Goal: Information Seeking & Learning: Learn about a topic

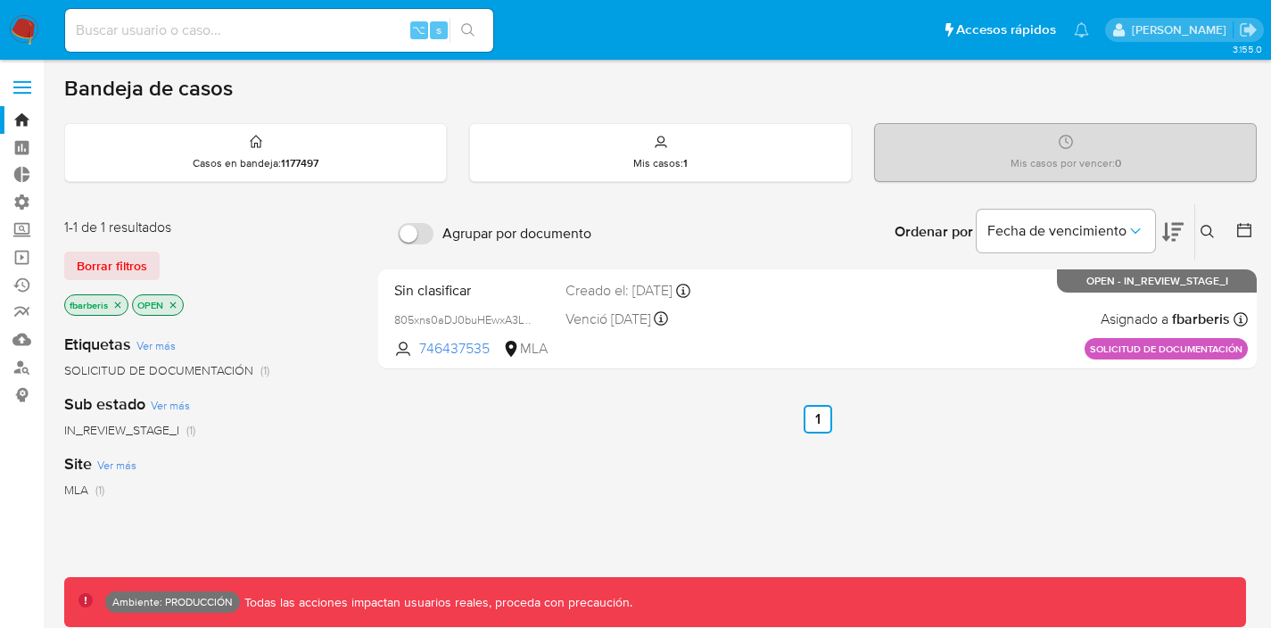
click at [18, 91] on label at bounding box center [22, 87] width 45 height 37
click at [0, 0] on input "checkbox" at bounding box center [0, 0] width 0 height 0
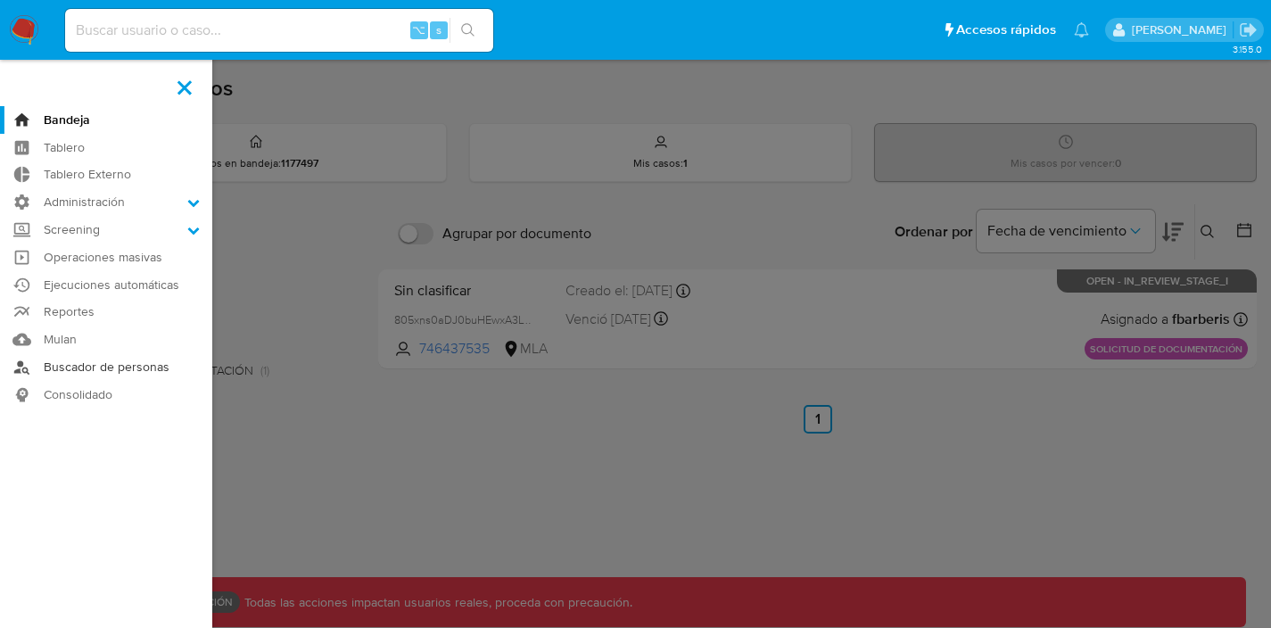
click at [94, 375] on link "Buscador de personas" at bounding box center [106, 367] width 212 height 28
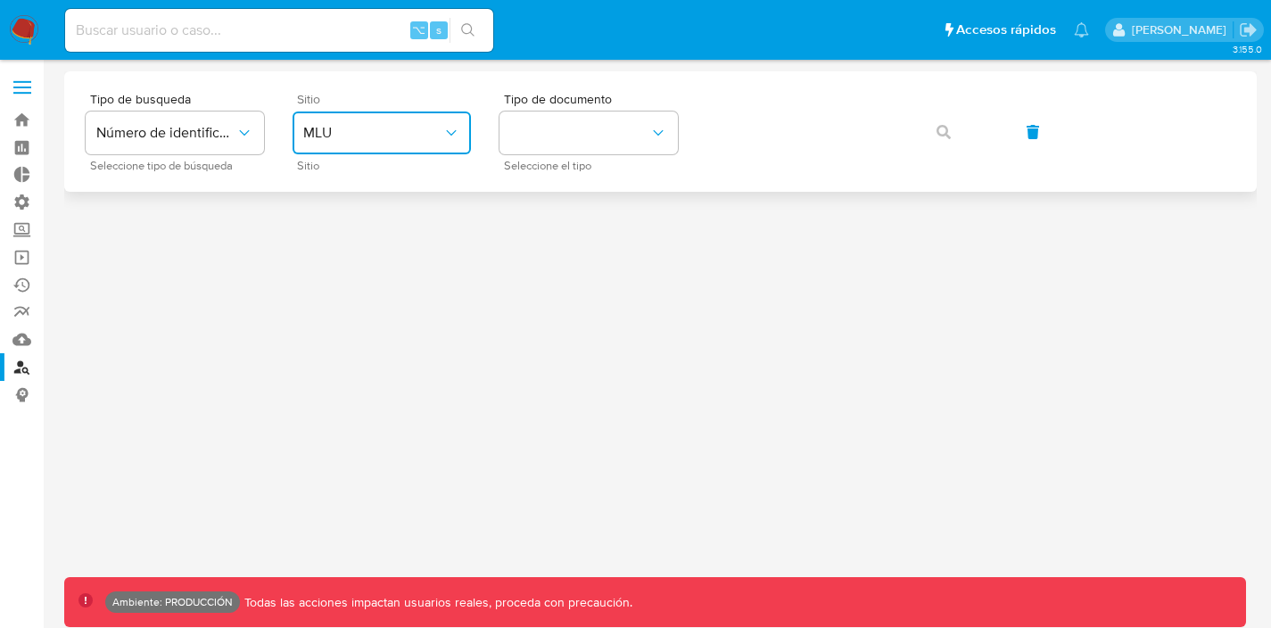
click at [391, 112] on button "MLU" at bounding box center [382, 133] width 178 height 43
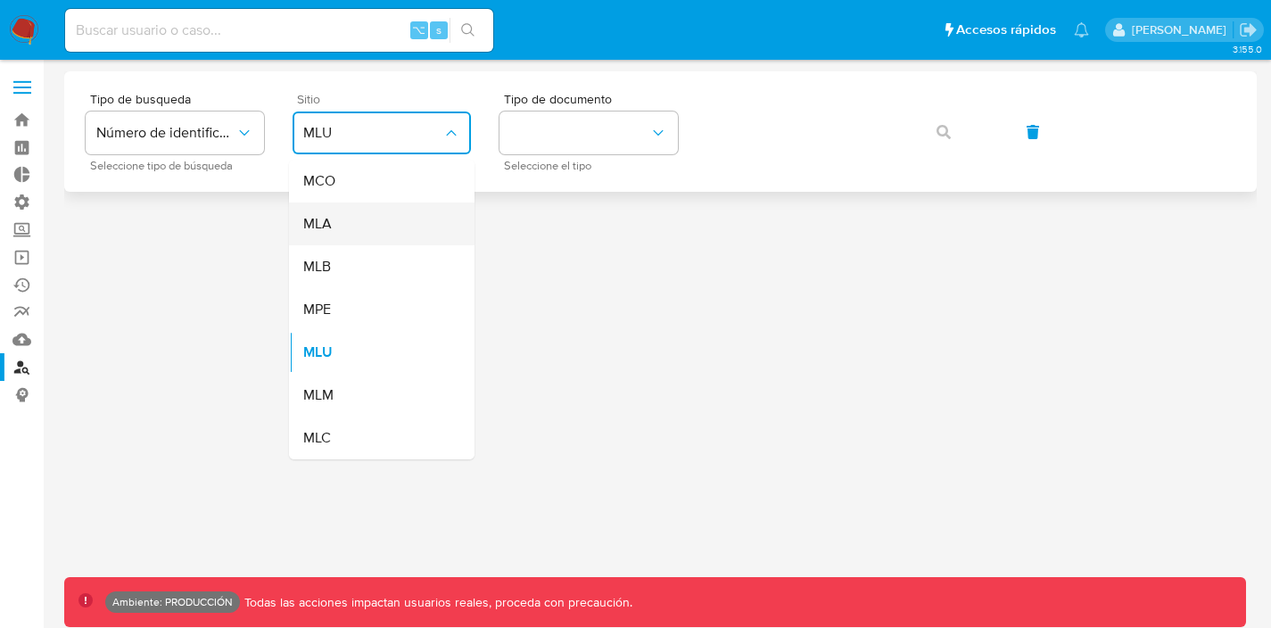
click at [335, 219] on div "MLA" at bounding box center [376, 224] width 146 height 43
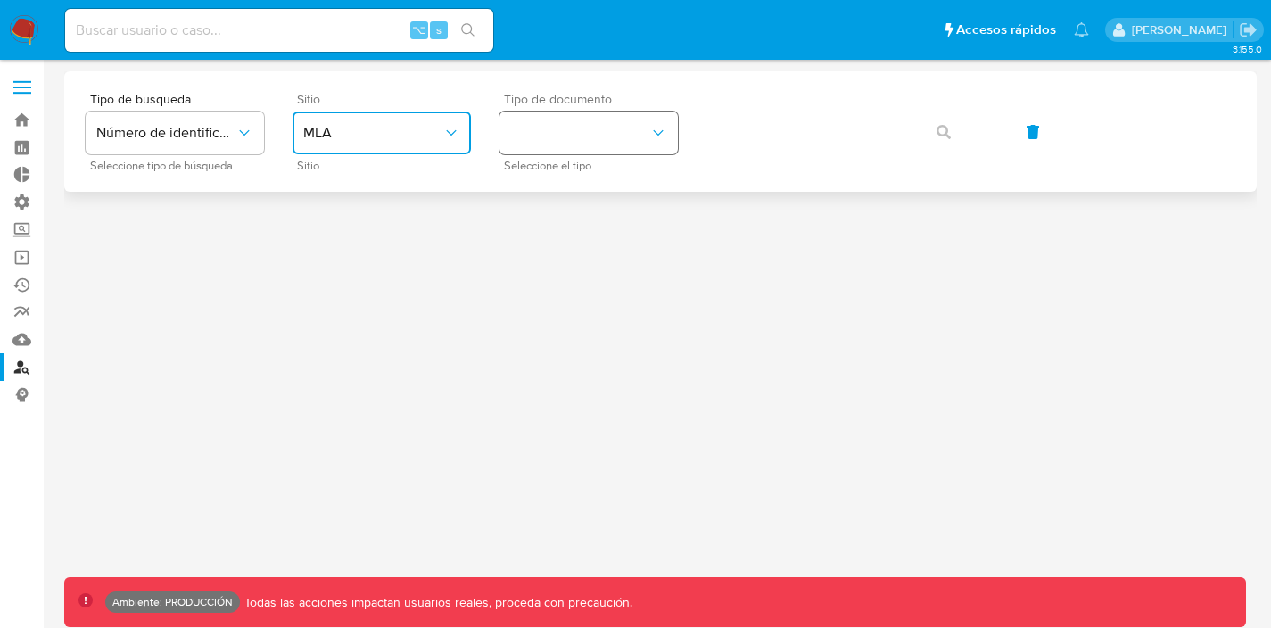
click at [591, 147] on button "identificationType" at bounding box center [589, 133] width 178 height 43
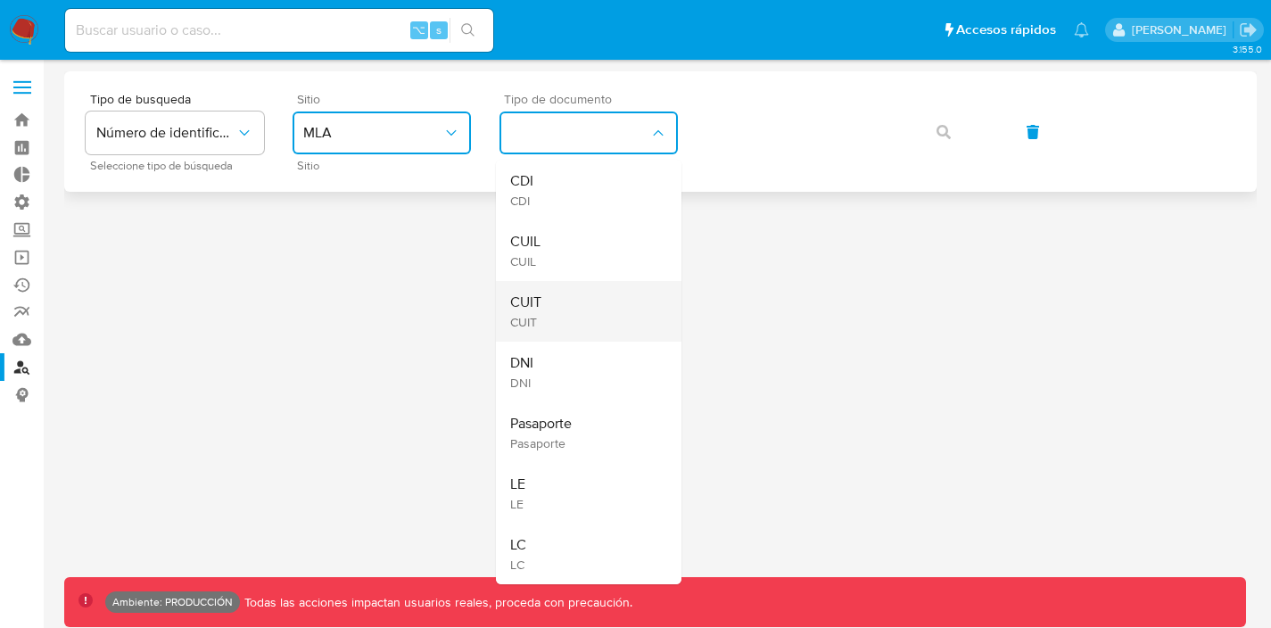
click at [551, 306] on div "CUIT CUIT" at bounding box center [583, 311] width 146 height 61
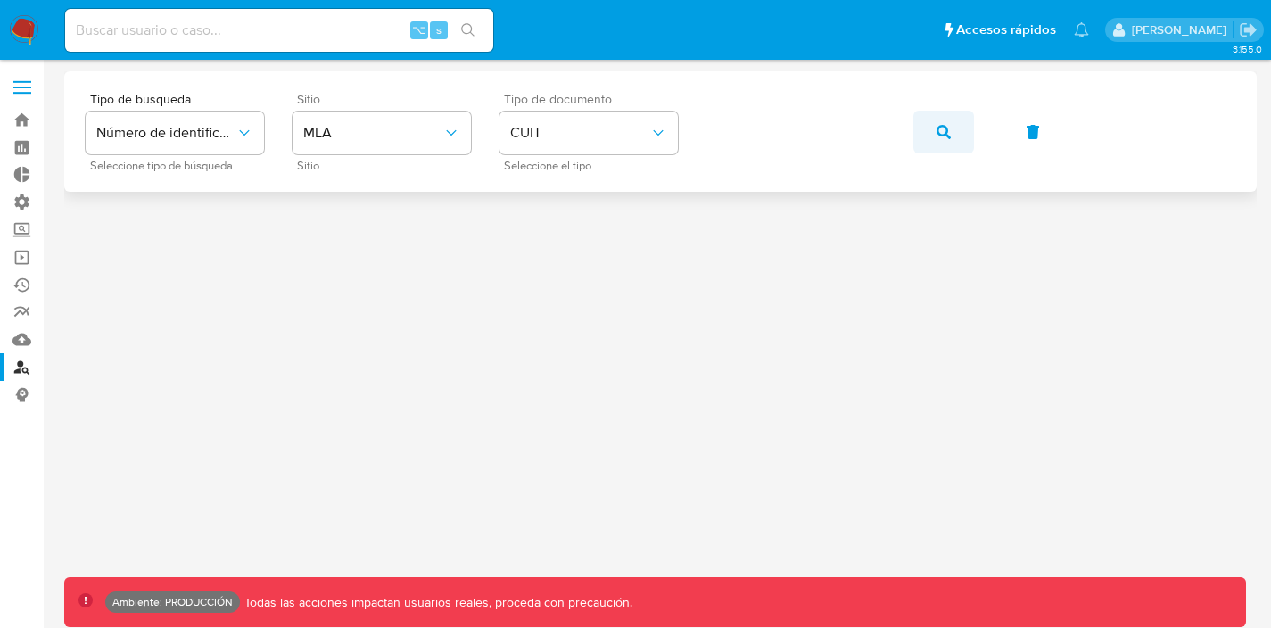
click at [939, 133] on icon "button" at bounding box center [944, 132] width 14 height 14
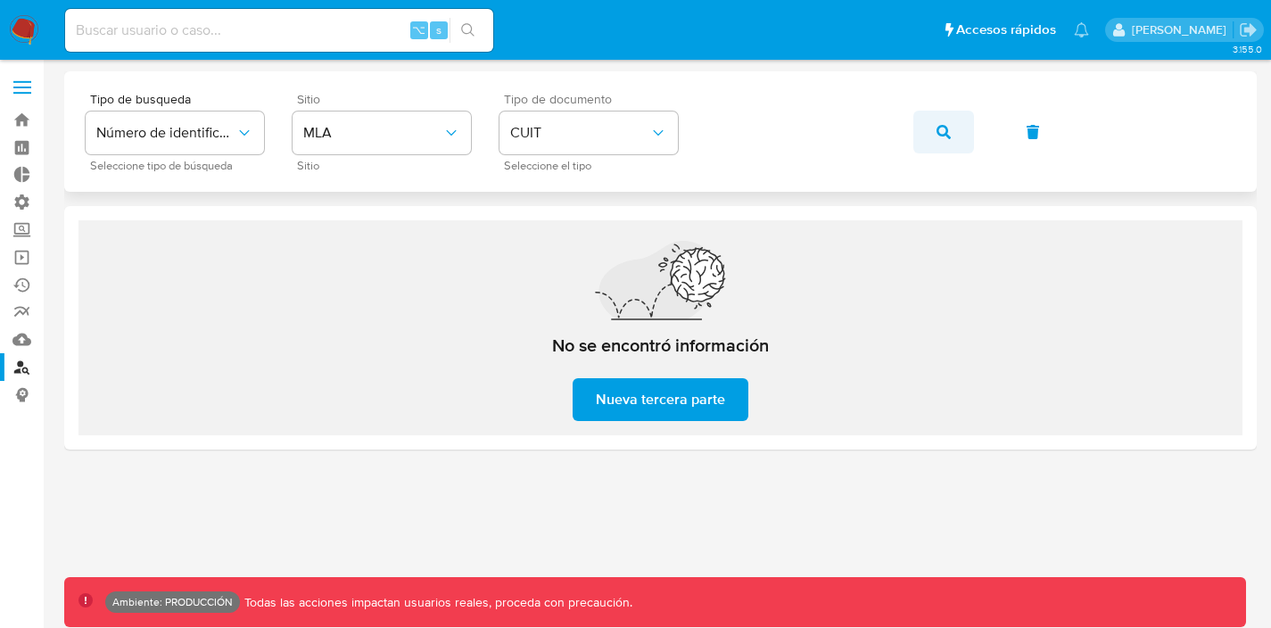
click at [945, 121] on span "button" at bounding box center [944, 131] width 14 height 39
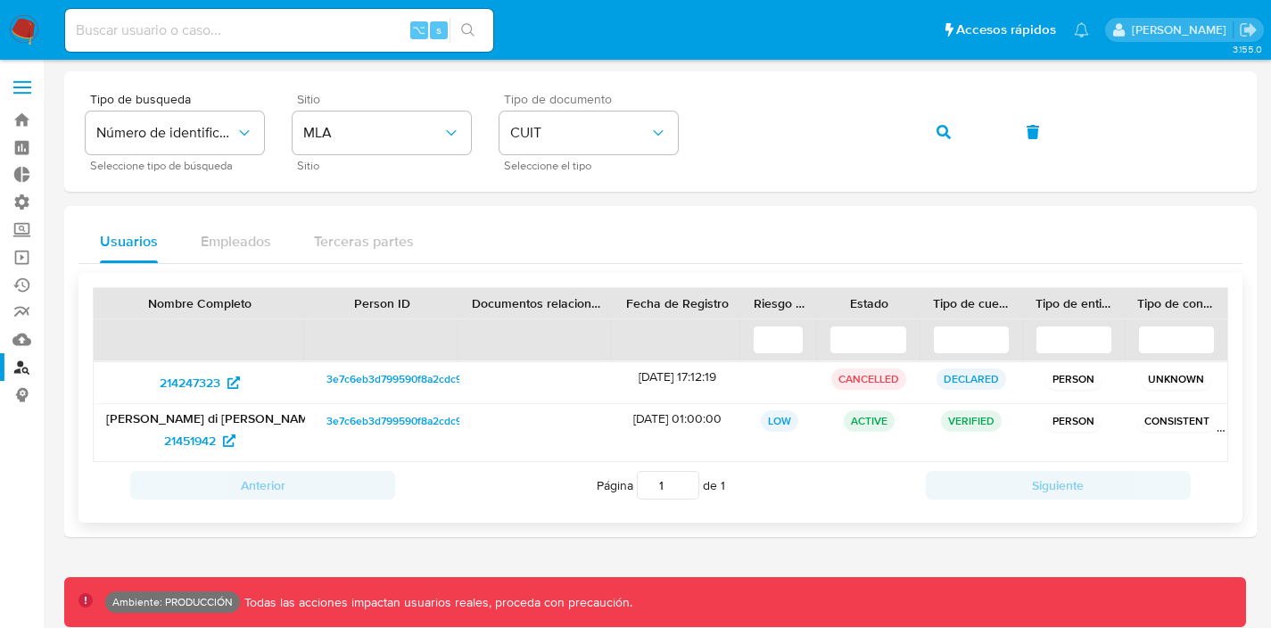
click at [354, 418] on span "3e7c6eb3d799590f8a2cdc90eba4e49e" at bounding box center [422, 420] width 191 height 21
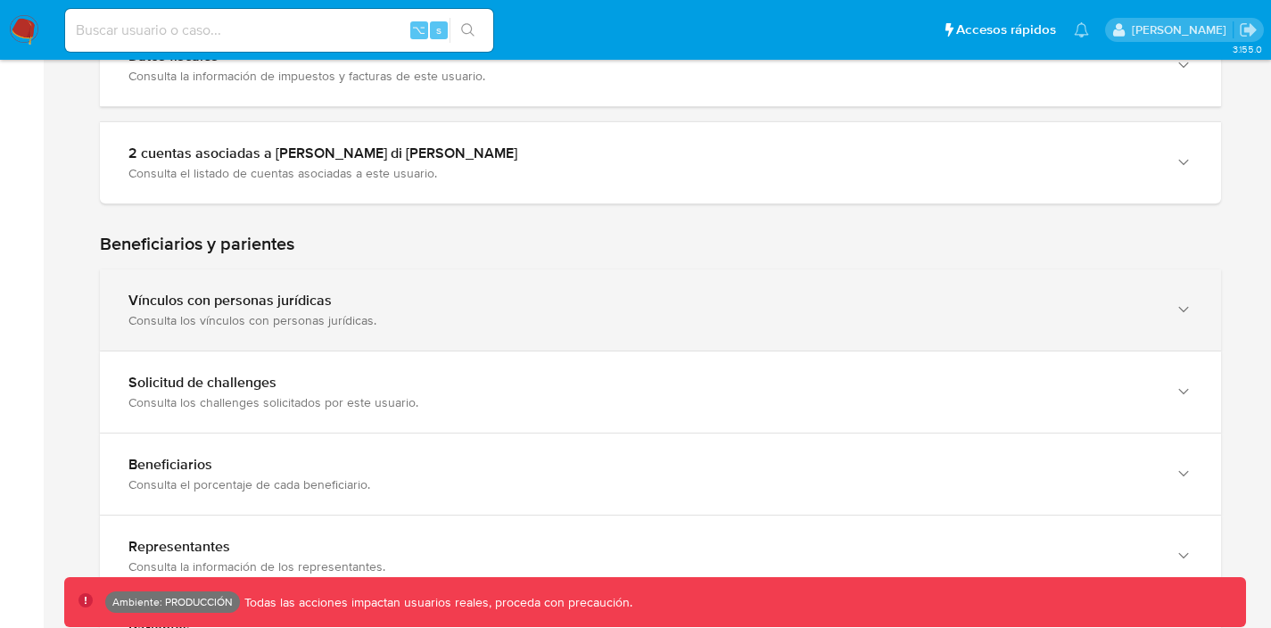
scroll to position [853, 0]
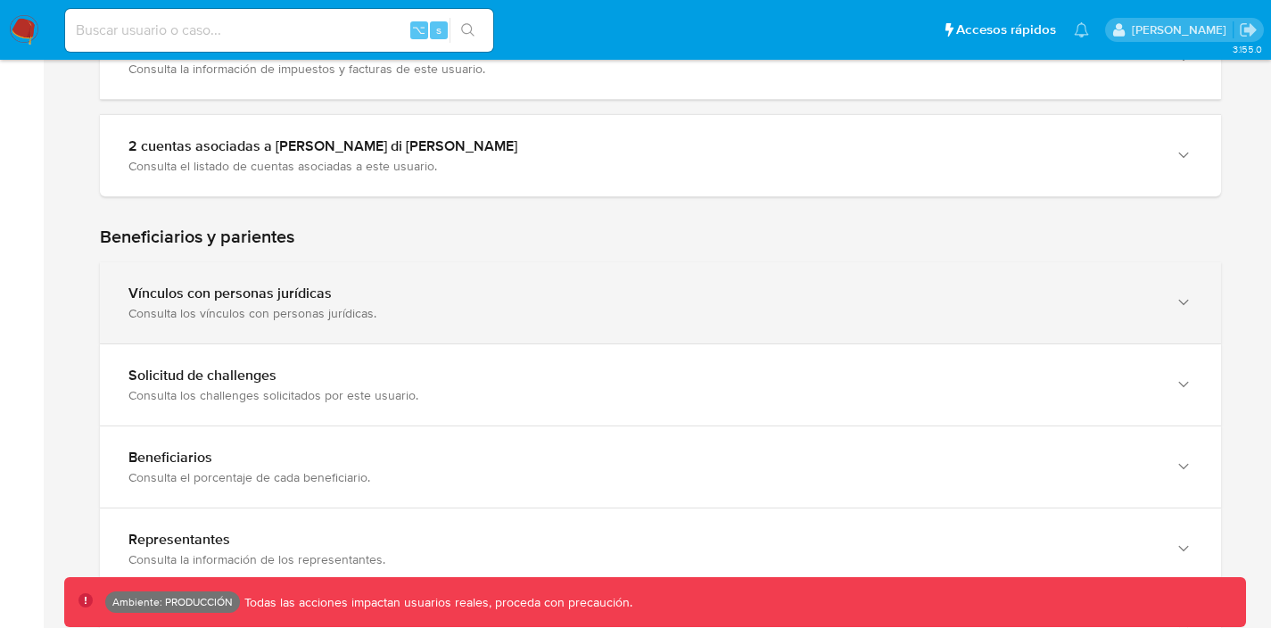
click at [401, 301] on div "Vínculos con personas jurídicas" at bounding box center [642, 294] width 1029 height 18
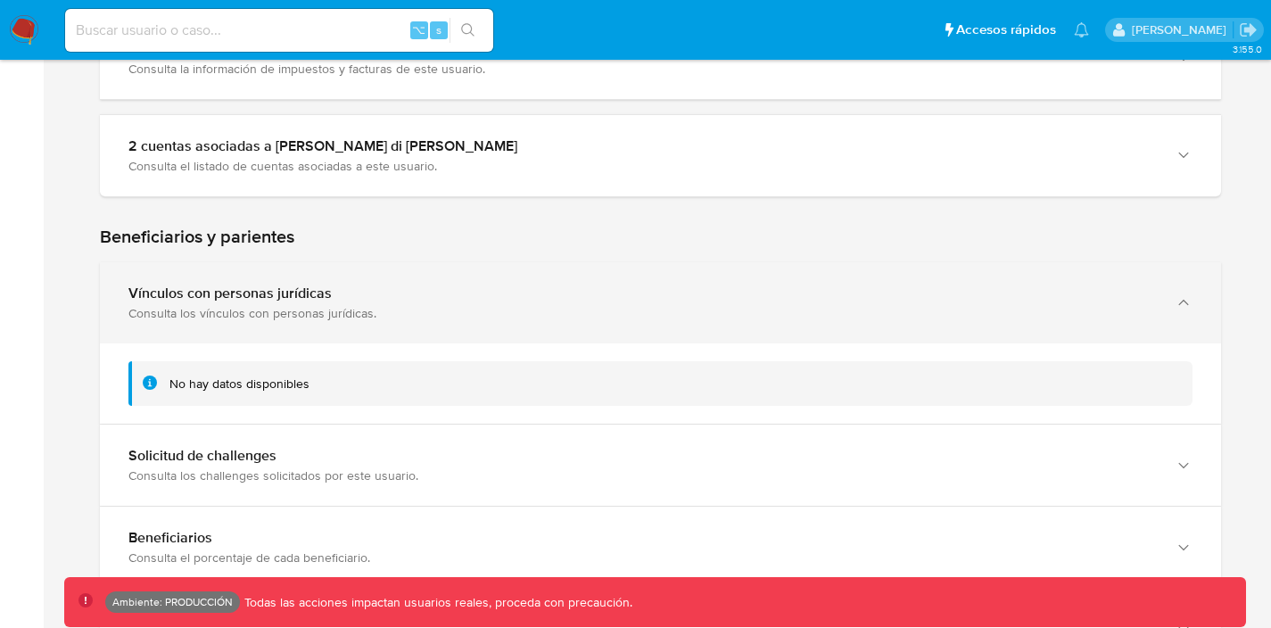
click at [401, 301] on div "Vínculos con personas jurídicas" at bounding box center [642, 294] width 1029 height 18
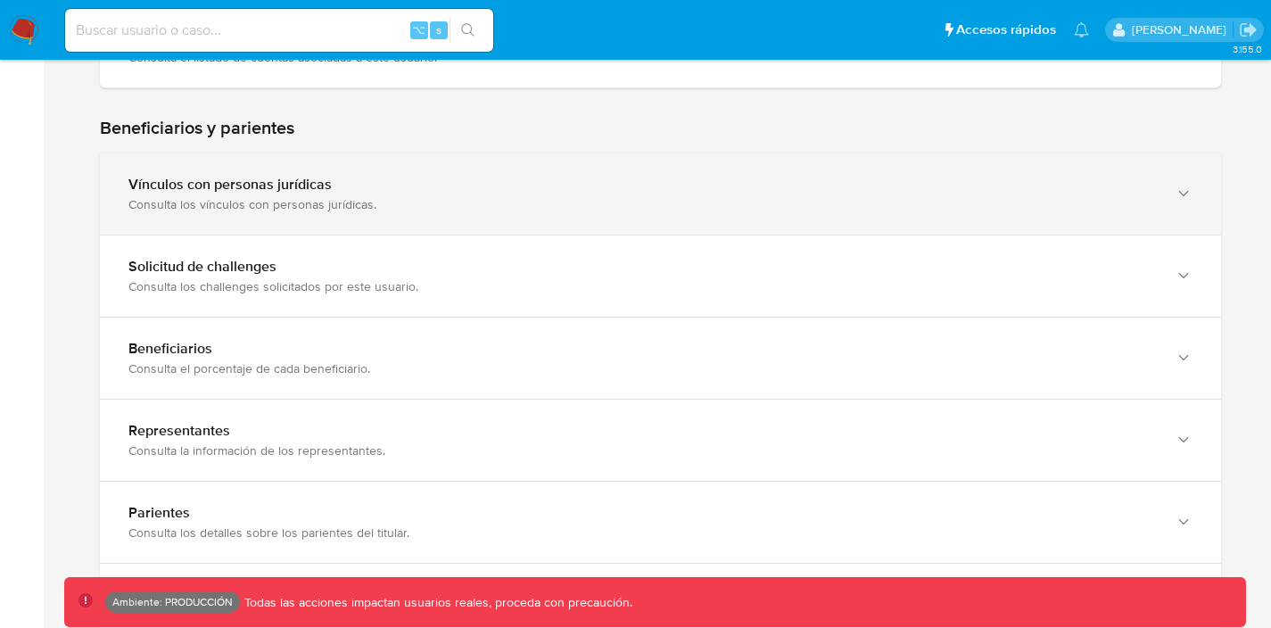
scroll to position [967, 0]
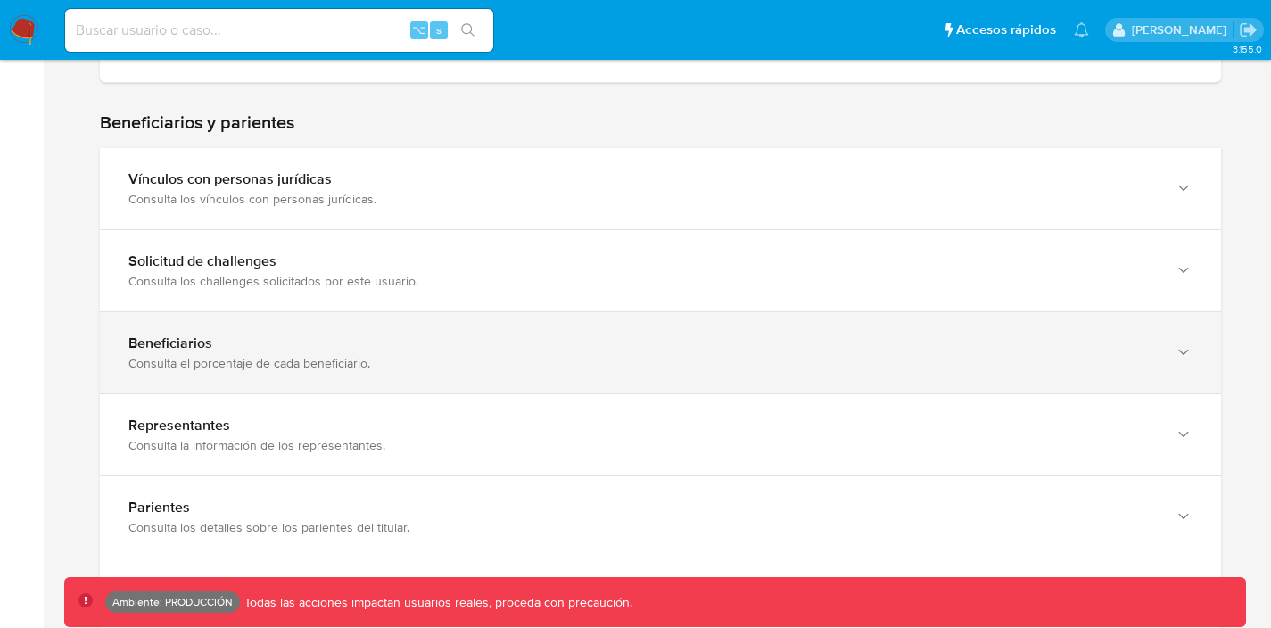
click at [363, 355] on div "Consulta el porcentaje de cada beneficiario." at bounding box center [642, 363] width 1029 height 16
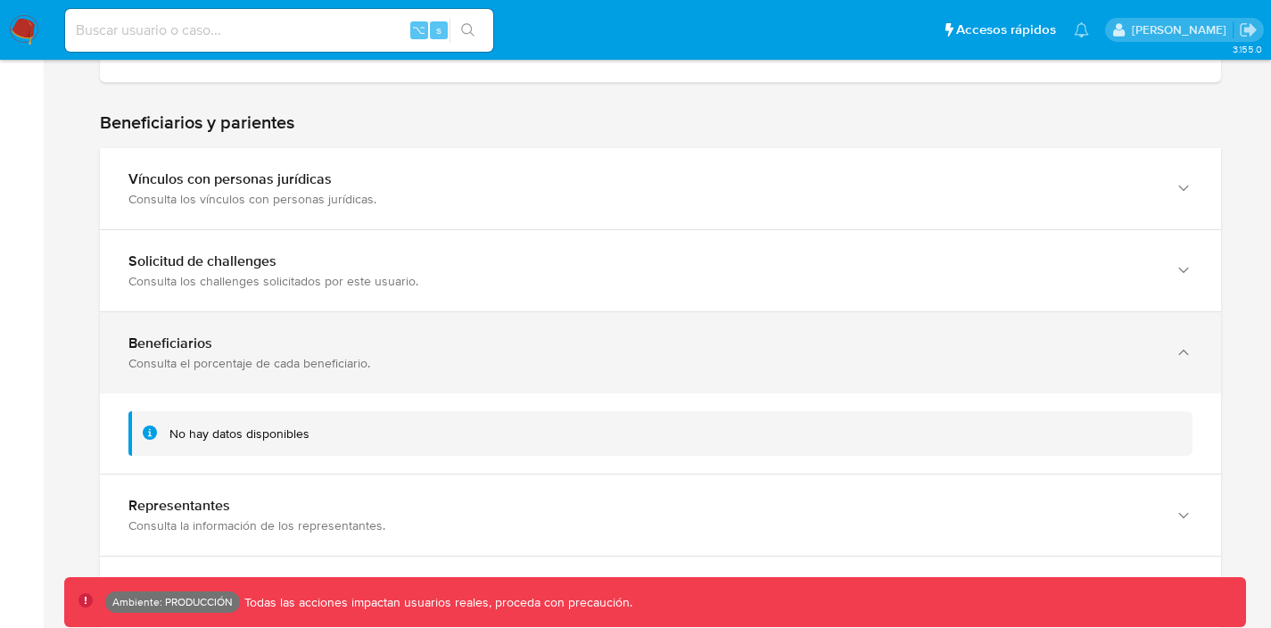
click at [363, 355] on div "Consulta el porcentaje de cada beneficiario." at bounding box center [642, 363] width 1029 height 16
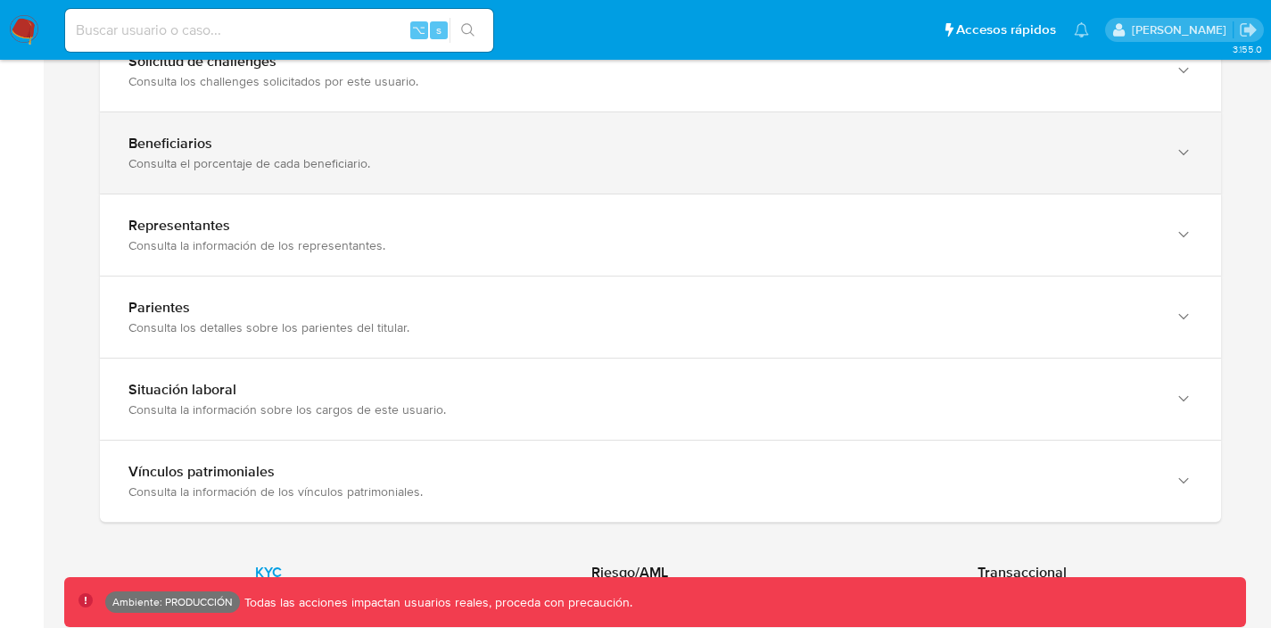
scroll to position [1170, 0]
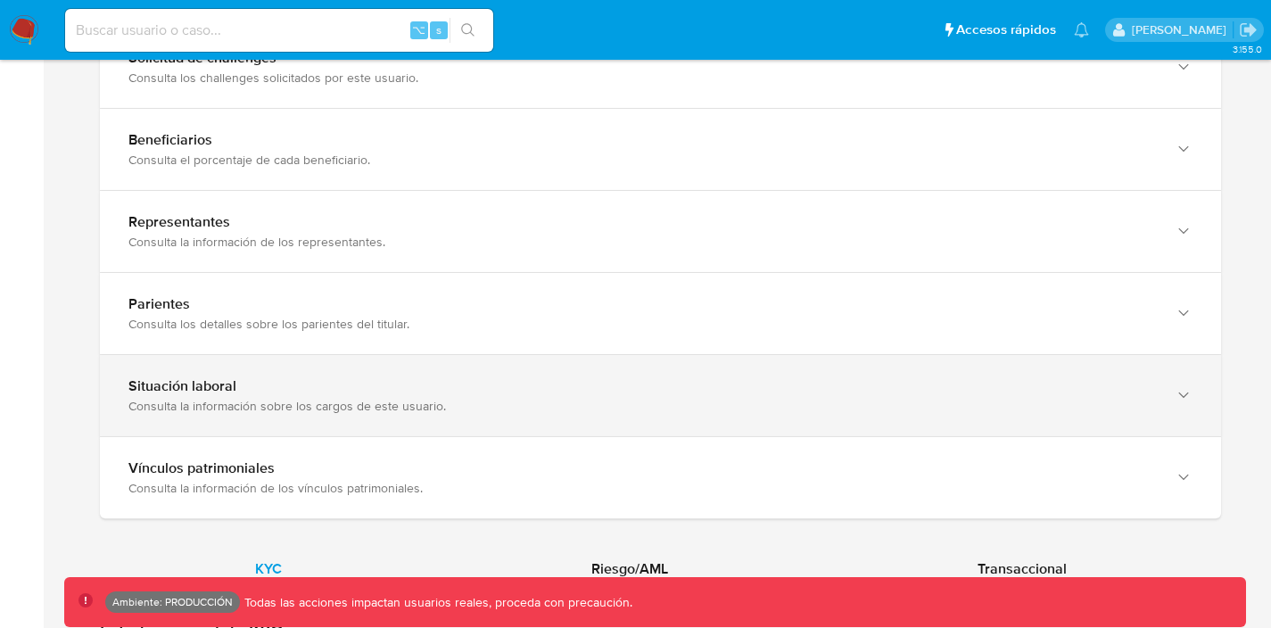
click at [349, 371] on div "Situación laboral Consulta la información sobre los cargos de este usuario." at bounding box center [660, 395] width 1121 height 81
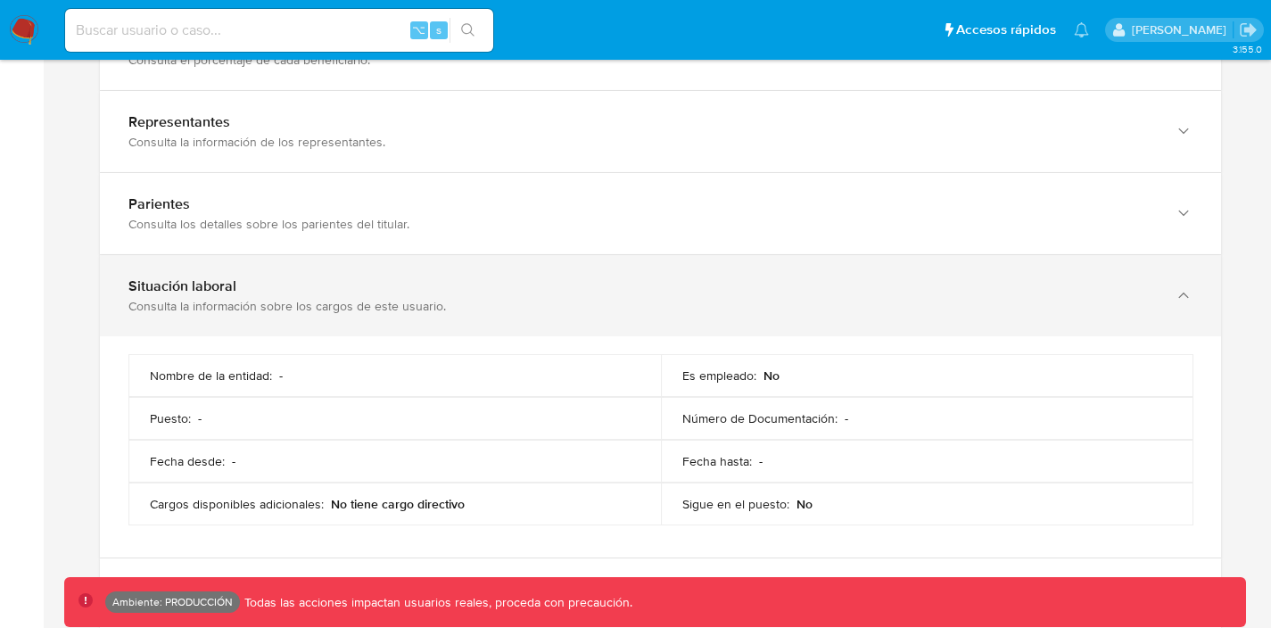
click at [357, 298] on div "Consulta la información sobre los cargos de este usuario." at bounding box center [642, 306] width 1029 height 16
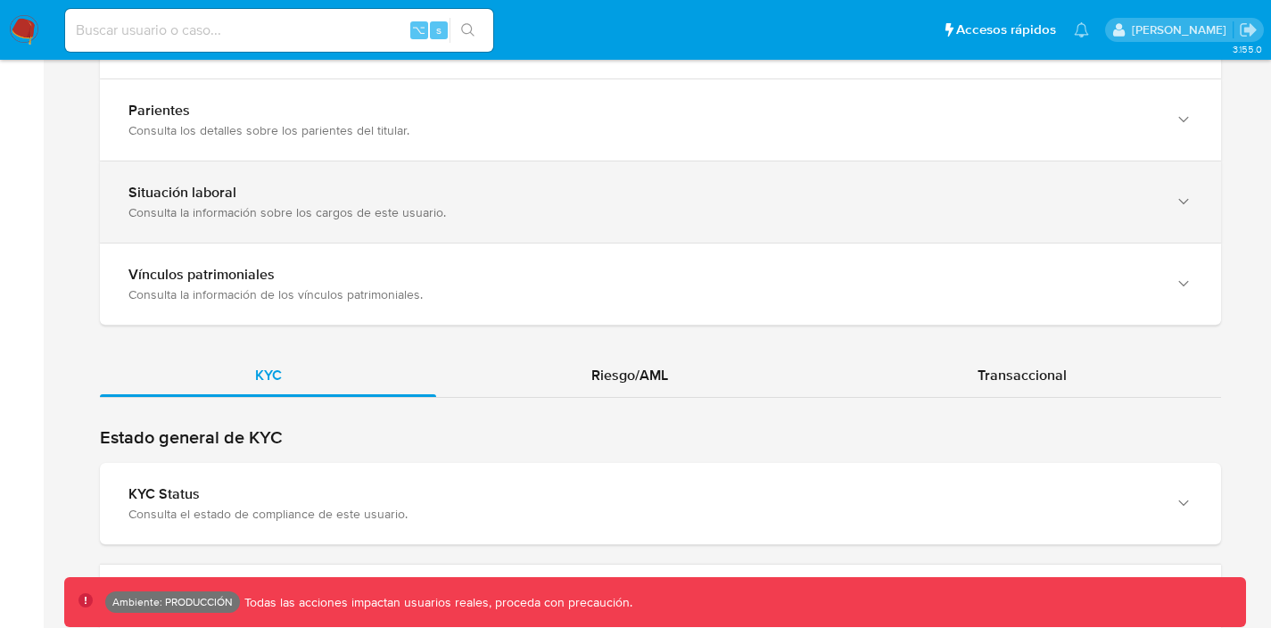
scroll to position [1685, 0]
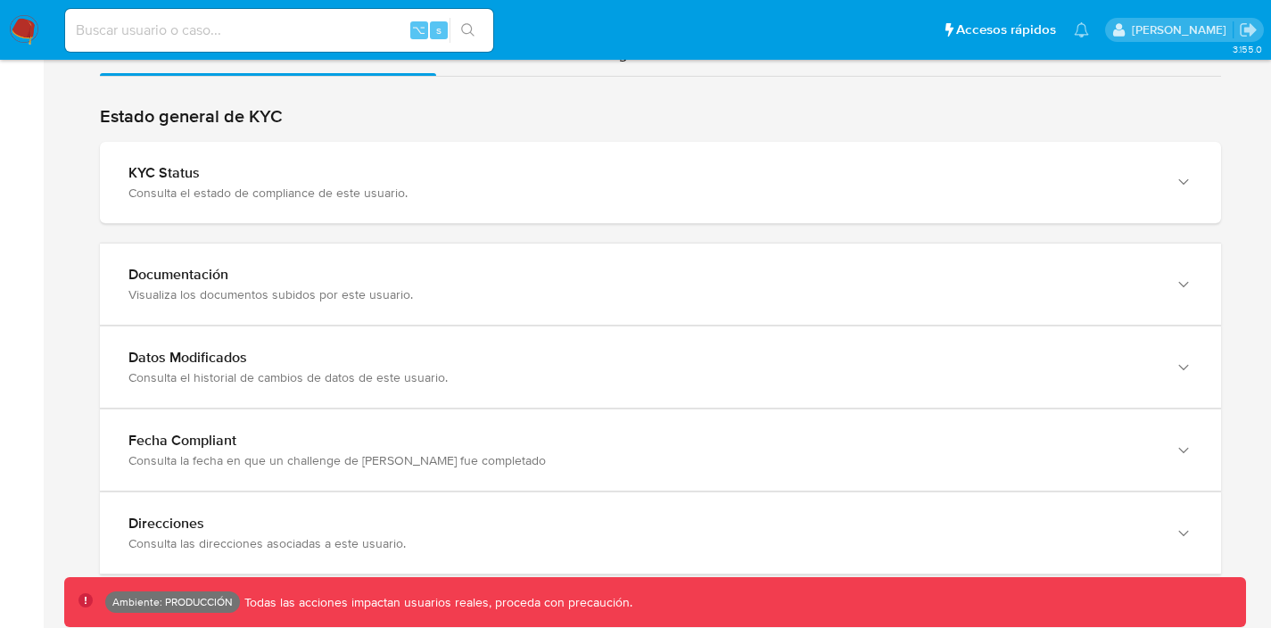
click at [357, 295] on div "Visualiza los documentos subidos por este usuario." at bounding box center [642, 294] width 1029 height 16
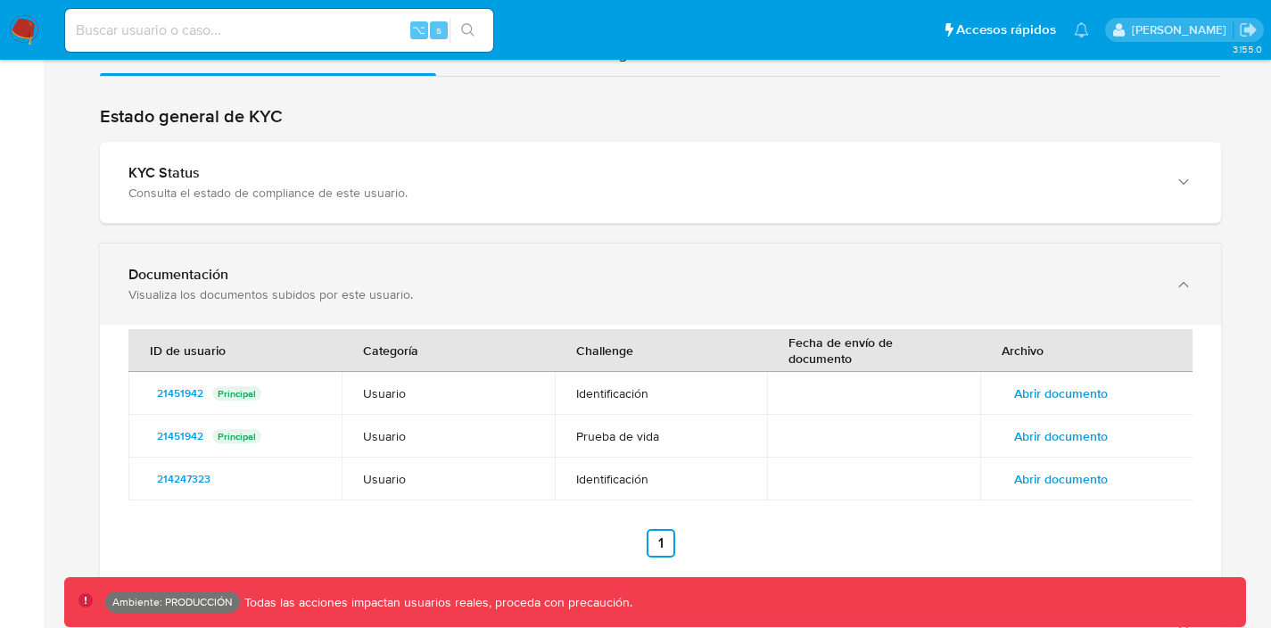
click at [357, 295] on div "Visualiza los documentos subidos por este usuario." at bounding box center [642, 294] width 1029 height 16
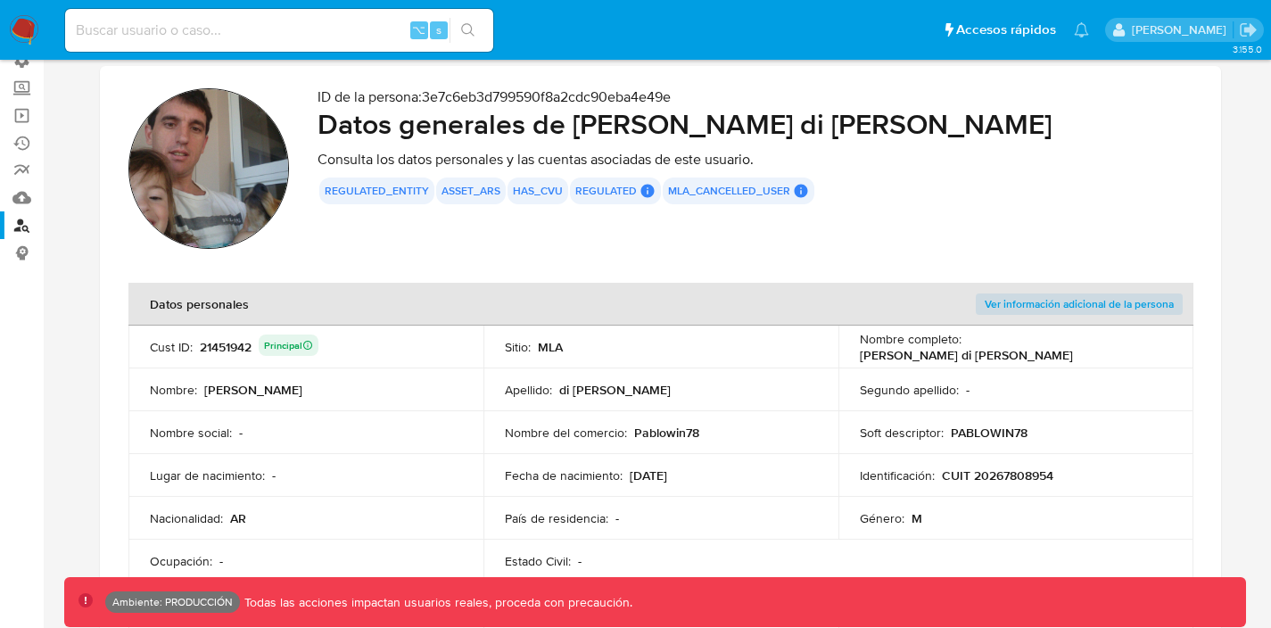
scroll to position [0, 0]
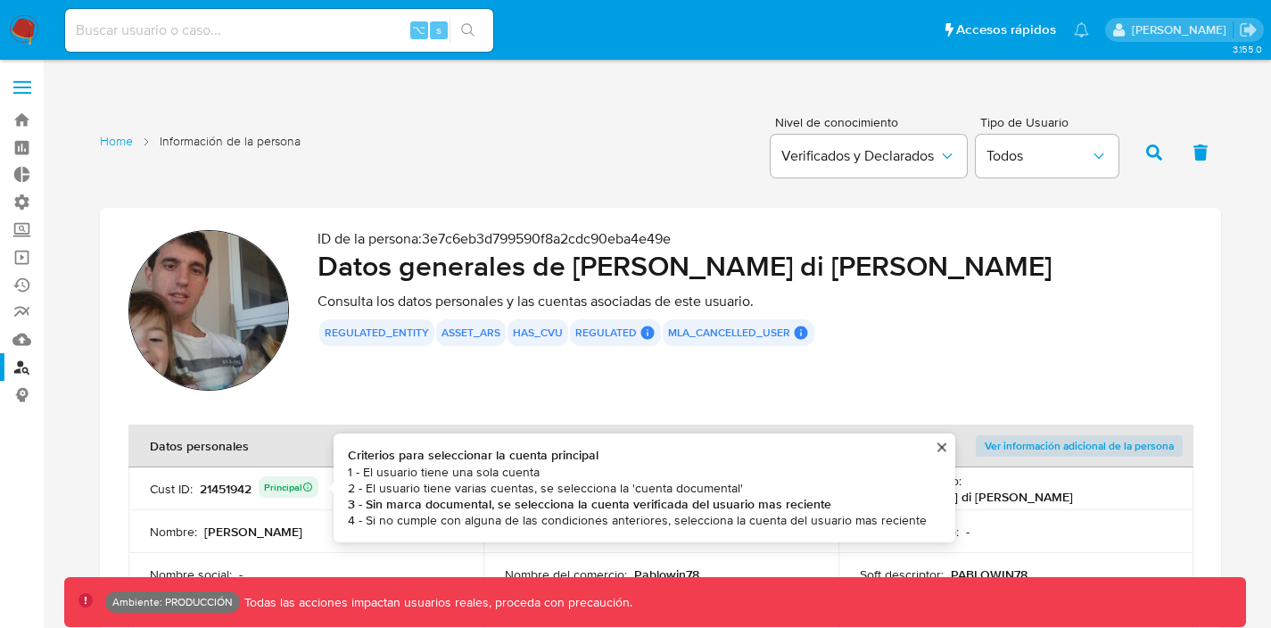
click at [215, 490] on div "21451942 Principal Criterios para seleccionar la cuenta principal 1 - El usuari…" at bounding box center [259, 488] width 119 height 25
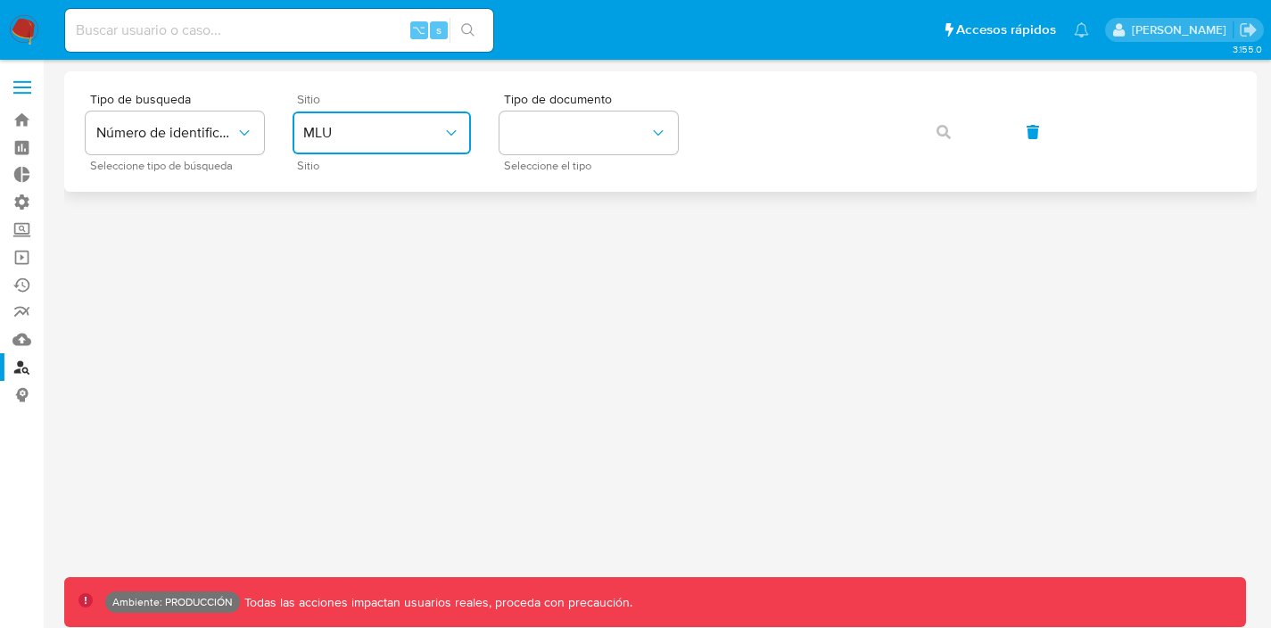
click at [408, 146] on button "MLU" at bounding box center [382, 133] width 178 height 43
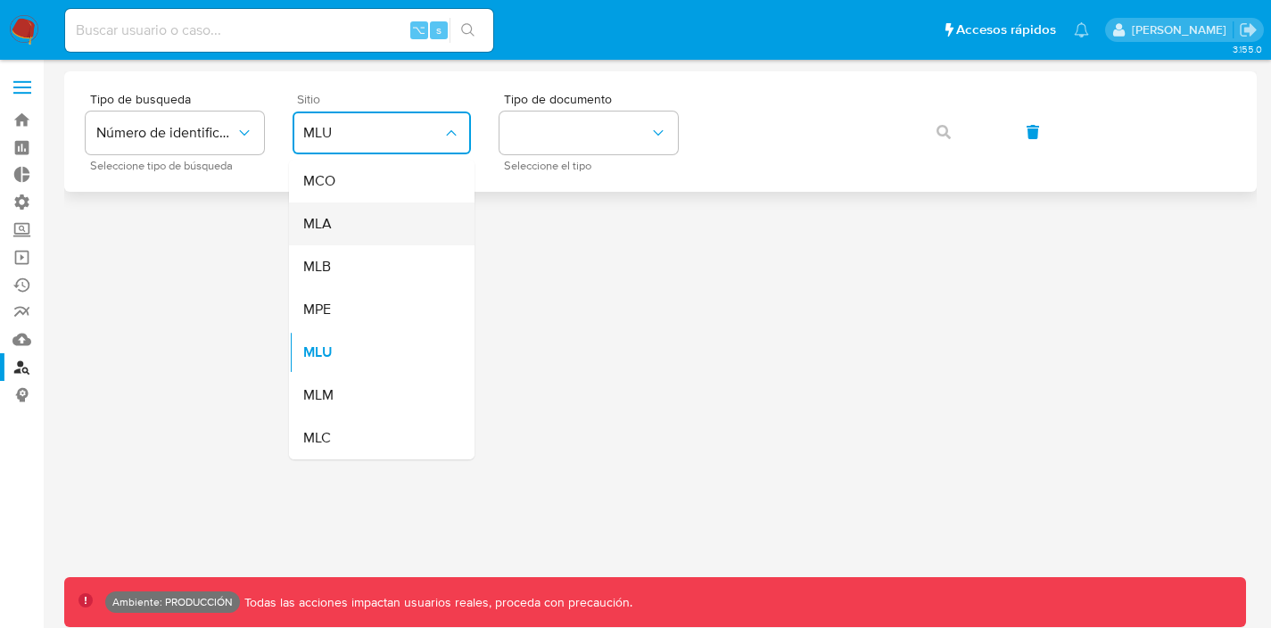
click at [361, 214] on div "MLA" at bounding box center [376, 224] width 146 height 43
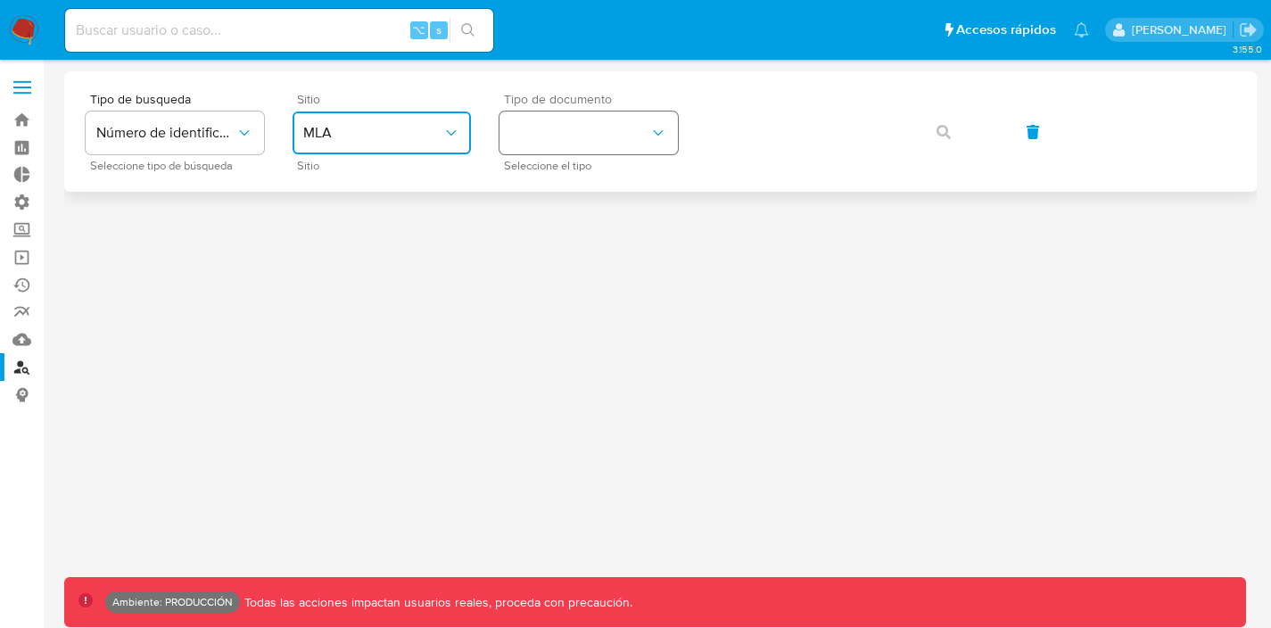
click at [563, 117] on button "identificationType" at bounding box center [589, 133] width 178 height 43
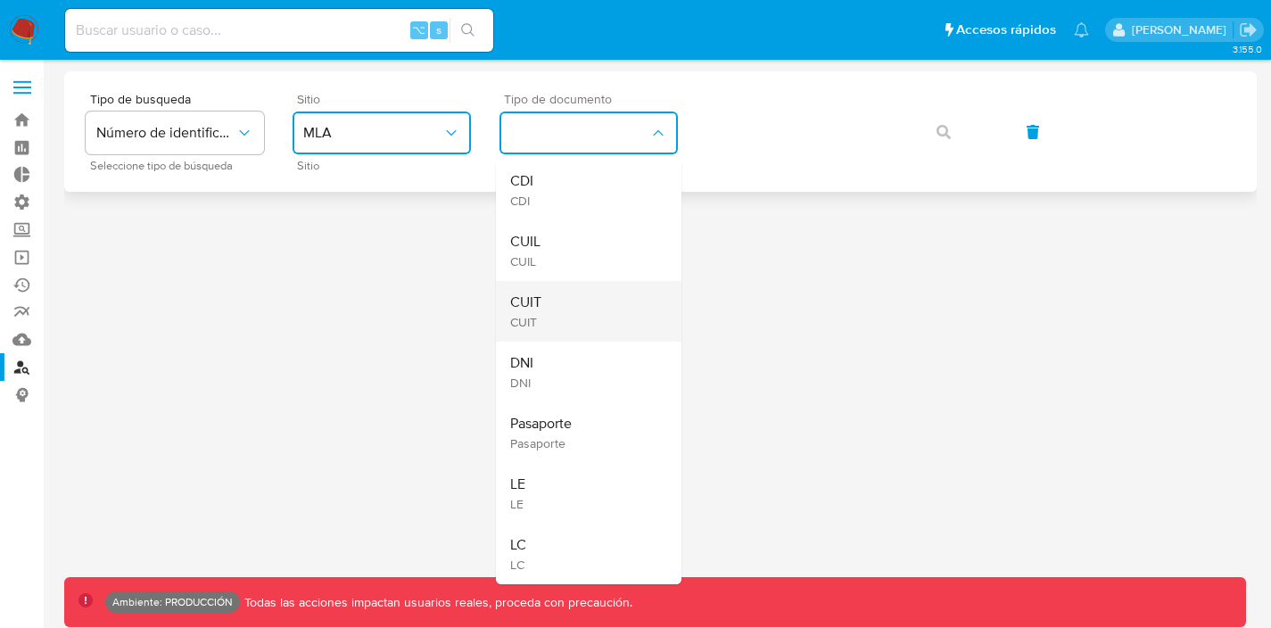
click at [557, 306] on div "CUIT CUIT" at bounding box center [583, 311] width 146 height 61
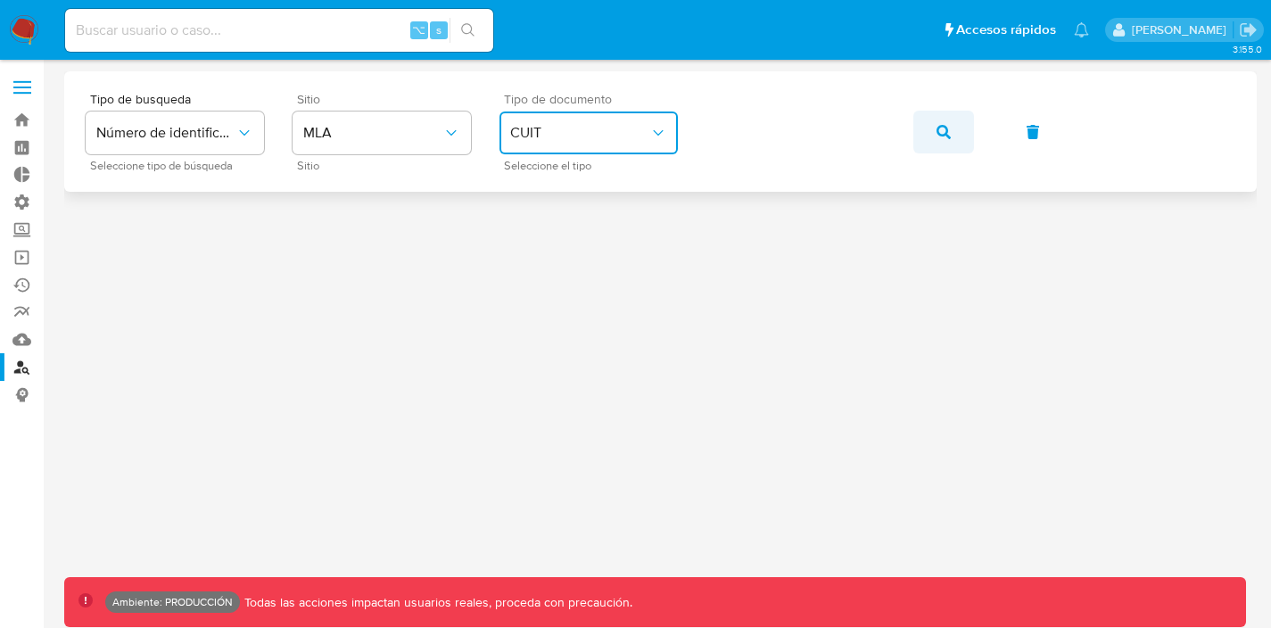
click at [938, 135] on icon "button" at bounding box center [944, 132] width 14 height 14
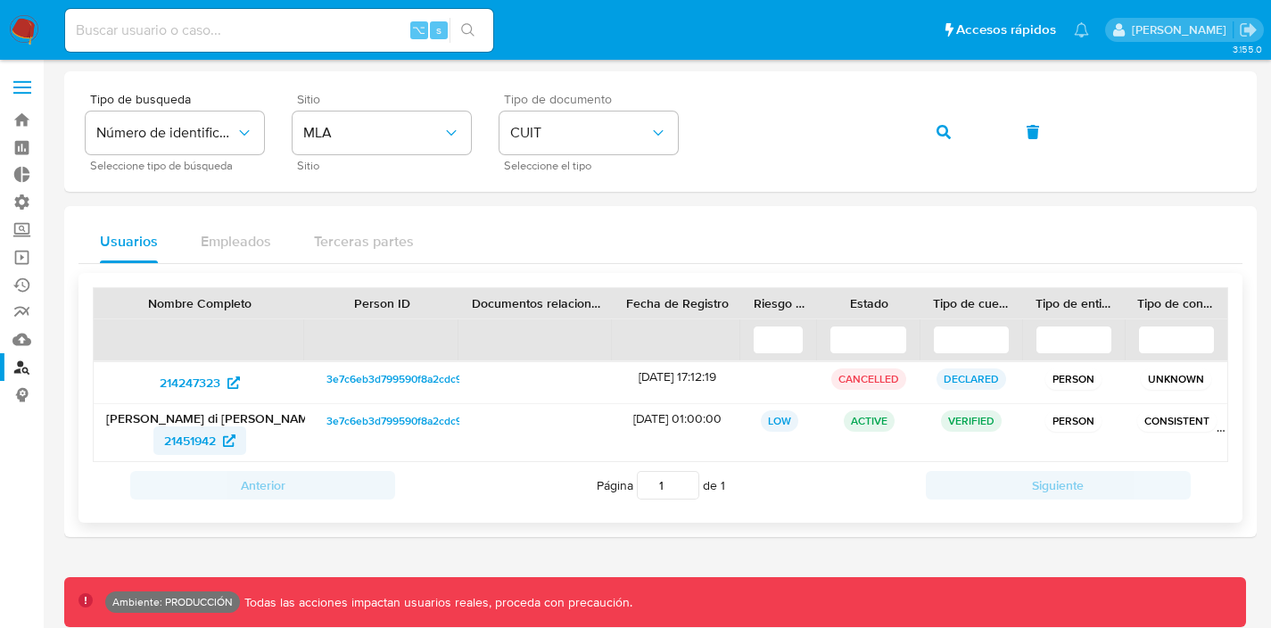
click at [194, 439] on span "21451942" at bounding box center [190, 440] width 52 height 29
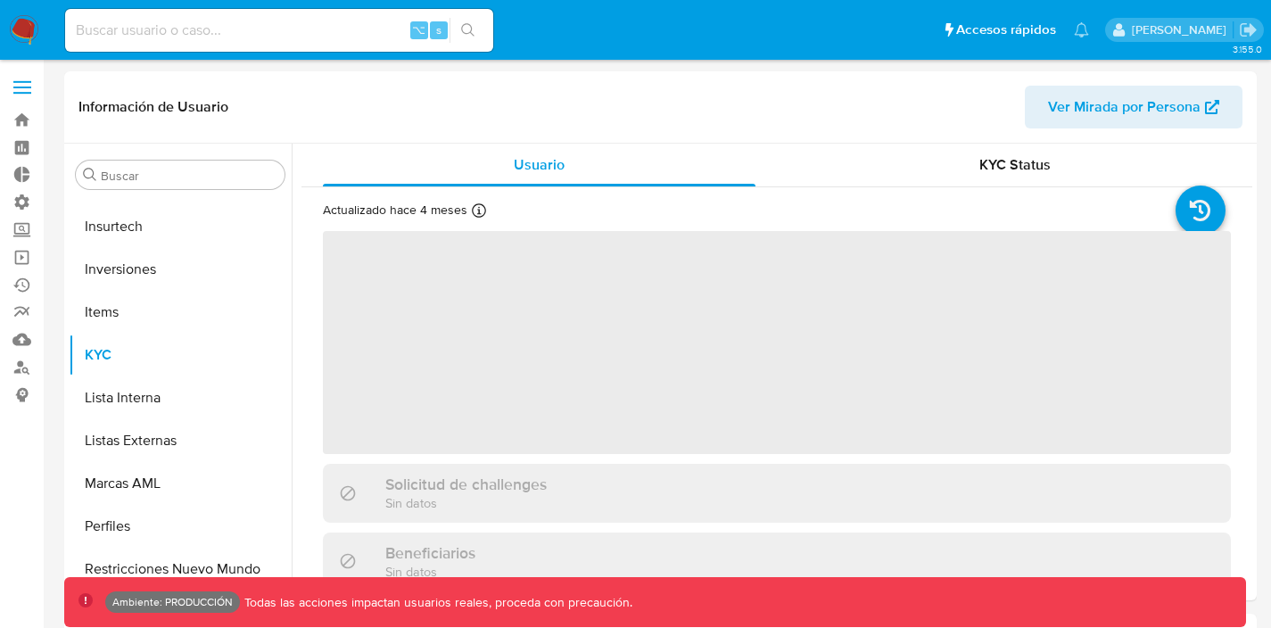
scroll to position [839, 0]
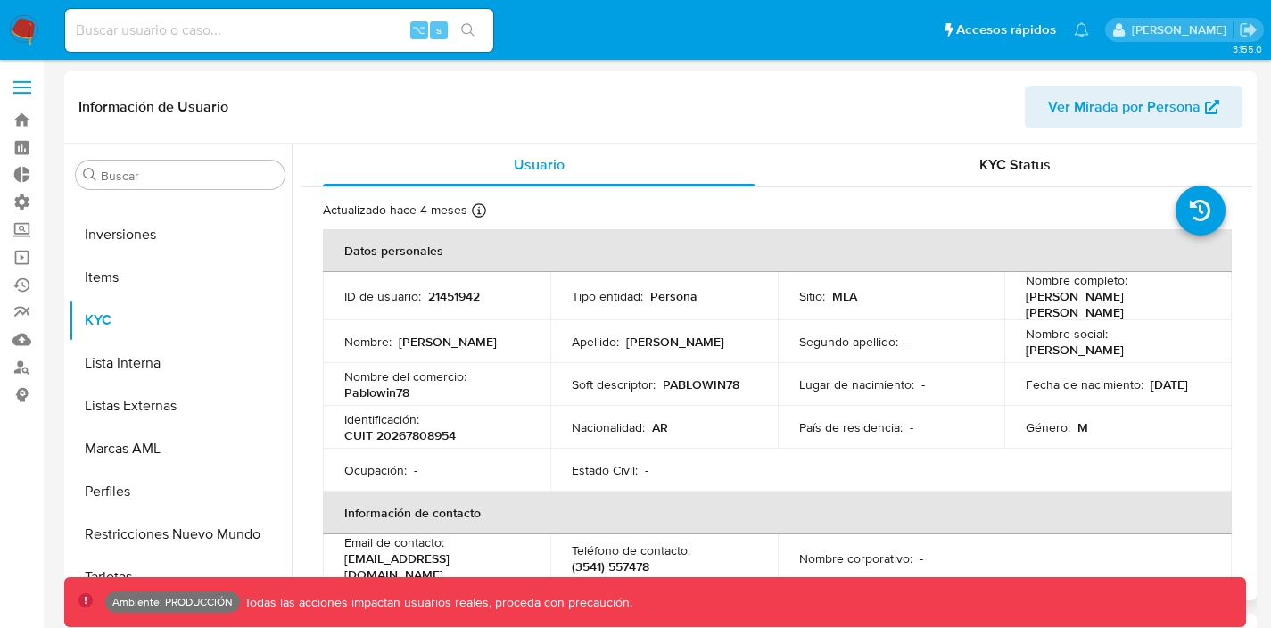
select select "10"
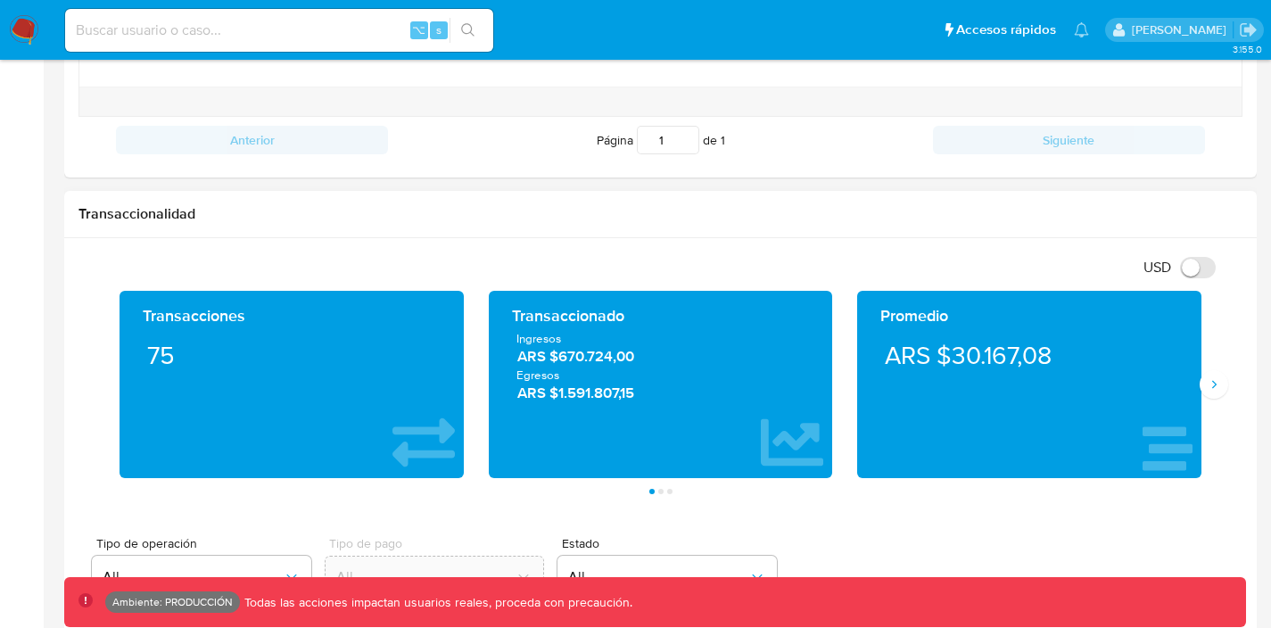
scroll to position [798, 0]
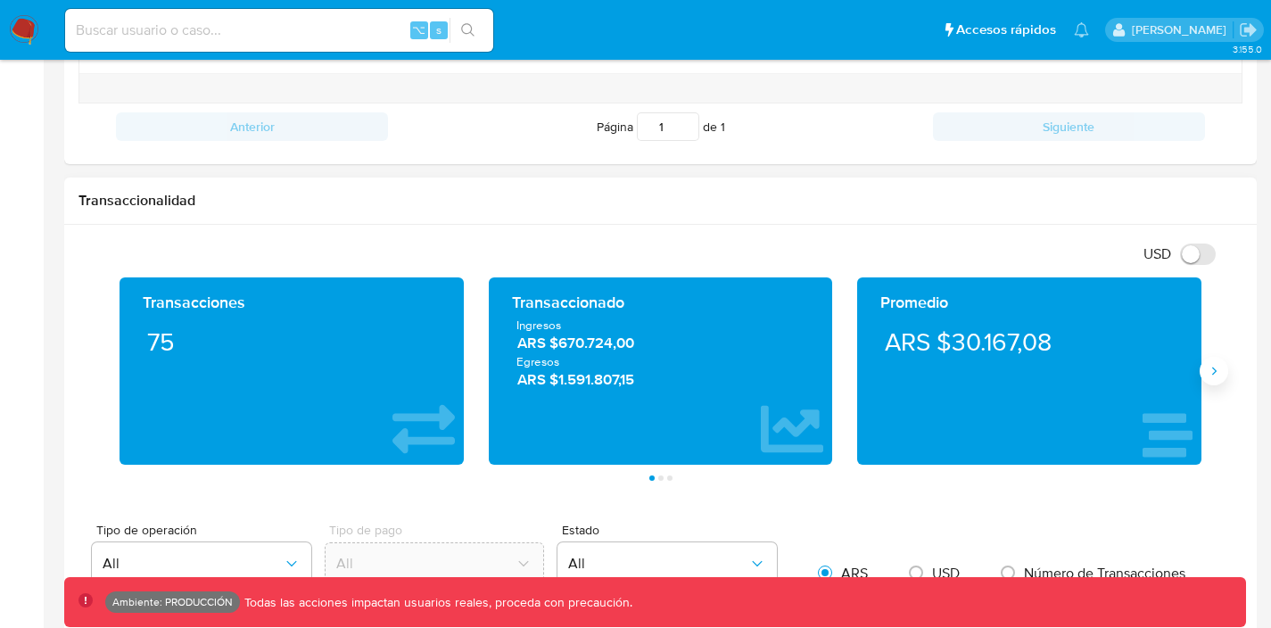
click at [1212, 368] on icon "Siguiente" at bounding box center [1214, 372] width 4 height 8
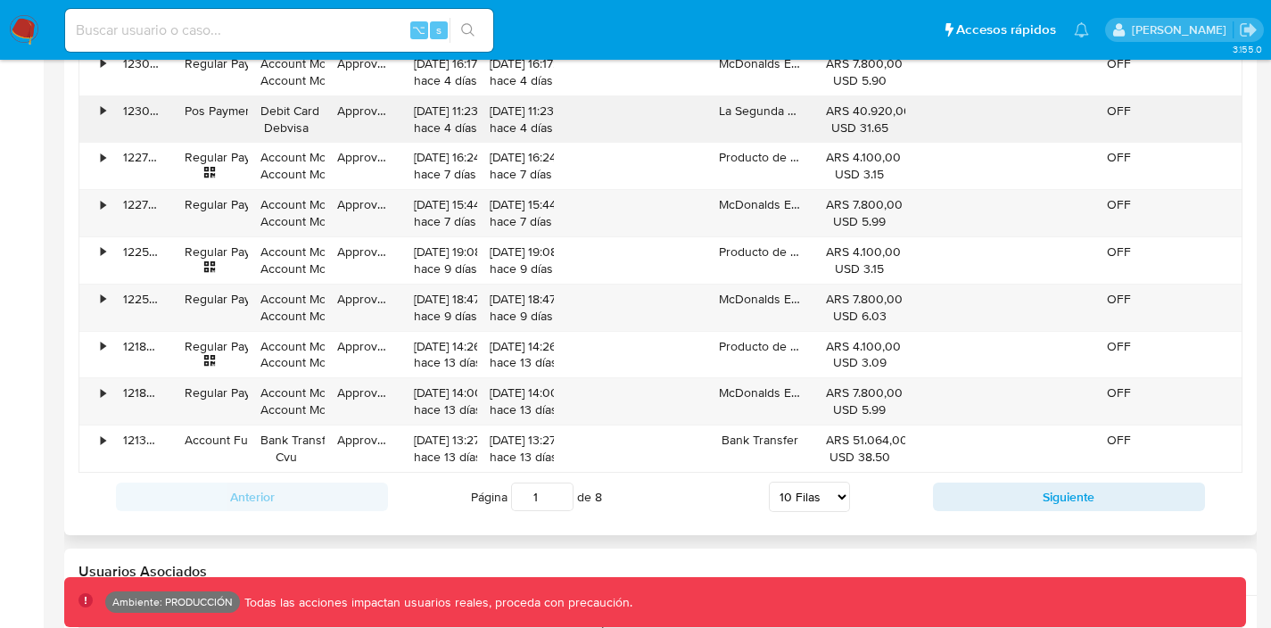
scroll to position [1954, 0]
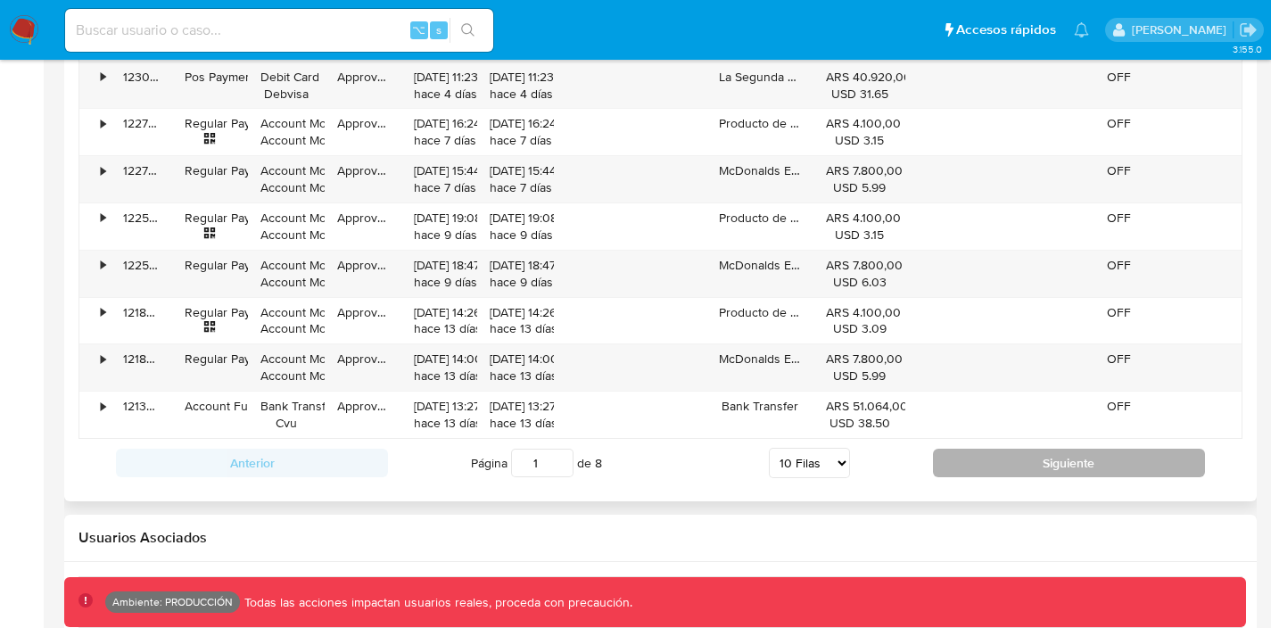
click at [1003, 469] on button "Siguiente" at bounding box center [1069, 463] width 272 height 29
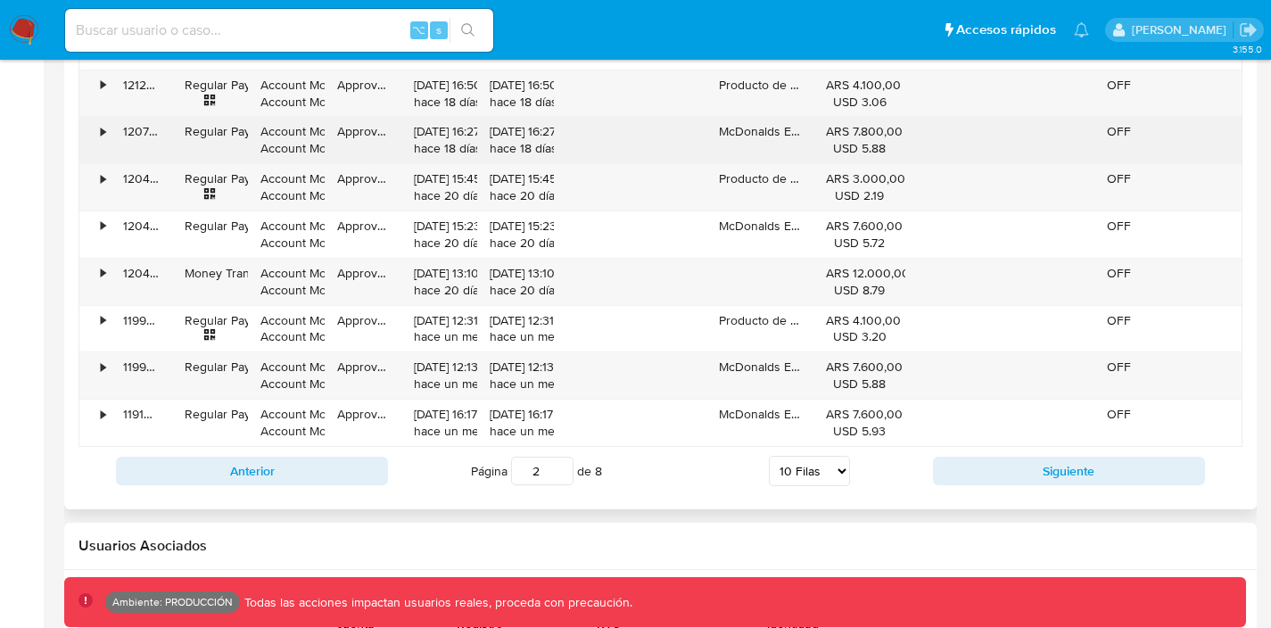
scroll to position [2160, 0]
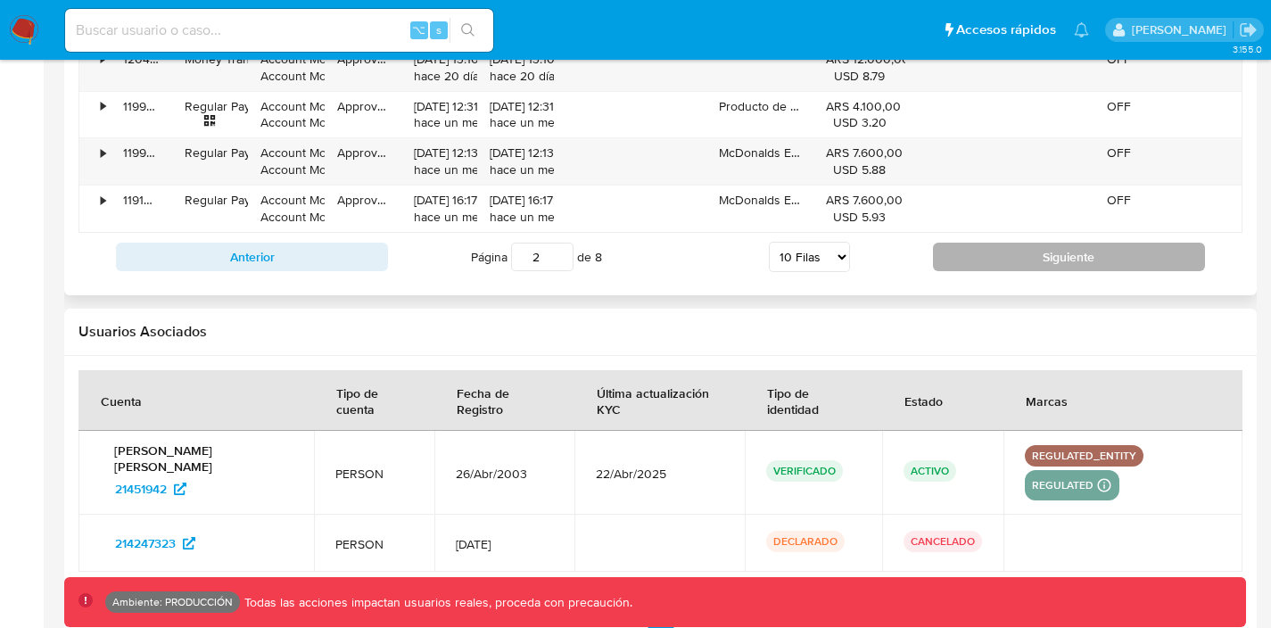
click at [986, 262] on button "Siguiente" at bounding box center [1069, 257] width 272 height 29
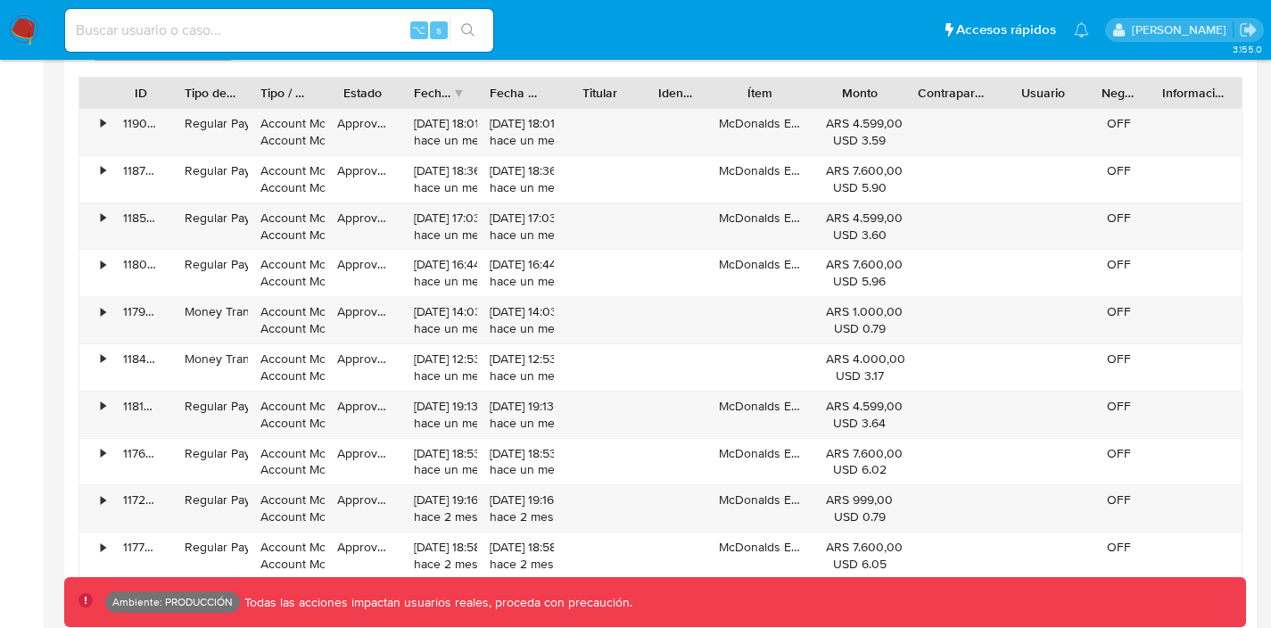
scroll to position [1815, 0]
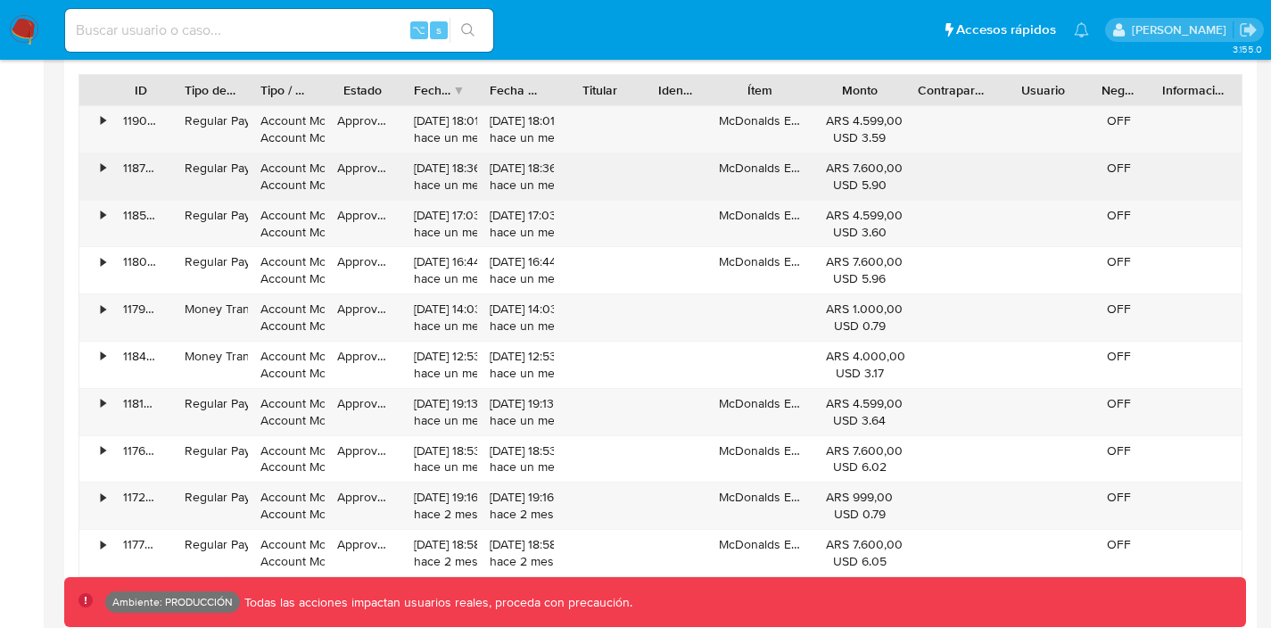
click at [97, 167] on div "•" at bounding box center [94, 176] width 31 height 46
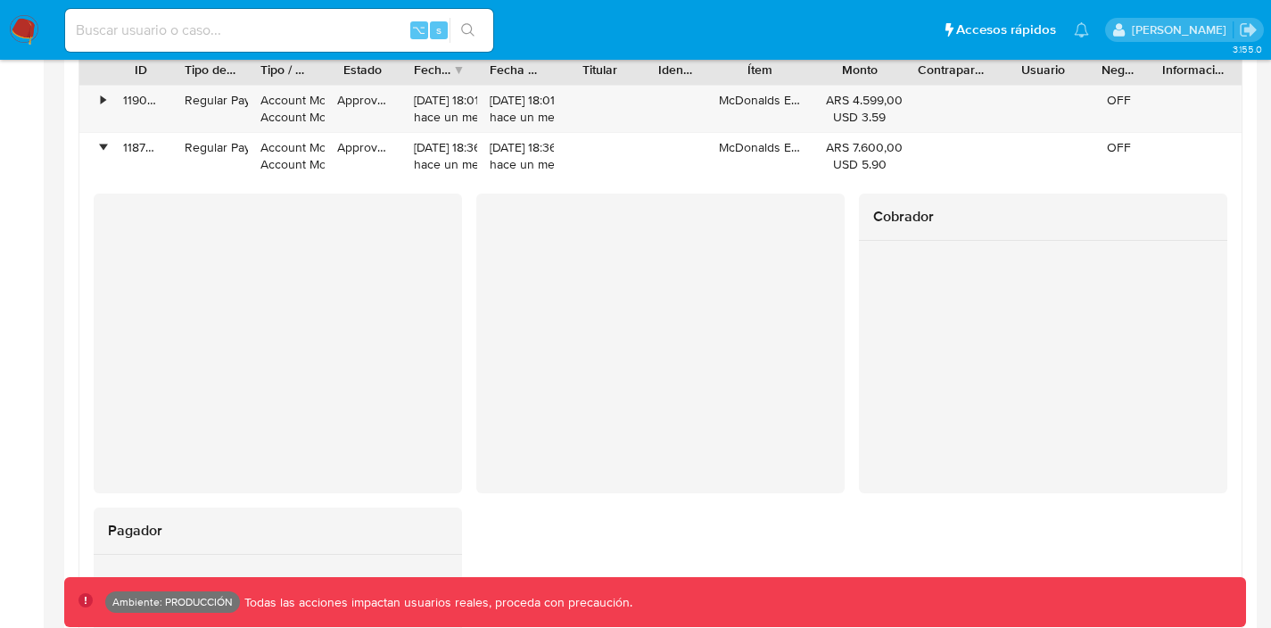
scroll to position [1666, 0]
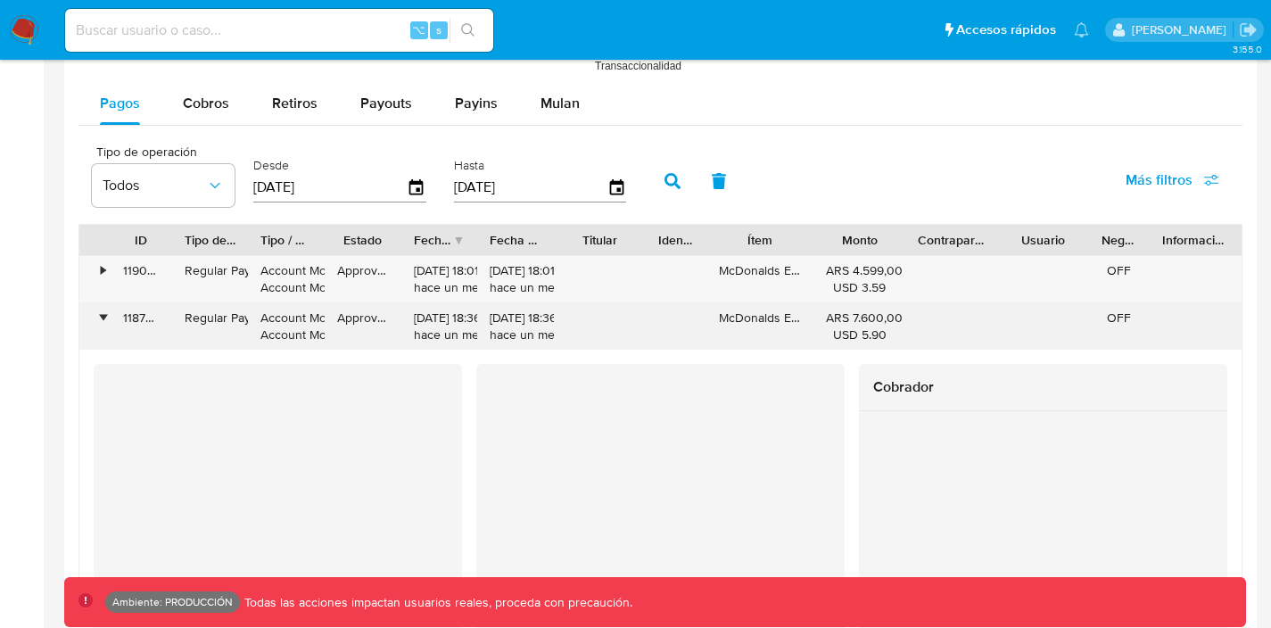
click at [105, 318] on div "•" at bounding box center [103, 318] width 4 height 17
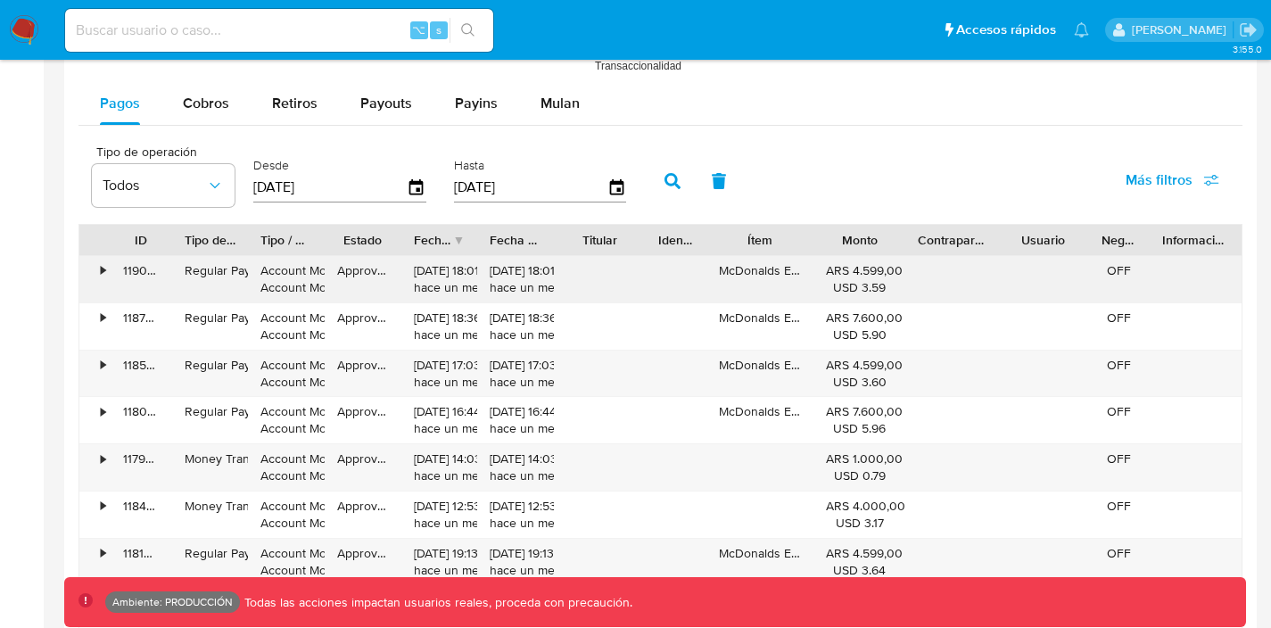
click at [102, 271] on div "•" at bounding box center [103, 270] width 4 height 17
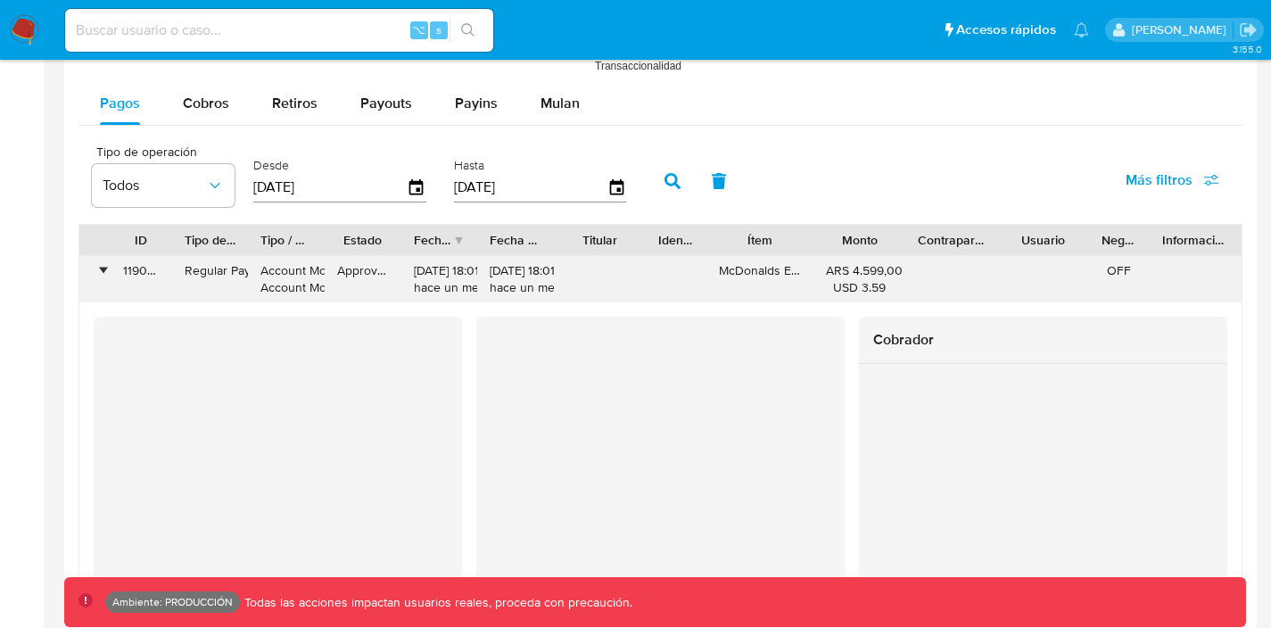
click at [102, 271] on div "•" at bounding box center [103, 270] width 4 height 17
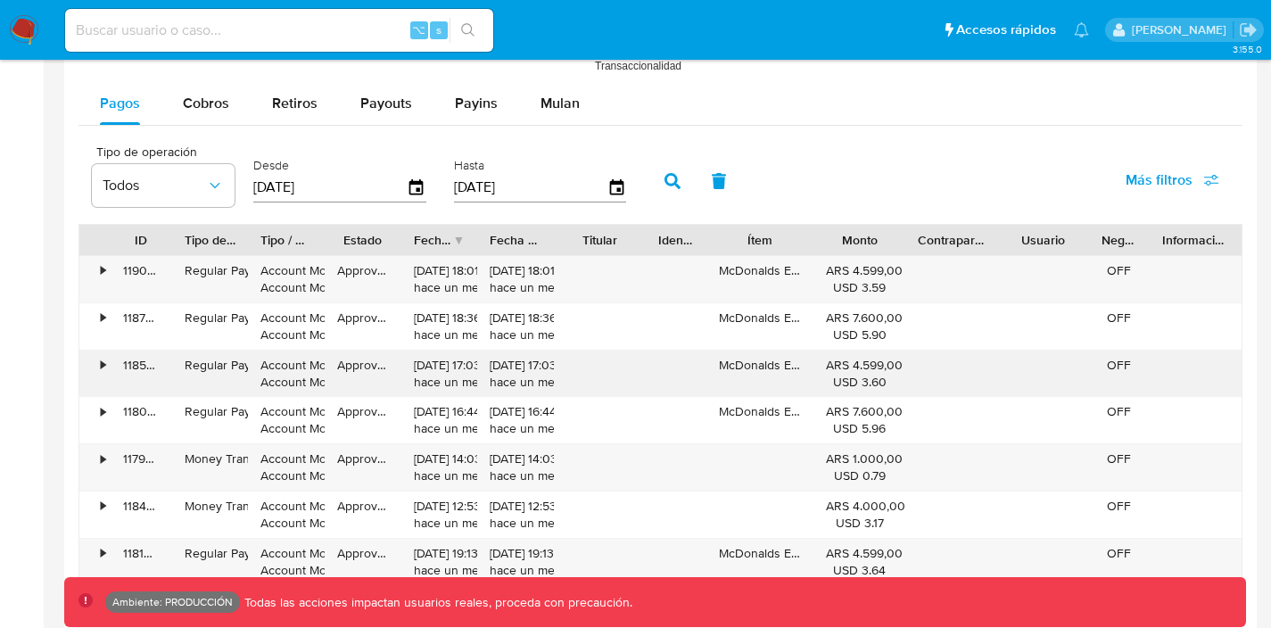
click at [101, 364] on div "•" at bounding box center [103, 365] width 4 height 17
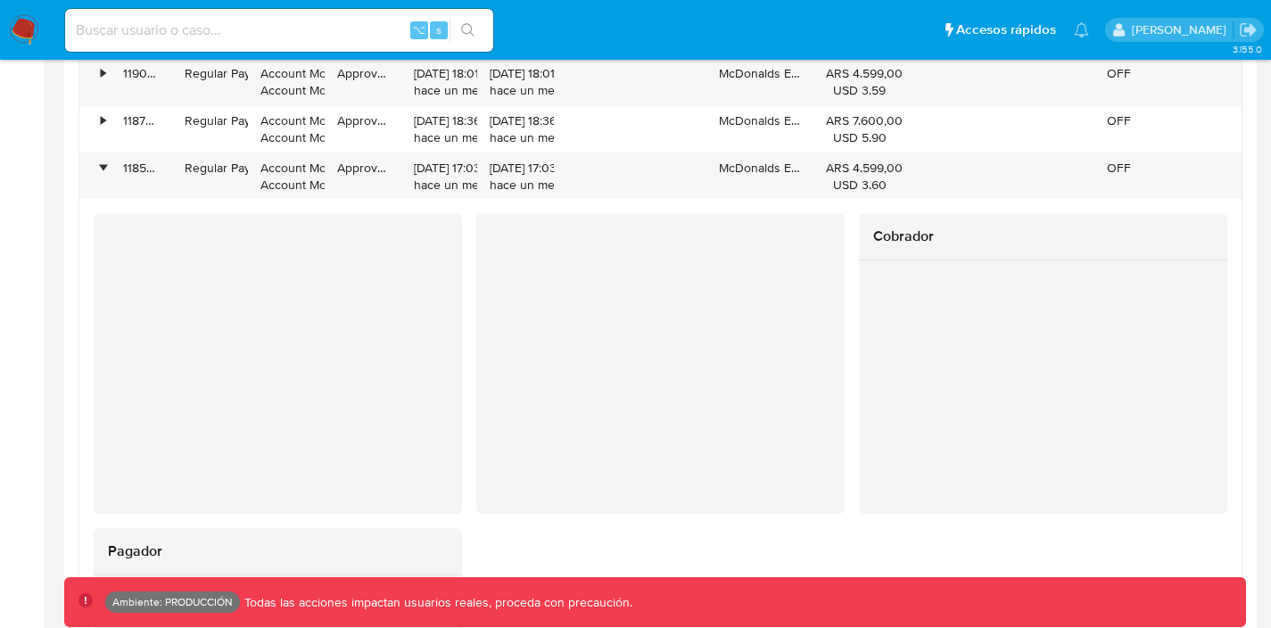
scroll to position [1864, 0]
click at [106, 172] on div "•" at bounding box center [94, 176] width 31 height 46
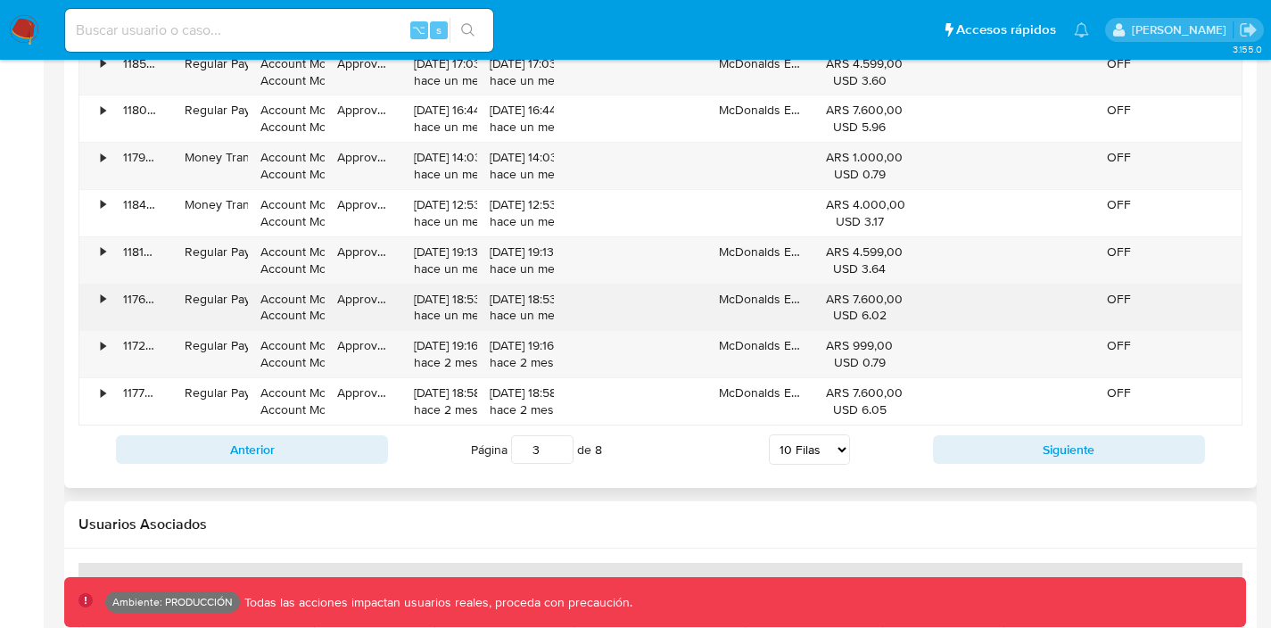
scroll to position [1986, 0]
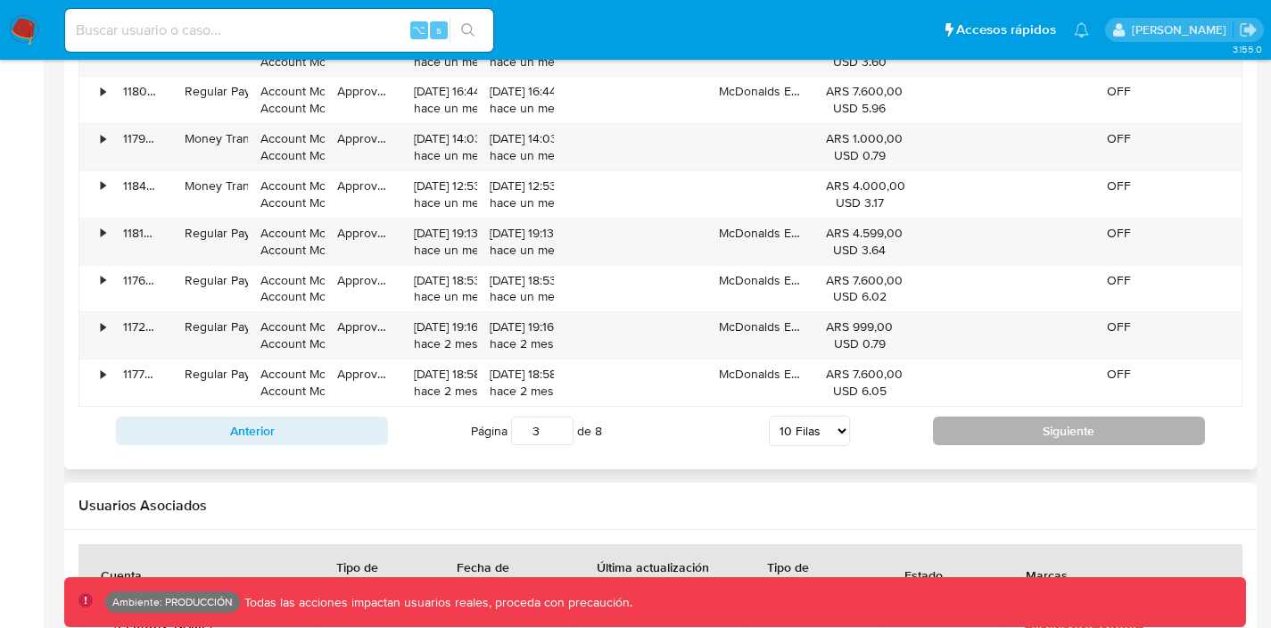
click at [960, 425] on button "Siguiente" at bounding box center [1069, 431] width 272 height 29
type input "4"
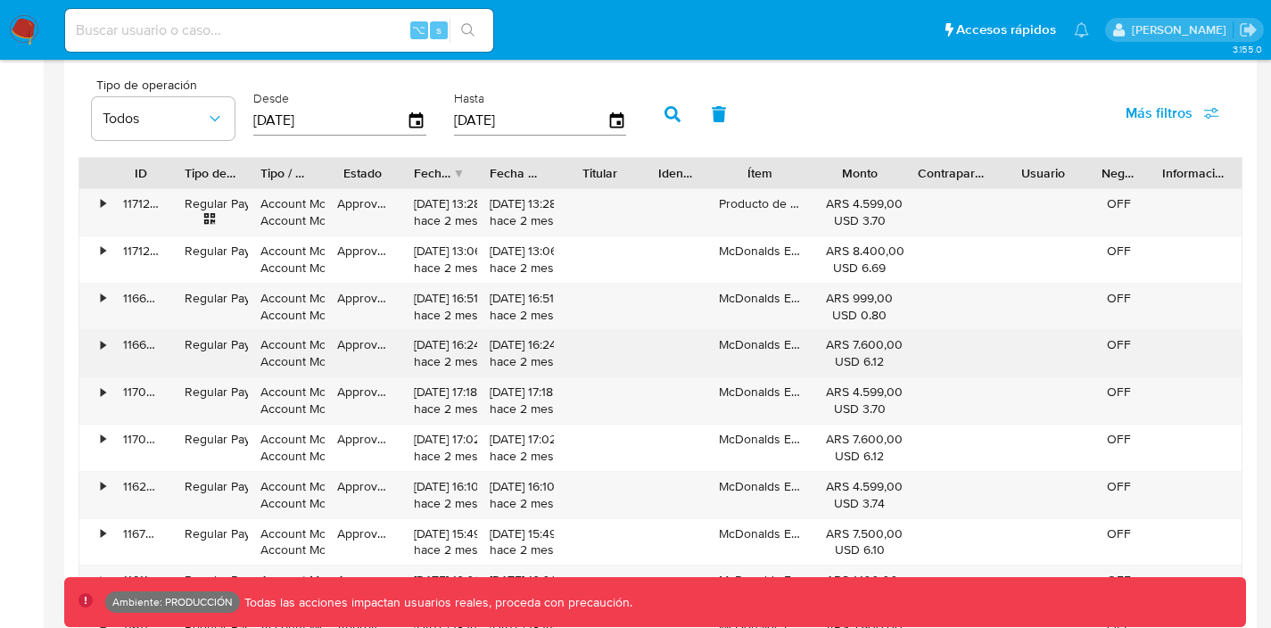
scroll to position [1633, 0]
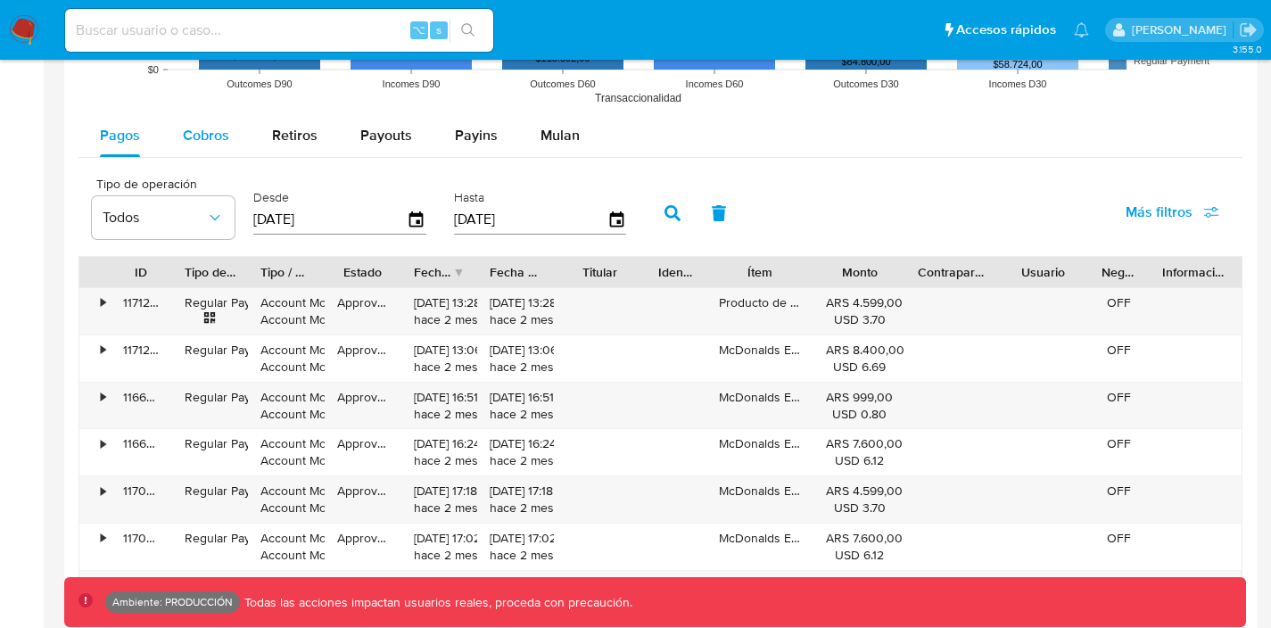
click at [219, 133] on span "Cobros" at bounding box center [206, 135] width 46 height 21
select select "10"
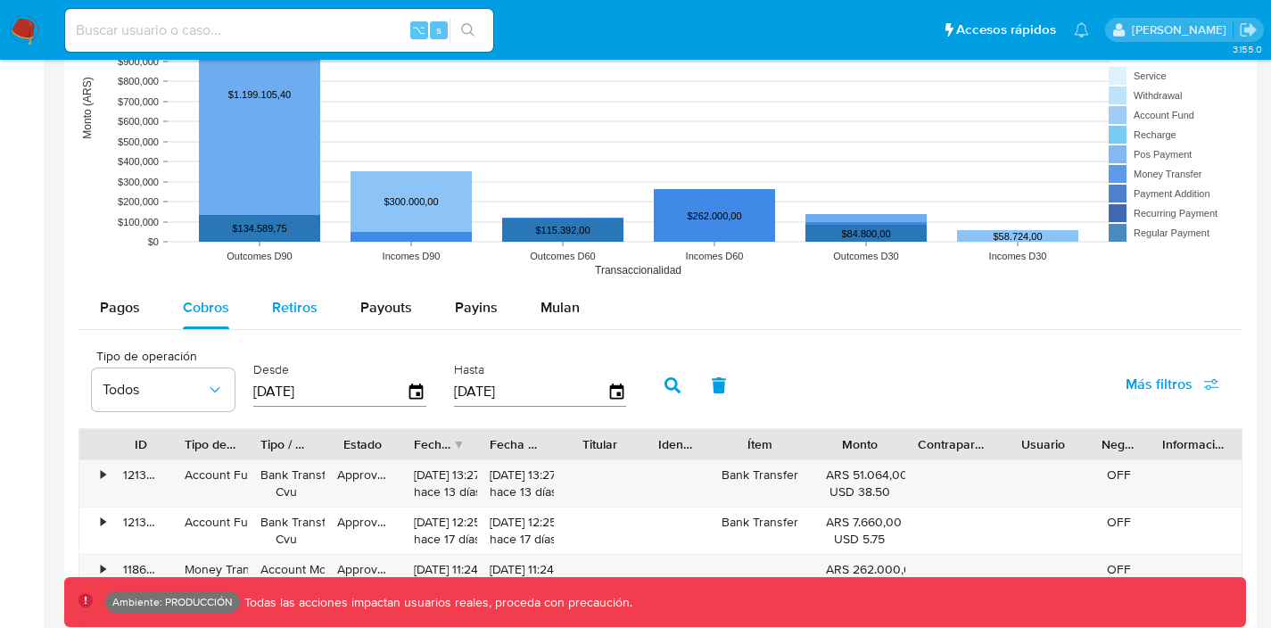
scroll to position [1464, 0]
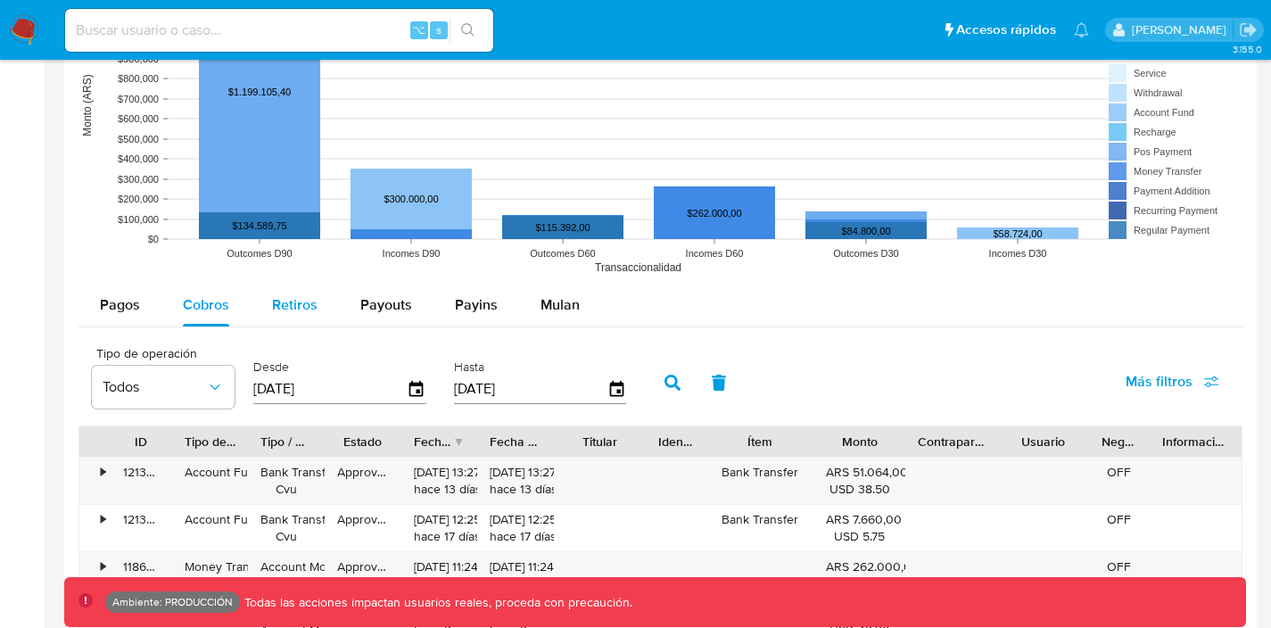
click at [302, 309] on span "Retiros" at bounding box center [294, 304] width 45 height 21
select select "10"
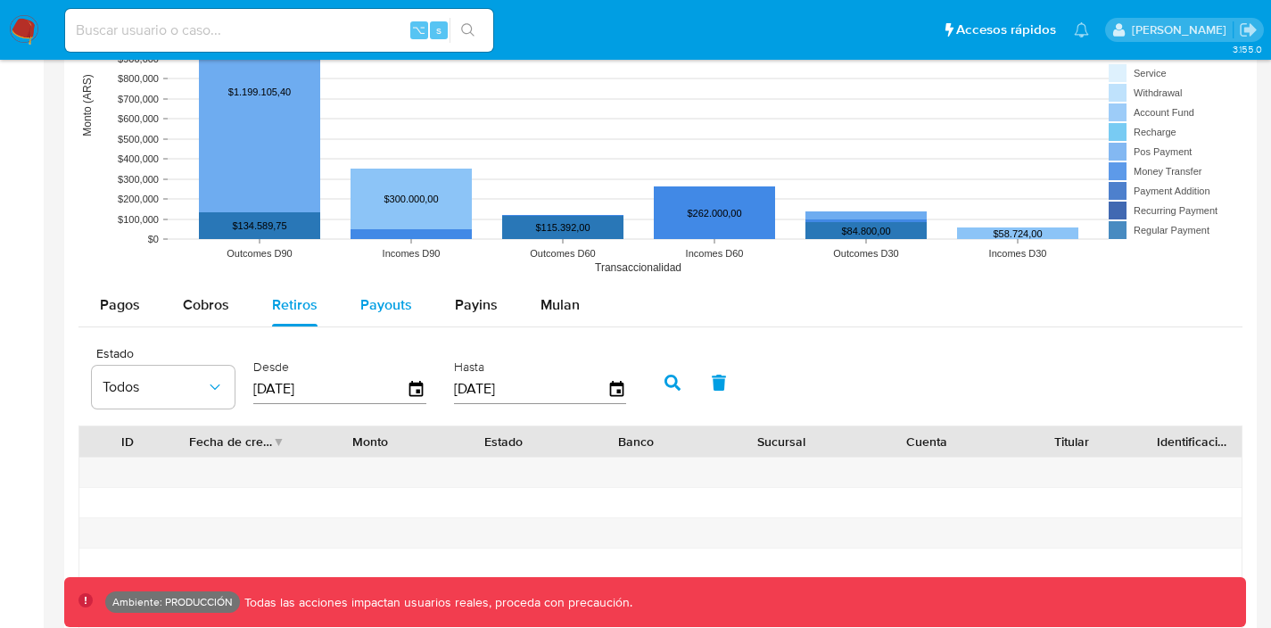
click at [363, 301] on span "Payouts" at bounding box center [386, 304] width 52 height 21
select select "10"
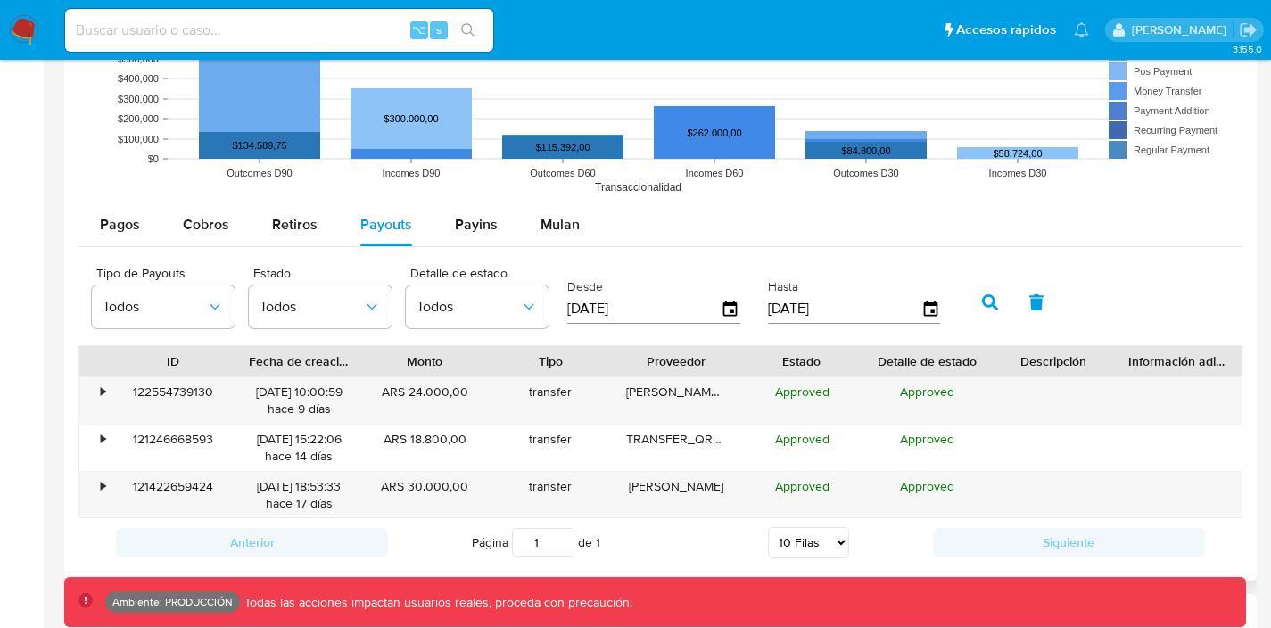
scroll to position [1600, 0]
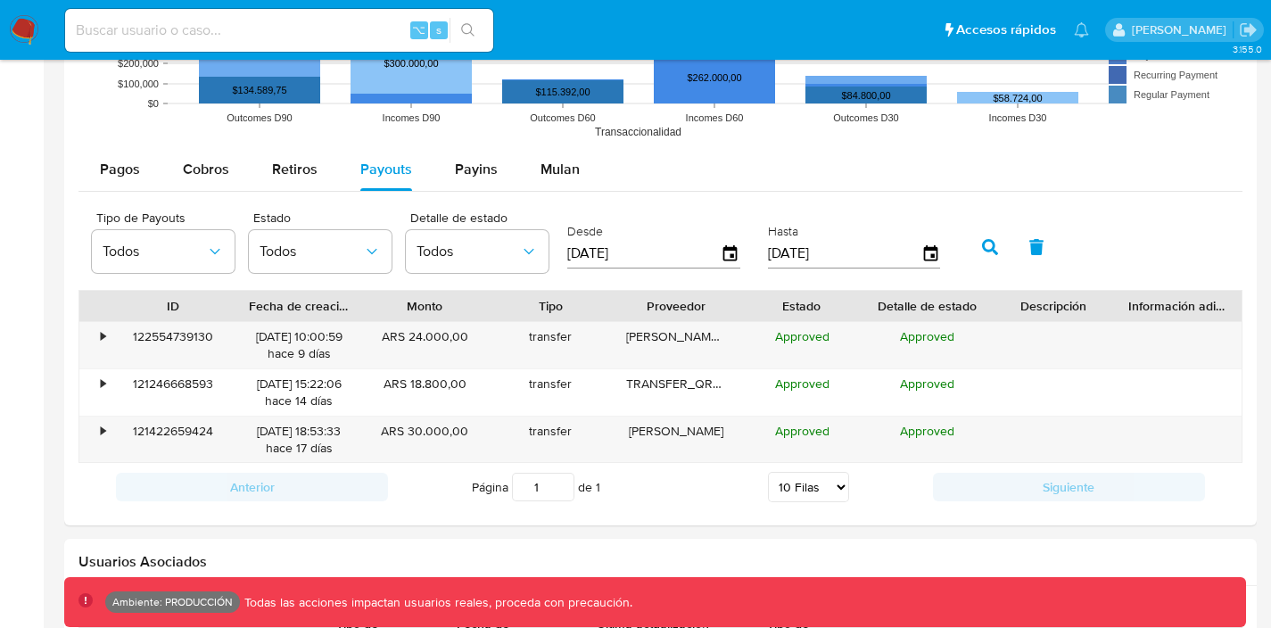
click at [33, 31] on img at bounding box center [24, 30] width 30 height 30
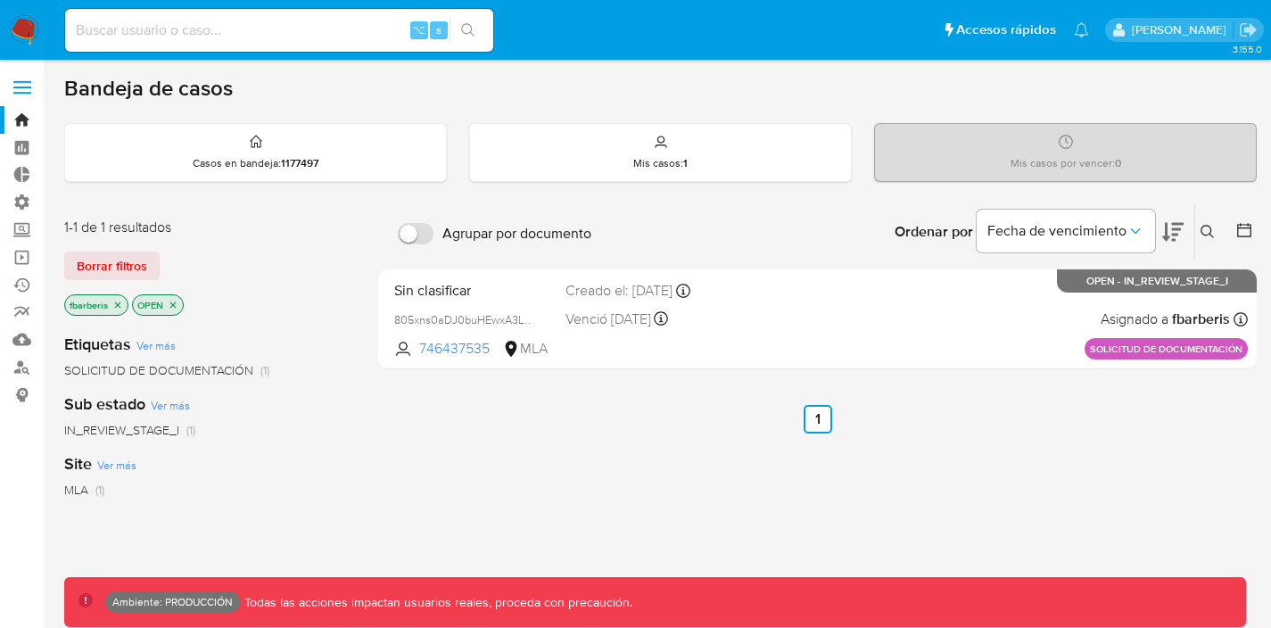
click at [32, 86] on label at bounding box center [22, 87] width 45 height 37
click at [0, 0] on input "checkbox" at bounding box center [0, 0] width 0 height 0
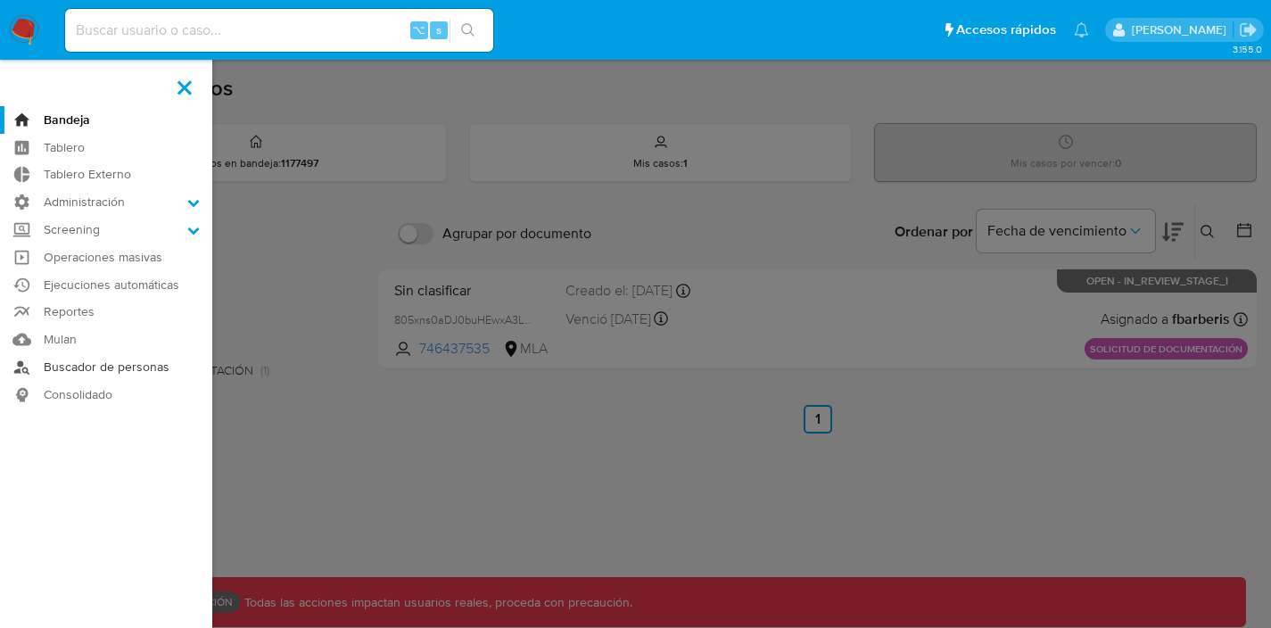
click at [83, 360] on link "Buscador de personas" at bounding box center [106, 367] width 212 height 28
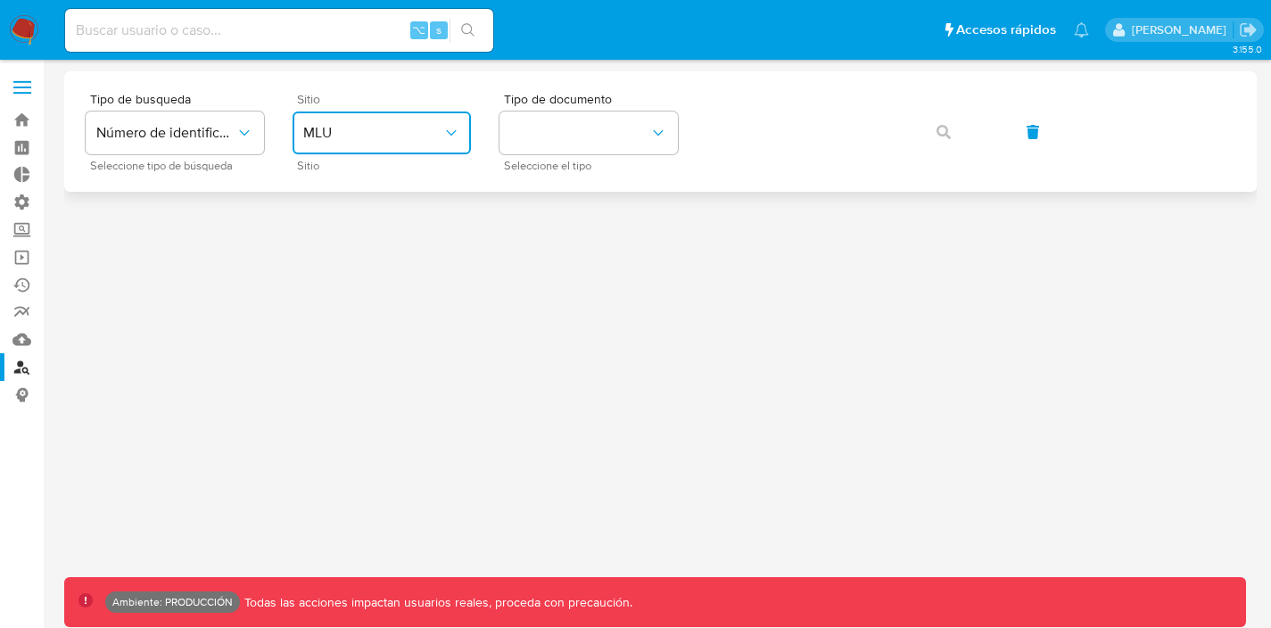
click at [385, 125] on span "MLU" at bounding box center [372, 133] width 139 height 18
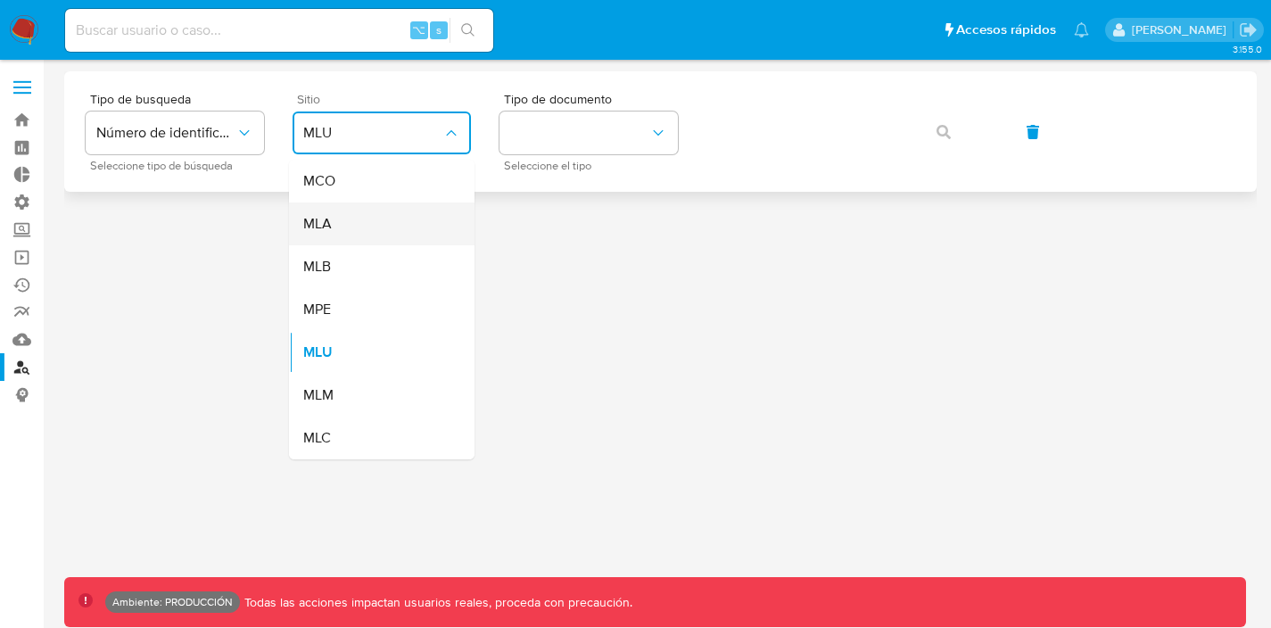
click at [350, 219] on div "MLA" at bounding box center [376, 224] width 146 height 43
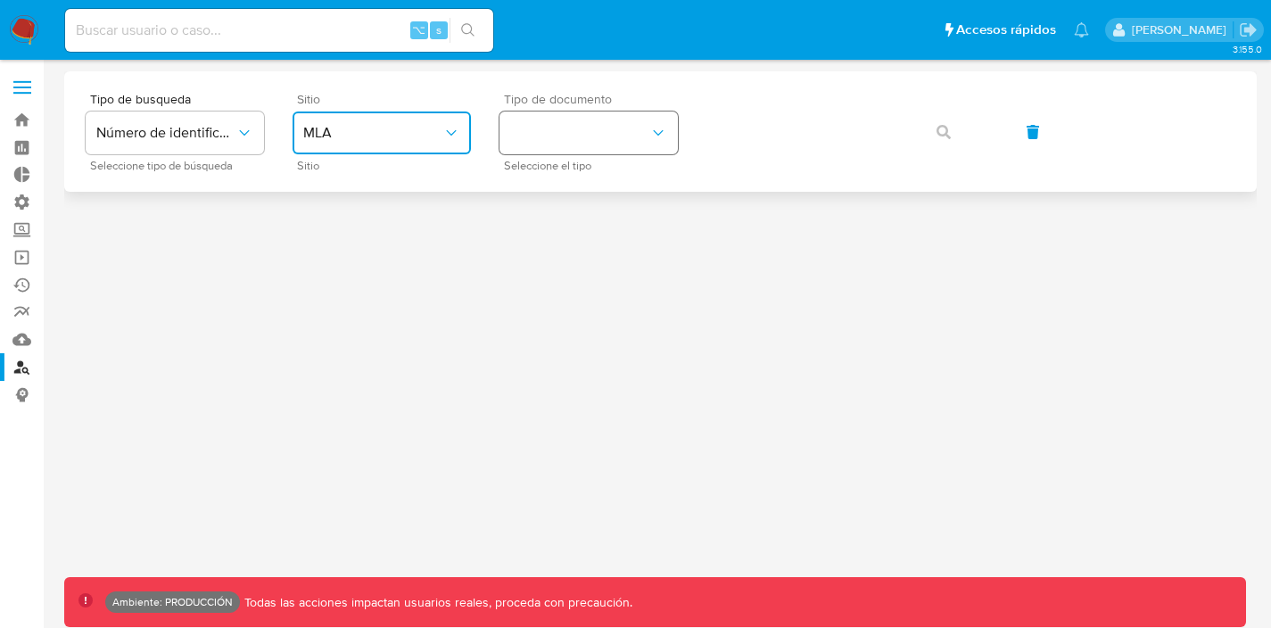
click at [588, 135] on button "identificationType" at bounding box center [589, 133] width 178 height 43
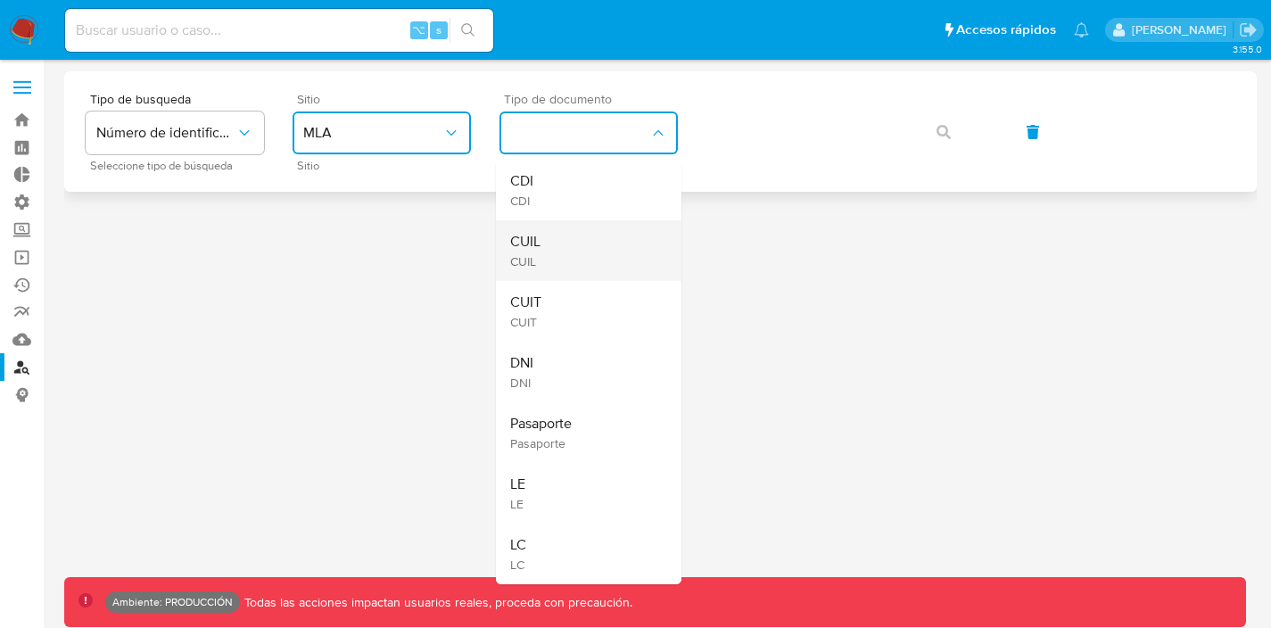
click at [565, 267] on div "CUIL CUIL" at bounding box center [583, 250] width 146 height 61
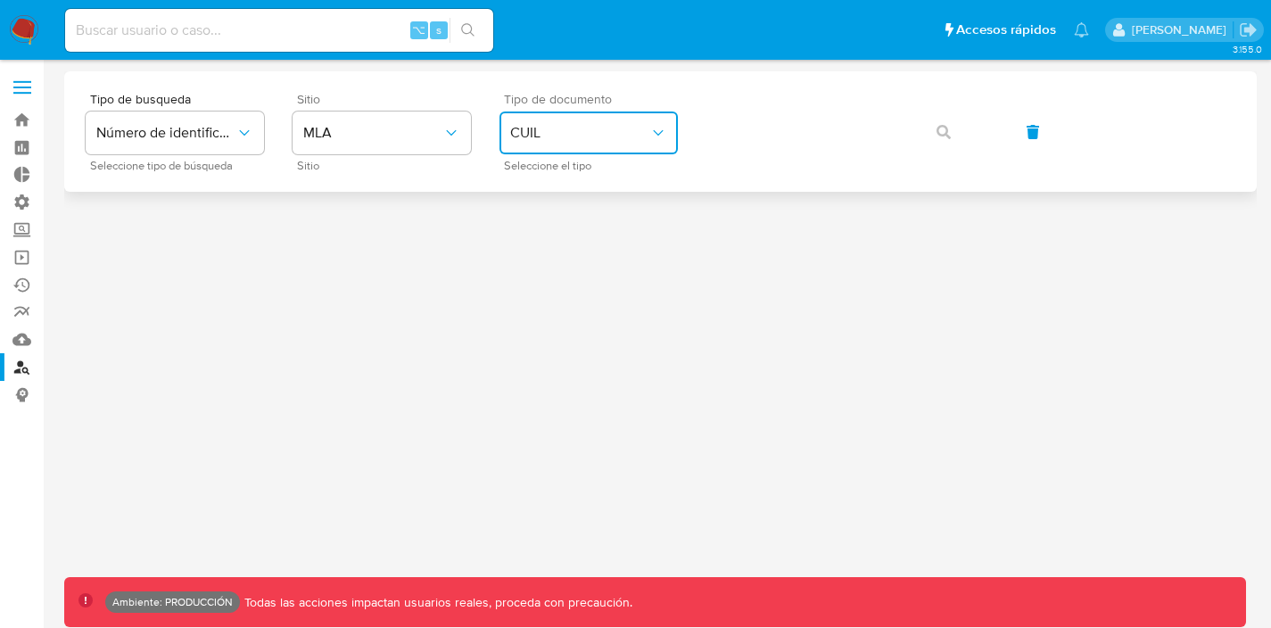
click at [625, 140] on span "CUIL" at bounding box center [579, 133] width 139 height 18
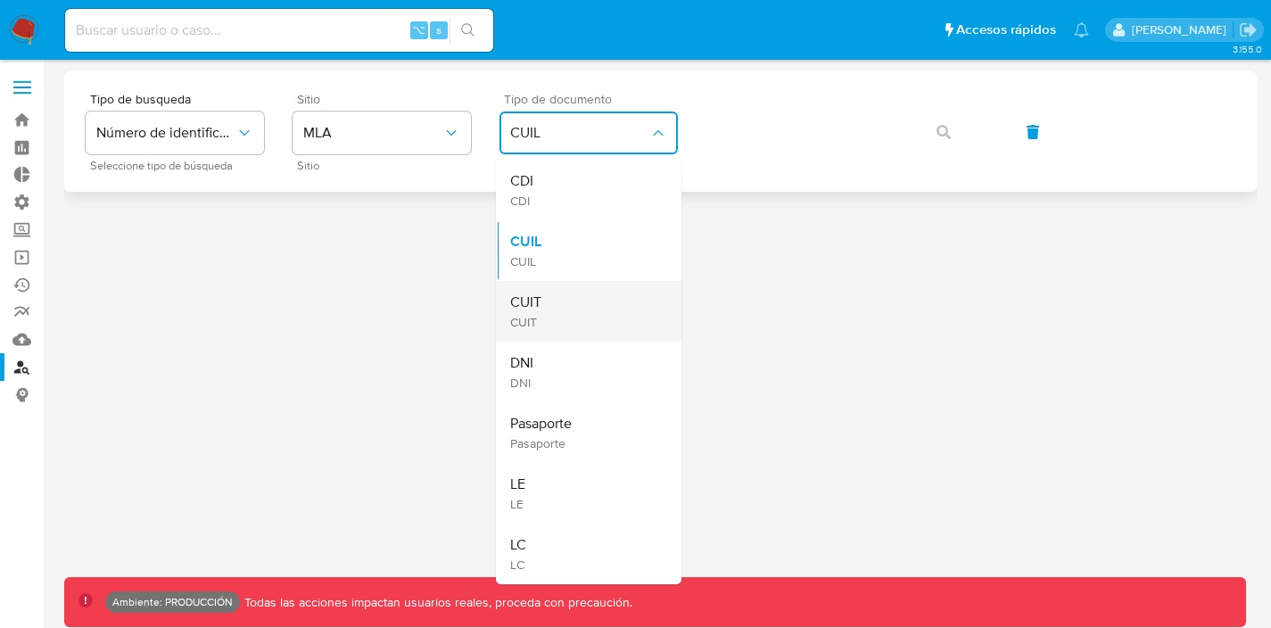
click at [548, 308] on div "CUIT CUIT" at bounding box center [583, 311] width 146 height 61
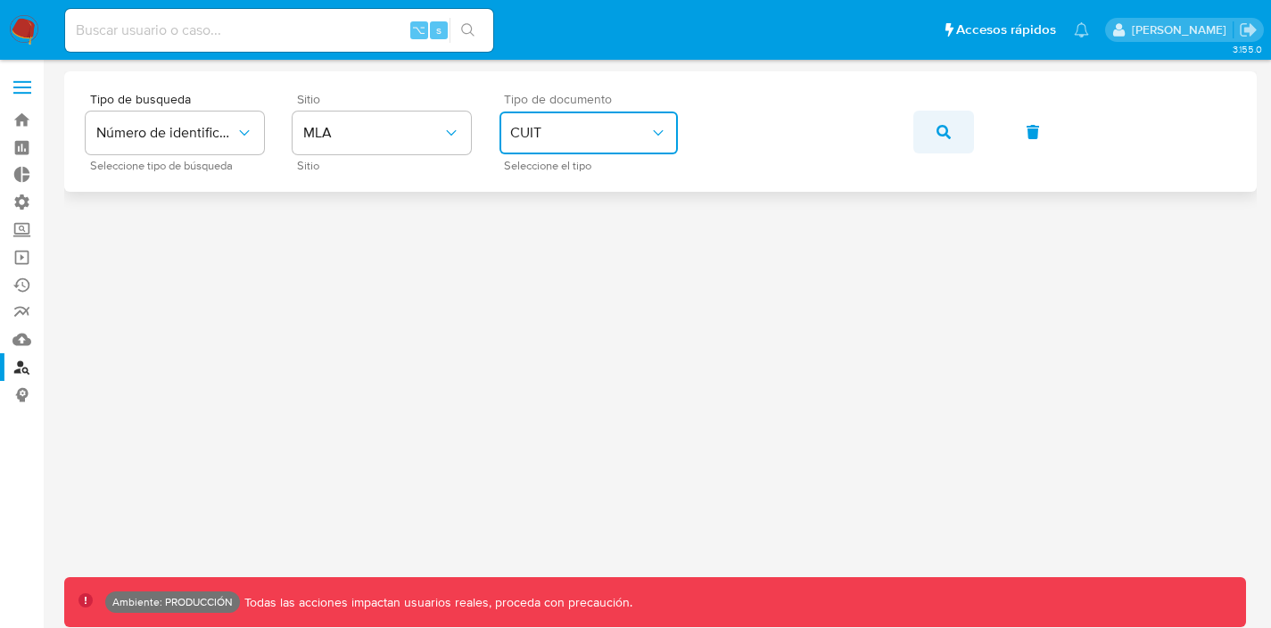
click at [921, 128] on button "button" at bounding box center [943, 132] width 61 height 43
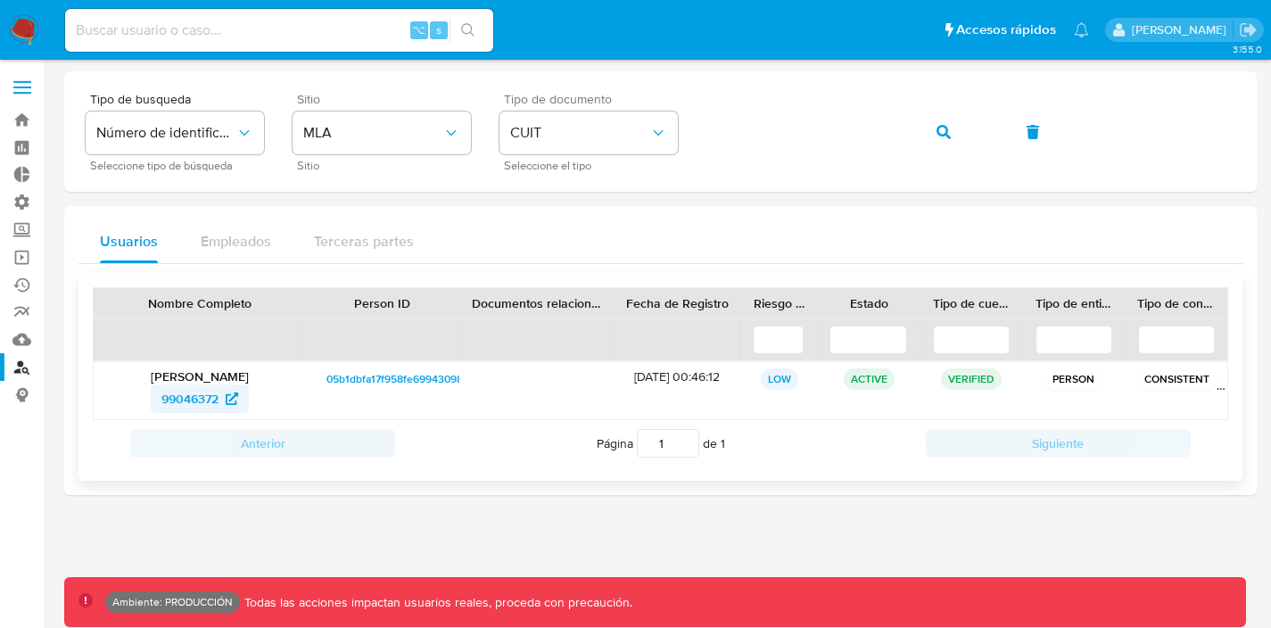
click at [201, 397] on span "99046372" at bounding box center [189, 398] width 57 height 29
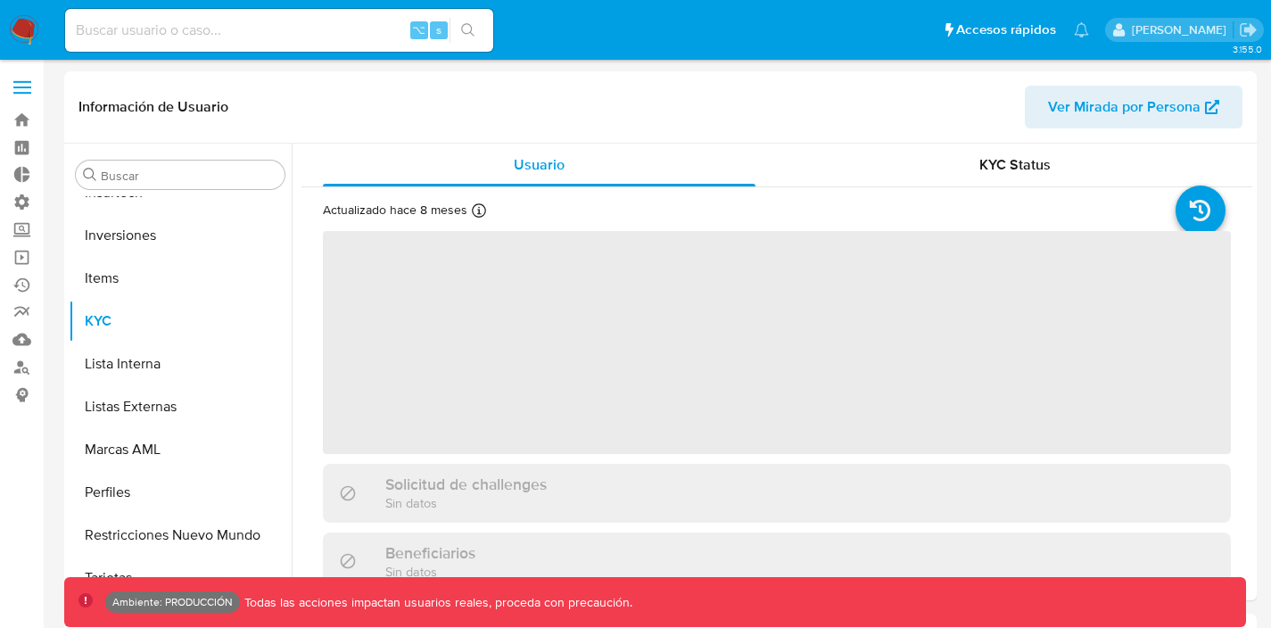
scroll to position [882, 0]
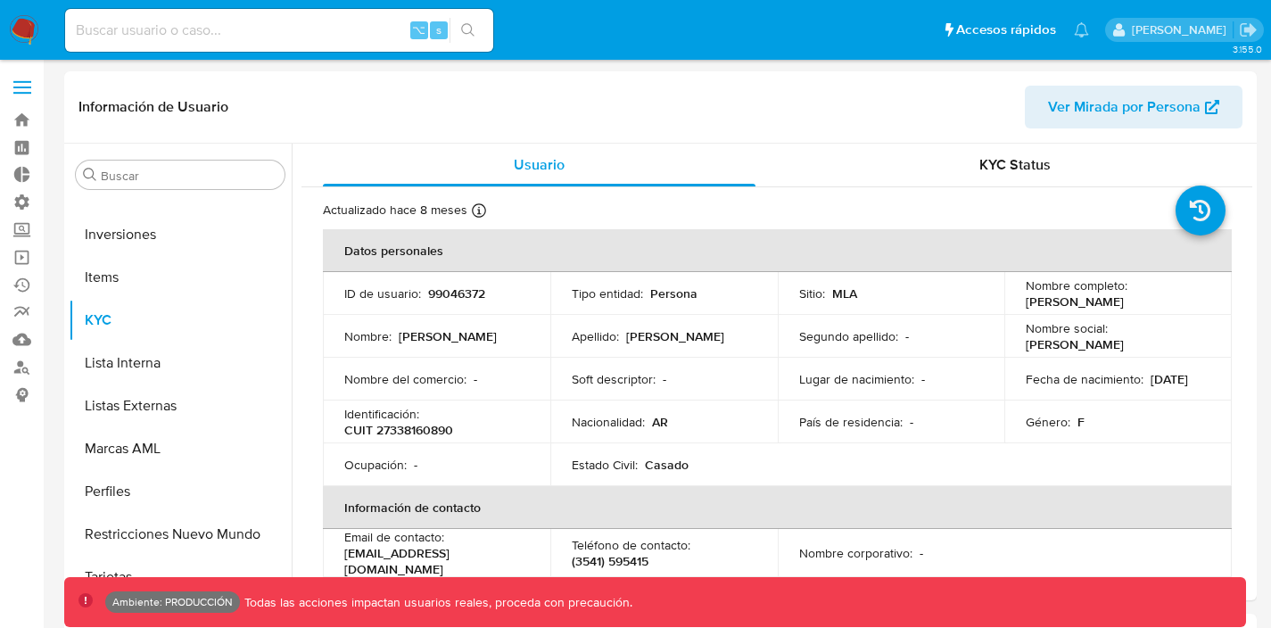
select select "10"
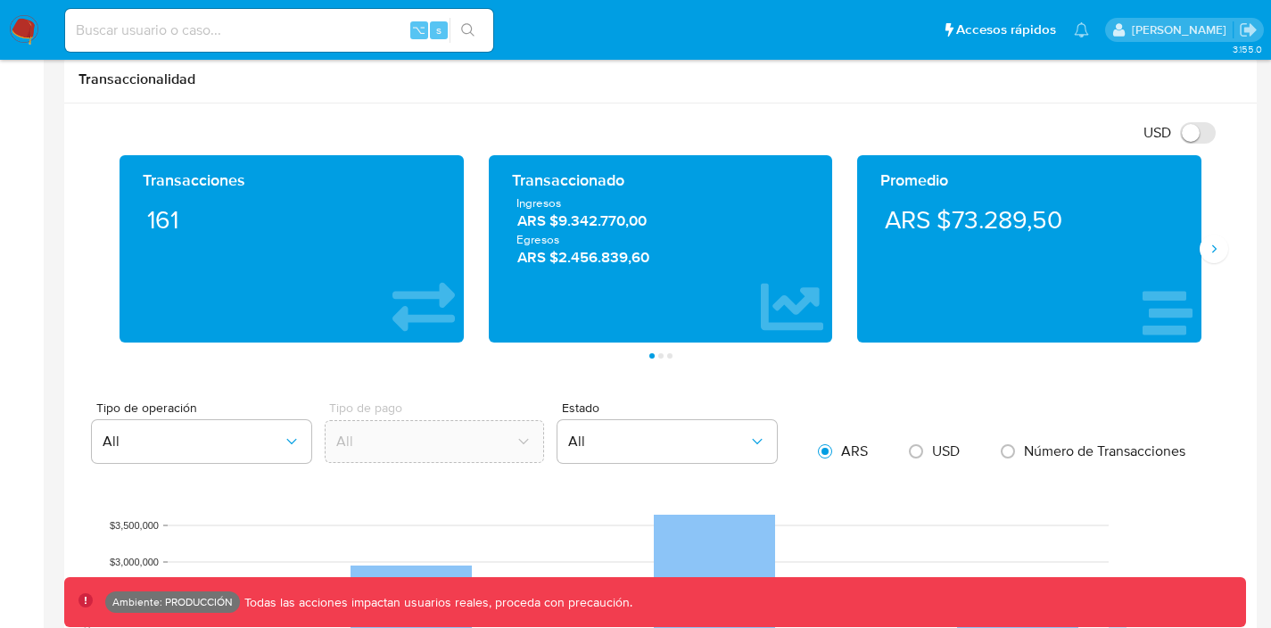
scroll to position [833, 0]
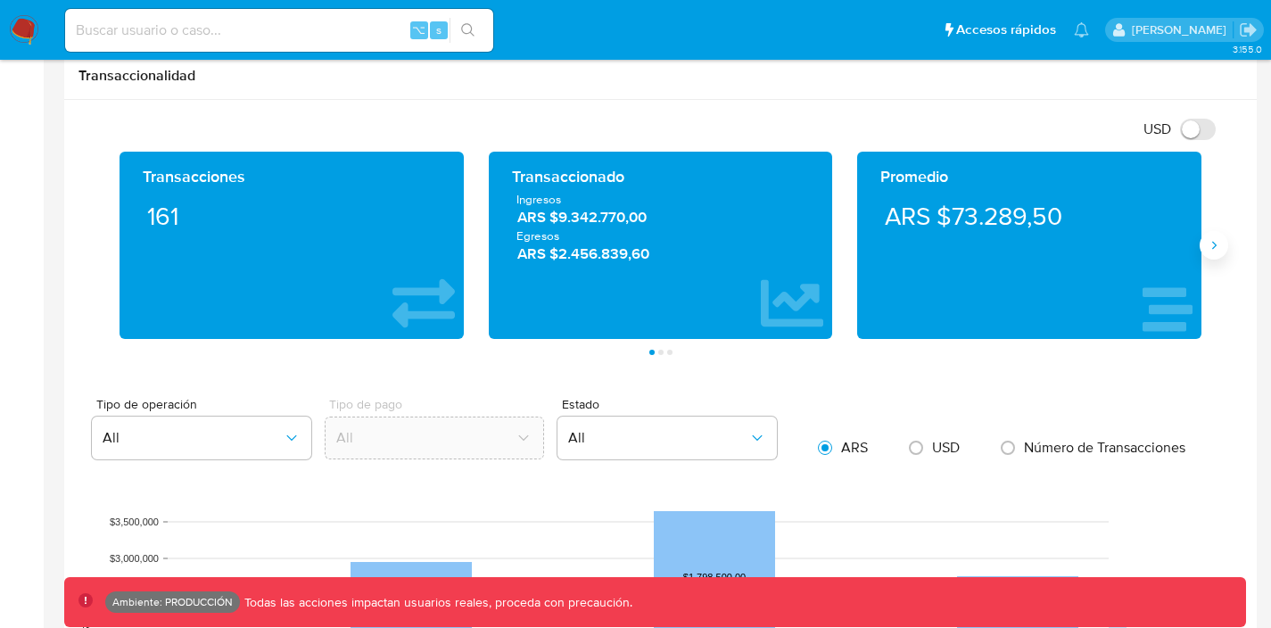
click at [1225, 252] on button "Siguiente" at bounding box center [1214, 245] width 29 height 29
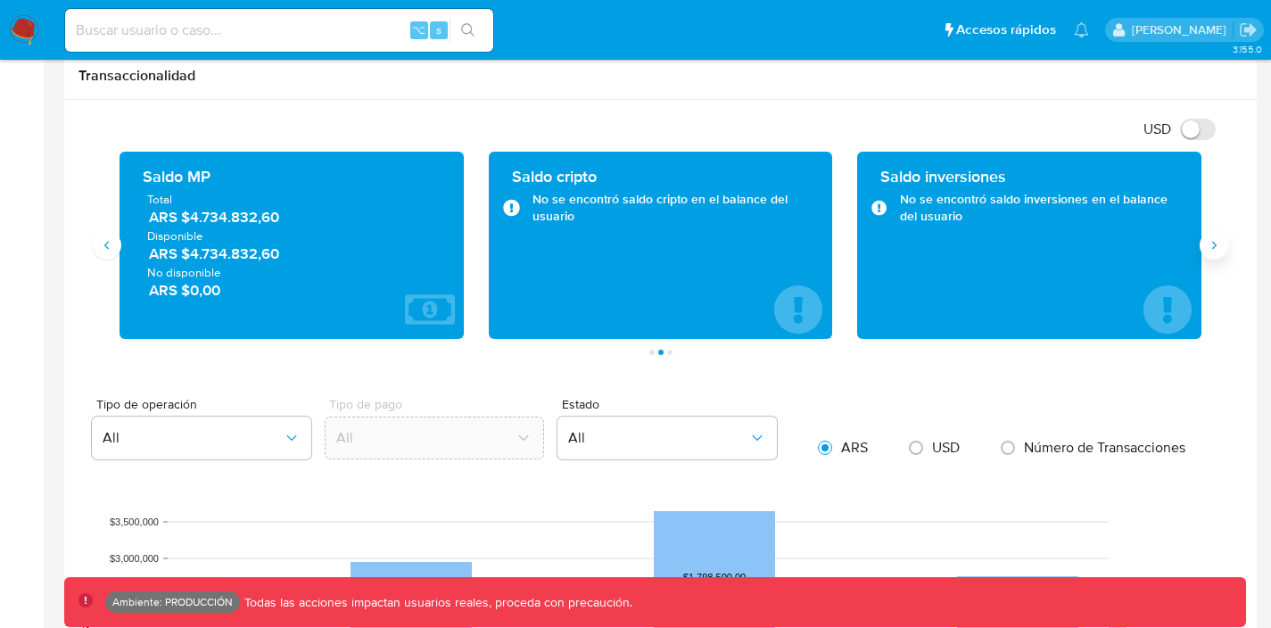
click at [1225, 252] on button "Siguiente" at bounding box center [1214, 245] width 29 height 29
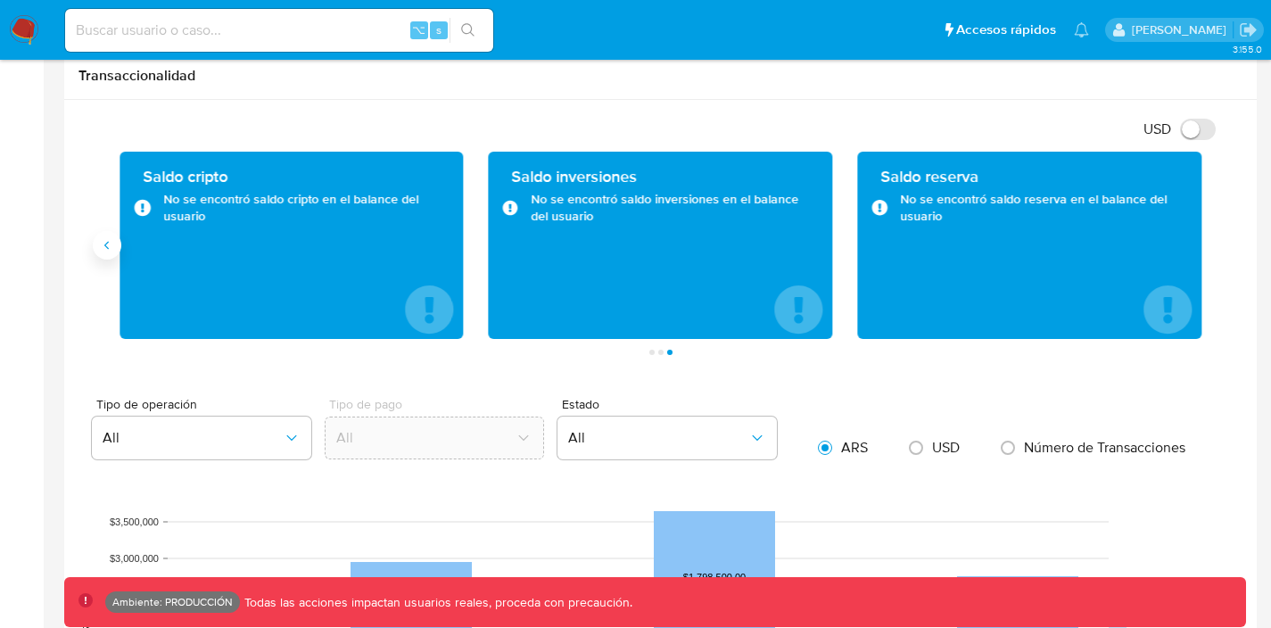
click at [96, 240] on button "Anterior" at bounding box center [107, 245] width 29 height 29
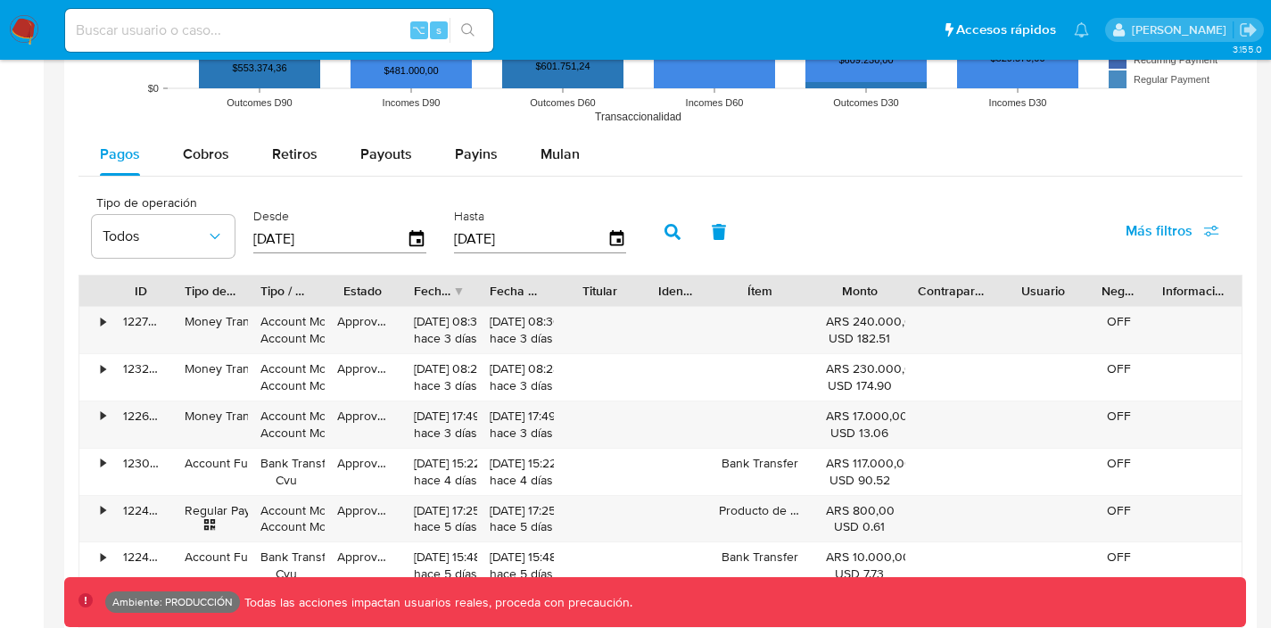
scroll to position [1527, 0]
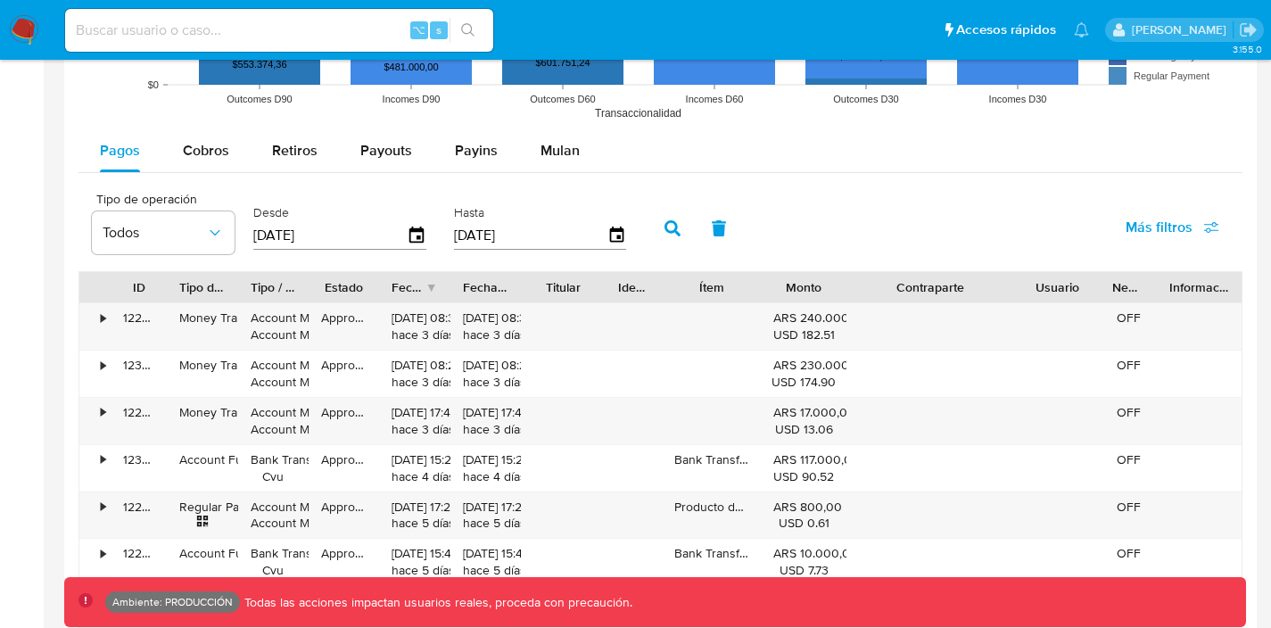
drag, startPoint x: 984, startPoint y: 292, endPoint x: 1059, endPoint y: 302, distance: 75.7
click at [1059, 302] on div "ID Tipo de operación Tipo / Método Estado Fecha de creación Fecha de aprobación…" at bounding box center [660, 287] width 1162 height 30
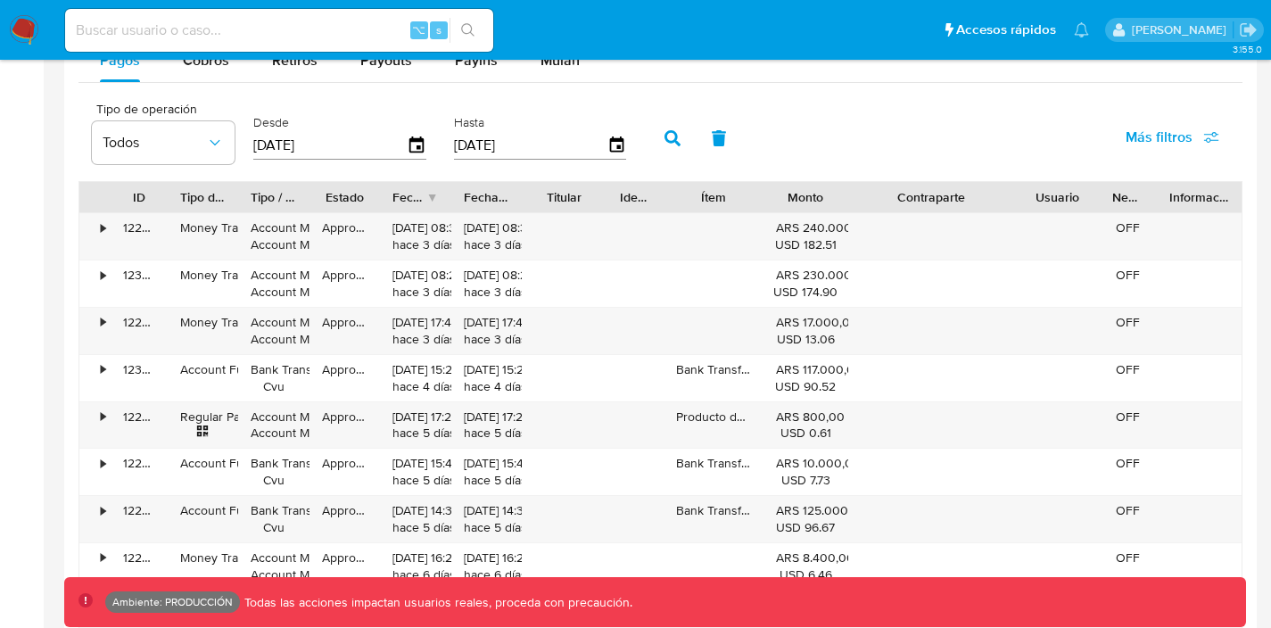
scroll to position [1630, 0]
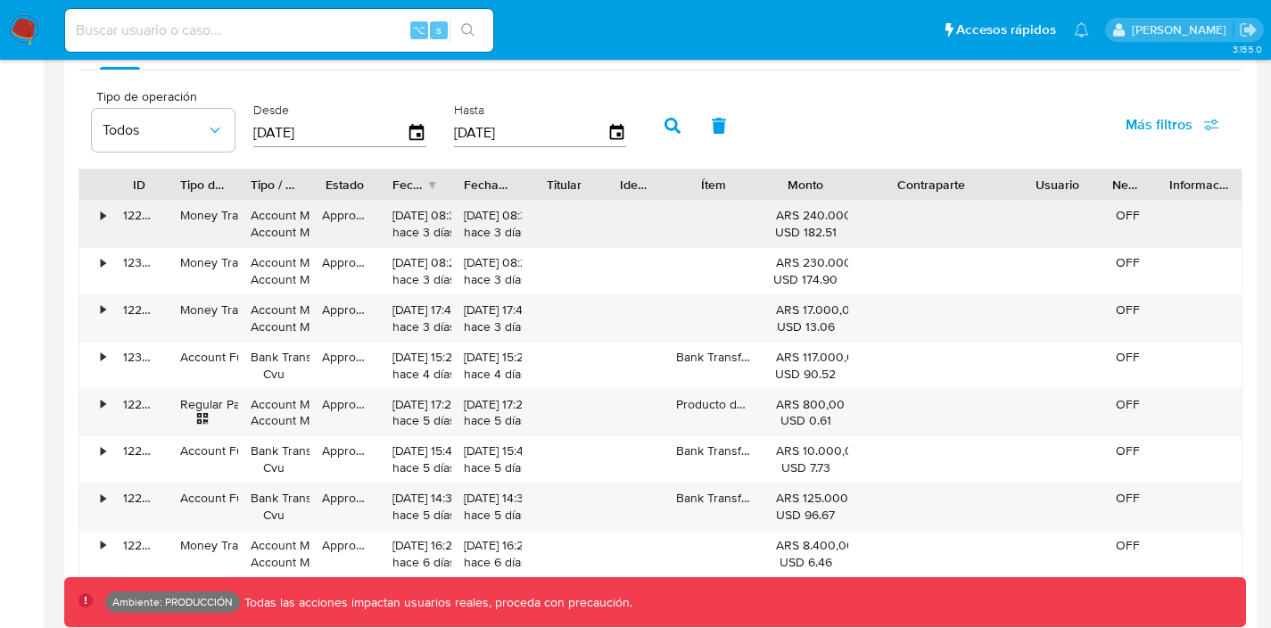
click at [101, 211] on div "•" at bounding box center [103, 215] width 4 height 17
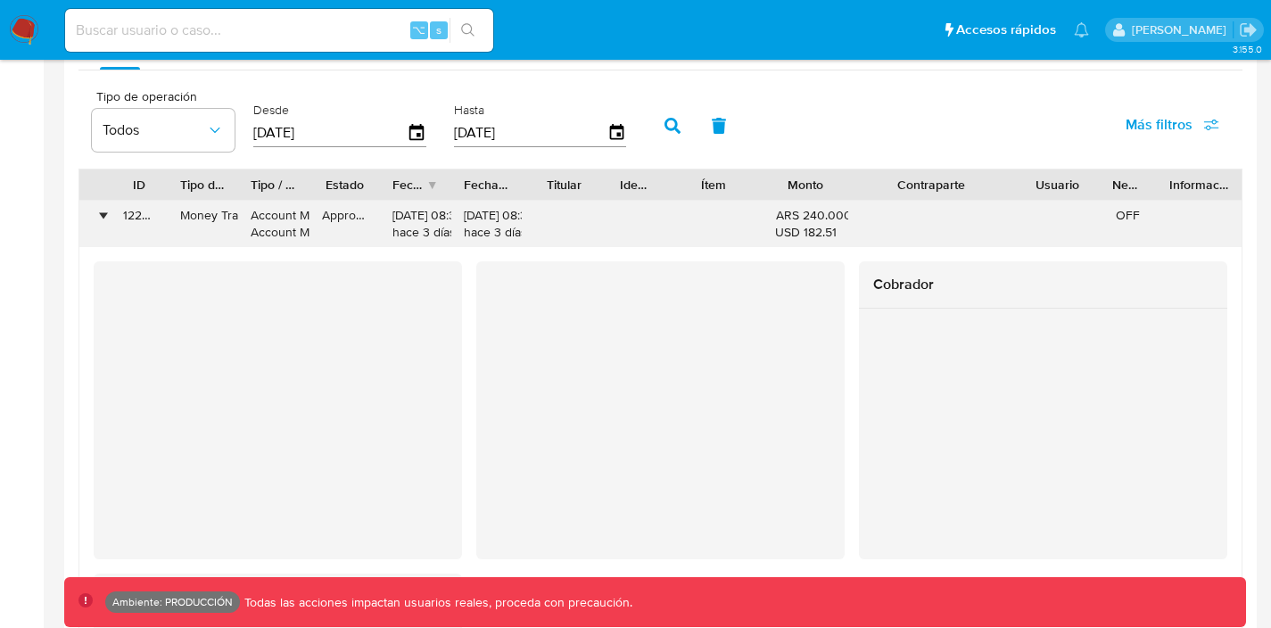
click at [101, 216] on div "•" at bounding box center [103, 215] width 4 height 17
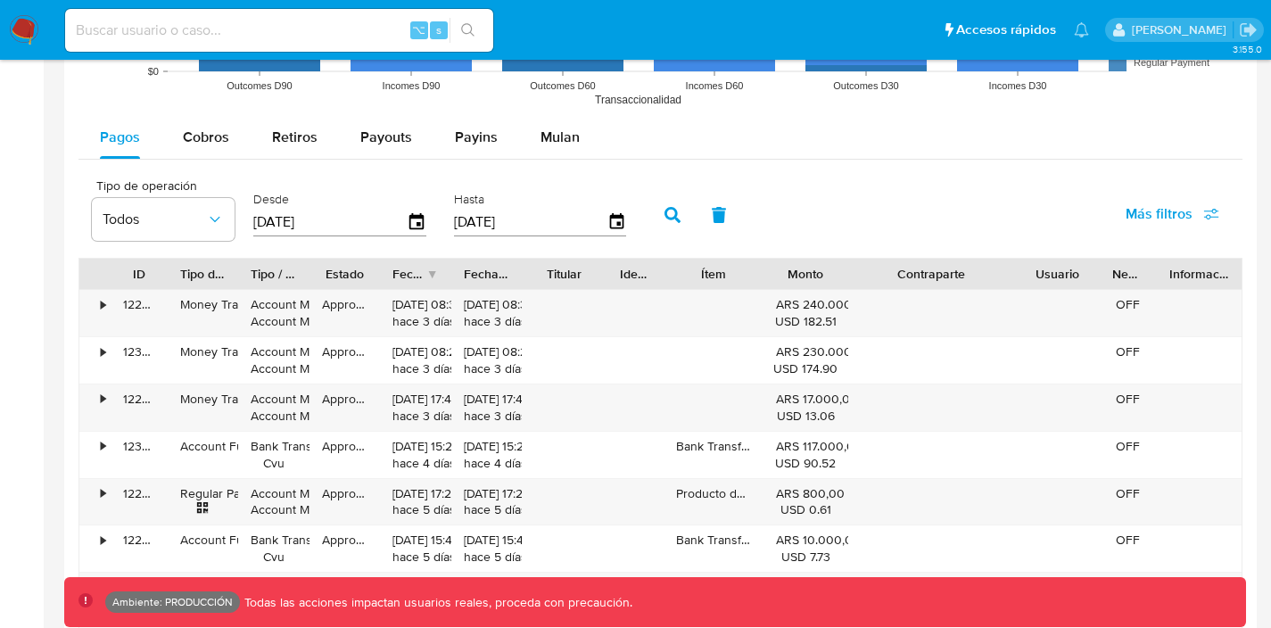
scroll to position [1485, 0]
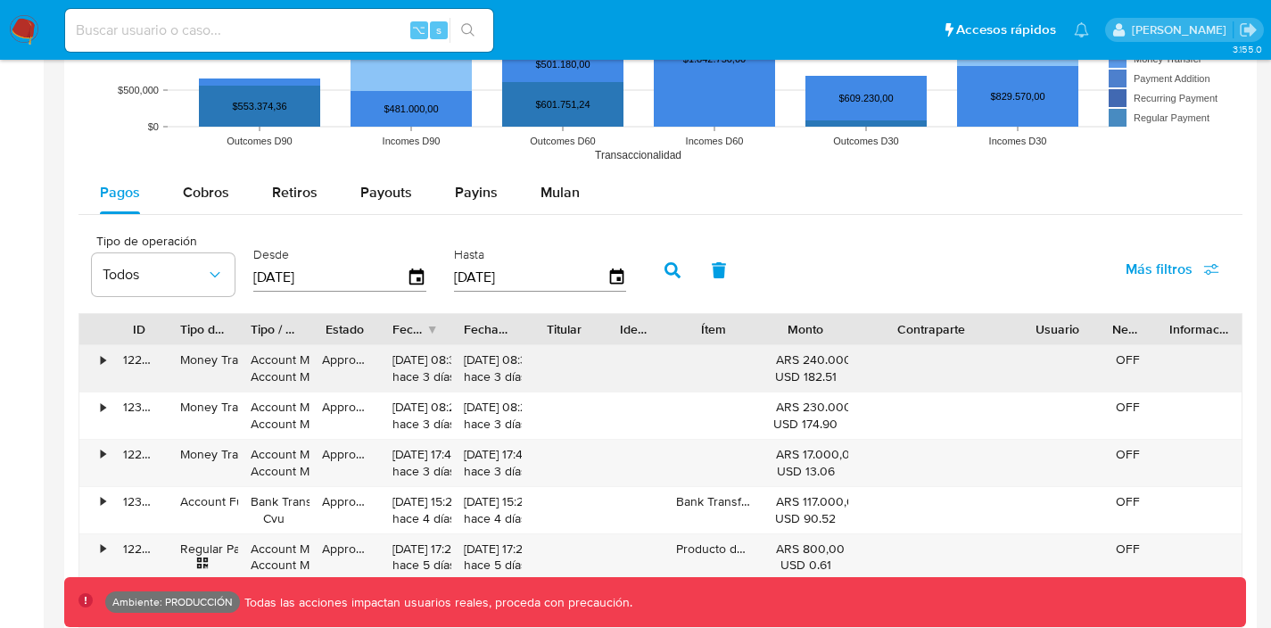
click at [105, 362] on div "•" at bounding box center [103, 359] width 4 height 17
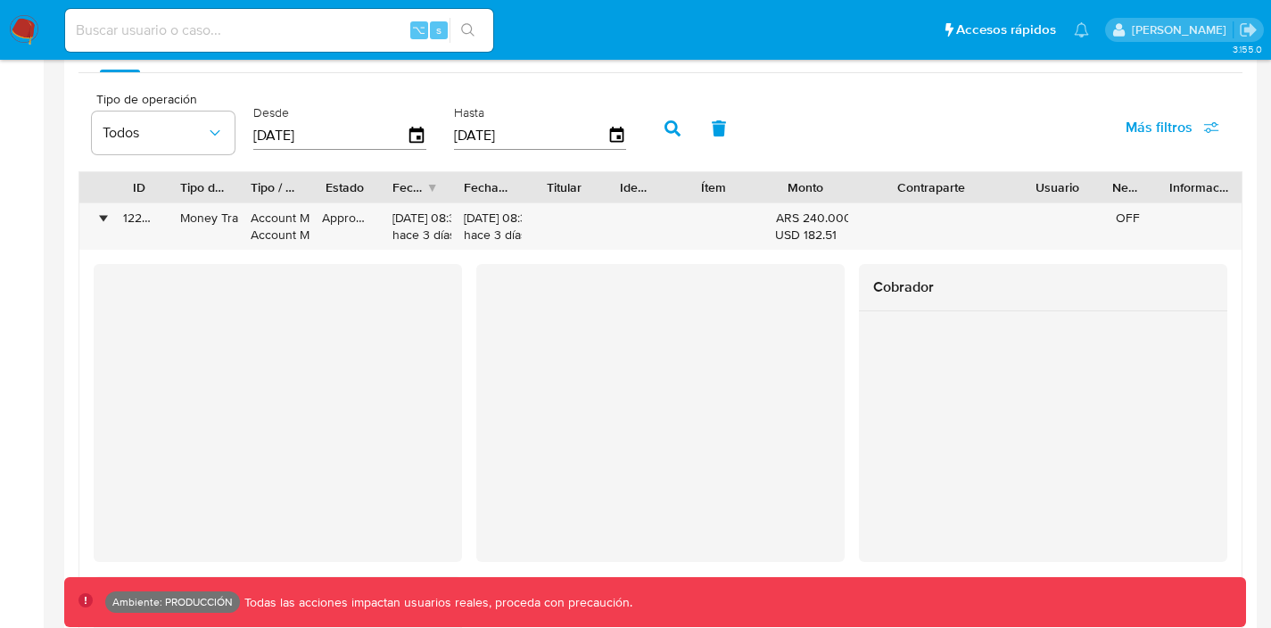
scroll to position [1696, 0]
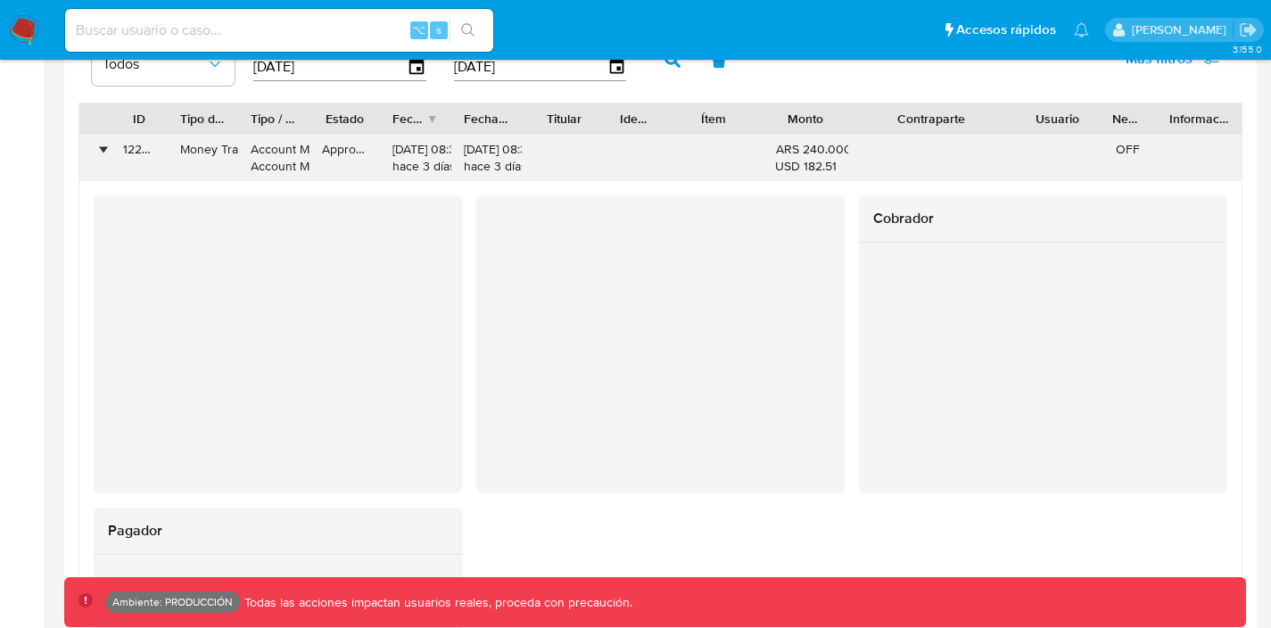
click at [106, 154] on div "•" at bounding box center [94, 158] width 31 height 46
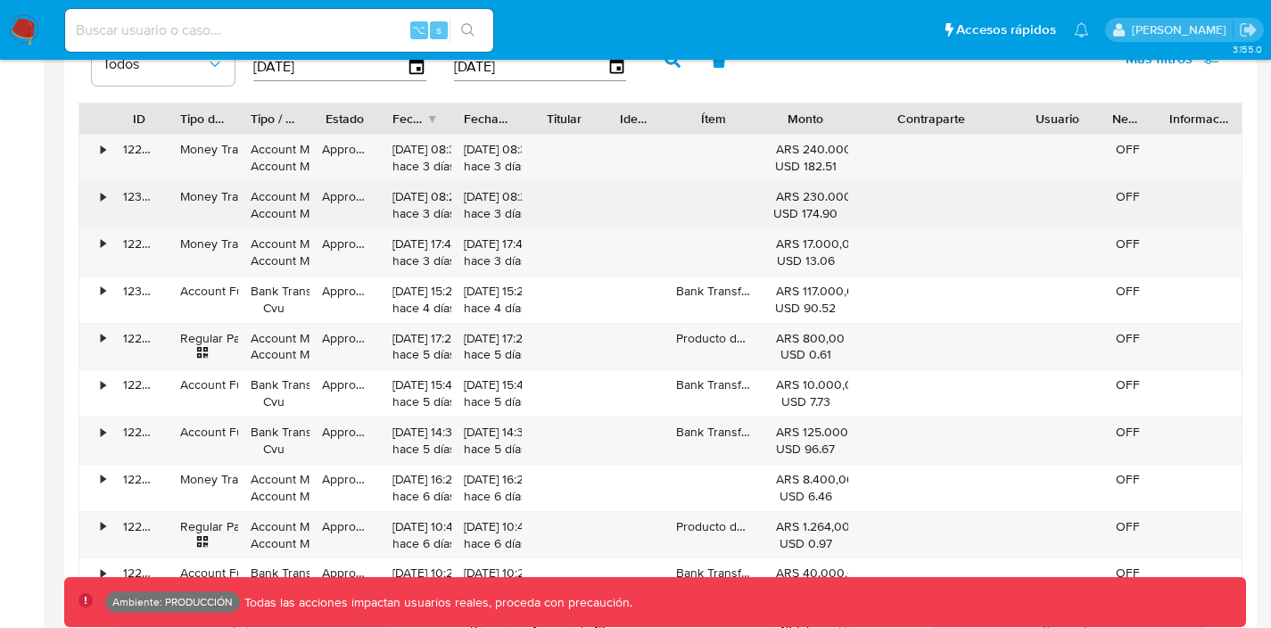
click at [102, 196] on div "•" at bounding box center [103, 196] width 4 height 17
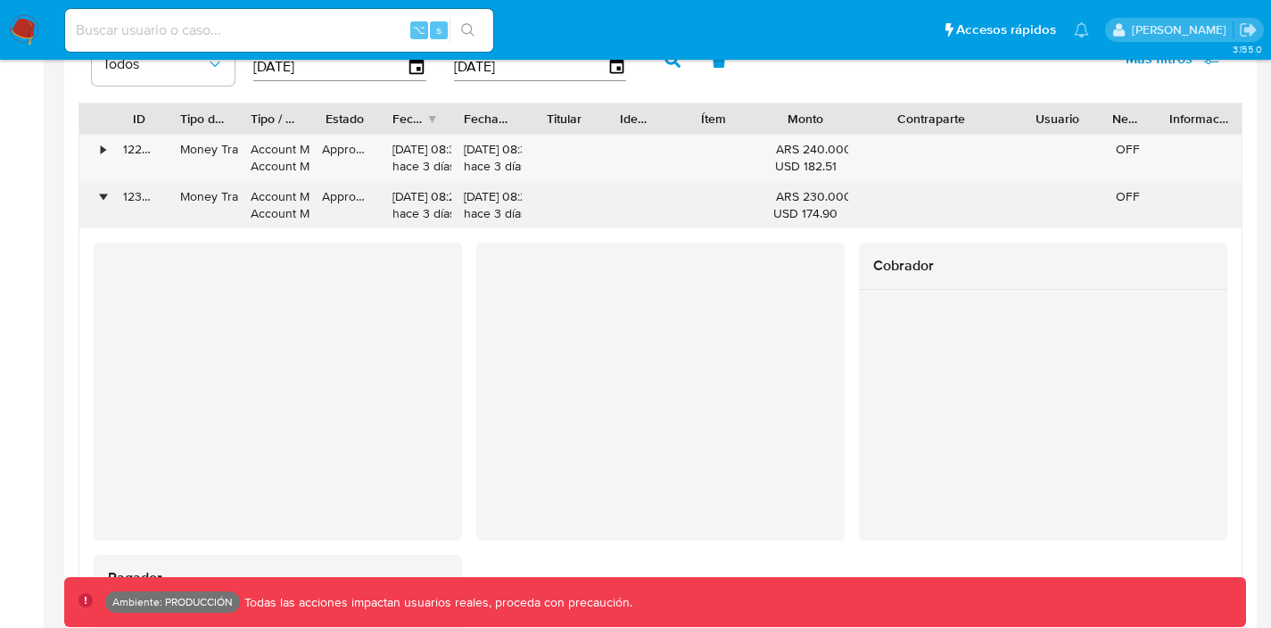
click at [102, 196] on div "•" at bounding box center [103, 196] width 4 height 17
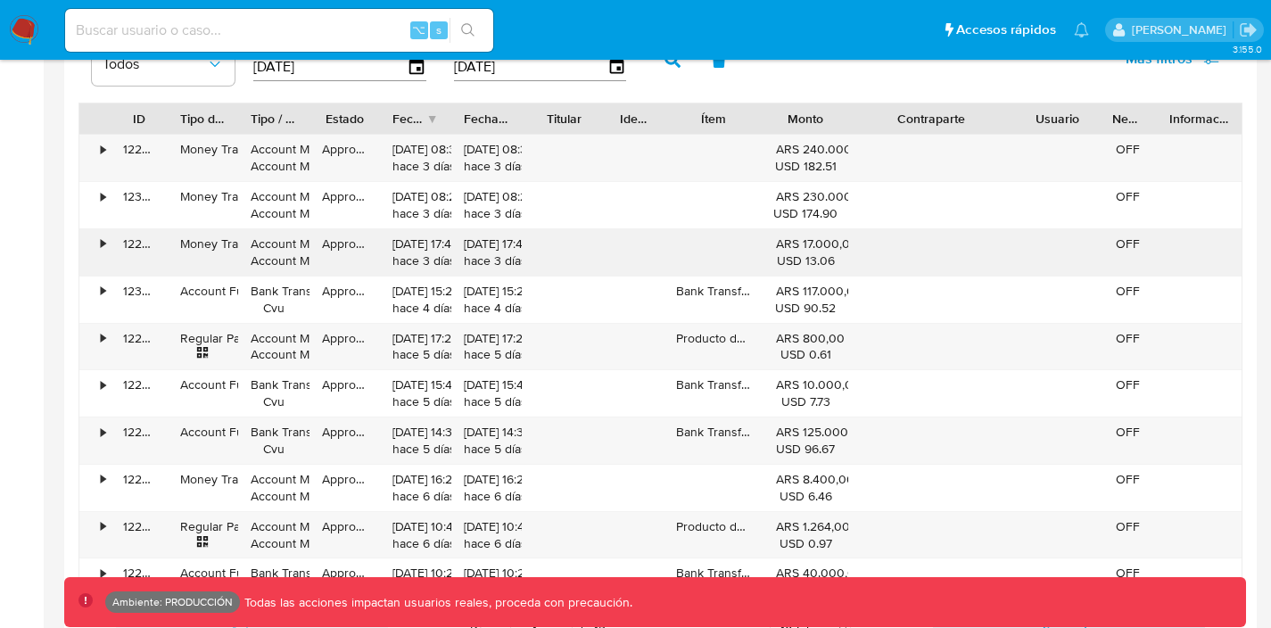
click at [97, 250] on div "•" at bounding box center [94, 252] width 31 height 46
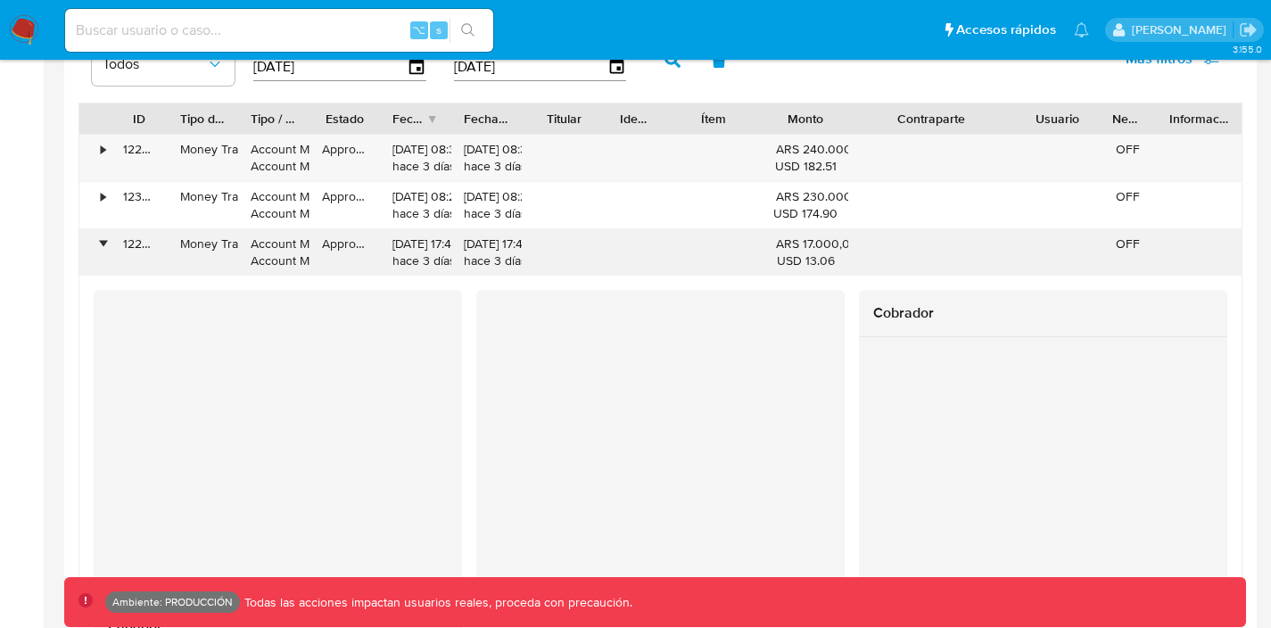
click at [96, 250] on div "•" at bounding box center [94, 252] width 31 height 46
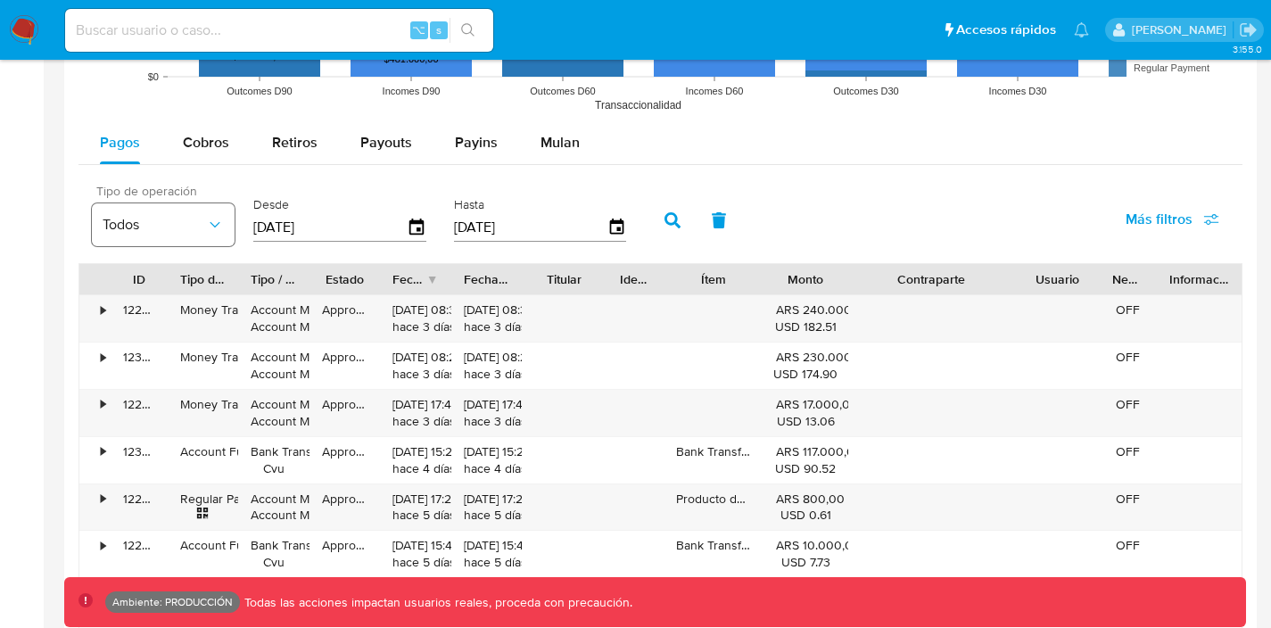
scroll to position [1530, 0]
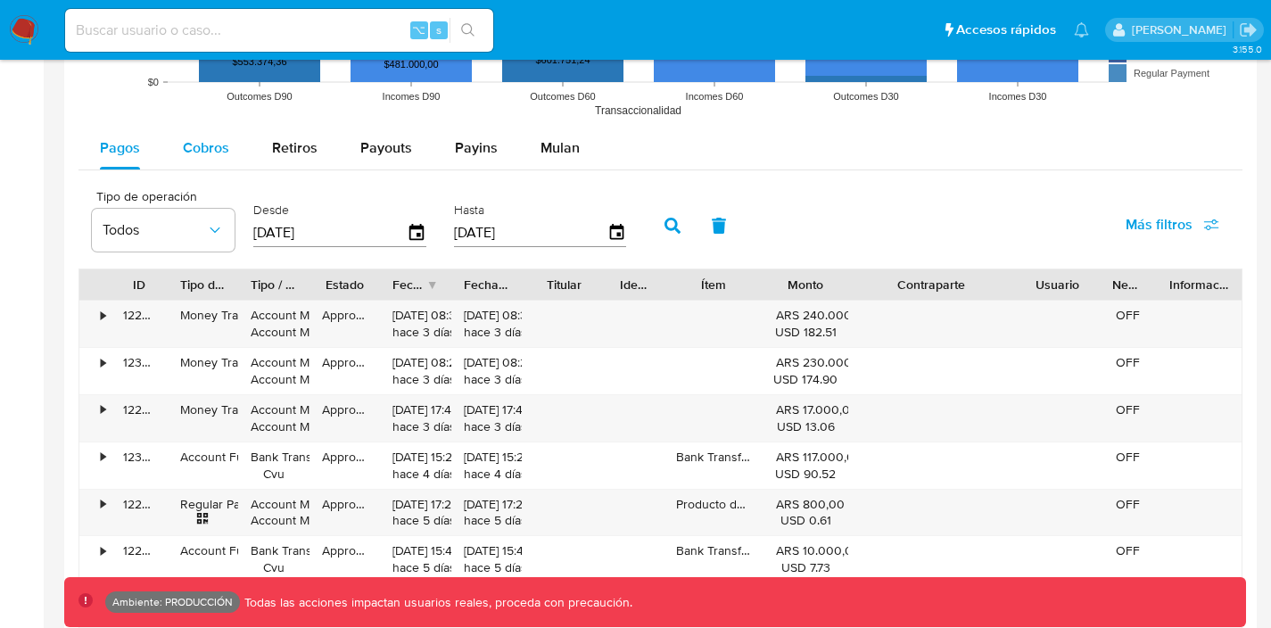
click at [217, 153] on span "Cobros" at bounding box center [206, 147] width 46 height 21
select select "10"
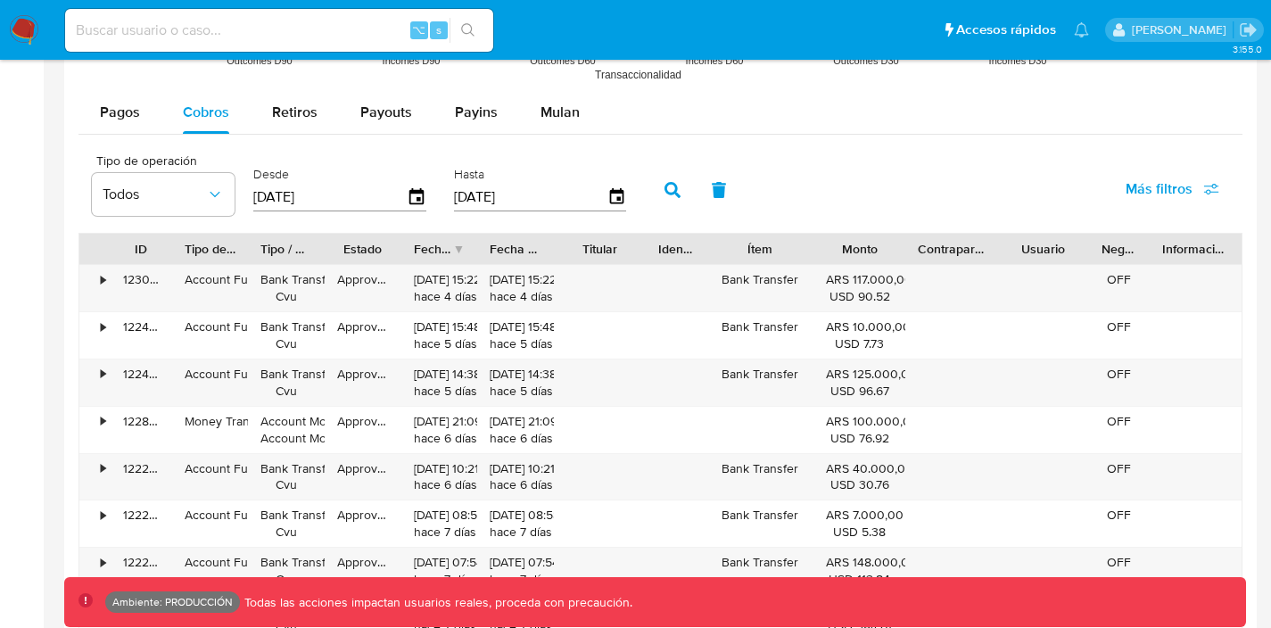
scroll to position [1584, 0]
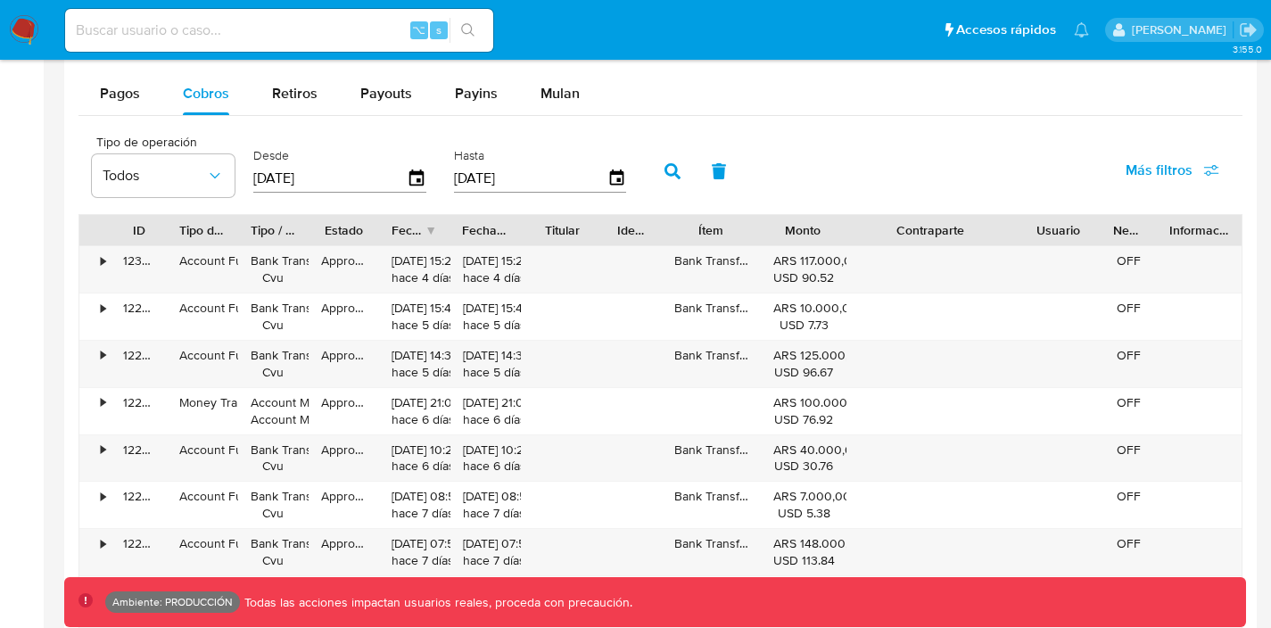
drag, startPoint x: 994, startPoint y: 222, endPoint x: 1071, endPoint y: 231, distance: 77.2
click at [1071, 231] on div "ID Tipo de operación Tipo / Método Estado Fecha de creación Fecha de aprobación…" at bounding box center [660, 230] width 1162 height 30
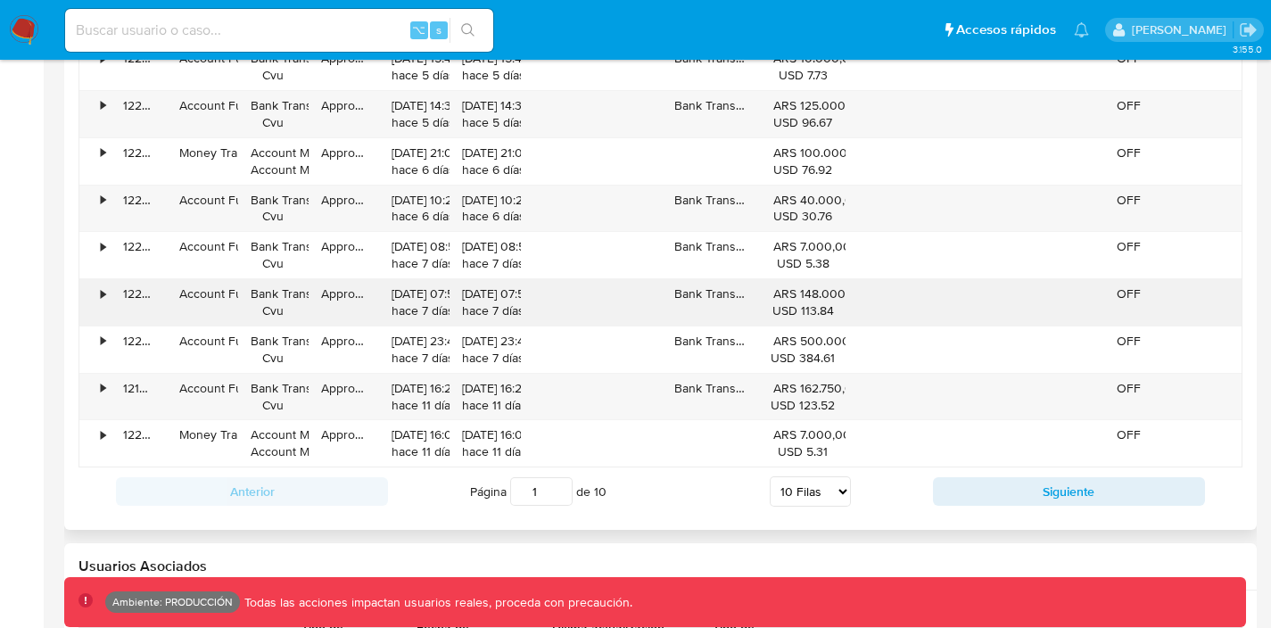
scroll to position [1838, 0]
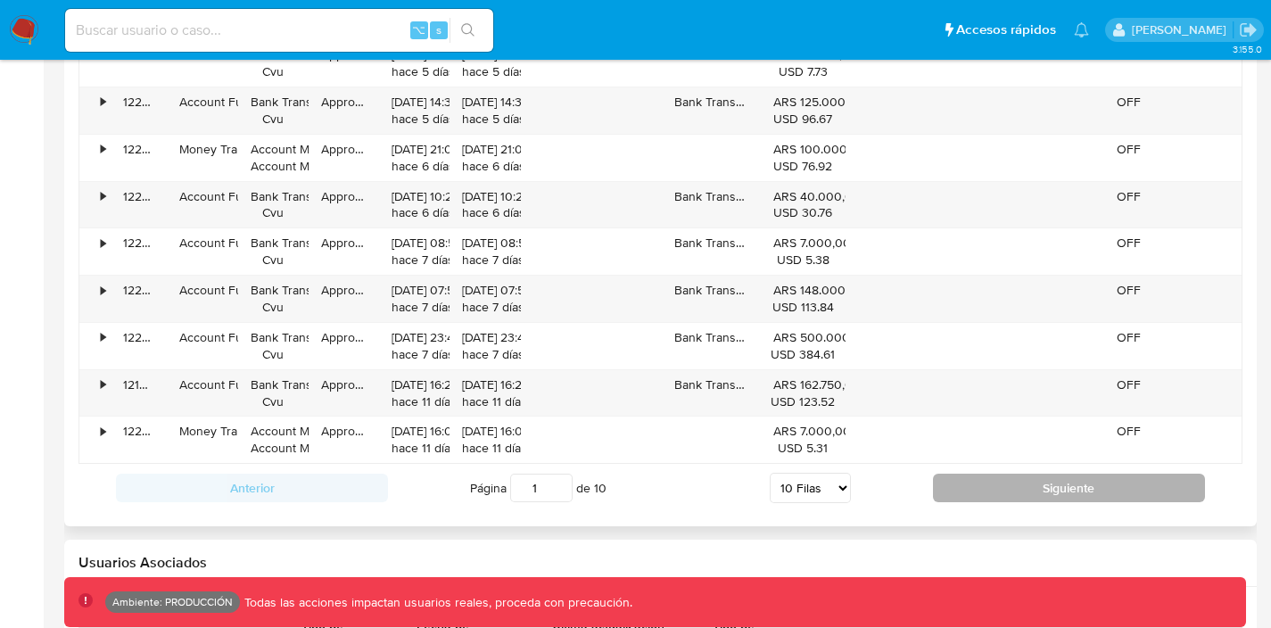
click at [984, 480] on button "Siguiente" at bounding box center [1069, 488] width 272 height 29
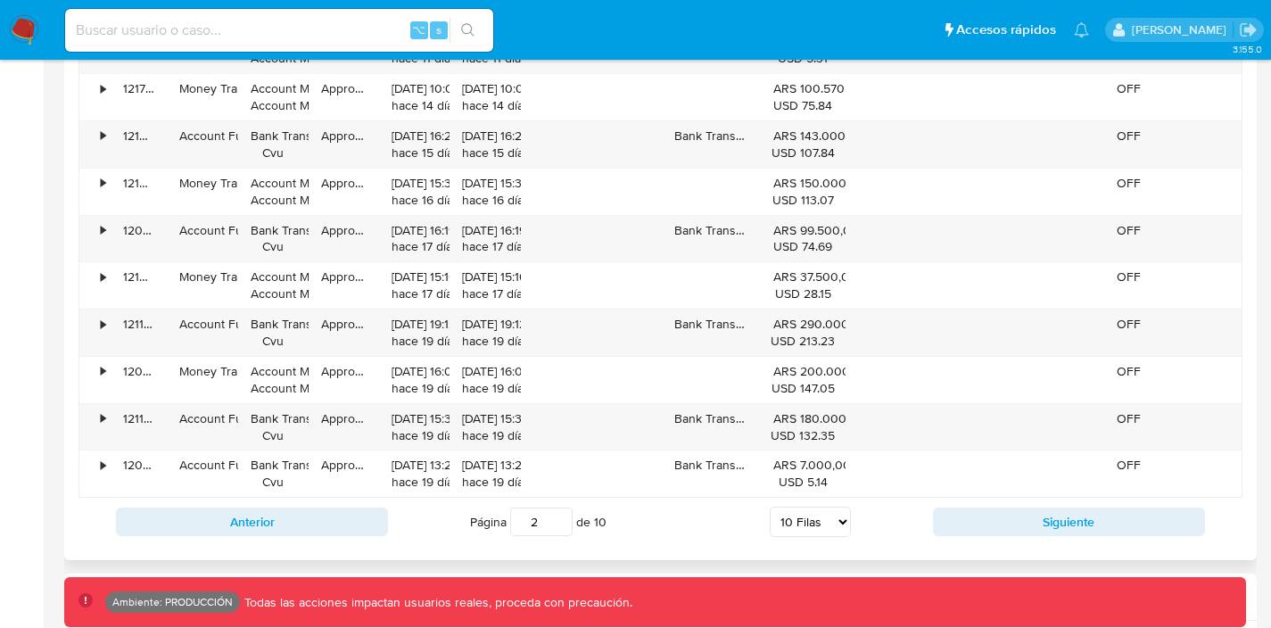
scroll to position [1809, 0]
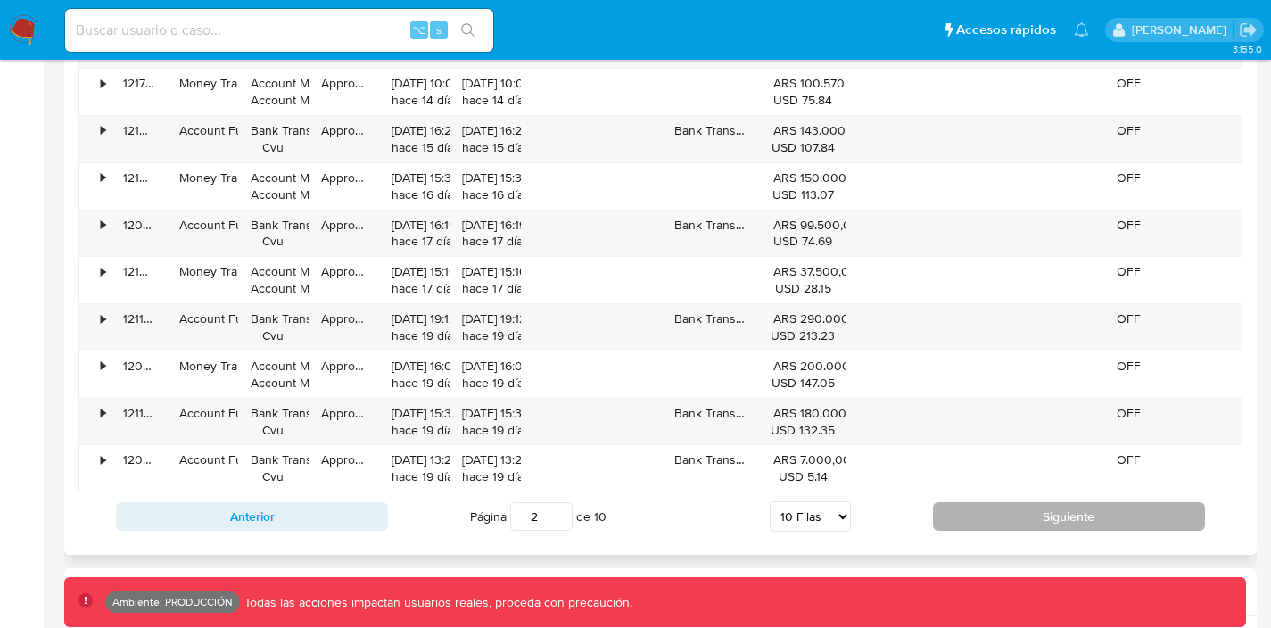
click at [983, 514] on button "Siguiente" at bounding box center [1069, 516] width 272 height 29
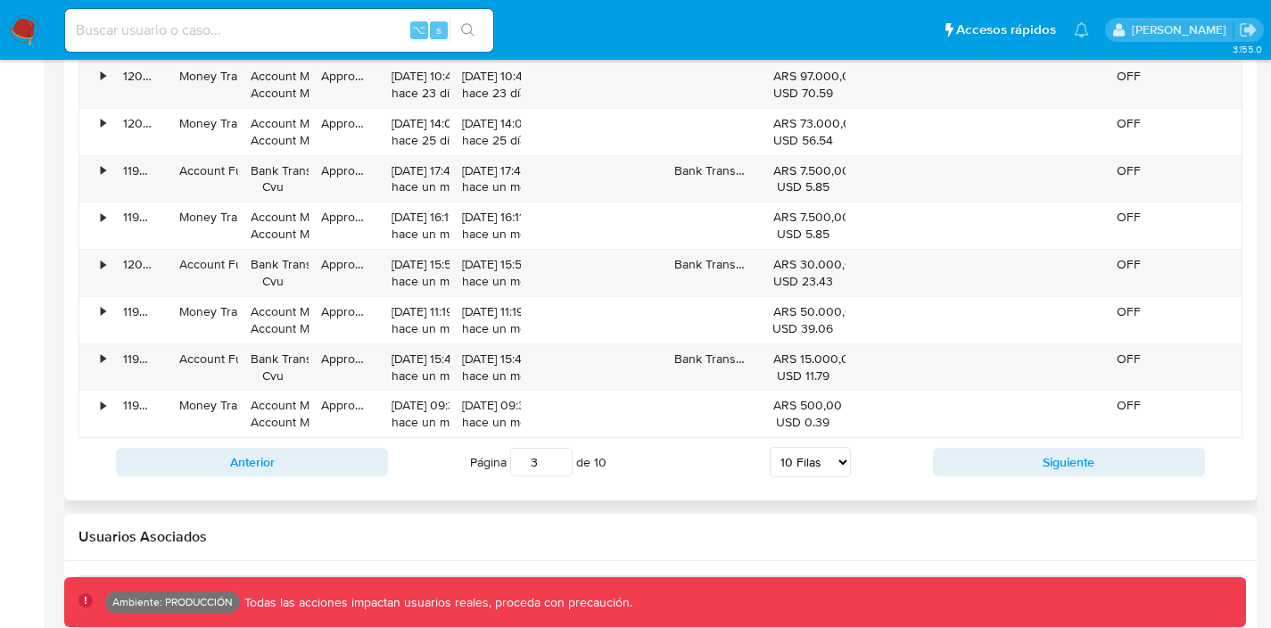
scroll to position [1881, 0]
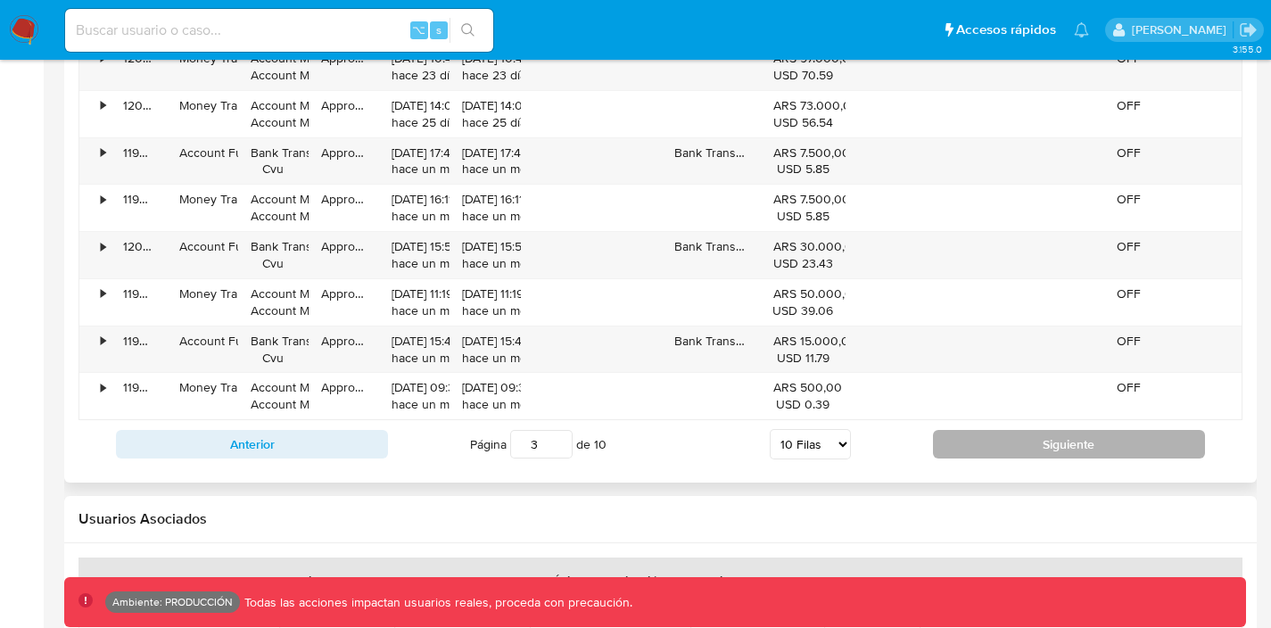
click at [988, 446] on button "Siguiente" at bounding box center [1069, 444] width 272 height 29
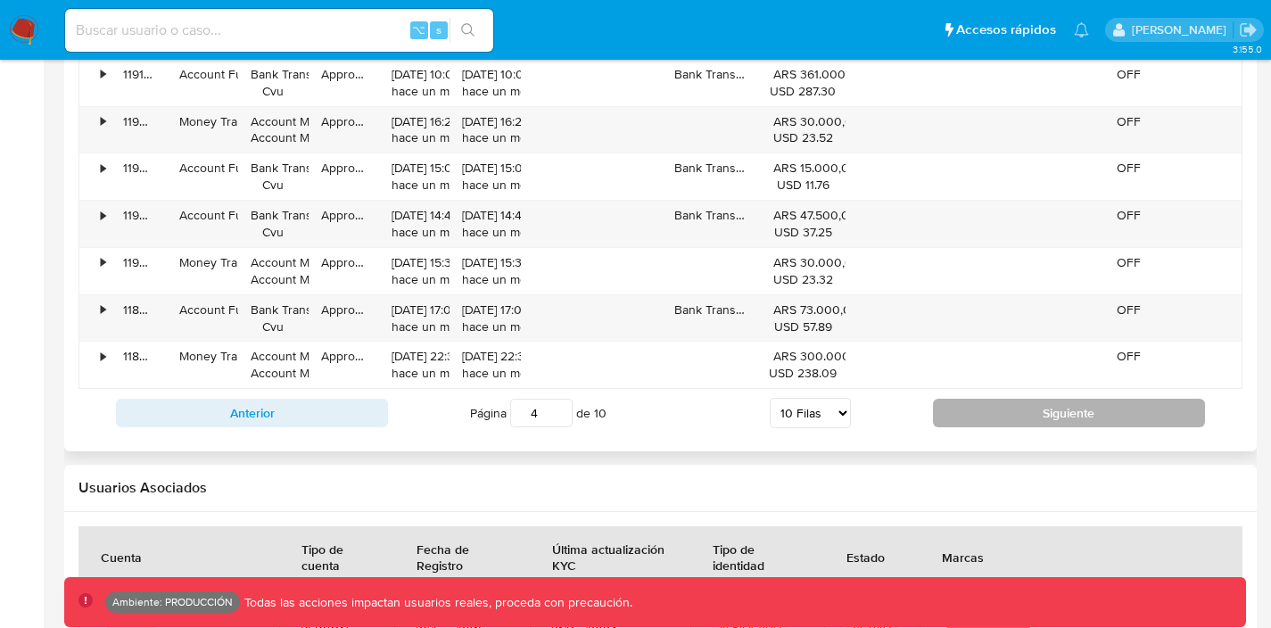
click at [969, 417] on button "Siguiente" at bounding box center [1069, 413] width 272 height 29
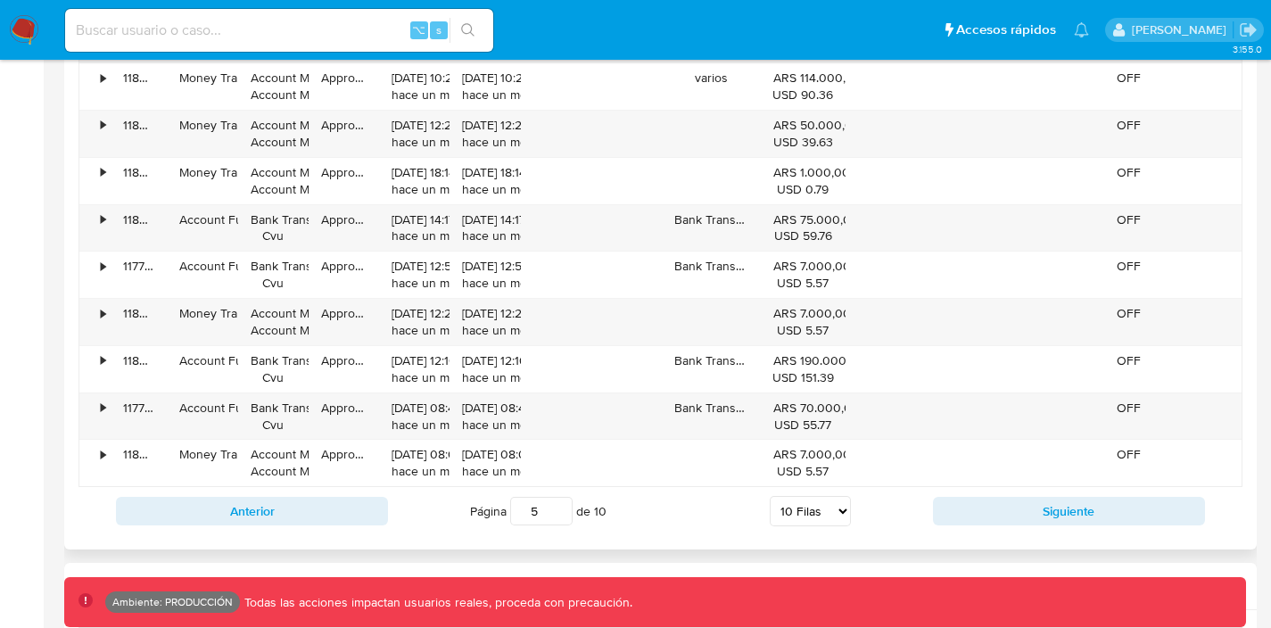
scroll to position [1818, 0]
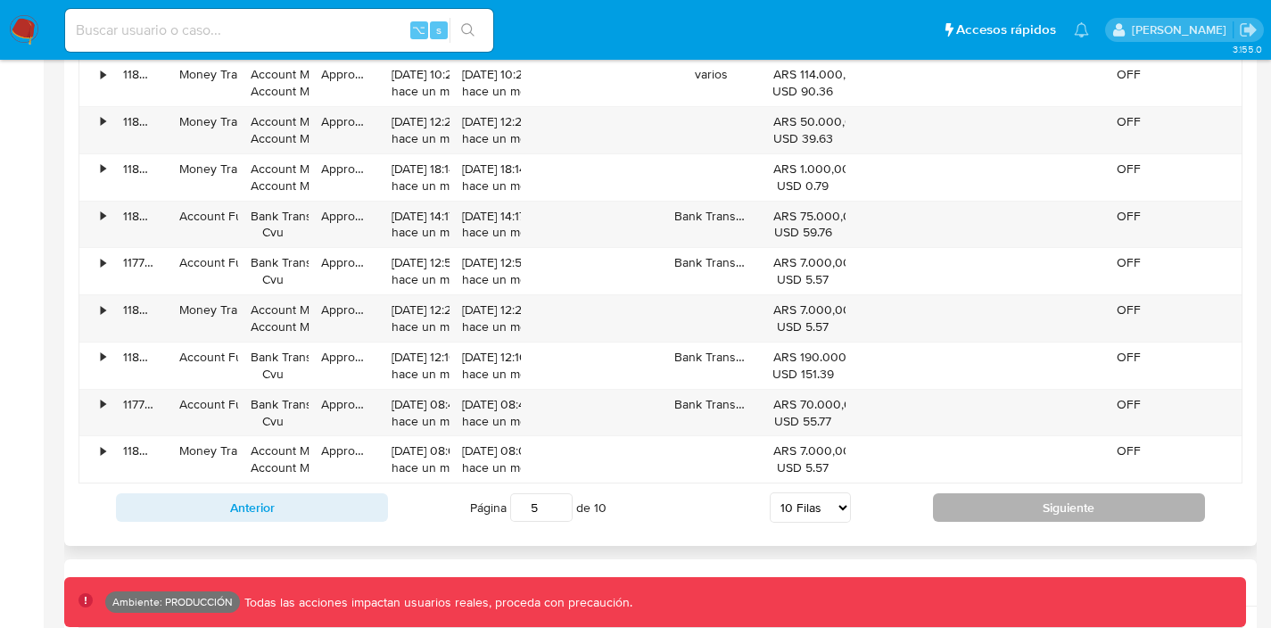
click at [987, 520] on button "Siguiente" at bounding box center [1069, 507] width 272 height 29
type input "6"
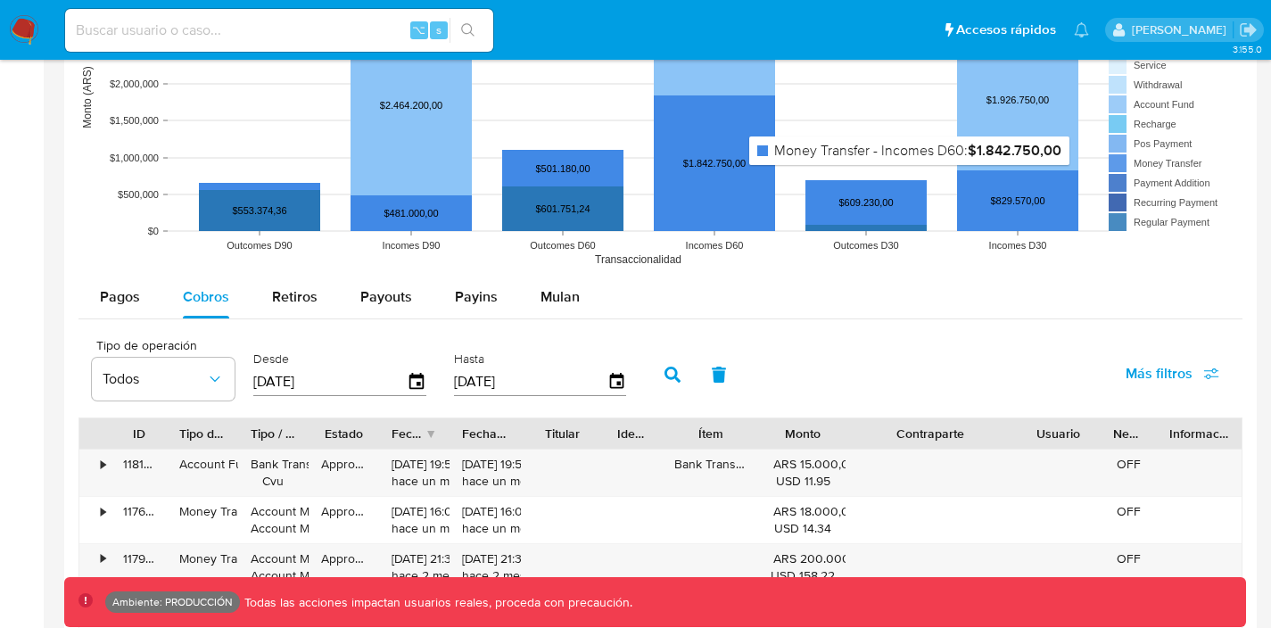
scroll to position [1211, 0]
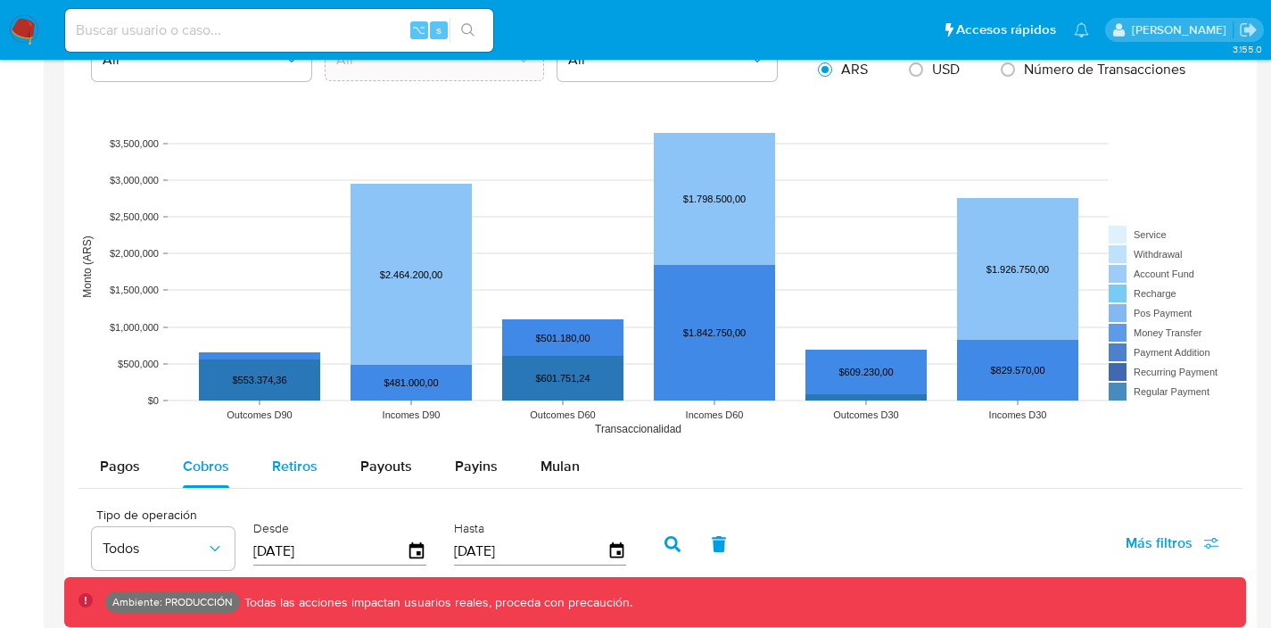
click at [314, 476] on span "Retiros" at bounding box center [294, 466] width 45 height 21
select select "10"
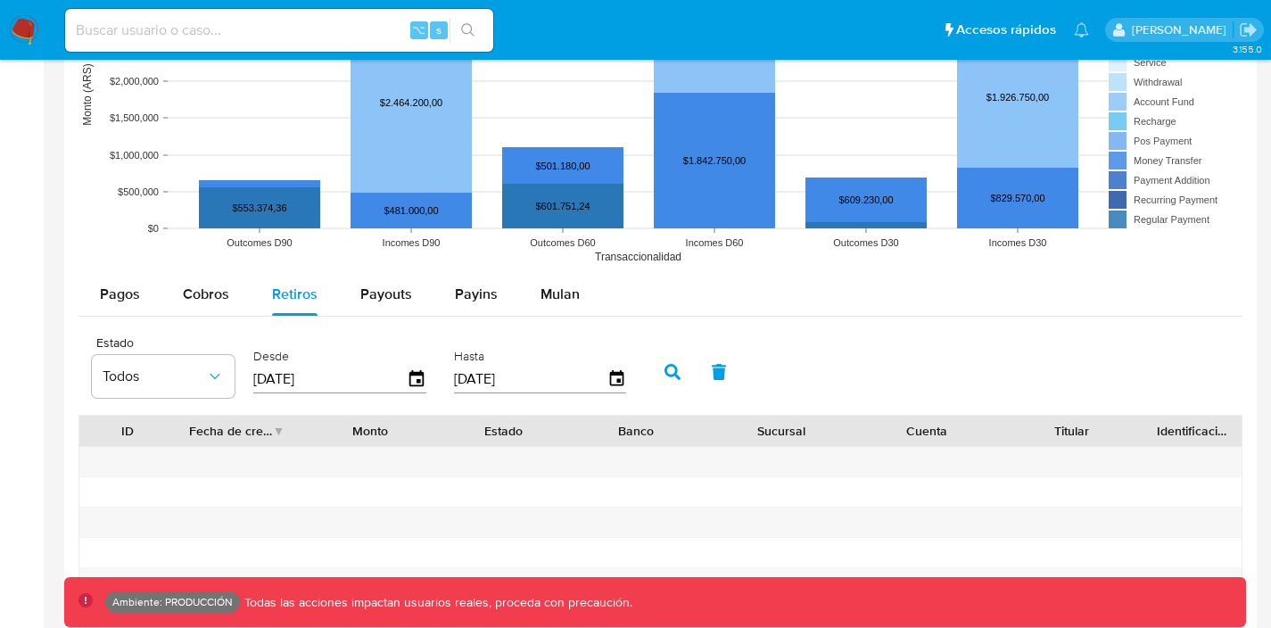
scroll to position [1403, 0]
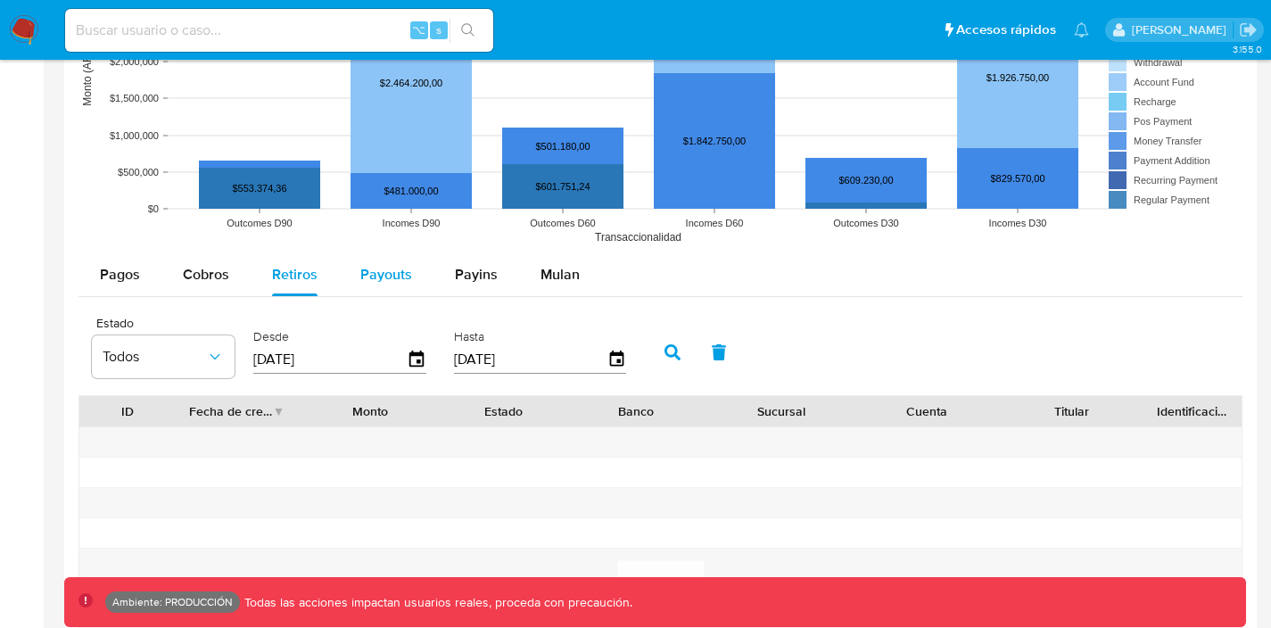
click at [370, 266] on span "Payouts" at bounding box center [386, 274] width 52 height 21
select select "10"
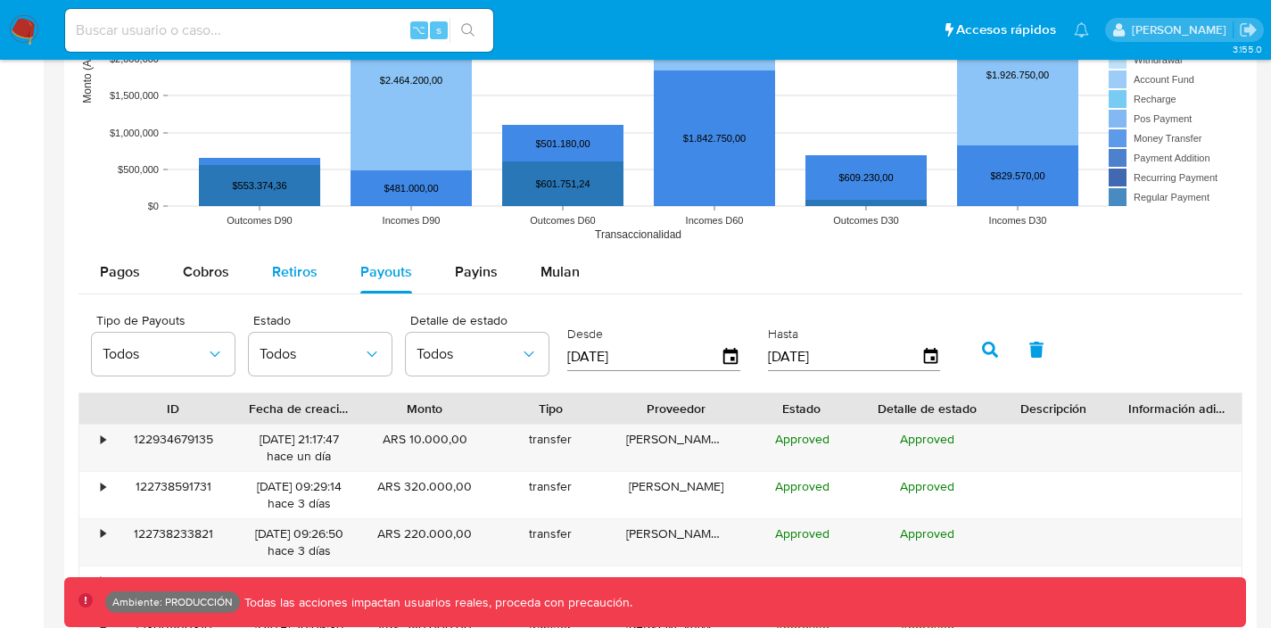
scroll to position [1423, 0]
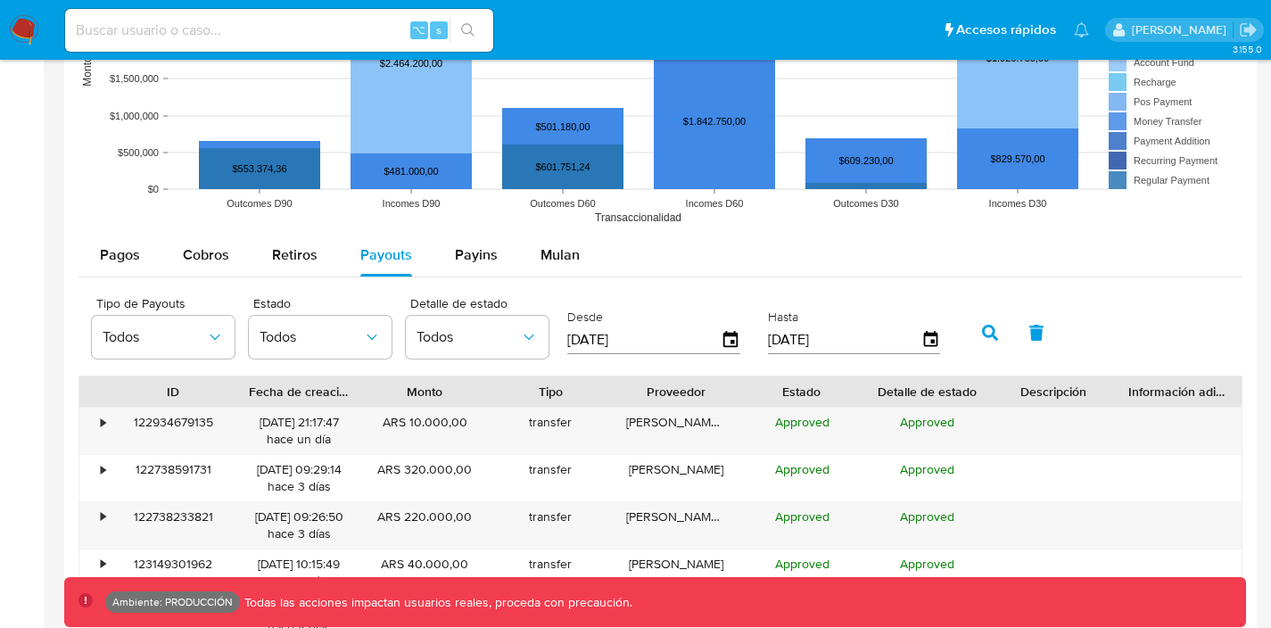
click at [302, 293] on div "Tipo de Payouts Todos Estado Todos Detalle de estado Todos Desde 27/05/2025 Has…" at bounding box center [661, 330] width 1164 height 89
click at [294, 252] on span "Retiros" at bounding box center [294, 254] width 45 height 21
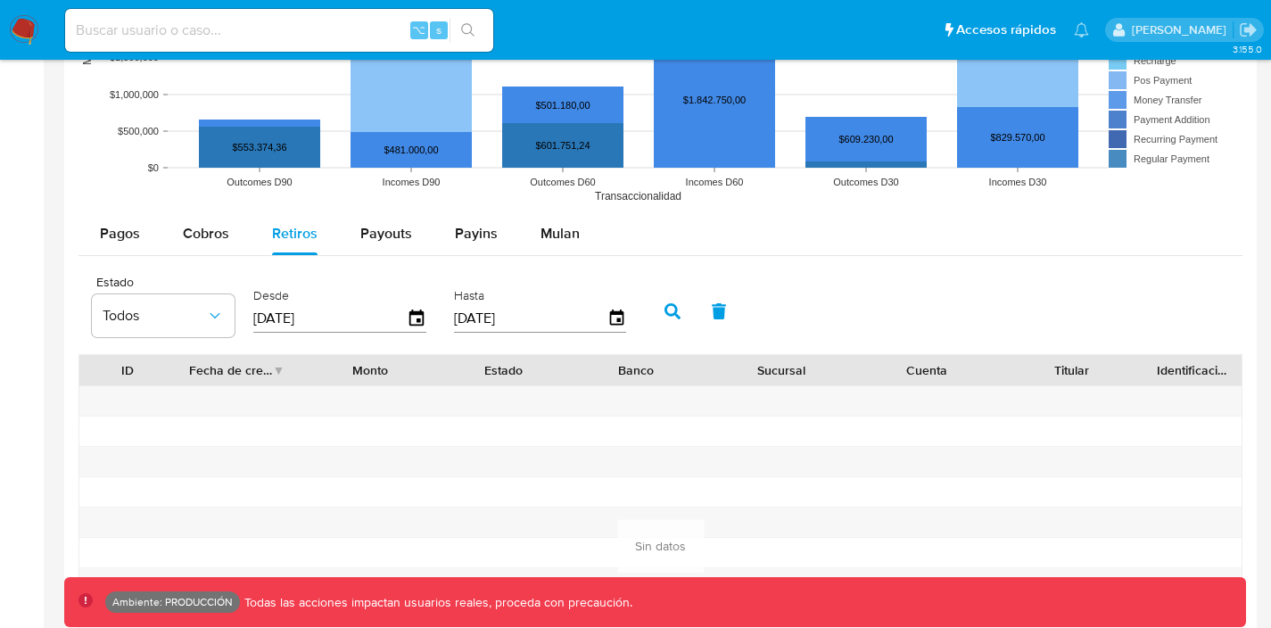
scroll to position [1448, 0]
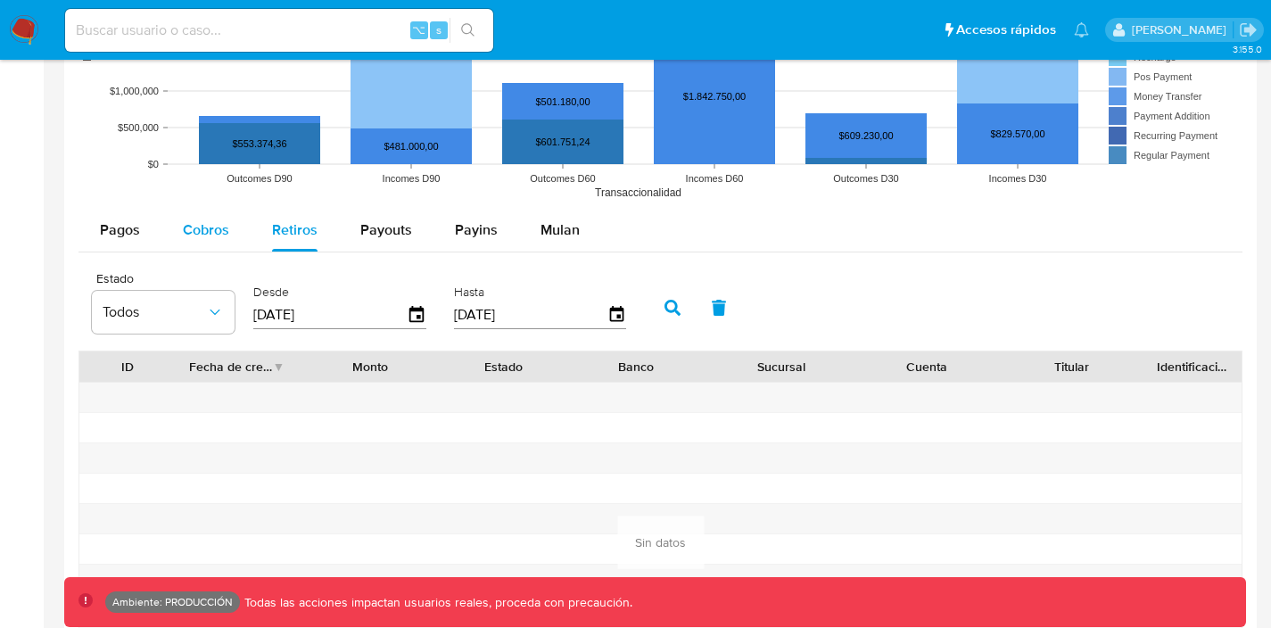
click at [218, 225] on span "Cobros" at bounding box center [206, 229] width 46 height 21
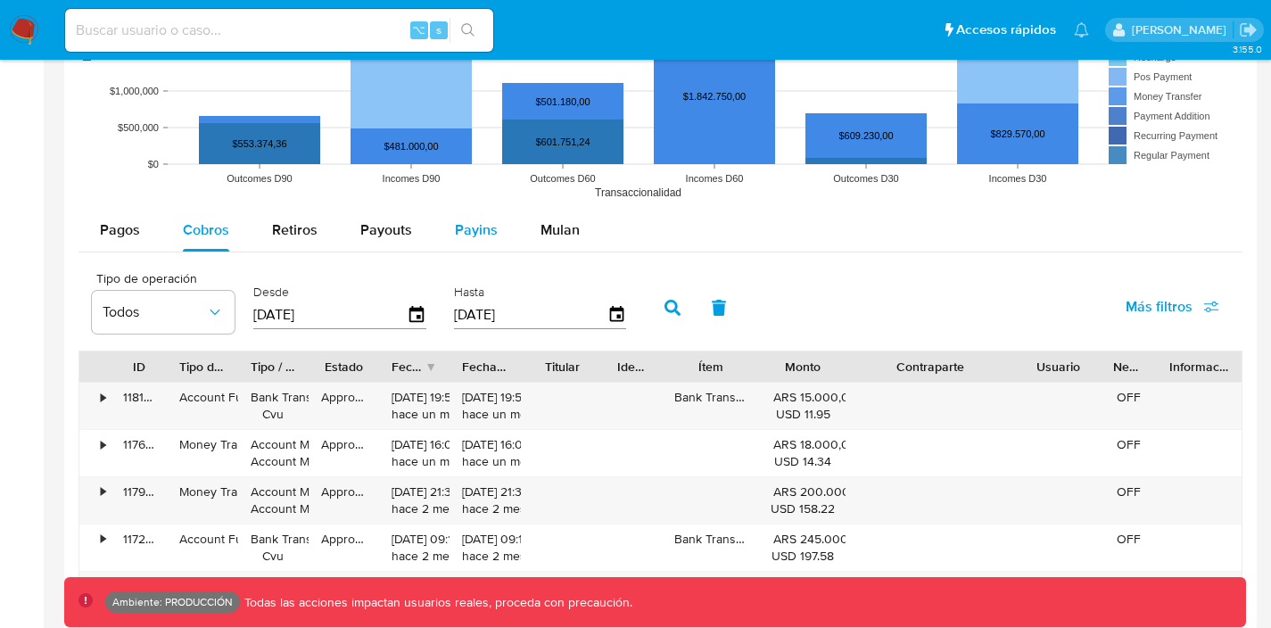
click at [484, 245] on div "Payins" at bounding box center [476, 230] width 43 height 43
select select "10"
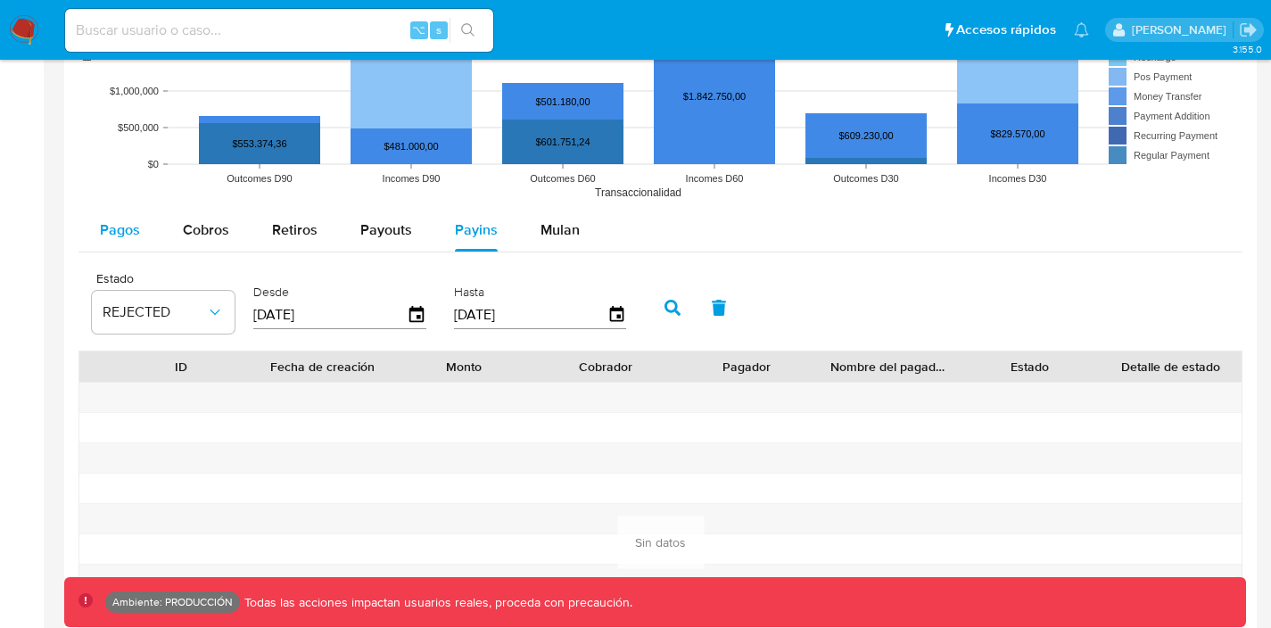
click at [129, 231] on span "Pagos" at bounding box center [120, 229] width 40 height 21
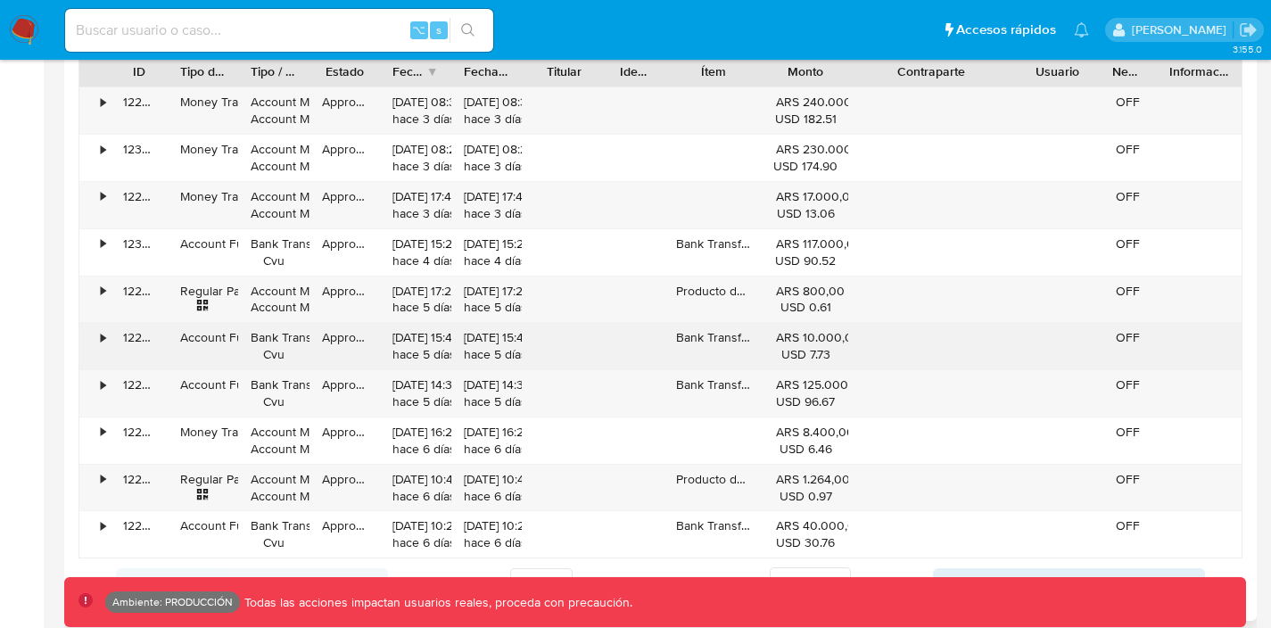
scroll to position [1585, 0]
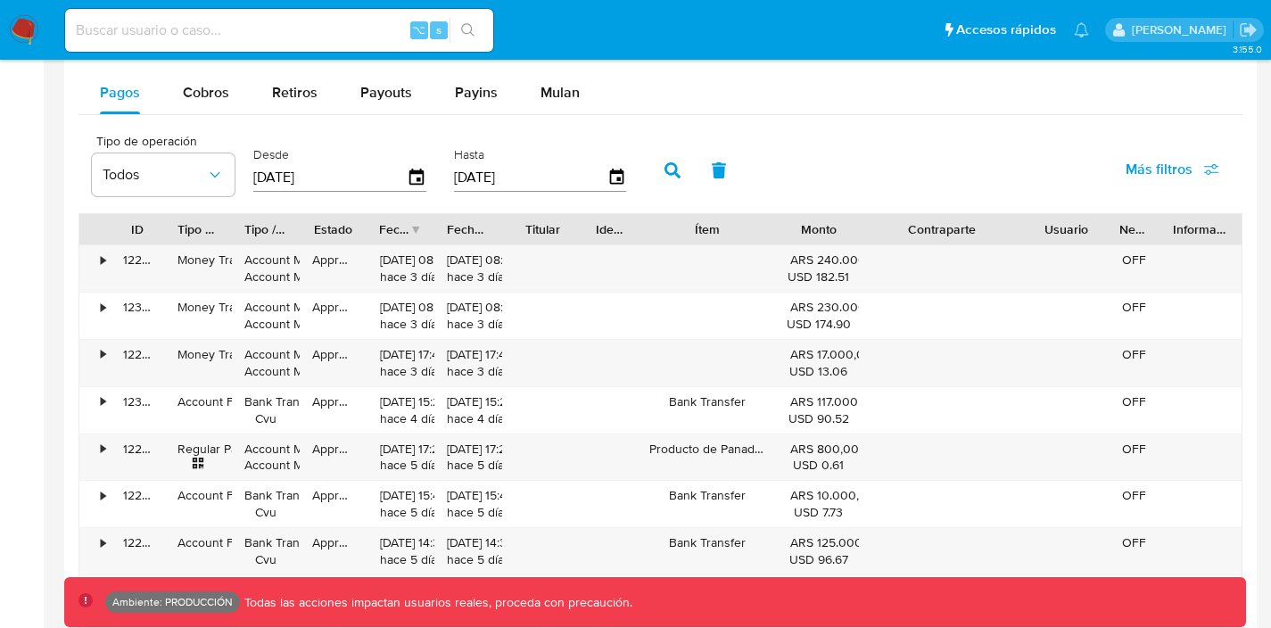
drag, startPoint x: 766, startPoint y: 233, endPoint x: 806, endPoint y: 239, distance: 39.7
click at [806, 239] on div "ID Tipo de operación Tipo / Método Estado Fecha de creación Fecha de aprobación…" at bounding box center [660, 229] width 1162 height 30
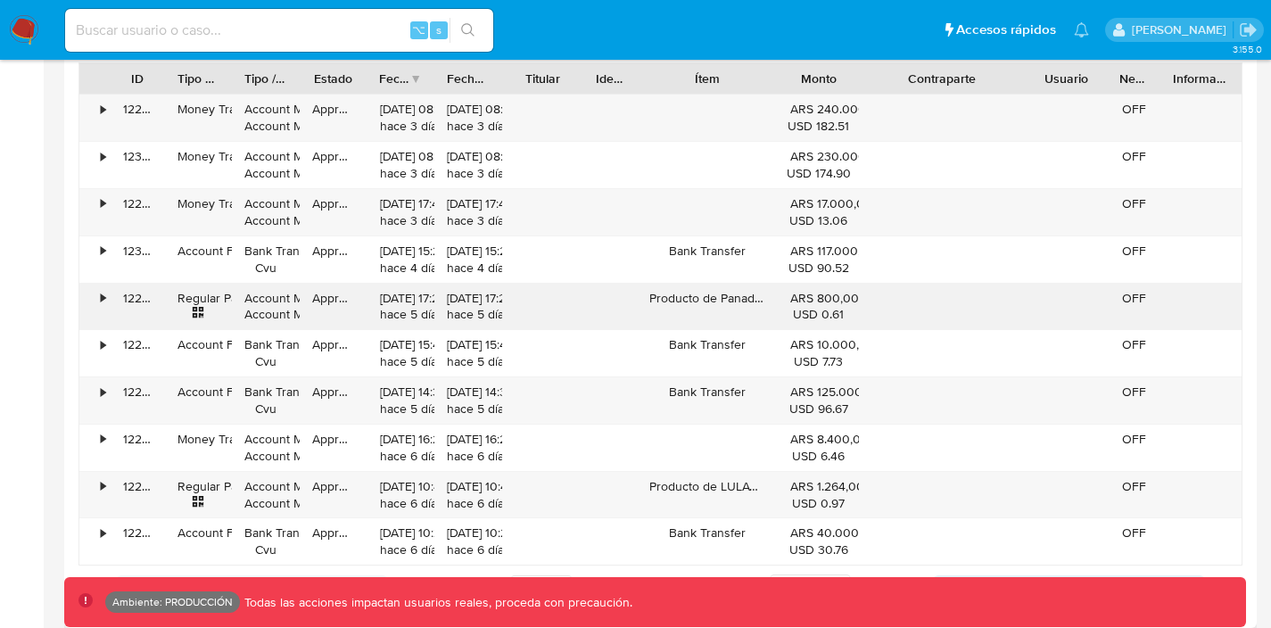
scroll to position [1737, 0]
click at [101, 300] on div "•" at bounding box center [103, 297] width 4 height 17
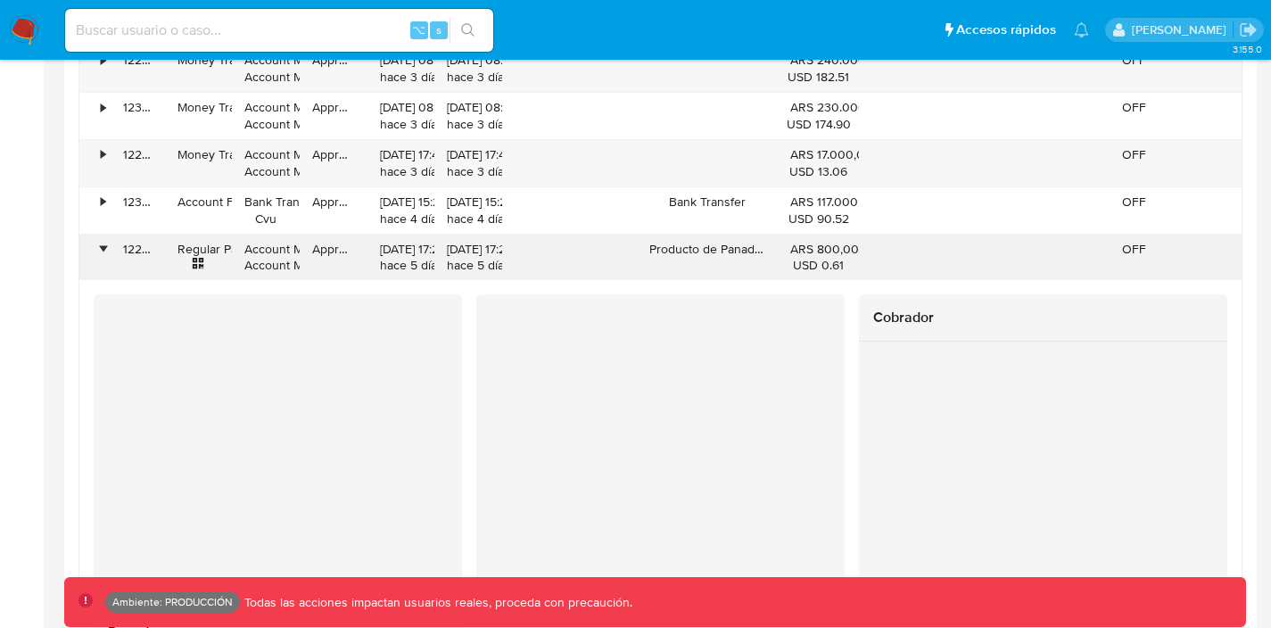
scroll to position [1798, 0]
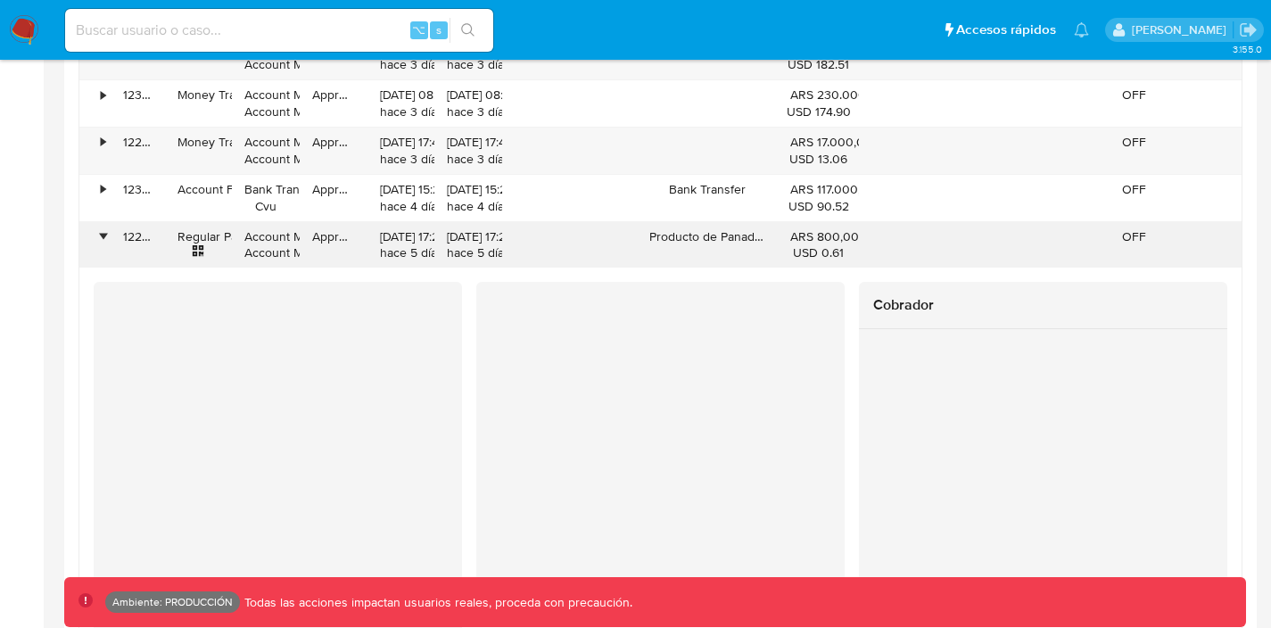
click at [101, 236] on div "•" at bounding box center [103, 236] width 4 height 17
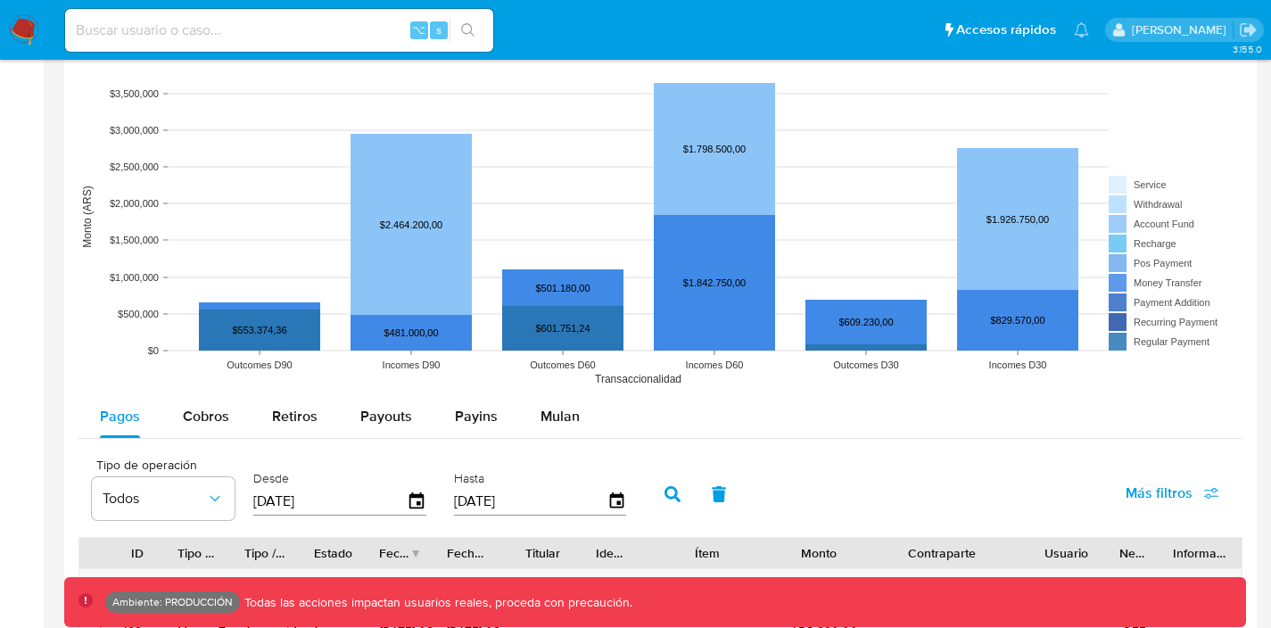
scroll to position [1221, 0]
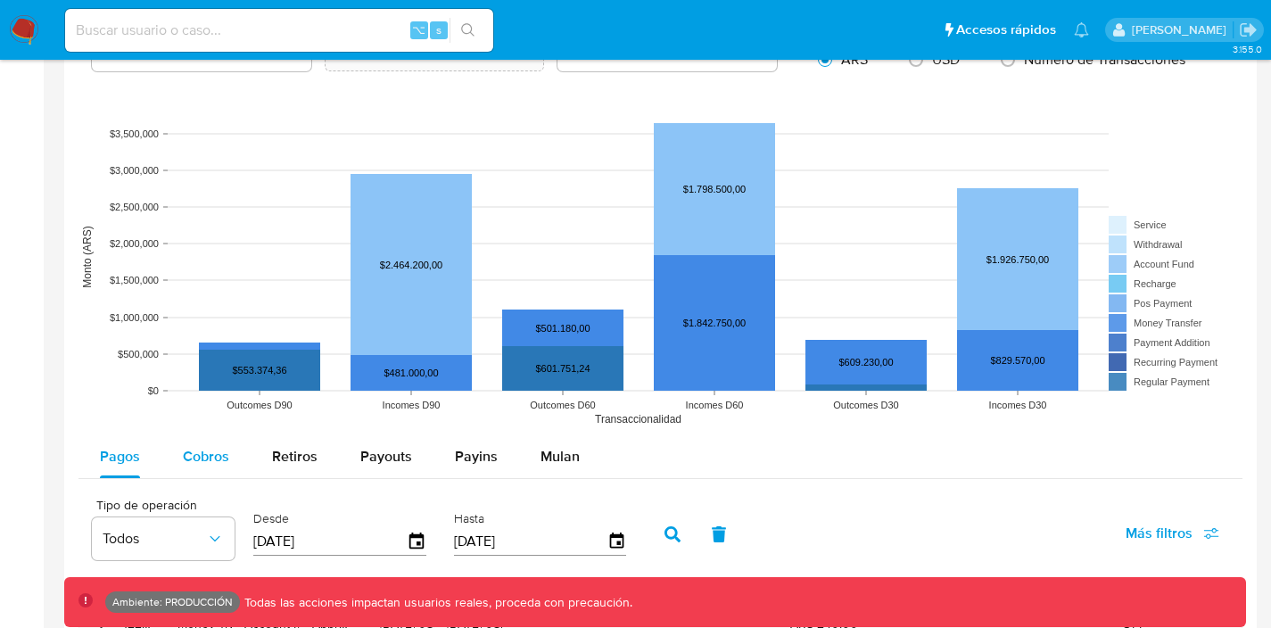
click at [219, 461] on span "Cobros" at bounding box center [206, 456] width 46 height 21
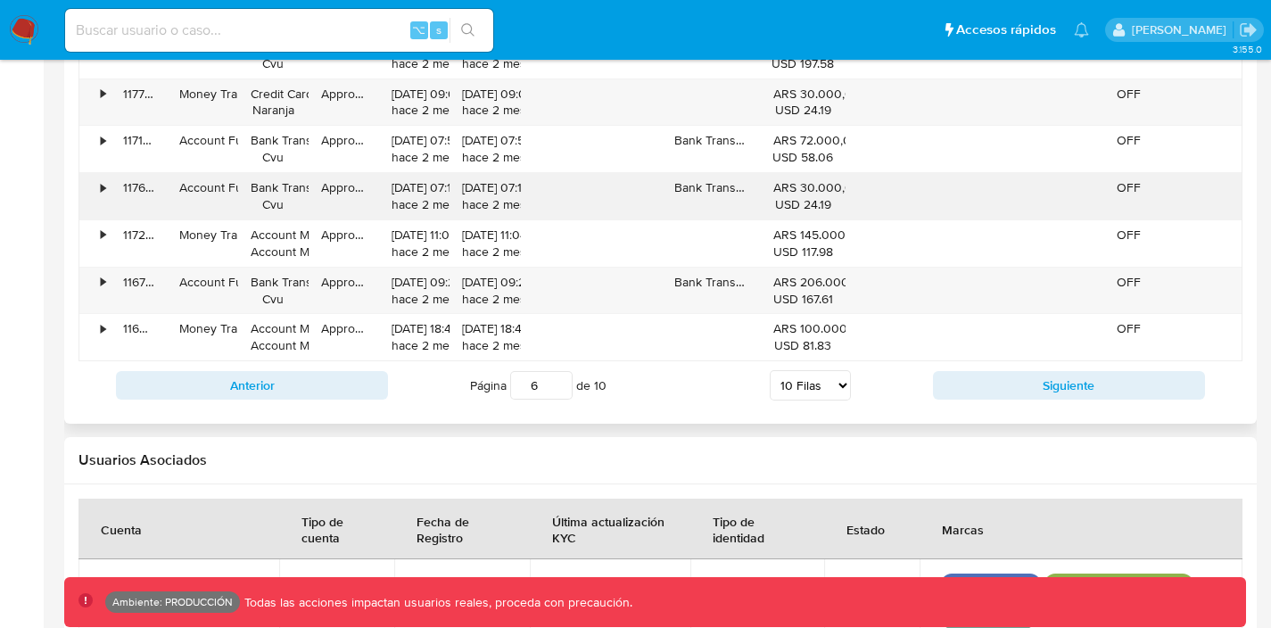
scroll to position [2053, 0]
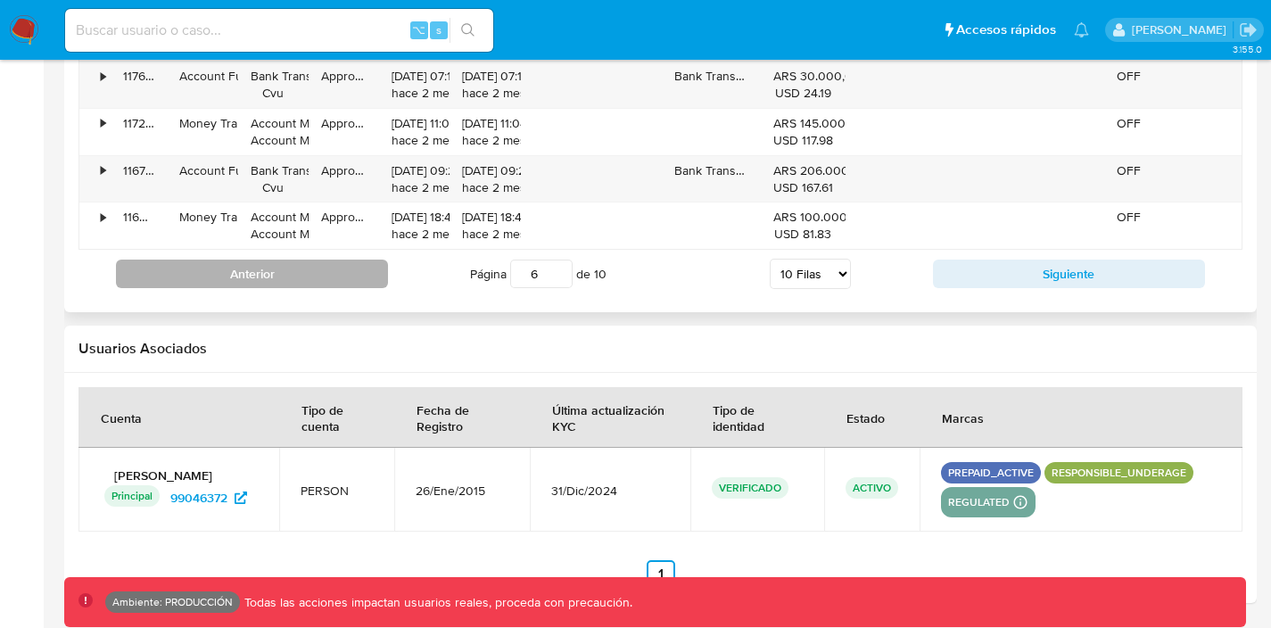
click at [256, 287] on button "Anterior" at bounding box center [252, 274] width 272 height 29
click at [257, 285] on button "Anterior" at bounding box center [252, 274] width 272 height 29
click at [260, 282] on button "Anterior" at bounding box center [252, 274] width 272 height 29
click at [260, 281] on button "Anterior" at bounding box center [252, 274] width 272 height 29
click at [262, 273] on button "Anterior" at bounding box center [252, 274] width 272 height 29
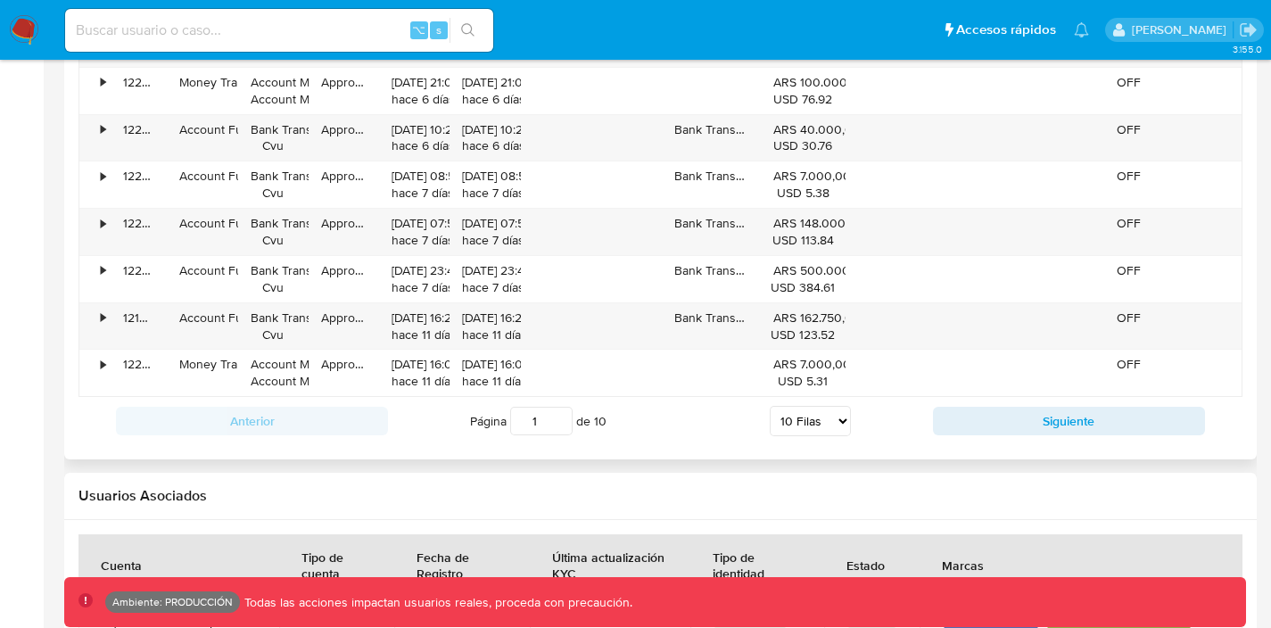
scroll to position [1951, 0]
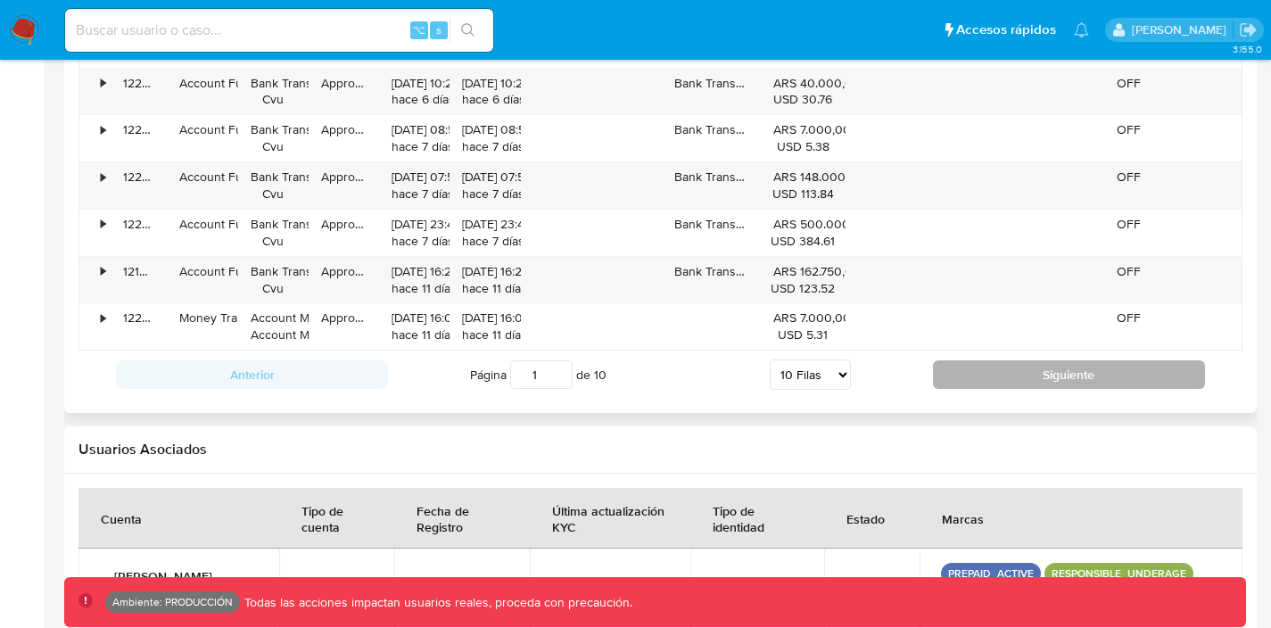
click at [1024, 379] on button "Siguiente" at bounding box center [1069, 374] width 272 height 29
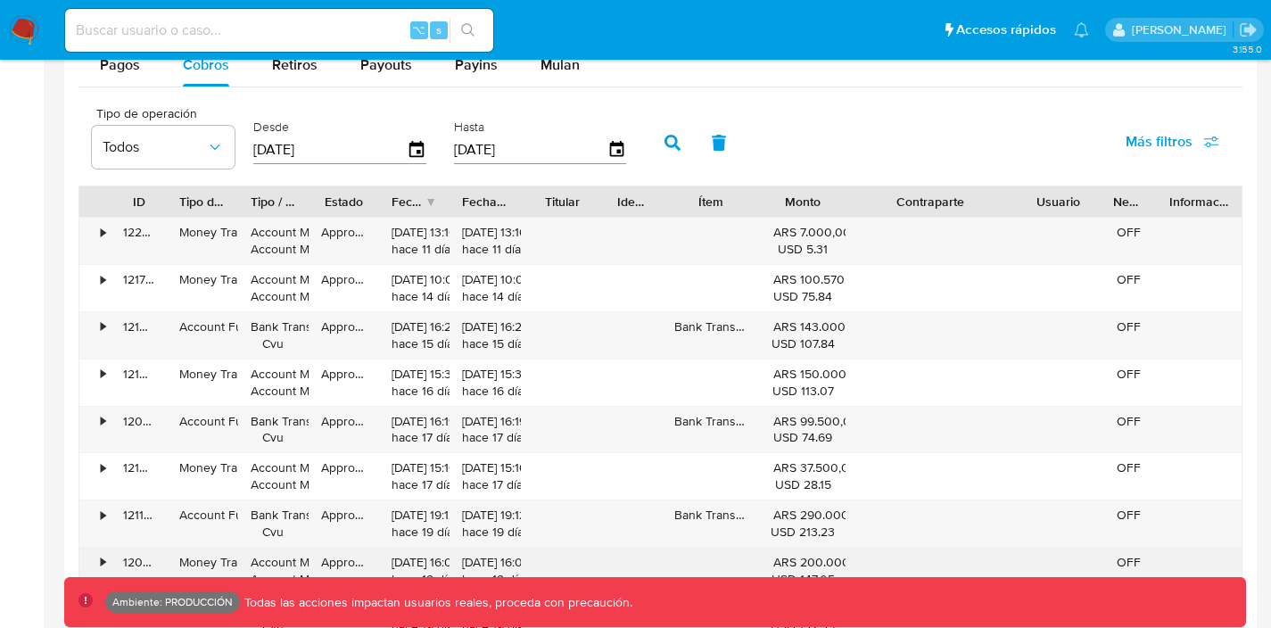
scroll to position [1596, 0]
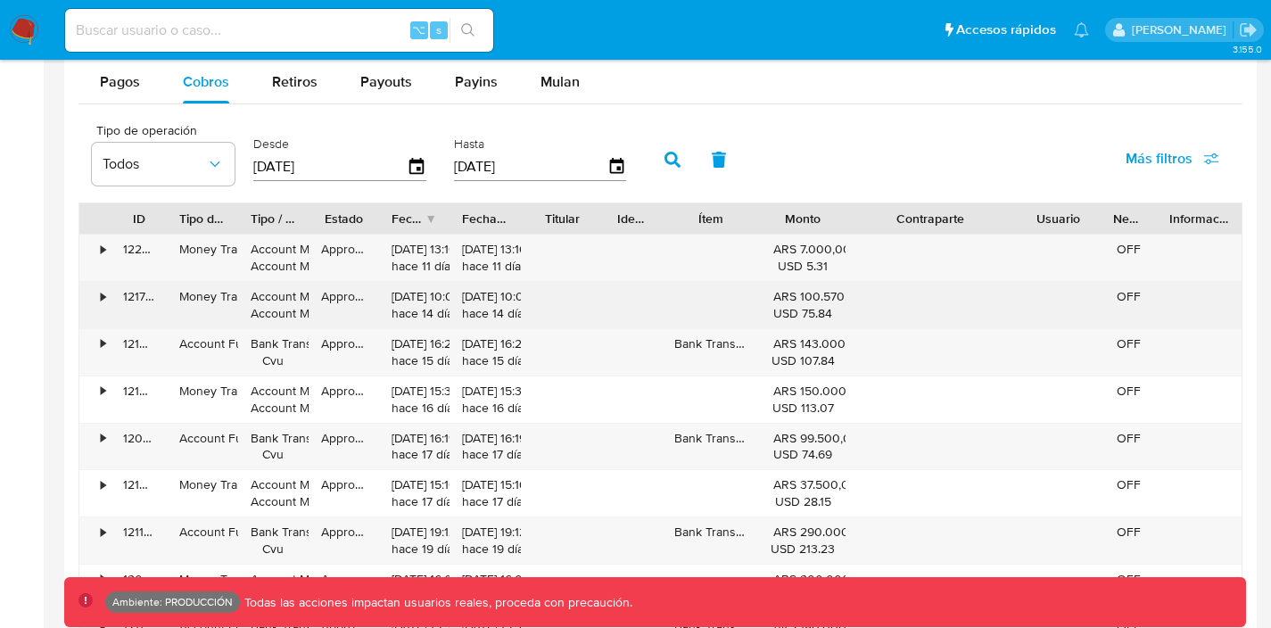
click at [106, 294] on div "•" at bounding box center [94, 305] width 31 height 46
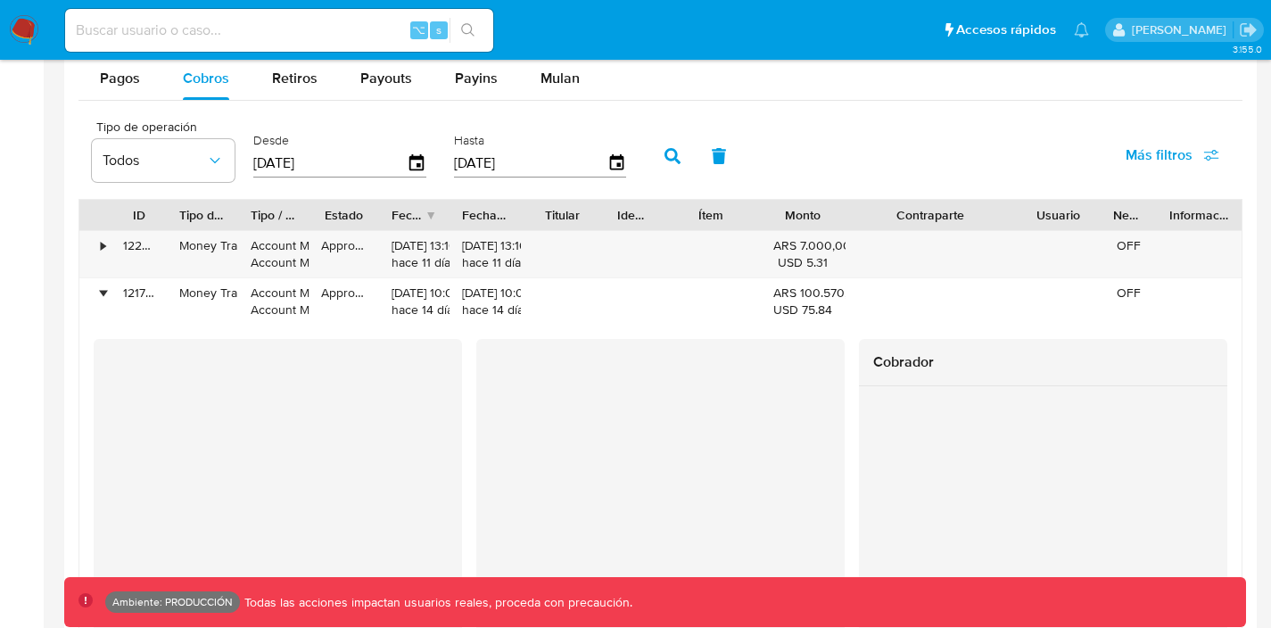
scroll to position [1574, 0]
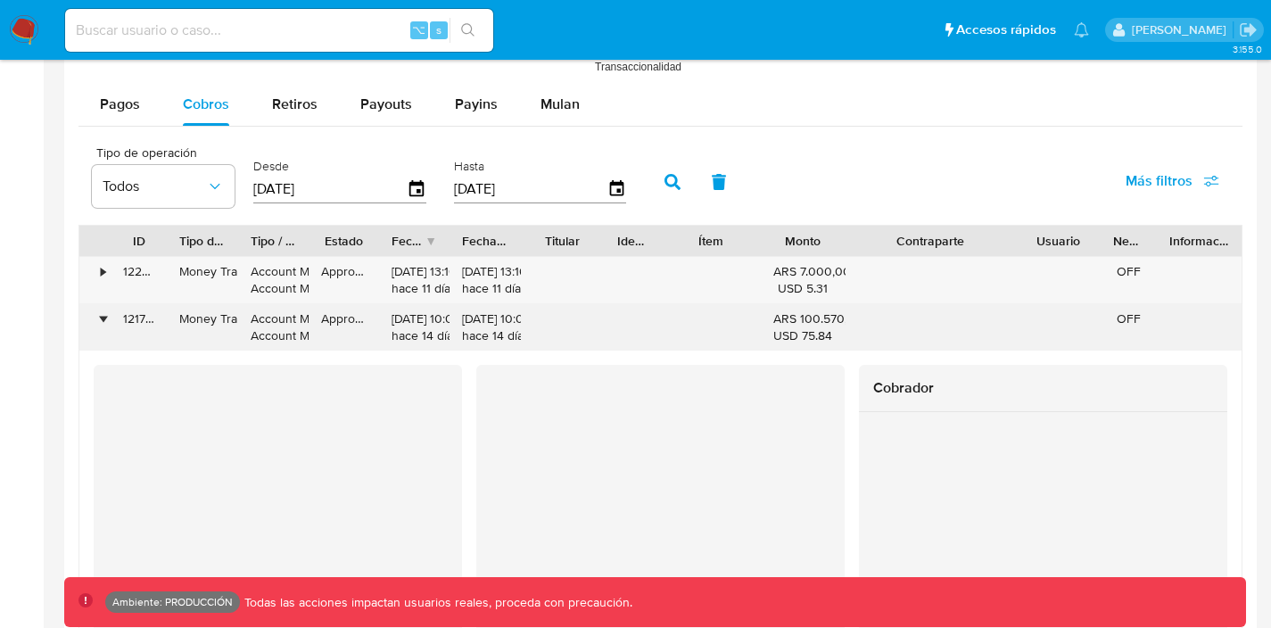
click at [101, 317] on div "•" at bounding box center [103, 318] width 4 height 17
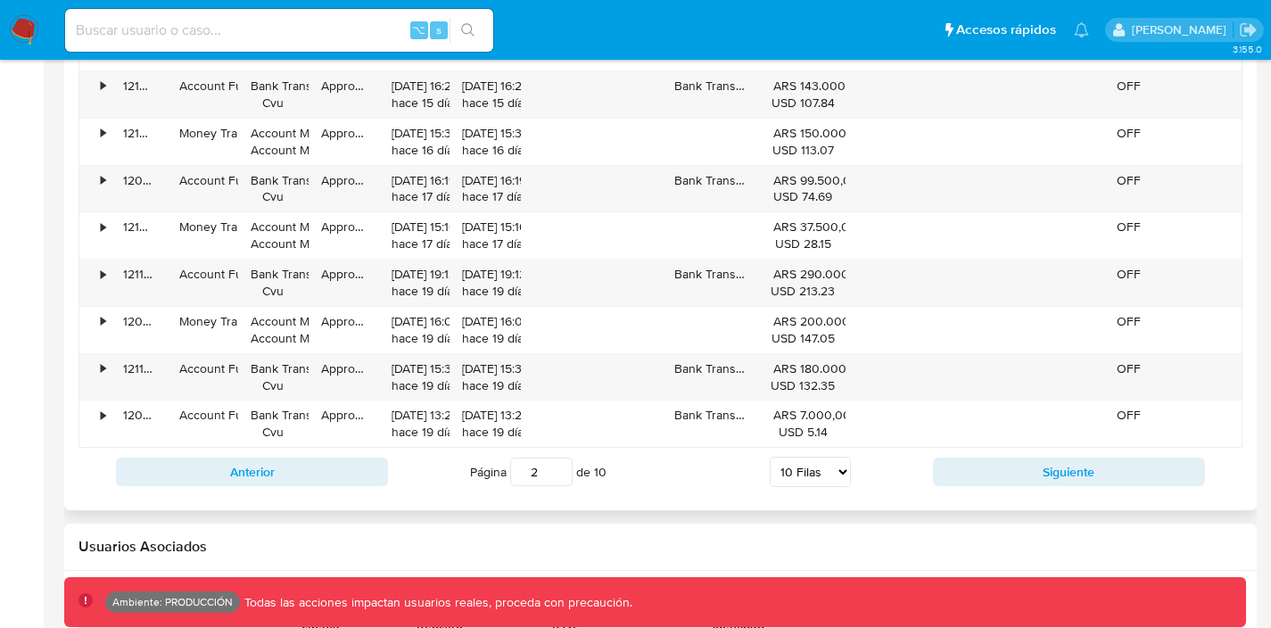
scroll to position [1860, 0]
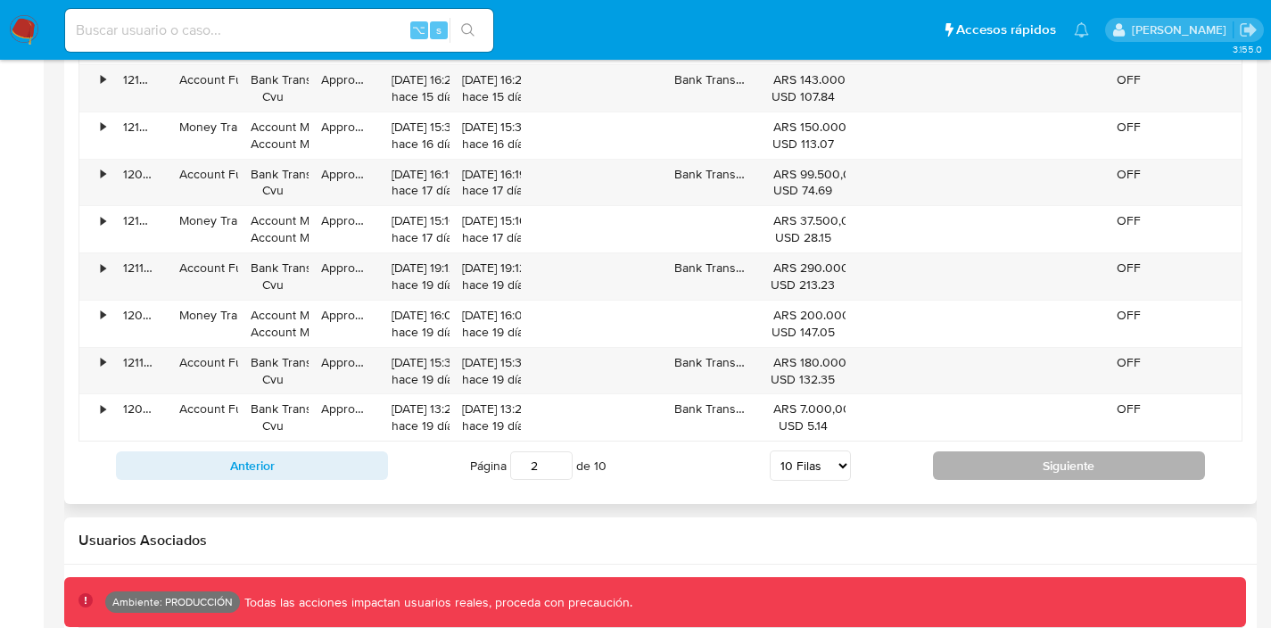
click at [950, 462] on button "Siguiente" at bounding box center [1069, 465] width 272 height 29
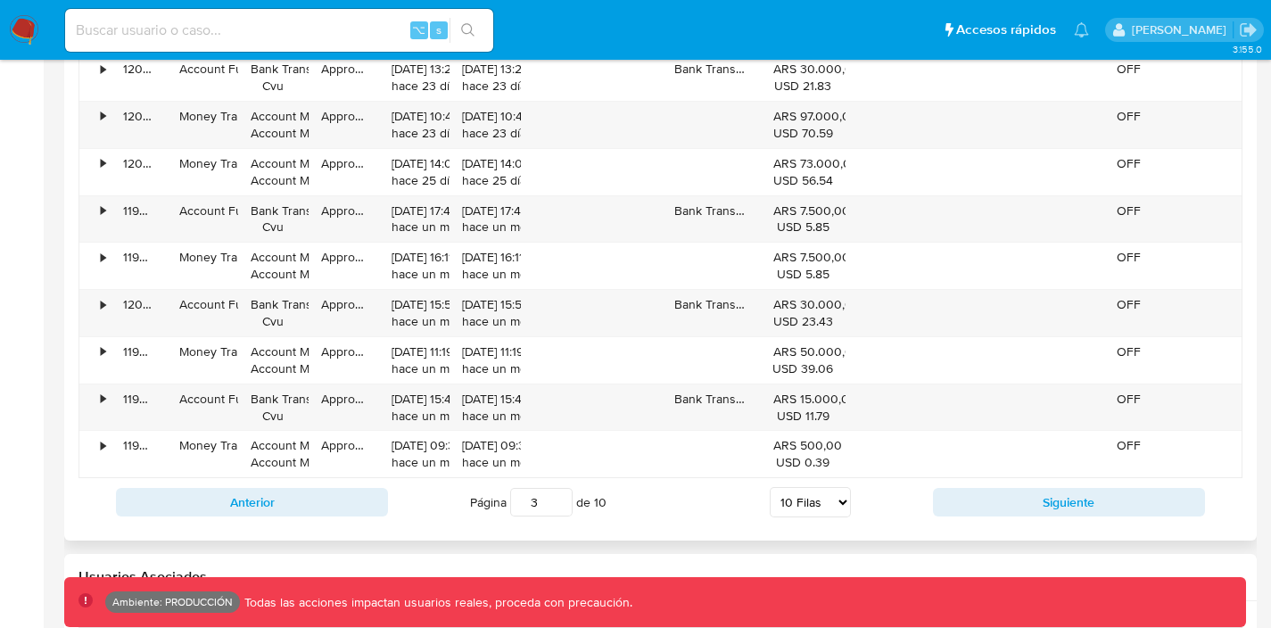
scroll to position [1849, 0]
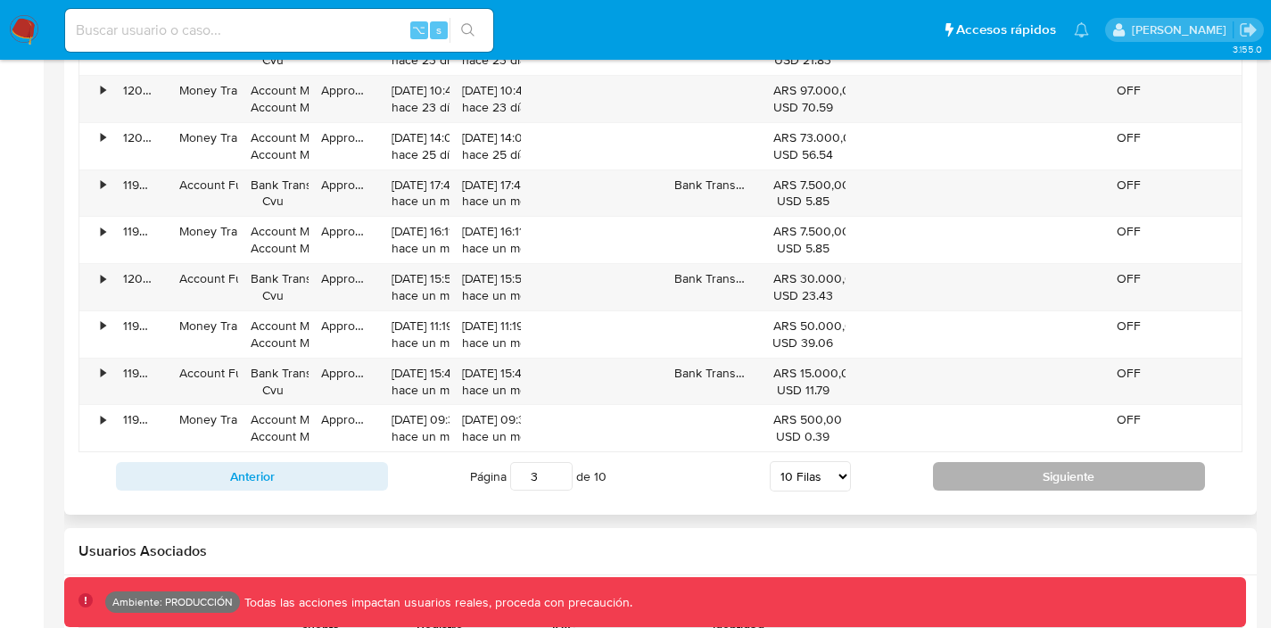
click at [980, 482] on button "Siguiente" at bounding box center [1069, 476] width 272 height 29
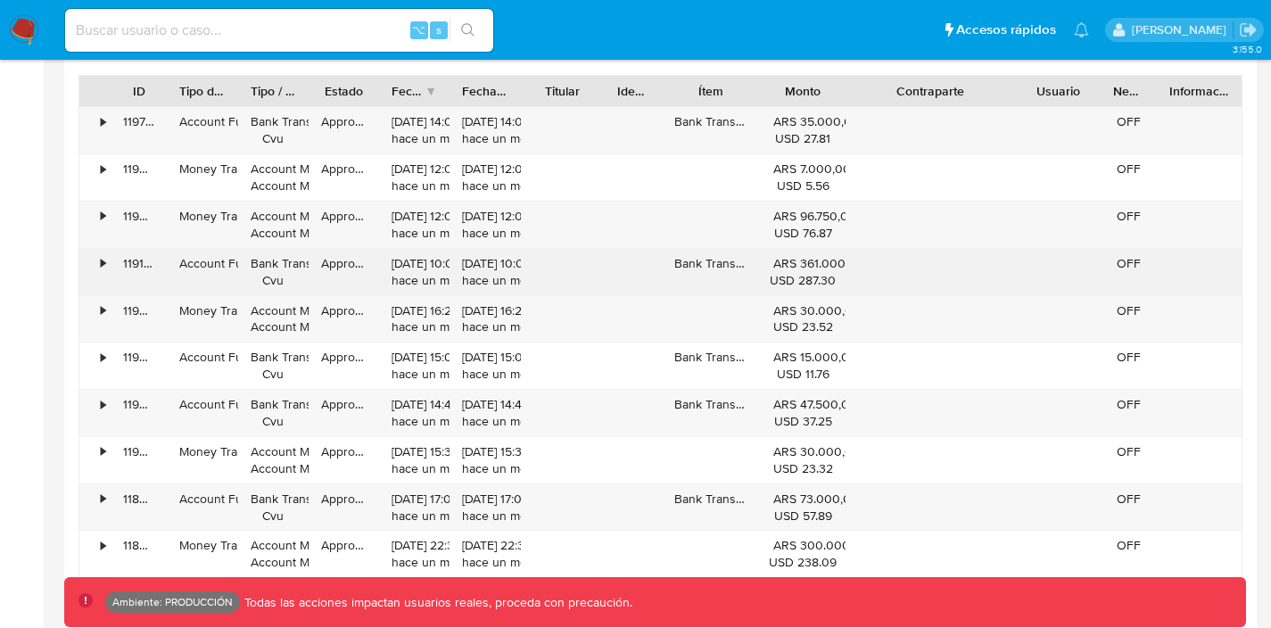
scroll to position [1719, 0]
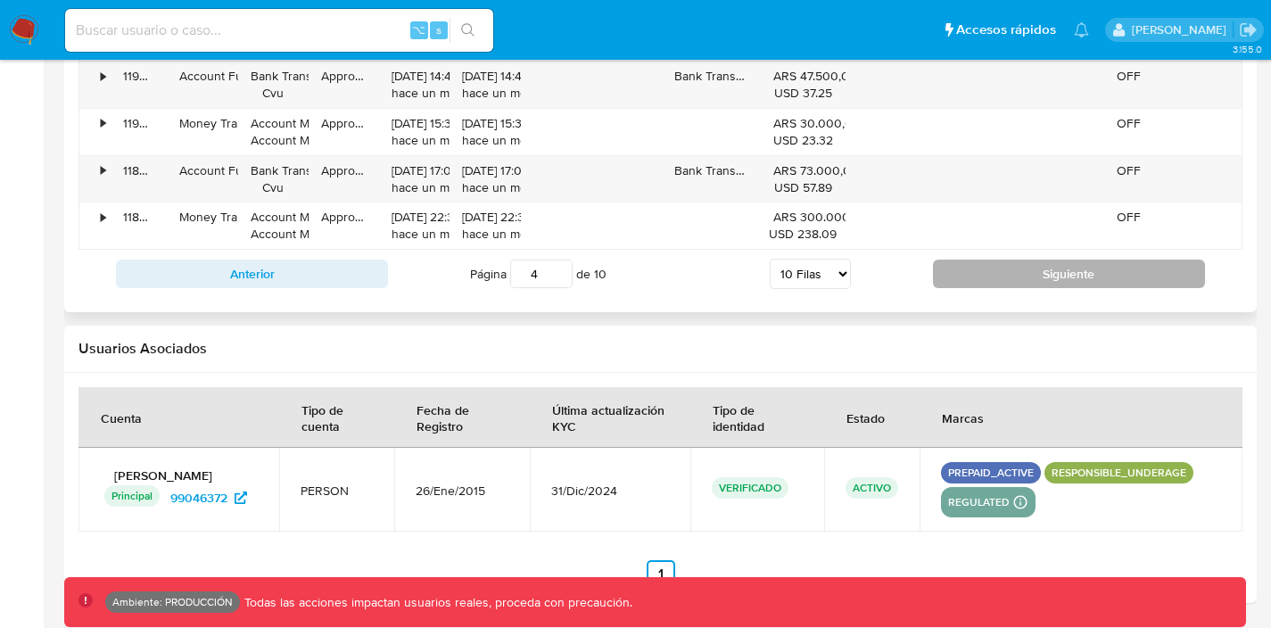
click at [1013, 271] on button "Siguiente" at bounding box center [1069, 274] width 272 height 29
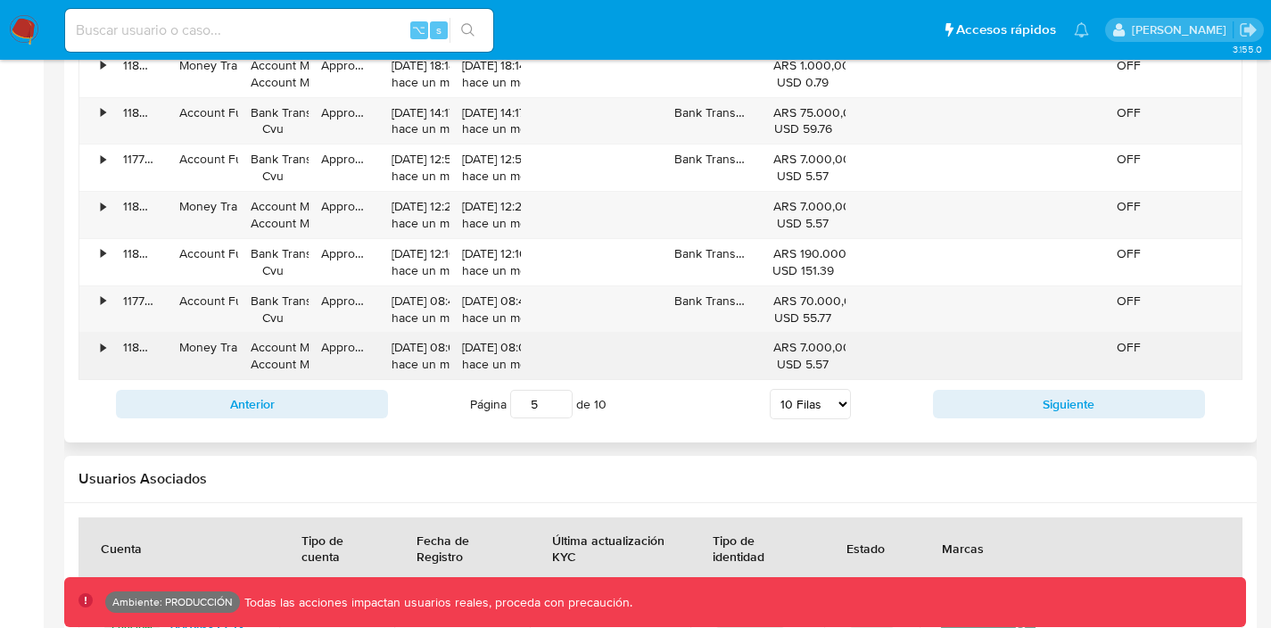
scroll to position [1937, 0]
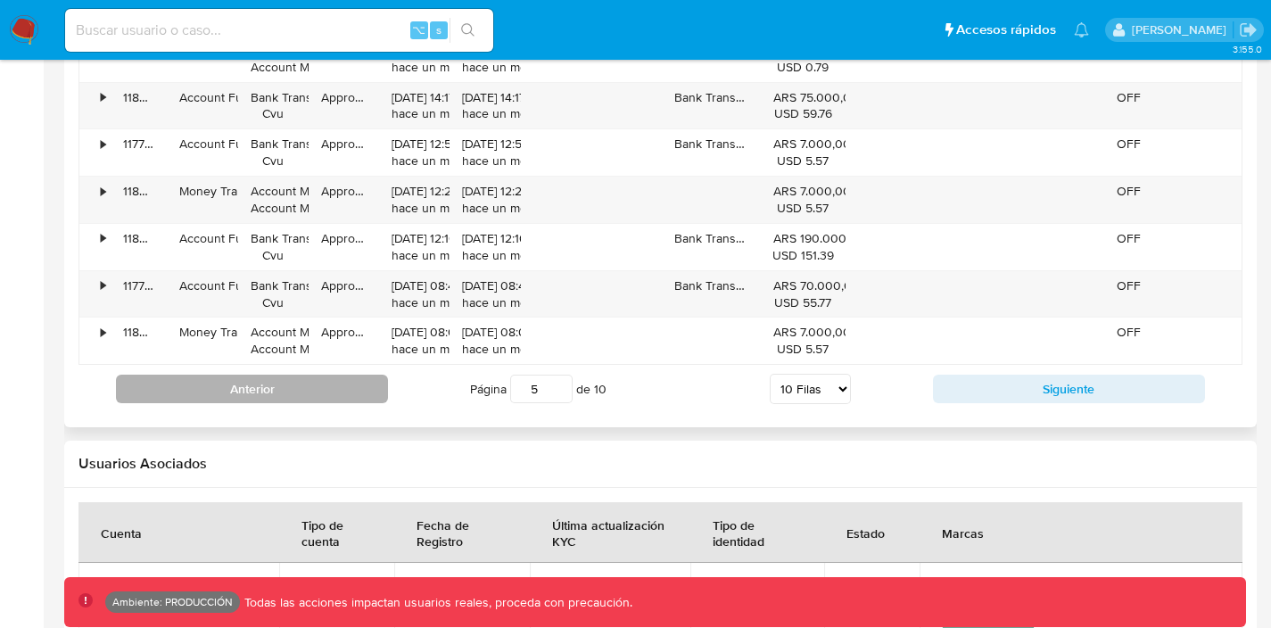
click at [318, 397] on button "Anterior" at bounding box center [252, 389] width 272 height 29
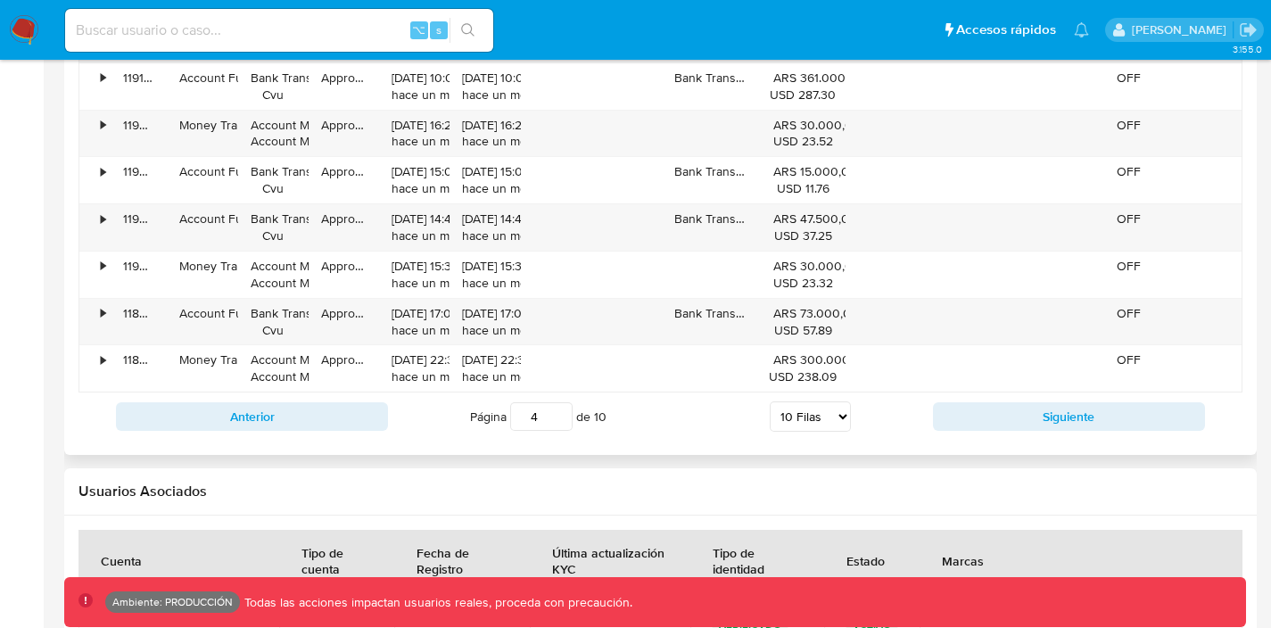
scroll to position [1903, 0]
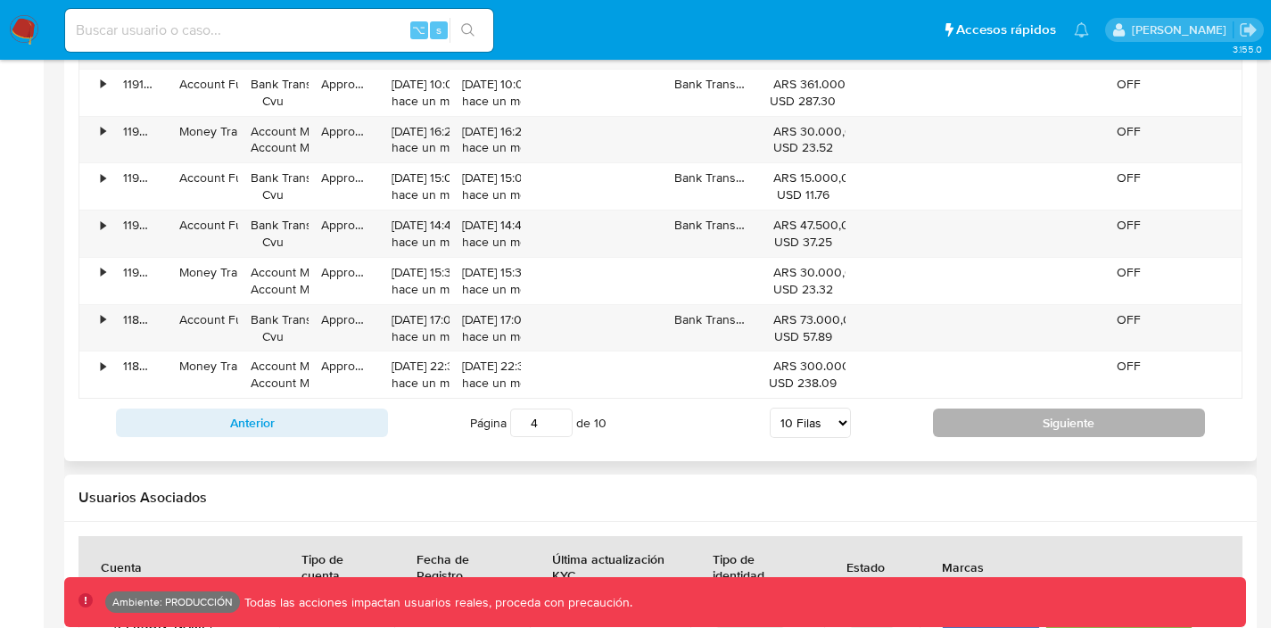
click at [967, 422] on button "Siguiente" at bounding box center [1069, 423] width 272 height 29
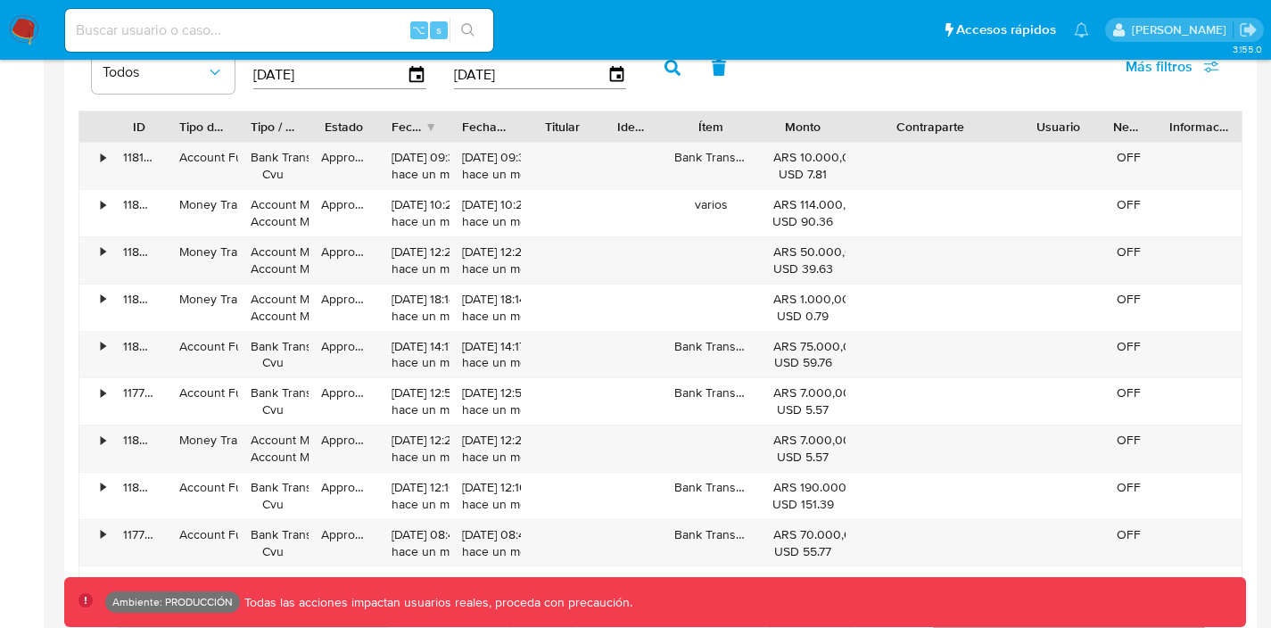
scroll to position [1682, 0]
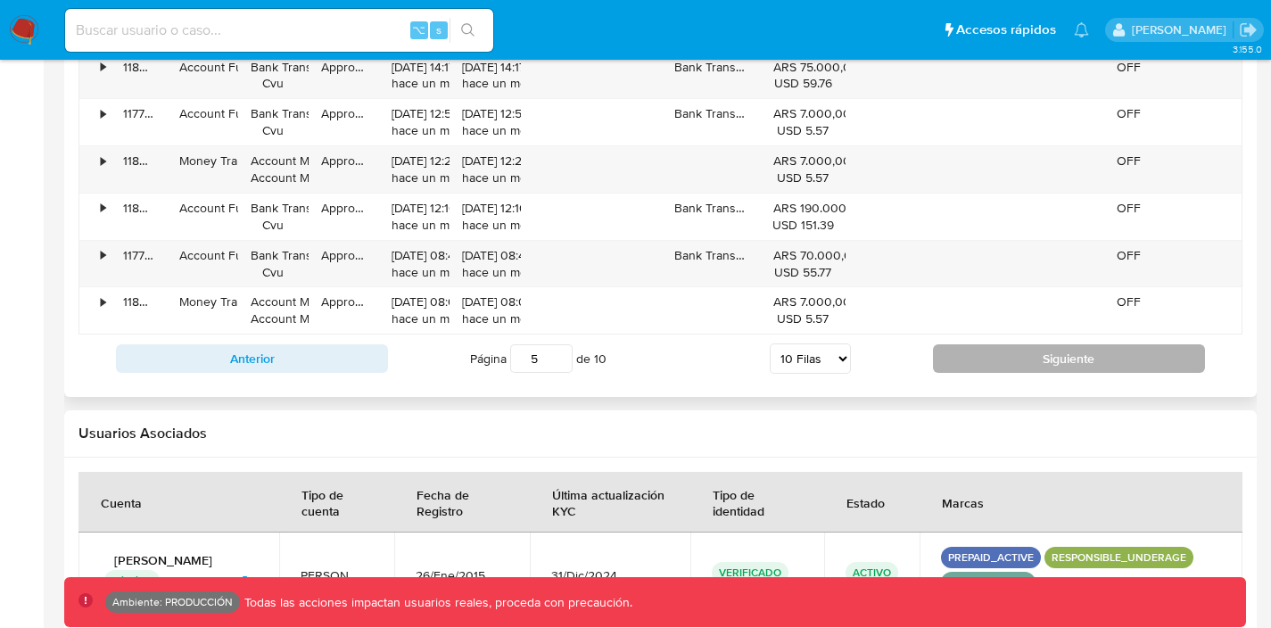
click at [974, 368] on button "Siguiente" at bounding box center [1069, 358] width 272 height 29
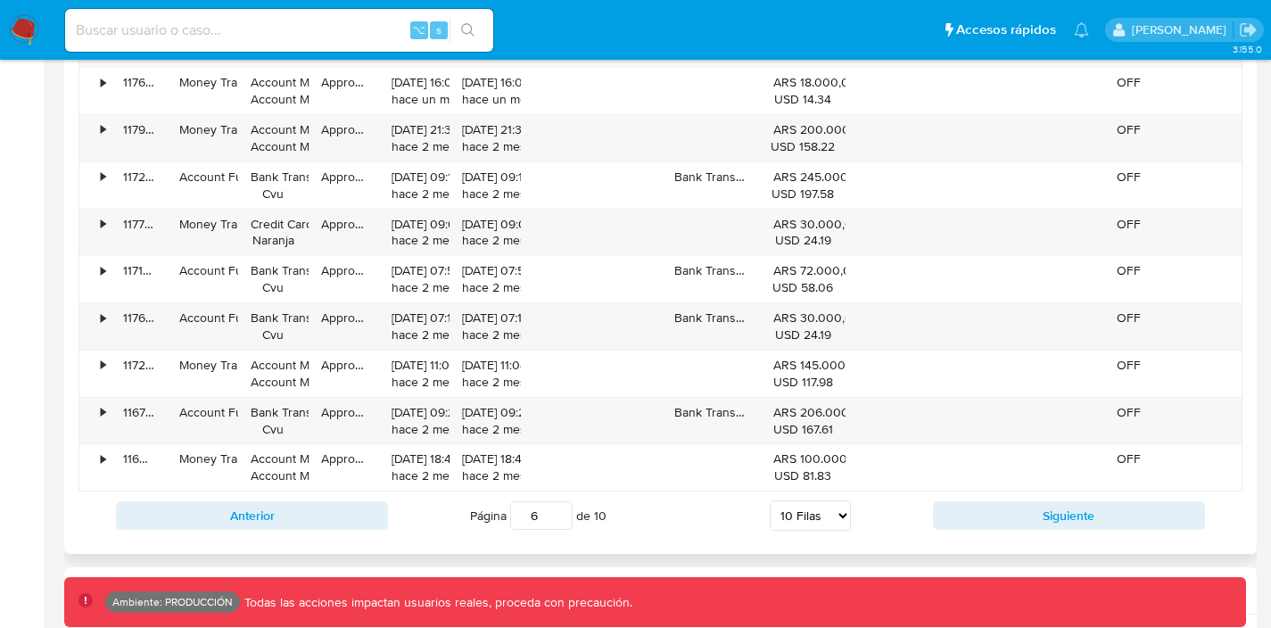
scroll to position [1809, 0]
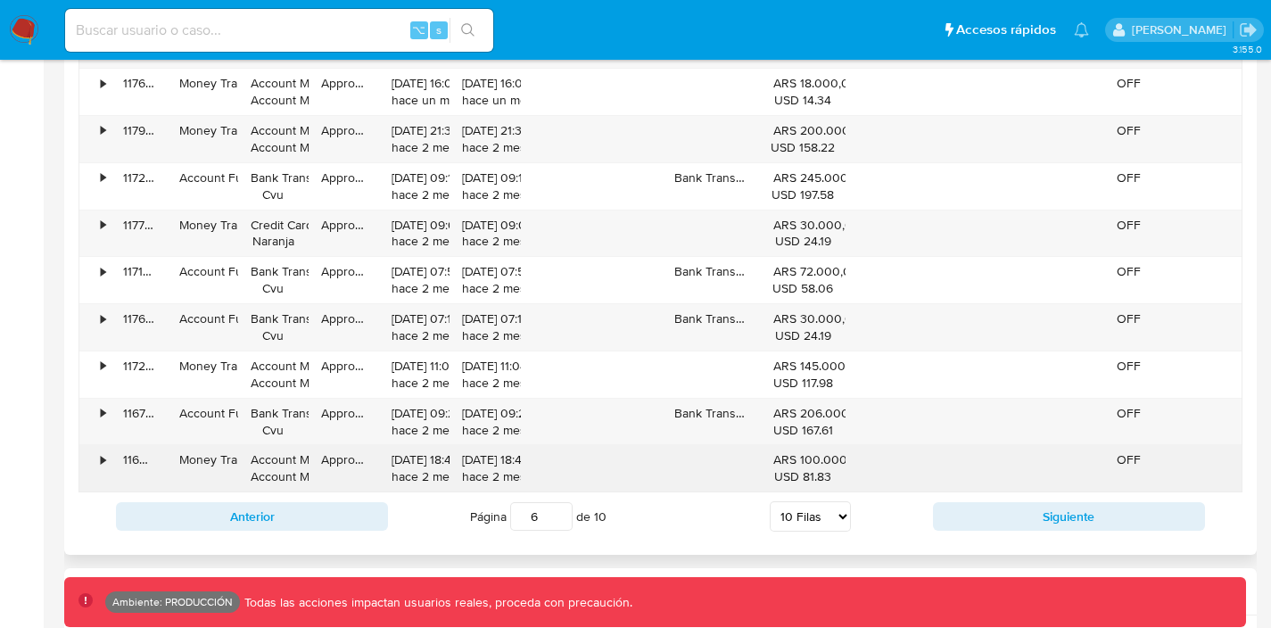
click at [105, 457] on div "•" at bounding box center [103, 459] width 4 height 17
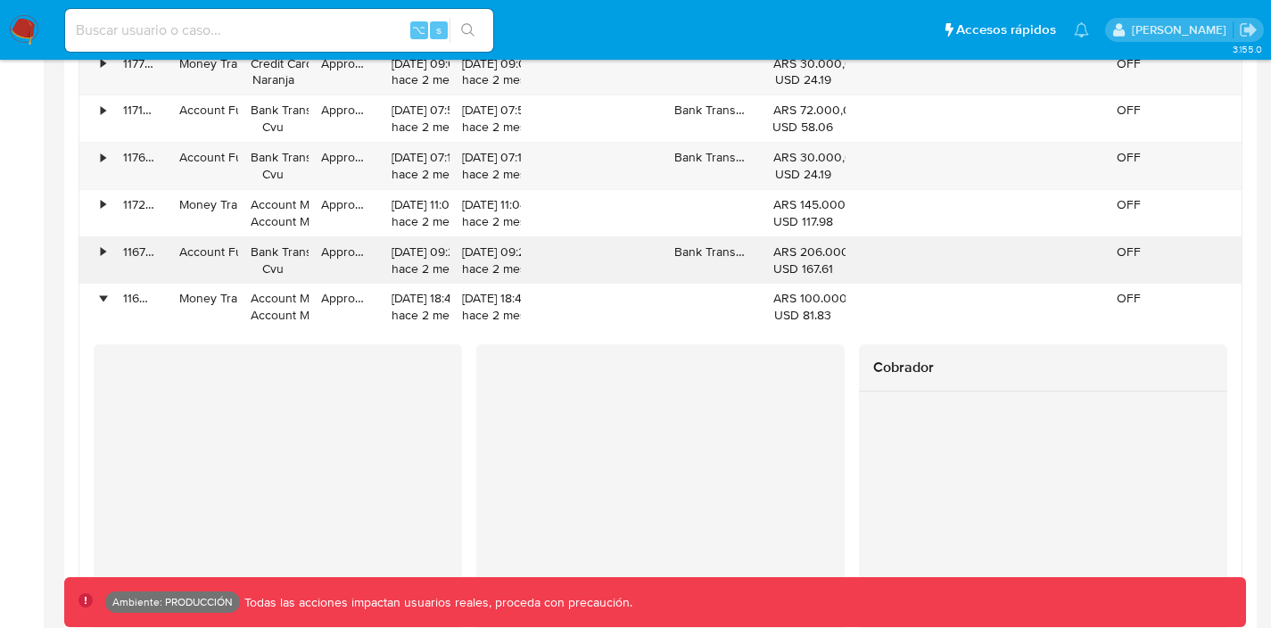
scroll to position [1948, 0]
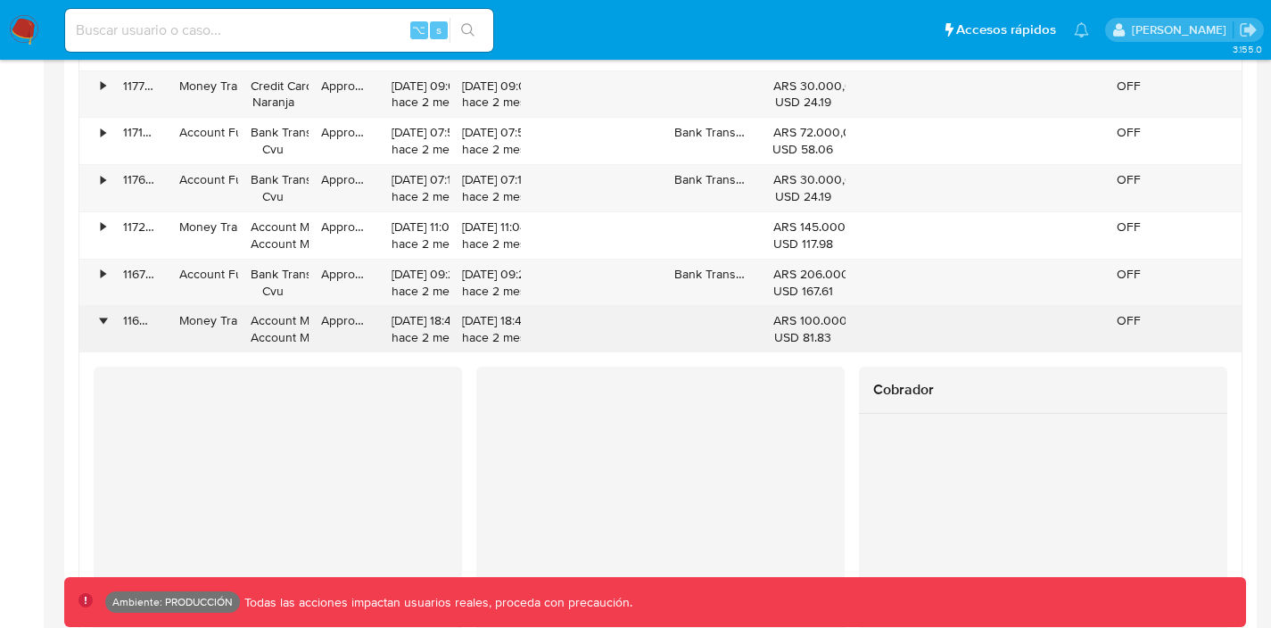
click at [97, 327] on div "•" at bounding box center [94, 329] width 31 height 46
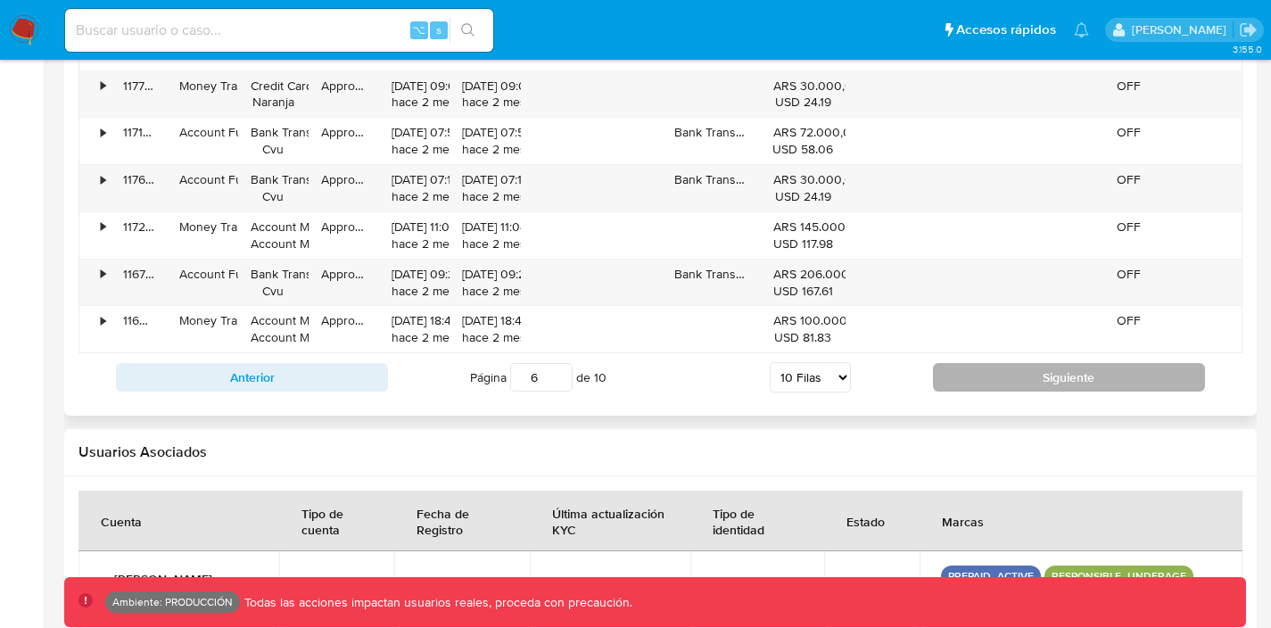
click at [979, 376] on button "Siguiente" at bounding box center [1069, 377] width 272 height 29
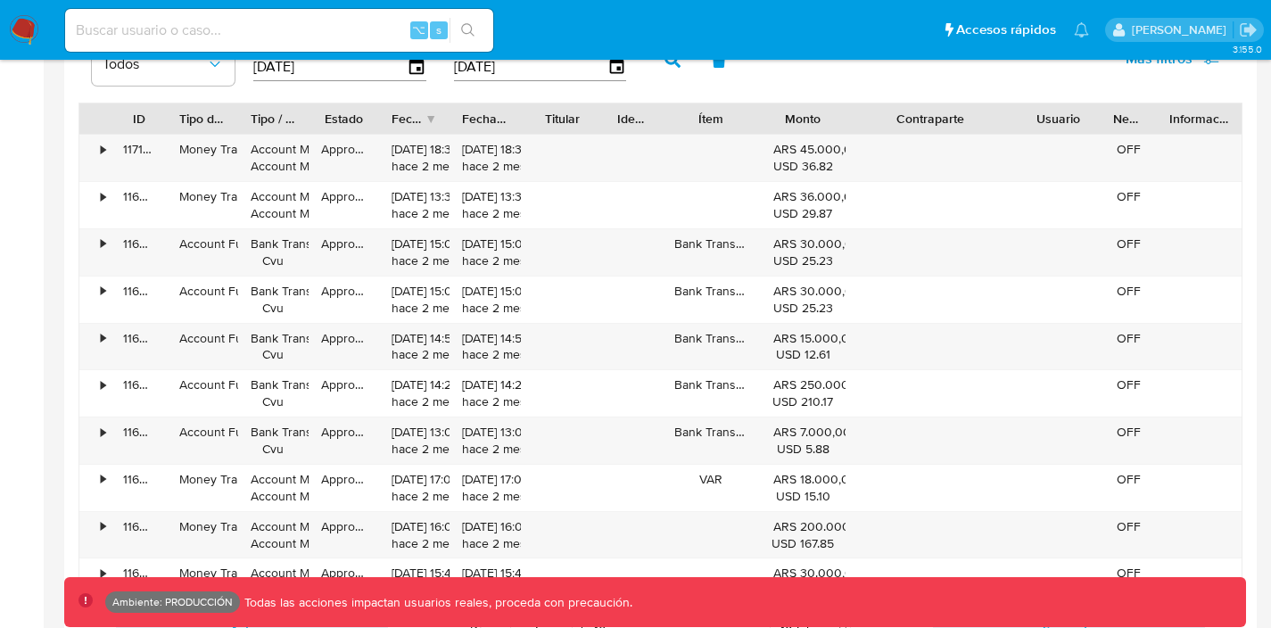
scroll to position [1688, 0]
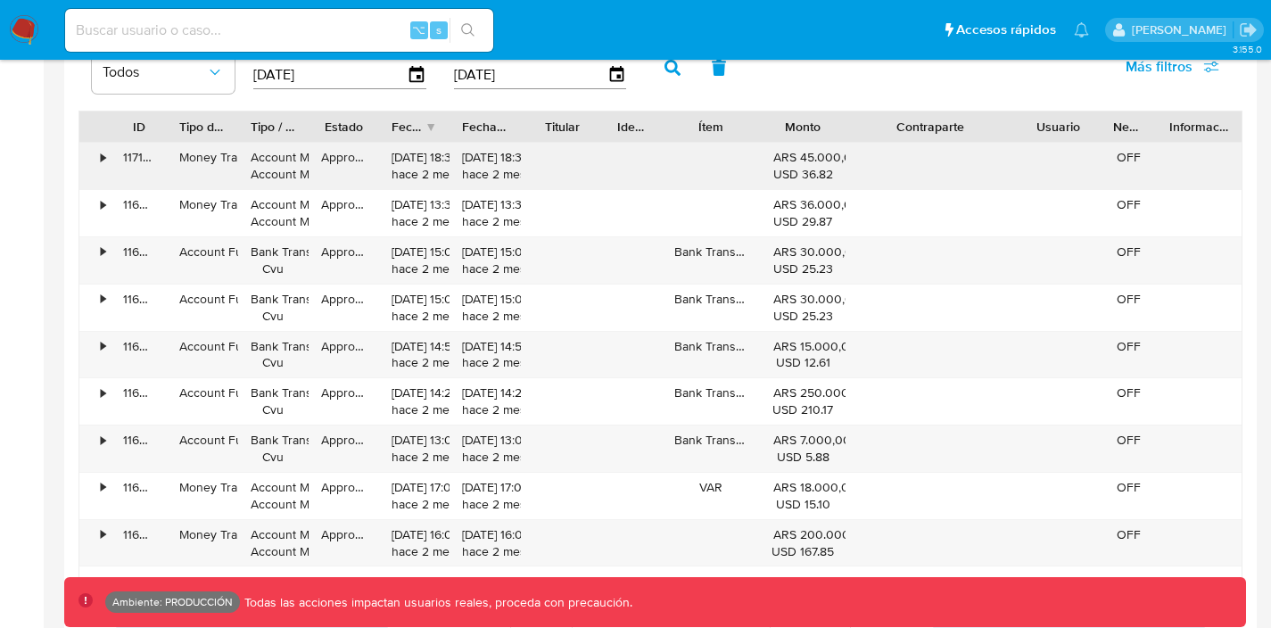
click at [101, 158] on div "•" at bounding box center [103, 157] width 4 height 17
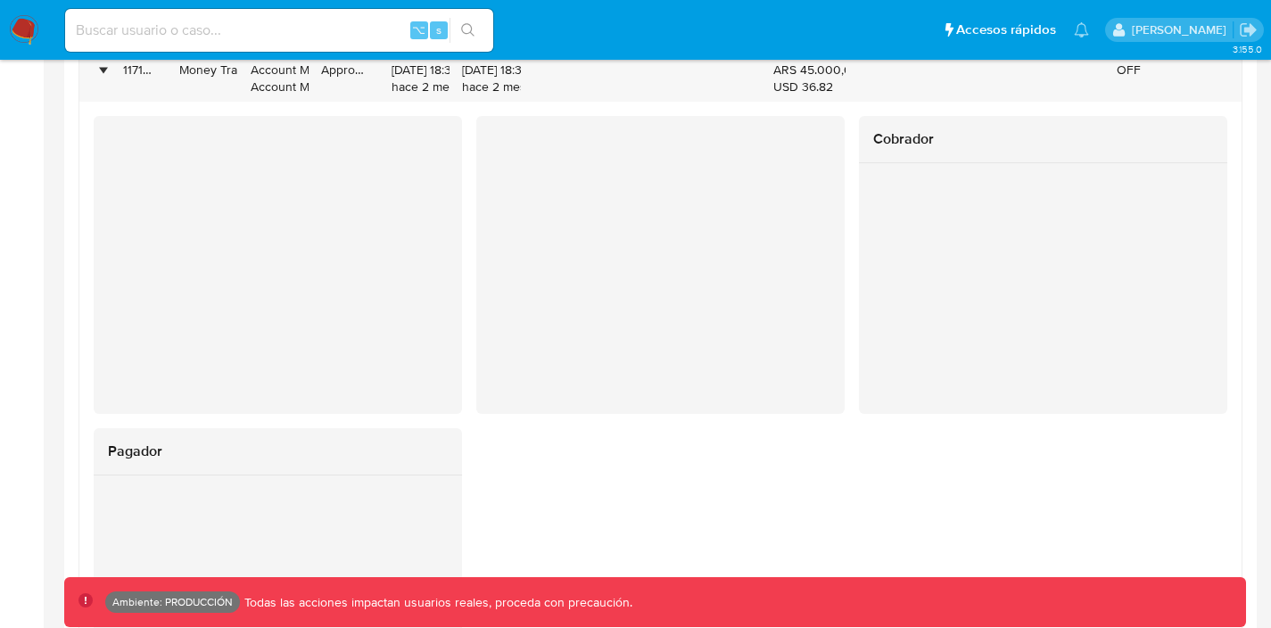
scroll to position [1673, 0]
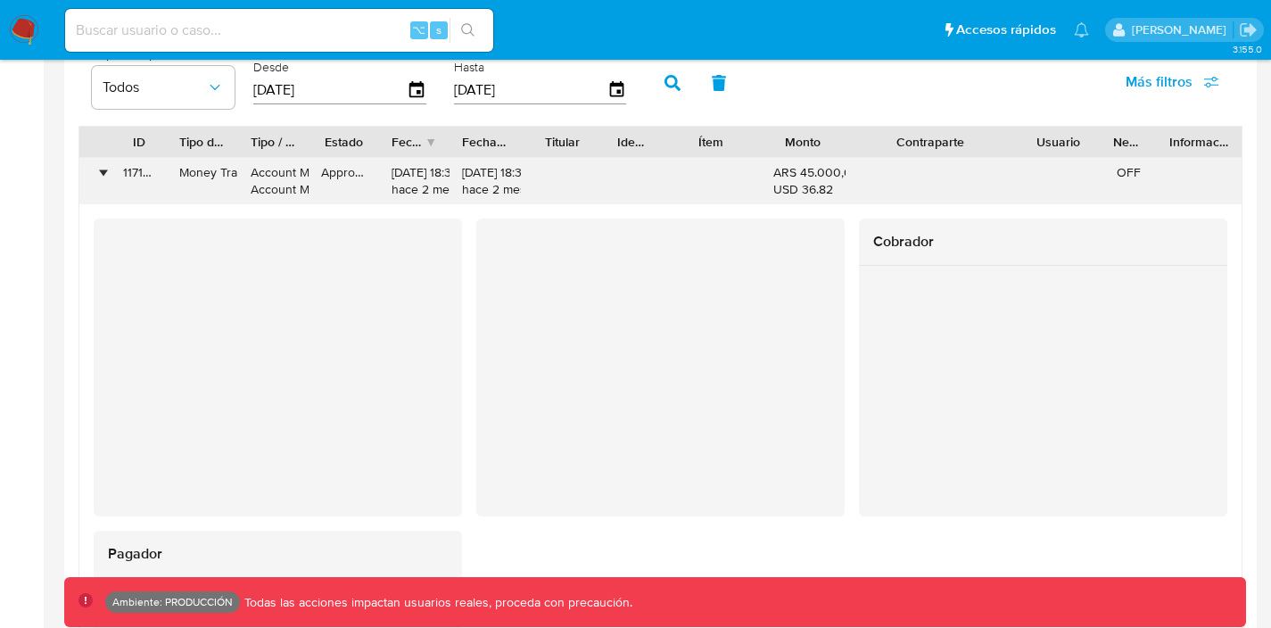
click at [96, 177] on div "•" at bounding box center [94, 181] width 31 height 46
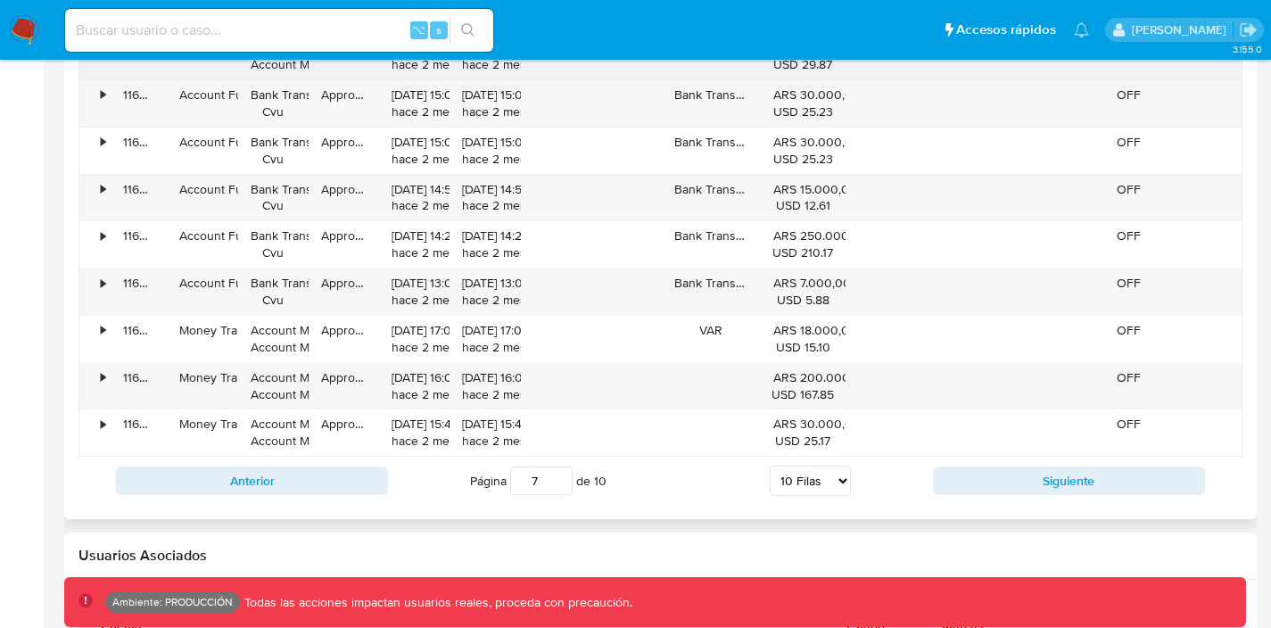
scroll to position [1857, 0]
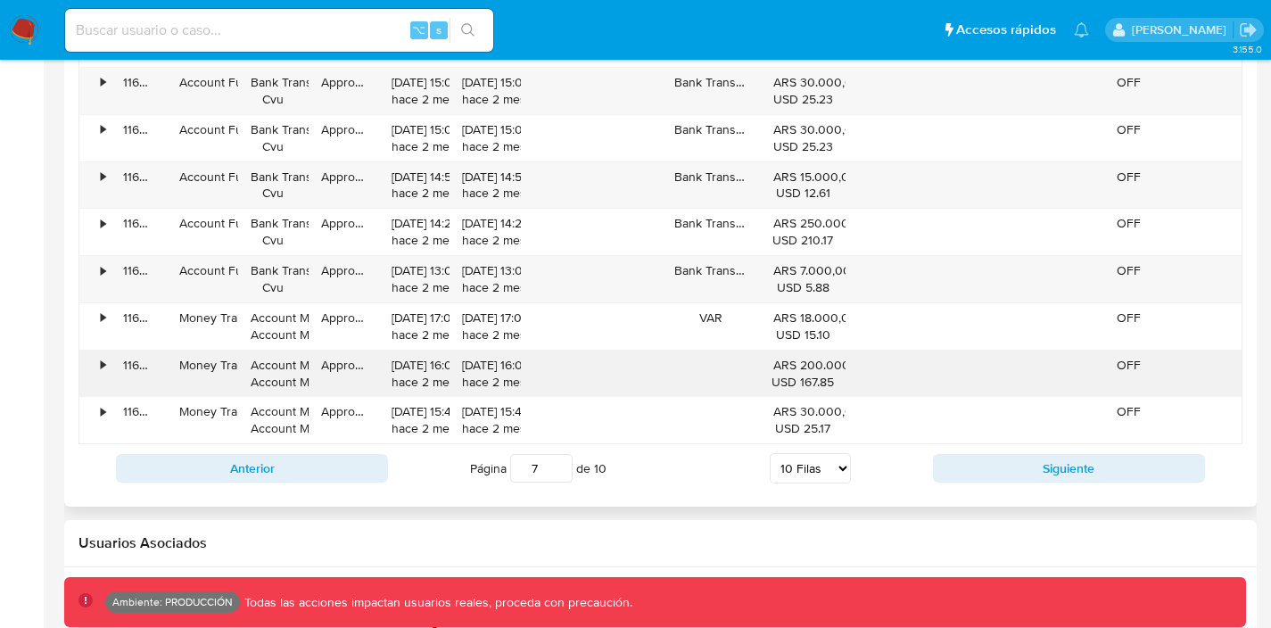
click at [95, 370] on div "•" at bounding box center [94, 374] width 31 height 46
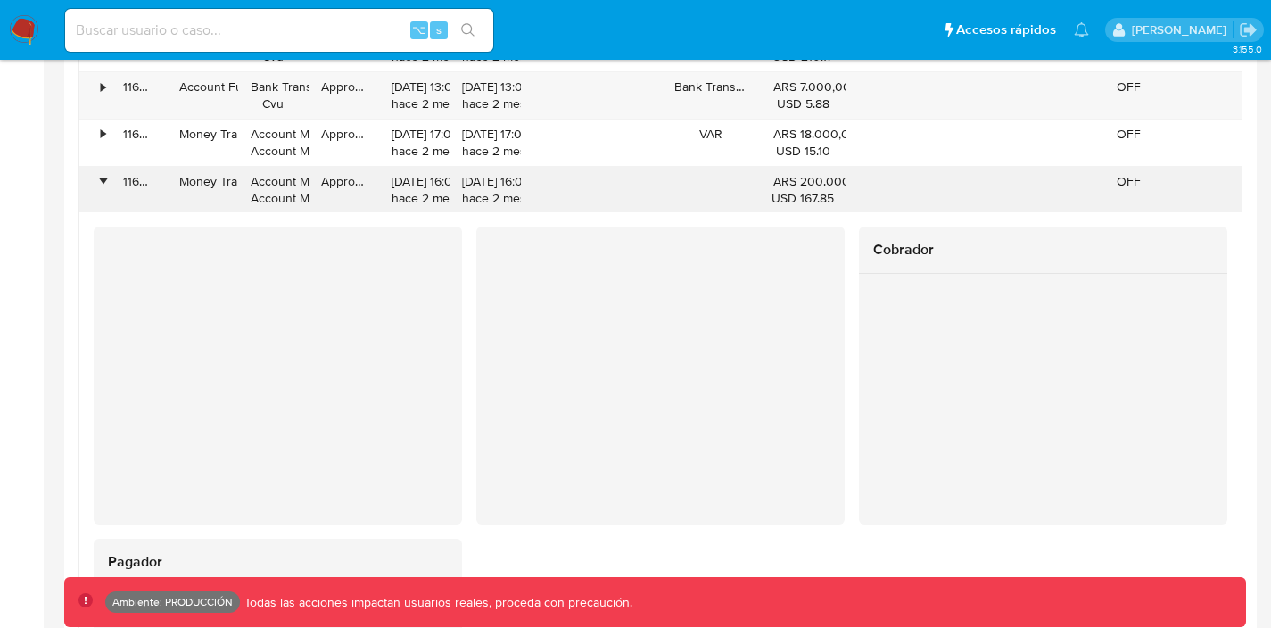
scroll to position [2021, 0]
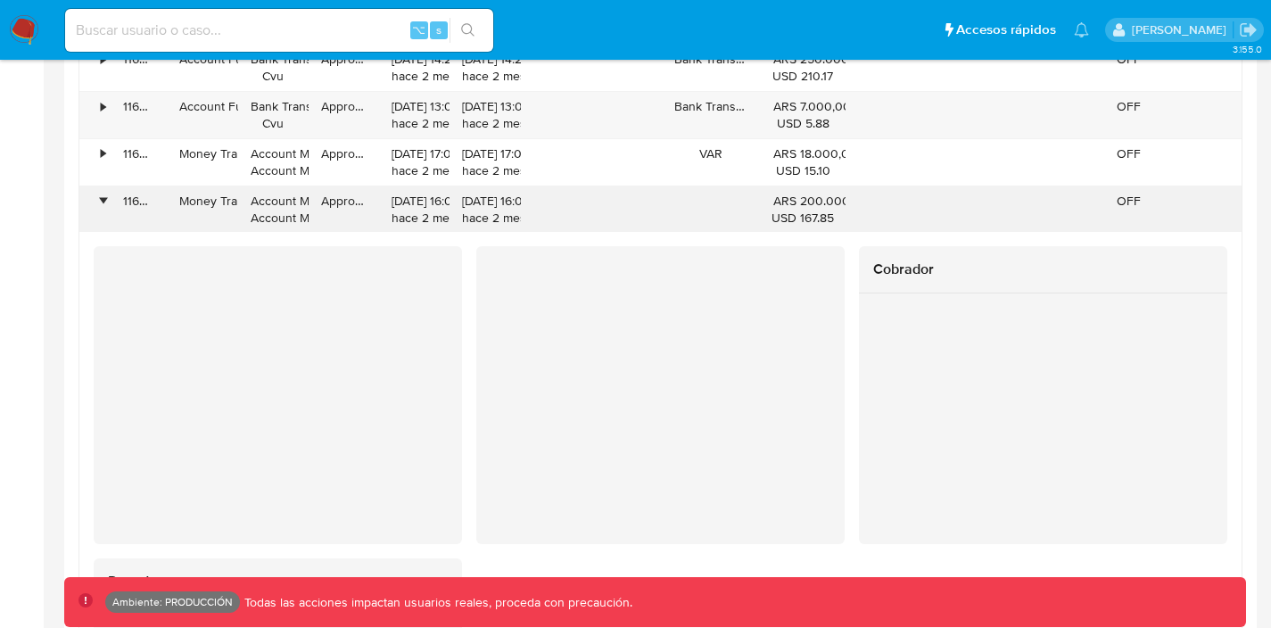
click at [103, 203] on div "•" at bounding box center [103, 201] width 4 height 17
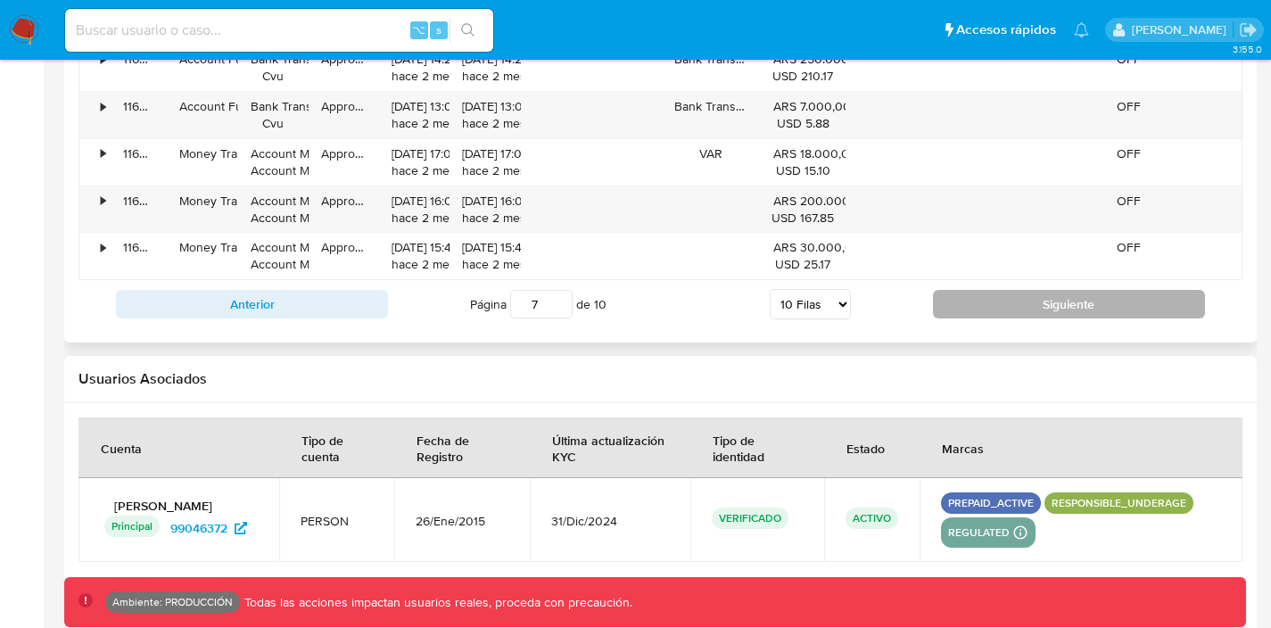
click at [1027, 292] on button "Siguiente" at bounding box center [1069, 304] width 272 height 29
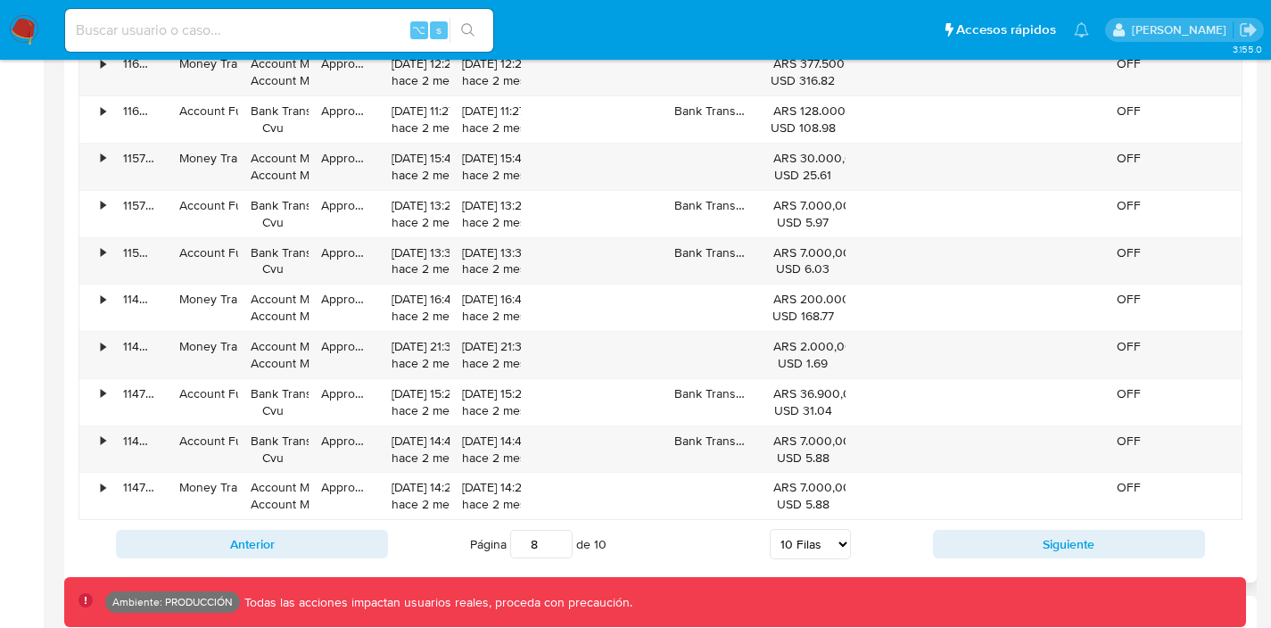
scroll to position [1777, 0]
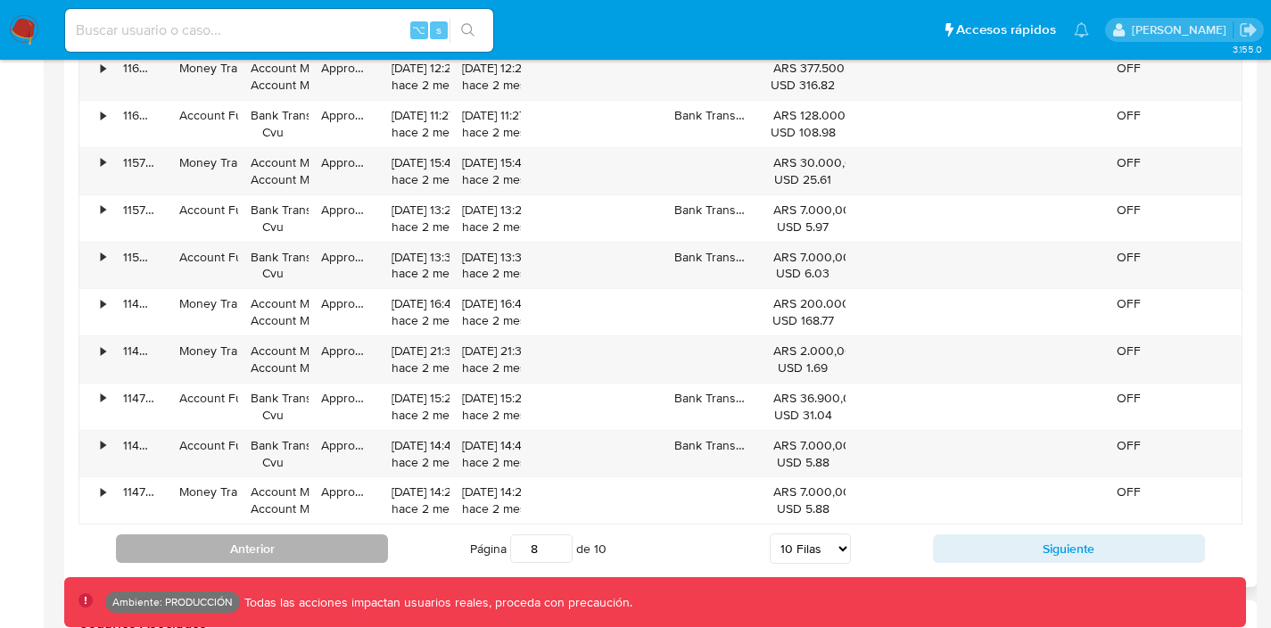
click at [302, 546] on button "Anterior" at bounding box center [252, 548] width 272 height 29
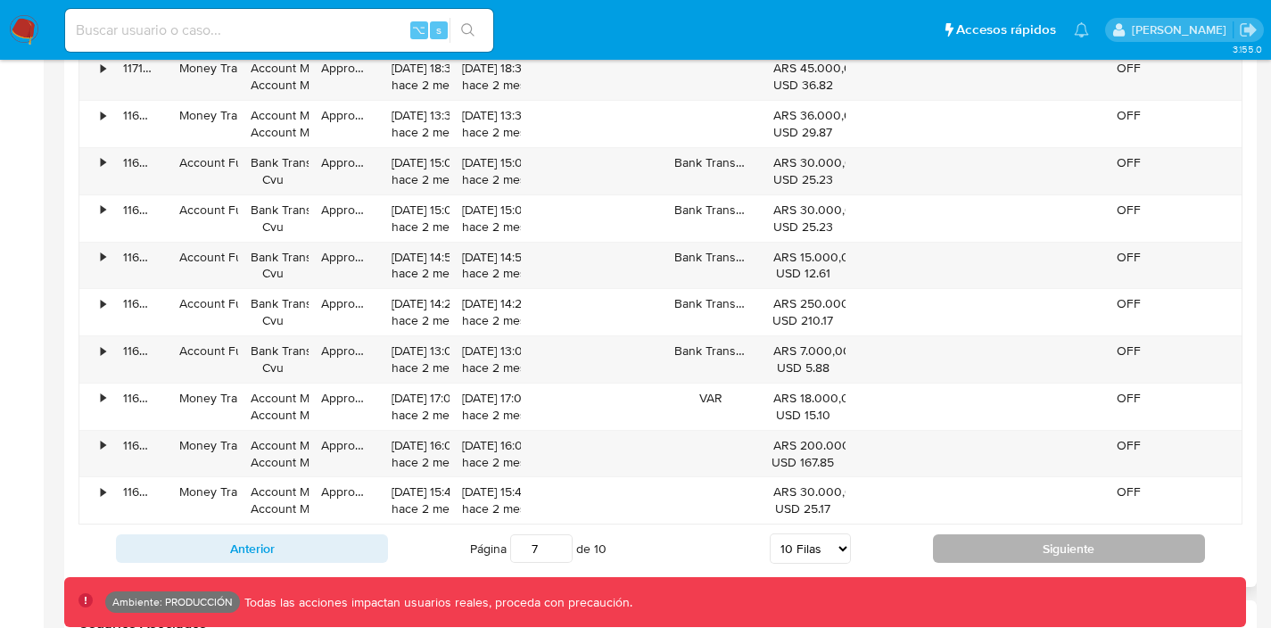
click at [1004, 558] on button "Siguiente" at bounding box center [1069, 548] width 272 height 29
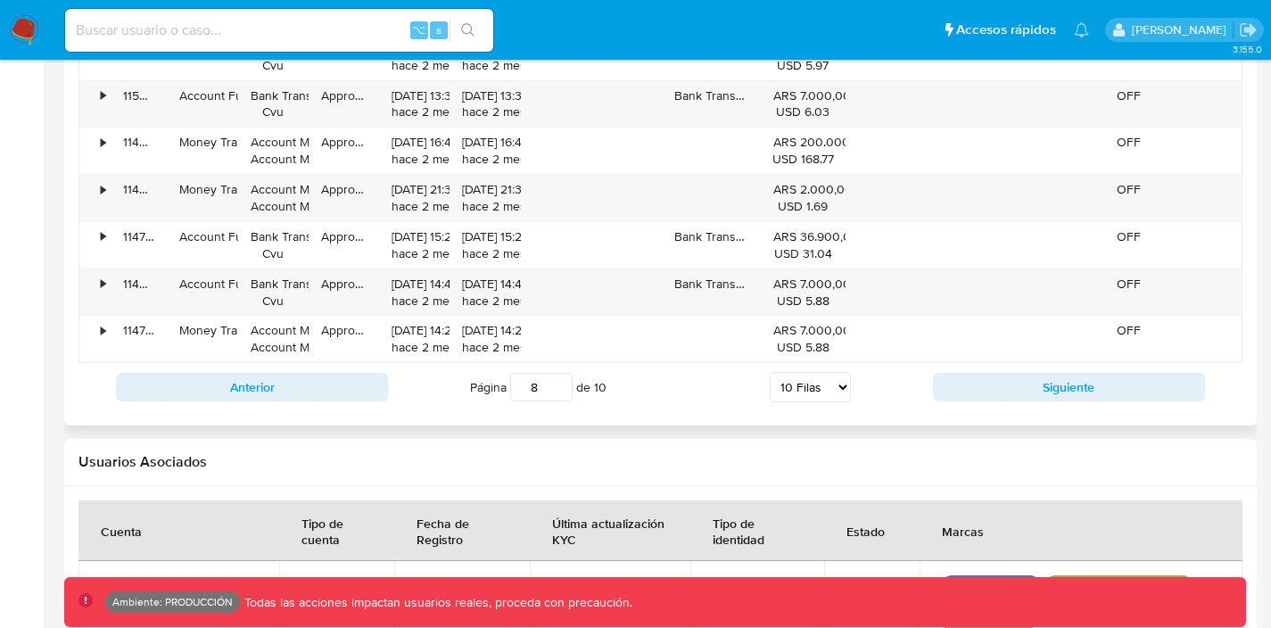
scroll to position [1944, 0]
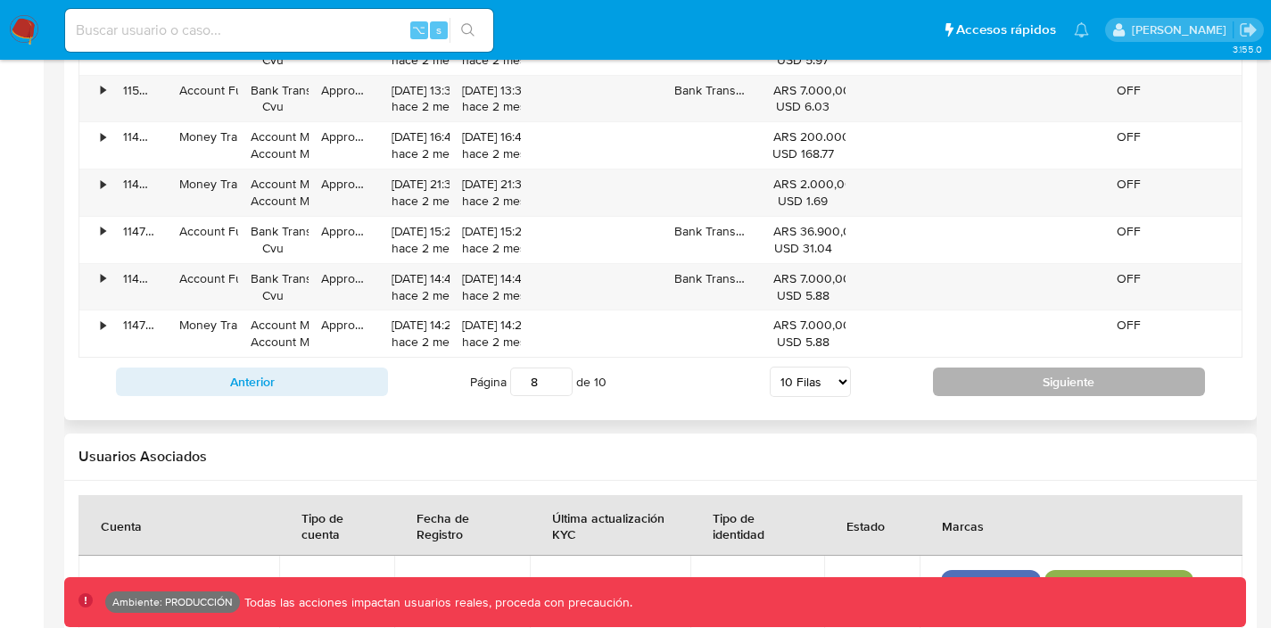
click at [1007, 376] on button "Siguiente" at bounding box center [1069, 382] width 272 height 29
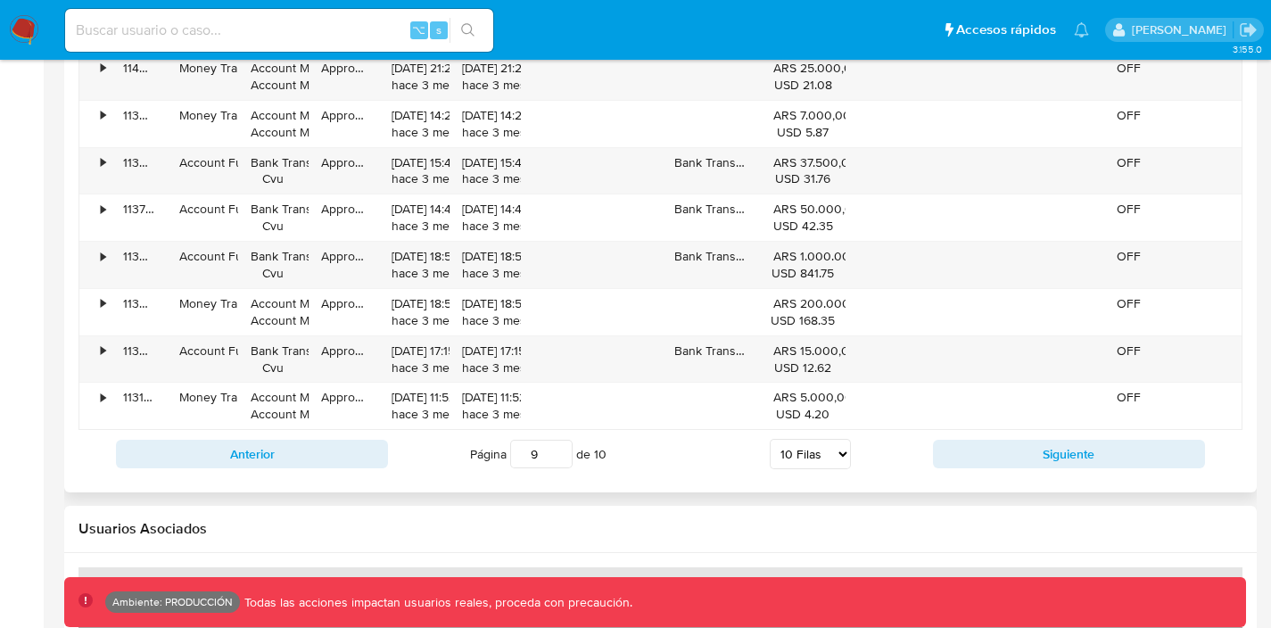
scroll to position [2053, 0]
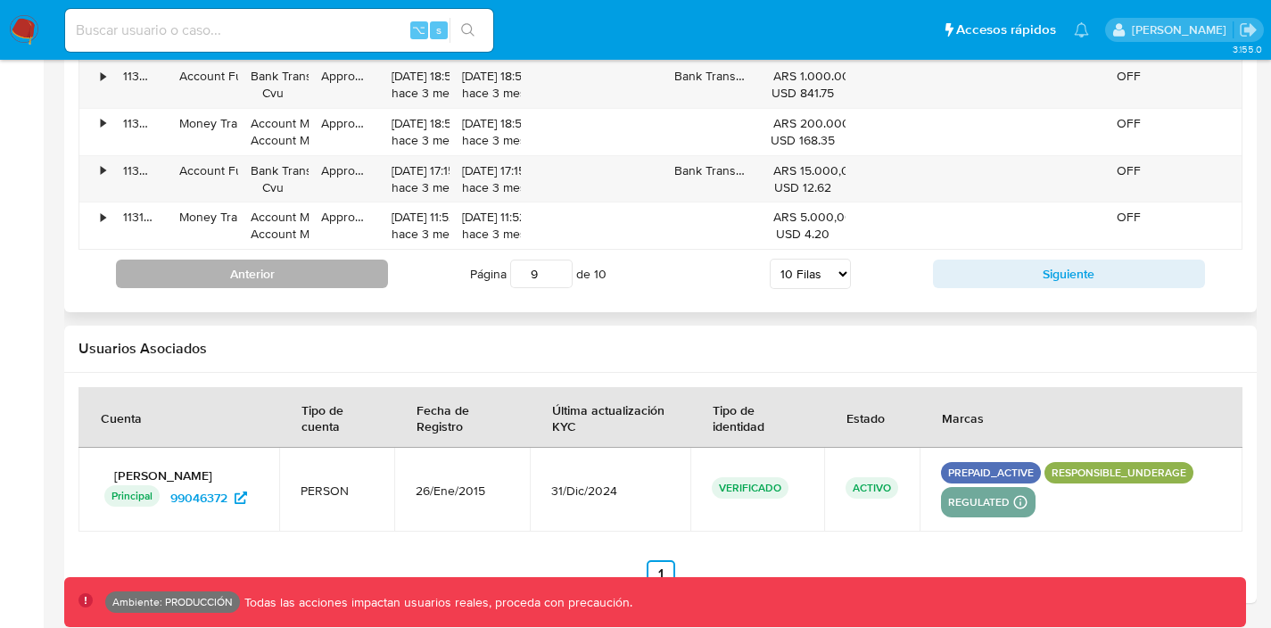
click at [350, 279] on button "Anterior" at bounding box center [252, 274] width 272 height 29
click at [350, 280] on button "Anterior" at bounding box center [252, 274] width 272 height 29
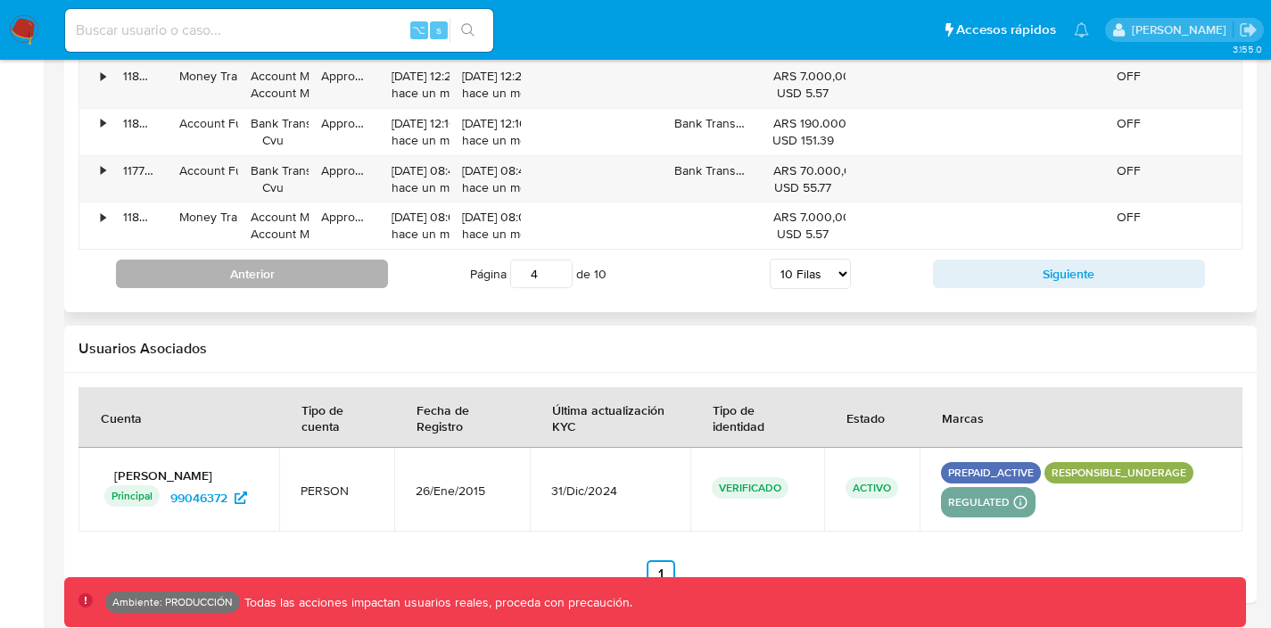
scroll to position [1884, 0]
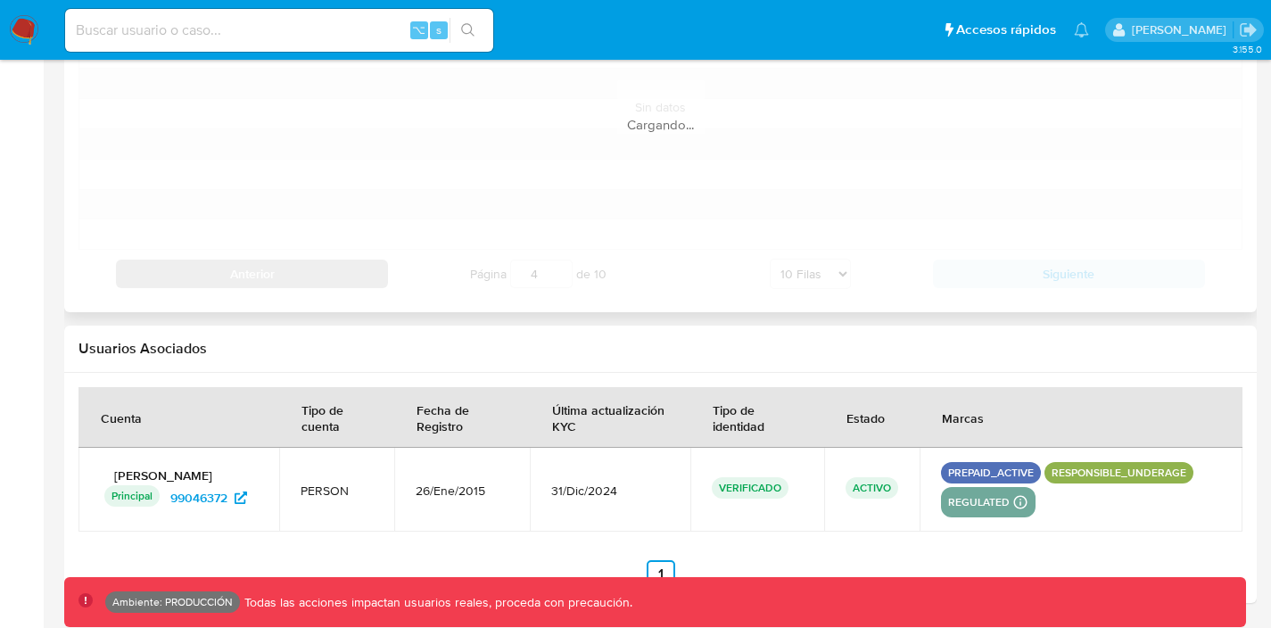
click at [350, 280] on div "ID Tipo de operación Tipo / Método Estado Fecha de creación Fecha de aprobación…" at bounding box center [661, 106] width 1164 height 383
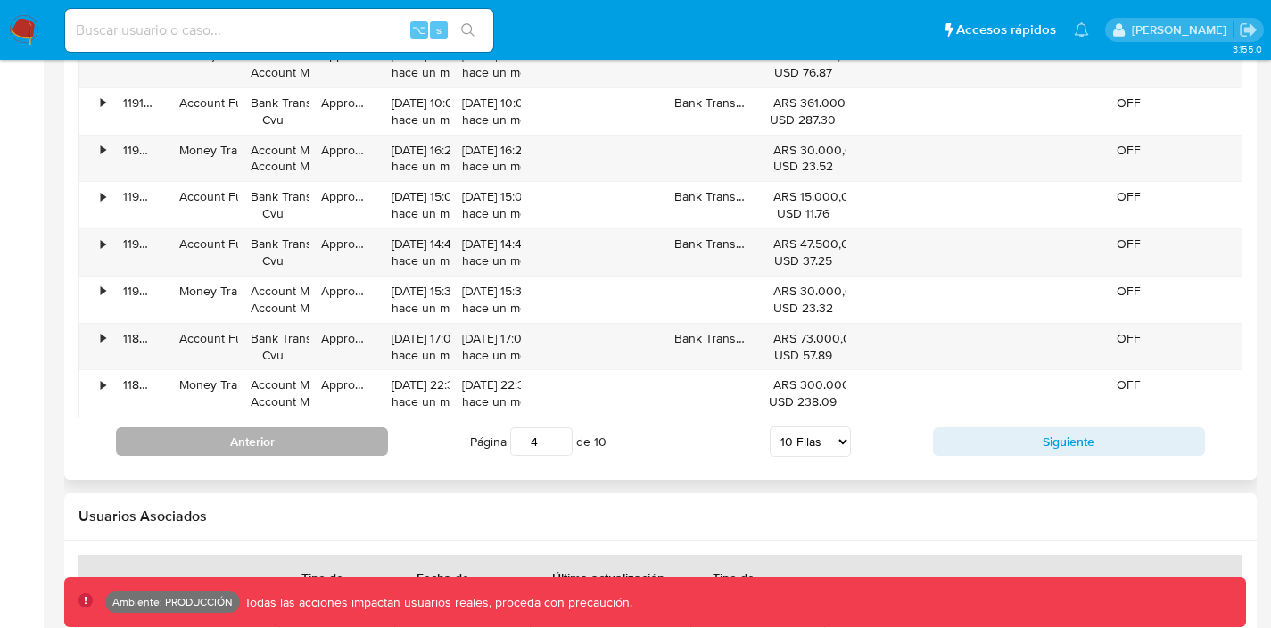
click at [320, 450] on button "Anterior" at bounding box center [252, 441] width 272 height 29
click at [308, 437] on button "Anterior" at bounding box center [252, 441] width 272 height 29
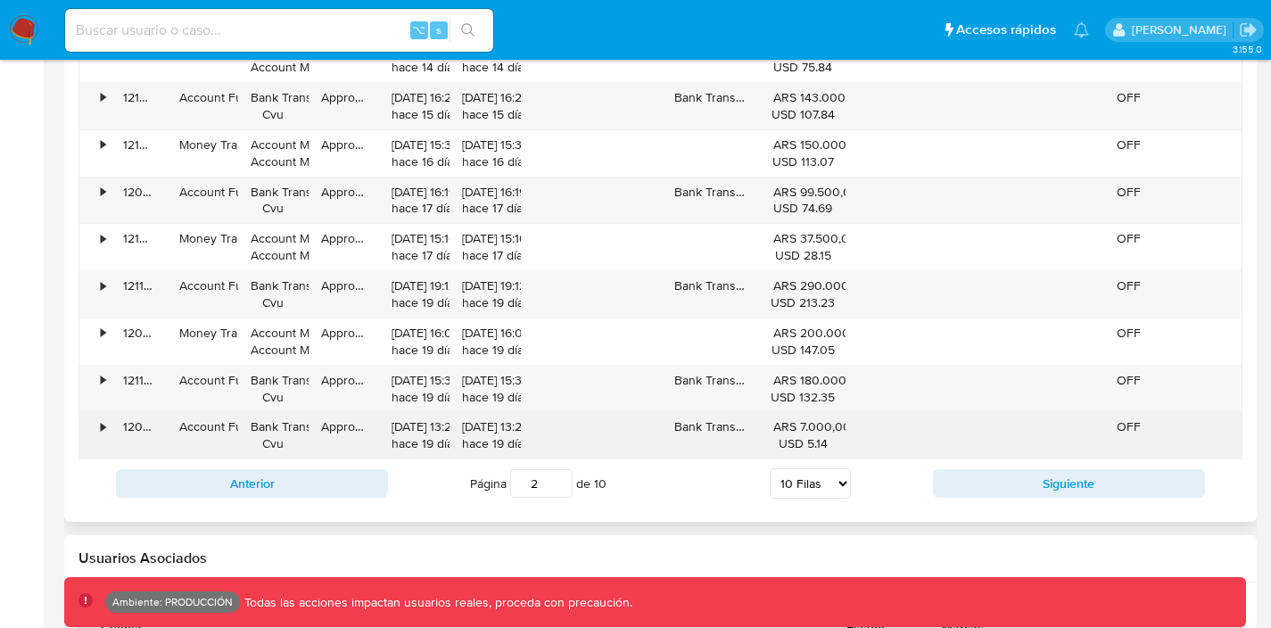
scroll to position [1841, 0]
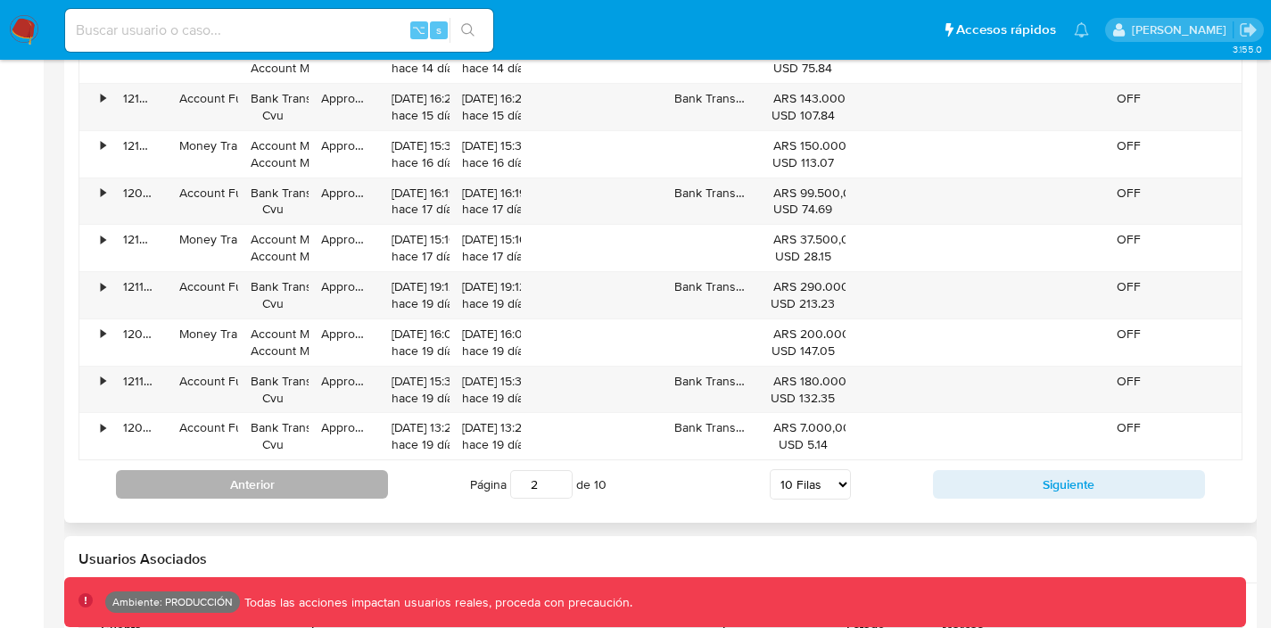
click at [330, 486] on button "Anterior" at bounding box center [252, 484] width 272 height 29
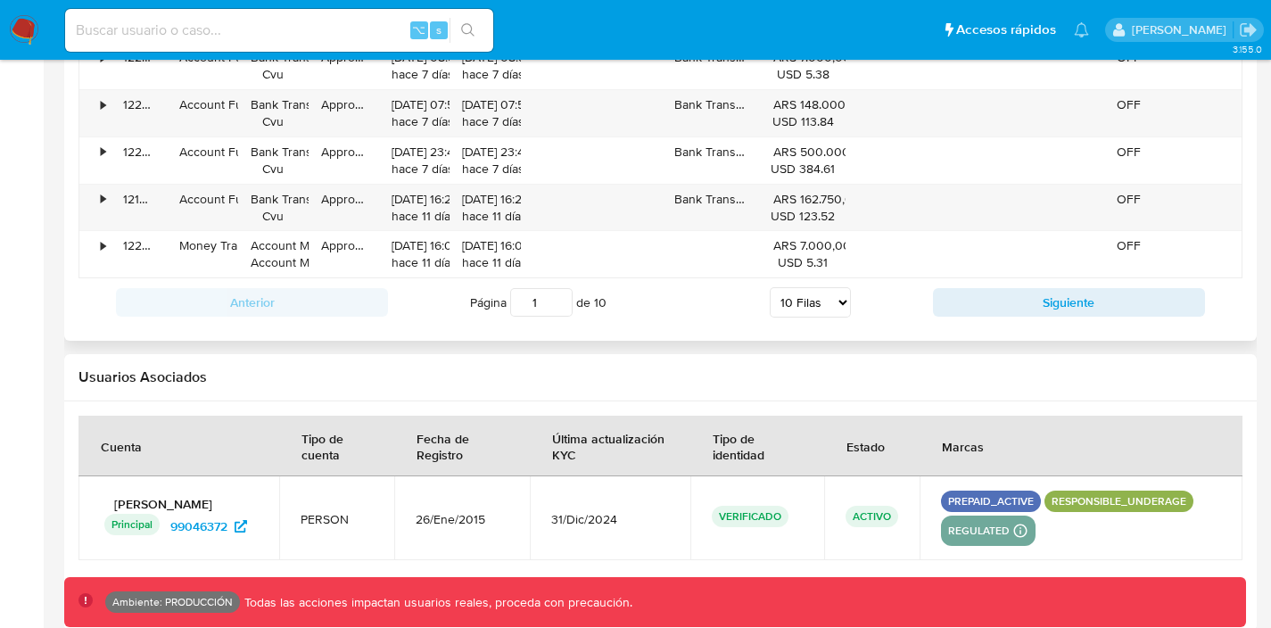
scroll to position [2041, 0]
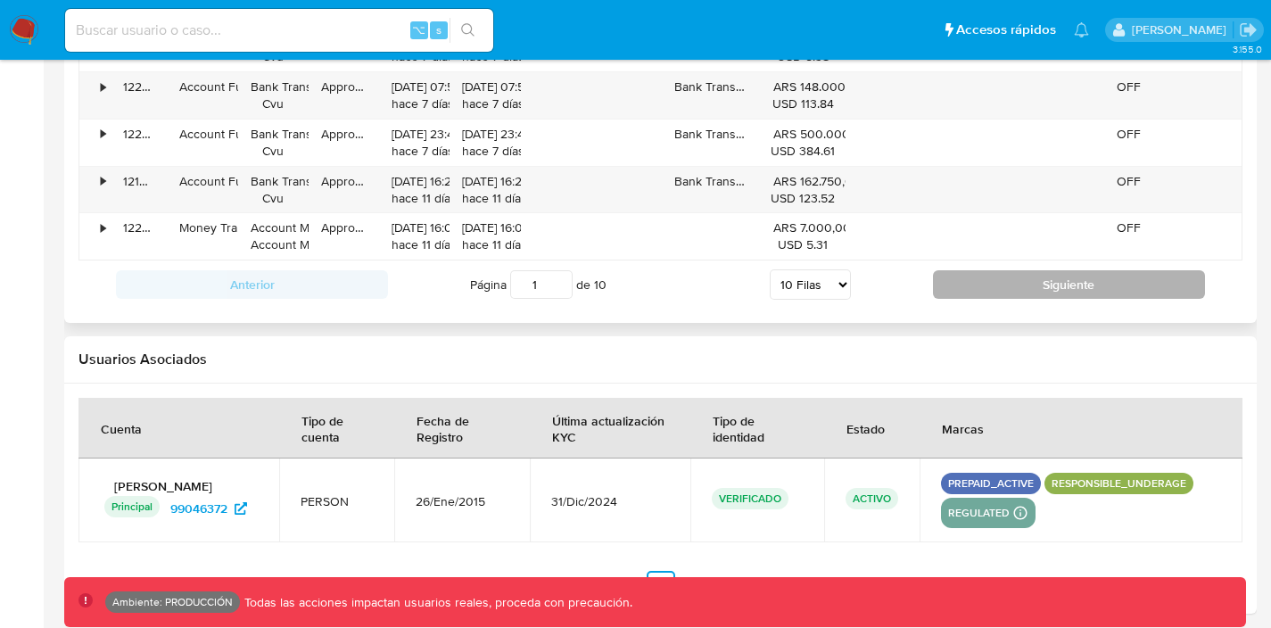
click at [960, 281] on button "Siguiente" at bounding box center [1069, 284] width 272 height 29
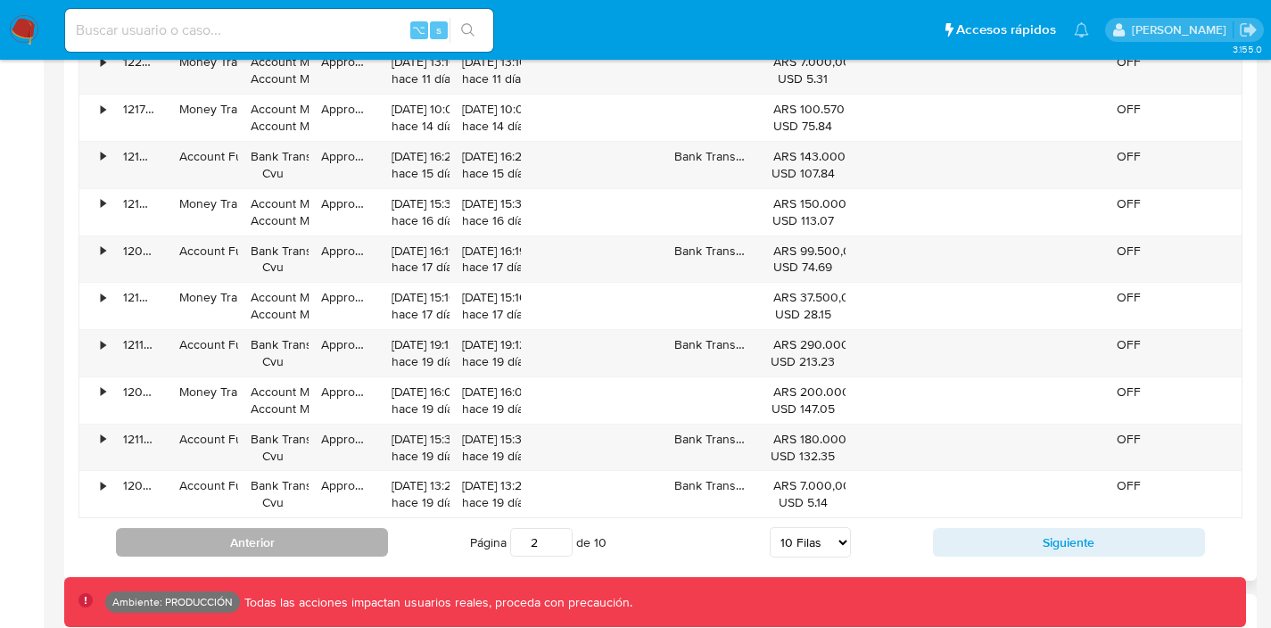
scroll to position [1782, 0]
click at [98, 345] on div "•" at bounding box center [94, 354] width 31 height 46
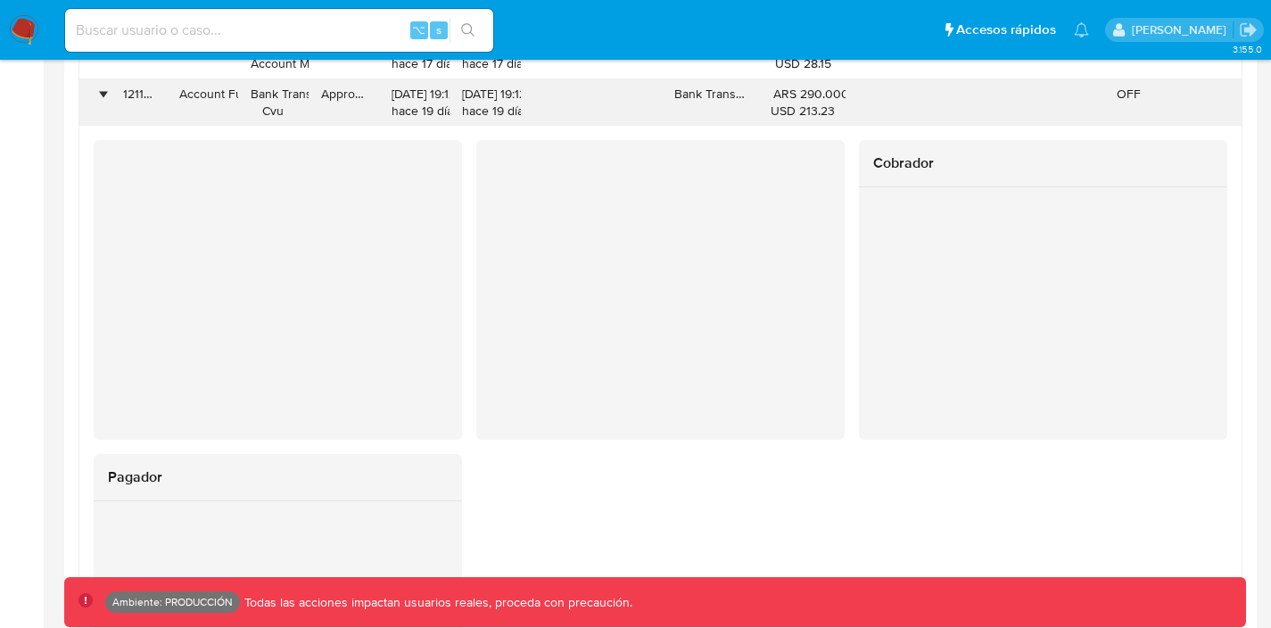
scroll to position [1914, 0]
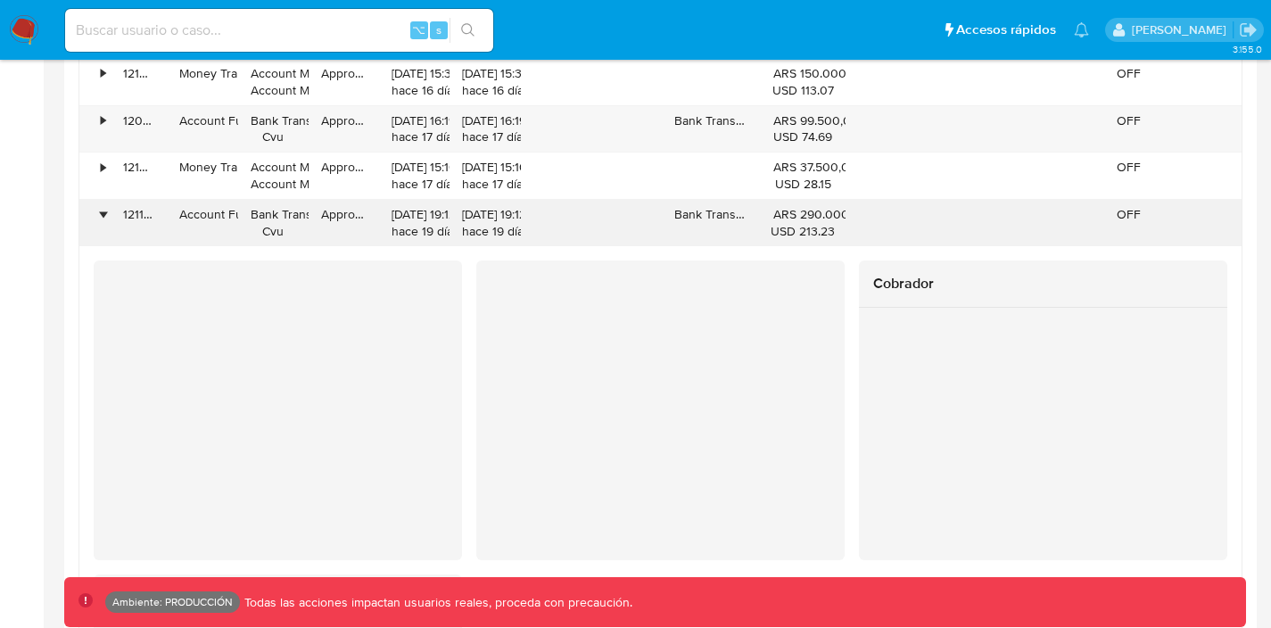
click at [101, 216] on div "•" at bounding box center [103, 214] width 4 height 17
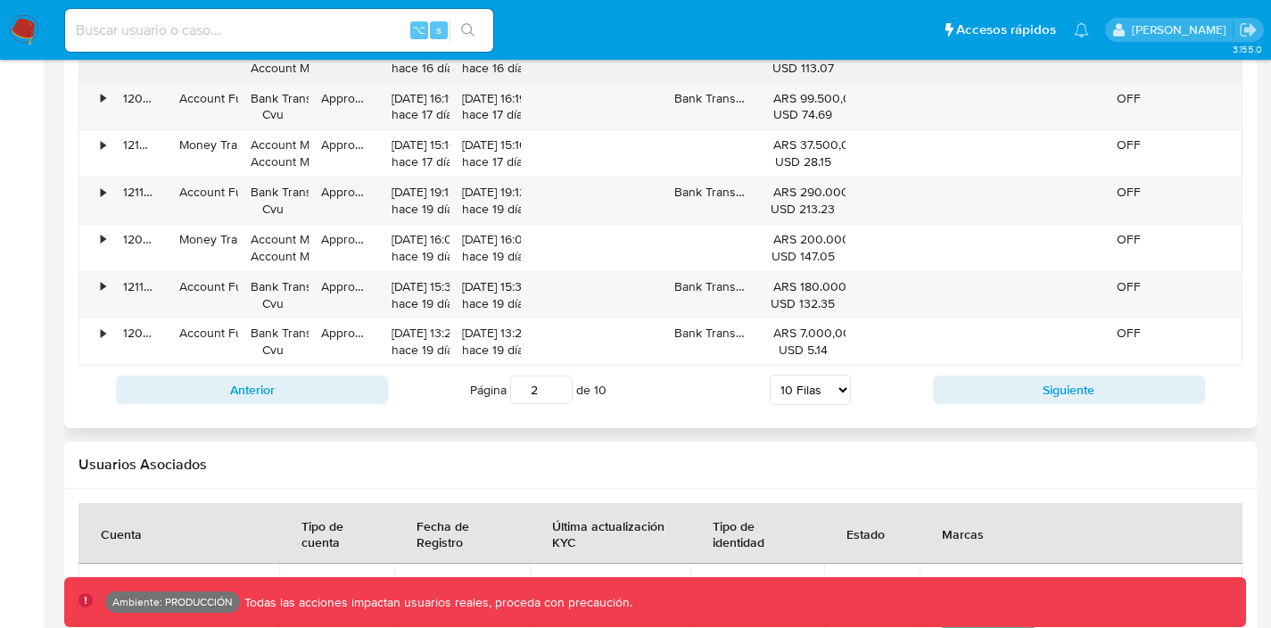
scroll to position [1973, 0]
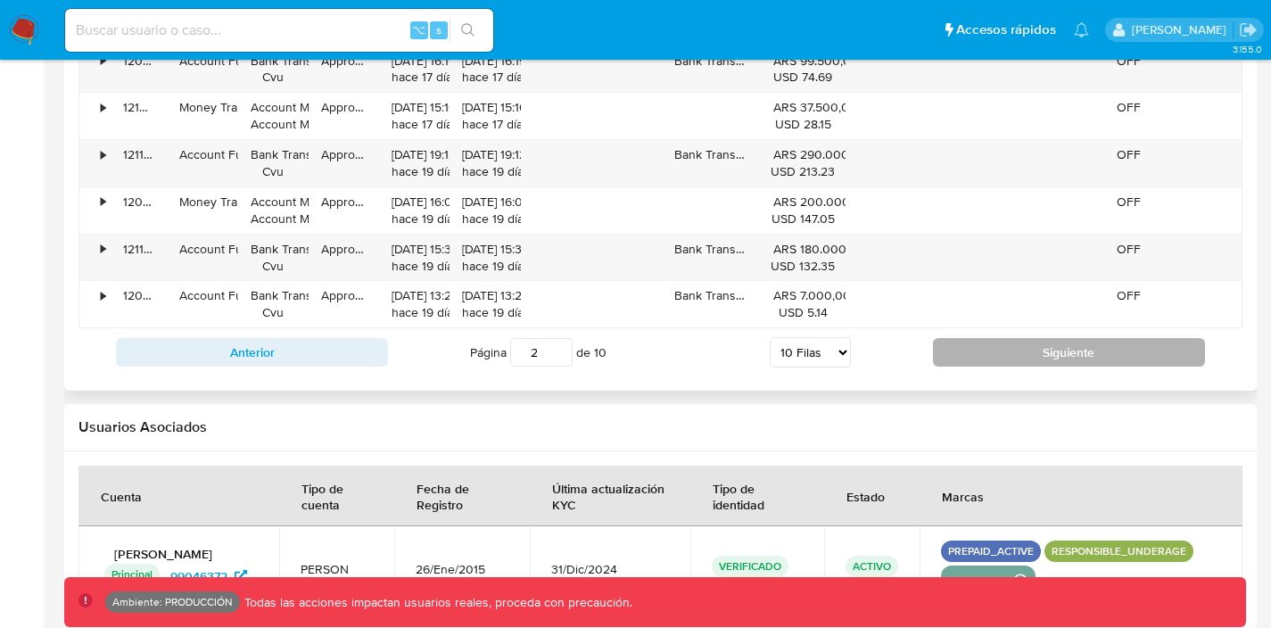
click at [962, 352] on button "Siguiente" at bounding box center [1069, 352] width 272 height 29
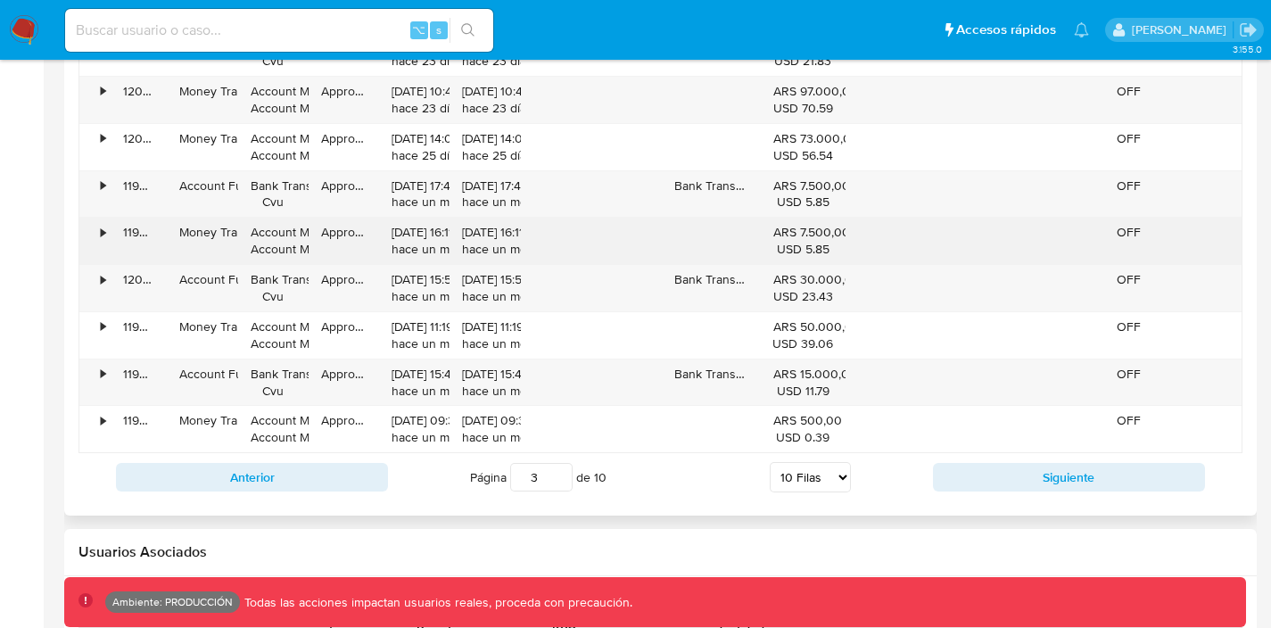
scroll to position [1976, 0]
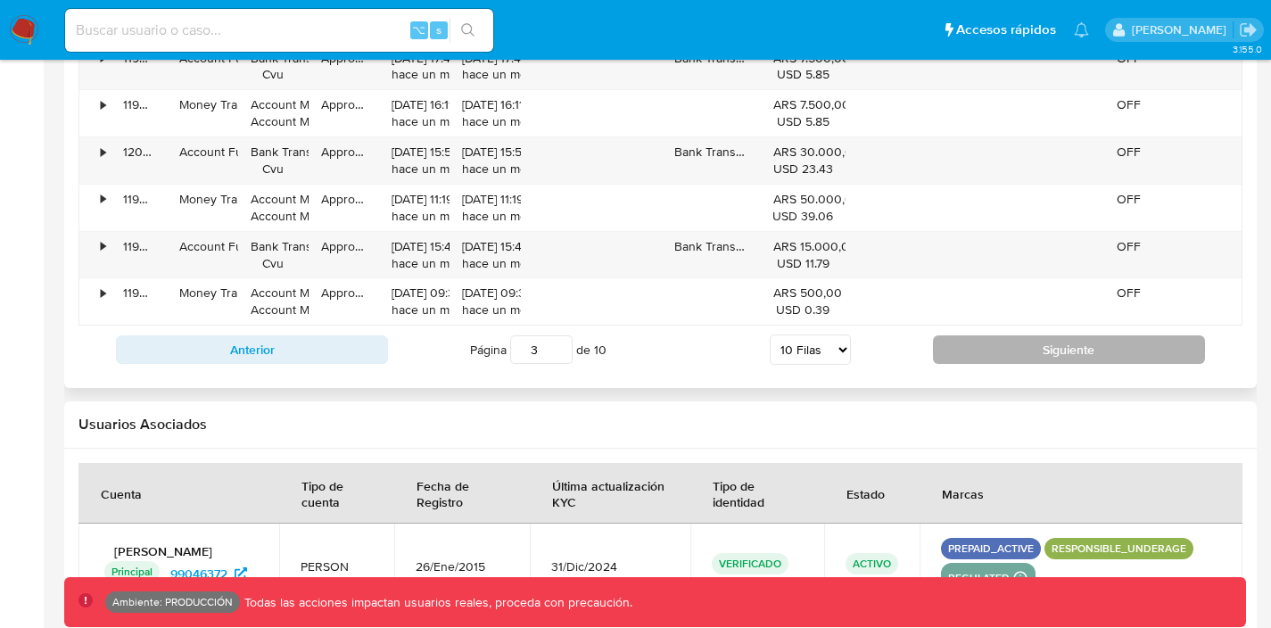
click at [971, 351] on button "Siguiente" at bounding box center [1069, 349] width 272 height 29
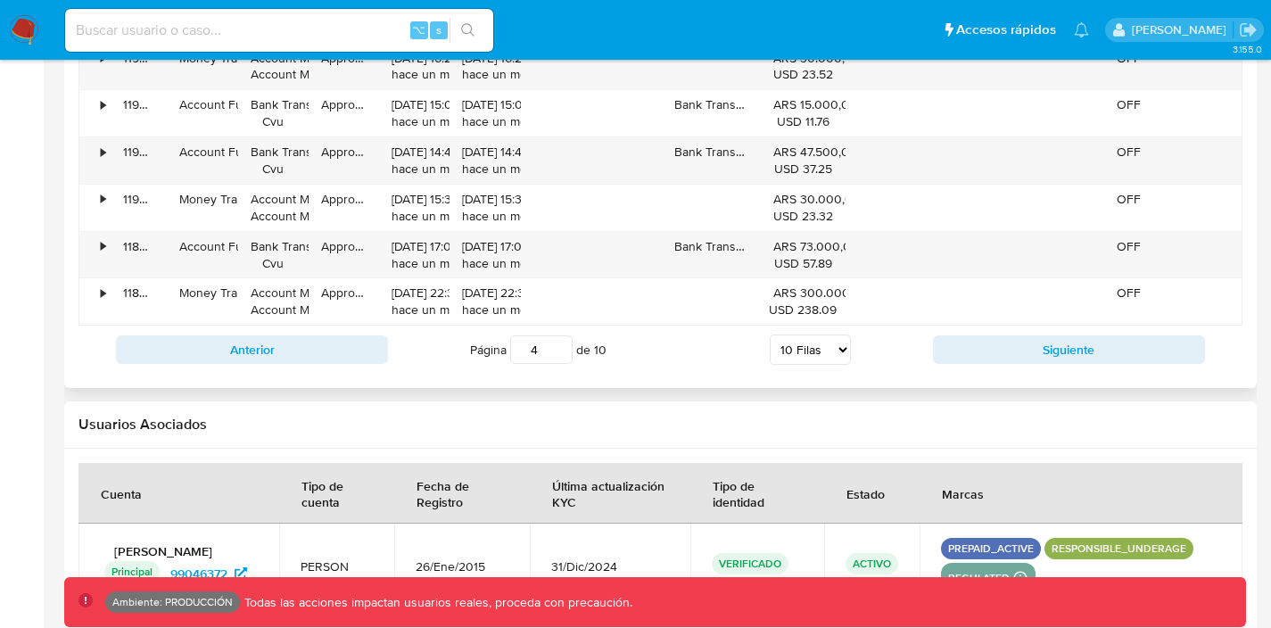
scroll to position [1967, 0]
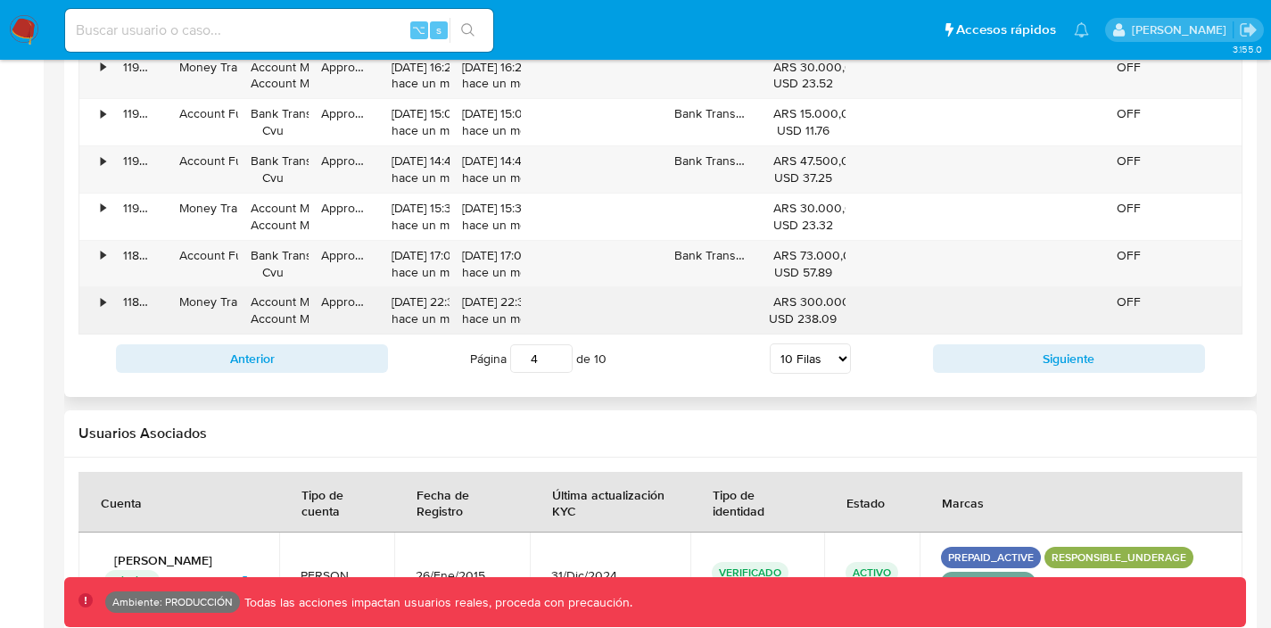
click at [97, 298] on div "•" at bounding box center [94, 310] width 31 height 46
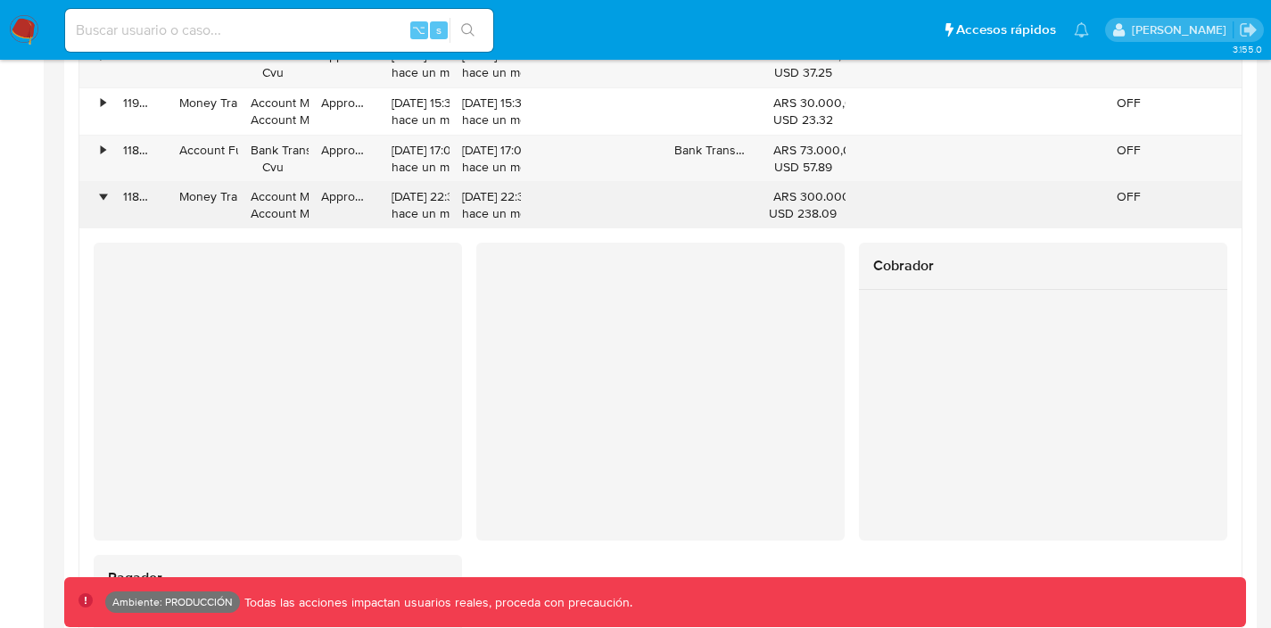
scroll to position [2071, 0]
click at [97, 198] on div "•" at bounding box center [94, 207] width 31 height 46
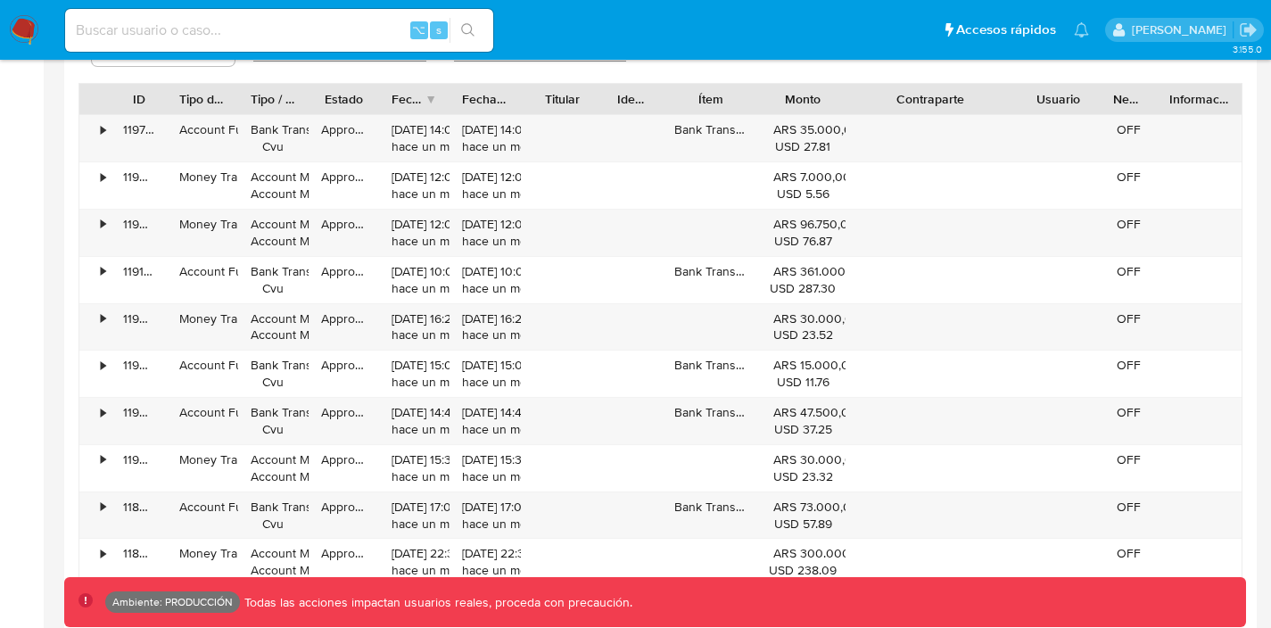
scroll to position [1714, 0]
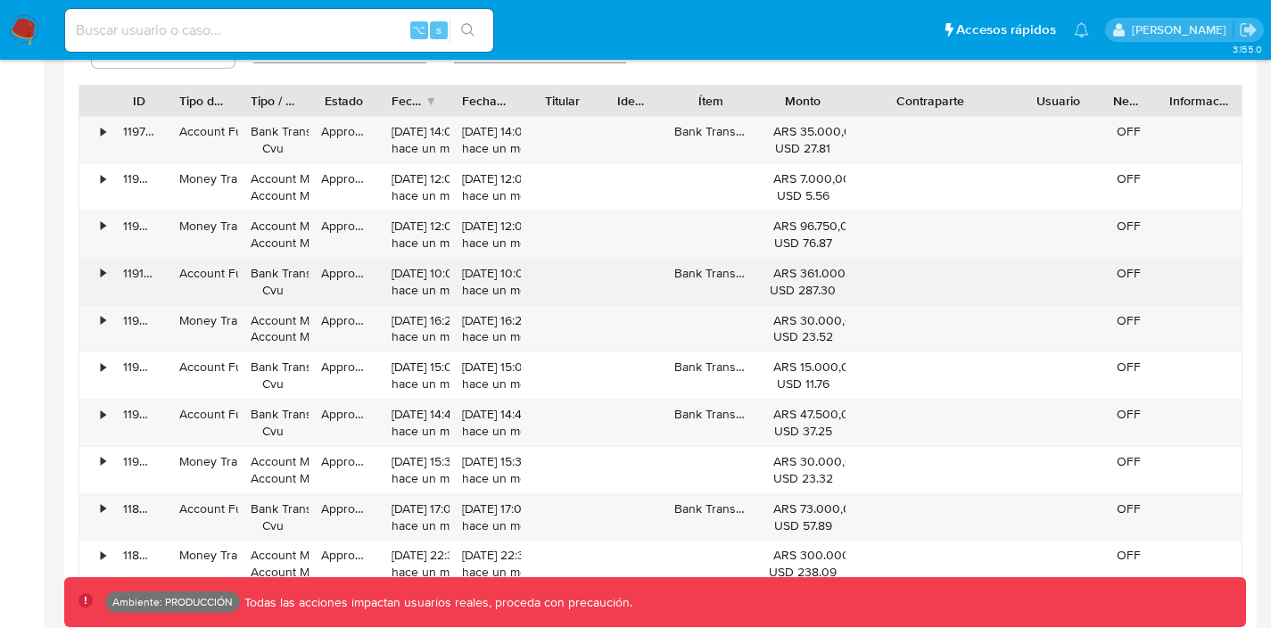
click at [103, 275] on div "•" at bounding box center [103, 273] width 4 height 17
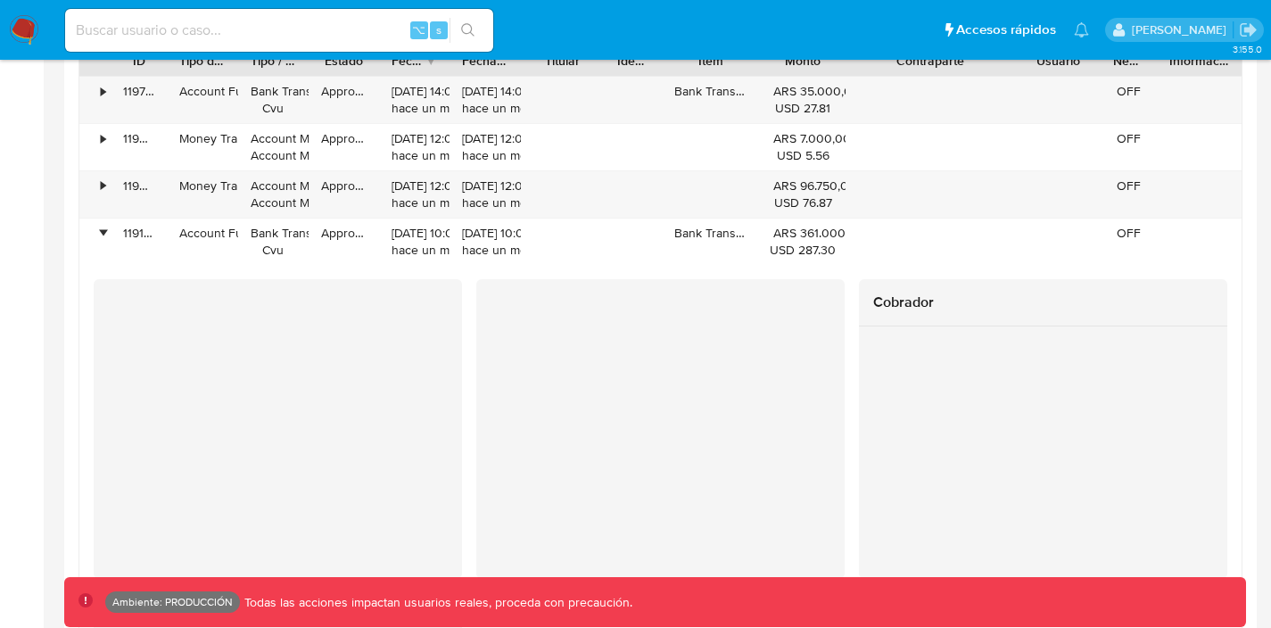
scroll to position [1749, 0]
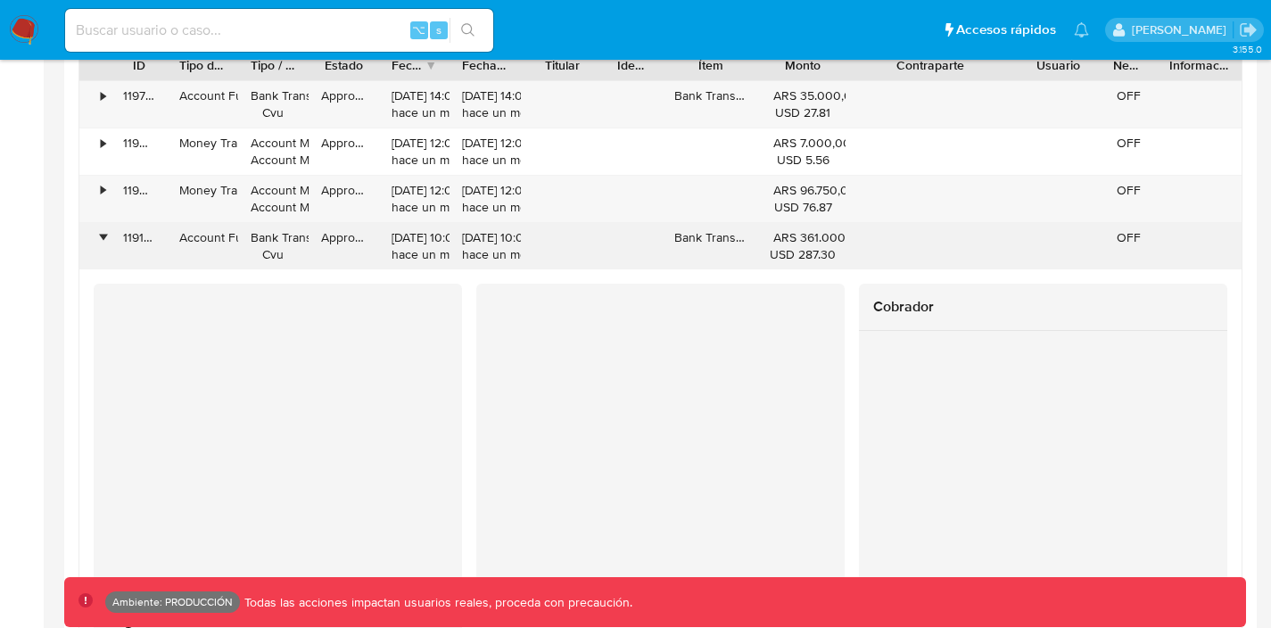
click at [95, 232] on div "•" at bounding box center [94, 246] width 31 height 46
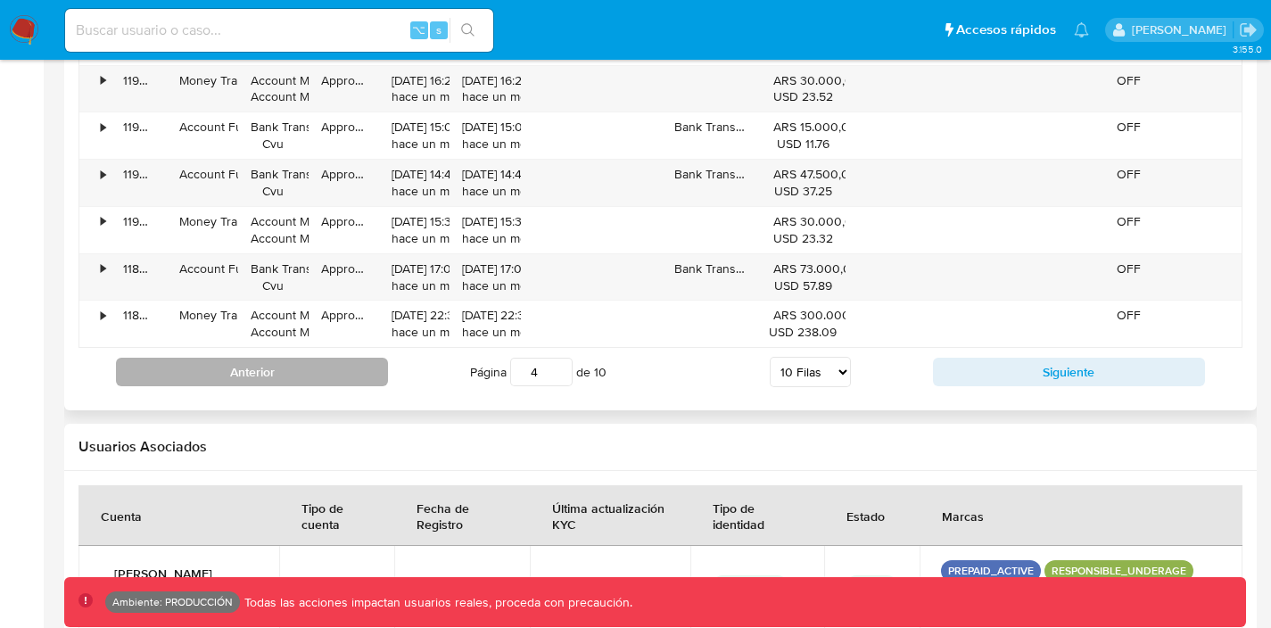
click at [308, 372] on button "Anterior" at bounding box center [252, 372] width 272 height 29
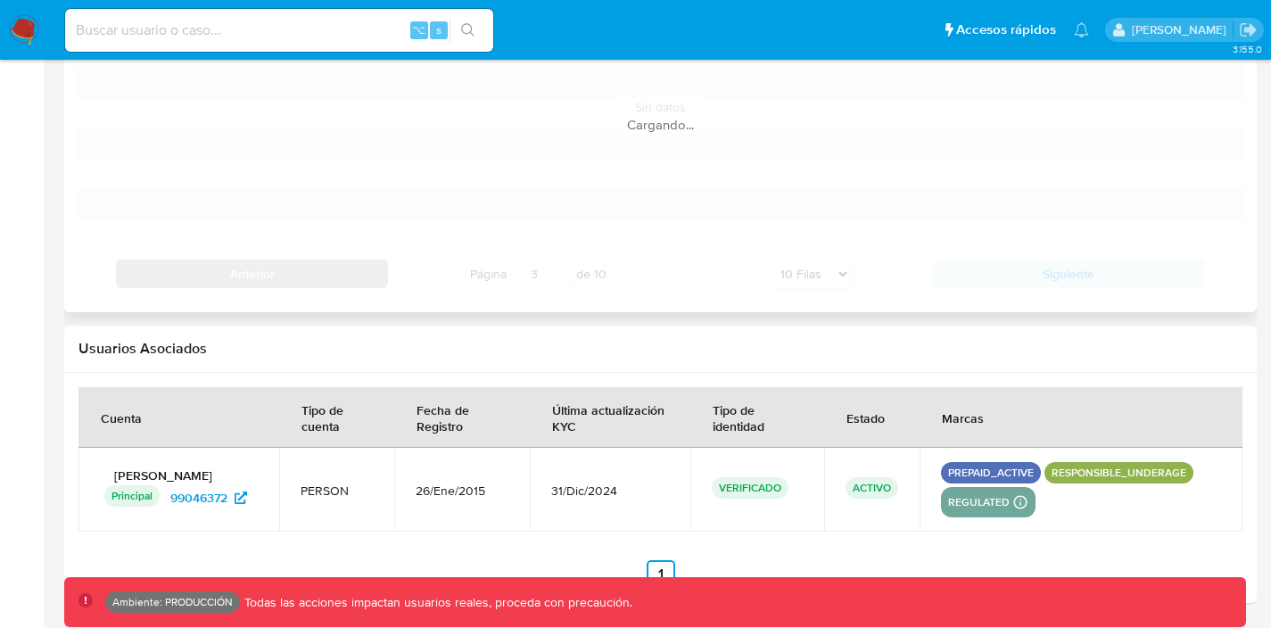
scroll to position [1884, 0]
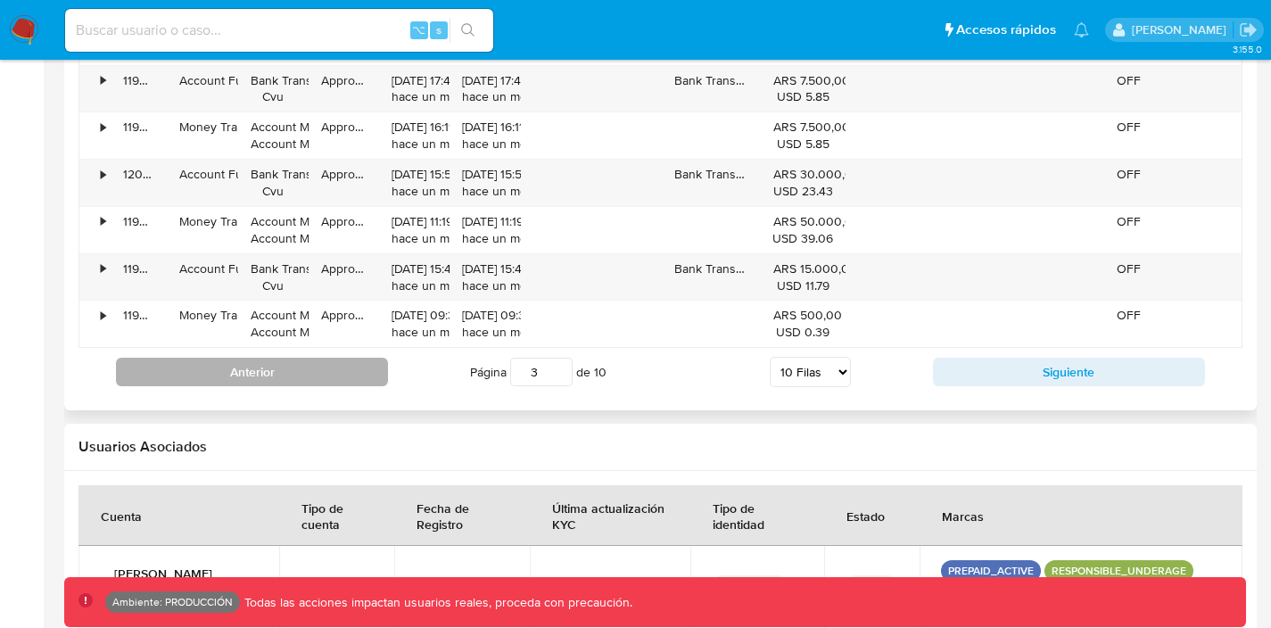
click at [300, 367] on button "Anterior" at bounding box center [252, 372] width 272 height 29
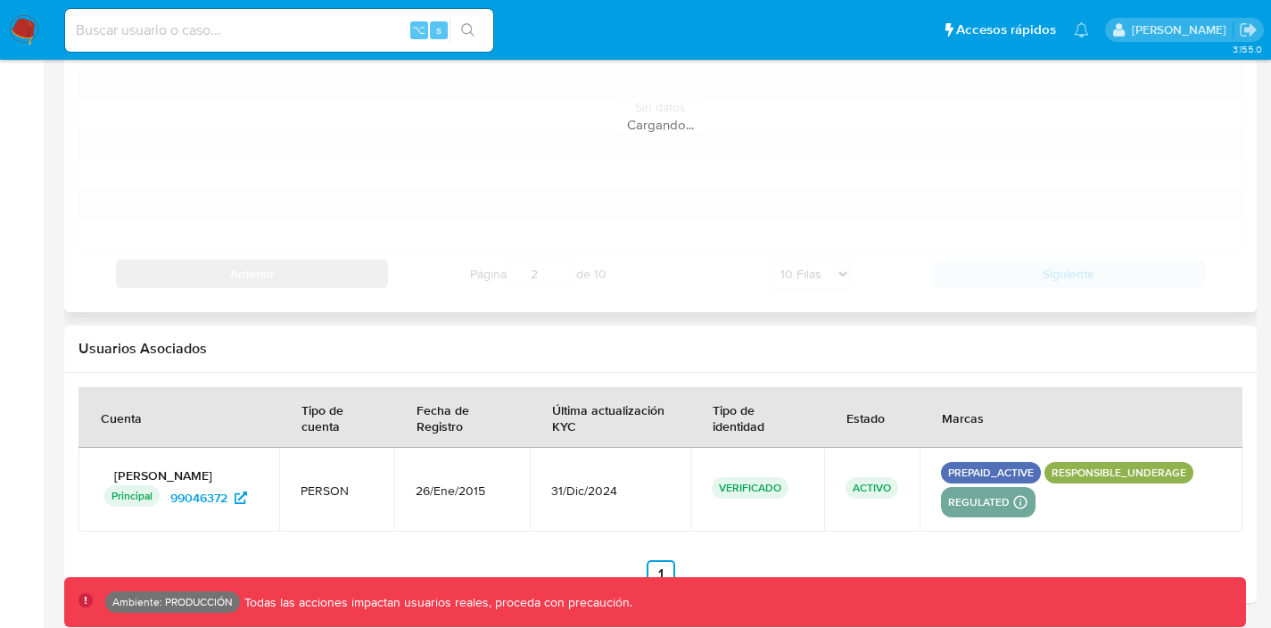
scroll to position [1954, 0]
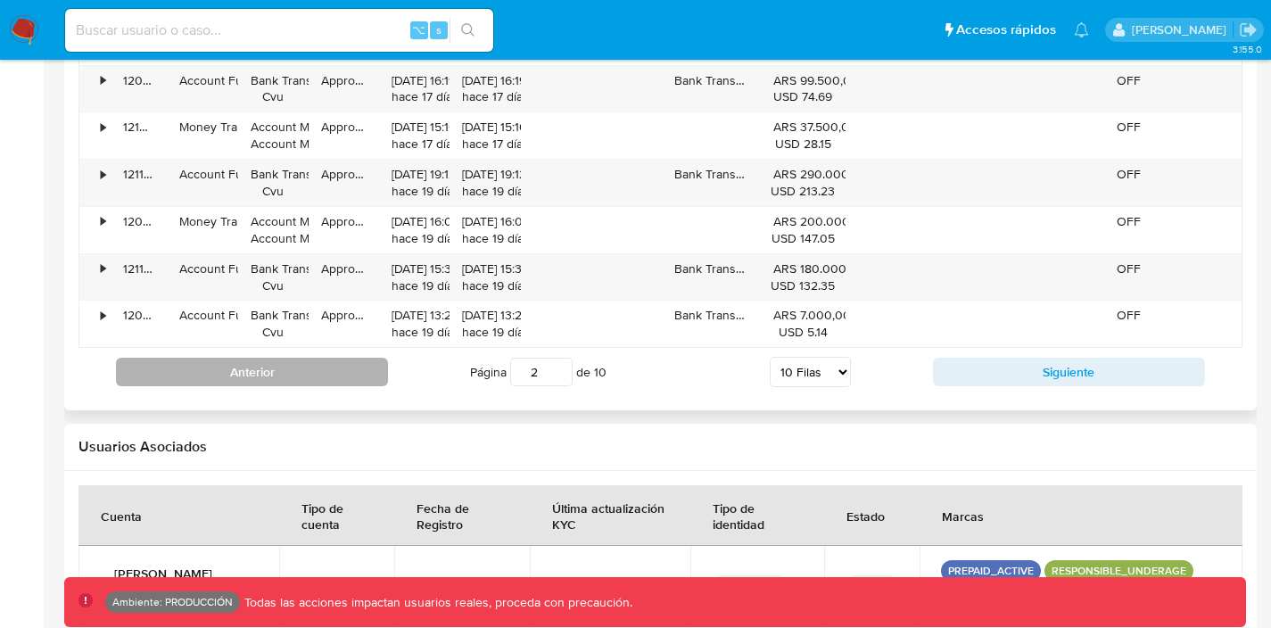
click at [306, 375] on button "Anterior" at bounding box center [252, 372] width 272 height 29
type input "1"
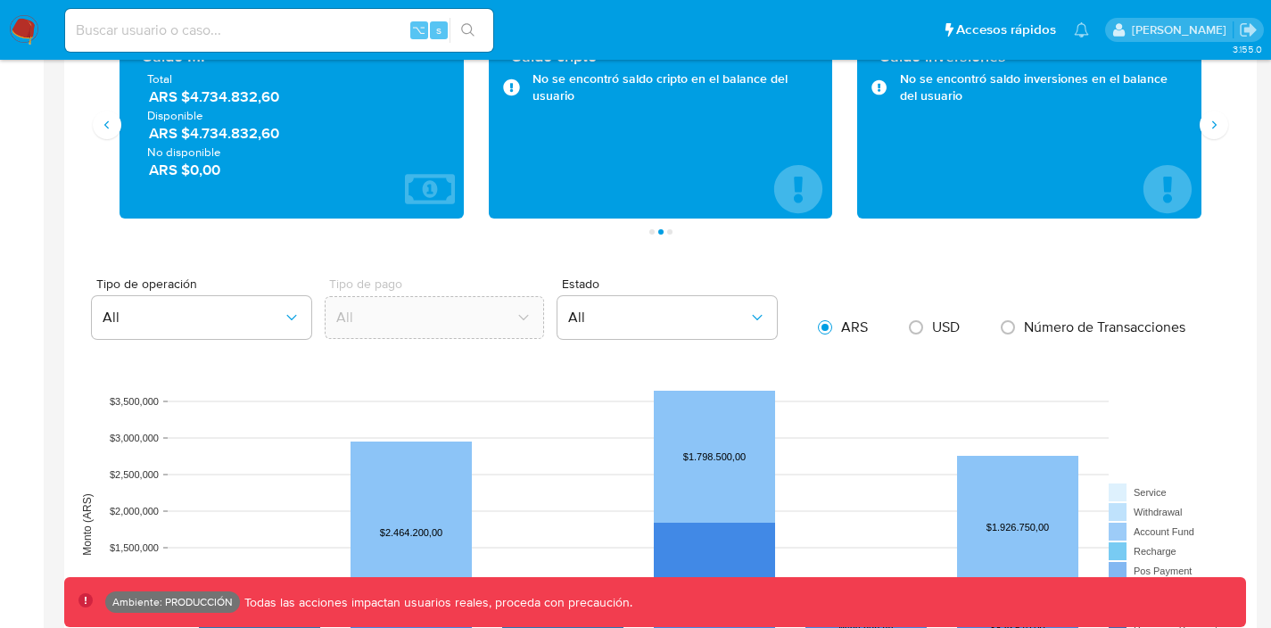
scroll to position [802, 0]
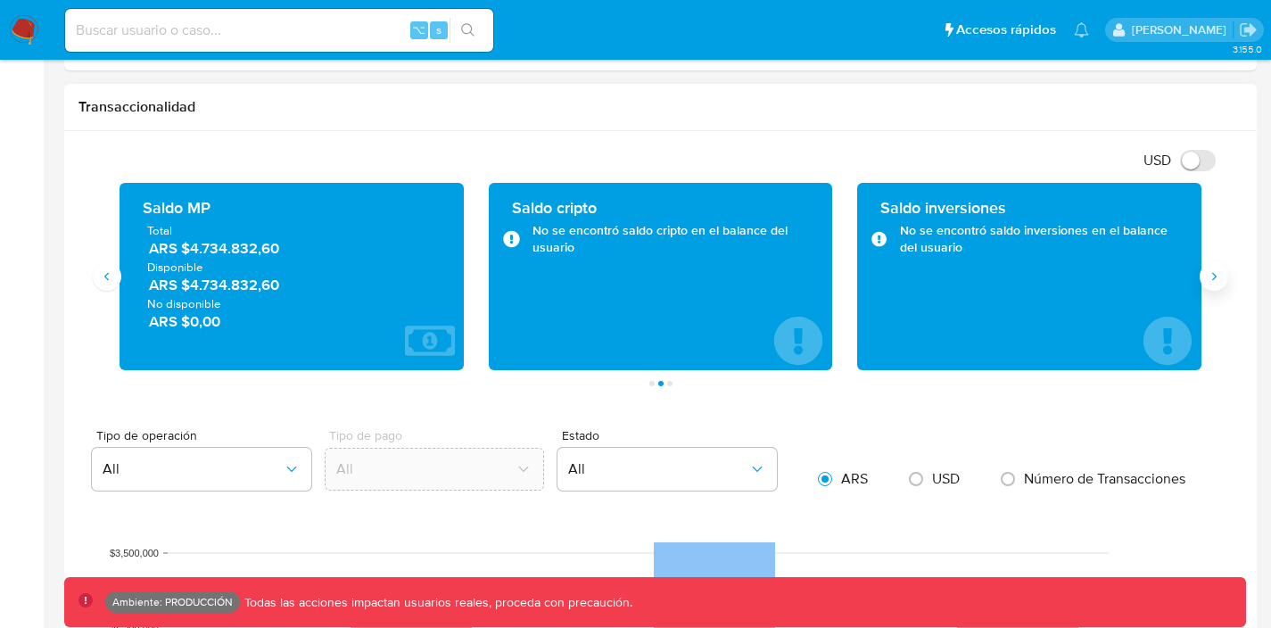
click at [1213, 277] on icon "Siguiente" at bounding box center [1214, 276] width 14 height 14
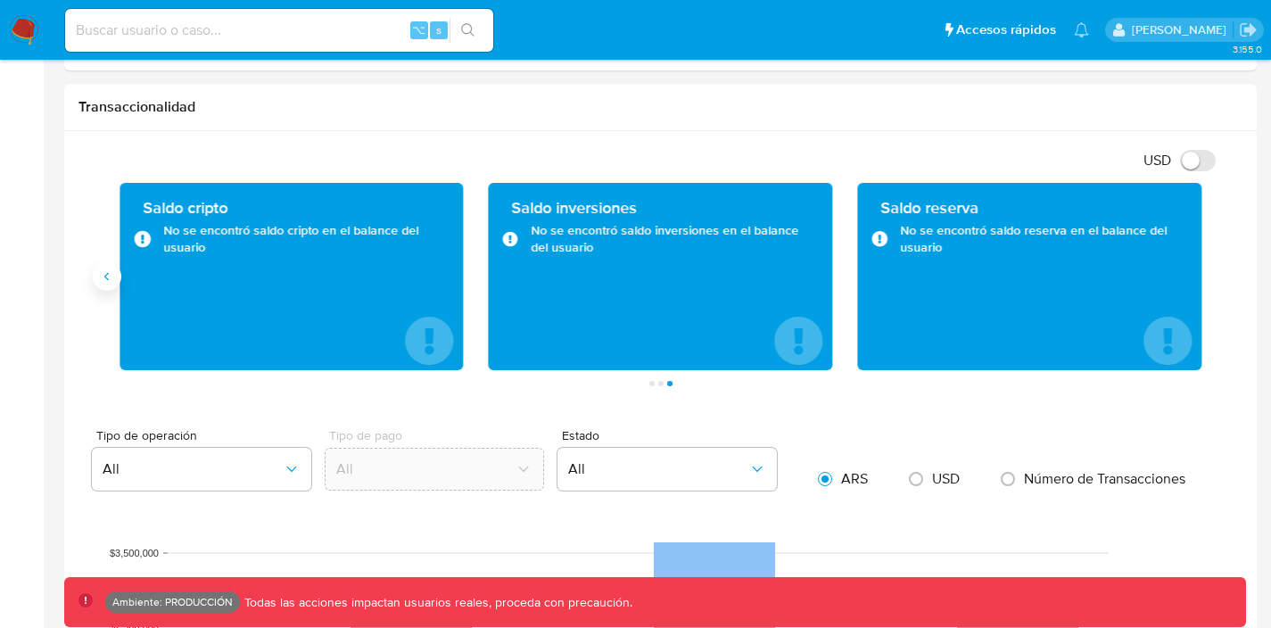
click at [112, 285] on button "Anterior" at bounding box center [107, 276] width 29 height 29
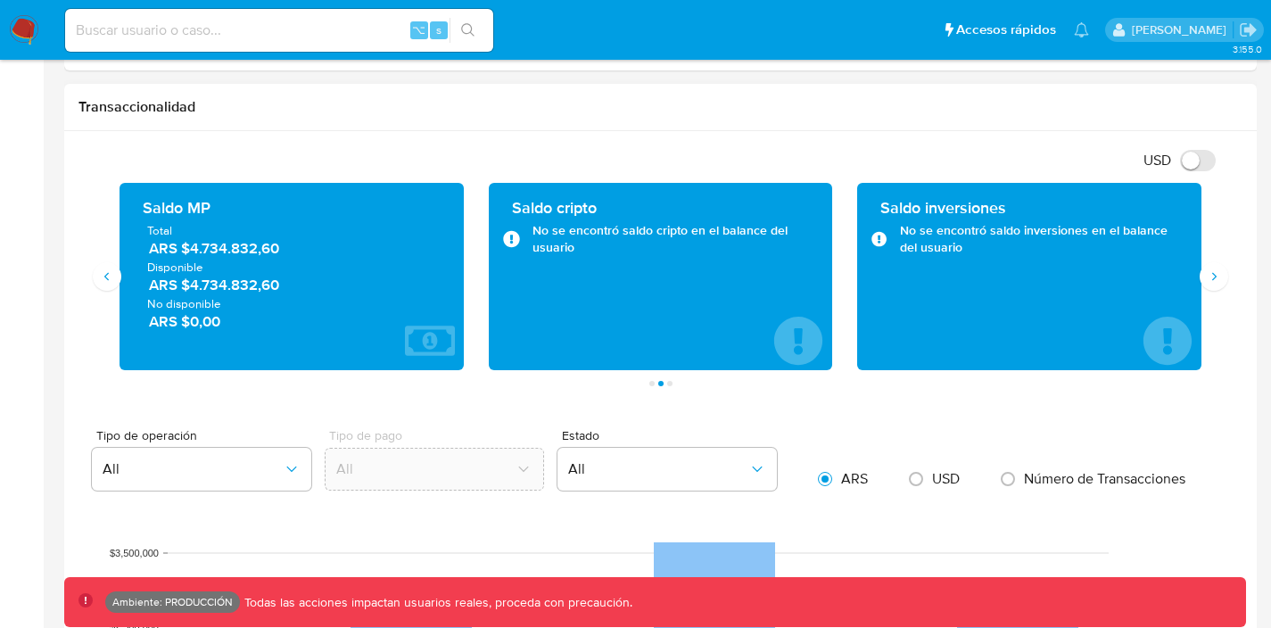
click at [111, 291] on div "Saldo MP Total ARS $4.734.832,60 Disponible ARS $4.734.832,60 No disponible ARS…" at bounding box center [291, 276] width 369 height 187
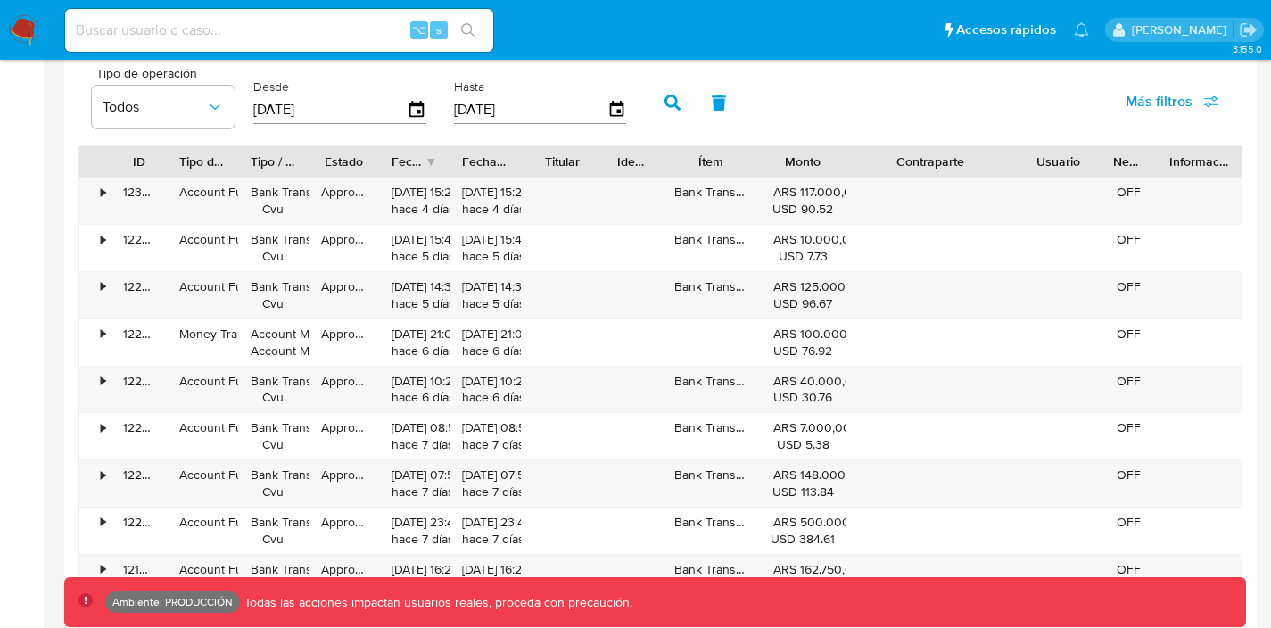
scroll to position [1654, 0]
click at [103, 473] on div "•" at bounding box center [103, 474] width 4 height 17
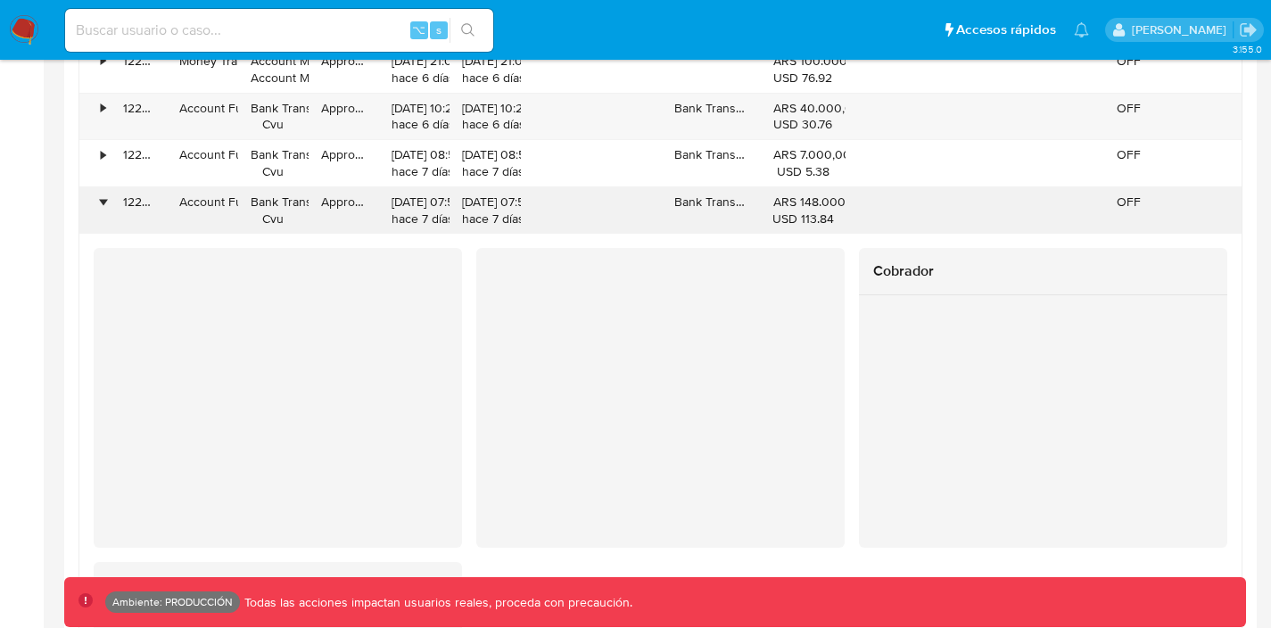
scroll to position [1927, 0]
click at [103, 203] on div "•" at bounding box center [103, 201] width 4 height 17
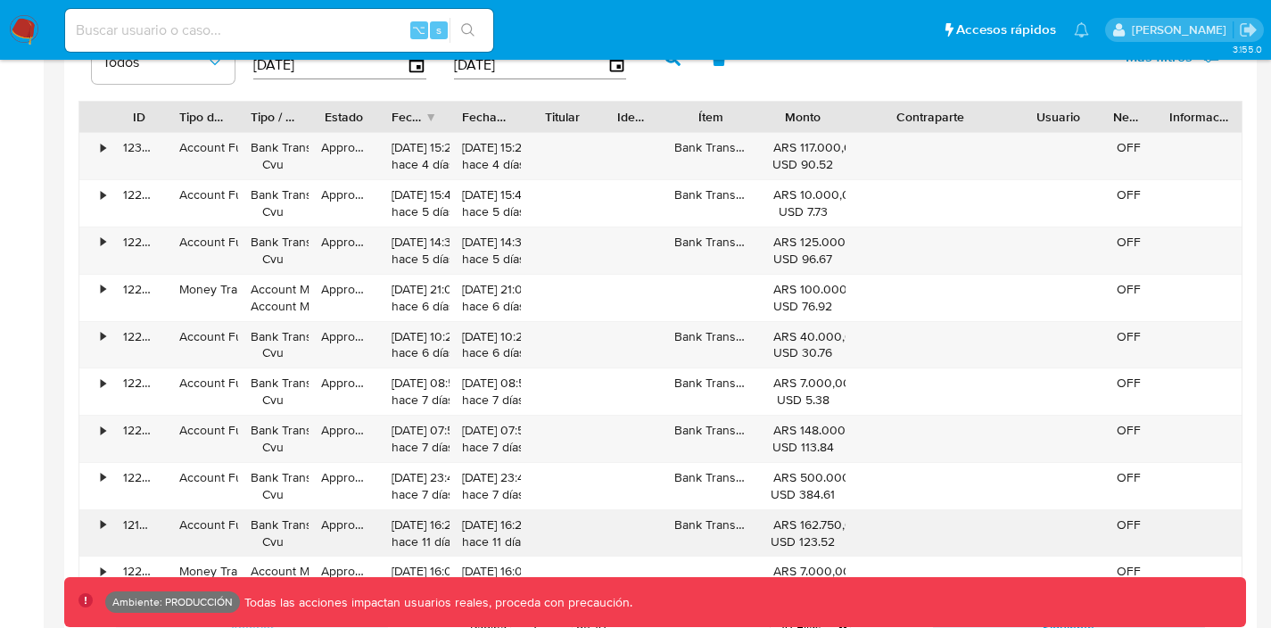
scroll to position [1499, 0]
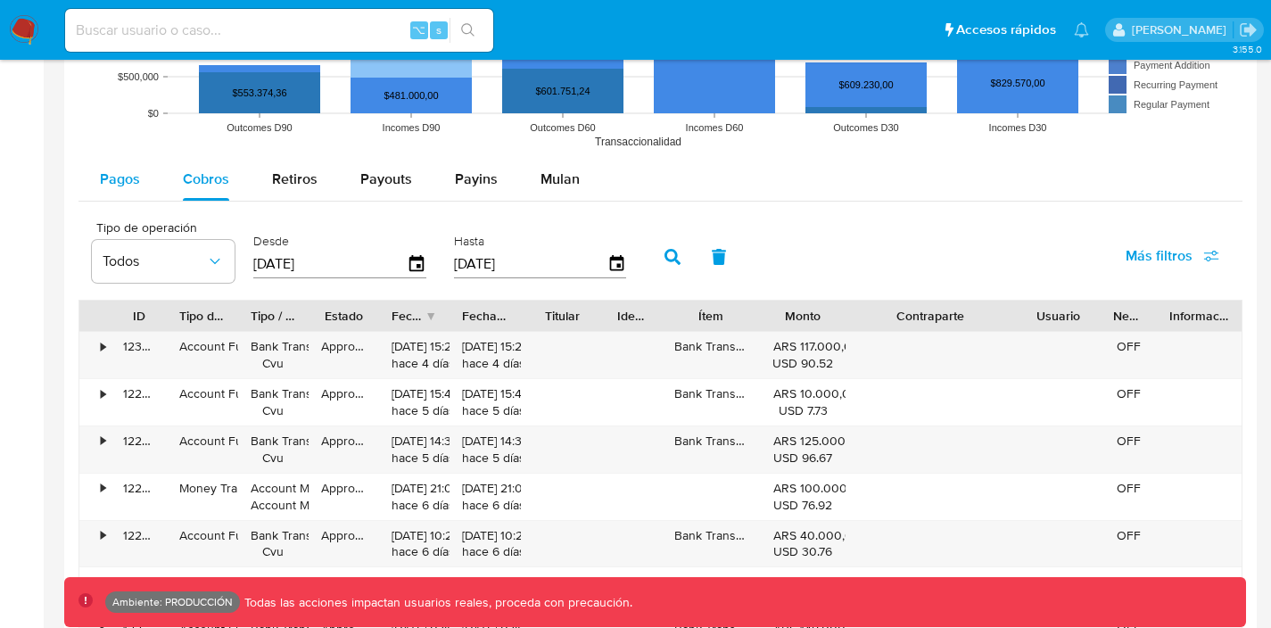
click at [135, 179] on span "Pagos" at bounding box center [120, 179] width 40 height 21
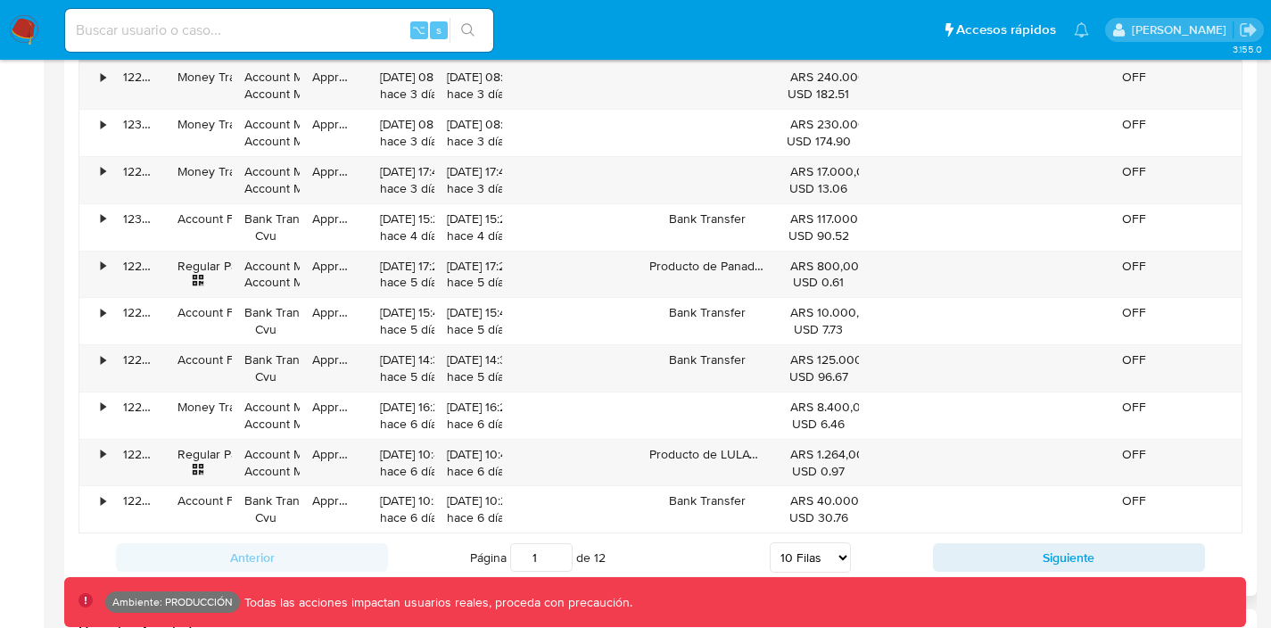
scroll to position [1893, 0]
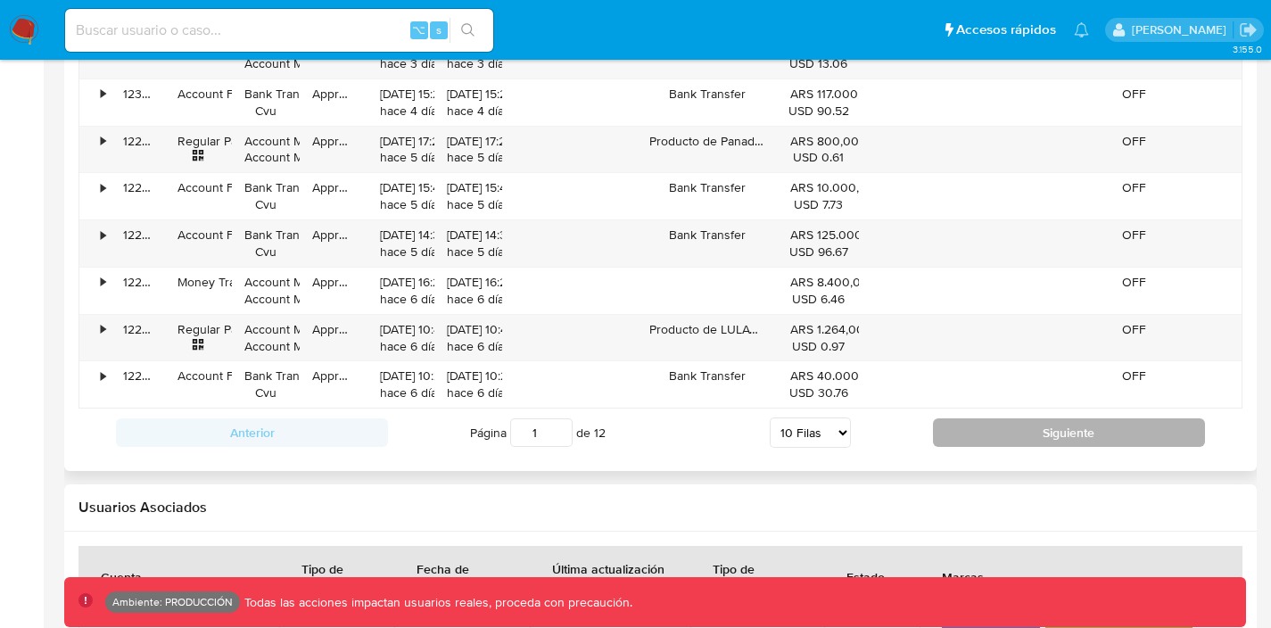
click at [963, 435] on button "Siguiente" at bounding box center [1069, 432] width 272 height 29
type input "2"
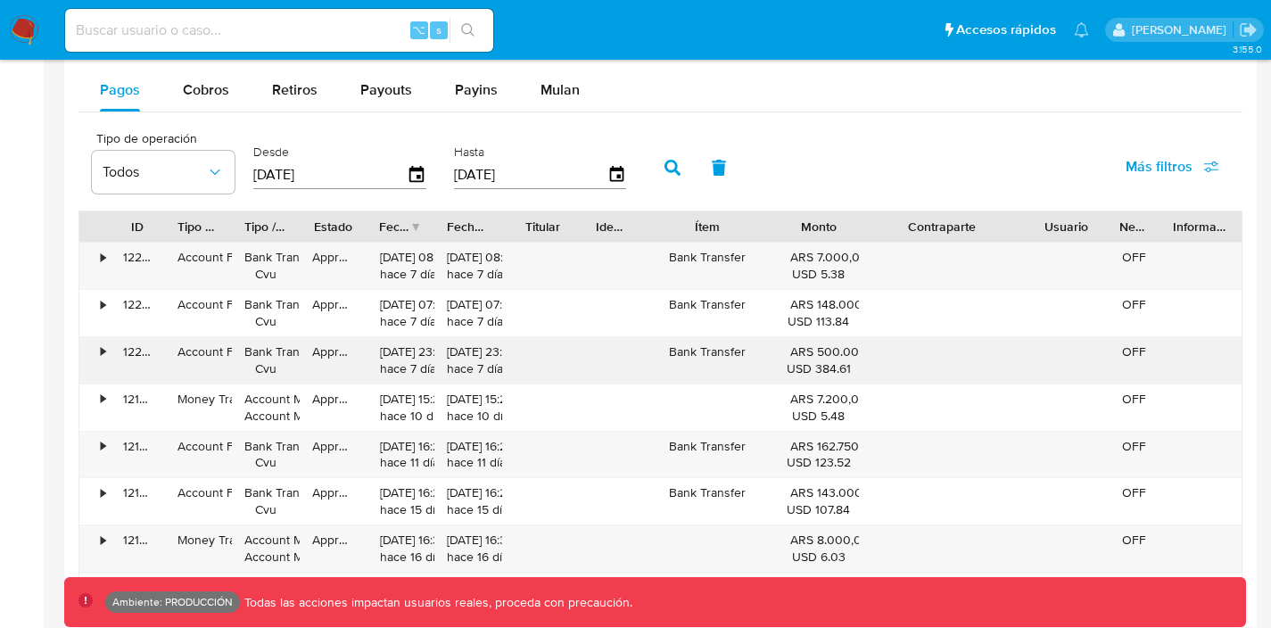
scroll to position [1426, 0]
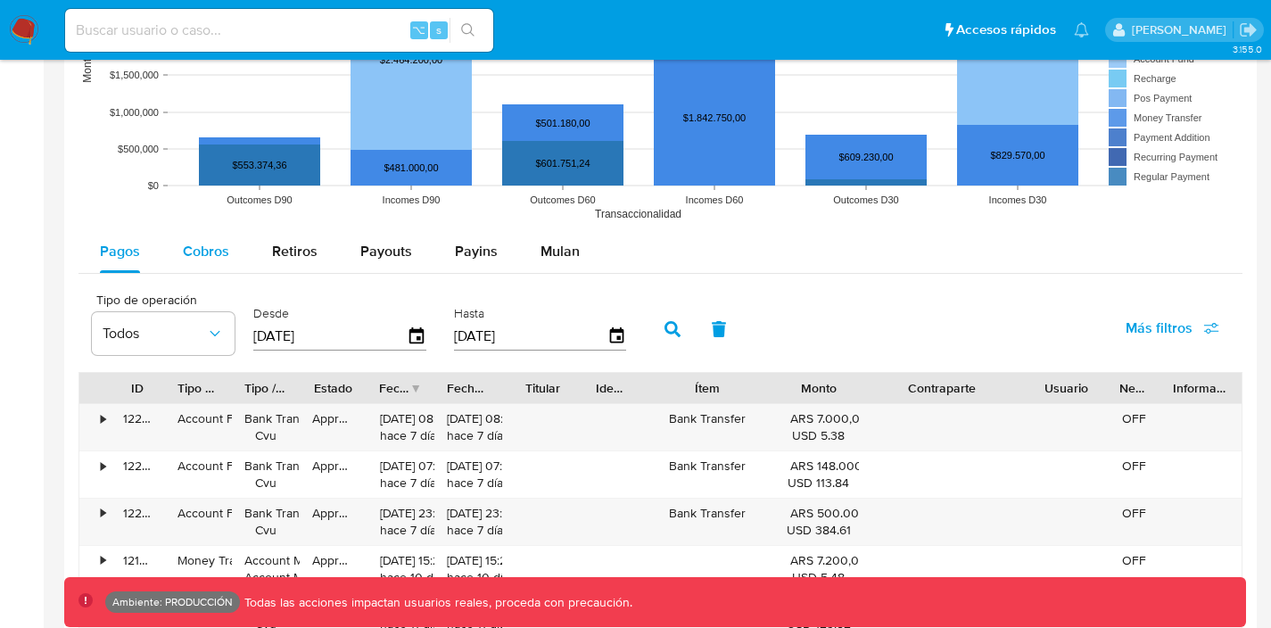
click at [208, 260] on span "Cobros" at bounding box center [206, 251] width 46 height 21
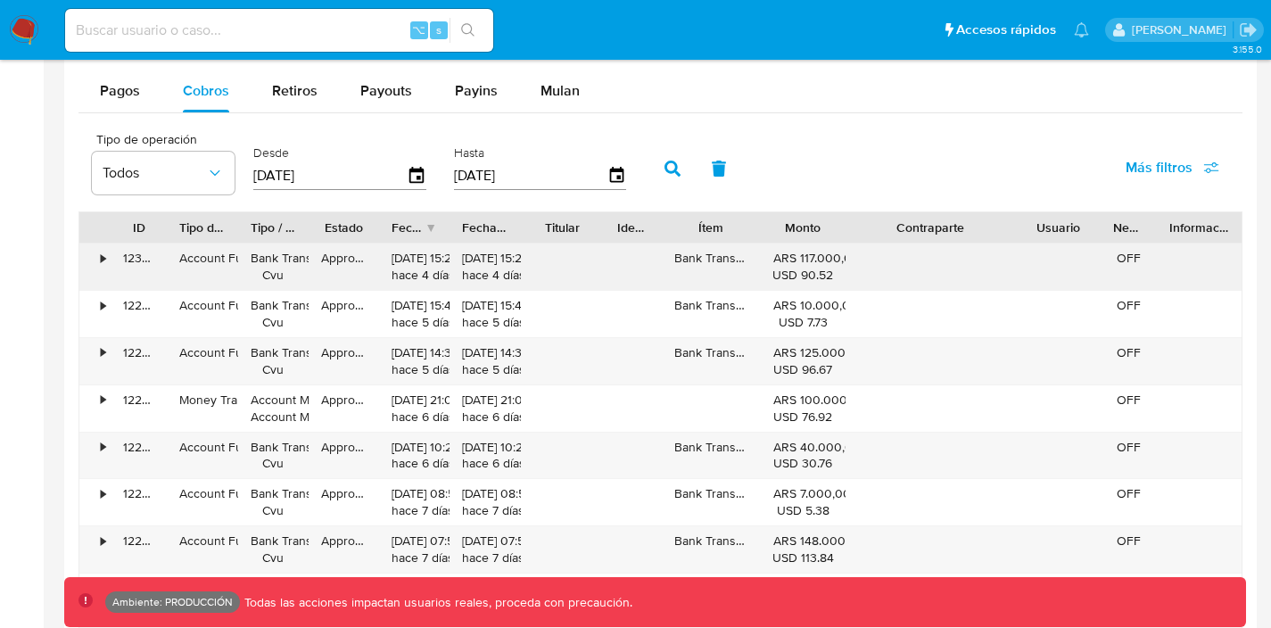
scroll to position [1581, 0]
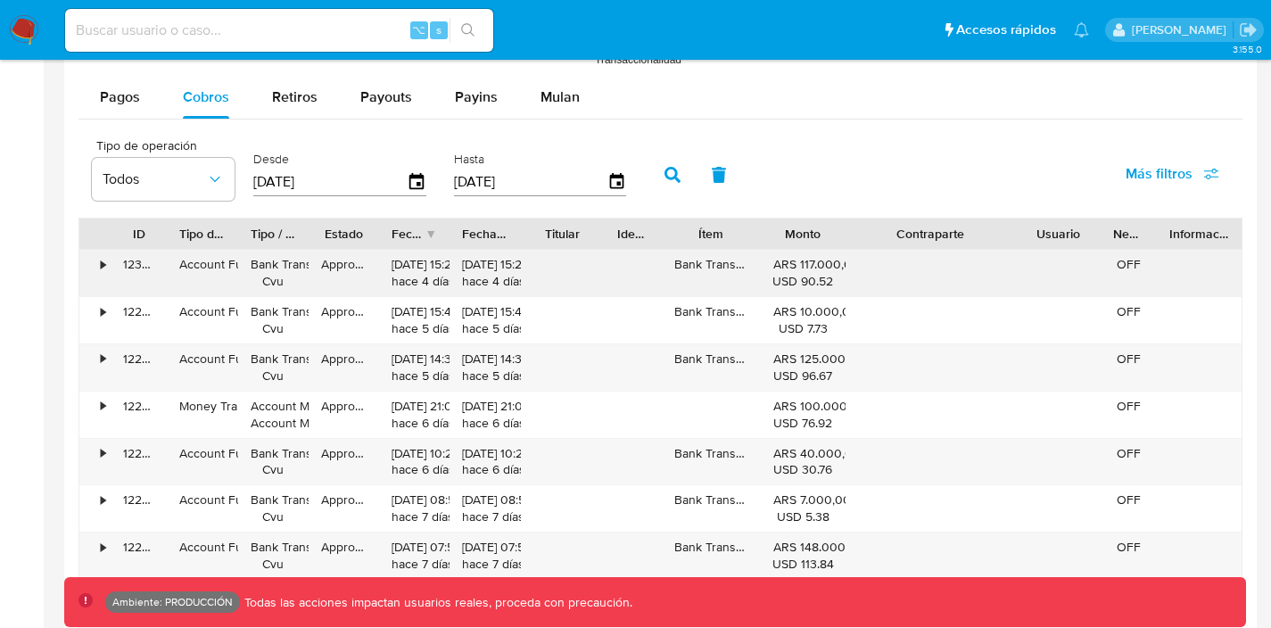
click at [105, 270] on div "•" at bounding box center [94, 273] width 31 height 46
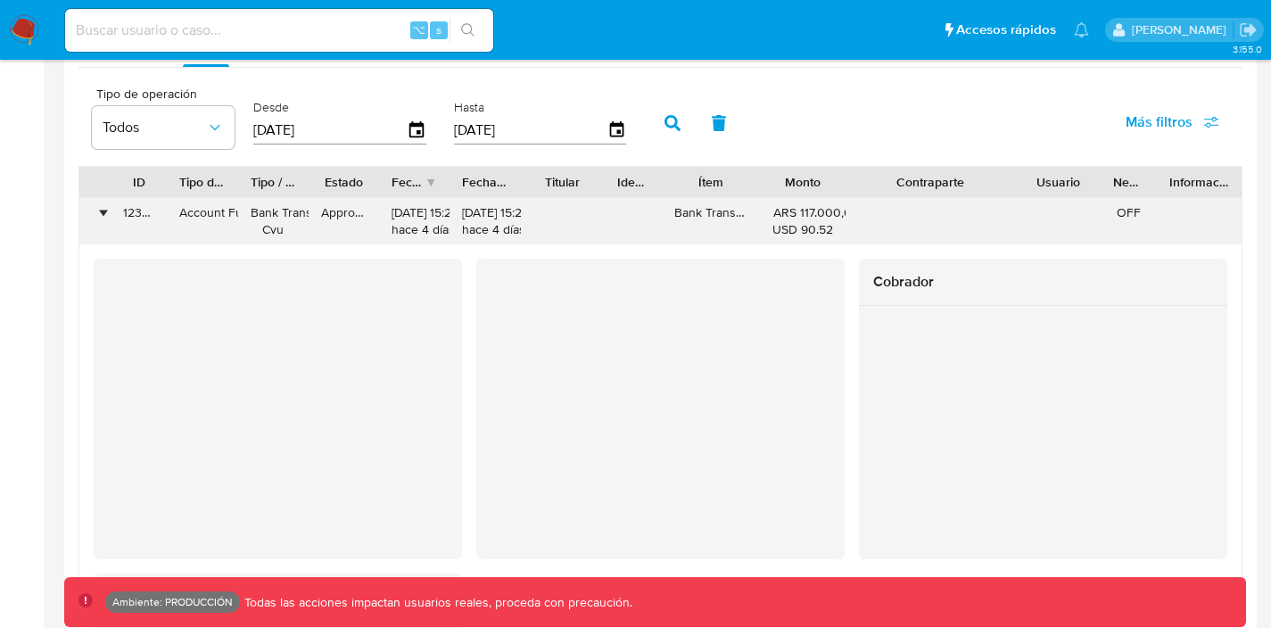
scroll to position [1630, 0]
click at [100, 204] on div "•" at bounding box center [94, 224] width 31 height 46
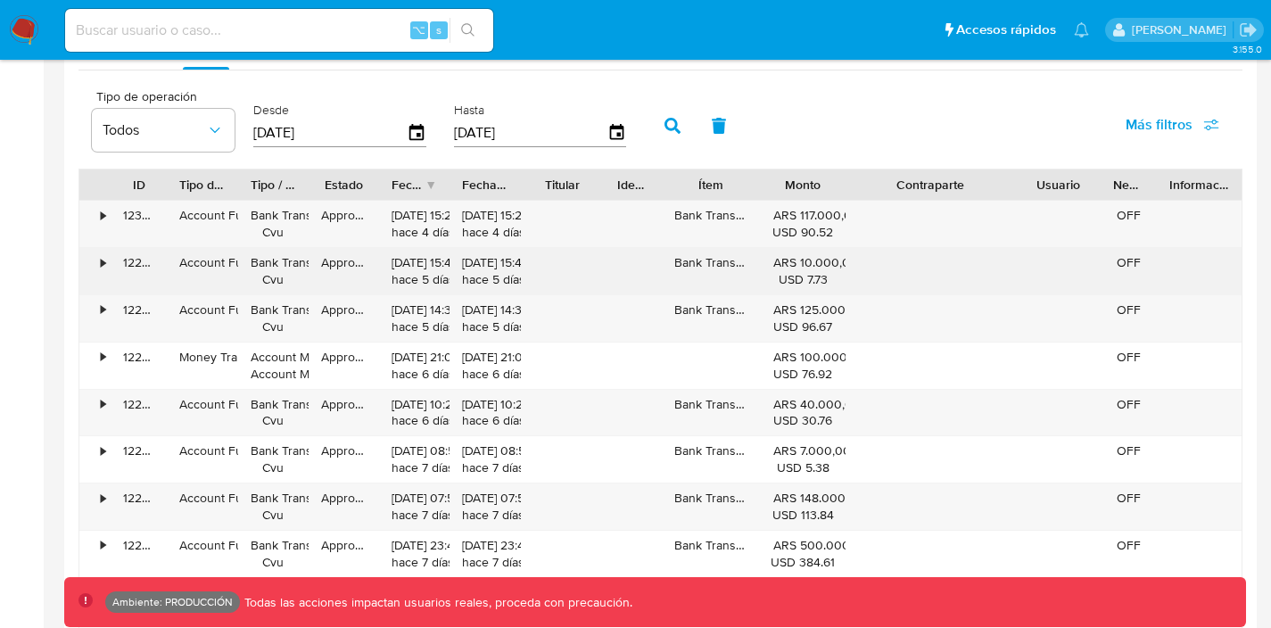
click at [96, 265] on div "•" at bounding box center [94, 271] width 31 height 46
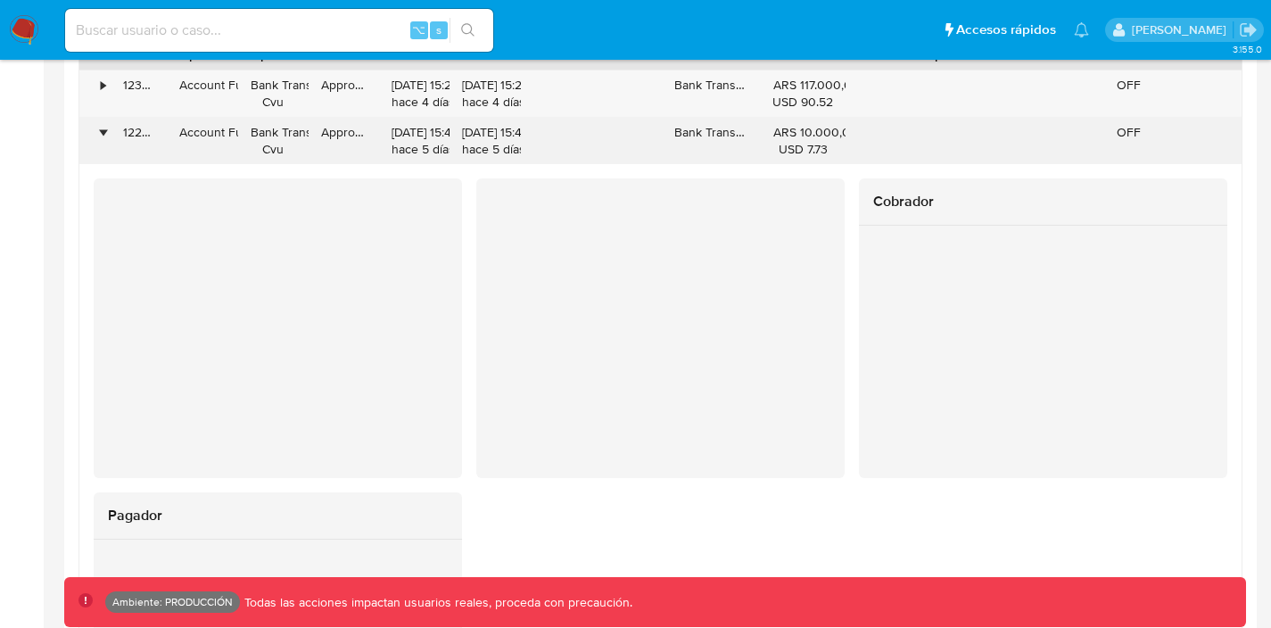
scroll to position [1765, 0]
click at [103, 131] on div "•" at bounding box center [103, 128] width 4 height 17
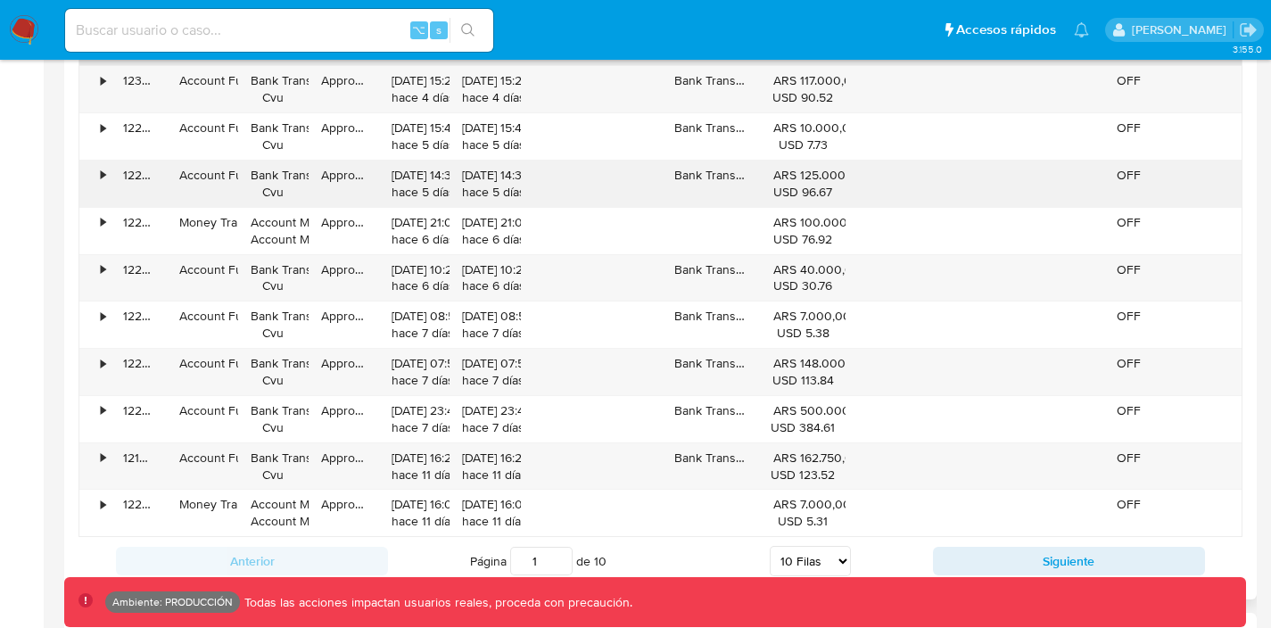
click at [101, 175] on div "•" at bounding box center [103, 175] width 4 height 17
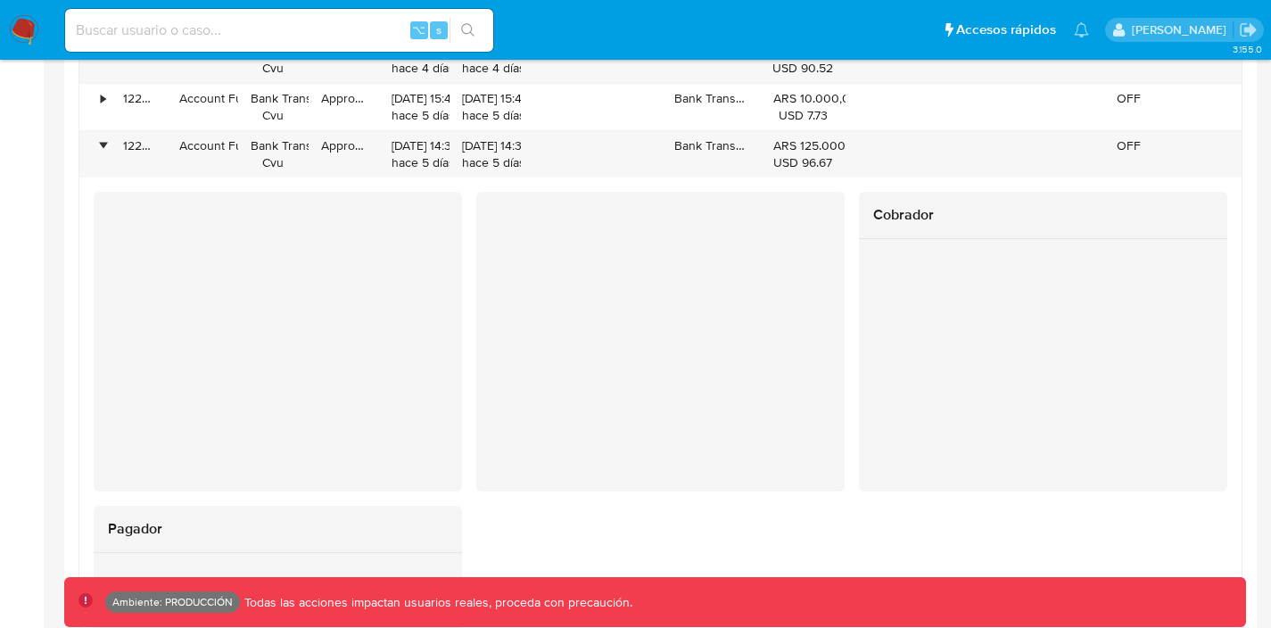
scroll to position [1793, 0]
click at [109, 145] on div "•" at bounding box center [94, 155] width 31 height 46
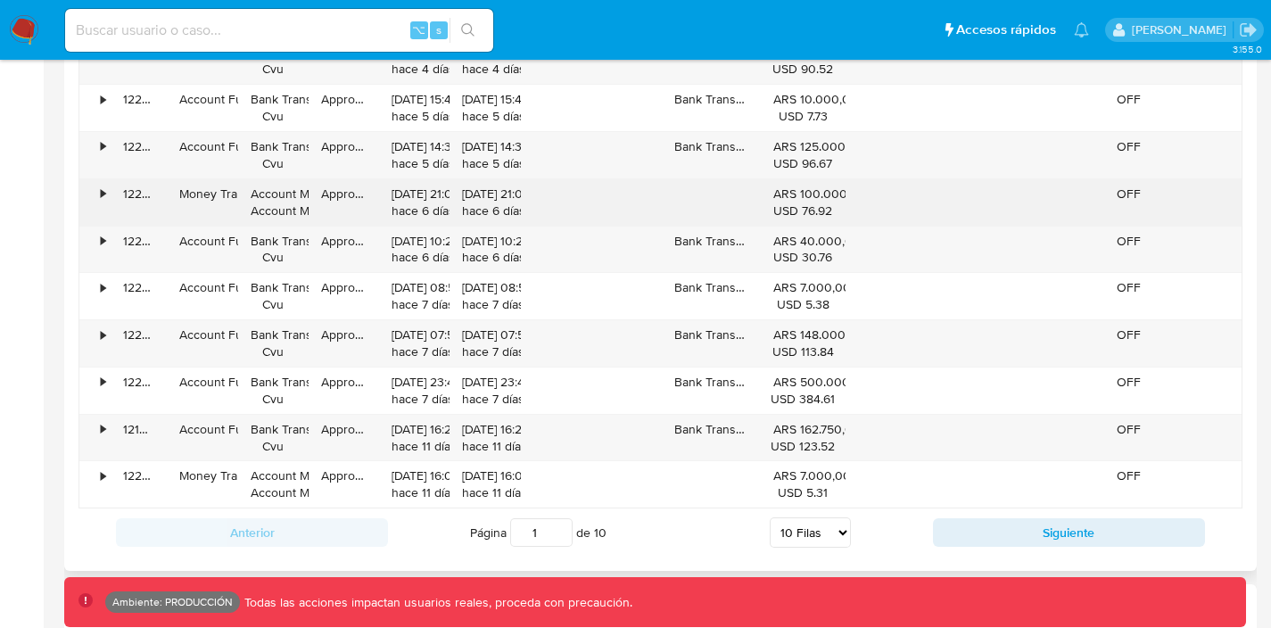
click at [109, 193] on div "•" at bounding box center [94, 202] width 31 height 46
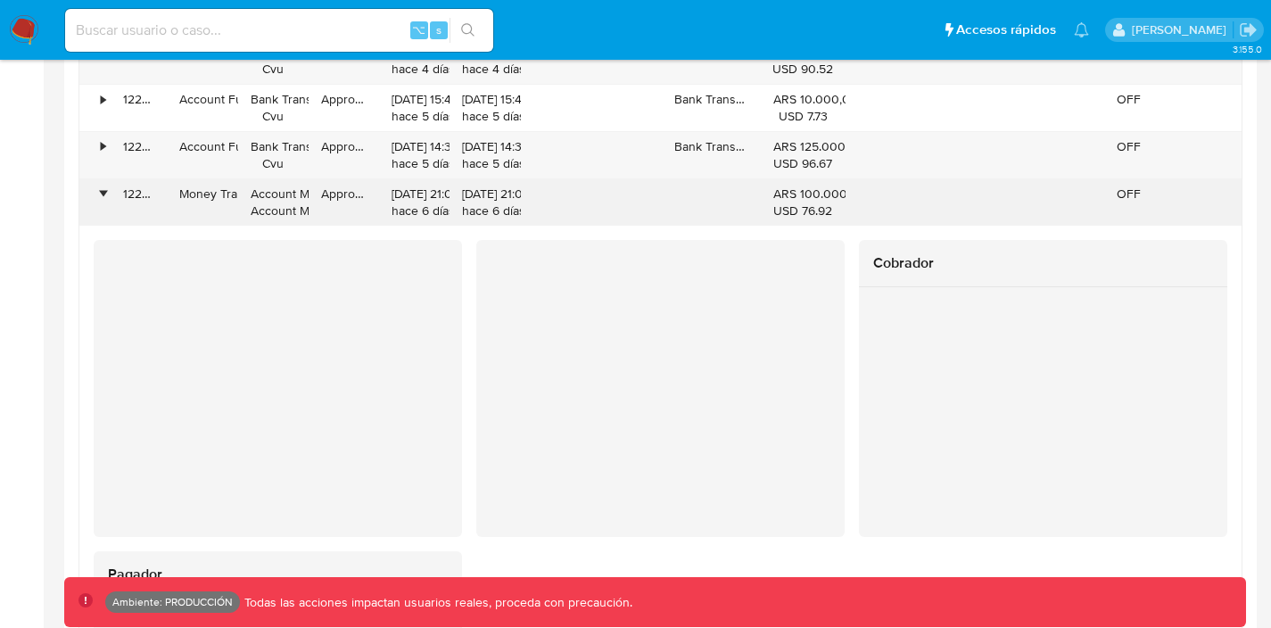
click at [105, 191] on div "•" at bounding box center [103, 194] width 4 height 17
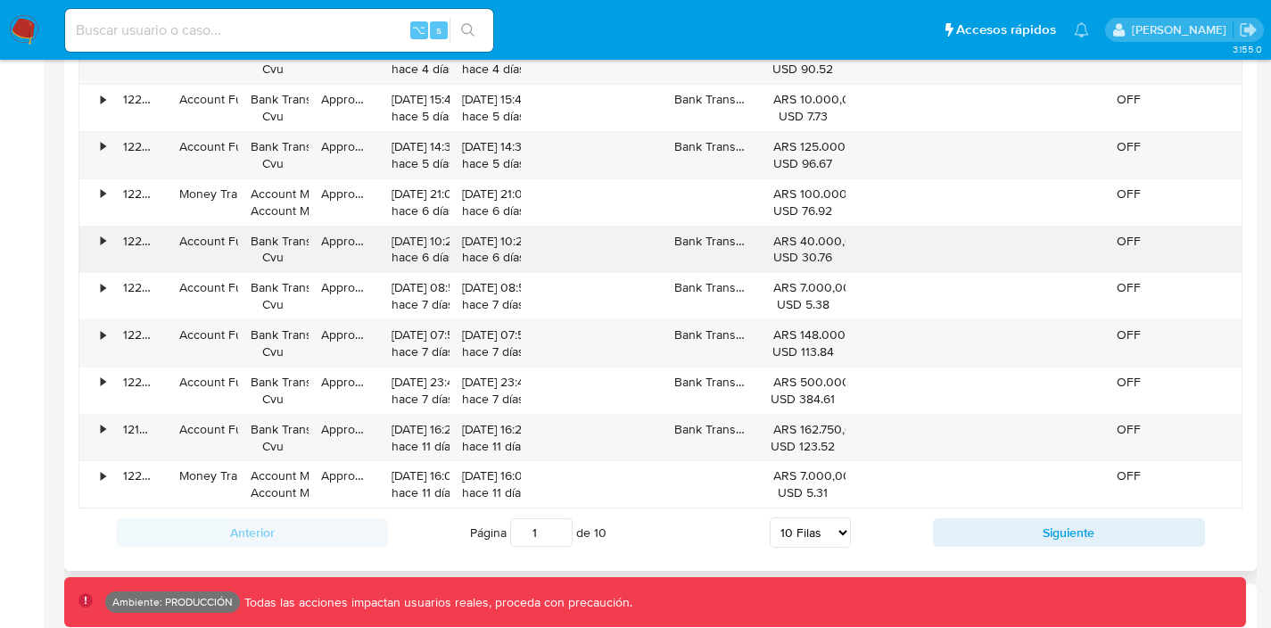
click at [98, 244] on div "•" at bounding box center [94, 250] width 31 height 46
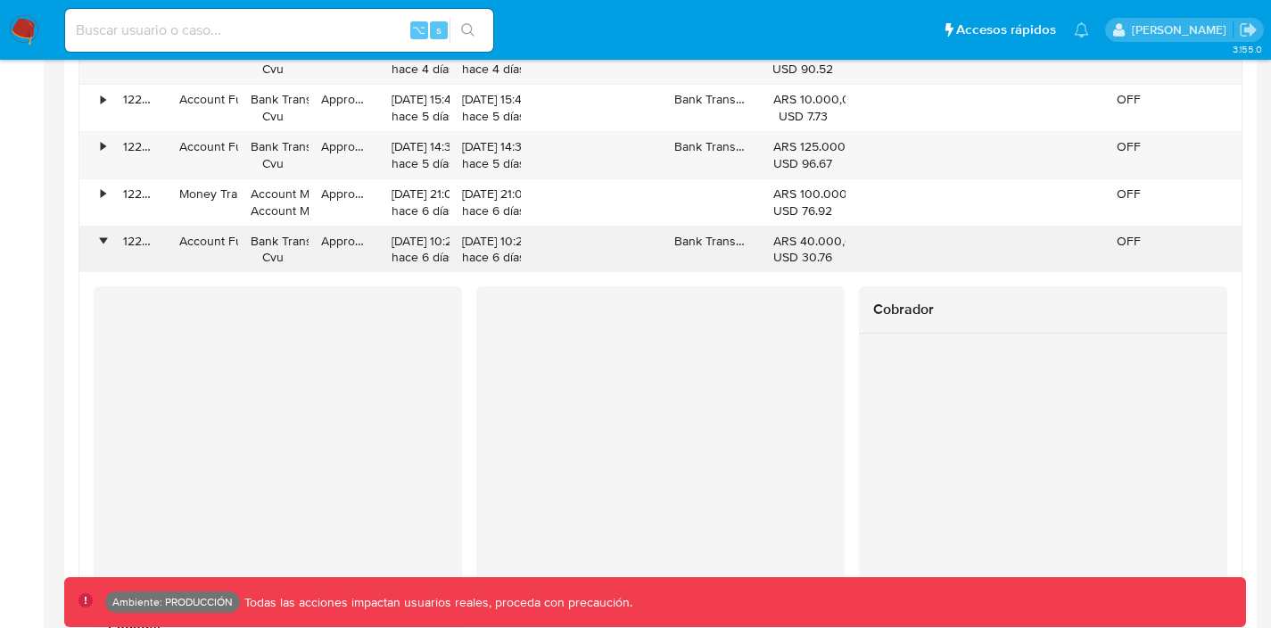
click at [101, 244] on div "•" at bounding box center [103, 241] width 4 height 17
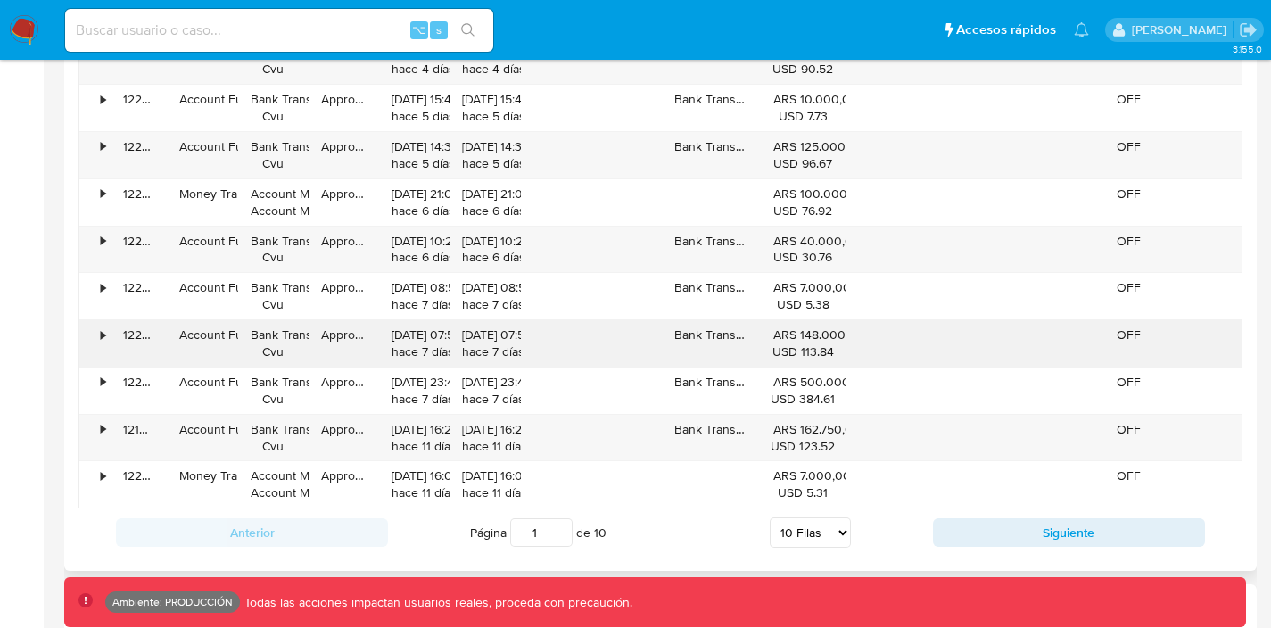
click at [108, 334] on div "•" at bounding box center [94, 343] width 31 height 46
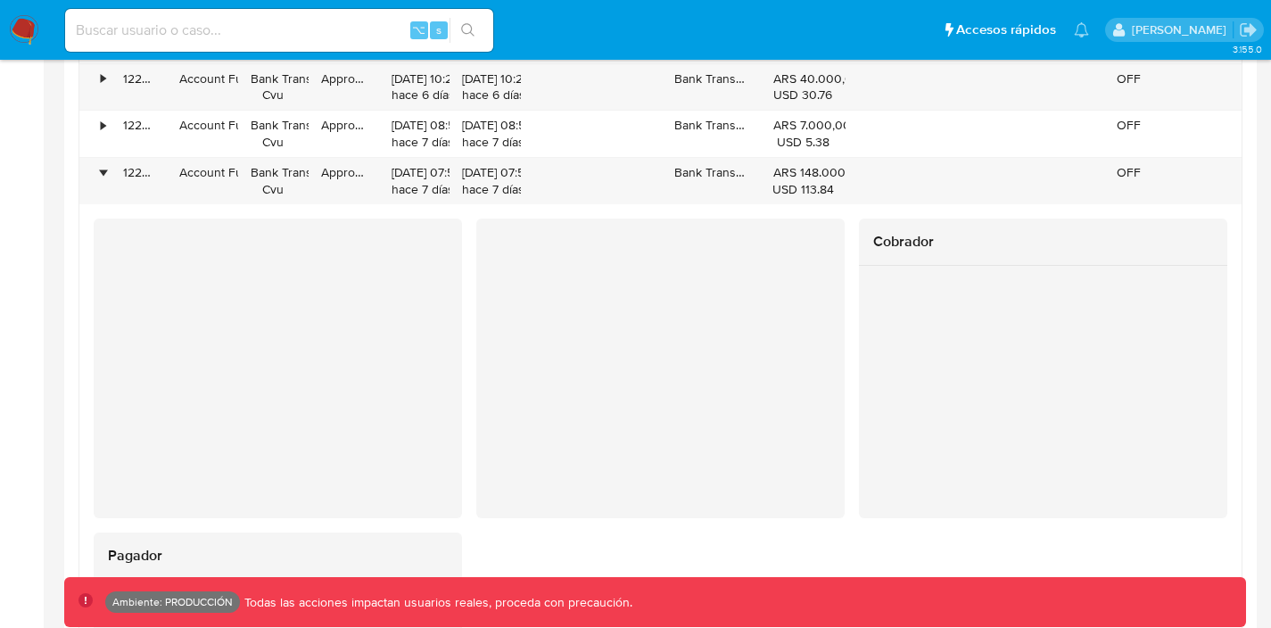
scroll to position [1958, 0]
click at [104, 169] on div "•" at bounding box center [103, 169] width 4 height 17
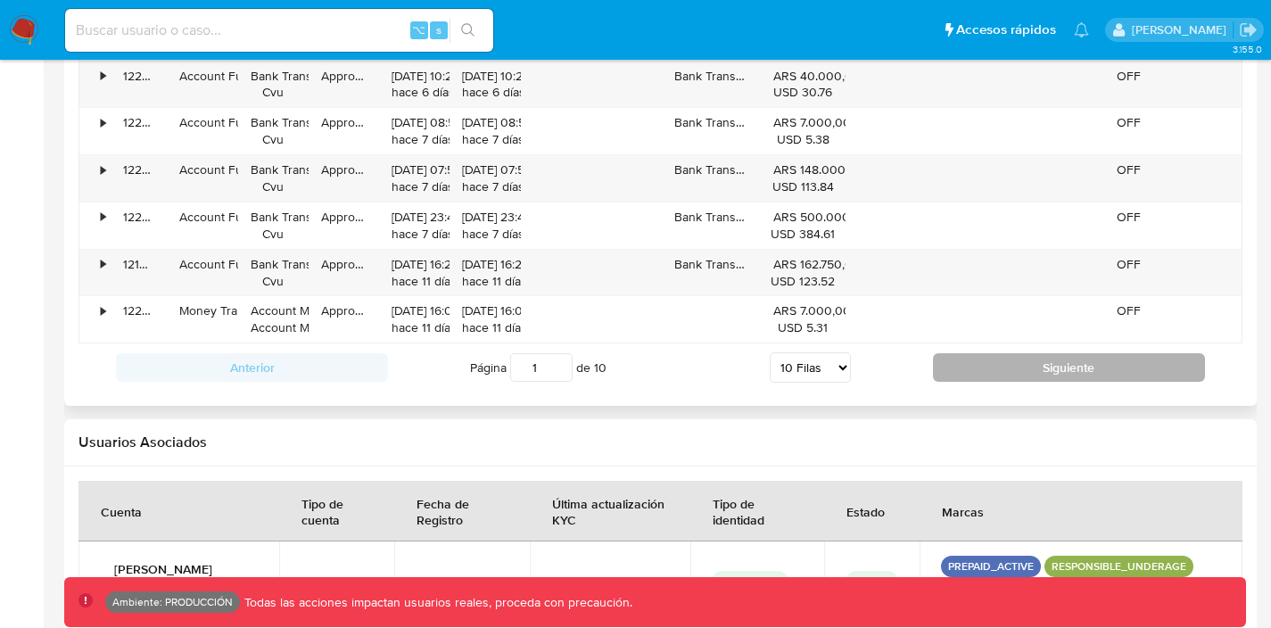
click at [1011, 366] on button "Siguiente" at bounding box center [1069, 367] width 272 height 29
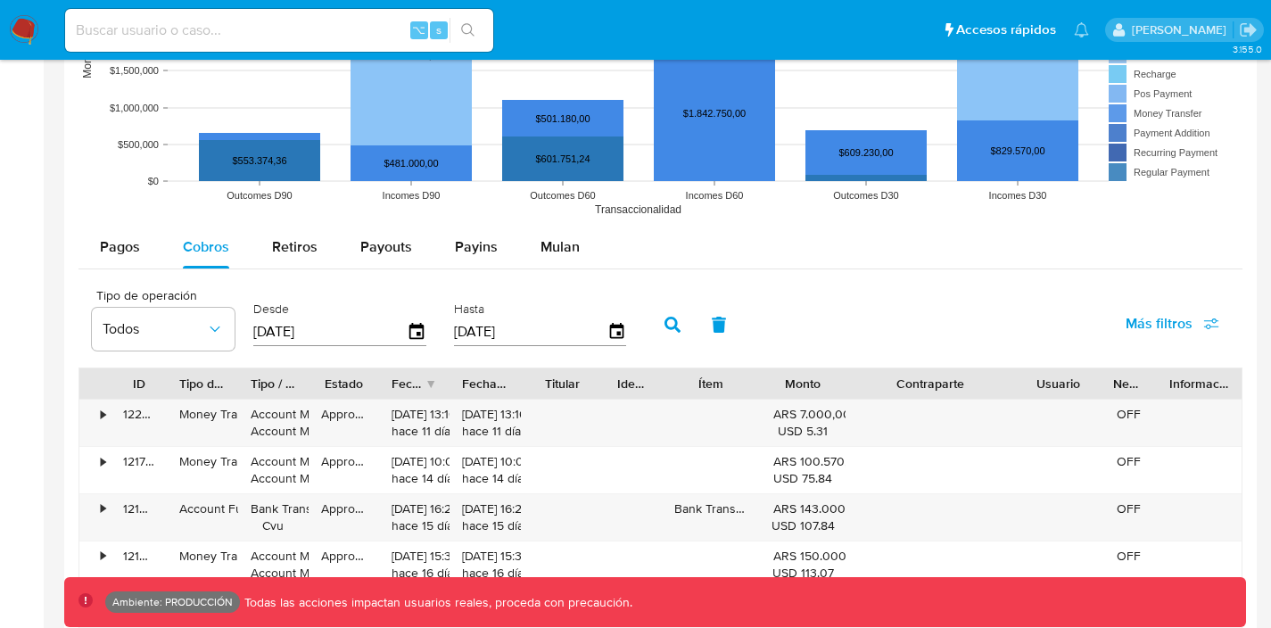
scroll to position [1472, 0]
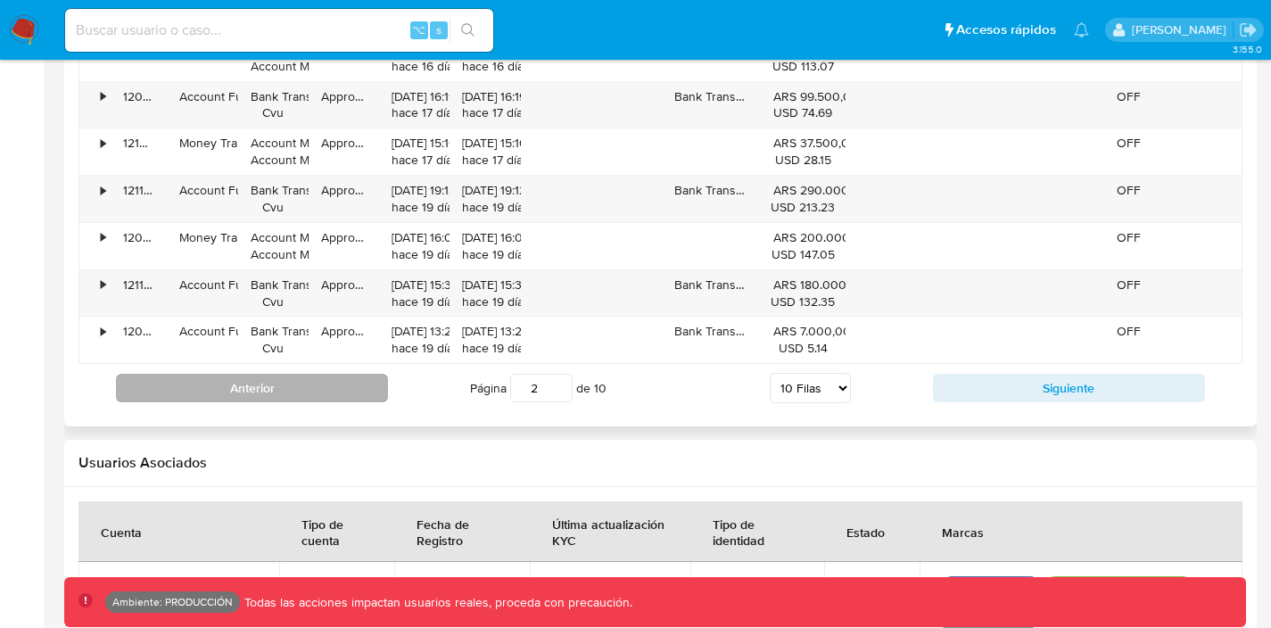
click at [305, 389] on button "Anterior" at bounding box center [252, 388] width 272 height 29
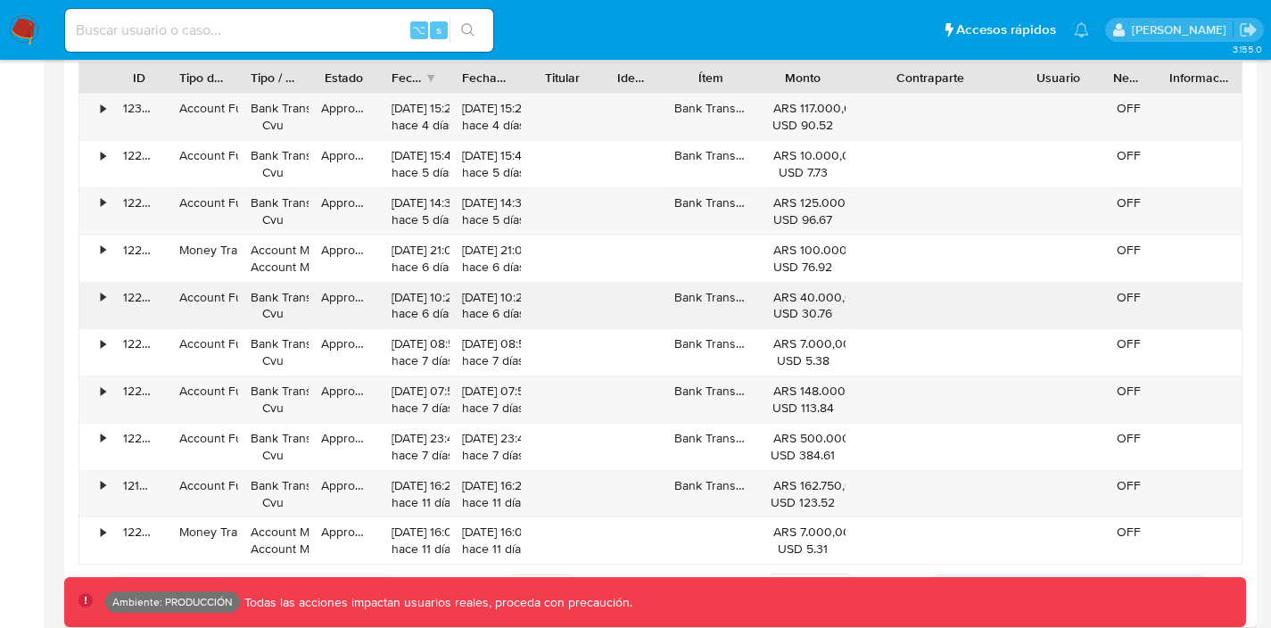
scroll to position [1855, 0]
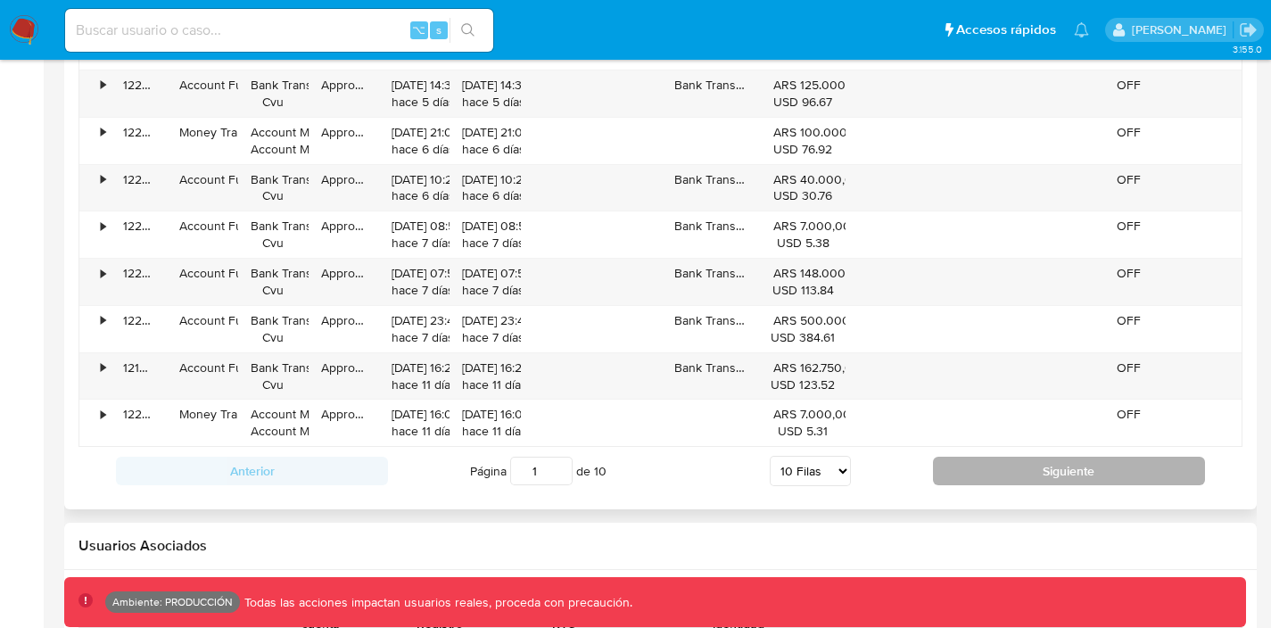
click at [995, 475] on button "Siguiente" at bounding box center [1069, 471] width 272 height 29
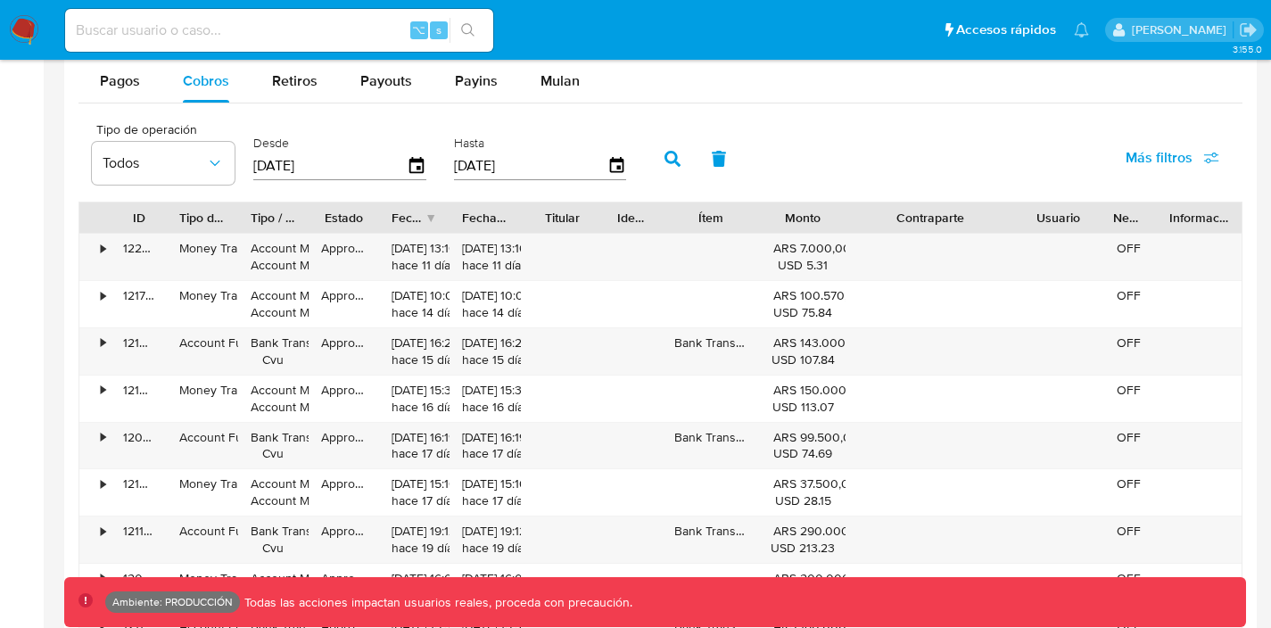
scroll to position [1614, 0]
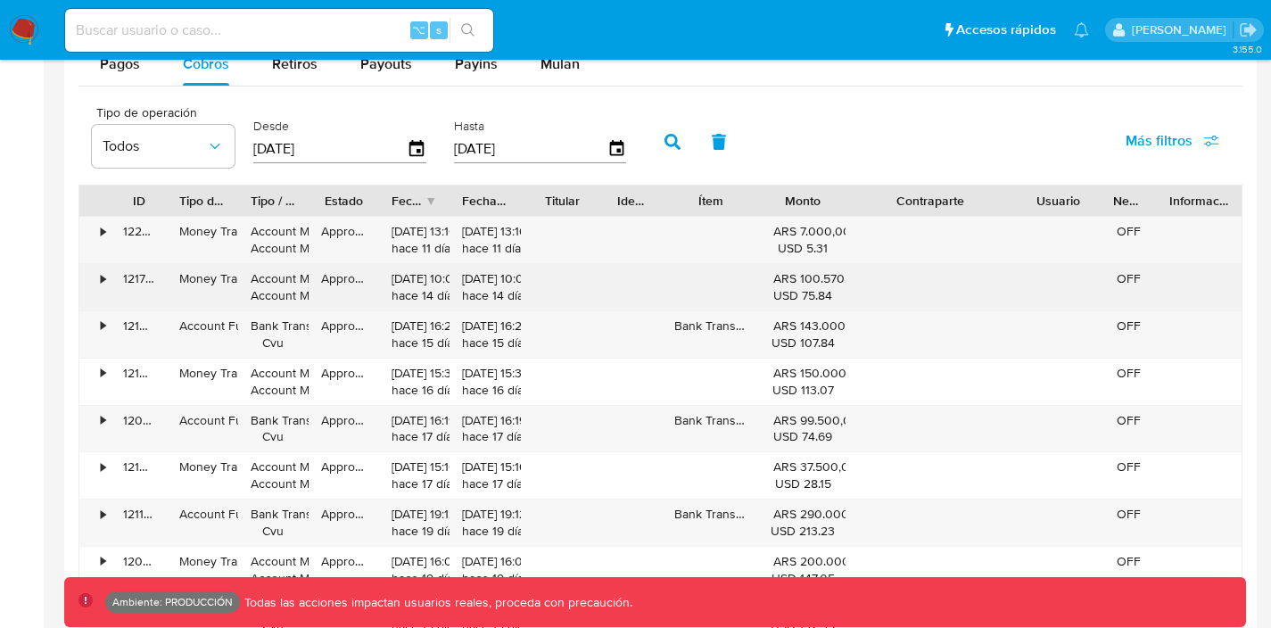
click at [96, 272] on div "•" at bounding box center [94, 287] width 31 height 46
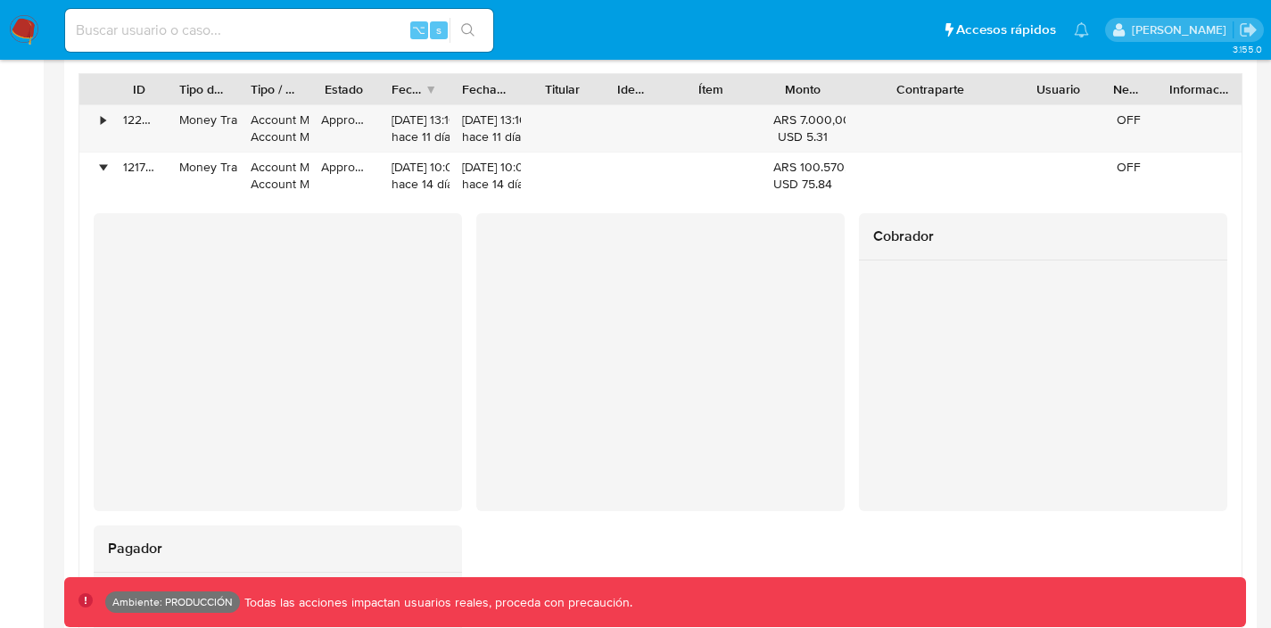
scroll to position [1724, 0]
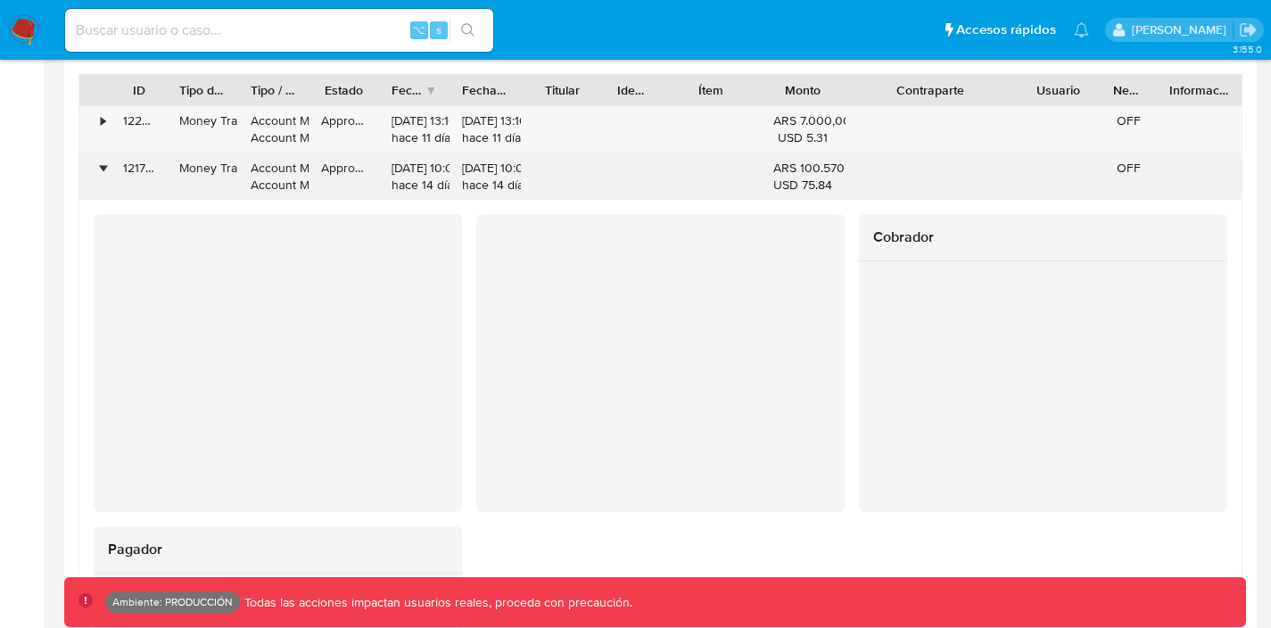
click at [101, 166] on div "•" at bounding box center [103, 168] width 4 height 17
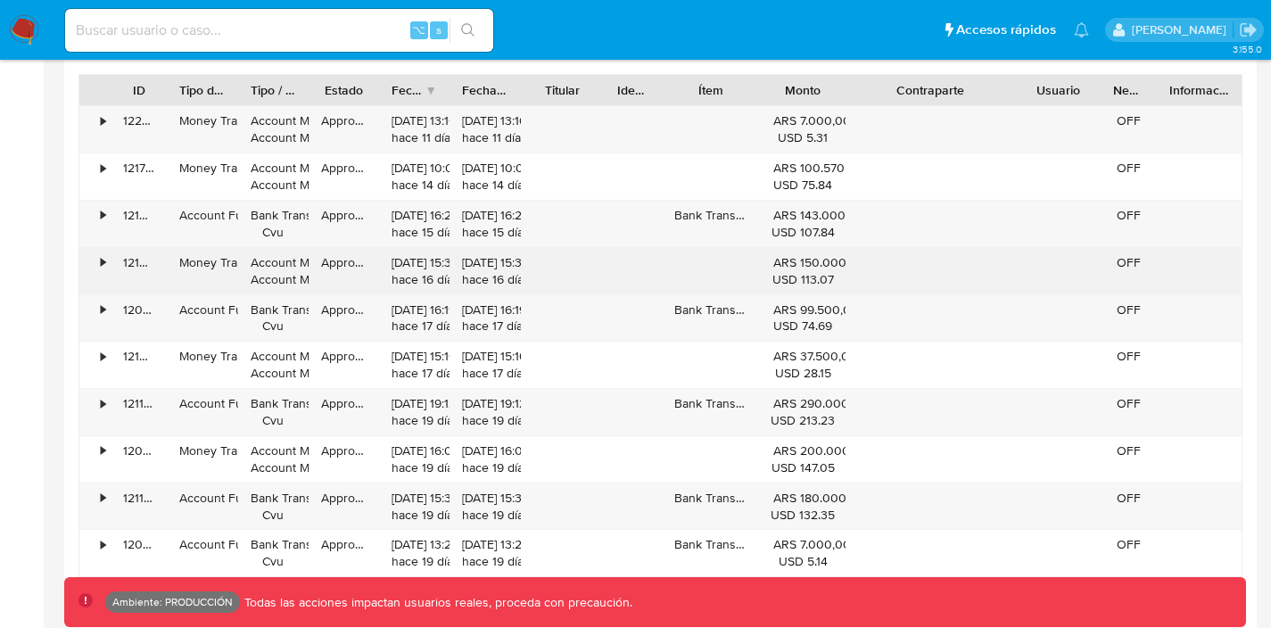
click at [98, 258] on div "•" at bounding box center [94, 271] width 31 height 46
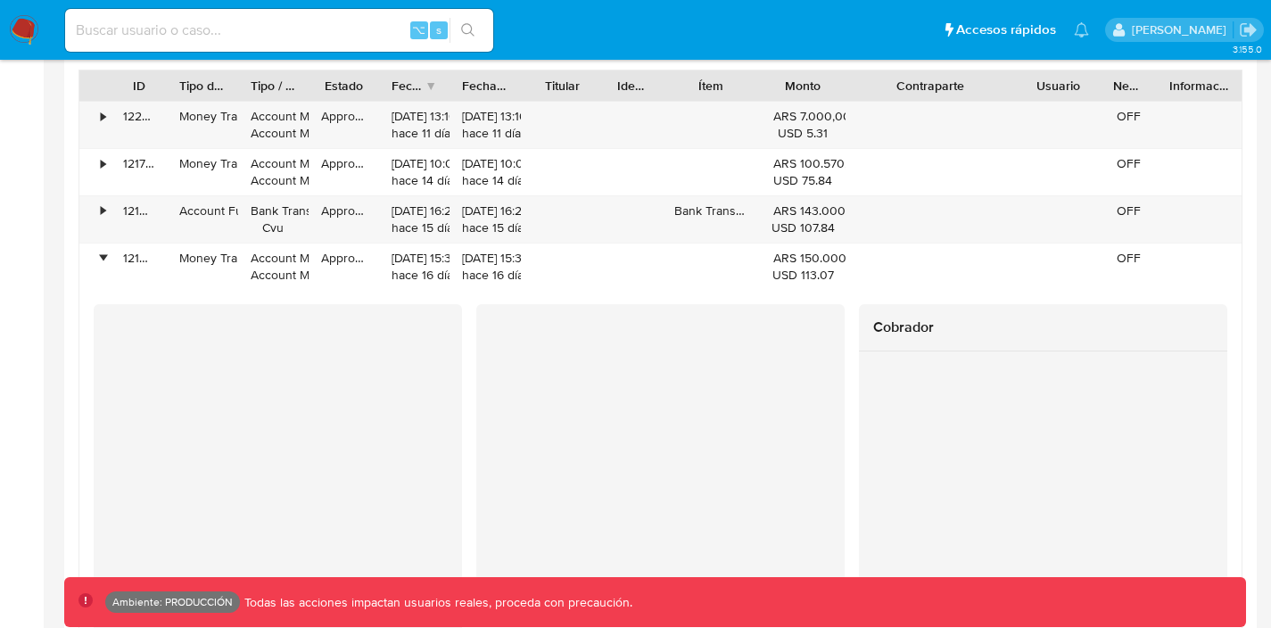
scroll to position [1728, 0]
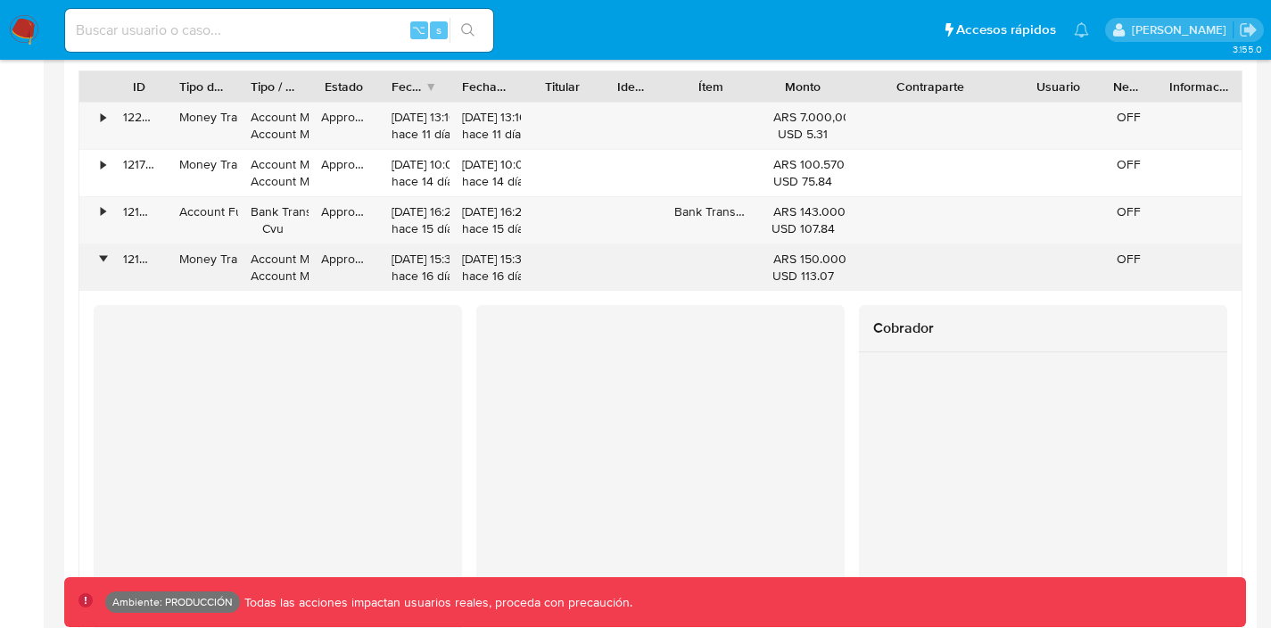
click at [101, 258] on div "•" at bounding box center [103, 259] width 4 height 17
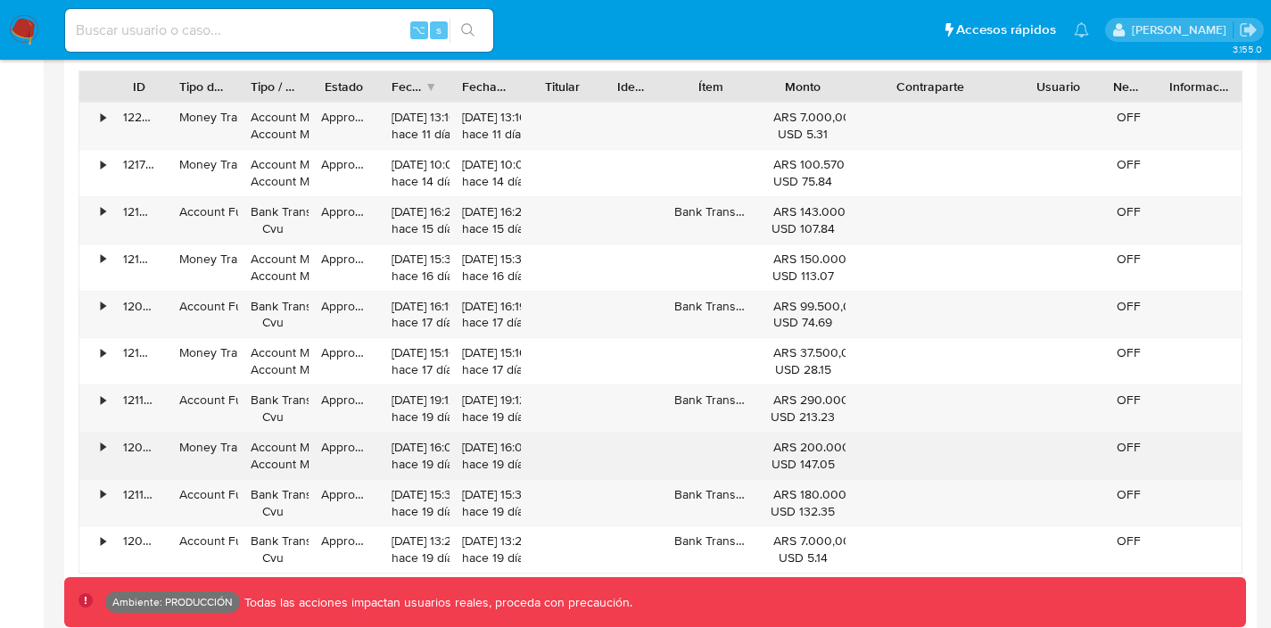
click at [106, 449] on div "•" at bounding box center [94, 456] width 31 height 46
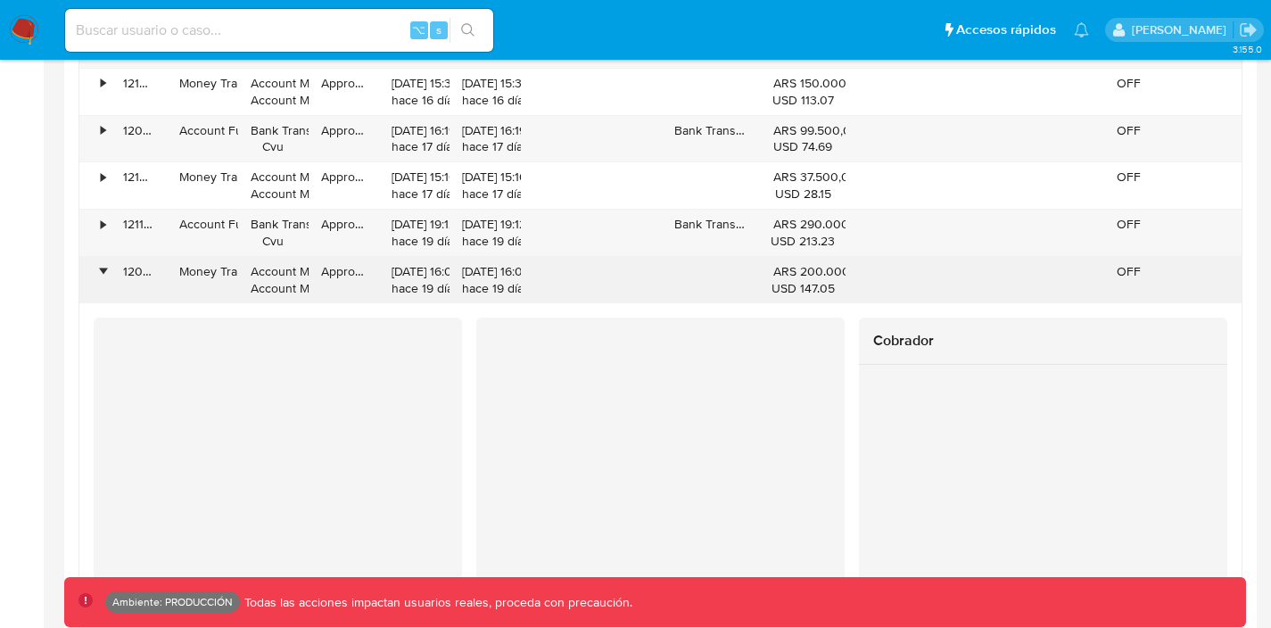
scroll to position [1956, 0]
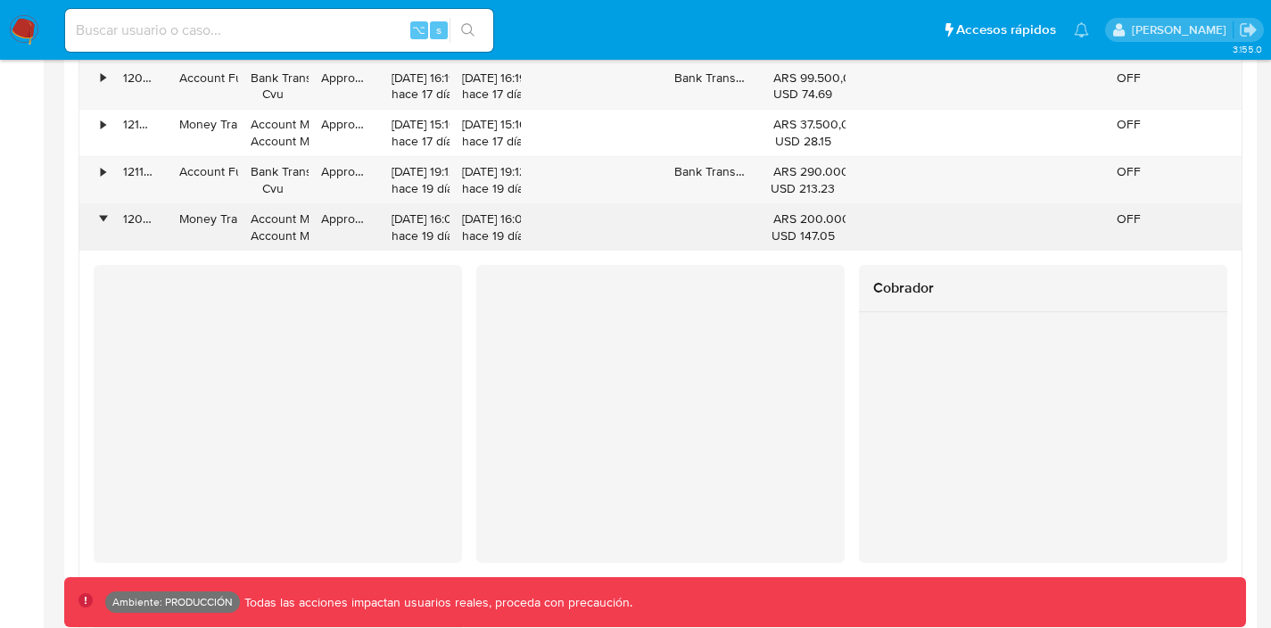
click at [99, 216] on div "•" at bounding box center [94, 227] width 31 height 46
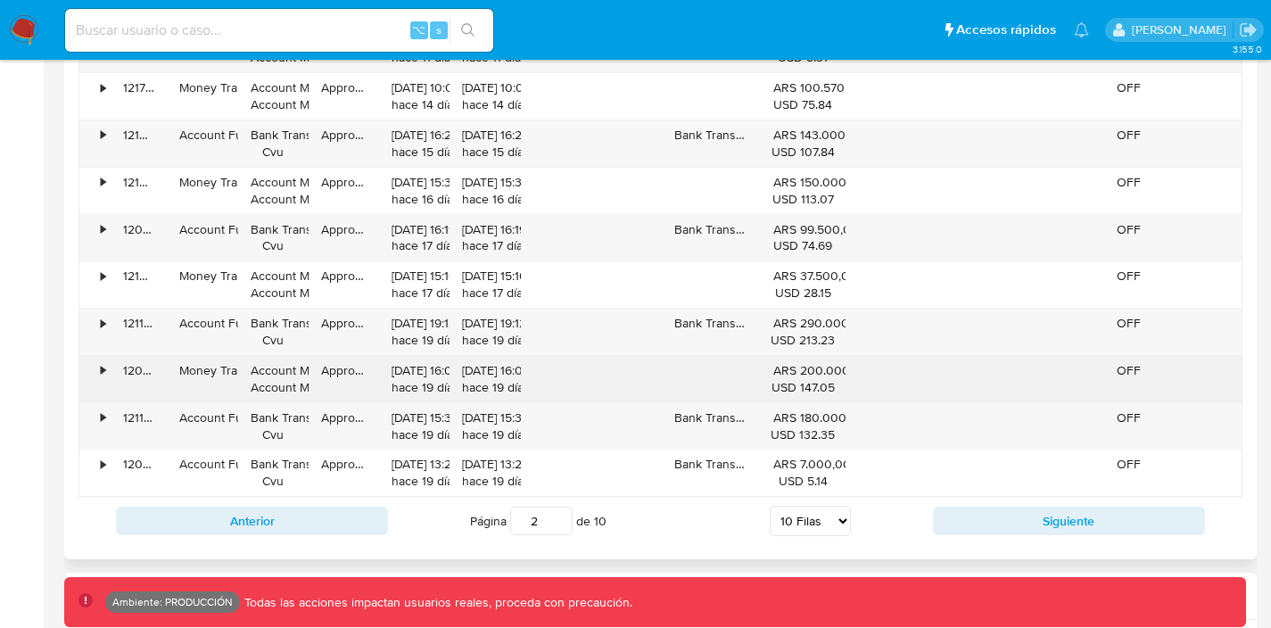
scroll to position [1782, 0]
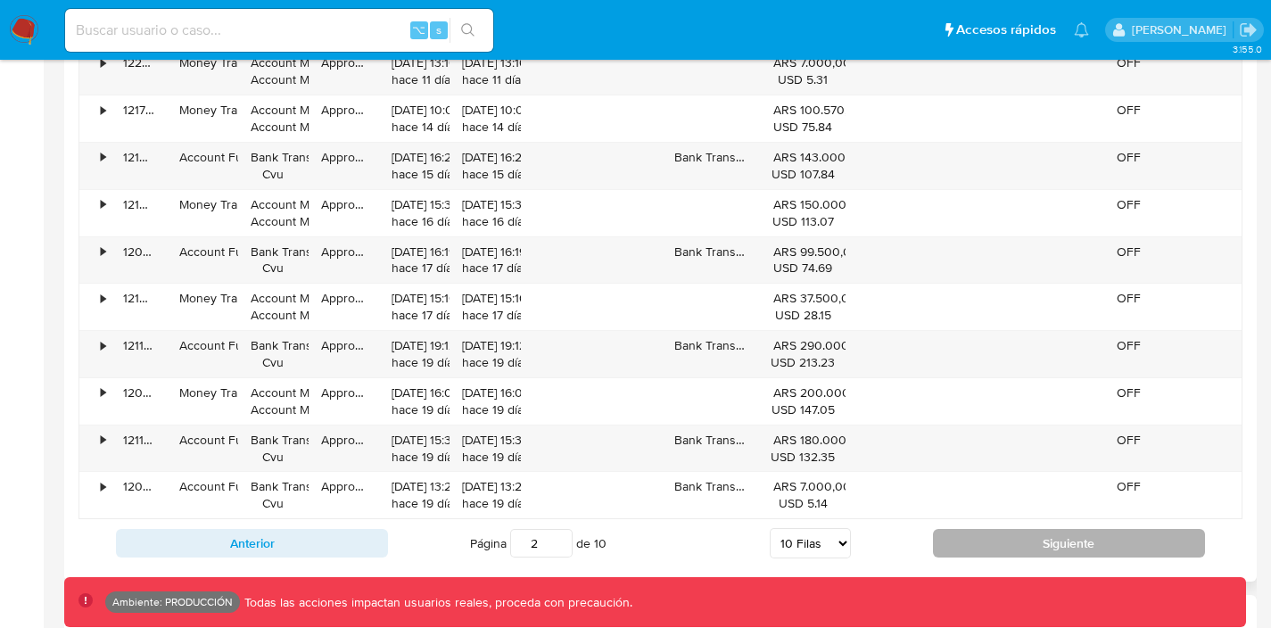
click at [982, 533] on button "Siguiente" at bounding box center [1069, 543] width 272 height 29
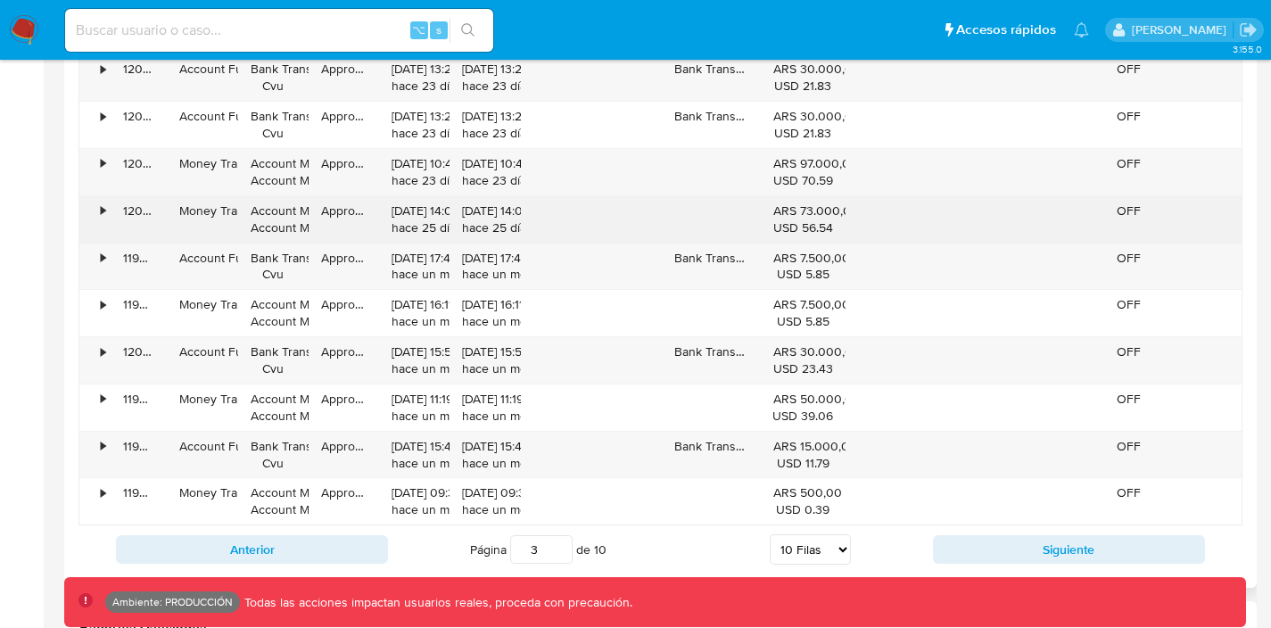
scroll to position [1848, 0]
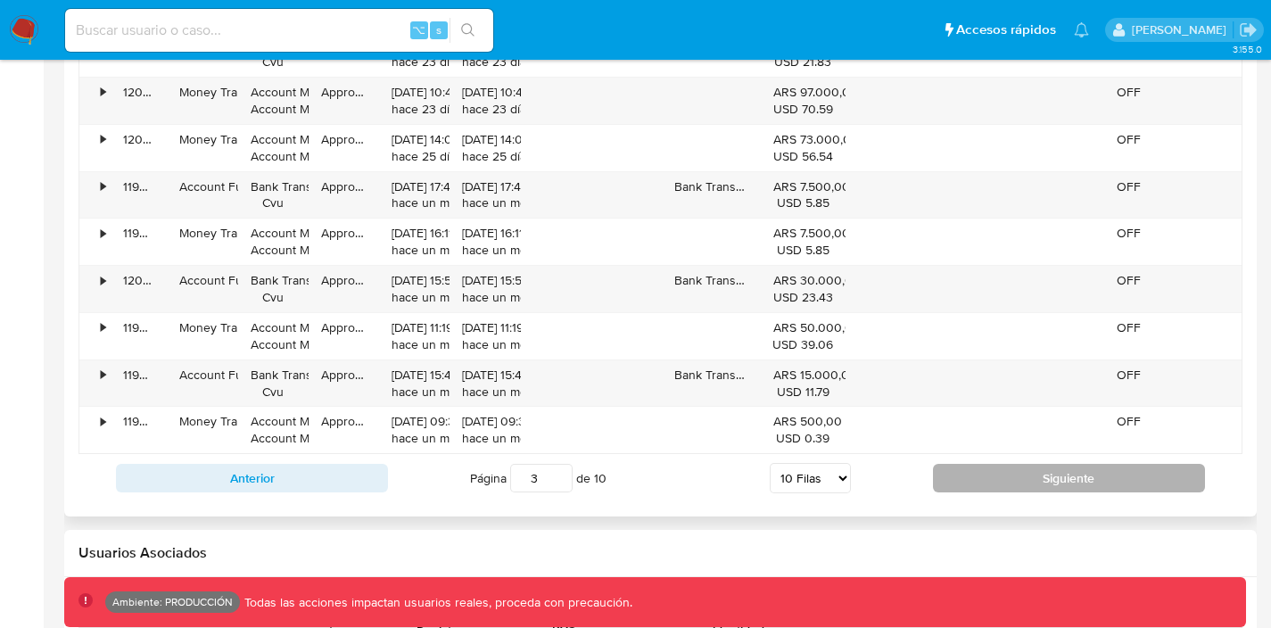
click at [967, 467] on button "Siguiente" at bounding box center [1069, 478] width 272 height 29
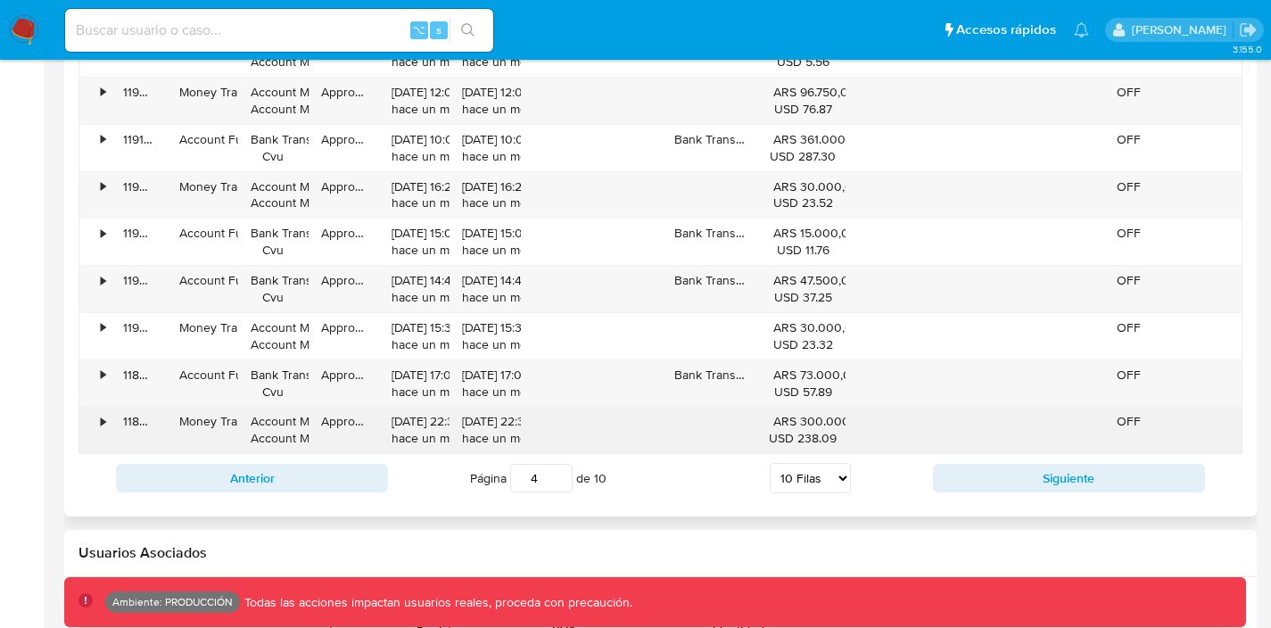
click at [101, 419] on div "•" at bounding box center [103, 421] width 4 height 17
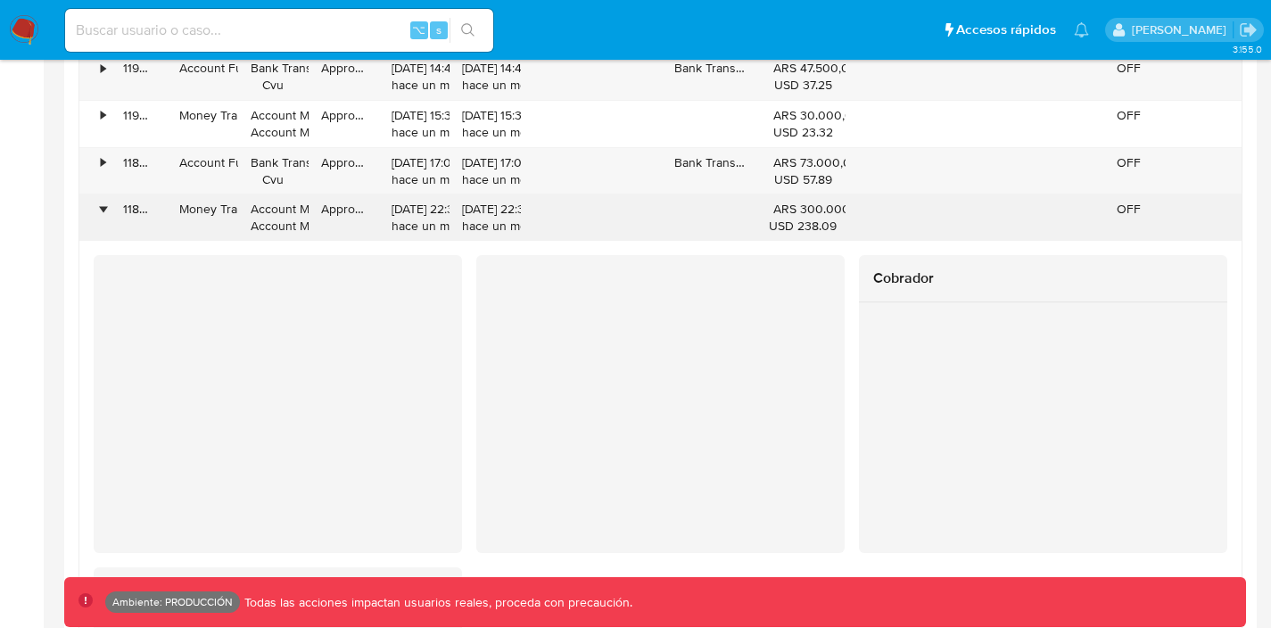
scroll to position [2059, 0]
click at [101, 213] on div "•" at bounding box center [103, 210] width 4 height 17
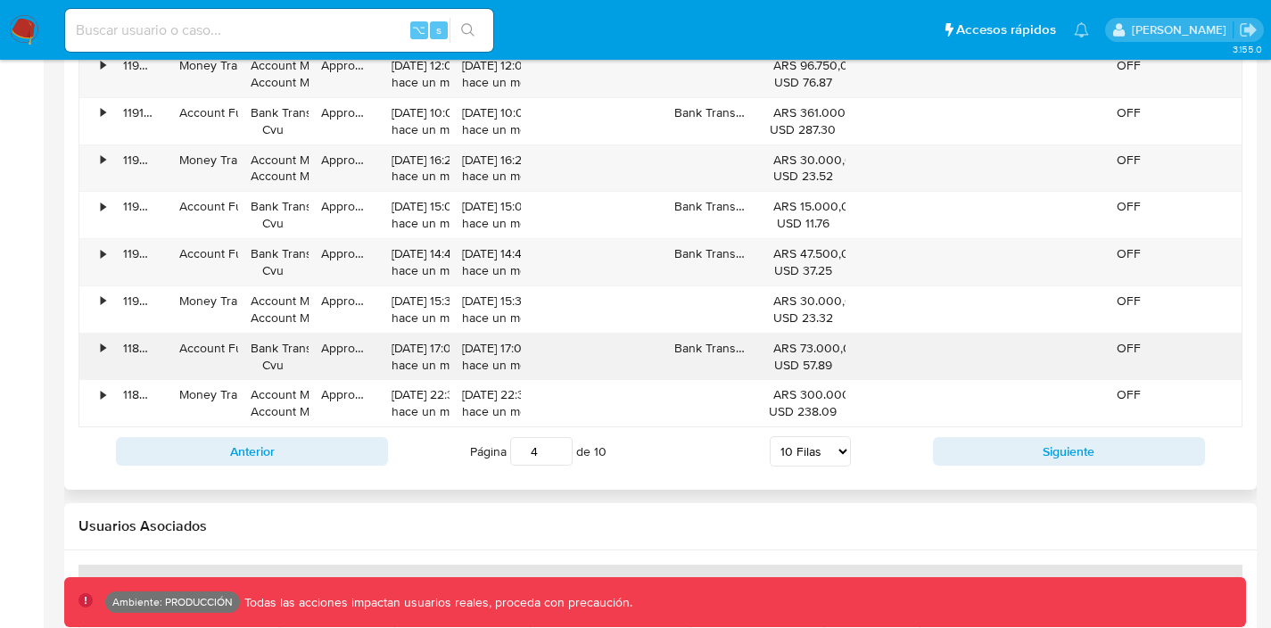
scroll to position [1881, 0]
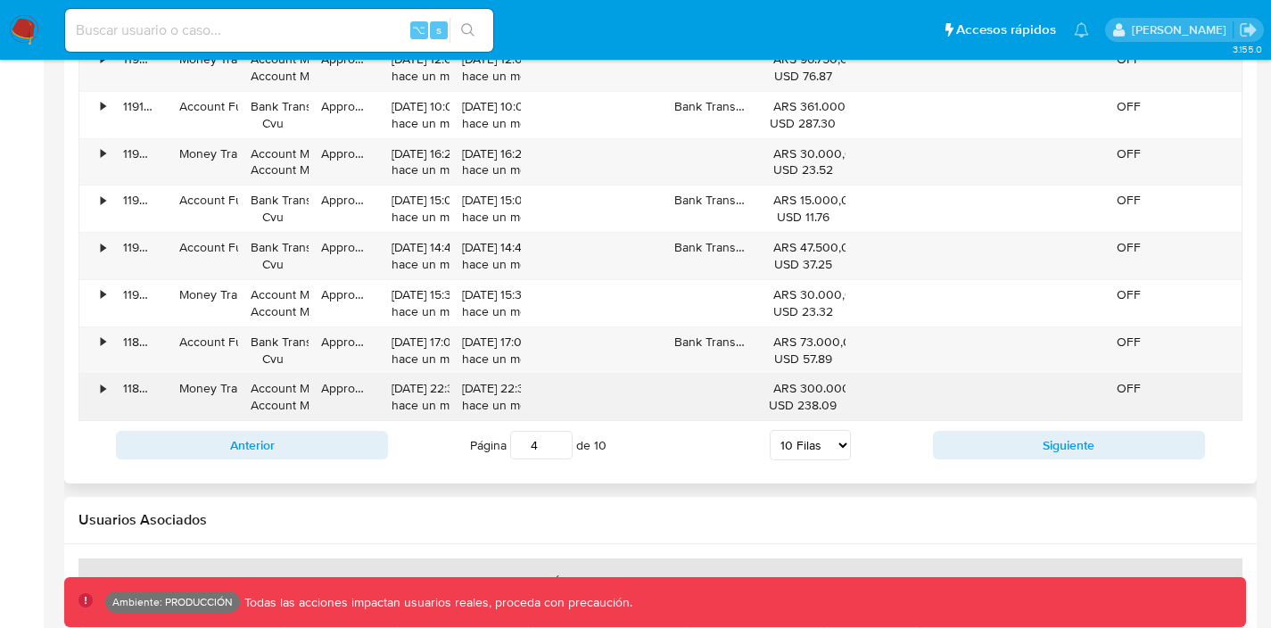
click at [101, 388] on div "•" at bounding box center [103, 388] width 4 height 17
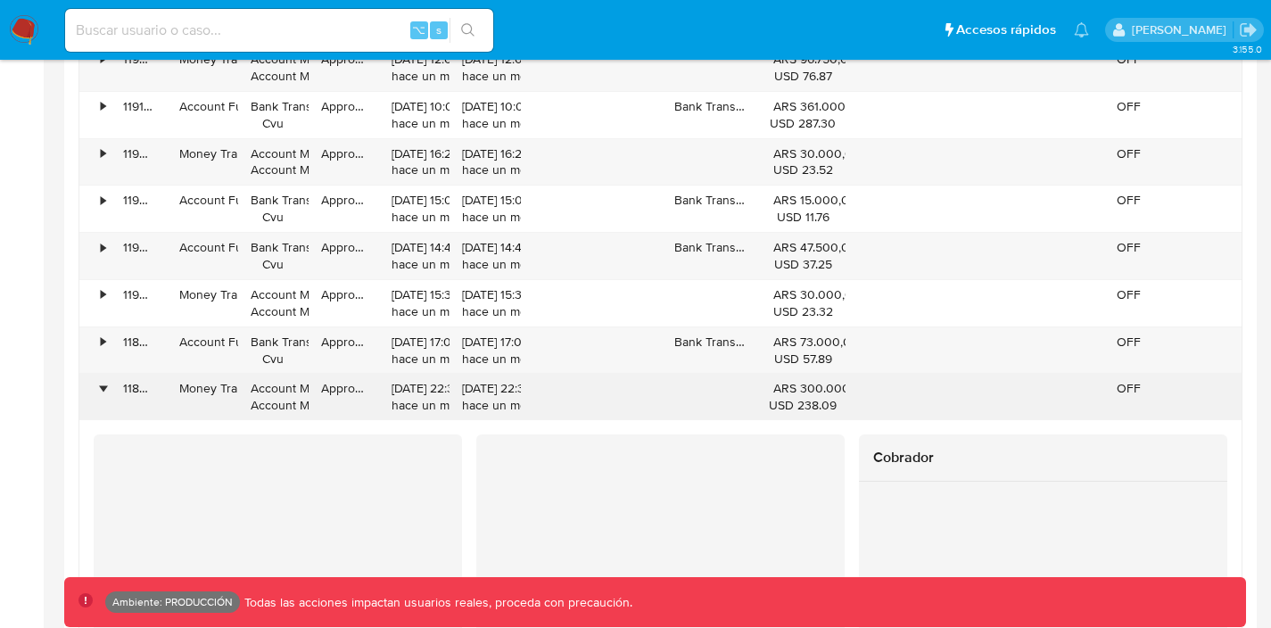
click at [101, 388] on div "•" at bounding box center [103, 388] width 4 height 17
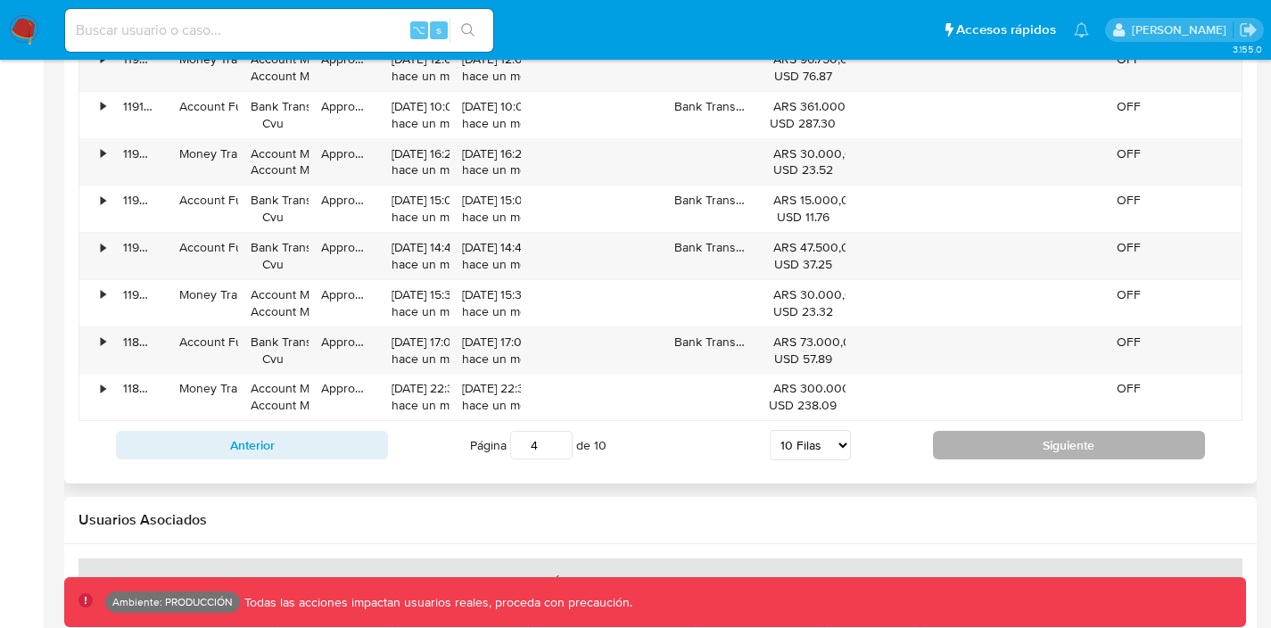
click at [1038, 454] on button "Siguiente" at bounding box center [1069, 445] width 272 height 29
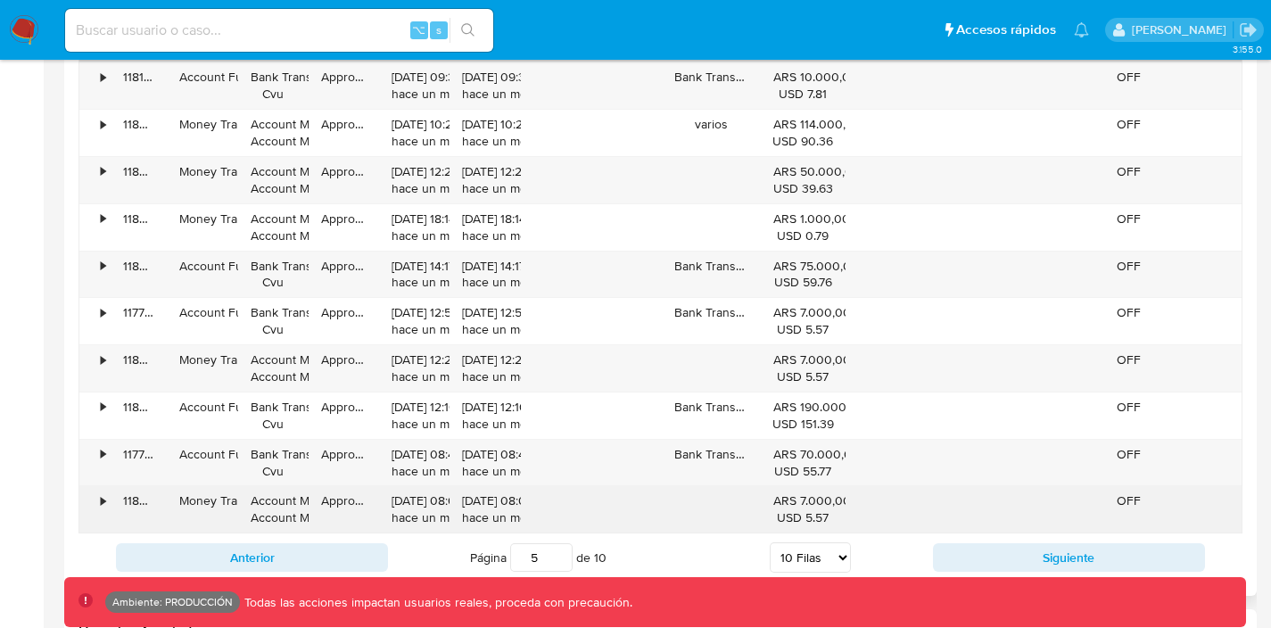
scroll to position [1764, 0]
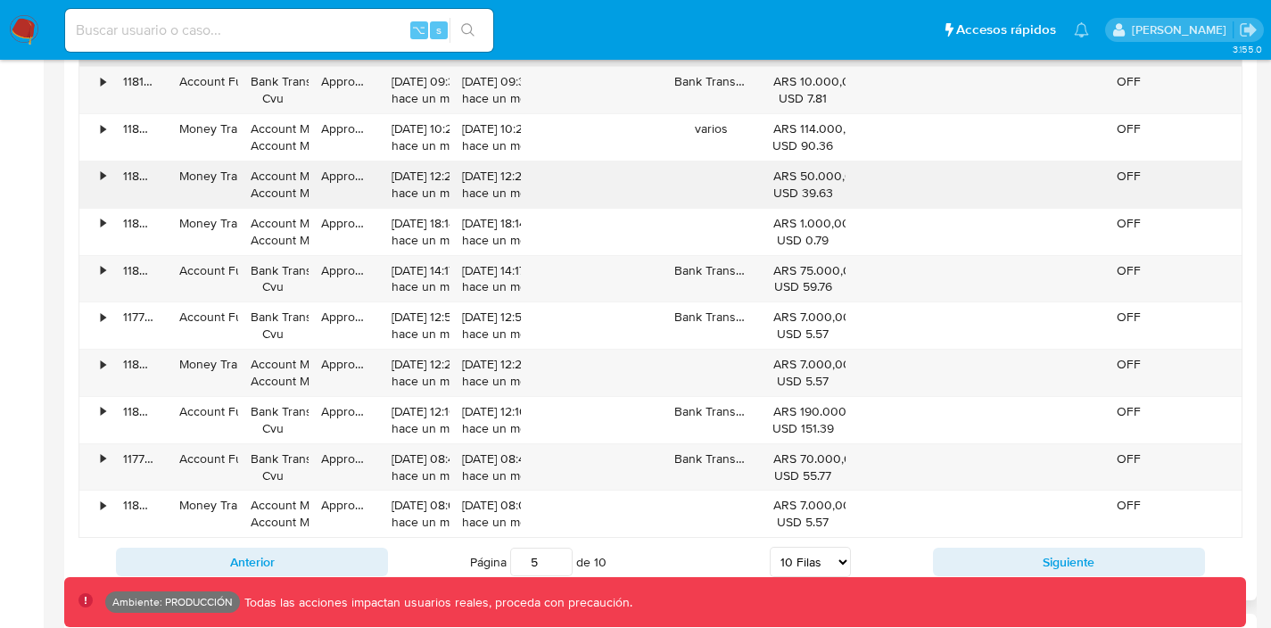
click at [101, 178] on div "•" at bounding box center [103, 176] width 4 height 17
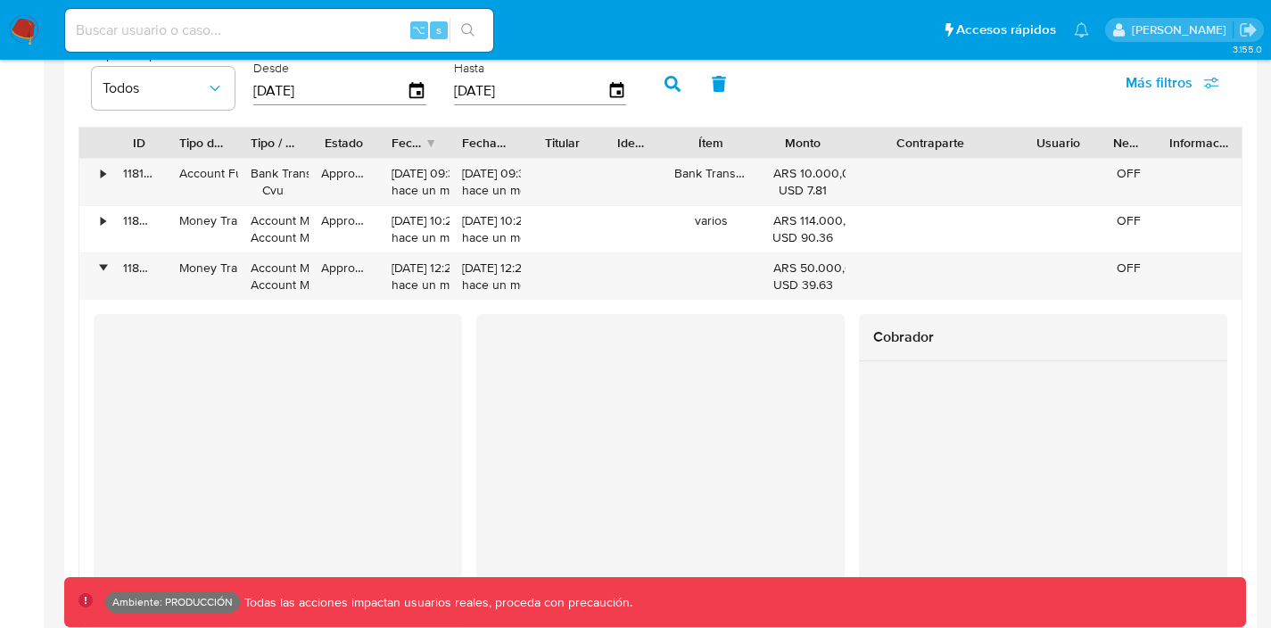
scroll to position [1663, 0]
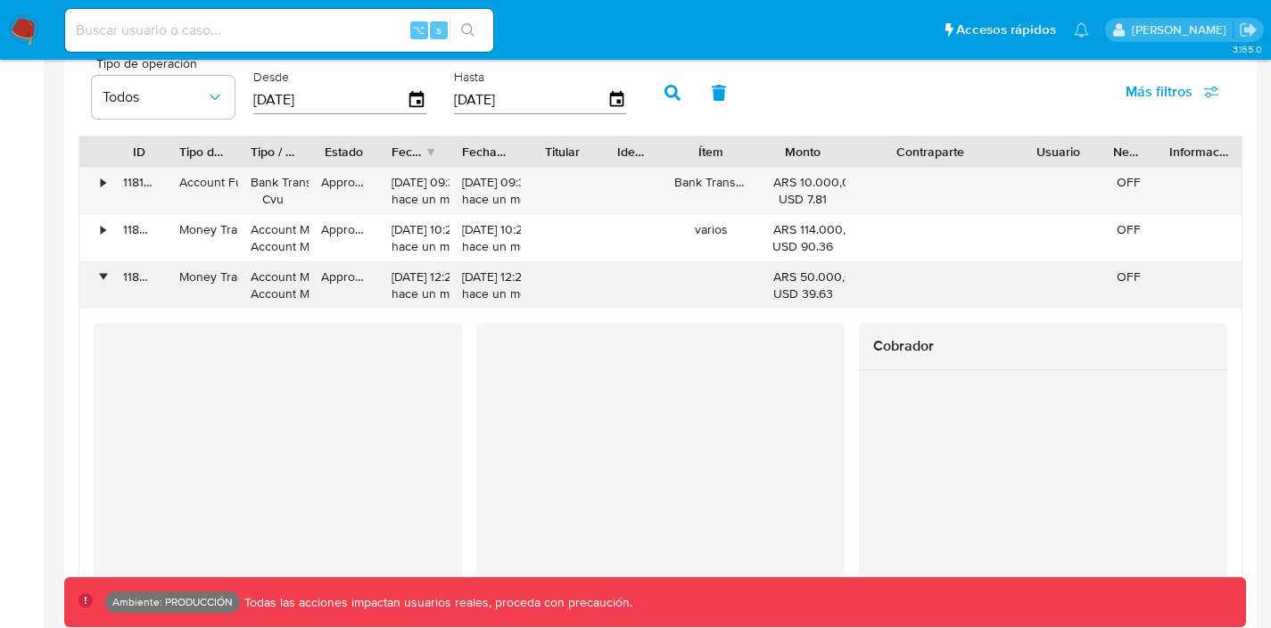
click at [103, 277] on div "•" at bounding box center [103, 277] width 4 height 17
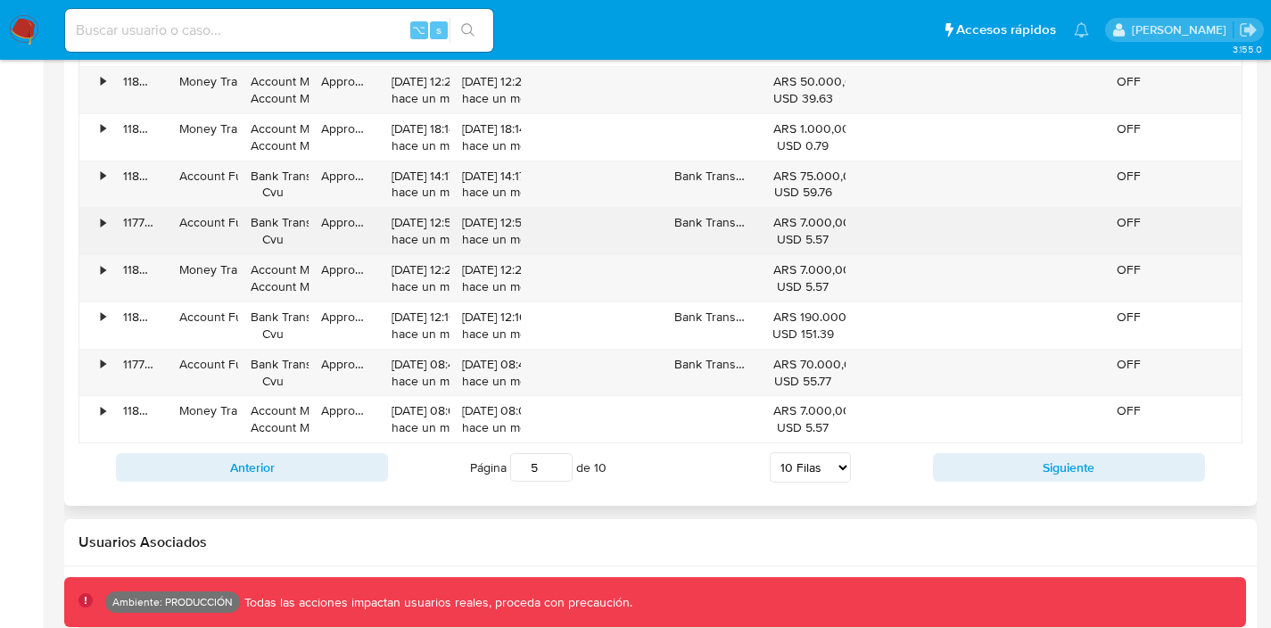
scroll to position [1929, 0]
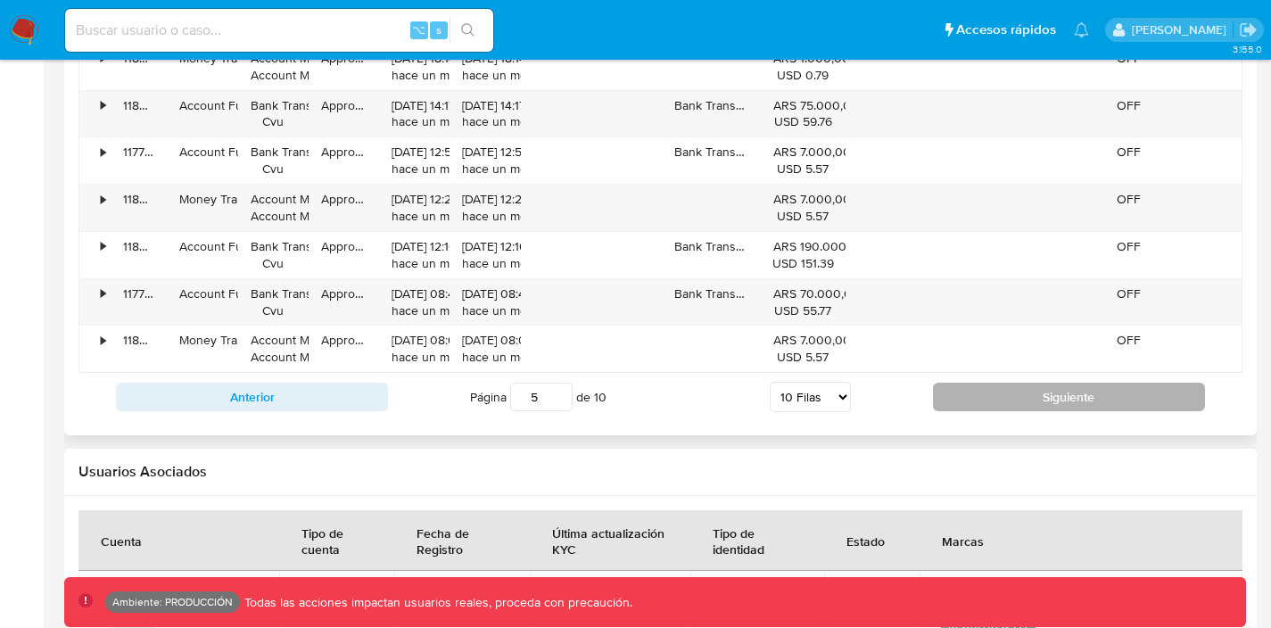
click at [1003, 410] on button "Siguiente" at bounding box center [1069, 397] width 272 height 29
type input "6"
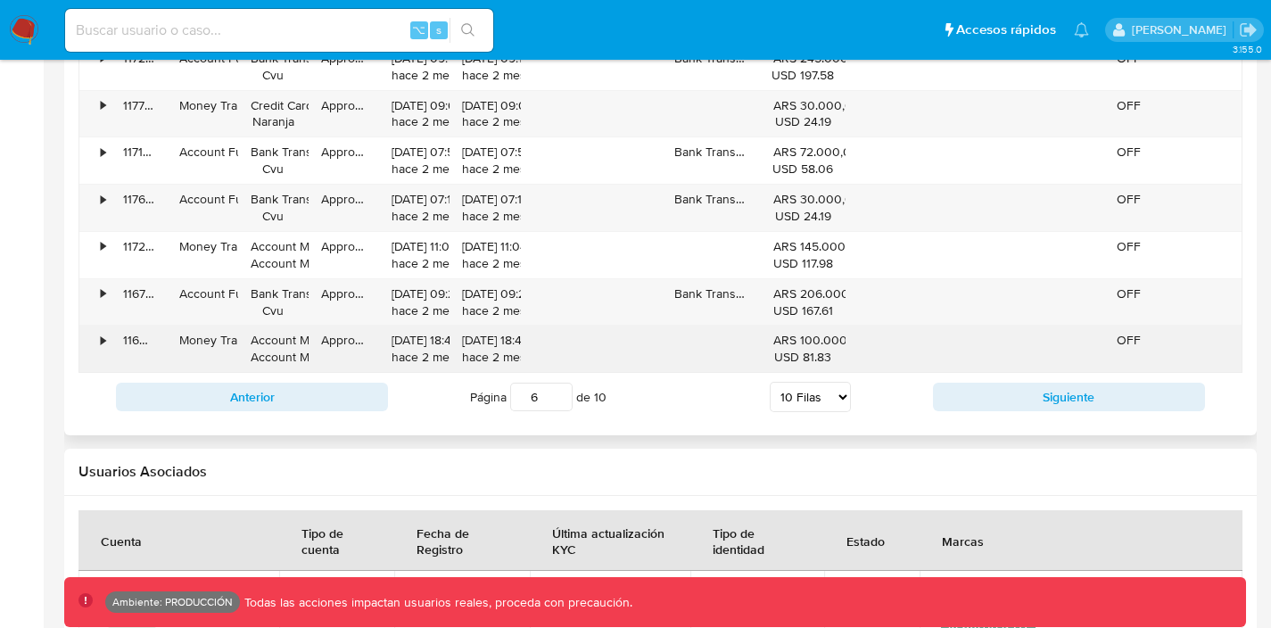
click at [101, 339] on div "•" at bounding box center [103, 340] width 4 height 17
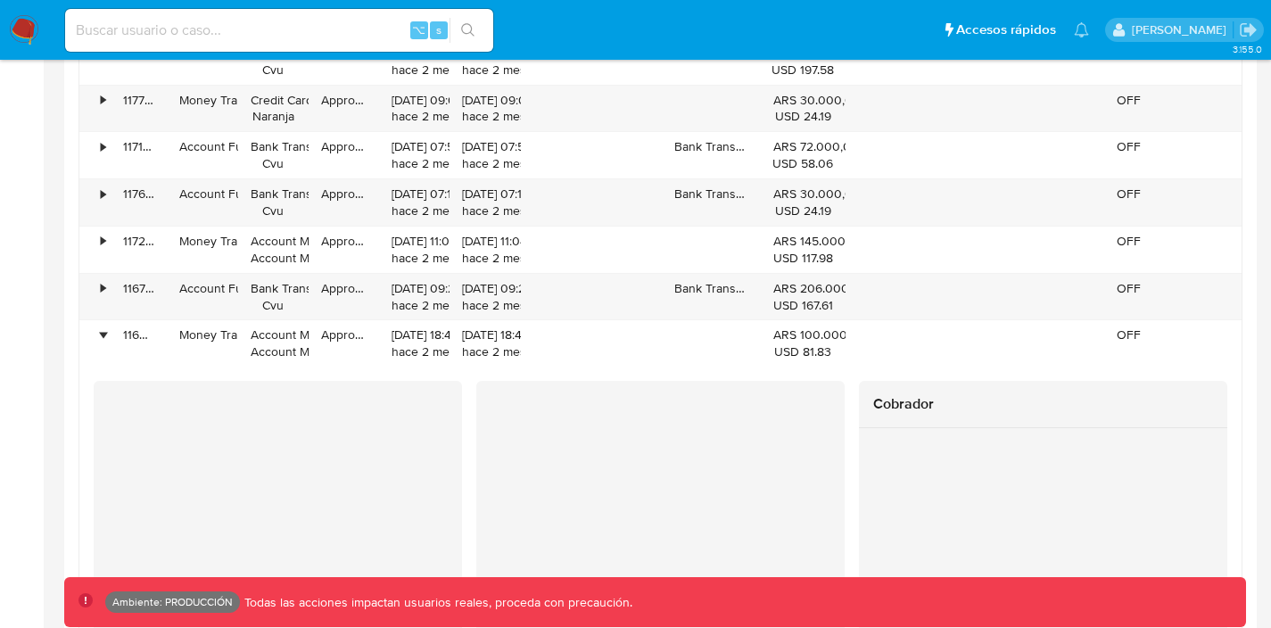
scroll to position [1893, 0]
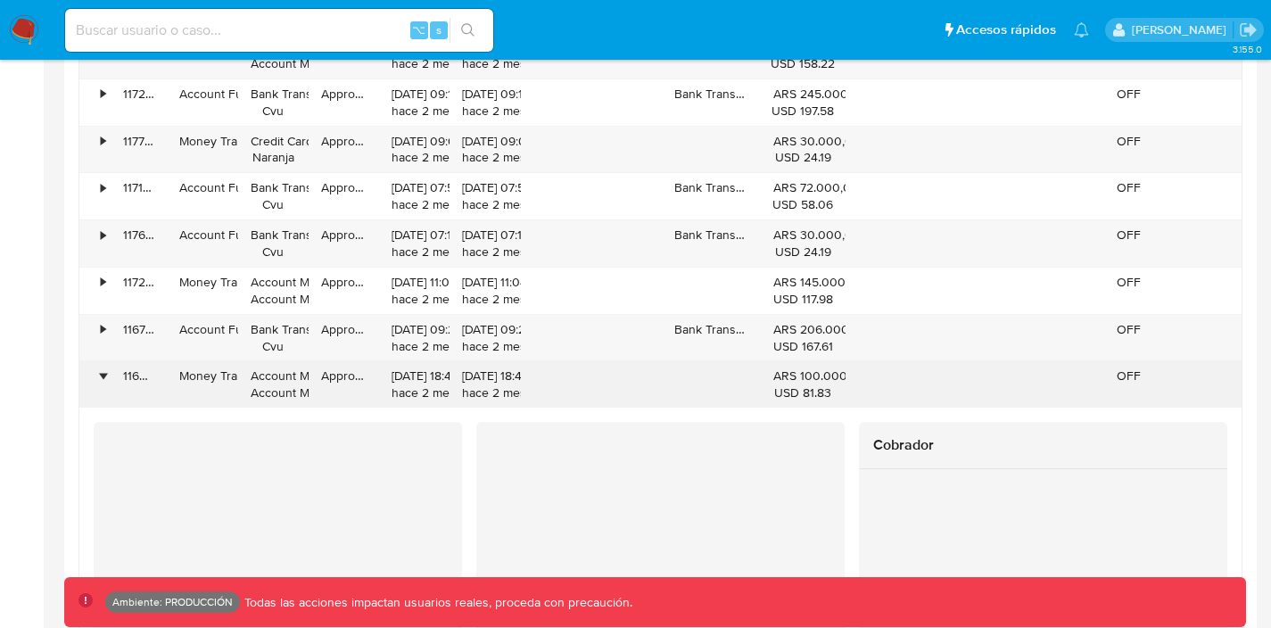
click at [105, 377] on div "•" at bounding box center [103, 376] width 4 height 17
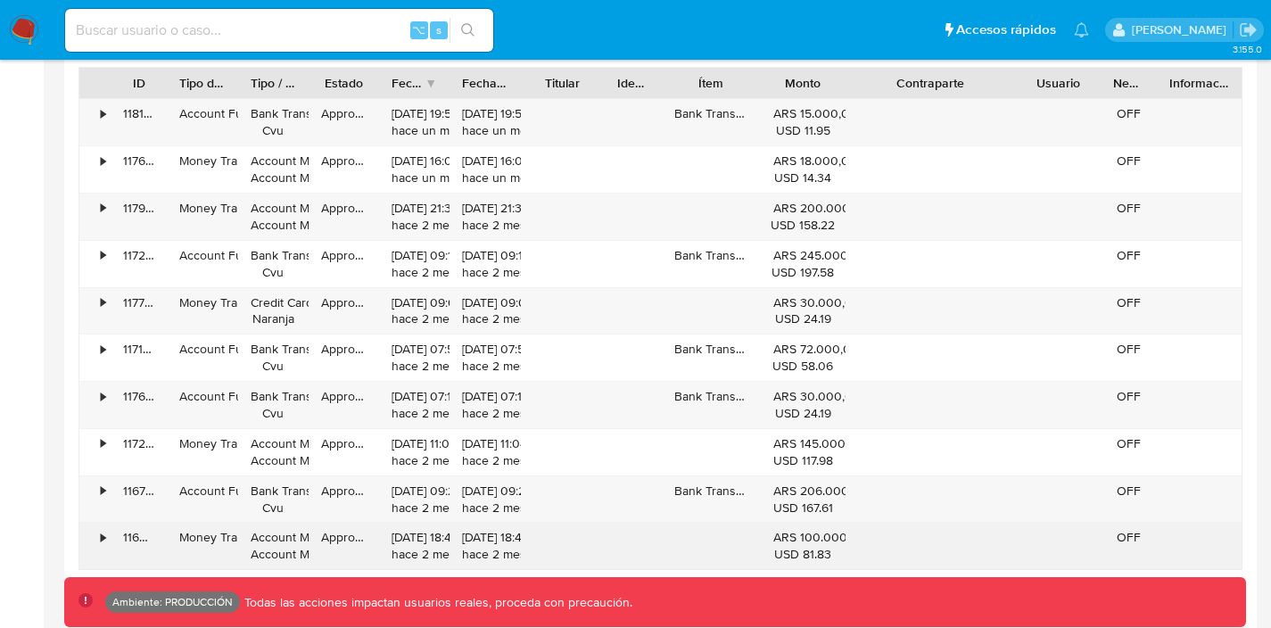
scroll to position [1597, 0]
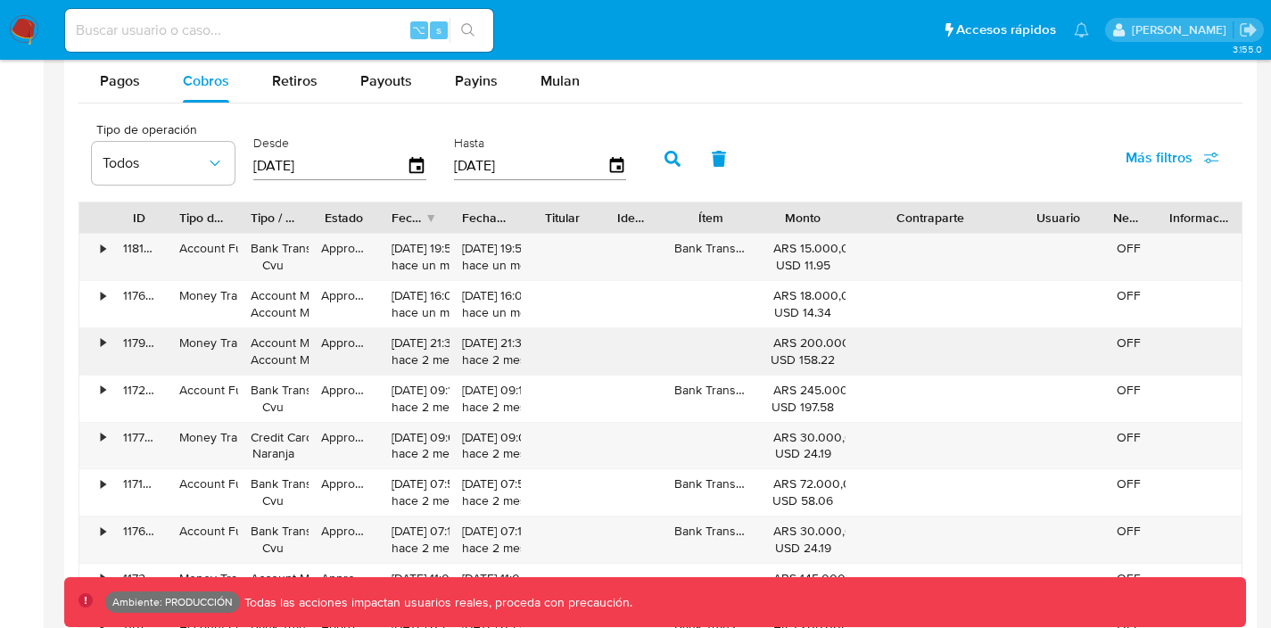
click at [102, 343] on div "•" at bounding box center [103, 343] width 4 height 17
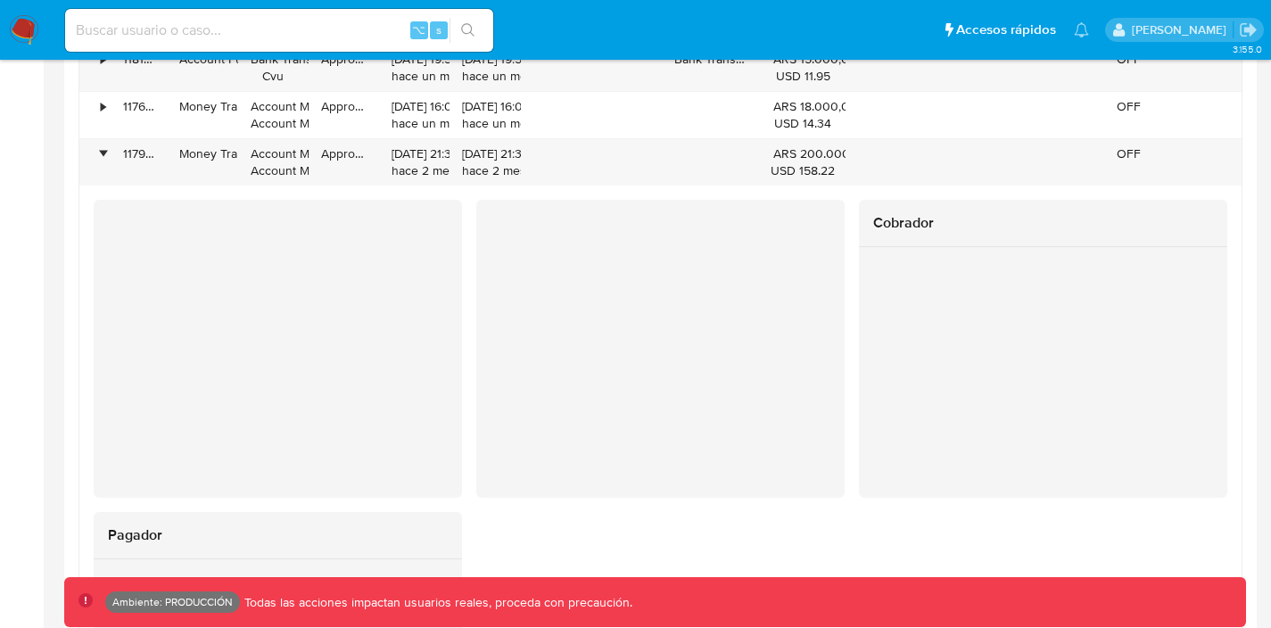
scroll to position [1789, 0]
click at [103, 148] on div "•" at bounding box center [103, 151] width 4 height 17
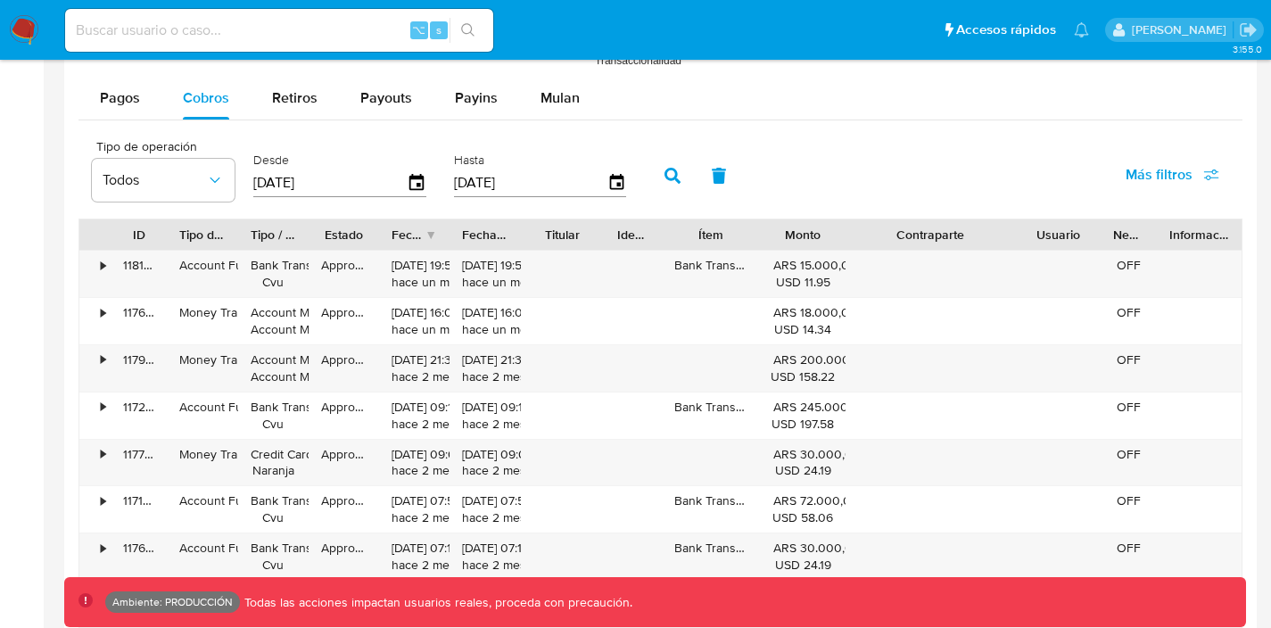
scroll to position [1582, 0]
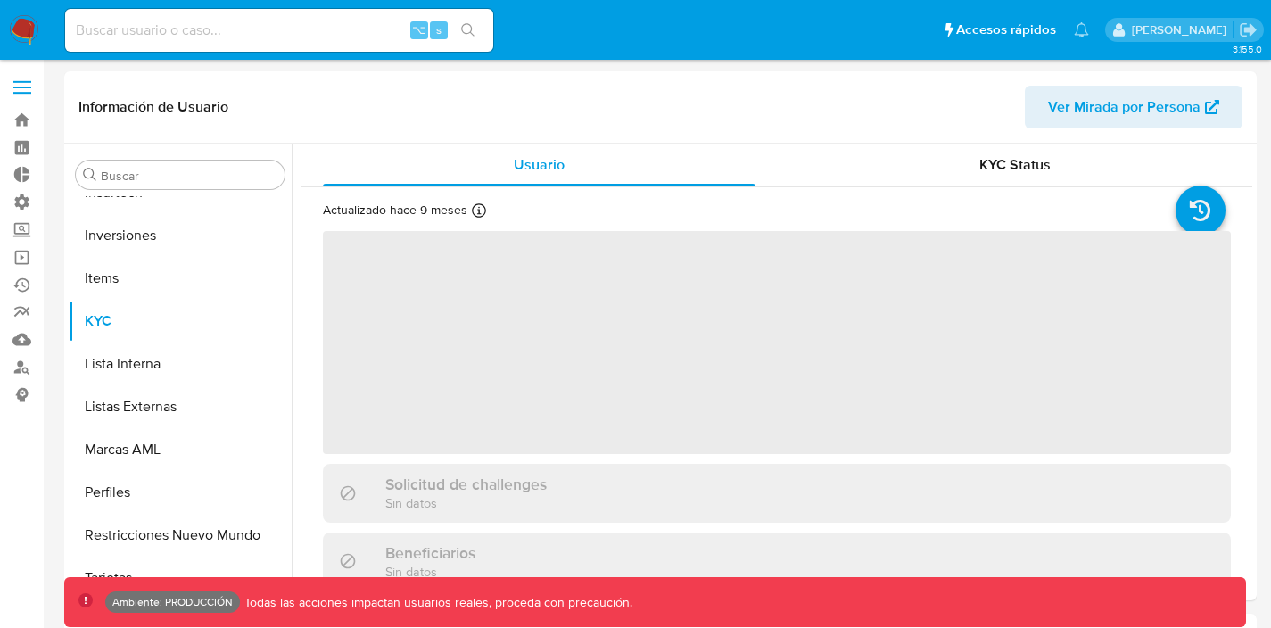
scroll to position [839, 0]
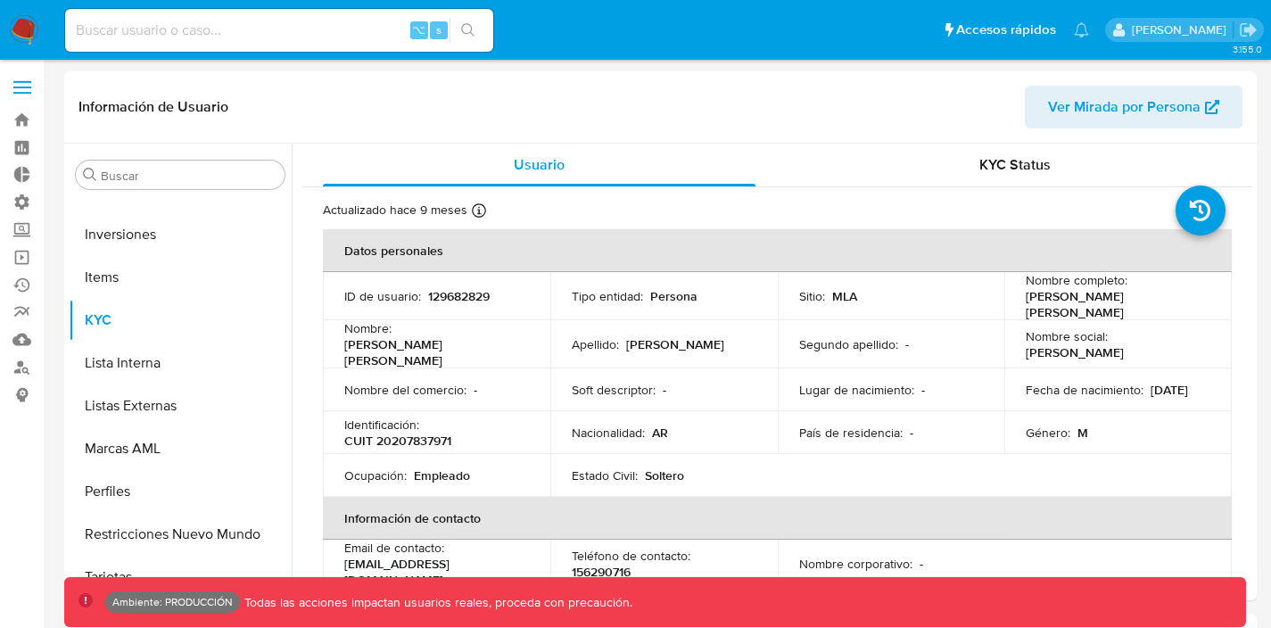
select select "10"
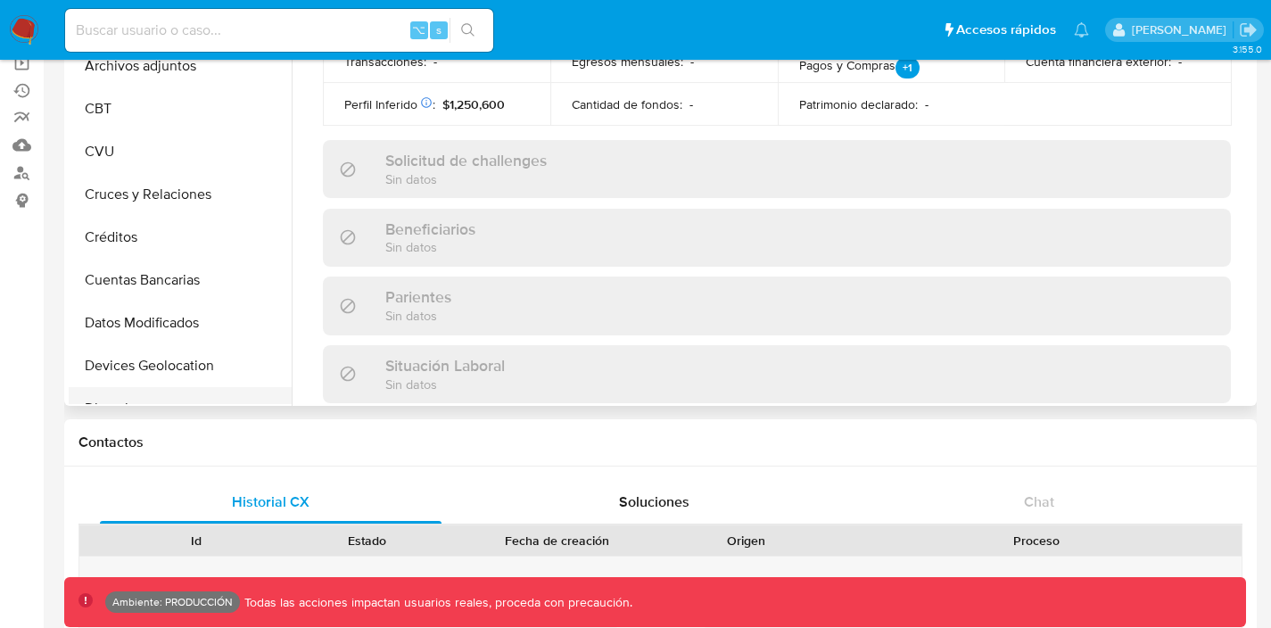
scroll to position [0, 0]
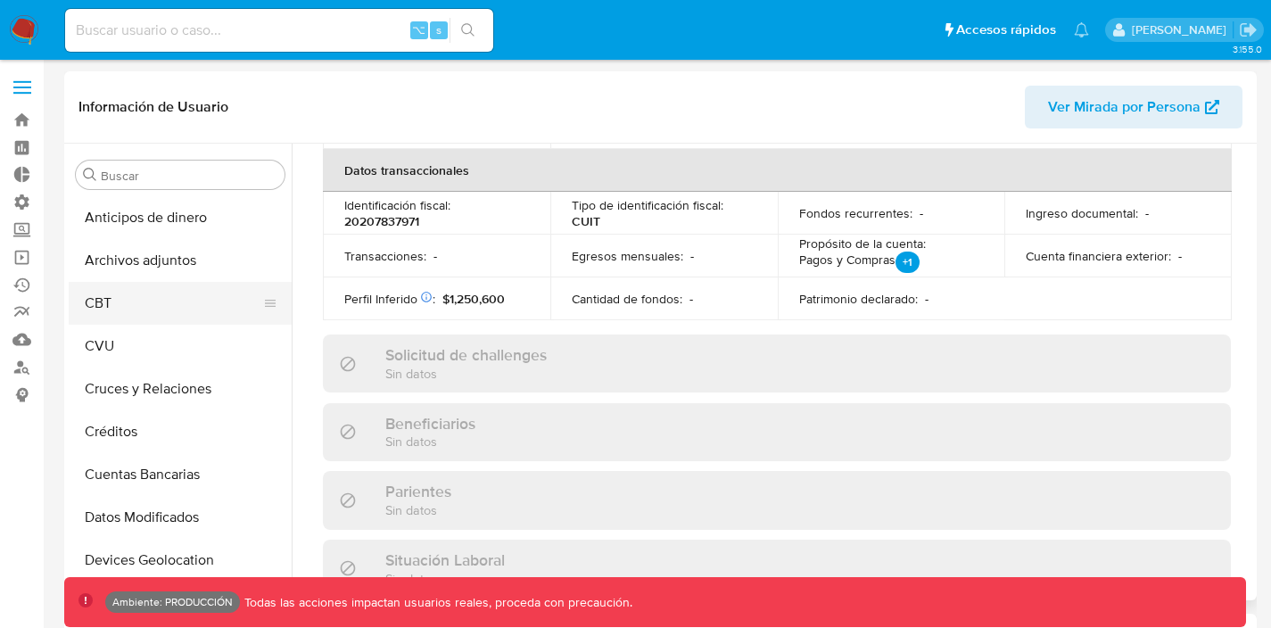
click at [158, 311] on button "CBT" at bounding box center [173, 303] width 209 height 43
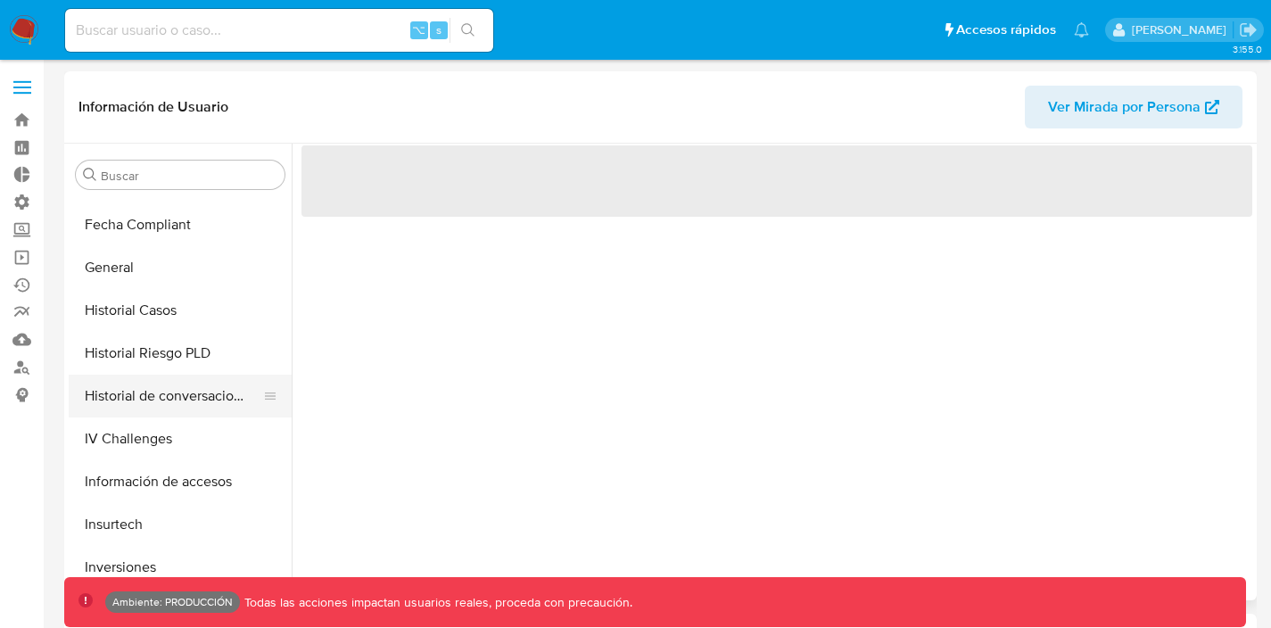
scroll to position [506, 0]
click at [128, 444] on button "IV Challenges" at bounding box center [173, 439] width 209 height 43
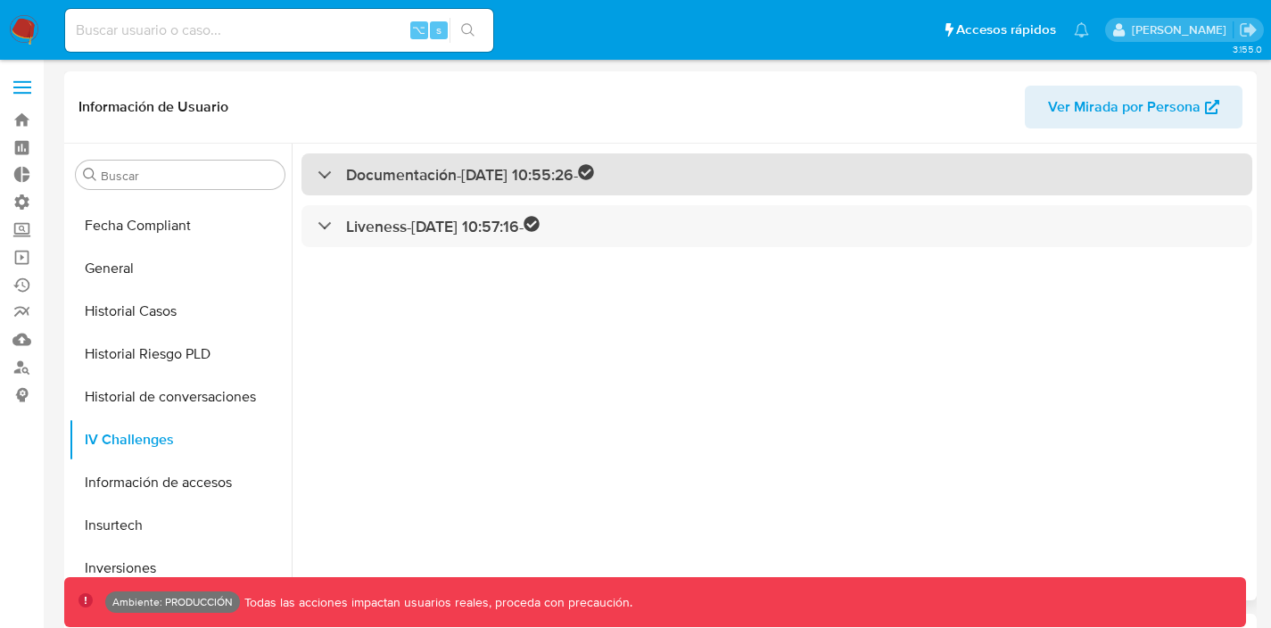
click at [320, 169] on div "Documentación - 14/10/2024 10:55:26 -" at bounding box center [456, 174] width 277 height 21
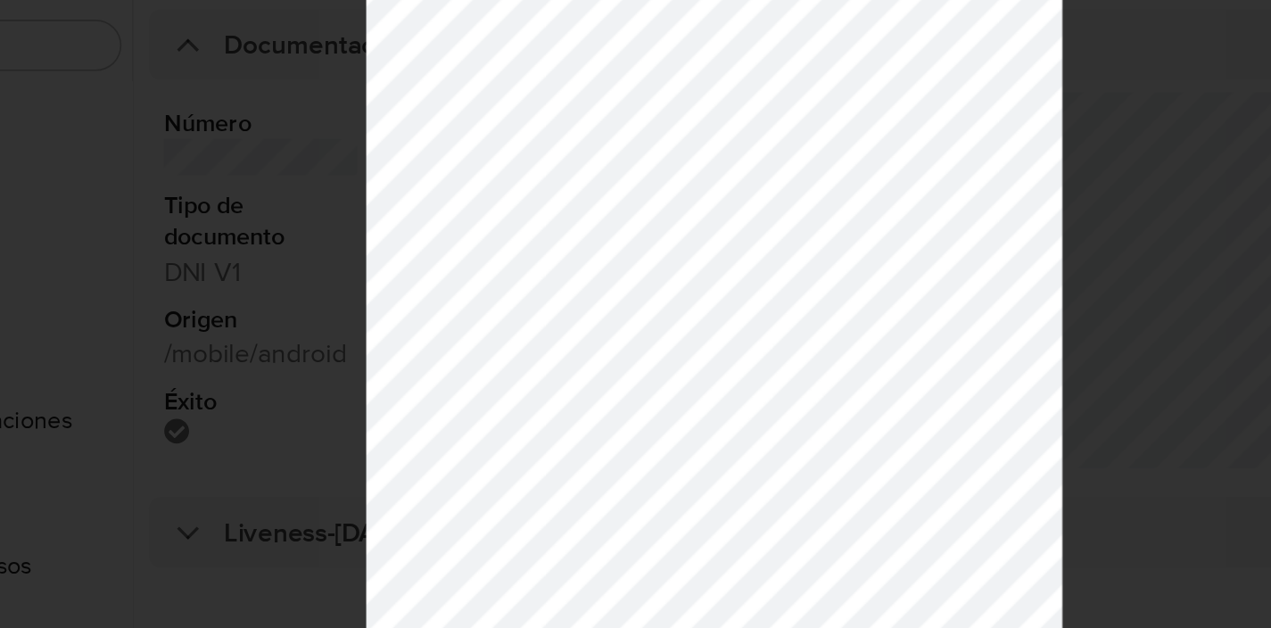
click at [396, 405] on div at bounding box center [635, 314] width 1271 height 628
click at [409, 395] on div at bounding box center [635, 314] width 1271 height 628
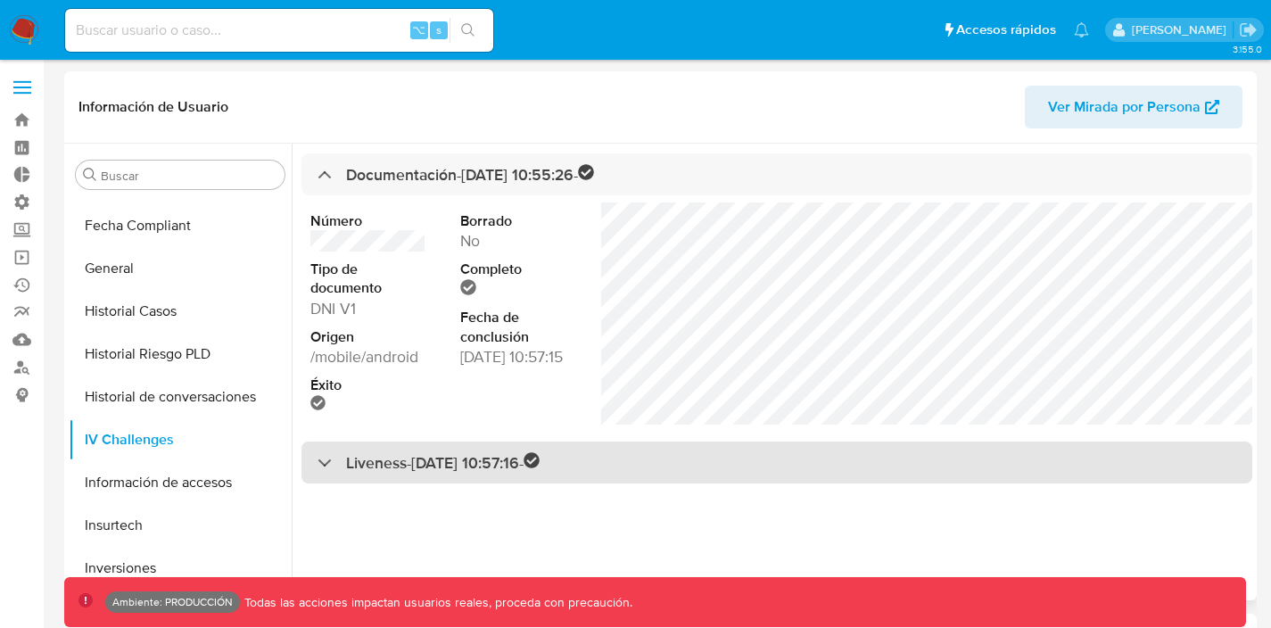
click at [327, 464] on div "Liveness - 14/10/2024 10:57:16 -" at bounding box center [429, 462] width 222 height 21
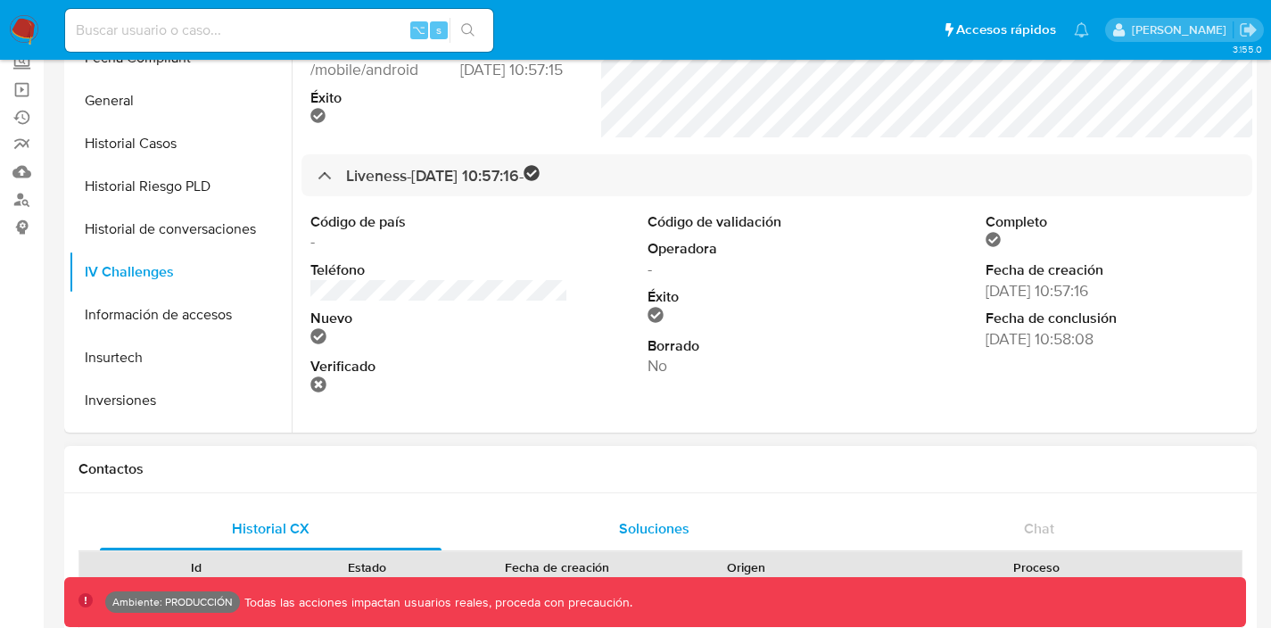
scroll to position [98, 0]
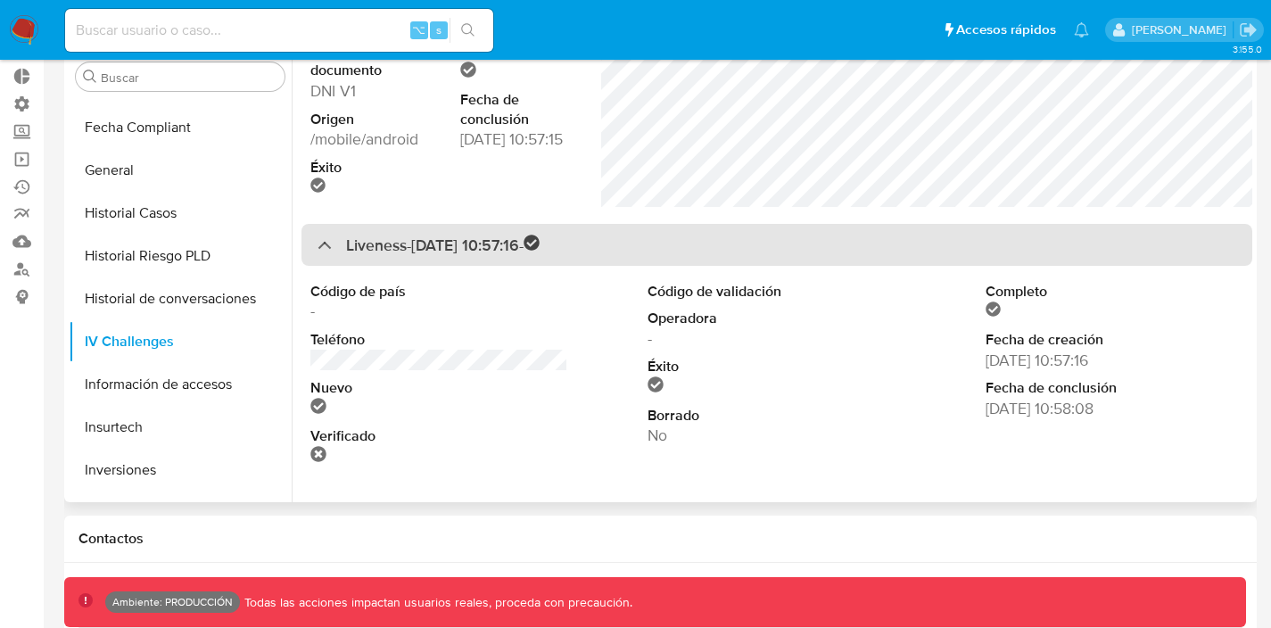
click at [322, 241] on div "Liveness - 14/10/2024 10:57:16 -" at bounding box center [429, 245] width 222 height 21
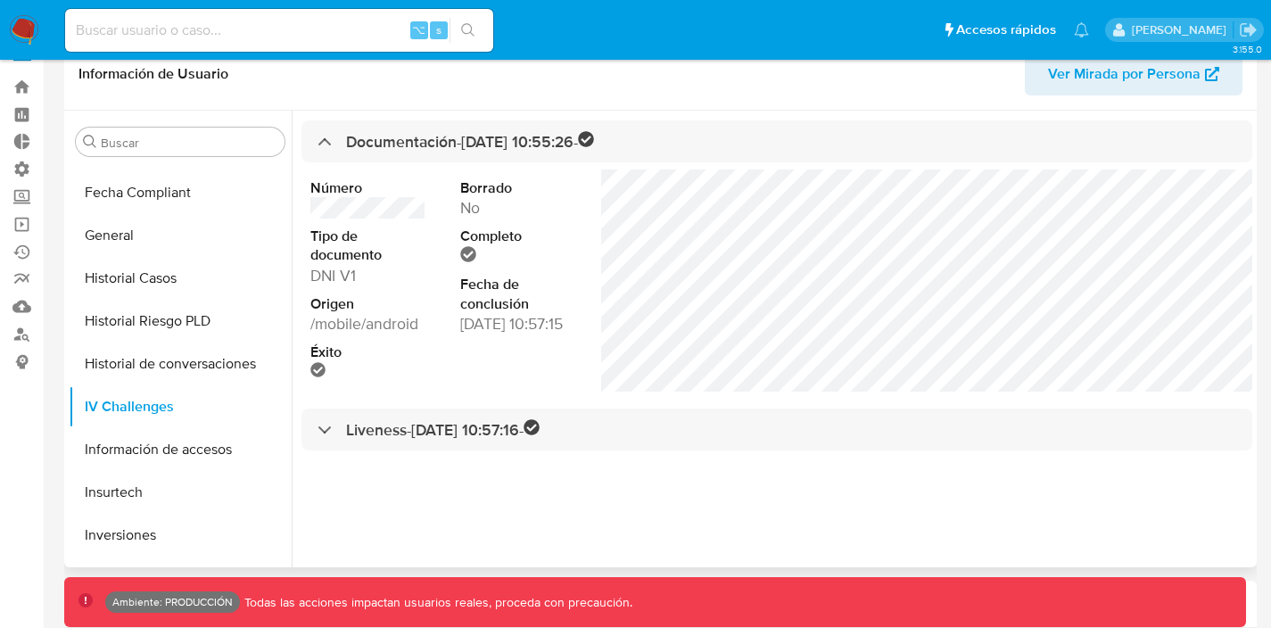
scroll to position [13, 0]
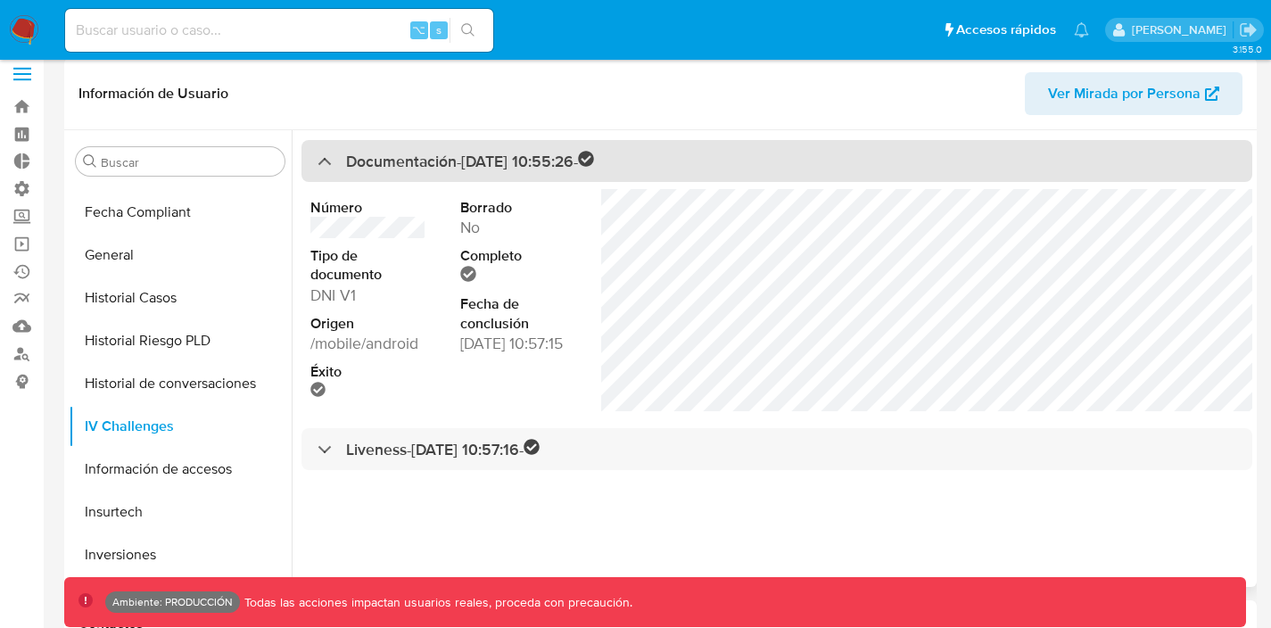
click at [318, 163] on div "Documentación - 14/10/2024 10:55:26 -" at bounding box center [456, 161] width 277 height 21
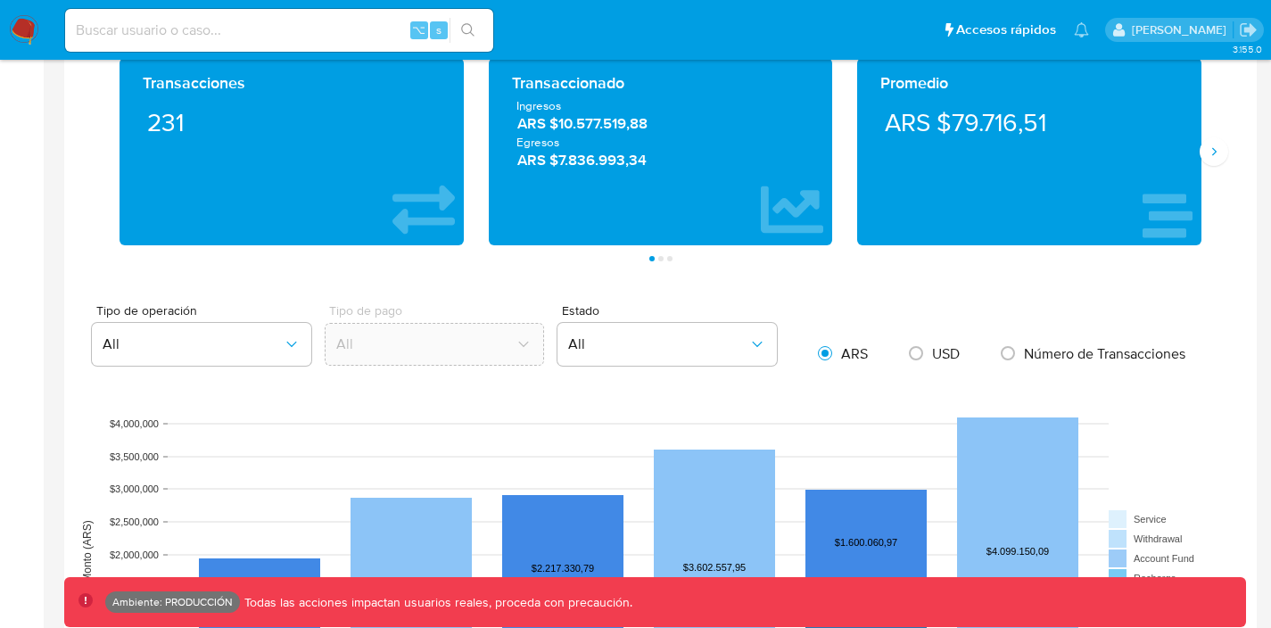
scroll to position [1017, 0]
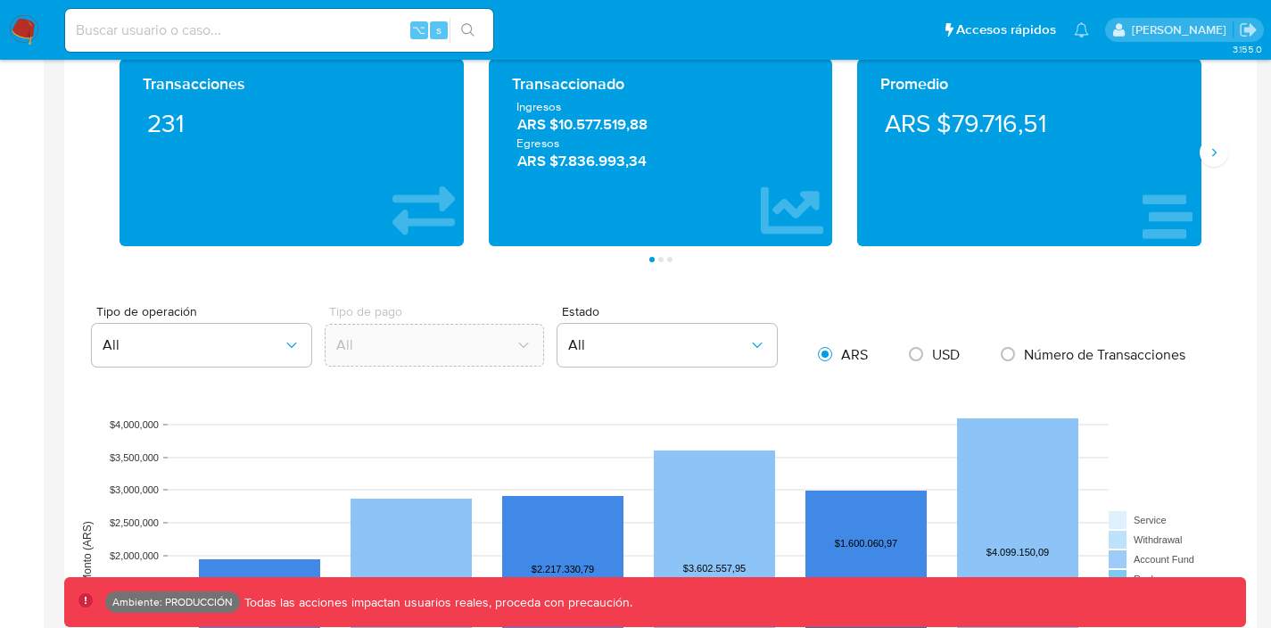
click at [1228, 161] on div "Transacciones 231 Transaccionado Ingresos ARS $10.577.519,88 Egresos ARS $7.836…" at bounding box center [661, 160] width 1164 height 203
click at [1213, 153] on icon "Siguiente" at bounding box center [1214, 152] width 14 height 14
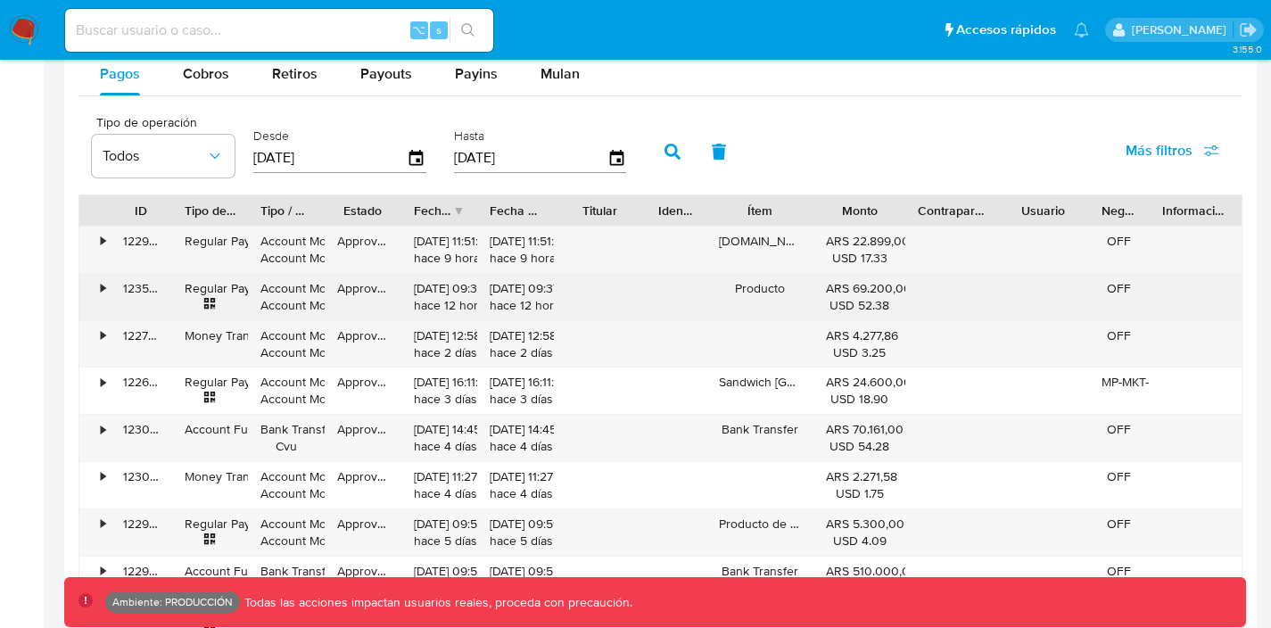
scroll to position [1701, 0]
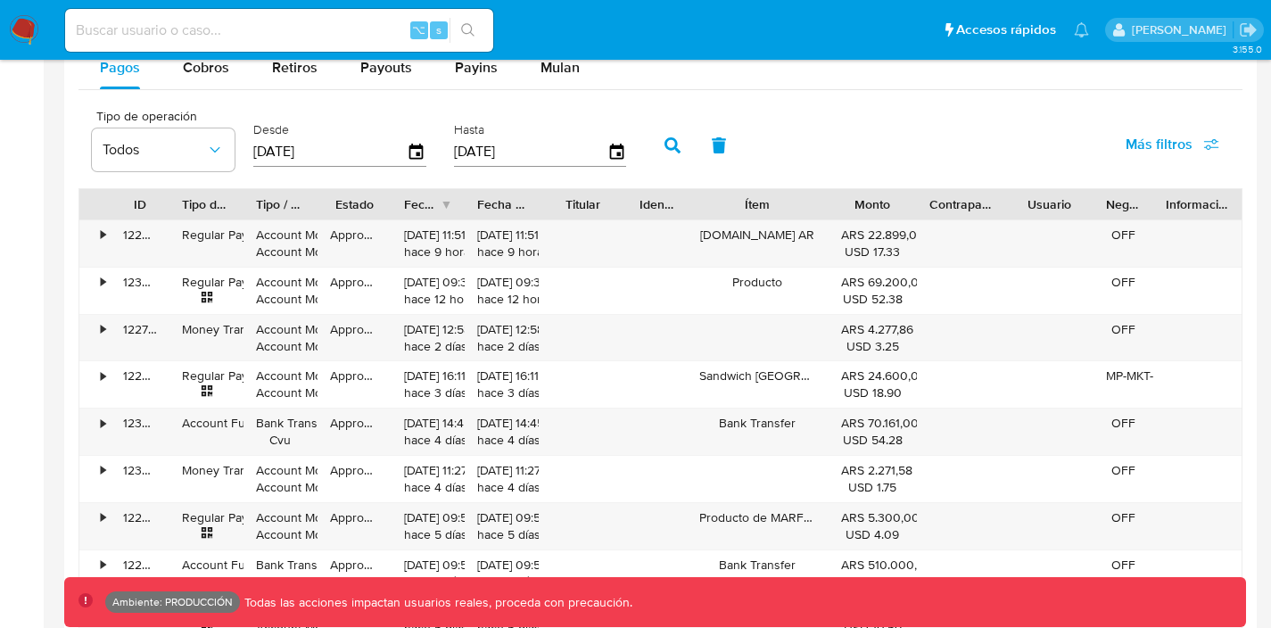
drag, startPoint x: 824, startPoint y: 215, endPoint x: 859, endPoint y: 218, distance: 34.9
click at [859, 218] on div "ID Tipo de operación Tipo / Método Estado Fecha de creación Fecha de aprobación…" at bounding box center [660, 204] width 1162 height 30
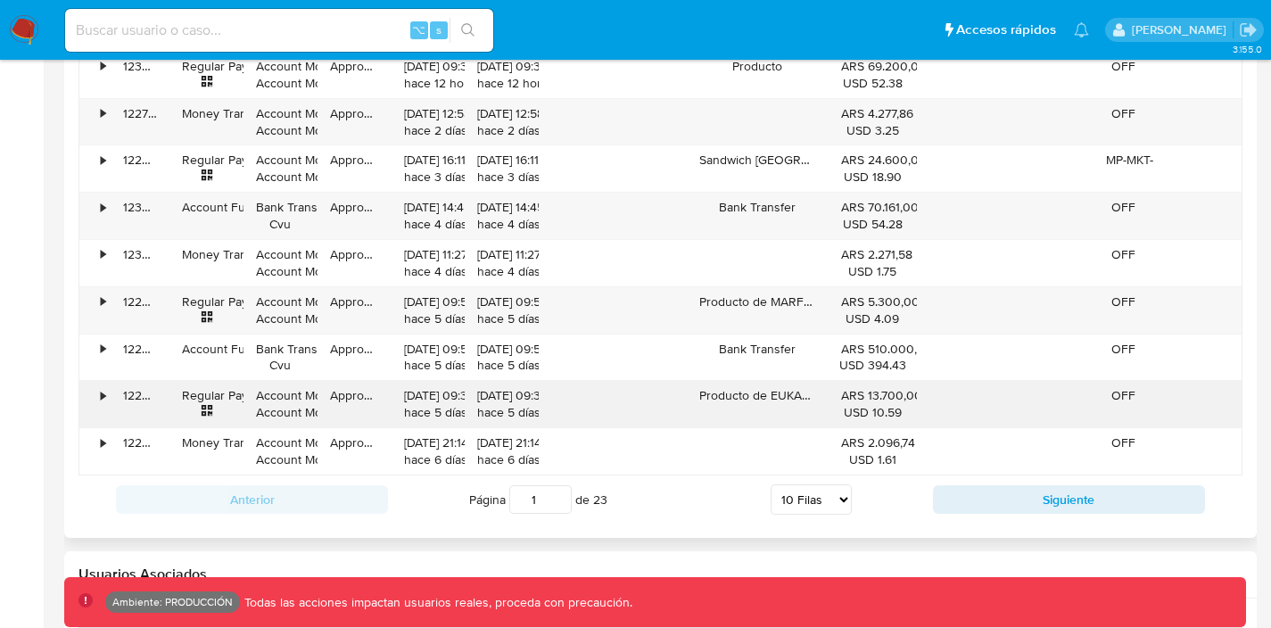
scroll to position [1920, 0]
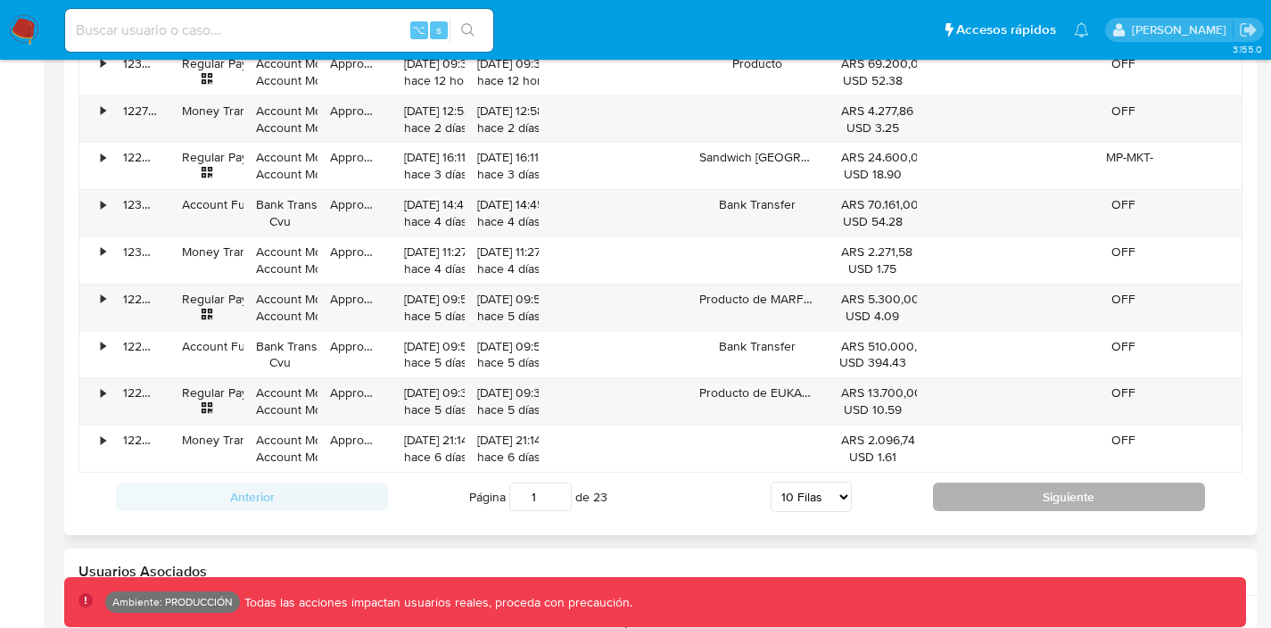
click at [1003, 492] on button "Siguiente" at bounding box center [1069, 497] width 272 height 29
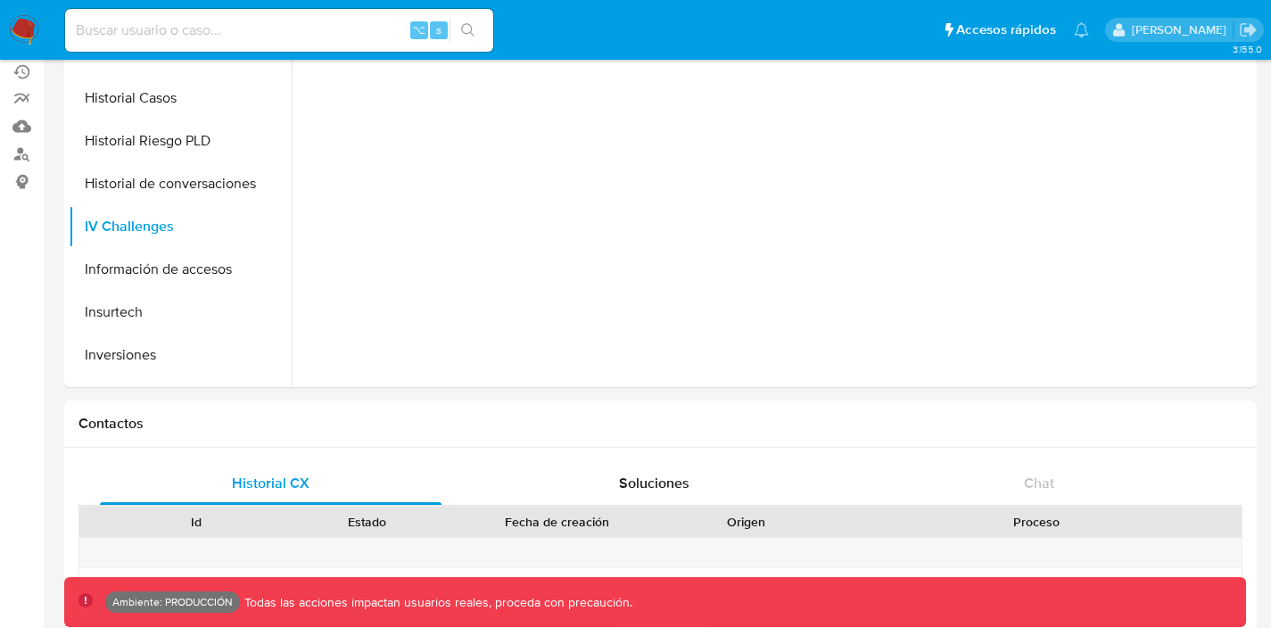
scroll to position [0, 0]
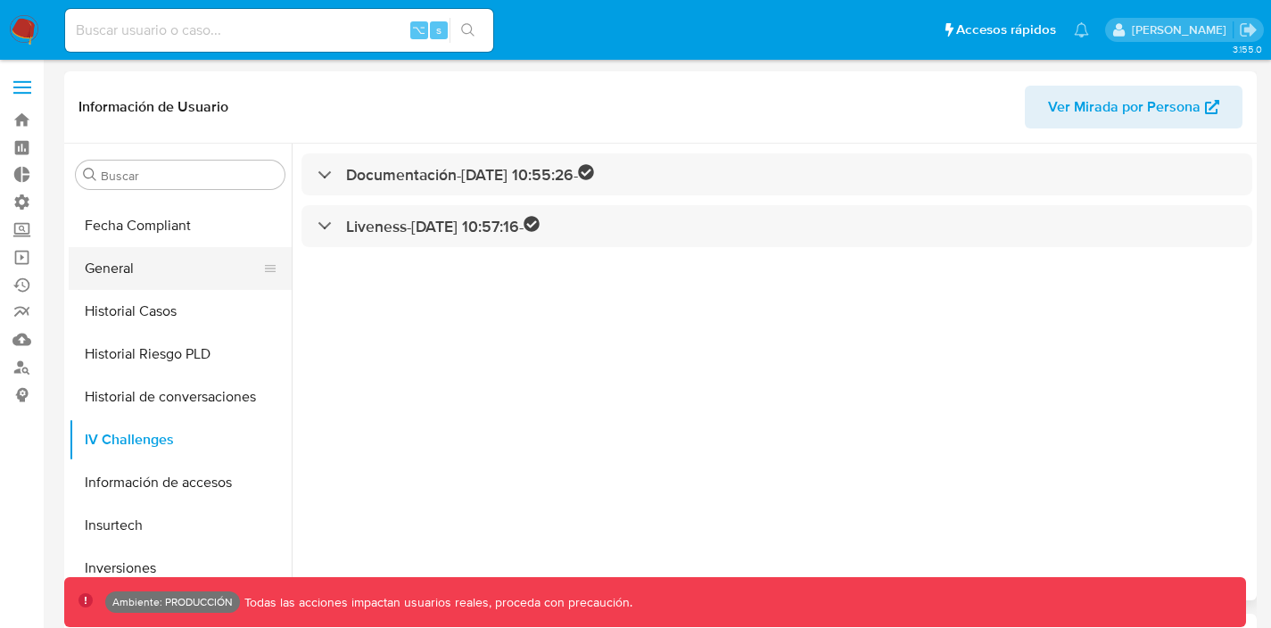
click at [150, 268] on button "General" at bounding box center [173, 268] width 209 height 43
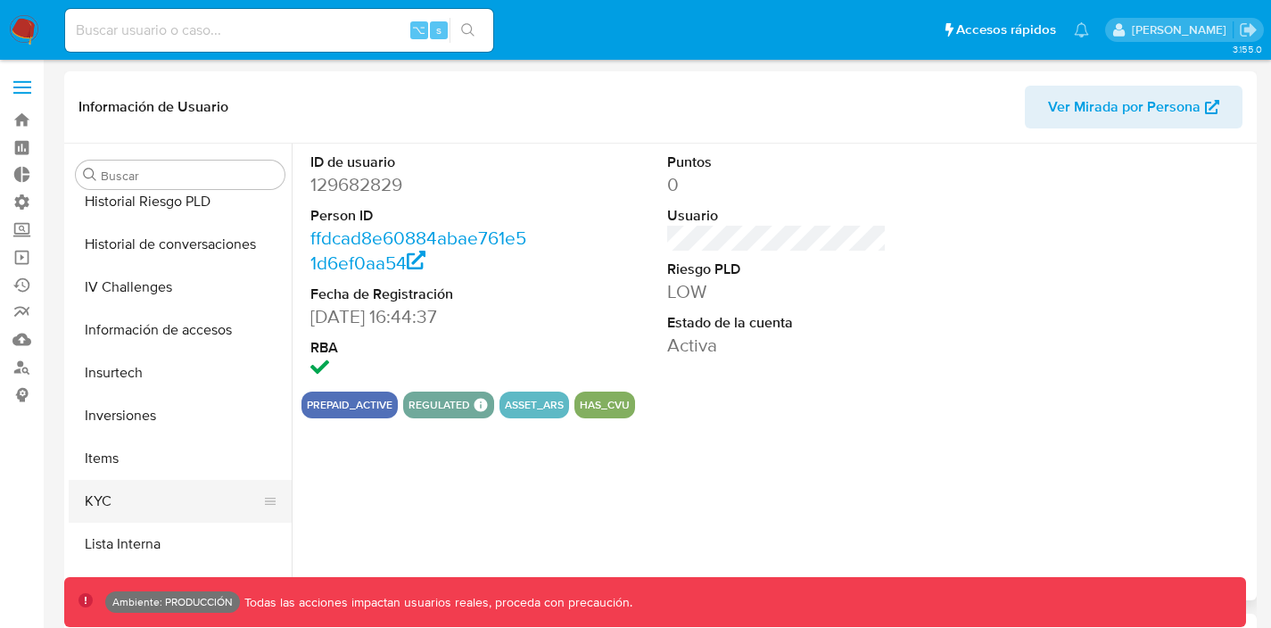
scroll to position [659, 0]
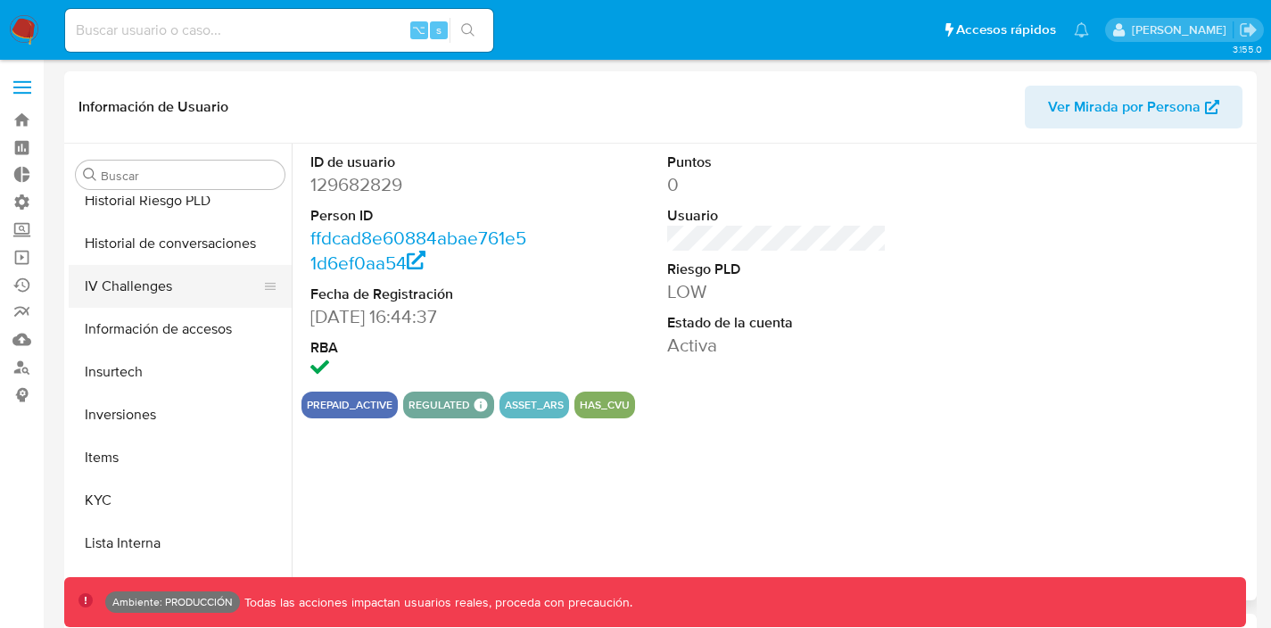
click at [163, 285] on button "IV Challenges" at bounding box center [173, 286] width 209 height 43
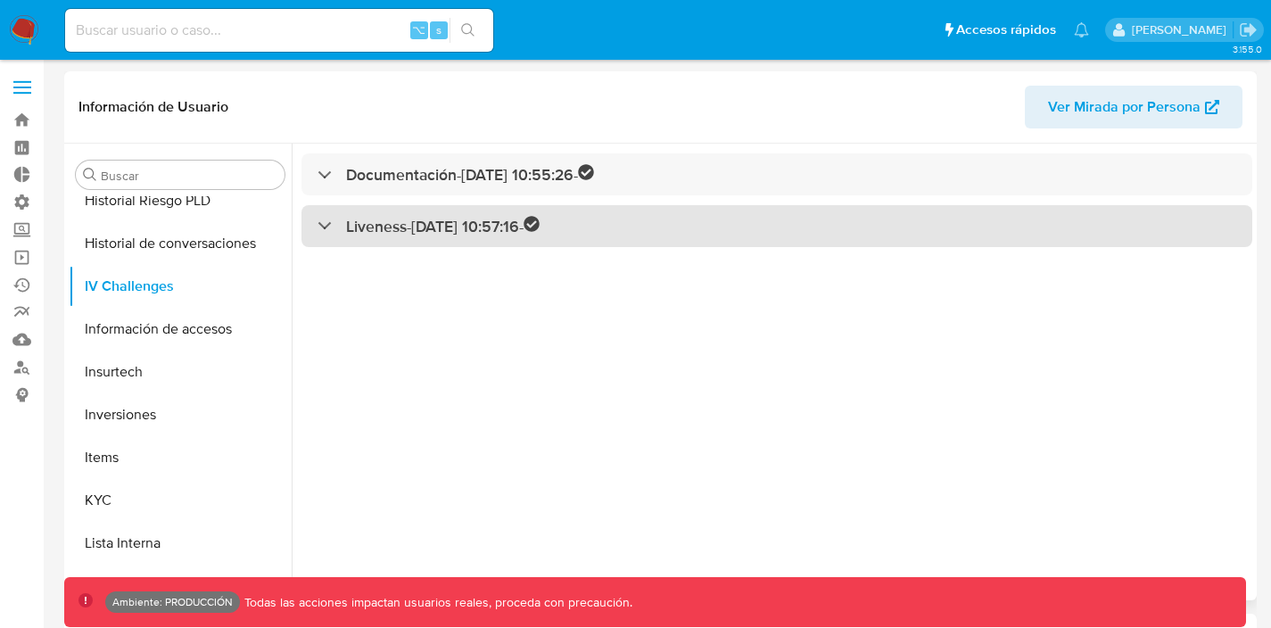
click at [686, 227] on div "Liveness - 14/10/2024 10:57:16 -" at bounding box center [777, 226] width 951 height 42
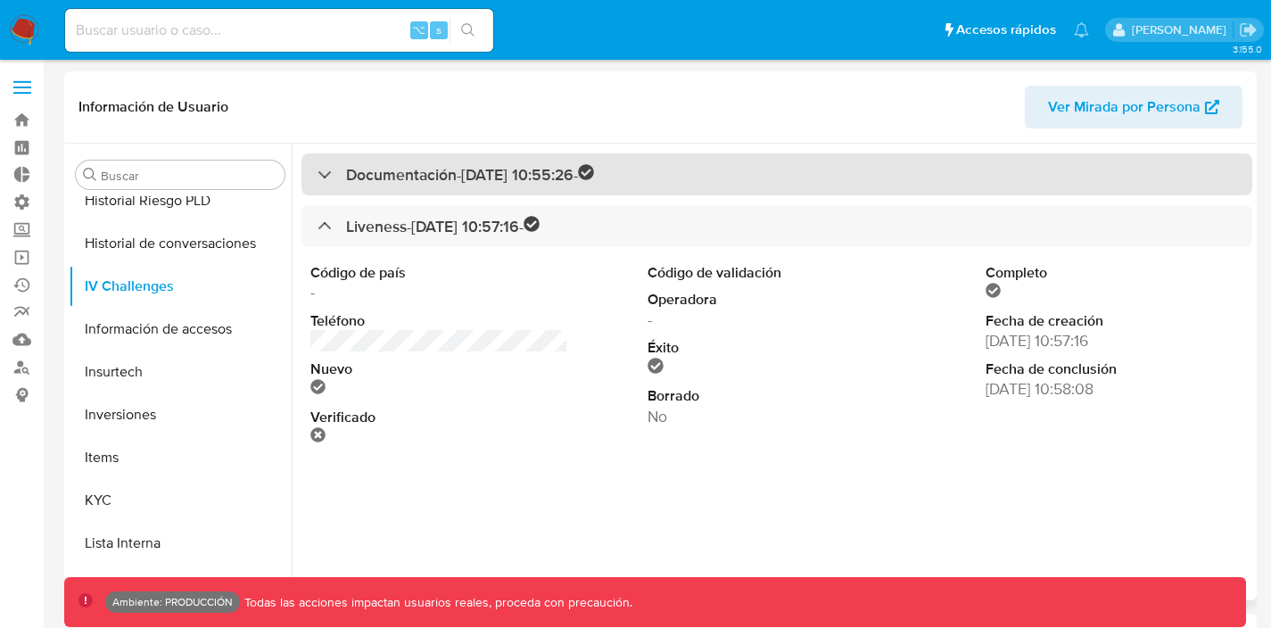
click at [736, 182] on div "Documentación - 14/10/2024 10:55:26 -" at bounding box center [777, 174] width 951 height 42
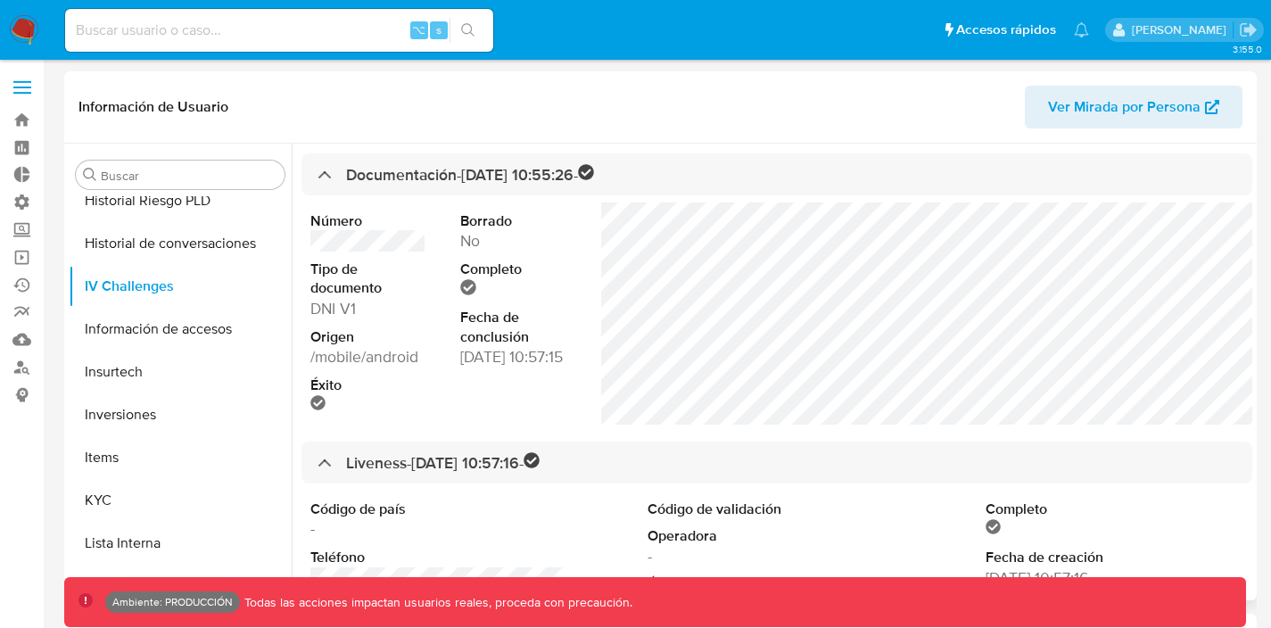
click at [1145, 111] on span "Ver Mirada por Persona" at bounding box center [1124, 107] width 153 height 43
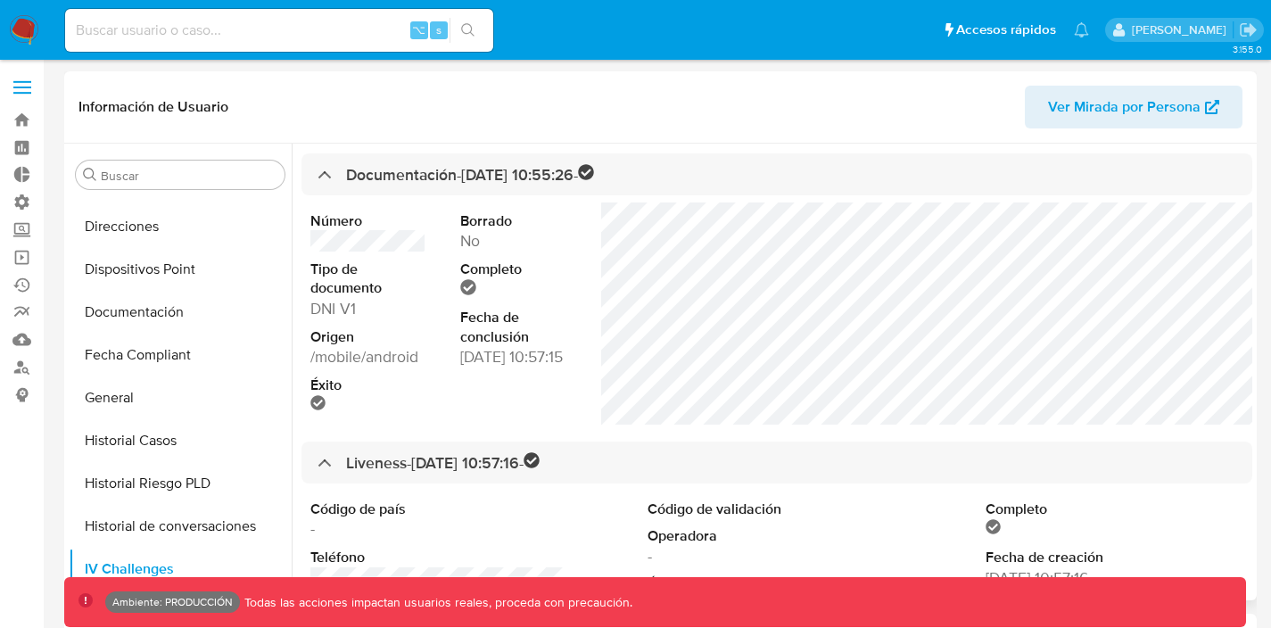
scroll to position [400, 0]
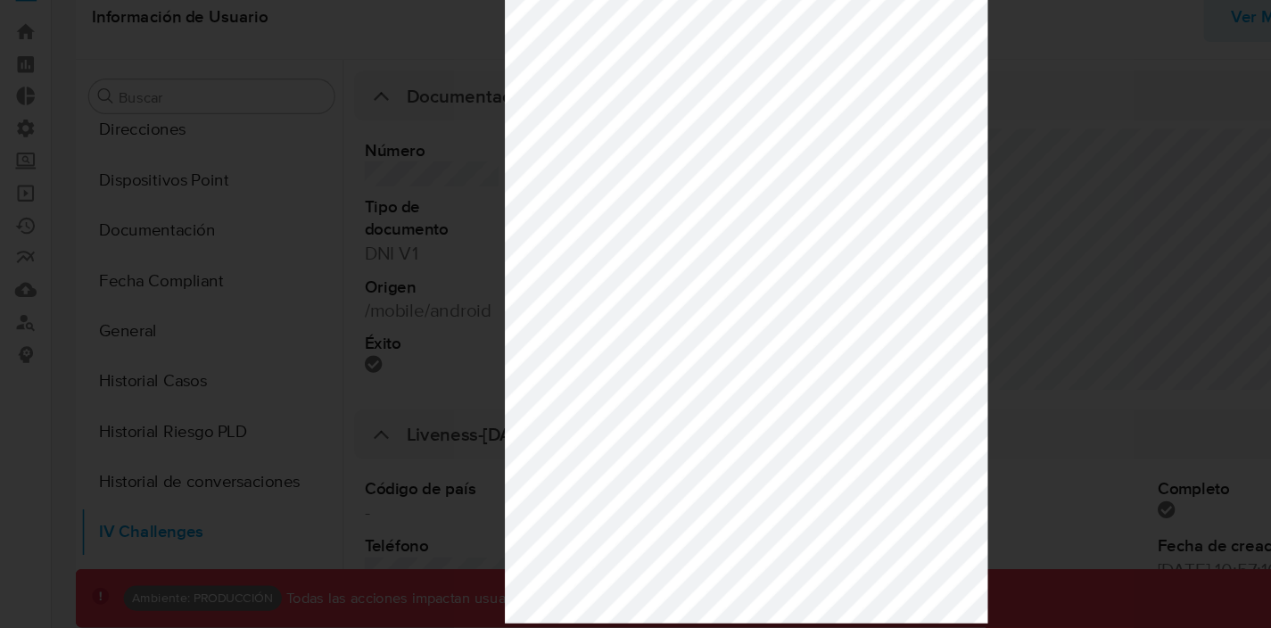
click at [368, 358] on div at bounding box center [635, 314] width 1271 height 628
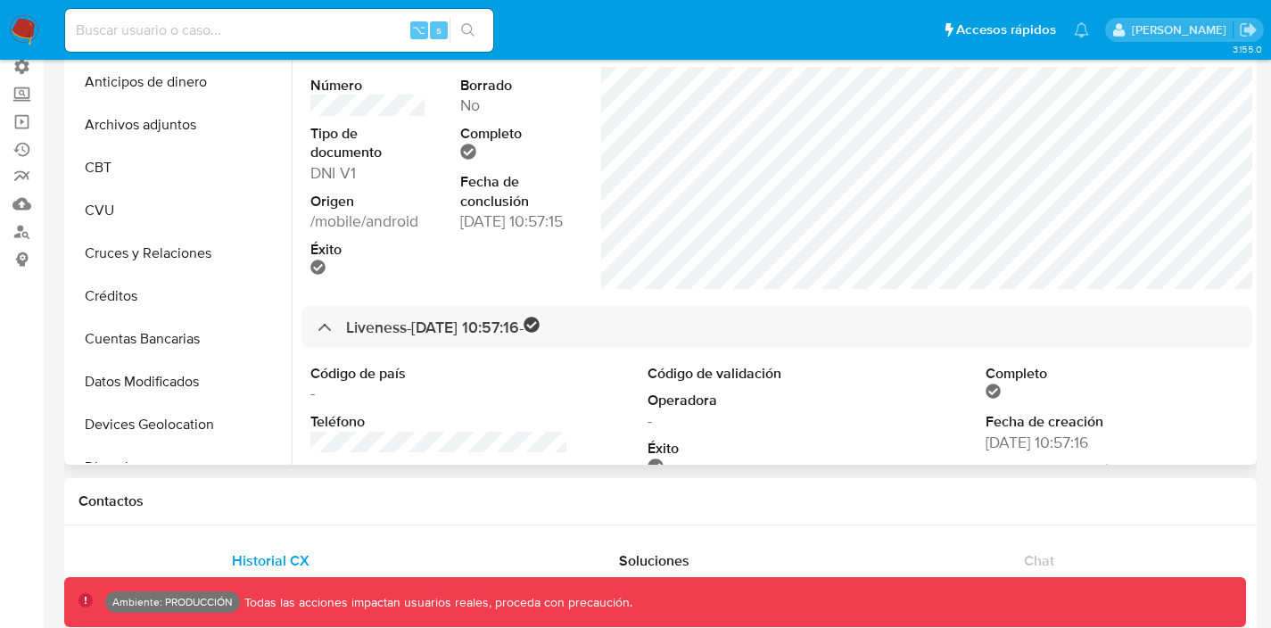
scroll to position [0, 0]
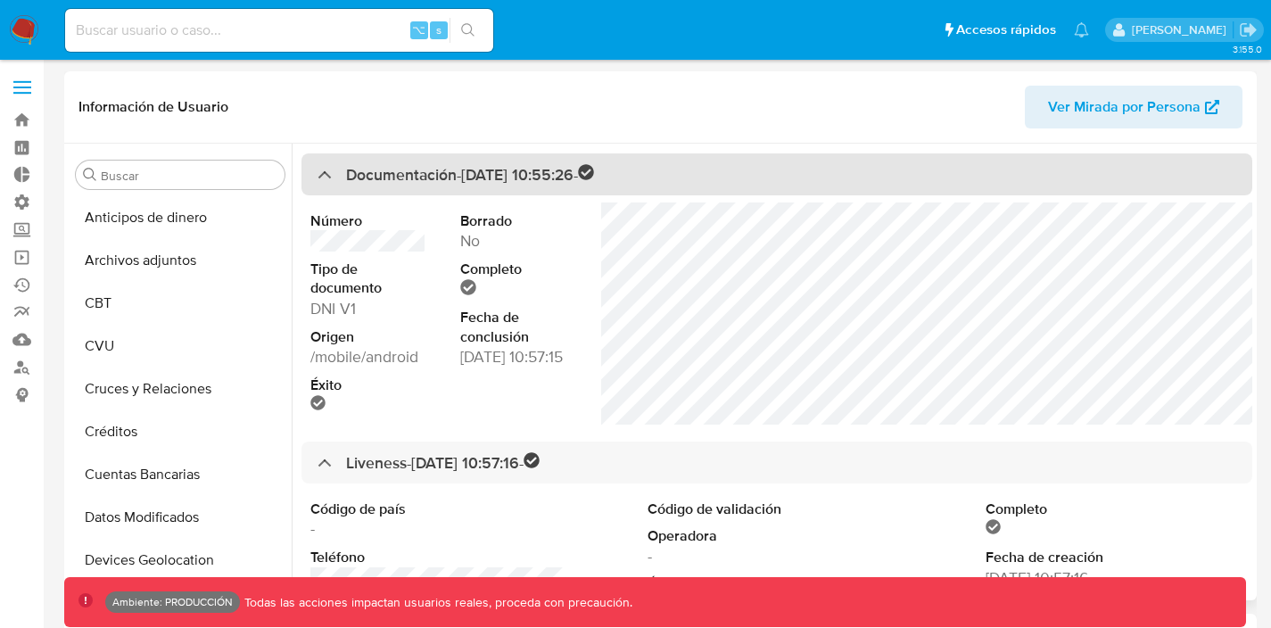
click at [320, 173] on div "Documentación - 14/10/2024 10:55:26 -" at bounding box center [456, 174] width 277 height 21
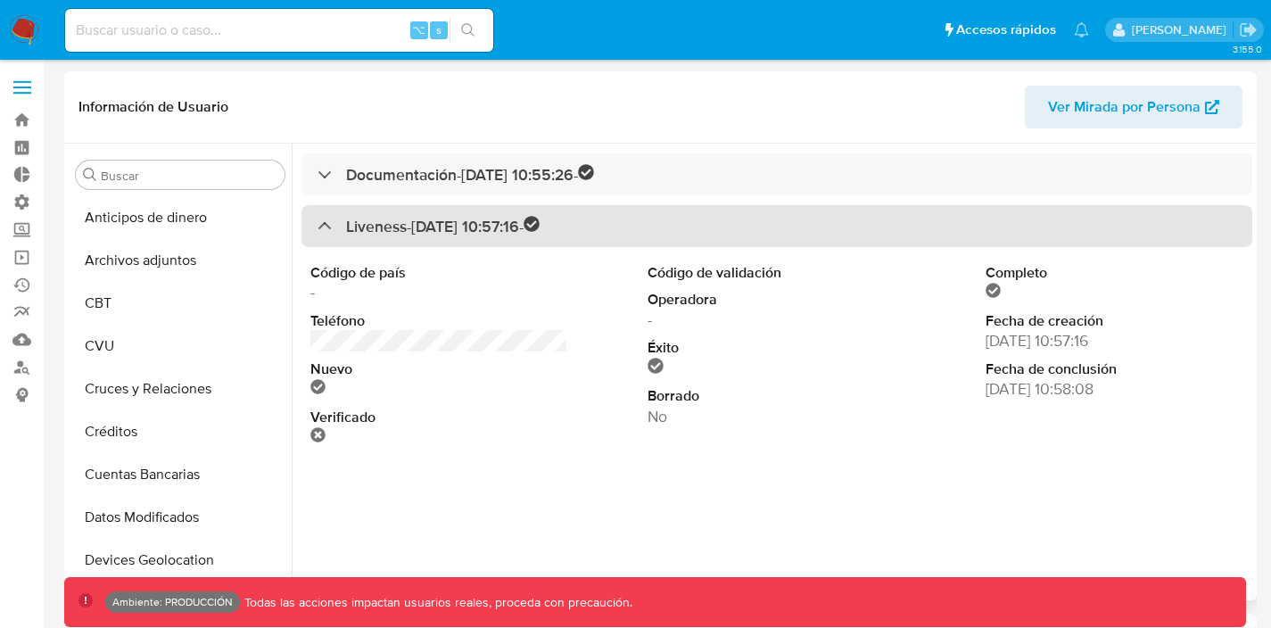
click at [318, 225] on div at bounding box center [318, 225] width 0 height 0
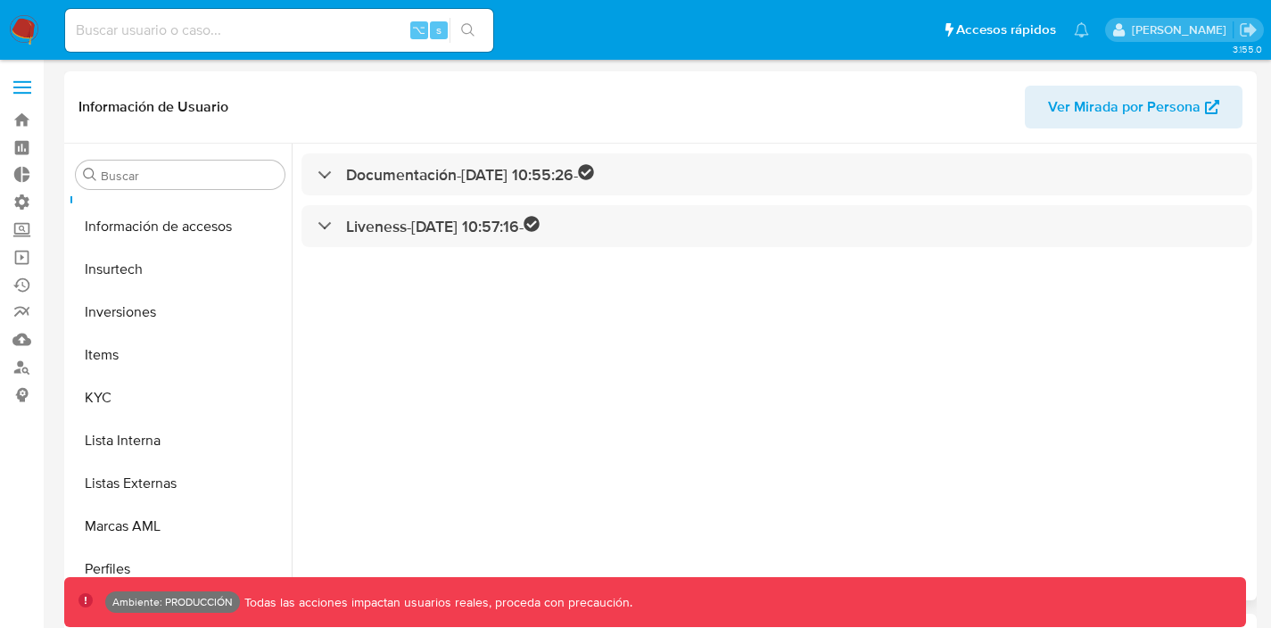
scroll to position [839, 0]
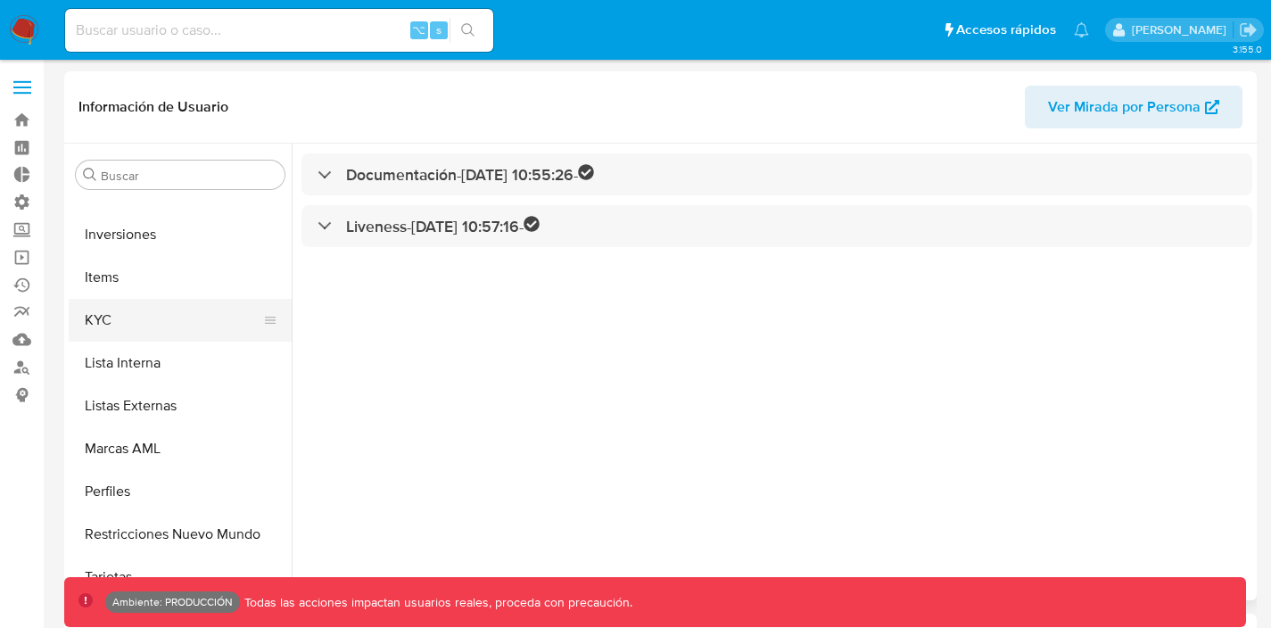
click at [132, 329] on button "KYC" at bounding box center [173, 320] width 209 height 43
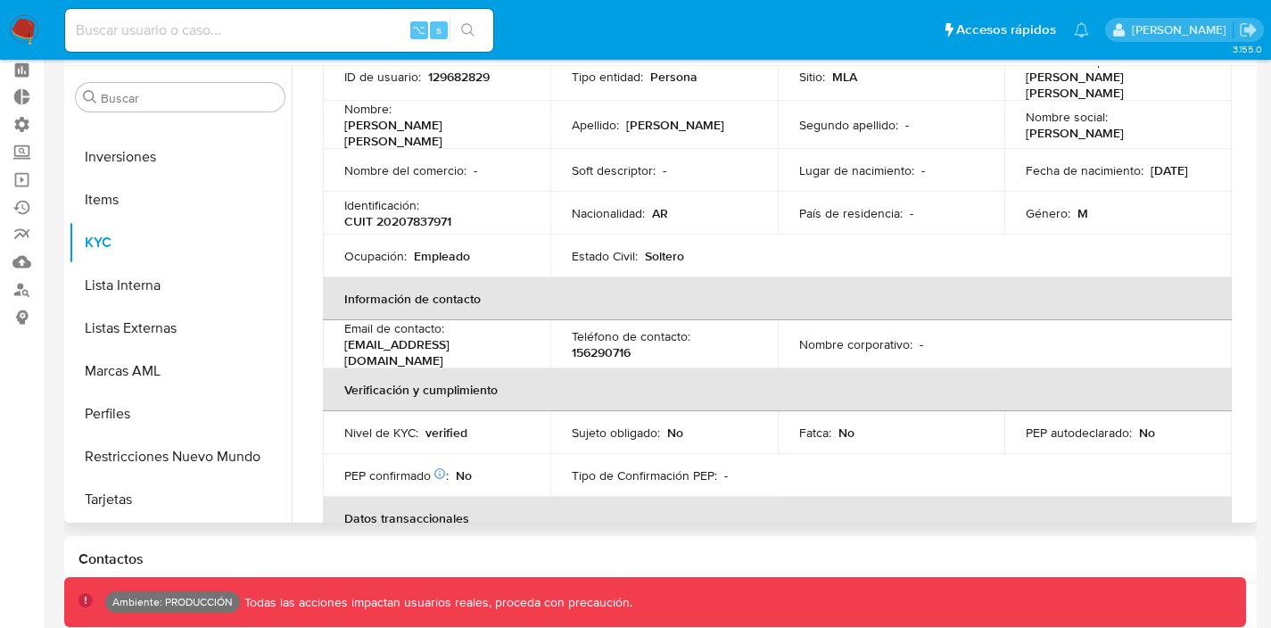
scroll to position [138, 0]
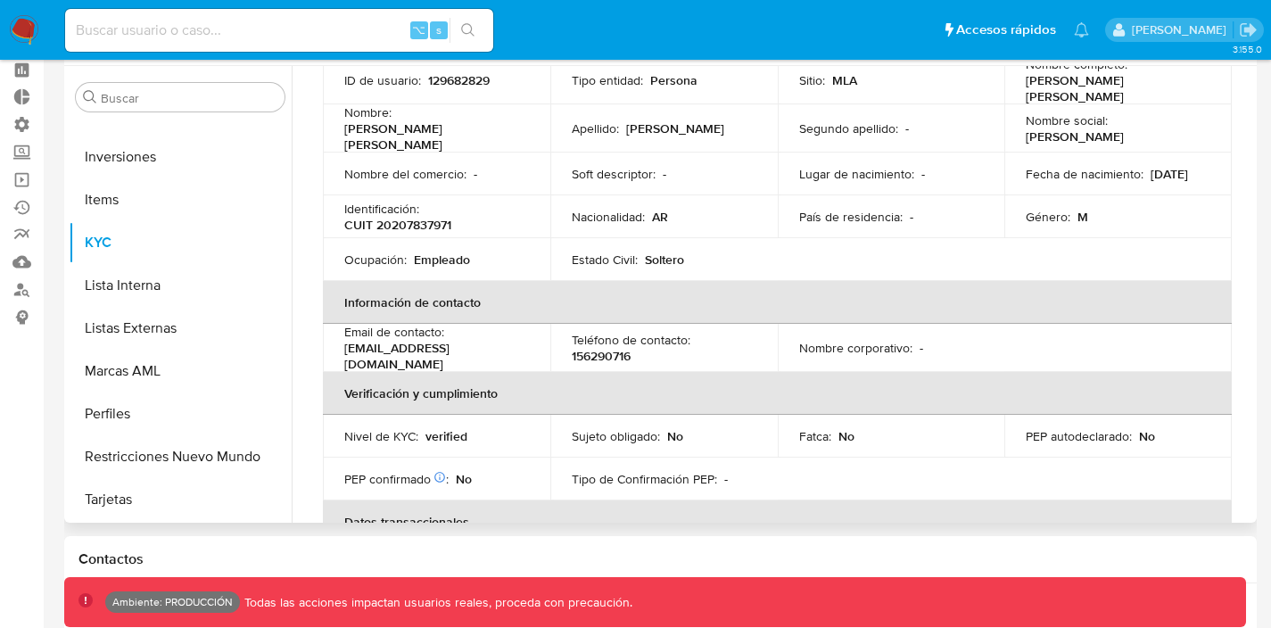
drag, startPoint x: 1072, startPoint y: 171, endPoint x: 1095, endPoint y: 171, distance: 22.3
click at [1095, 171] on div "Fecha de nacimiento : 09/05/1969" at bounding box center [1118, 174] width 185 height 16
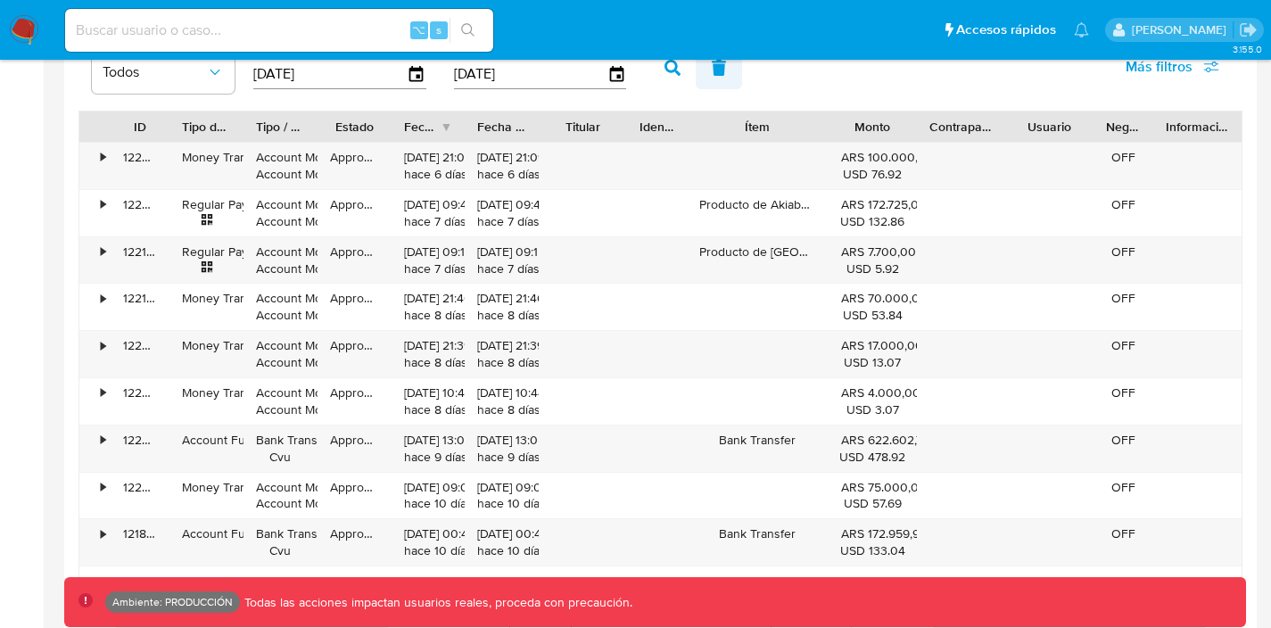
scroll to position [1784, 0]
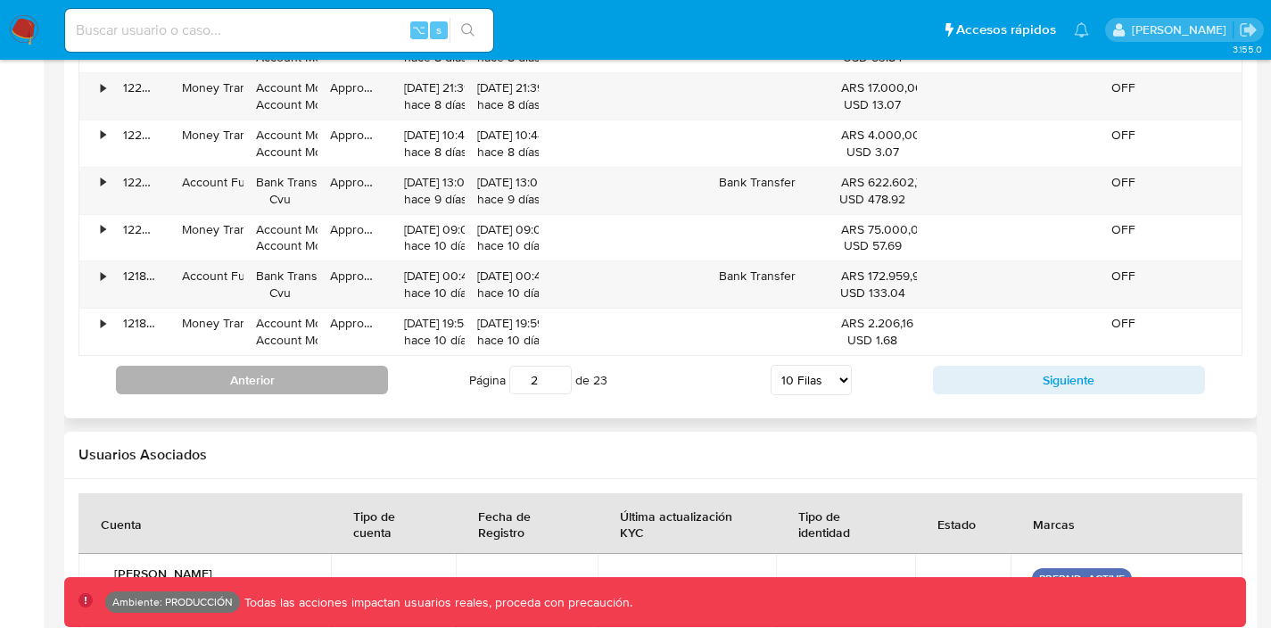
click at [325, 372] on button "Anterior" at bounding box center [252, 380] width 272 height 29
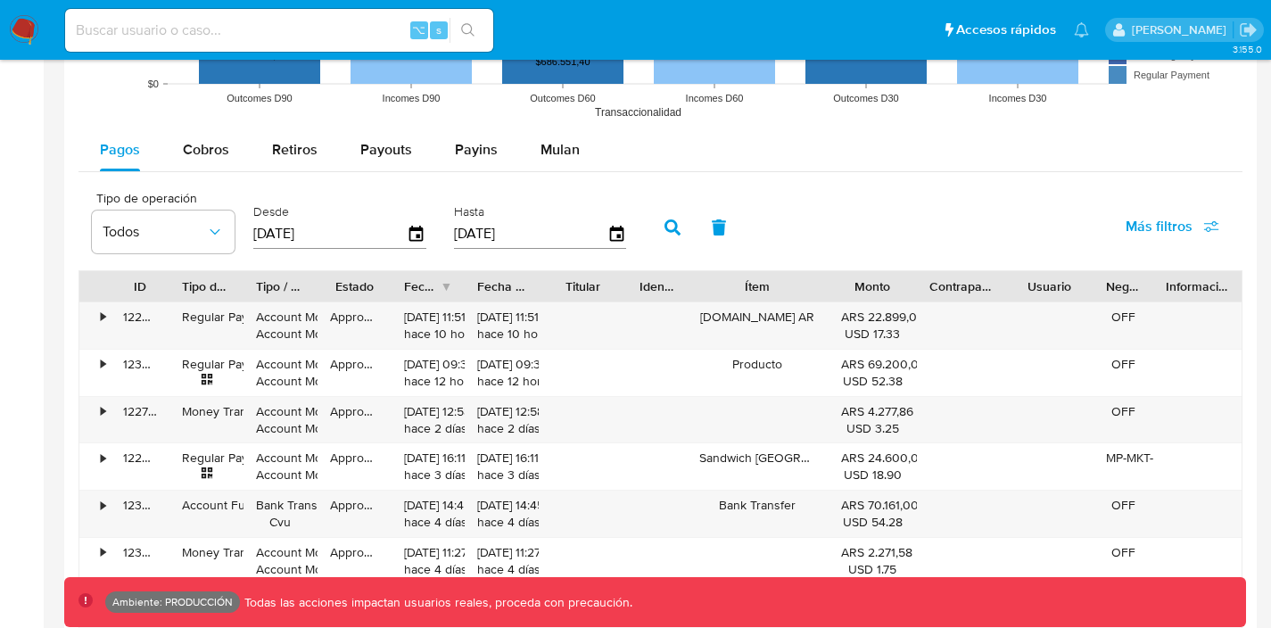
scroll to position [1612, 0]
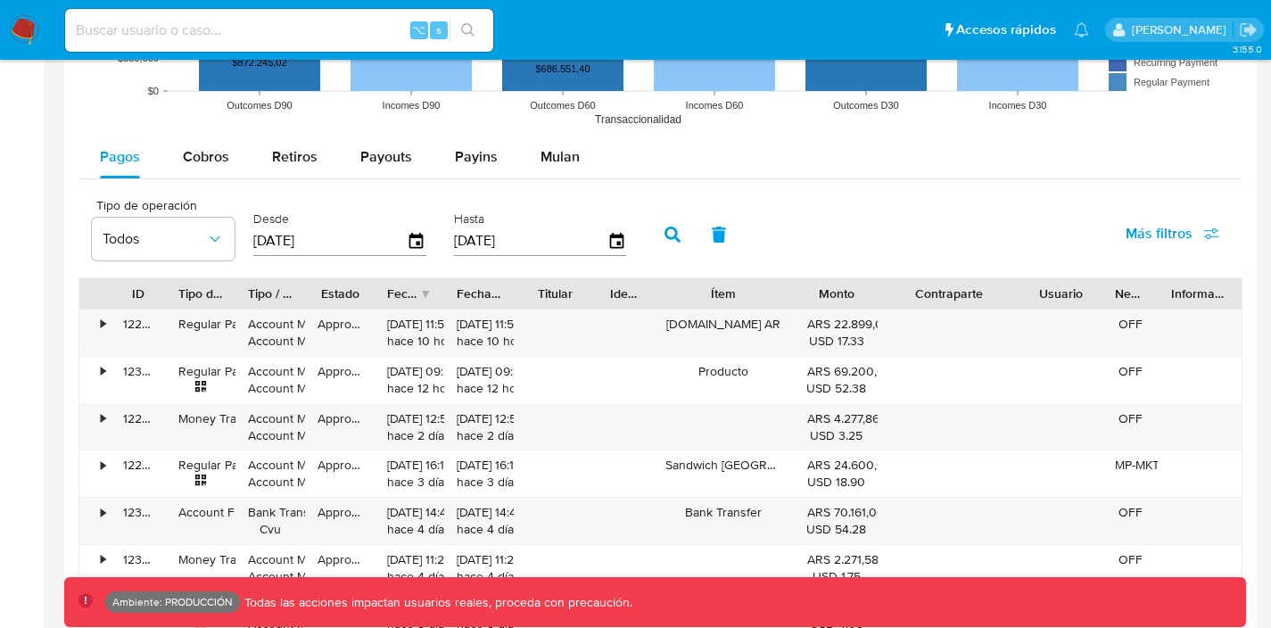
drag, startPoint x: 997, startPoint y: 299, endPoint x: 1051, endPoint y: 304, distance: 53.8
click at [1050, 305] on div "ID Tipo de operación Tipo / Método Estado Fecha de creación Fecha de aprobación…" at bounding box center [660, 293] width 1162 height 30
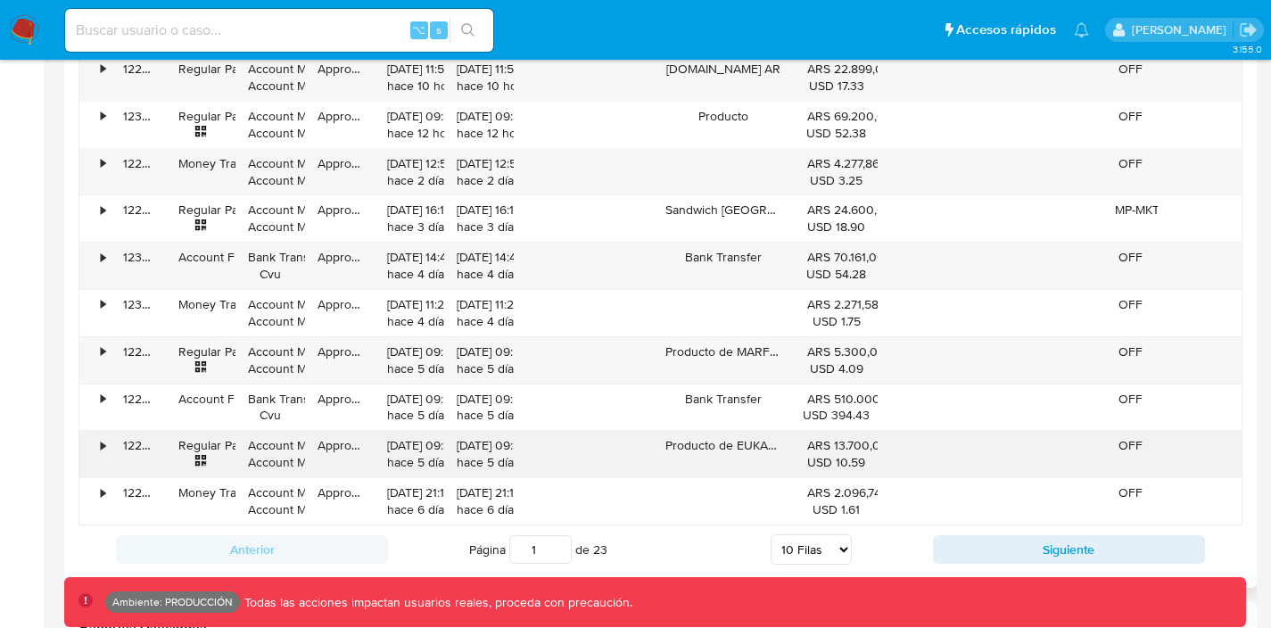
scroll to position [1880, 0]
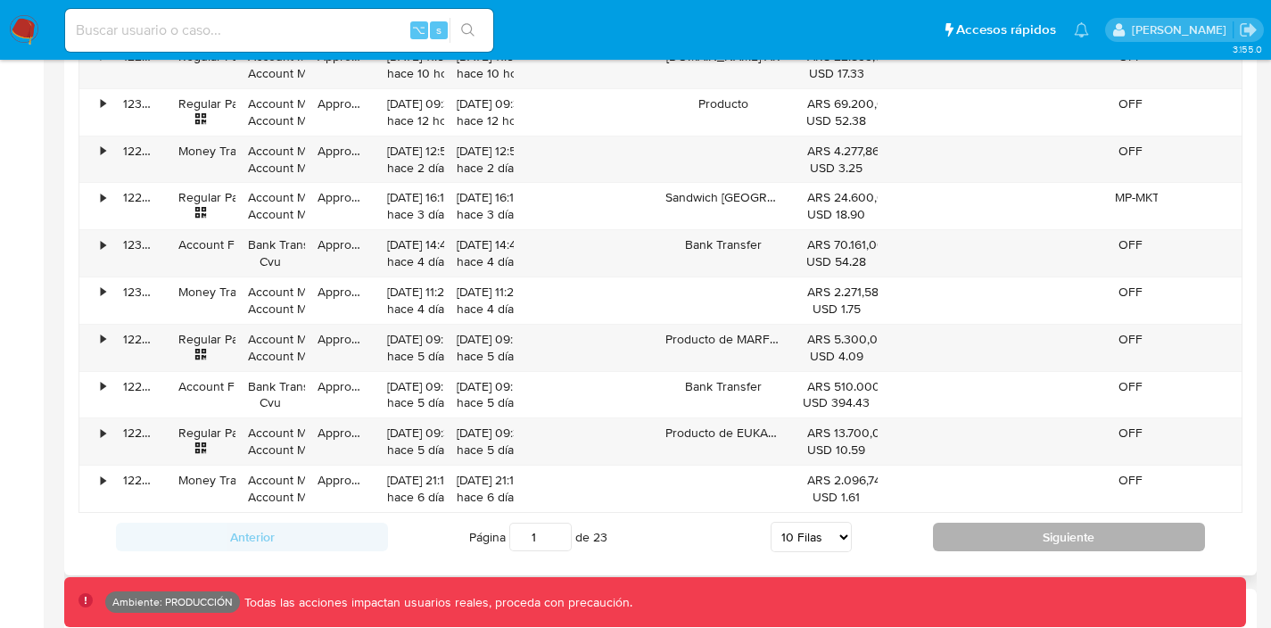
click at [959, 529] on button "Siguiente" at bounding box center [1069, 537] width 272 height 29
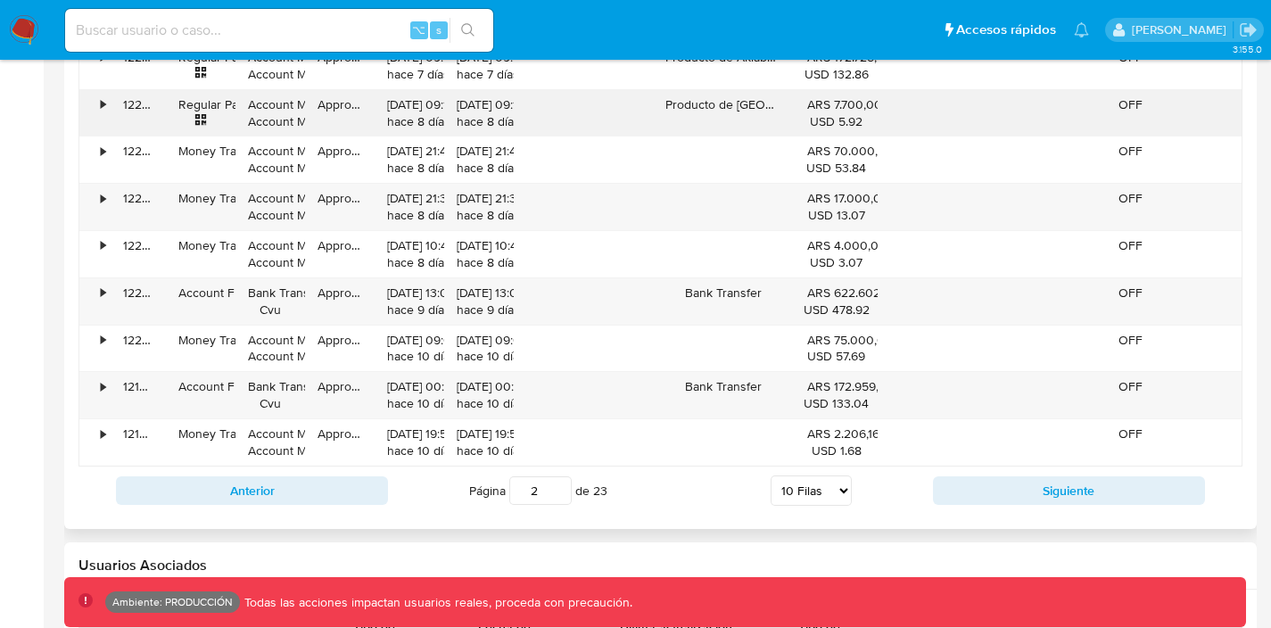
scroll to position [1957, 0]
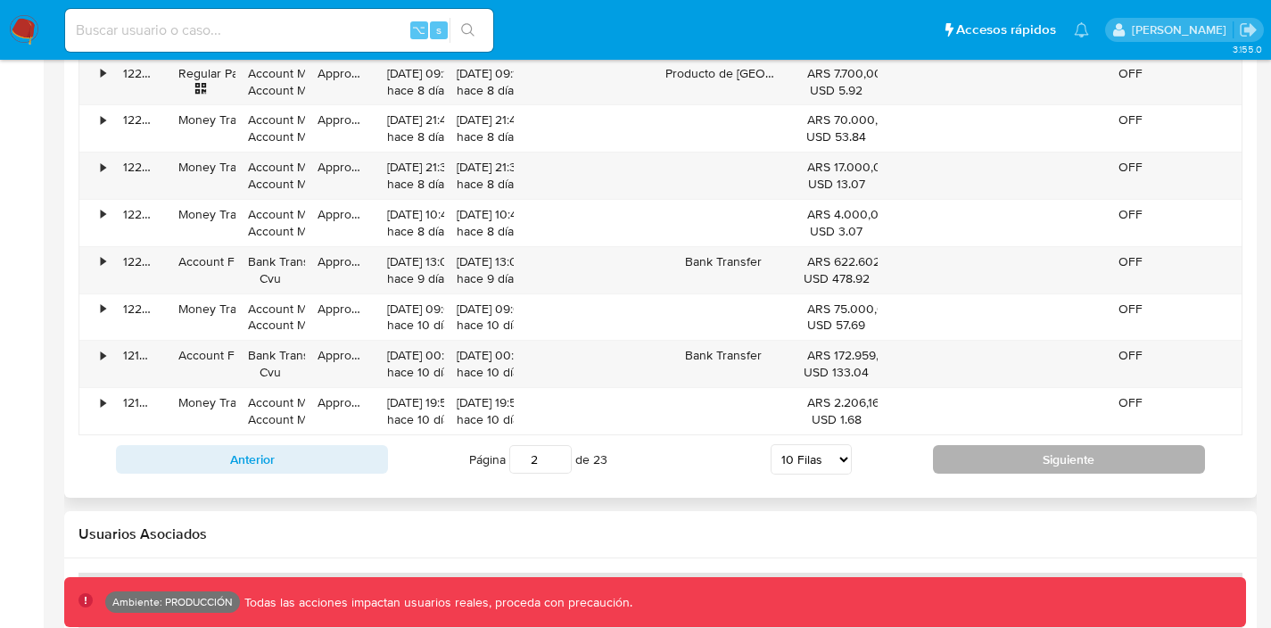
click at [978, 463] on button "Siguiente" at bounding box center [1069, 459] width 272 height 29
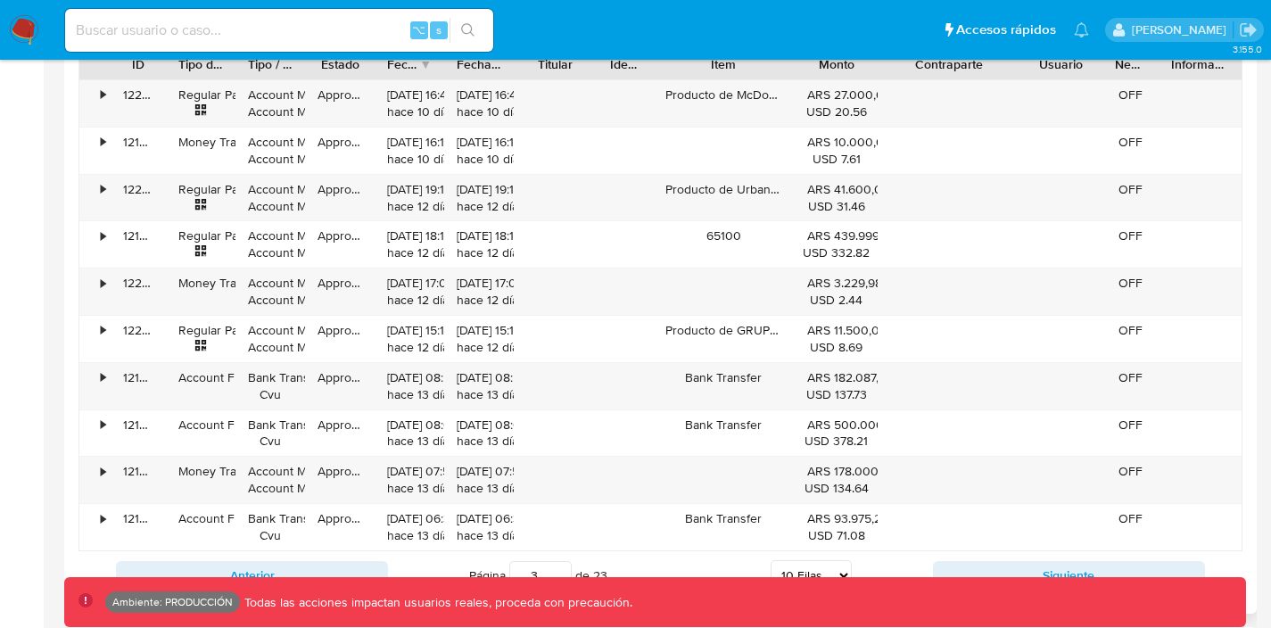
scroll to position [1839, 0]
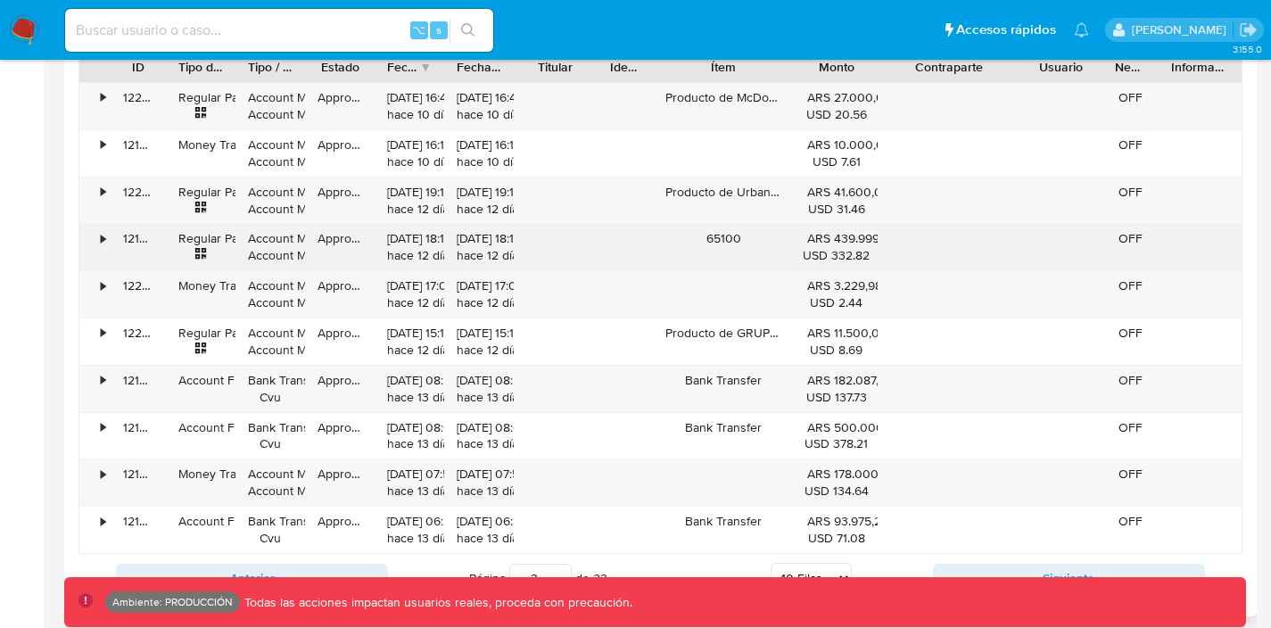
click at [98, 238] on div "•" at bounding box center [94, 247] width 31 height 46
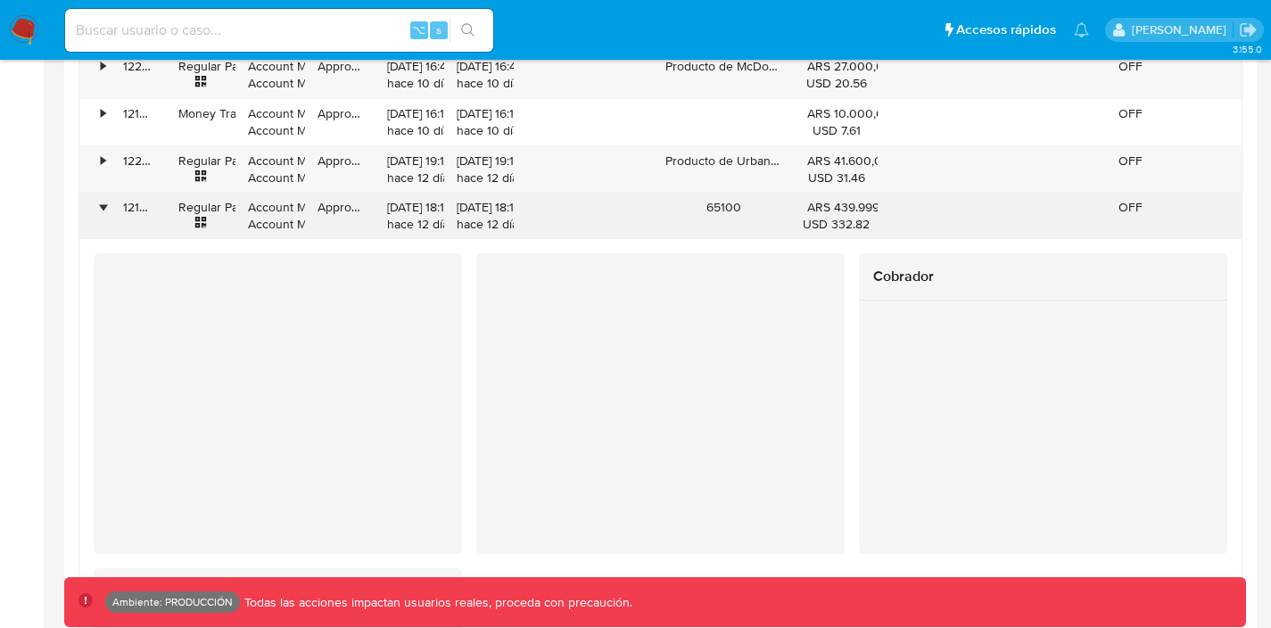
scroll to position [1869, 0]
click at [103, 205] on div "•" at bounding box center [103, 208] width 4 height 17
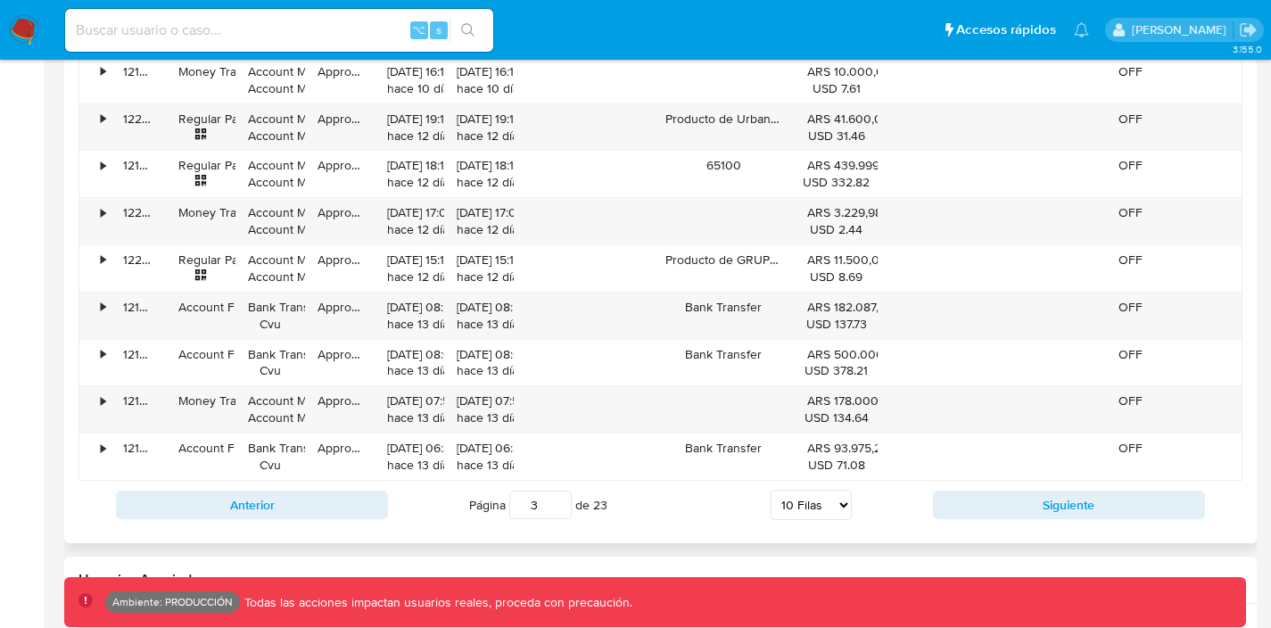
scroll to position [1986, 0]
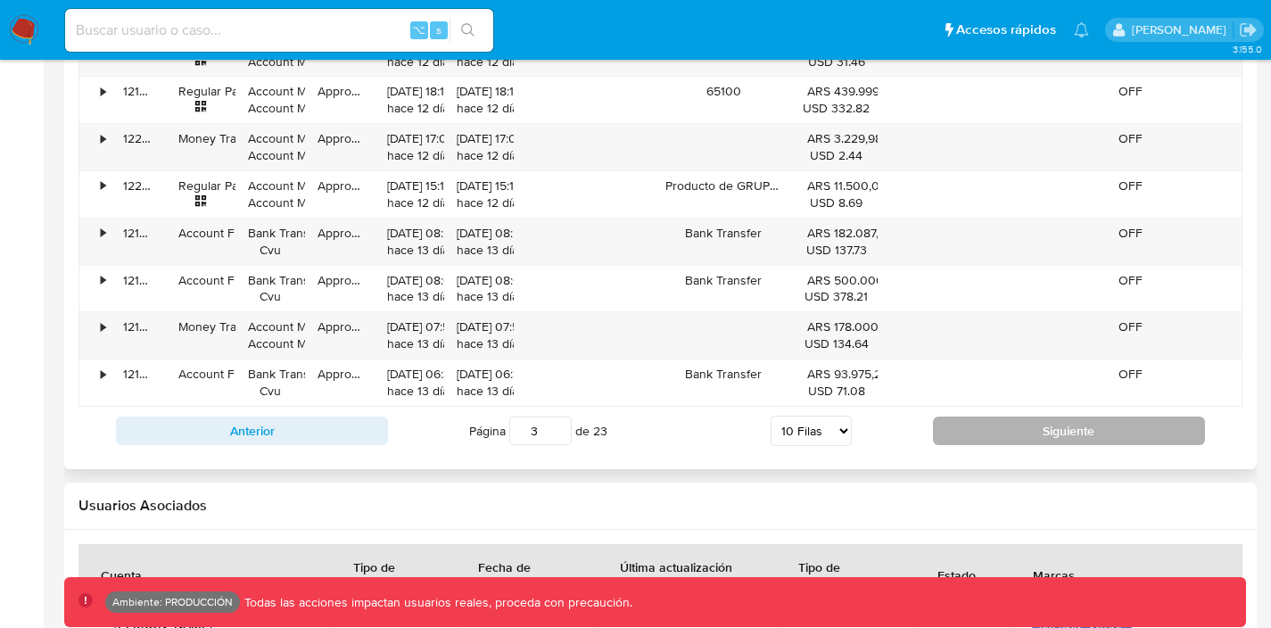
click at [997, 430] on button "Siguiente" at bounding box center [1069, 431] width 272 height 29
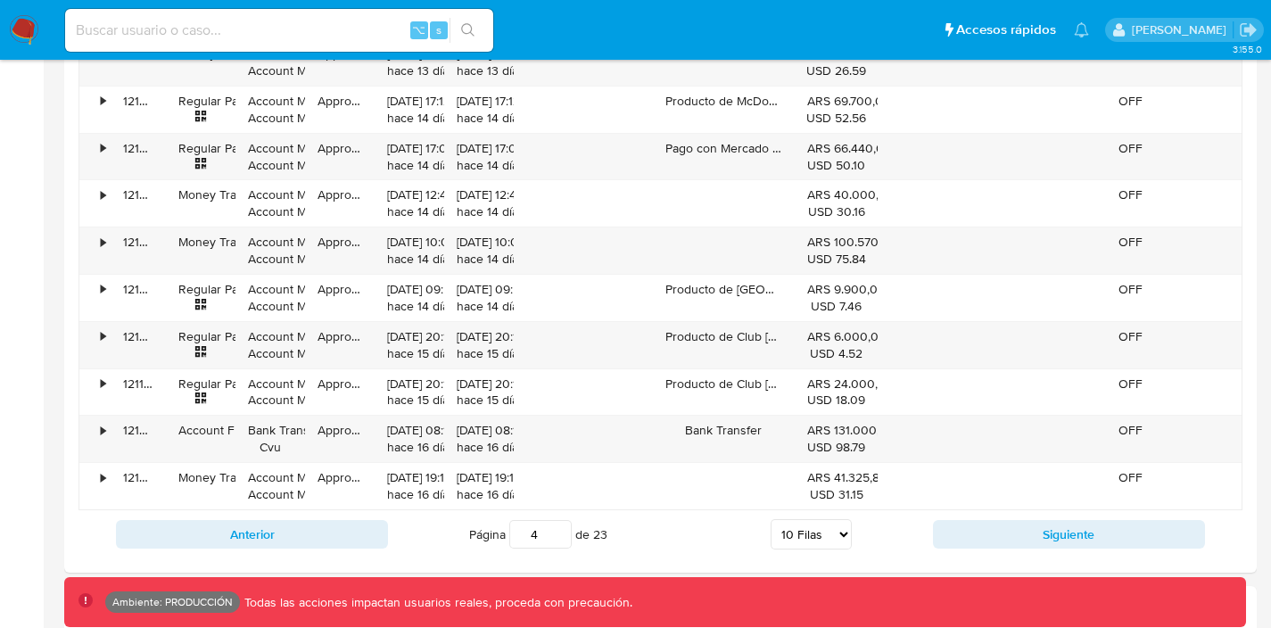
scroll to position [1813, 0]
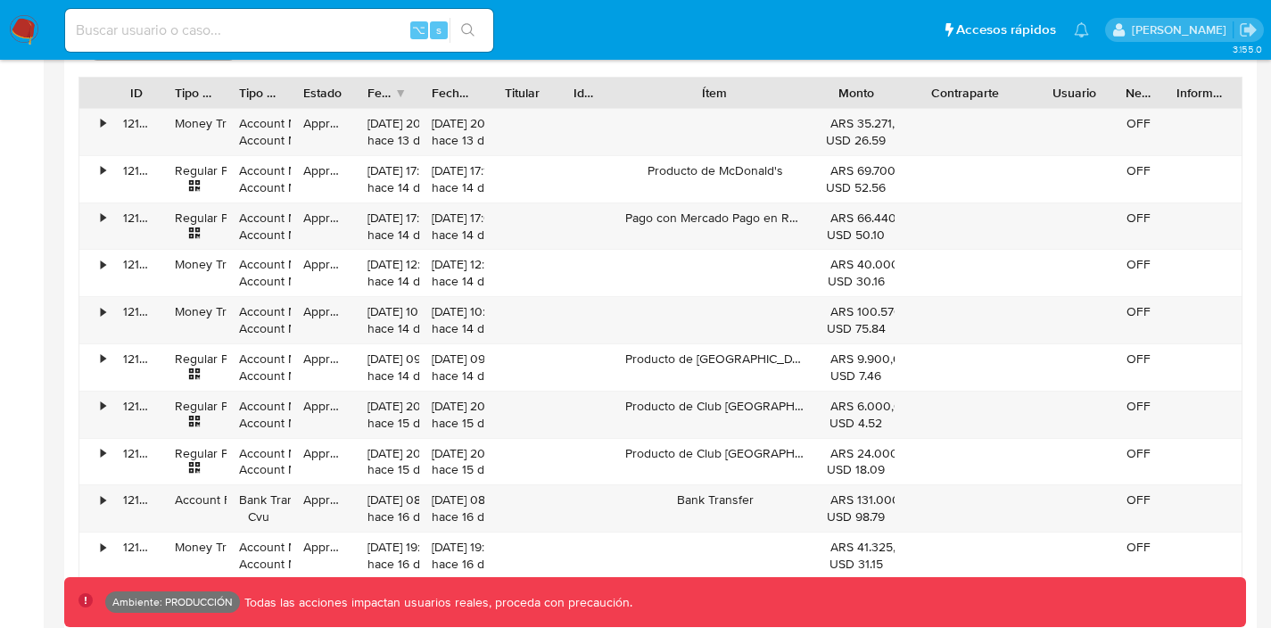
drag, startPoint x: 808, startPoint y: 91, endPoint x: 871, endPoint y: 98, distance: 62.9
click at [871, 99] on div "ID Tipo de operación Tipo / Método Estado Fecha de creación Fecha de aprobación…" at bounding box center [660, 93] width 1162 height 30
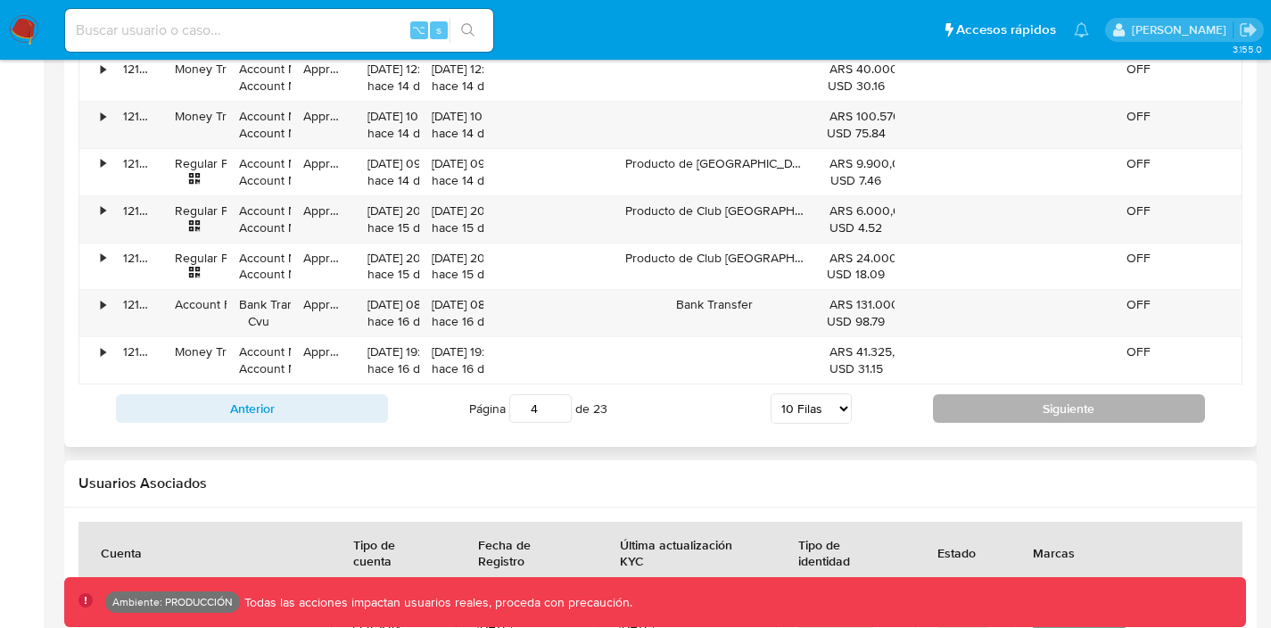
click at [992, 404] on button "Siguiente" at bounding box center [1069, 408] width 272 height 29
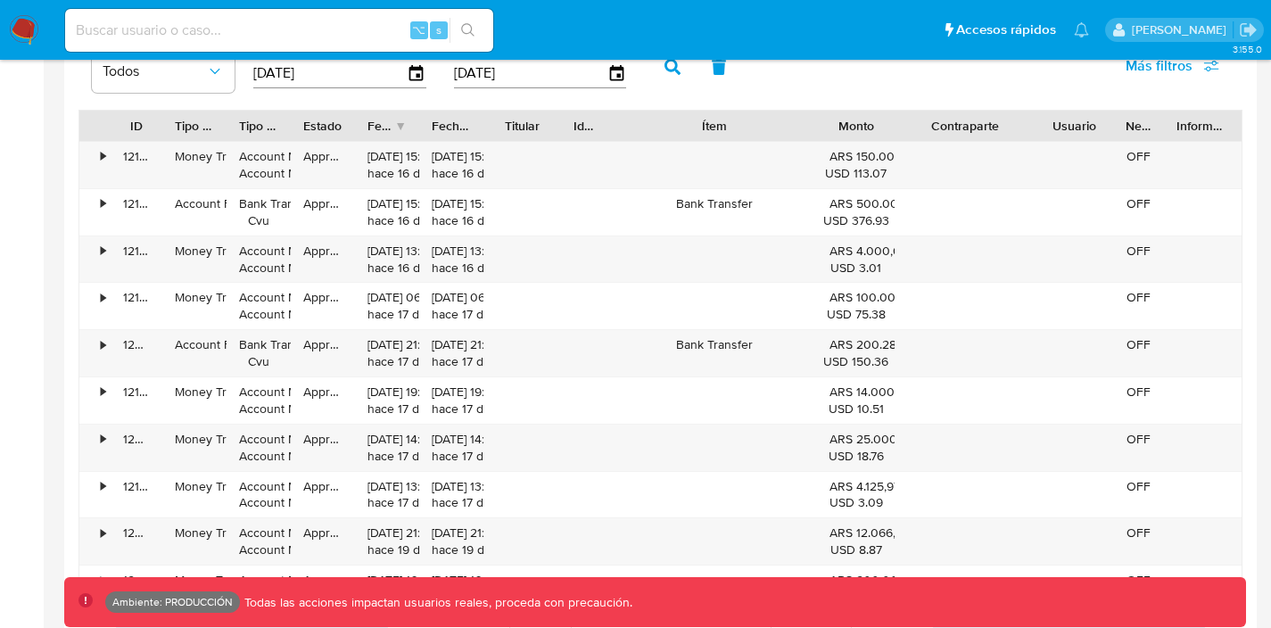
scroll to position [1774, 0]
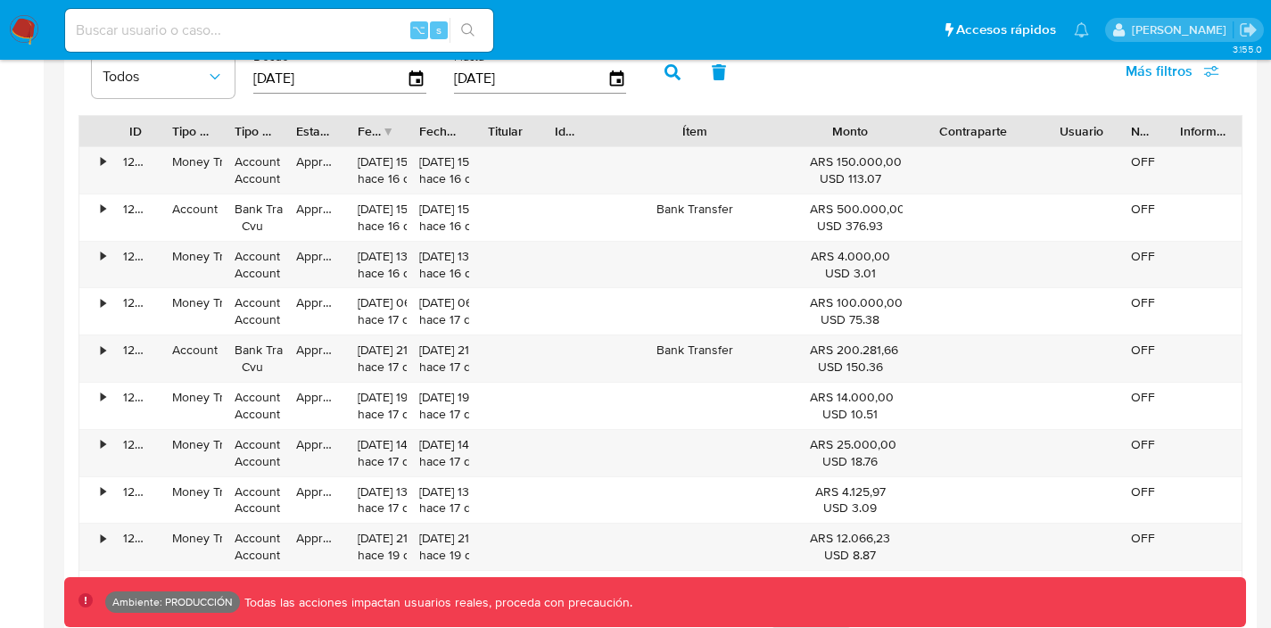
drag, startPoint x: 904, startPoint y: 128, endPoint x: 932, endPoint y: 136, distance: 29.7
click at [932, 136] on div "ID Tipo de operación Tipo / Método Estado Fecha de creación Fecha de aprobación…" at bounding box center [660, 131] width 1162 height 30
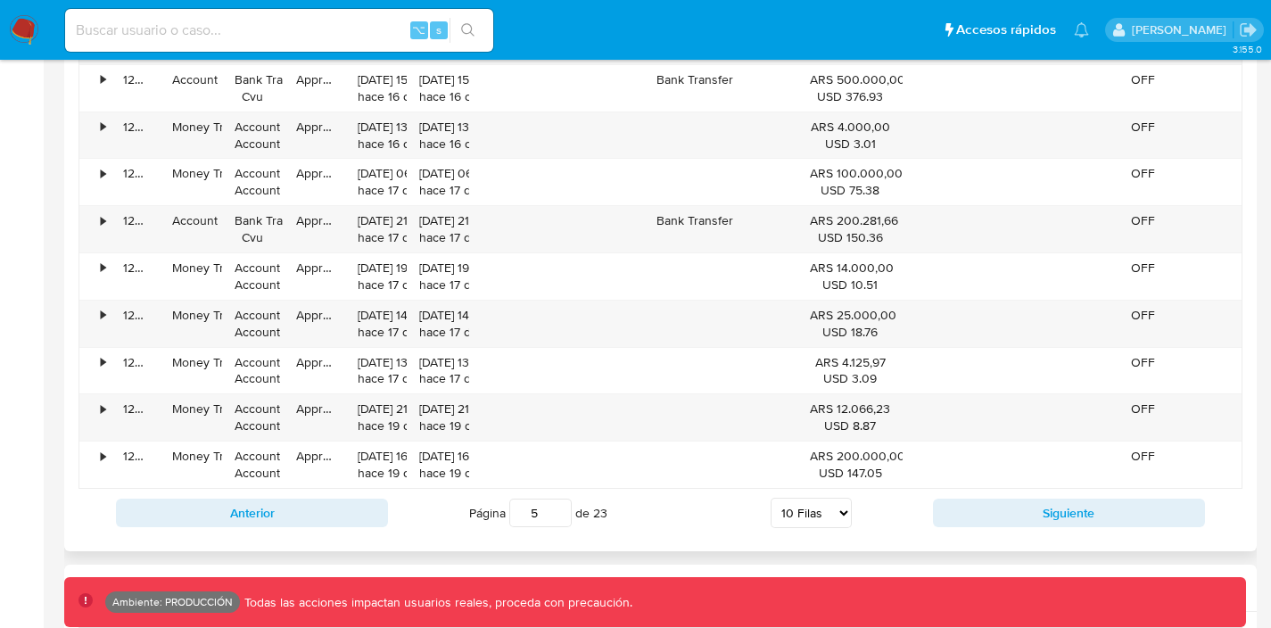
scroll to position [1918, 0]
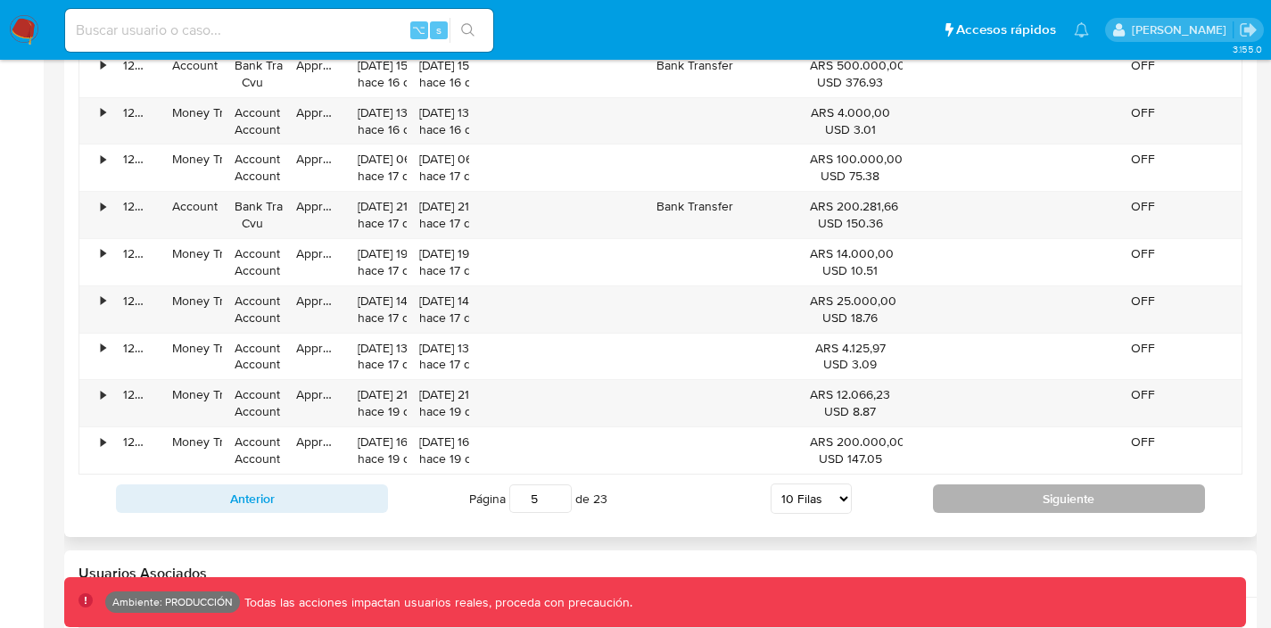
click at [977, 498] on button "Siguiente" at bounding box center [1069, 498] width 272 height 29
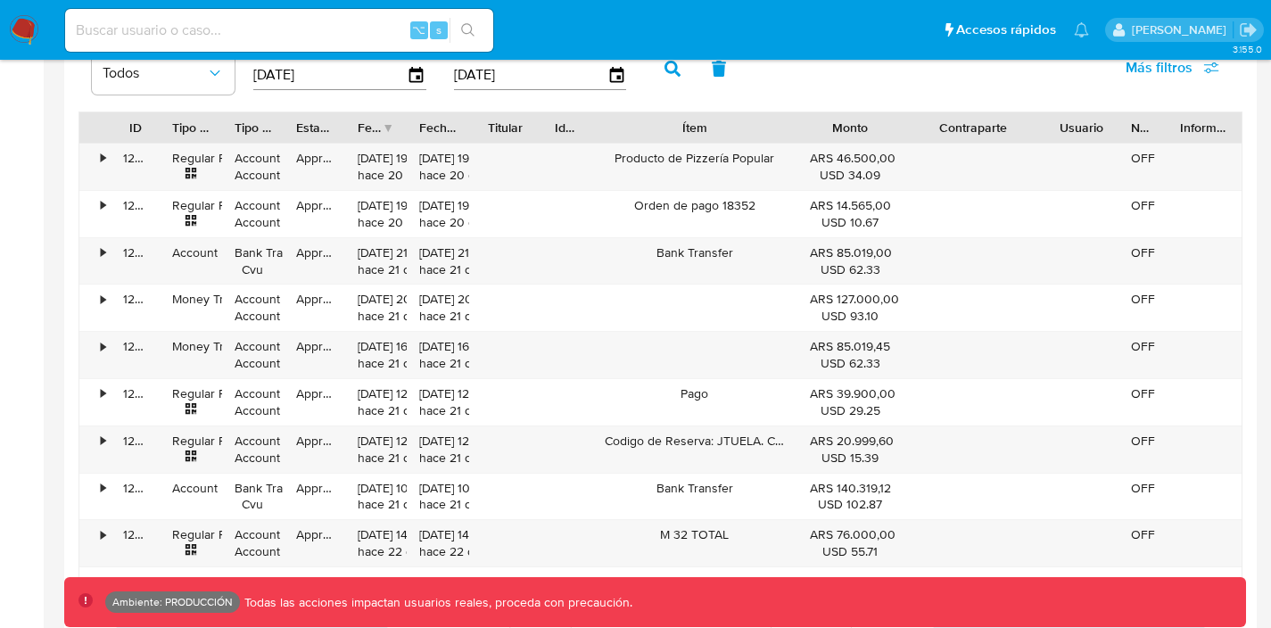
scroll to position [1777, 0]
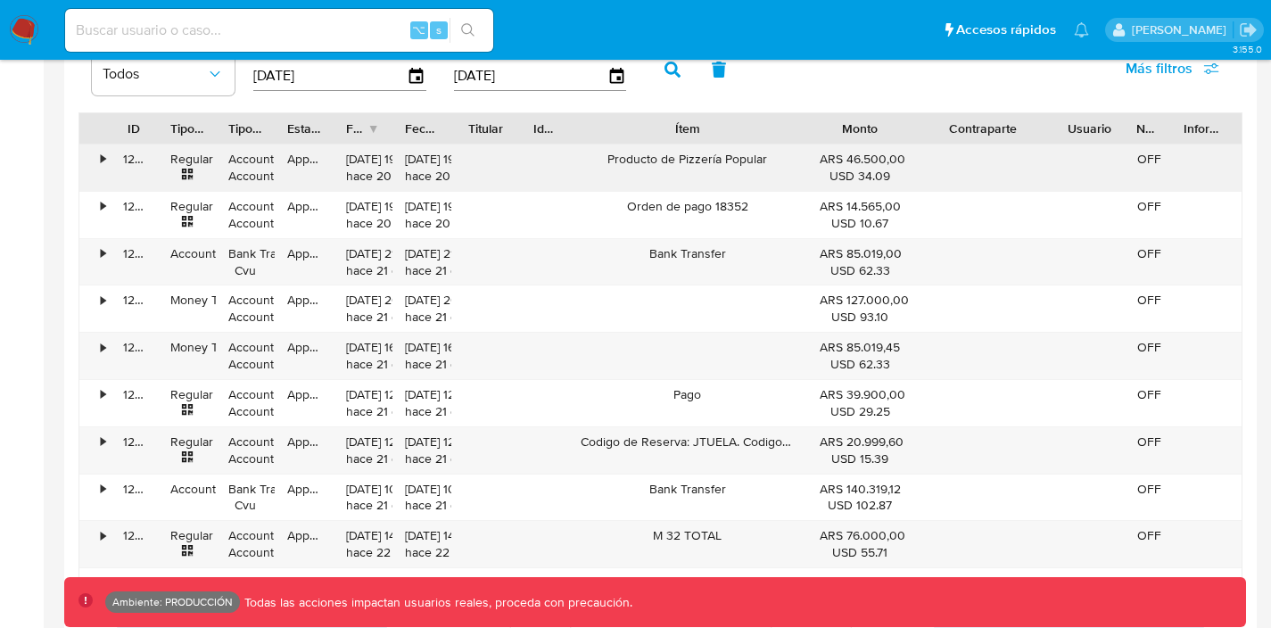
drag, startPoint x: 810, startPoint y: 120, endPoint x: 846, endPoint y: 159, distance: 52.4
click at [845, 159] on div "ID Tipo de operación Tipo / Método Estado Fecha de creación Fecha de aprobación…" at bounding box center [661, 363] width 1164 height 503
click at [98, 155] on div "•" at bounding box center [94, 168] width 31 height 46
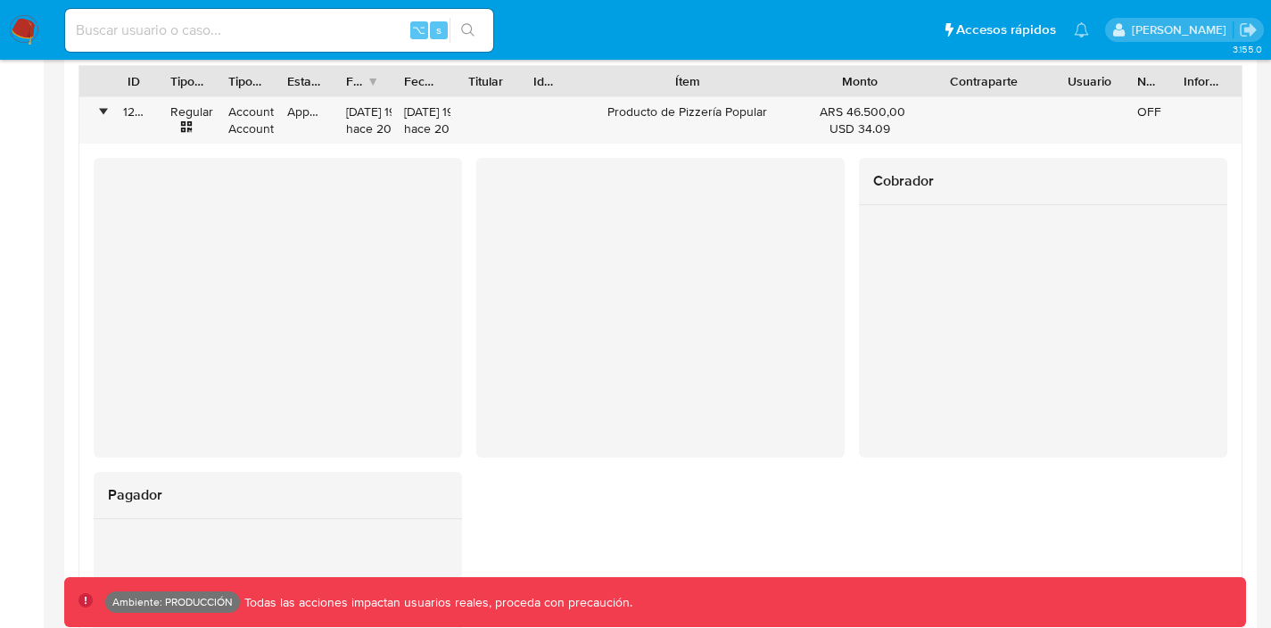
scroll to position [1792, 0]
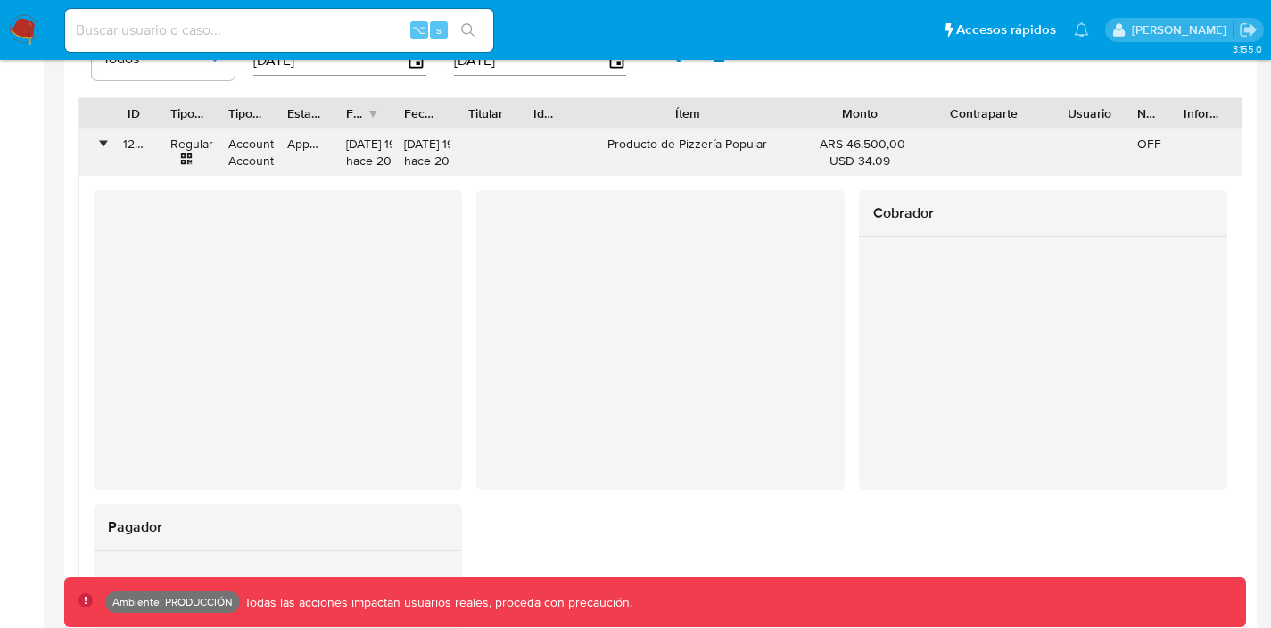
click at [90, 136] on div "•" at bounding box center [94, 152] width 31 height 46
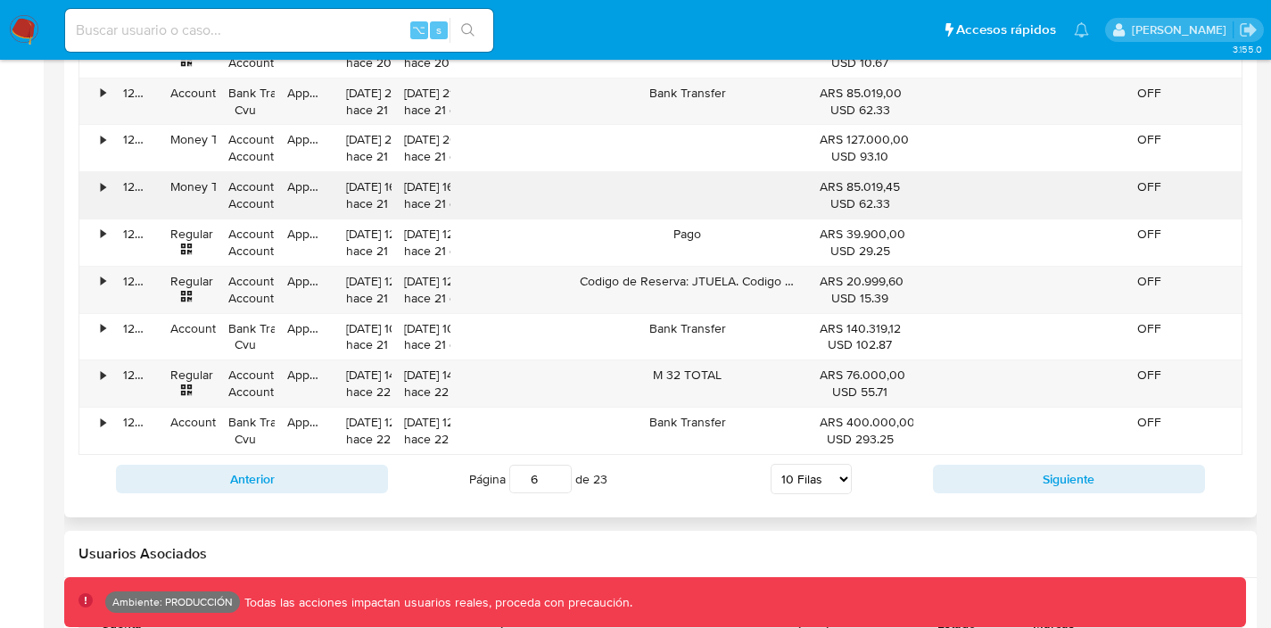
scroll to position [1980, 0]
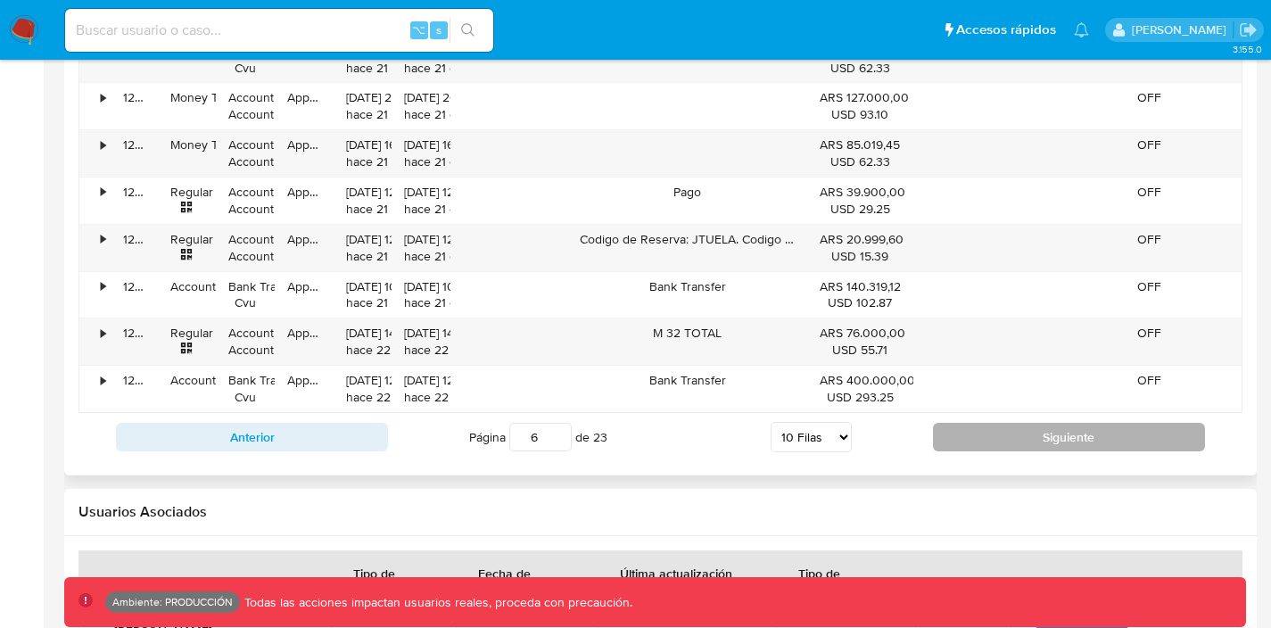
click at [959, 437] on button "Siguiente" at bounding box center [1069, 437] width 272 height 29
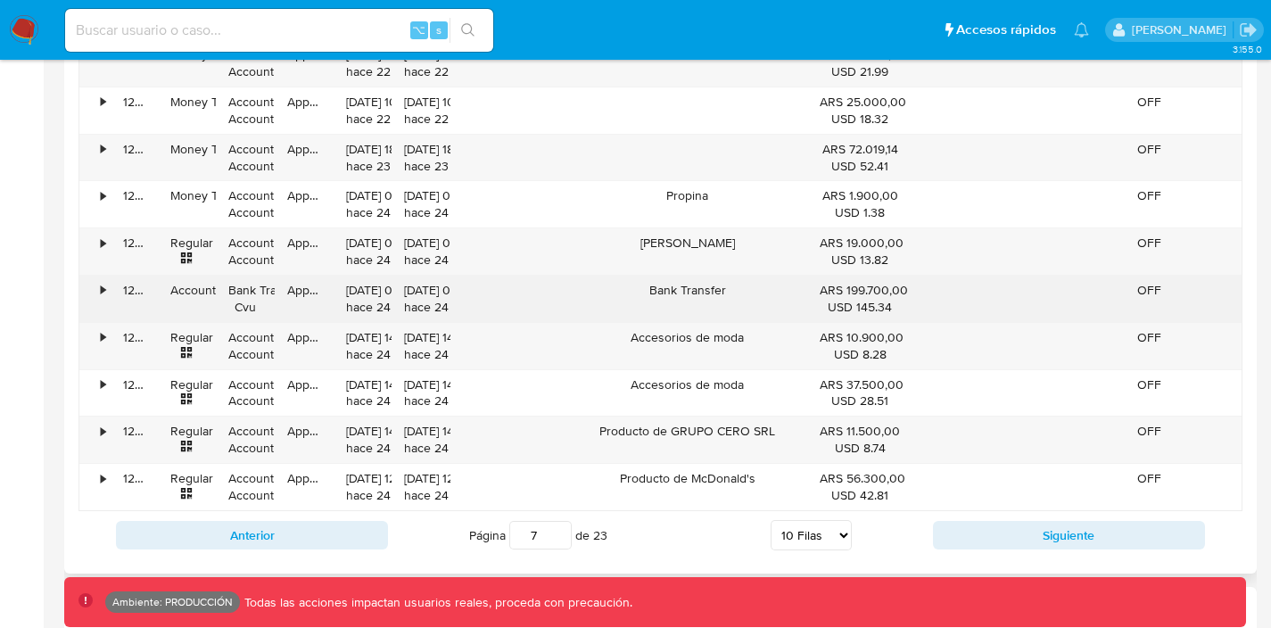
scroll to position [1930, 0]
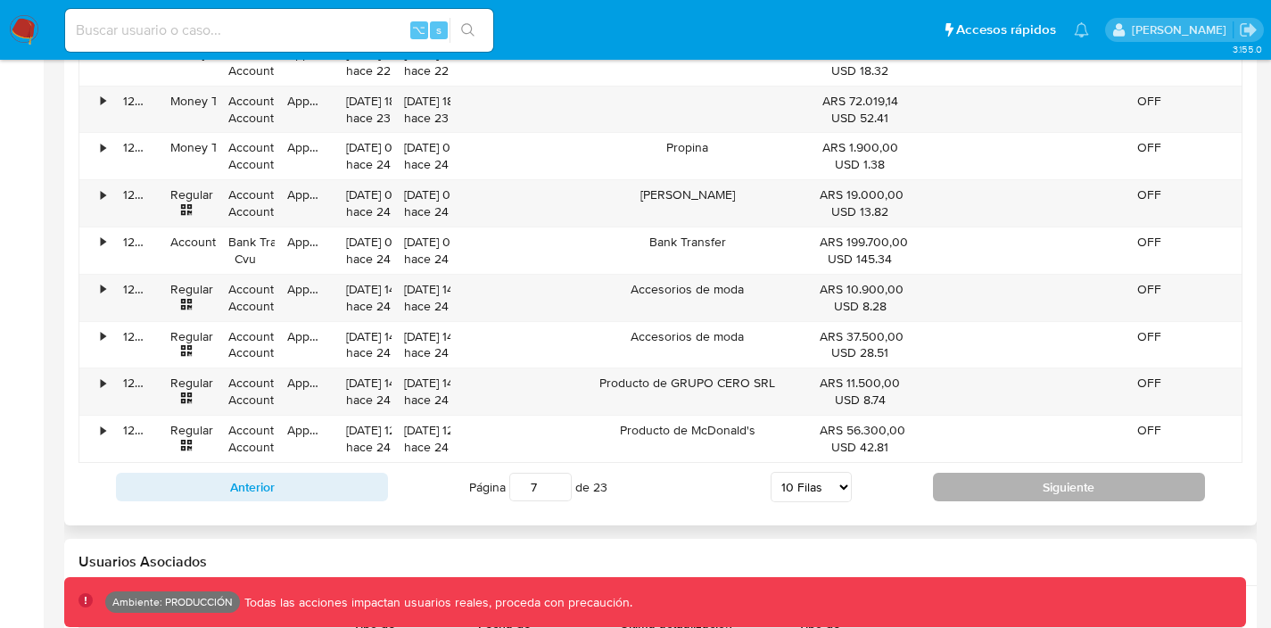
click at [990, 485] on button "Siguiente" at bounding box center [1069, 487] width 272 height 29
type input "8"
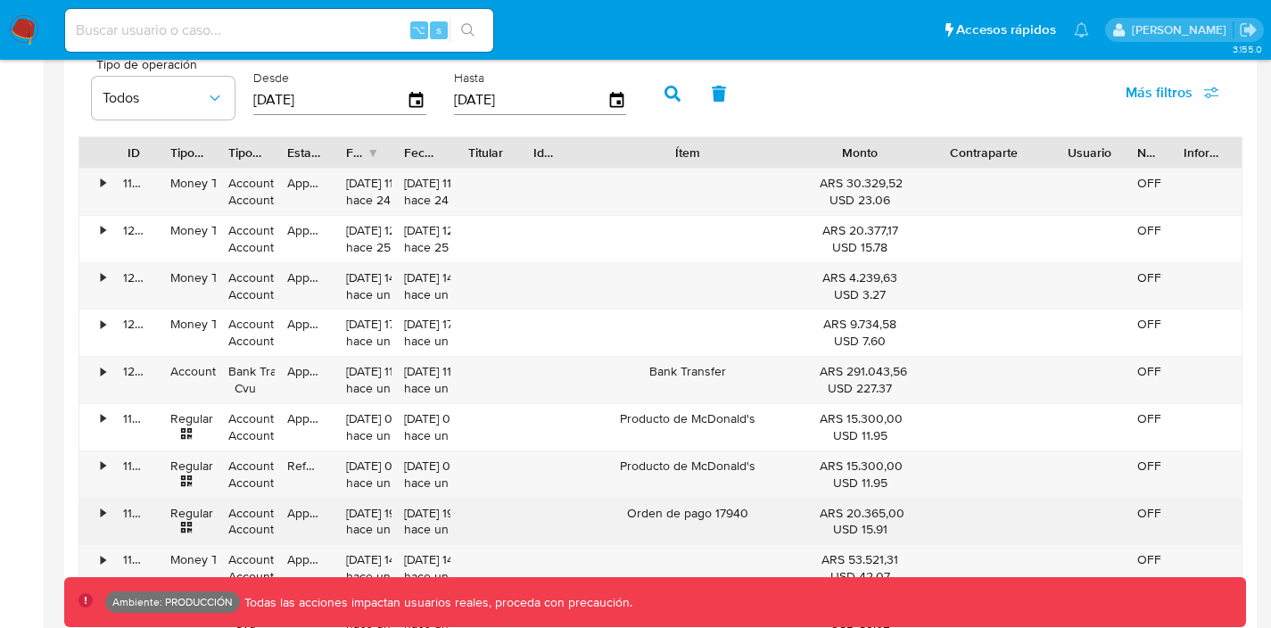
scroll to position [1752, 0]
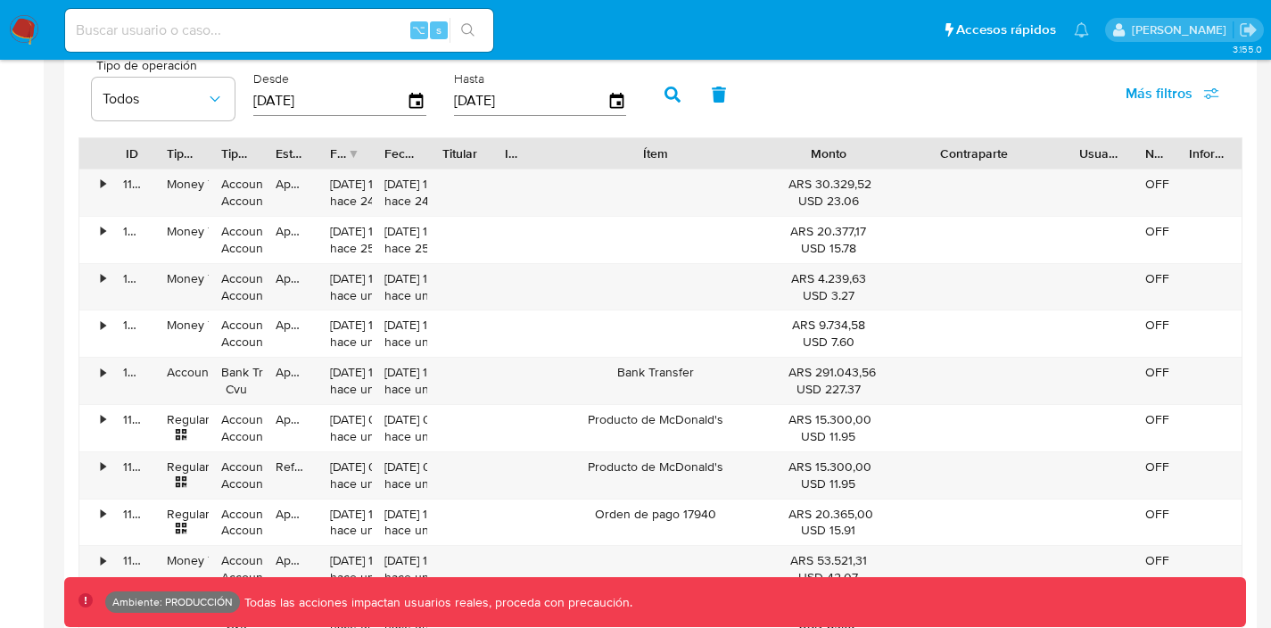
drag, startPoint x: 1054, startPoint y: 157, endPoint x: 1099, endPoint y: 167, distance: 45.7
click at [1099, 167] on div "ID Tipo de operación Tipo / Método Estado Fecha de creación Fecha de aprobación…" at bounding box center [660, 153] width 1162 height 30
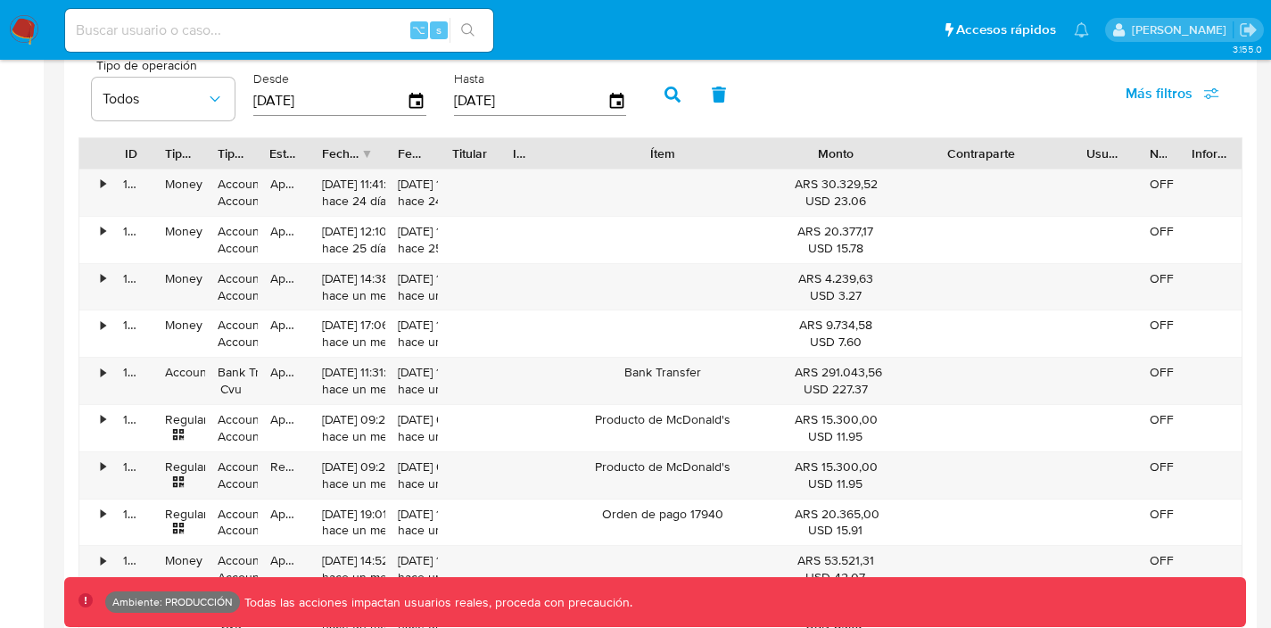
drag, startPoint x: 372, startPoint y: 155, endPoint x: 394, endPoint y: 161, distance: 22.9
click at [393, 162] on div at bounding box center [385, 153] width 32 height 30
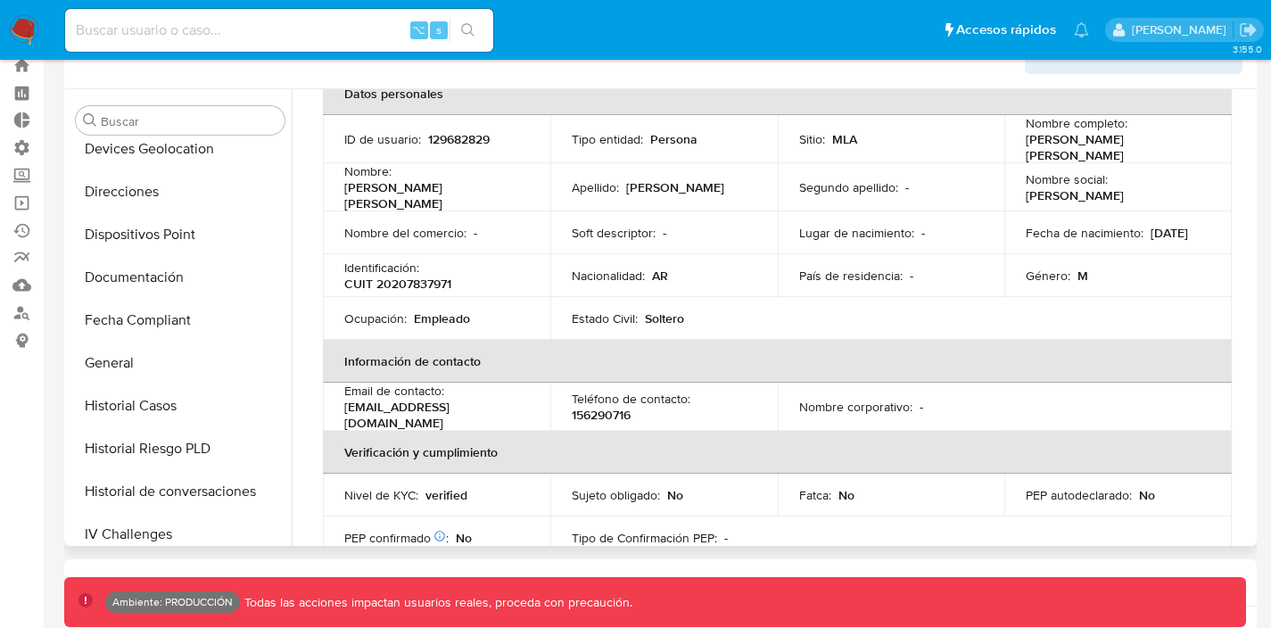
scroll to position [353, 0]
click at [142, 276] on button "Documentación" at bounding box center [180, 281] width 223 height 43
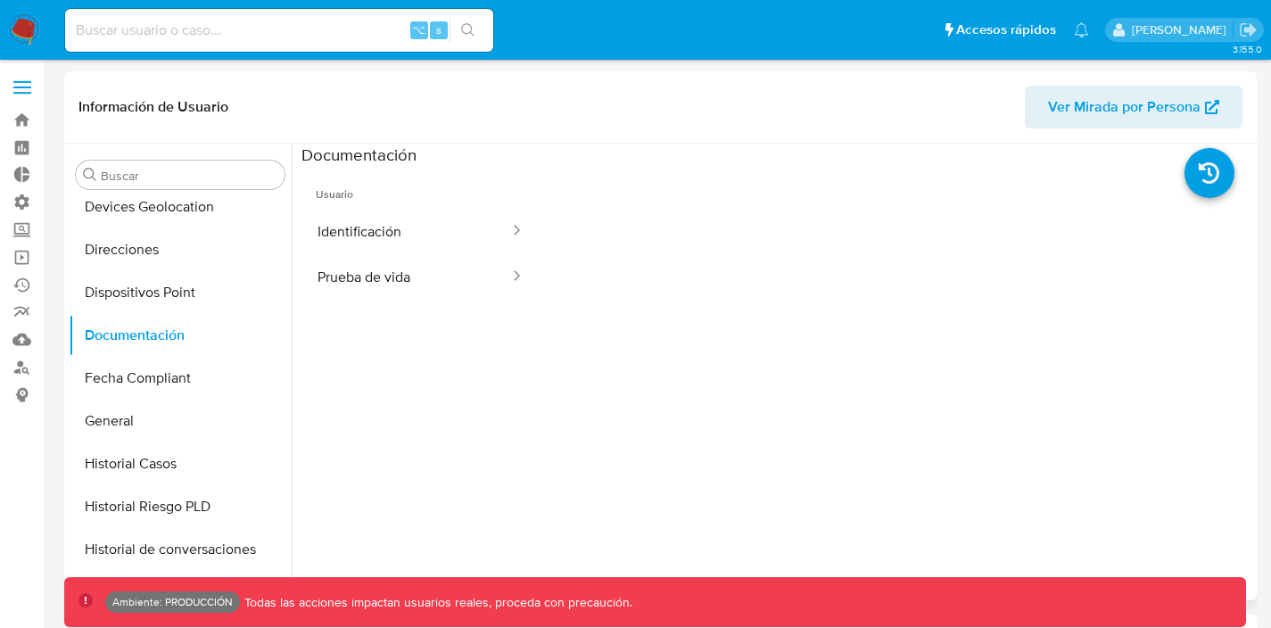
scroll to position [0, 0]
click at [455, 285] on button "Prueba de vida" at bounding box center [407, 276] width 210 height 45
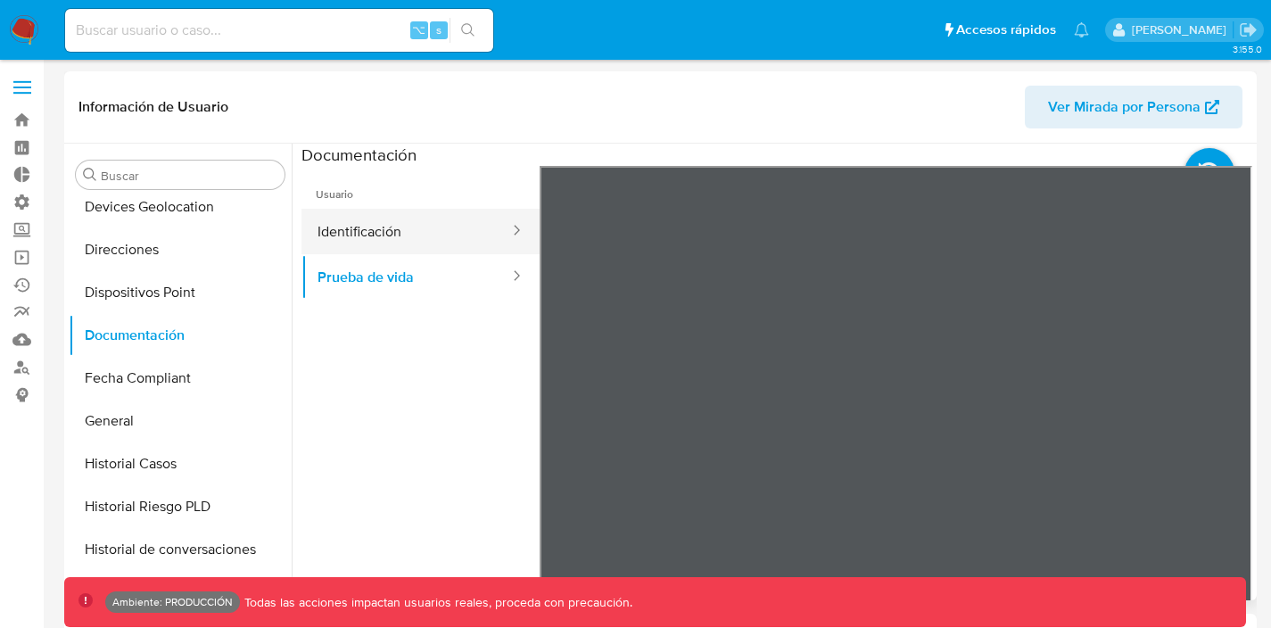
click at [378, 223] on button "Identificación" at bounding box center [407, 231] width 210 height 45
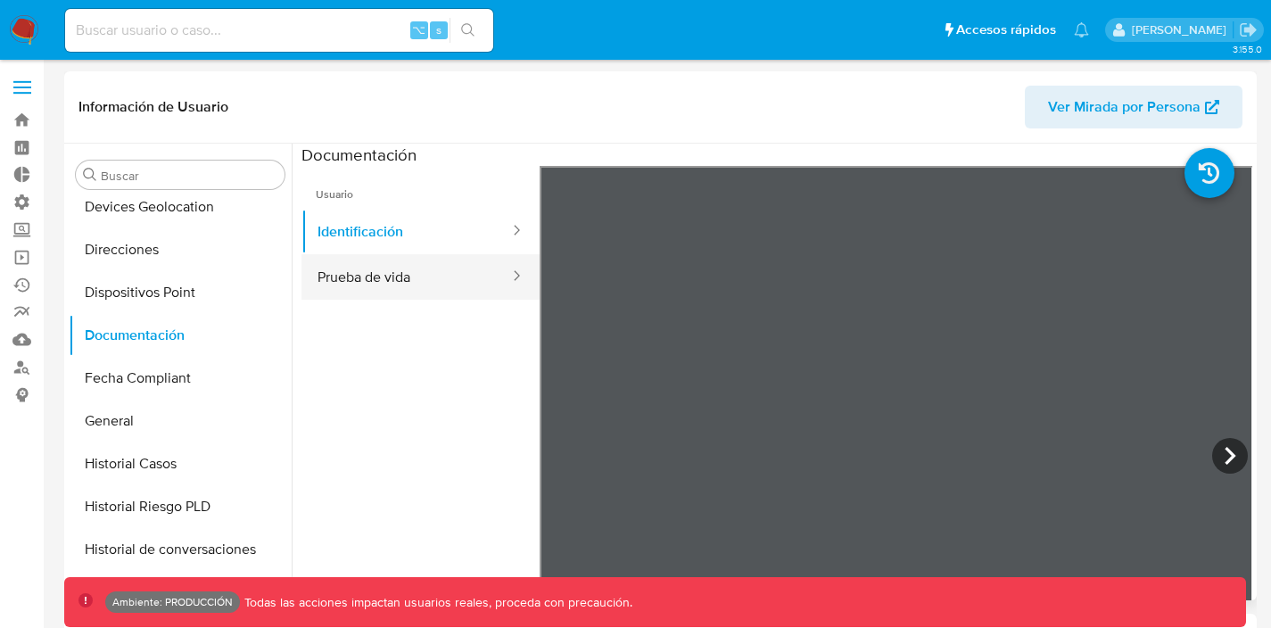
click at [431, 273] on button "Prueba de vida" at bounding box center [407, 276] width 210 height 45
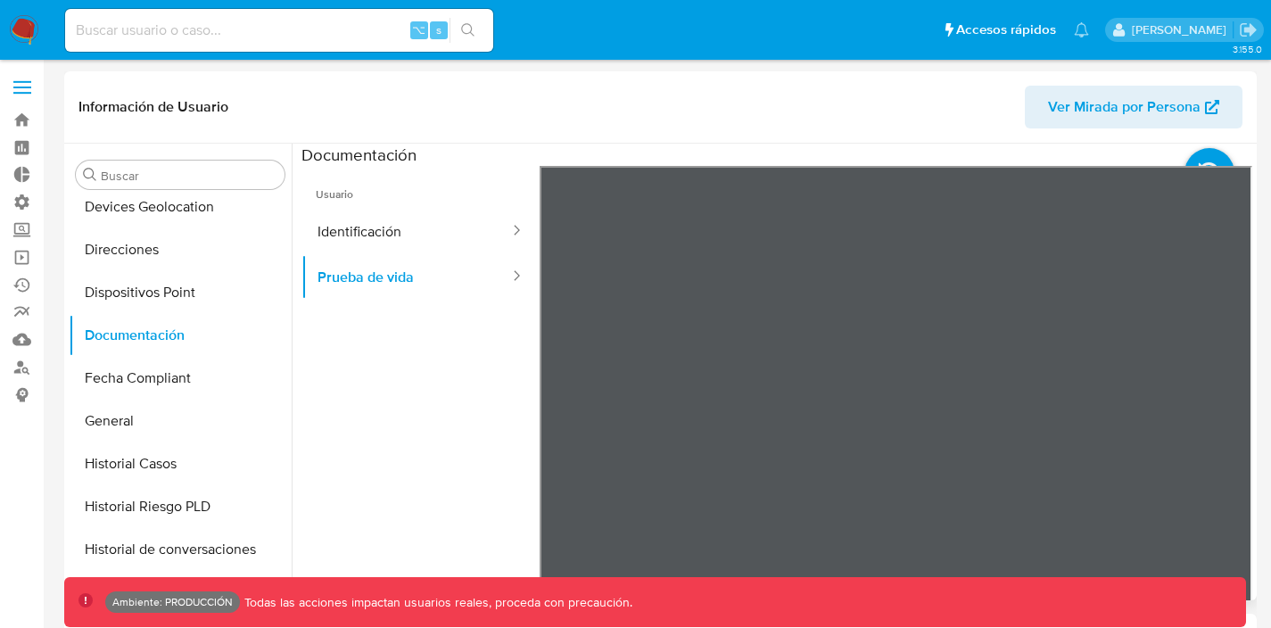
click at [743, 123] on header "Información de Usuario Ver Mirada por Persona" at bounding box center [661, 107] width 1164 height 43
click at [442, 220] on button "Identificación" at bounding box center [407, 231] width 210 height 45
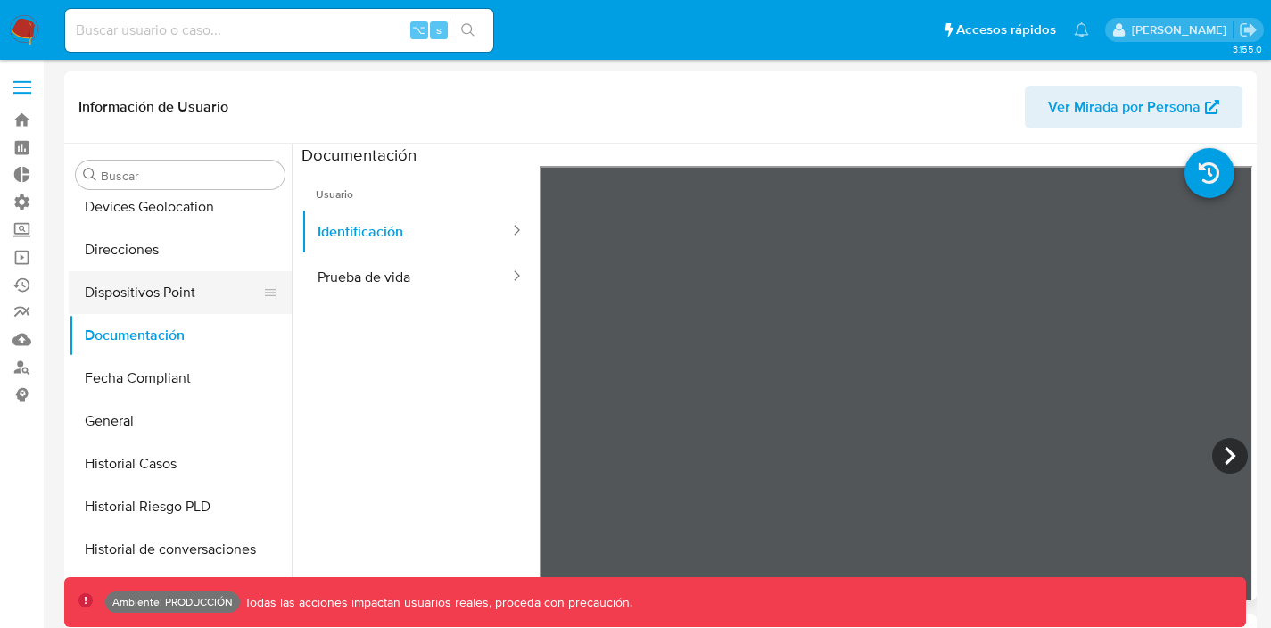
click at [154, 294] on button "Dispositivos Point" at bounding box center [173, 292] width 209 height 43
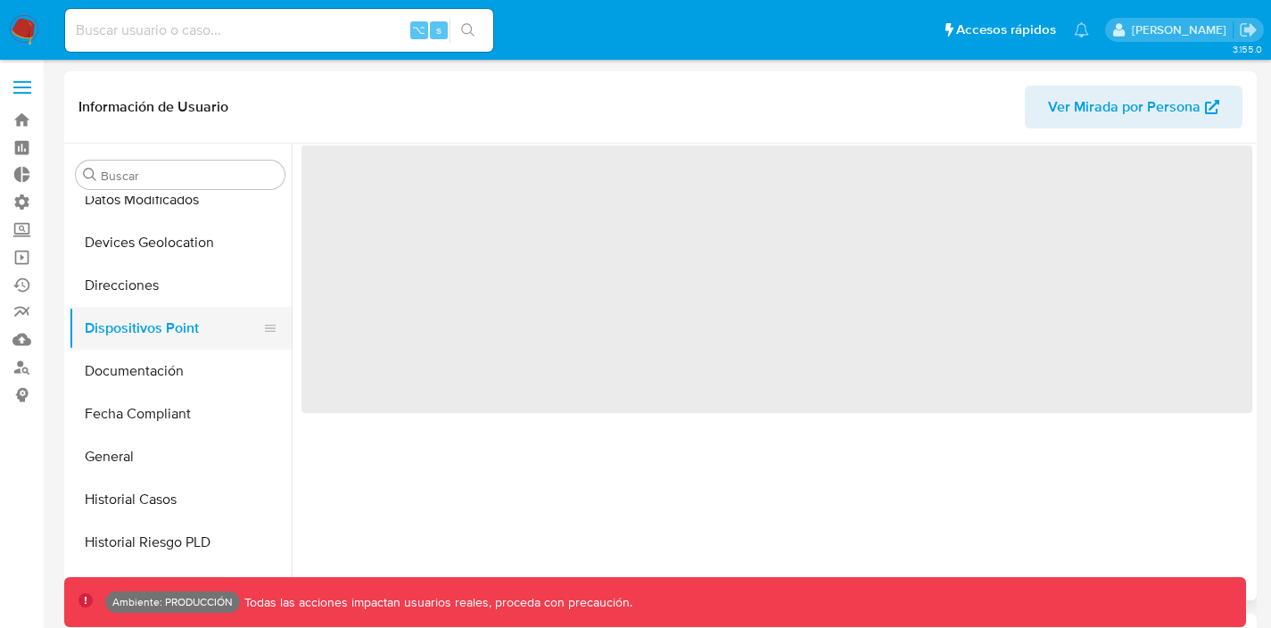
scroll to position [314, 0]
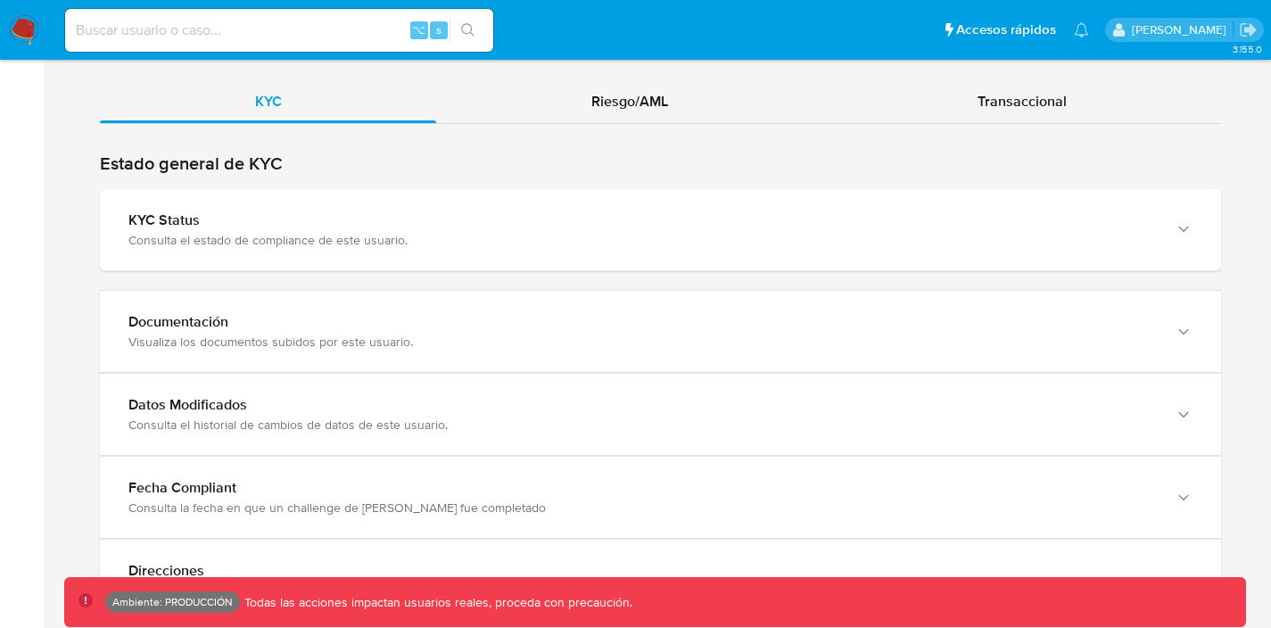
scroll to position [1685, 0]
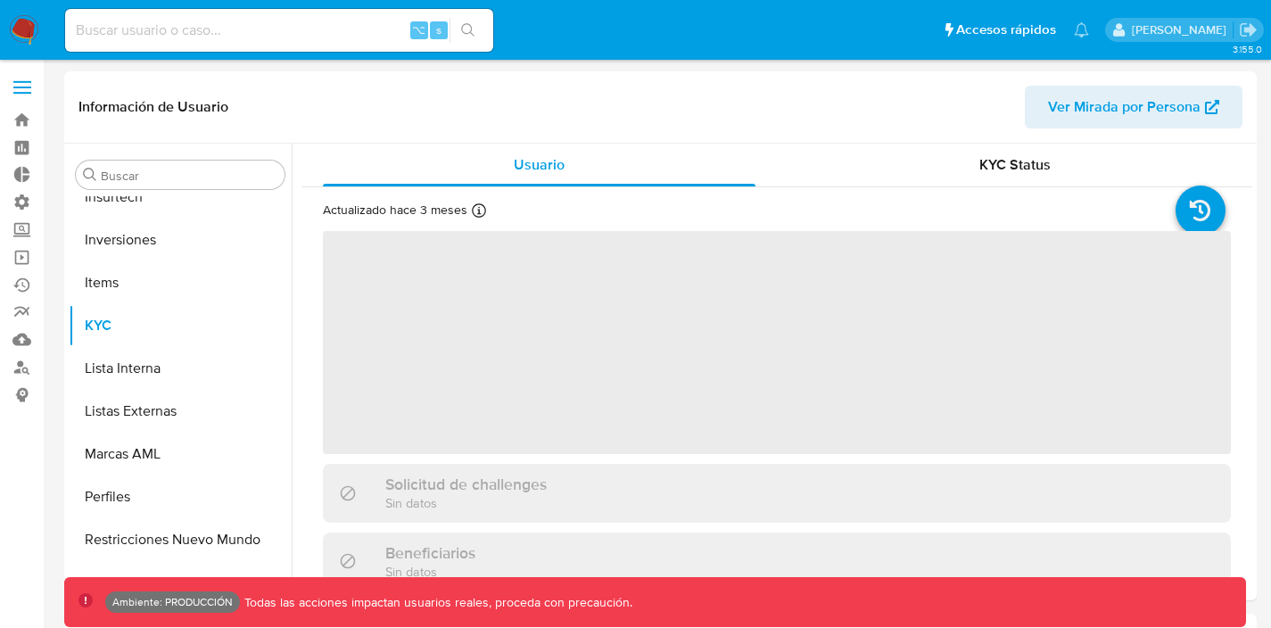
scroll to position [882, 0]
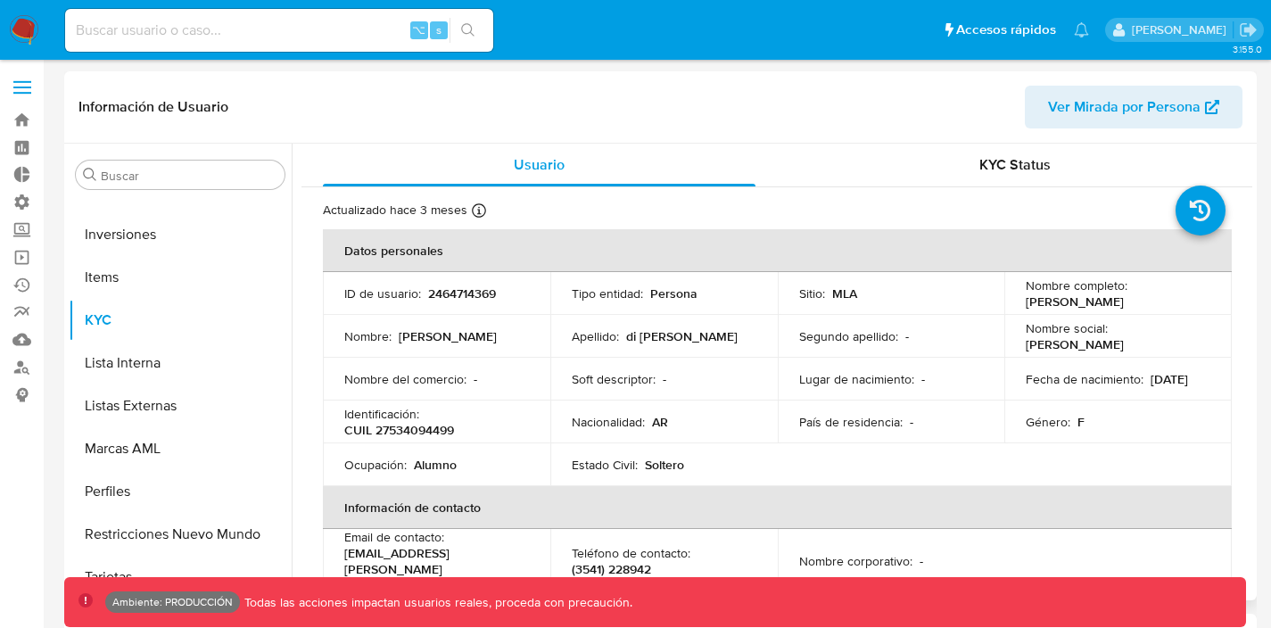
select select "10"
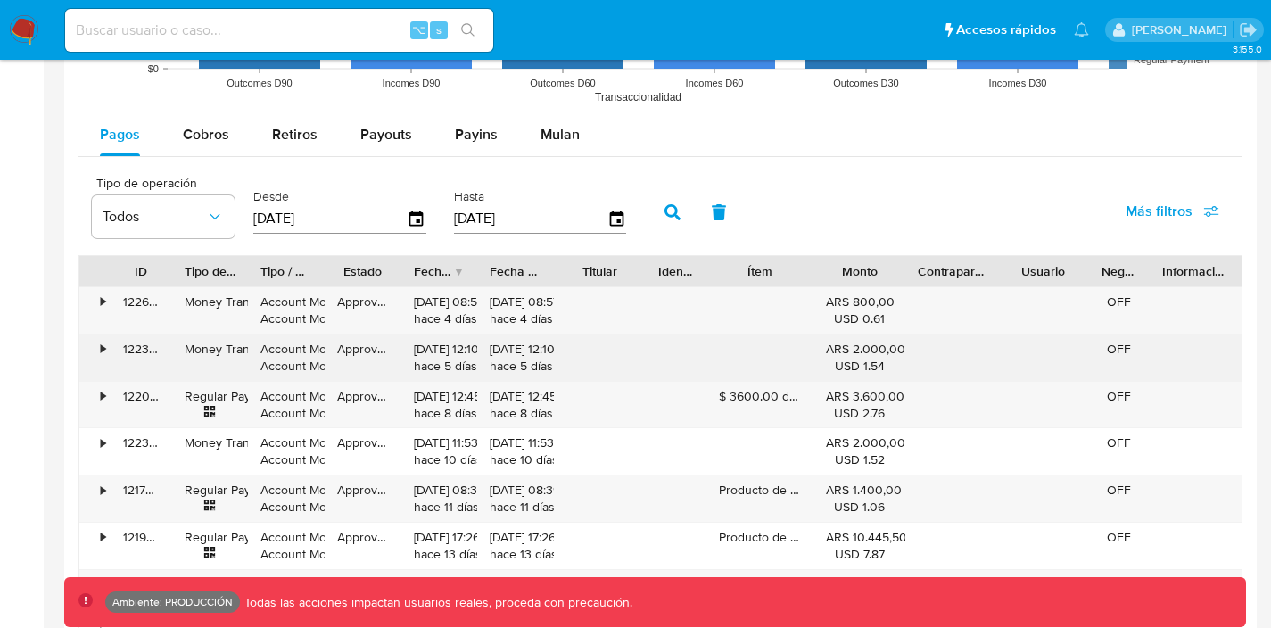
scroll to position [1633, 0]
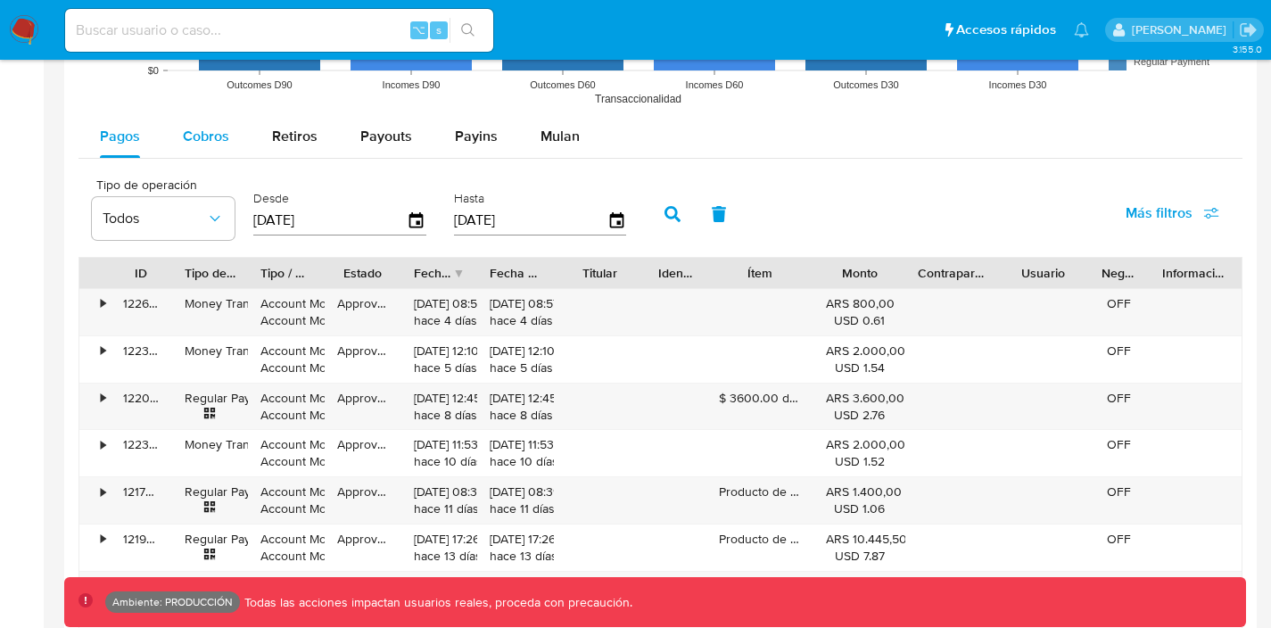
click at [205, 134] on span "Cobros" at bounding box center [206, 136] width 46 height 21
select select "10"
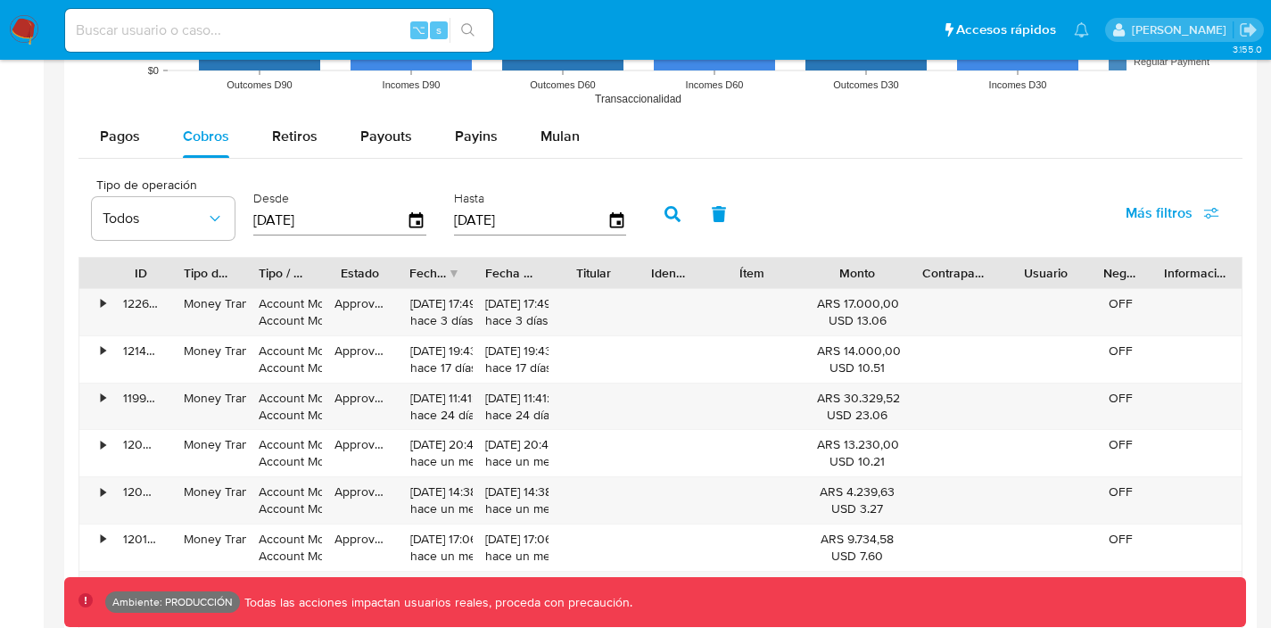
drag, startPoint x: 907, startPoint y: 276, endPoint x: 921, endPoint y: 277, distance: 13.5
click at [921, 277] on div at bounding box center [910, 273] width 32 height 30
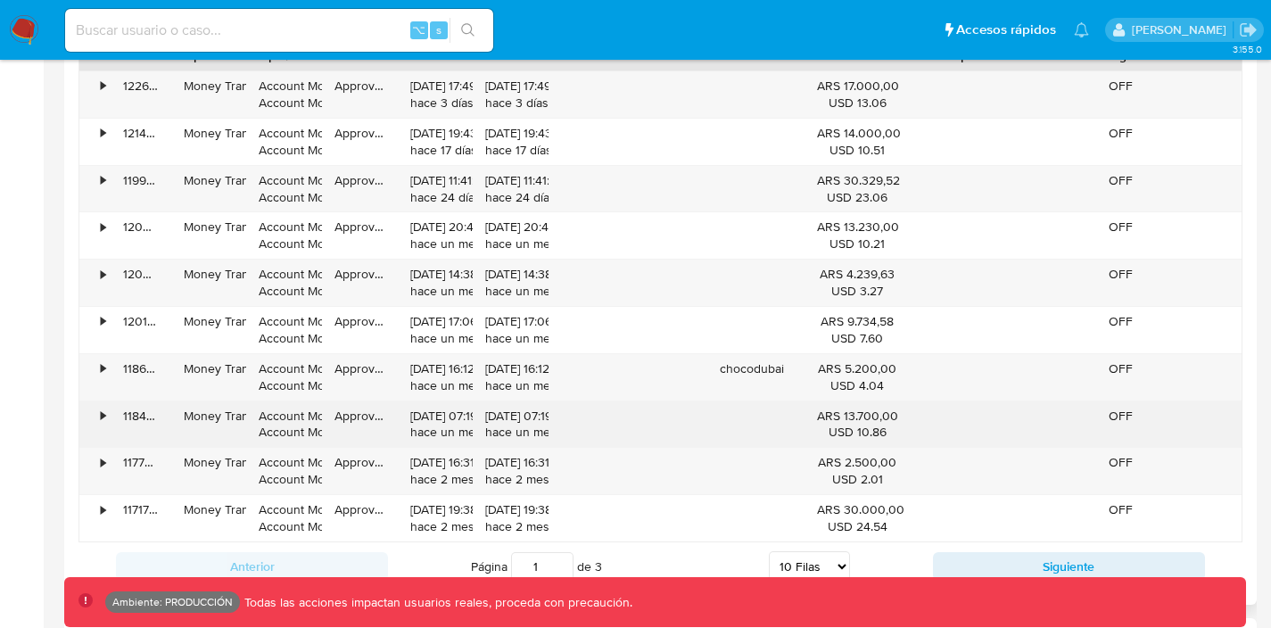
scroll to position [1860, 0]
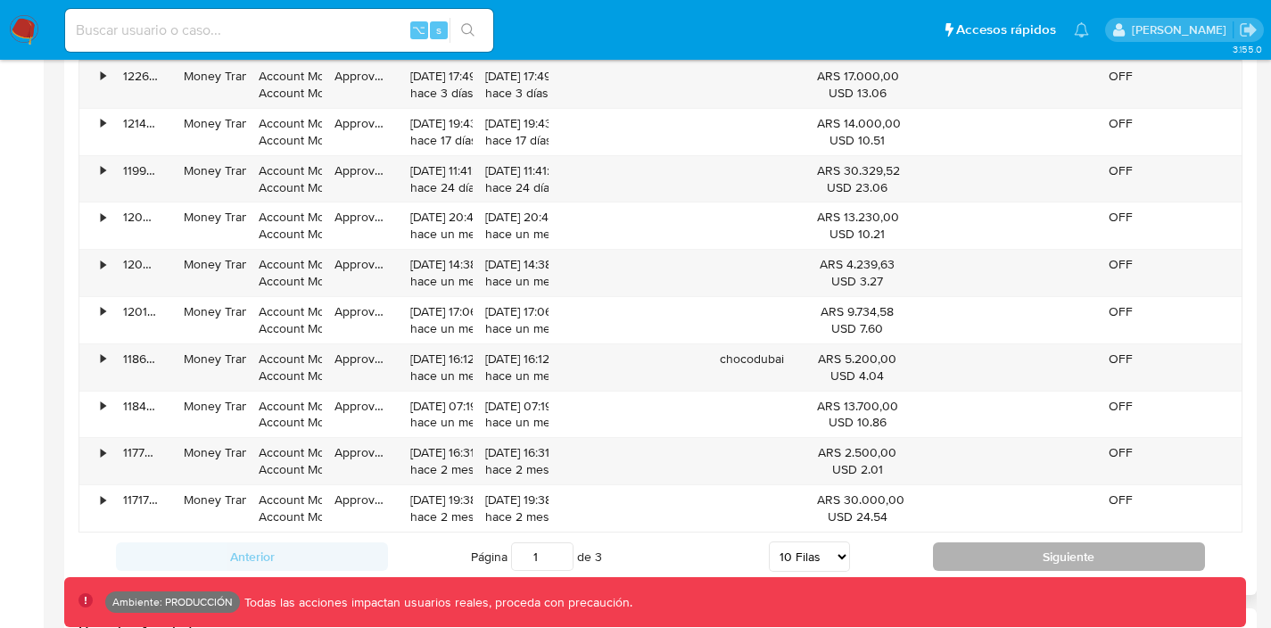
click at [982, 555] on button "Siguiente" at bounding box center [1069, 556] width 272 height 29
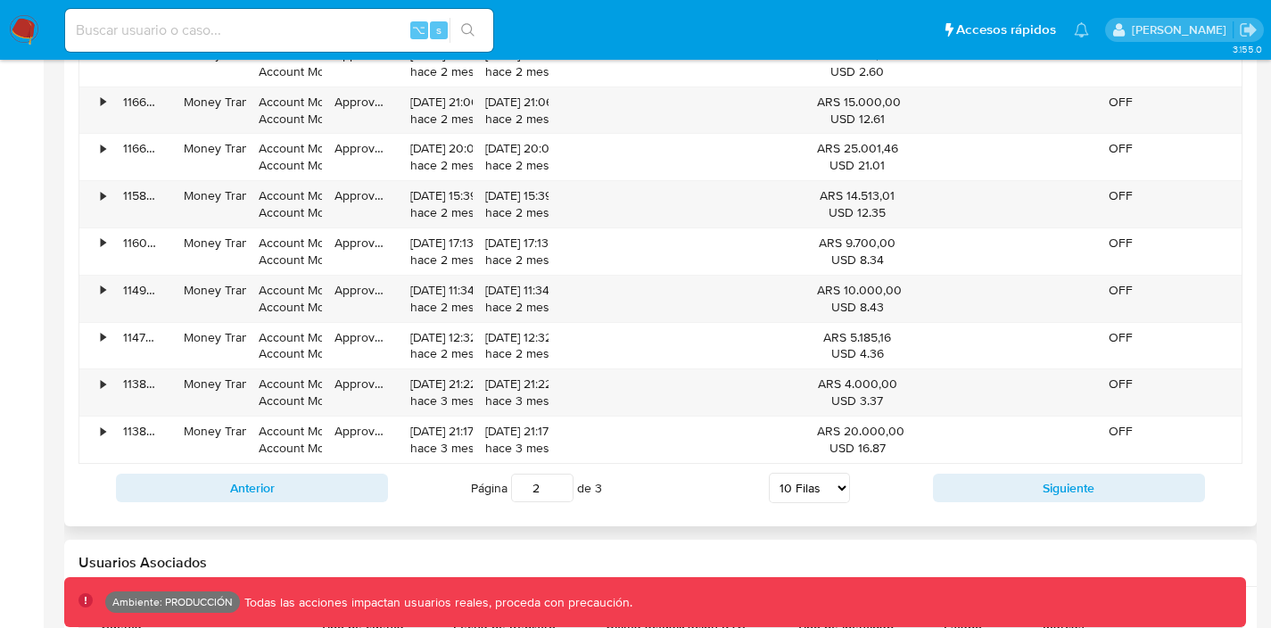
scroll to position [1940, 0]
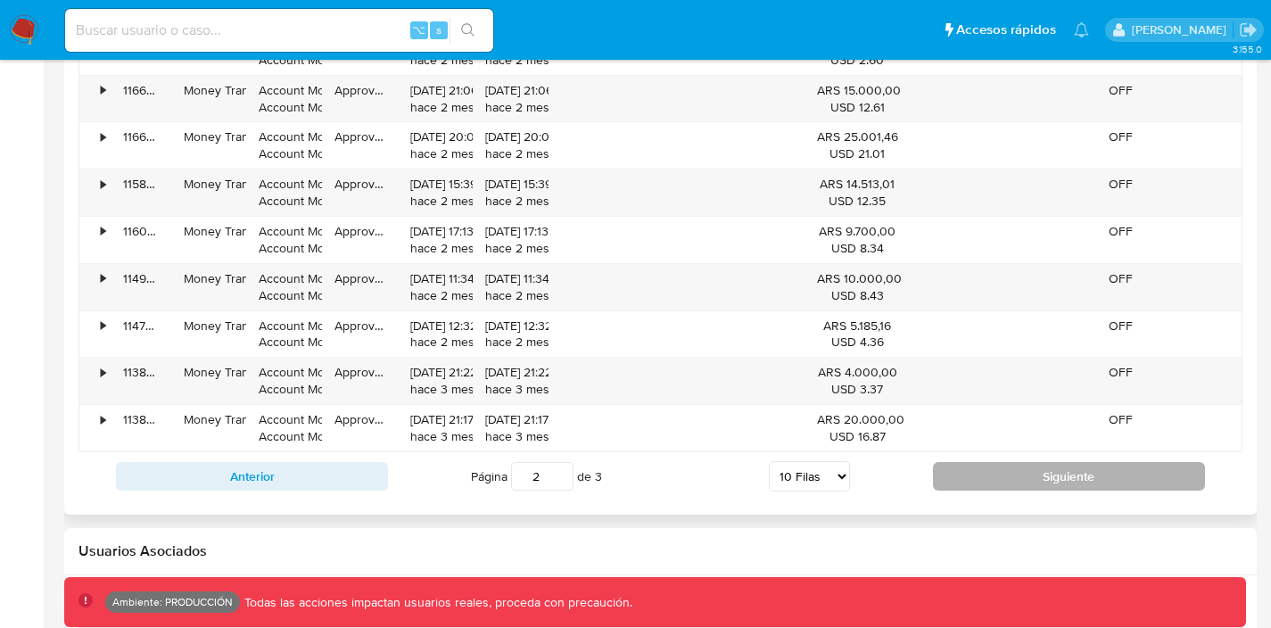
click at [961, 464] on button "Siguiente" at bounding box center [1069, 476] width 272 height 29
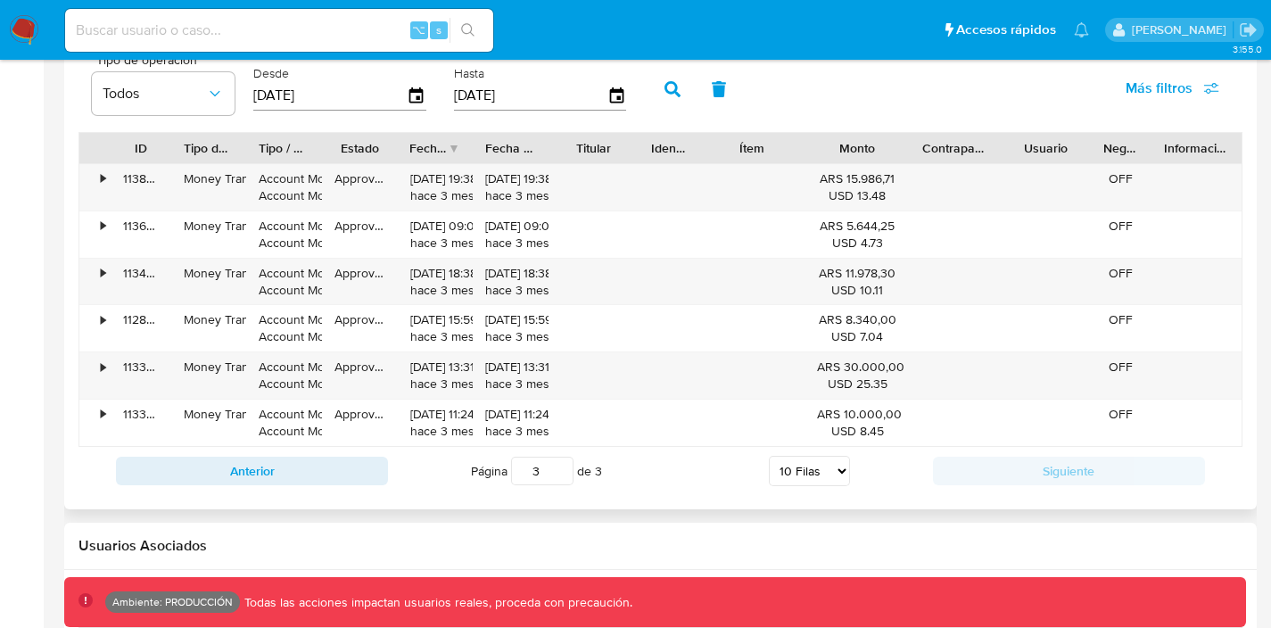
scroll to position [1756, 0]
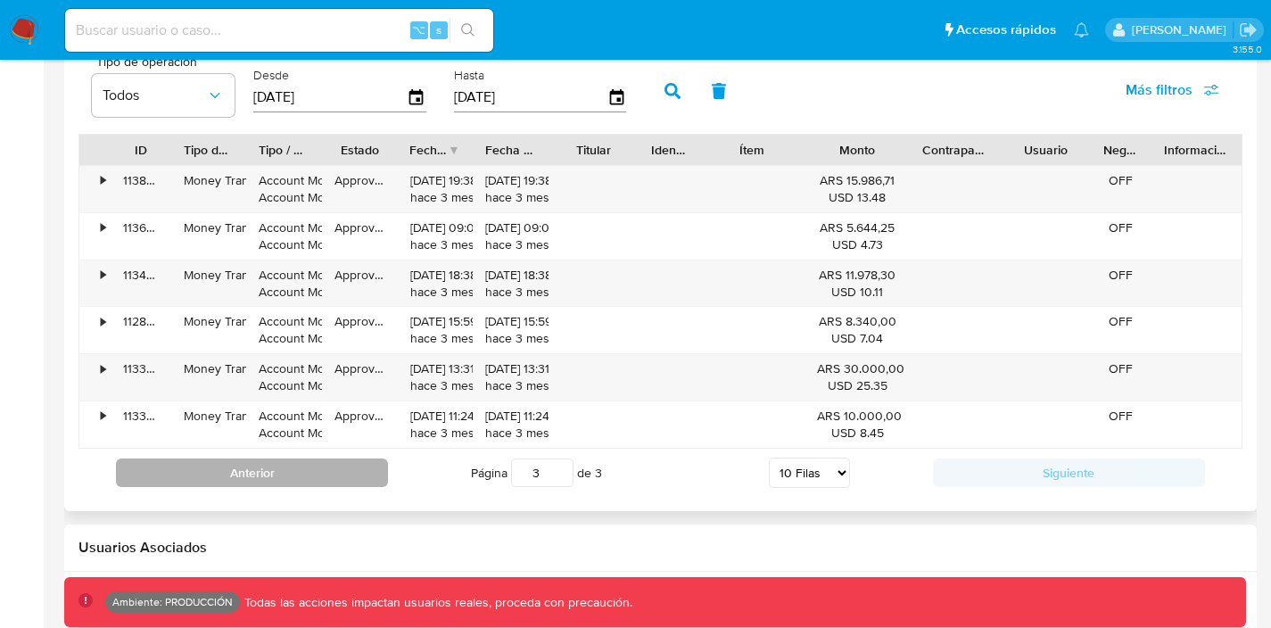
click at [264, 467] on button "Anterior" at bounding box center [252, 473] width 272 height 29
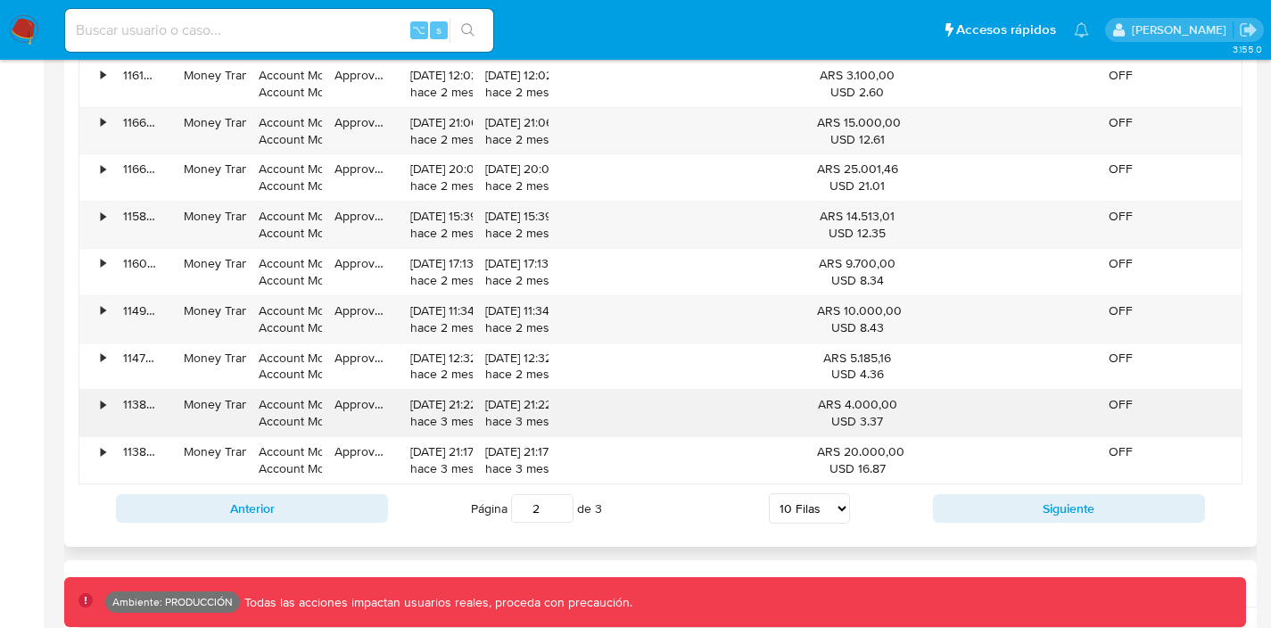
scroll to position [1987, 0]
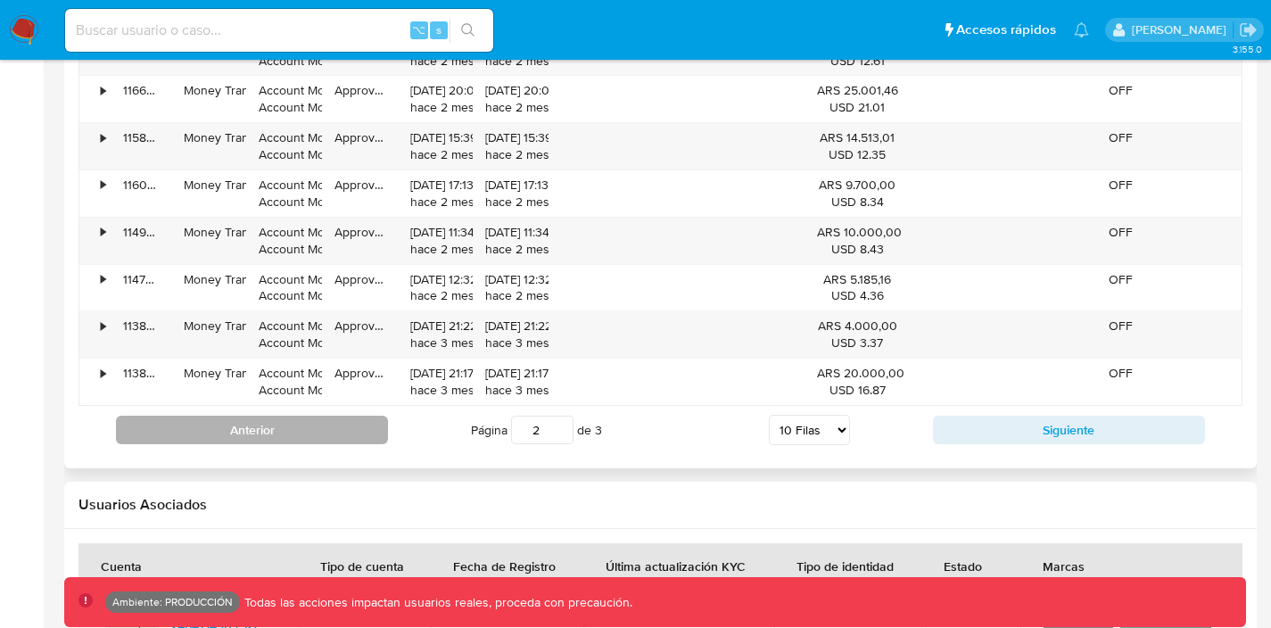
click at [307, 437] on button "Anterior" at bounding box center [252, 430] width 272 height 29
type input "1"
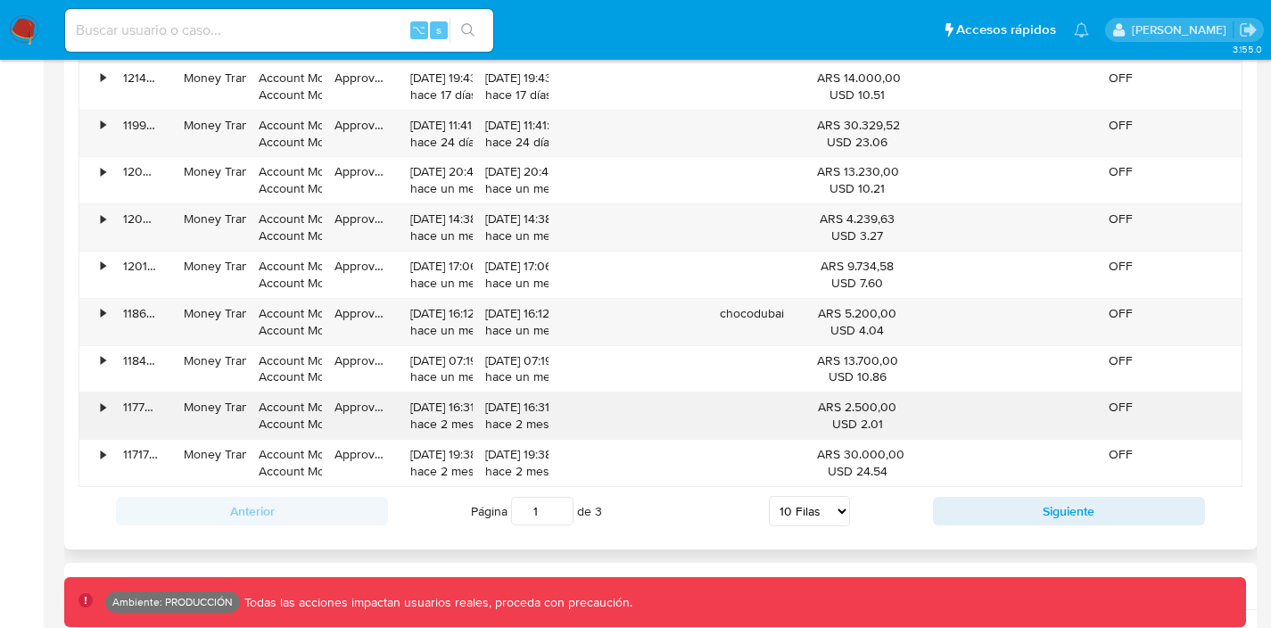
scroll to position [1530, 0]
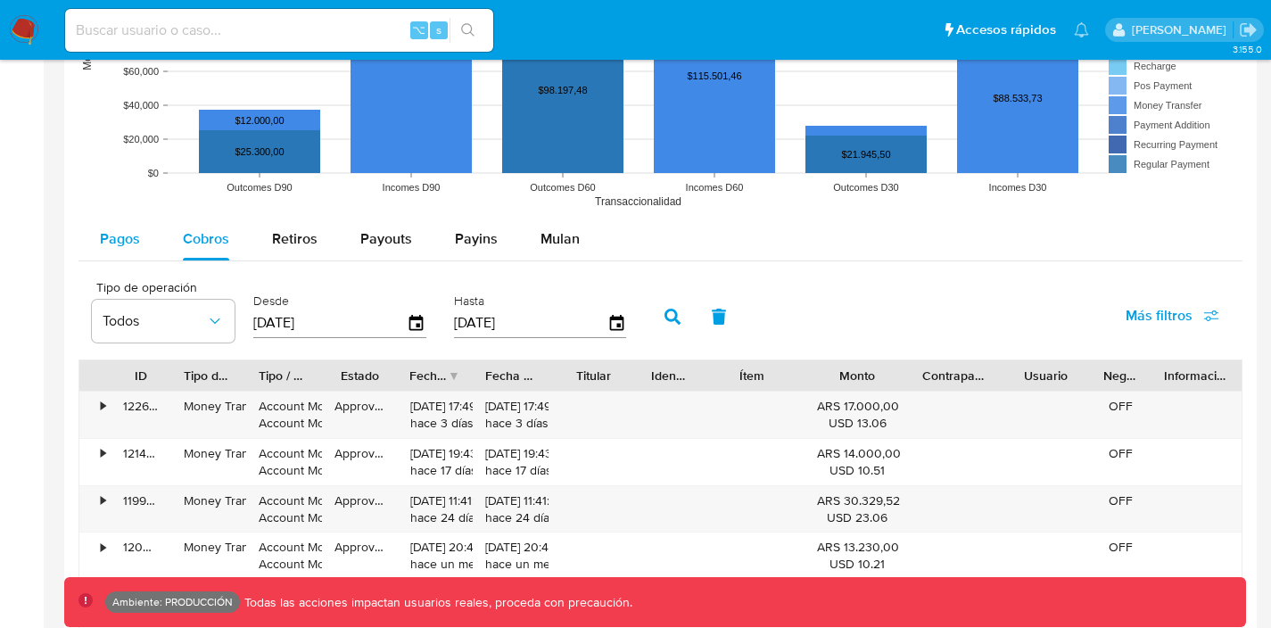
click at [108, 240] on span "Pagos" at bounding box center [120, 238] width 40 height 21
click at [98, 405] on div "•" at bounding box center [94, 415] width 31 height 46
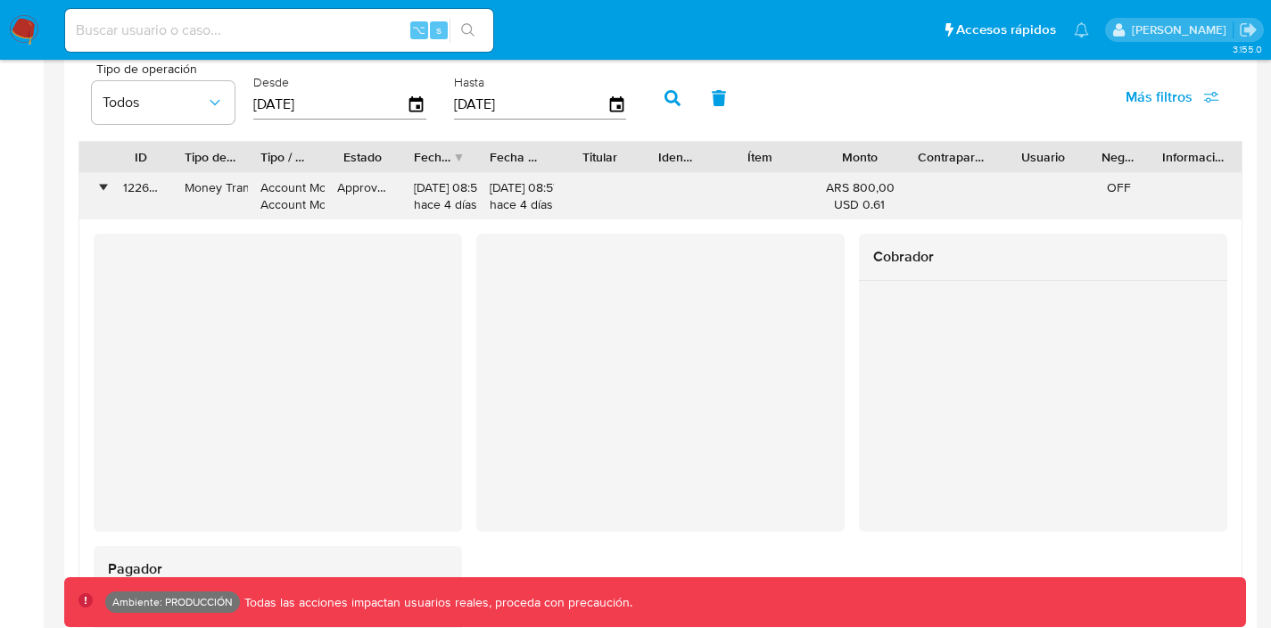
scroll to position [1754, 0]
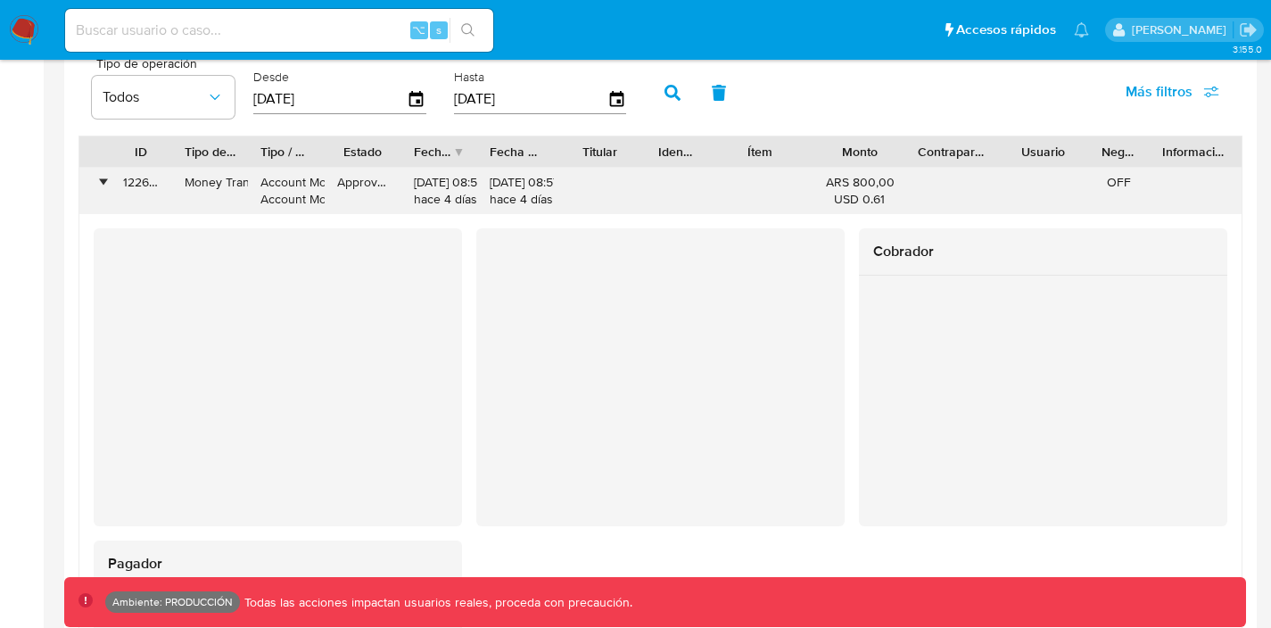
click at [101, 186] on div "•" at bounding box center [103, 182] width 4 height 17
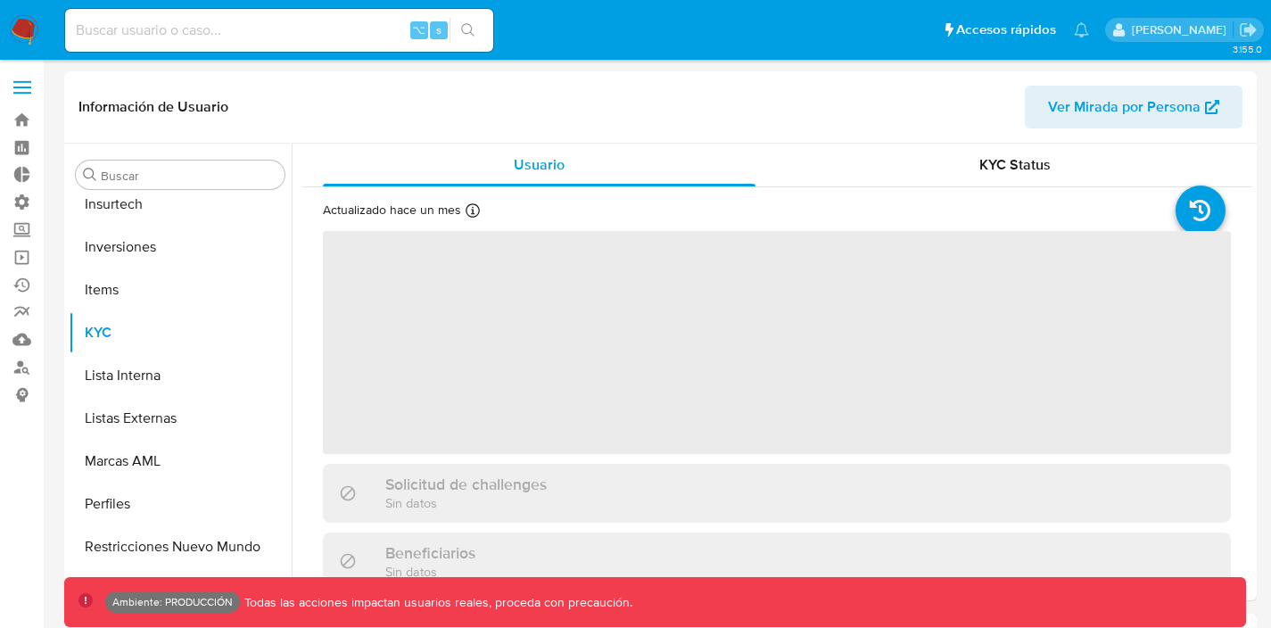
scroll to position [839, 0]
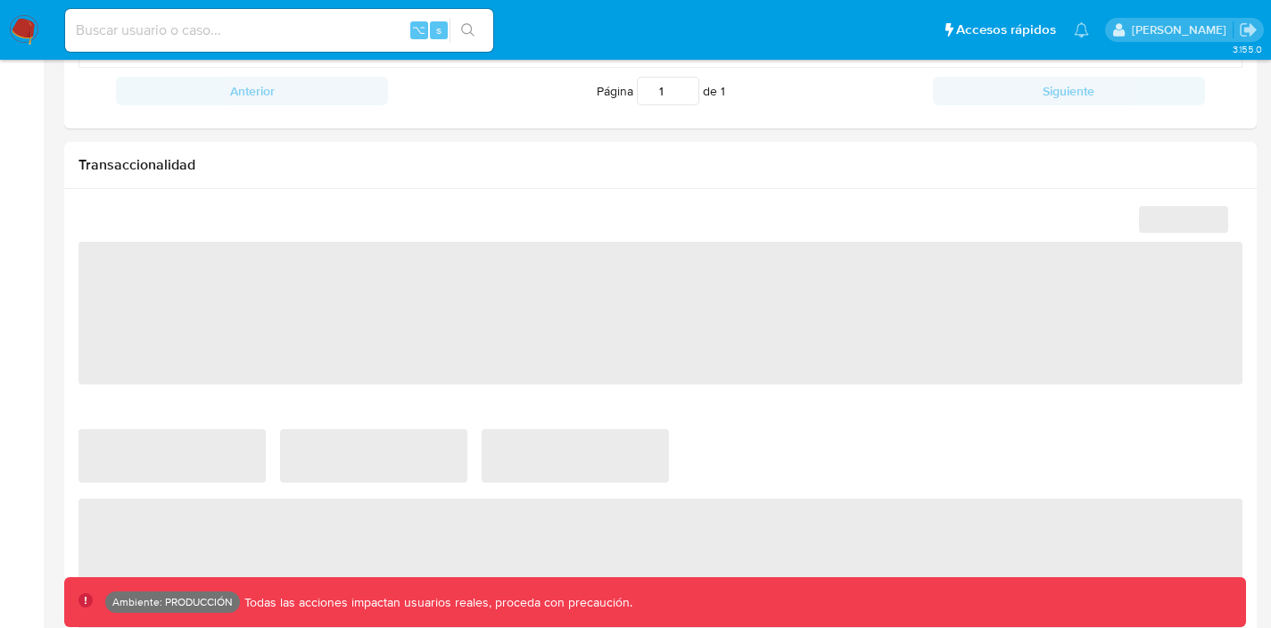
select select "10"
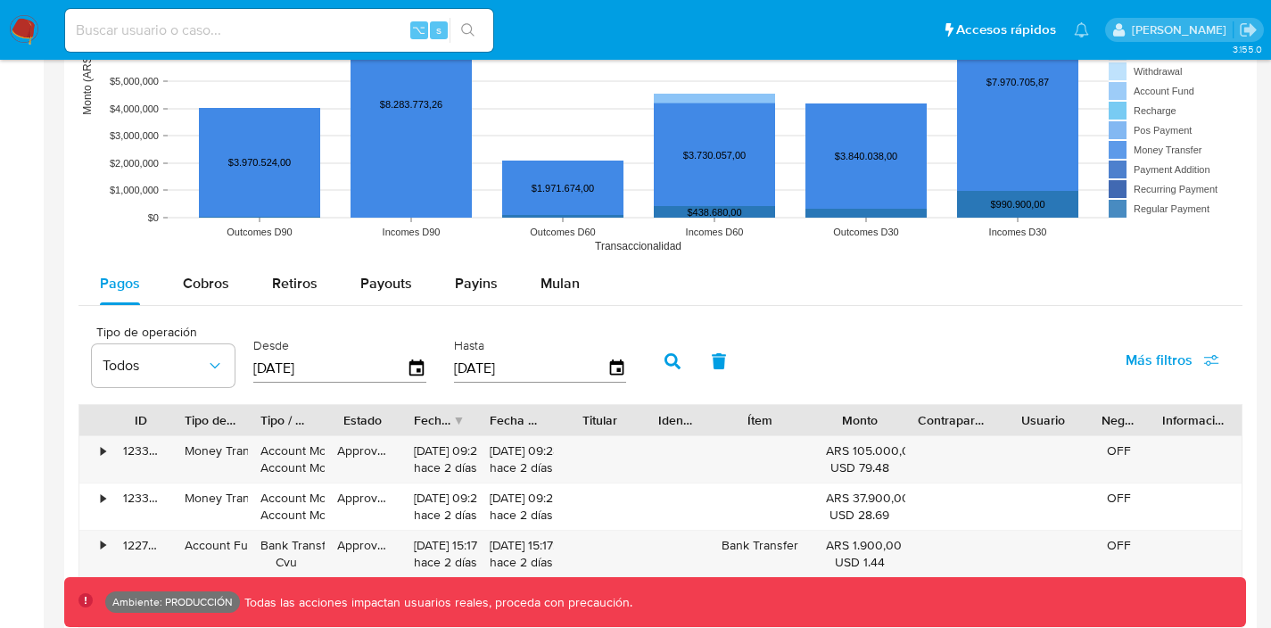
scroll to position [1742, 0]
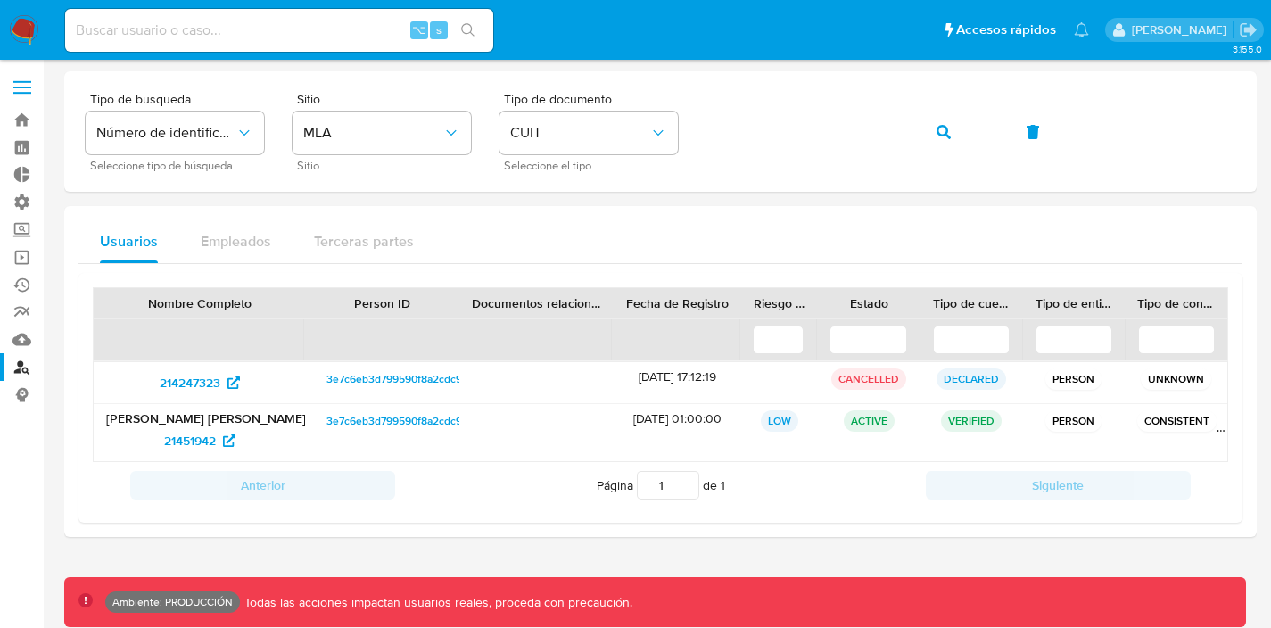
click at [23, 81] on span at bounding box center [22, 81] width 18 height 3
click at [0, 0] on input "checkbox" at bounding box center [0, 0] width 0 height 0
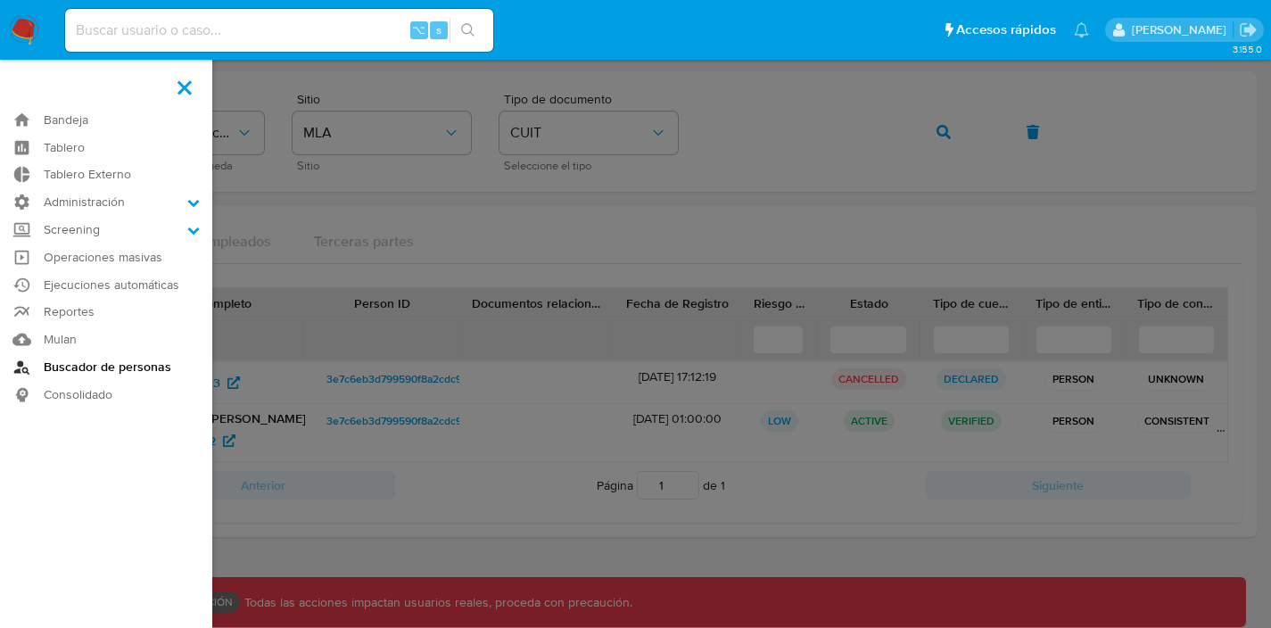
click at [94, 369] on link "Buscador de personas" at bounding box center [106, 367] width 212 height 28
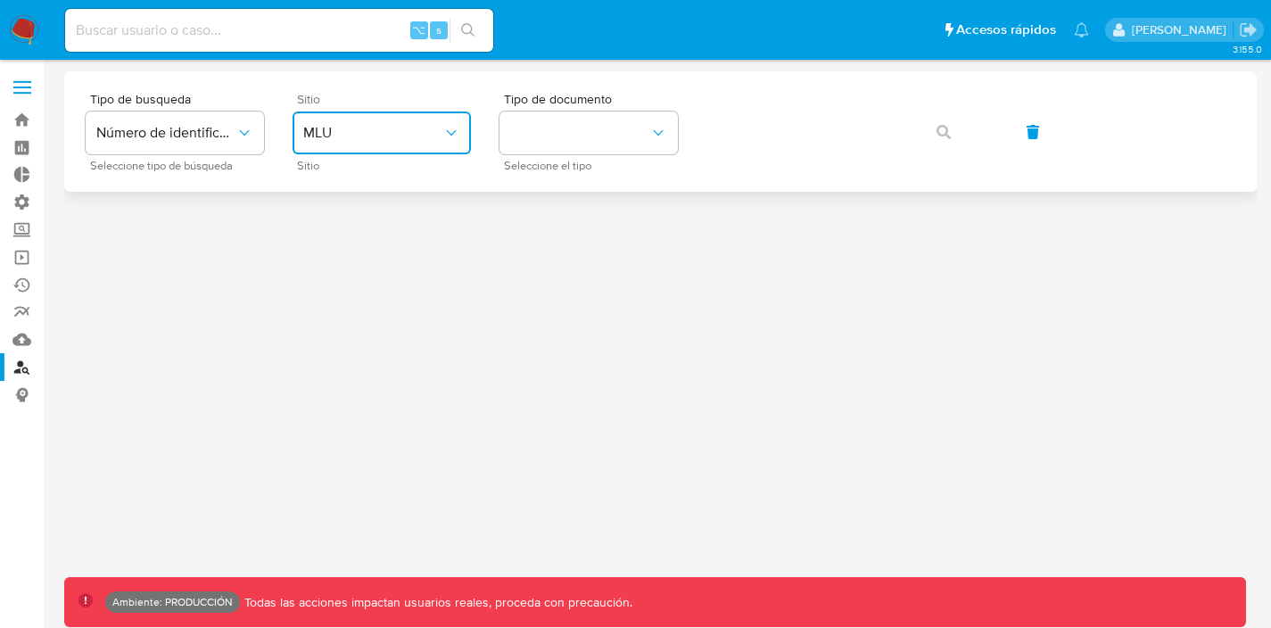
click at [372, 143] on button "MLU" at bounding box center [382, 133] width 178 height 43
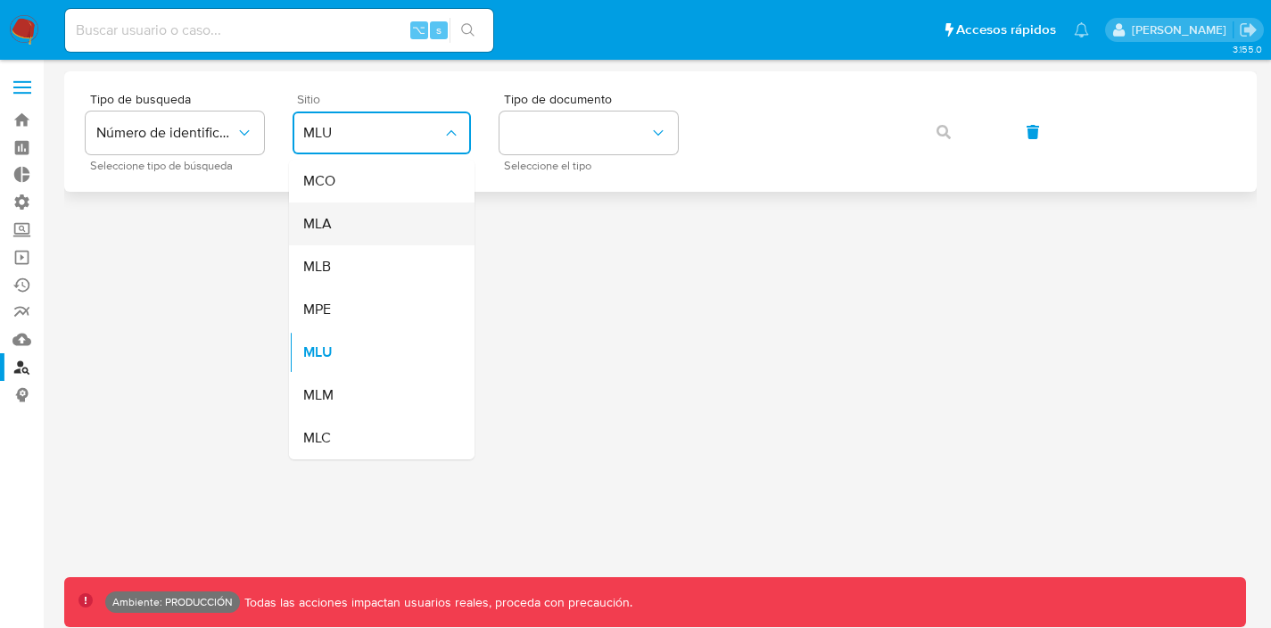
click at [330, 217] on span "MLA" at bounding box center [317, 224] width 29 height 18
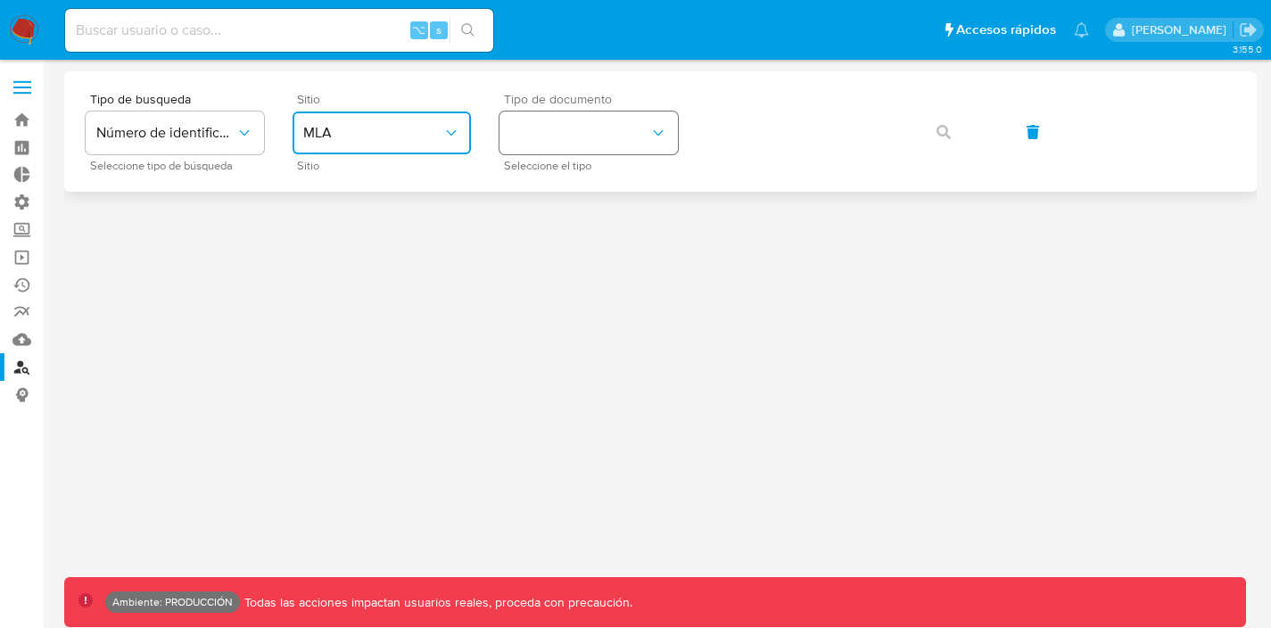
click at [596, 138] on button "identificationType" at bounding box center [589, 133] width 178 height 43
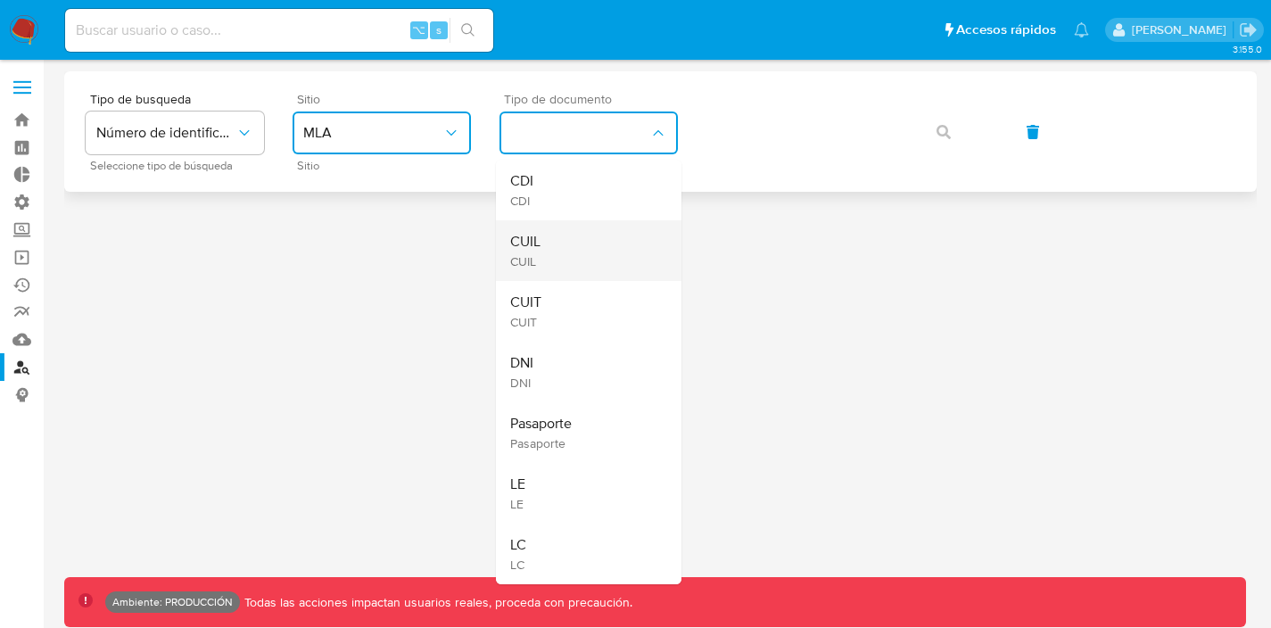
click at [573, 258] on div "CUIL CUIL" at bounding box center [583, 250] width 146 height 61
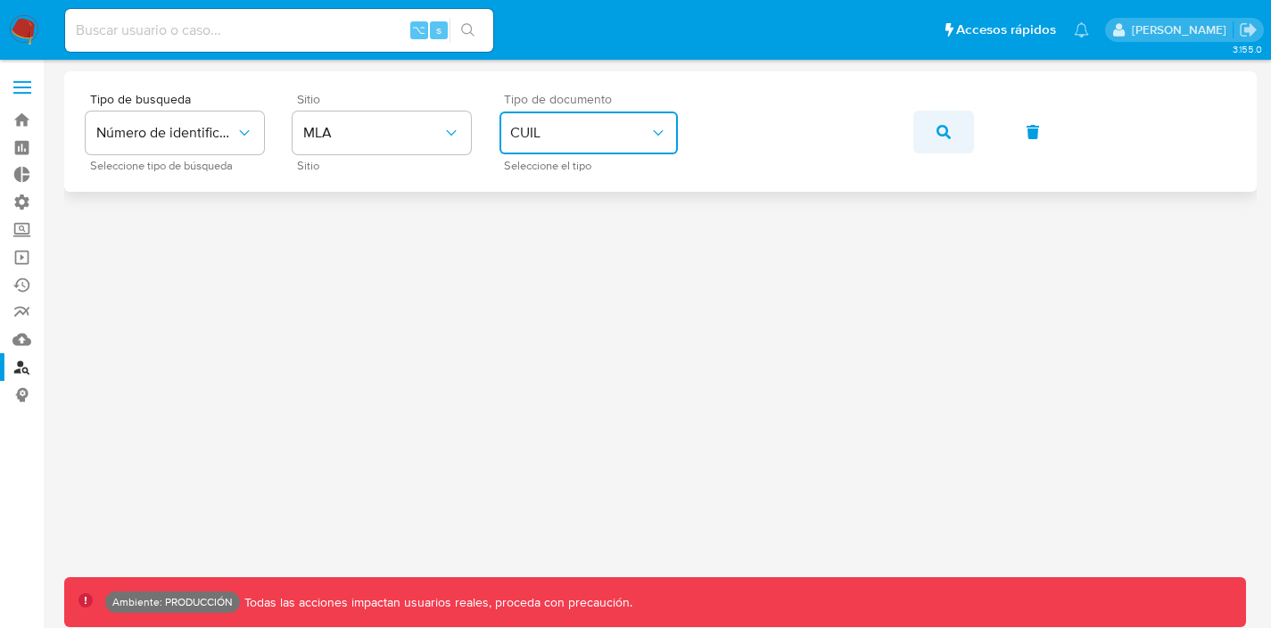
click at [942, 121] on span "button" at bounding box center [944, 131] width 14 height 39
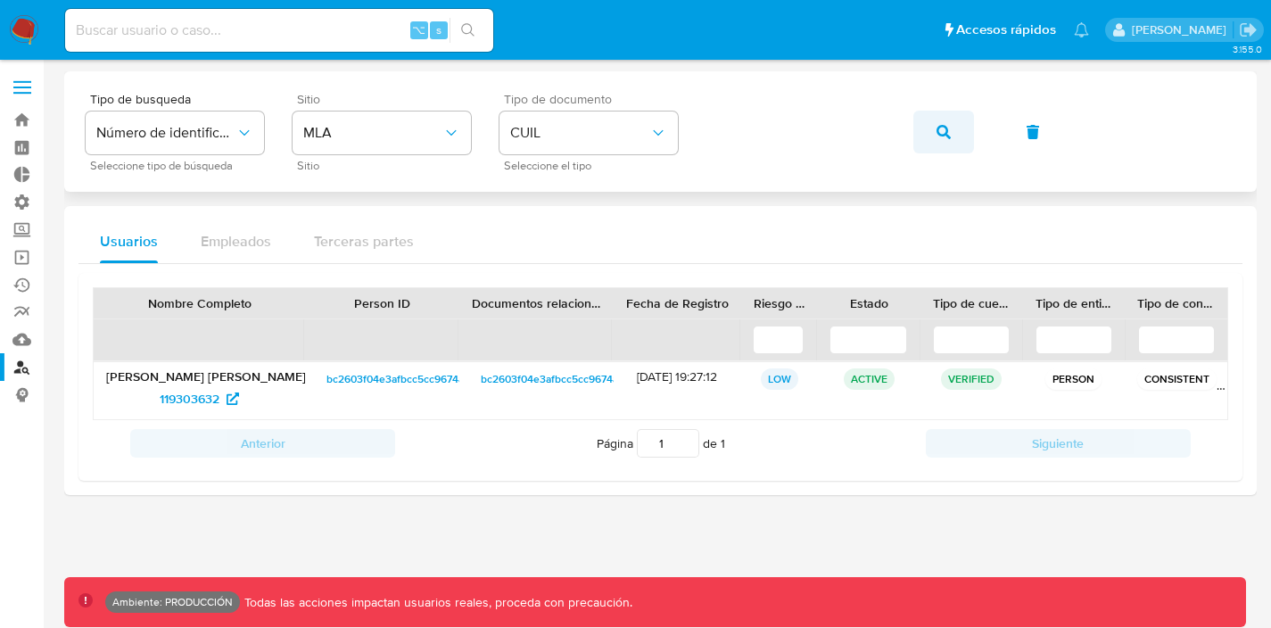
click at [942, 129] on icon "button" at bounding box center [944, 132] width 14 height 14
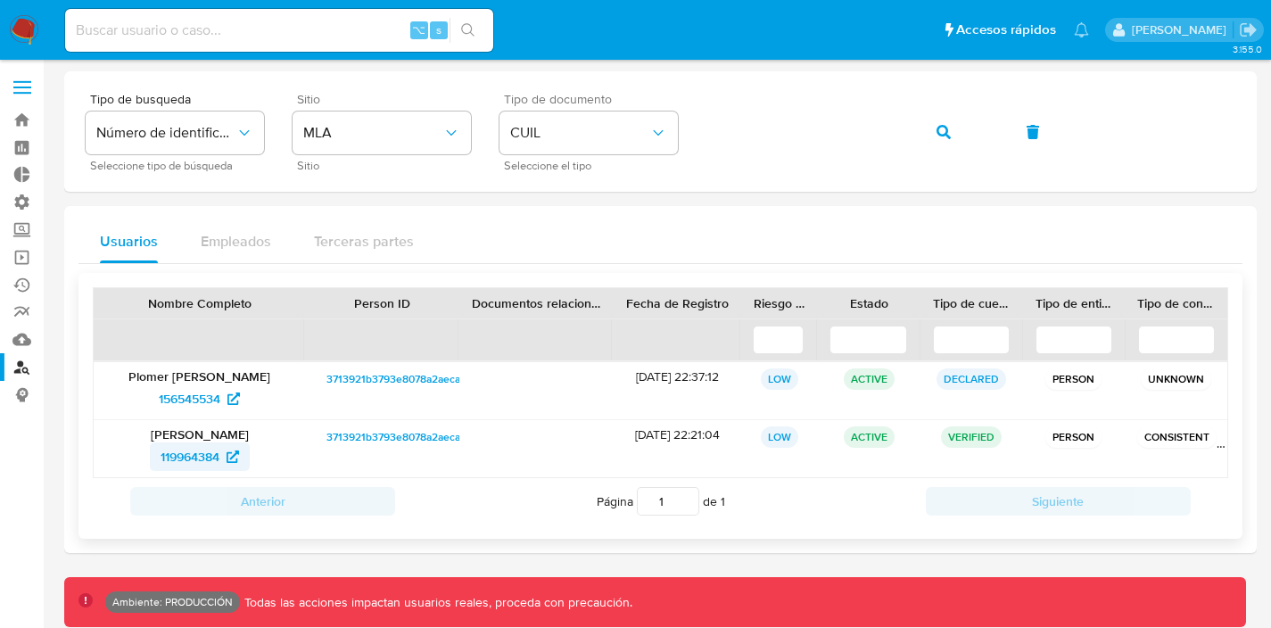
click at [203, 454] on span "119964384" at bounding box center [190, 456] width 59 height 29
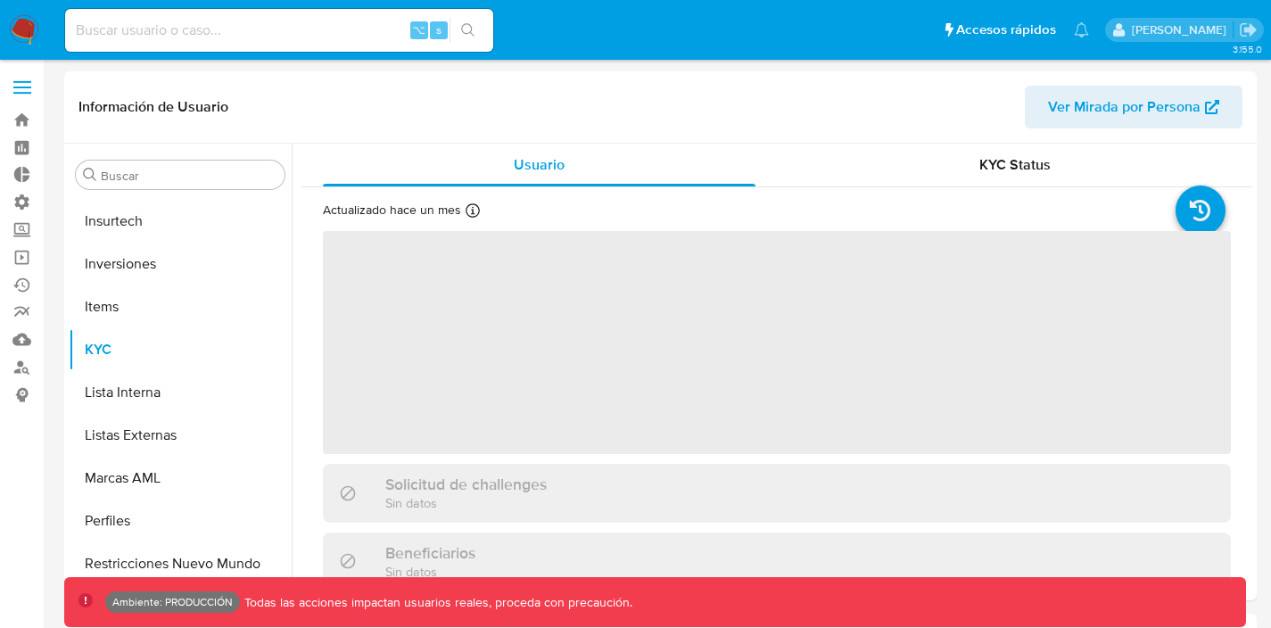
scroll to position [839, 0]
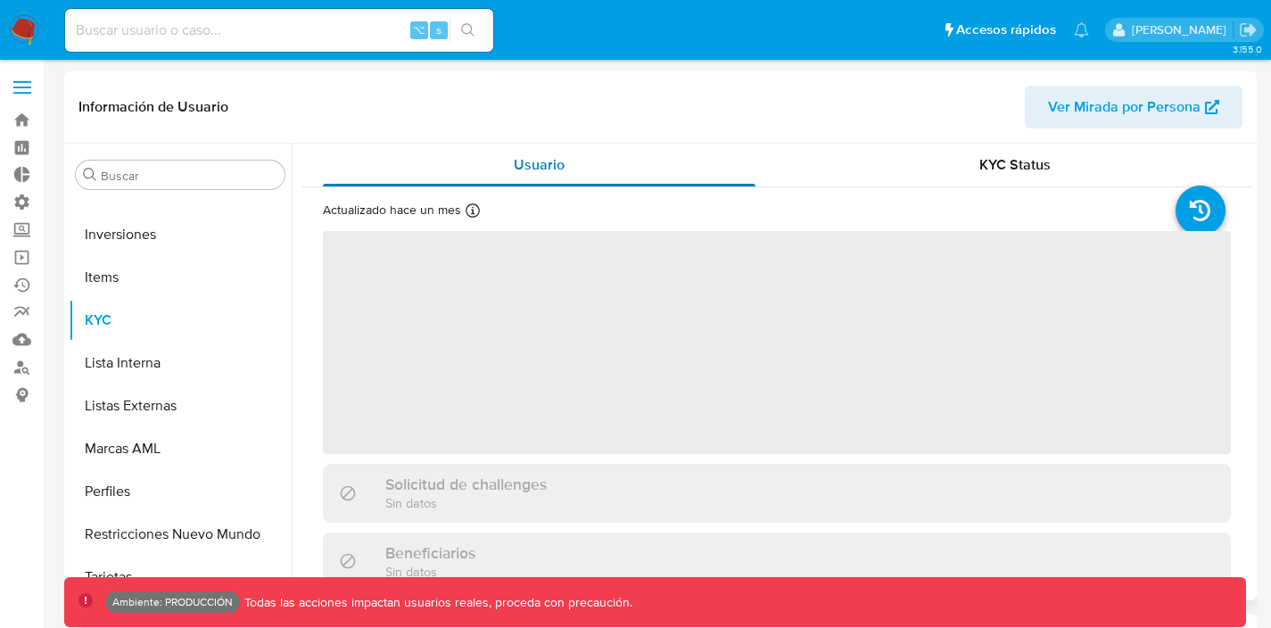
select select "10"
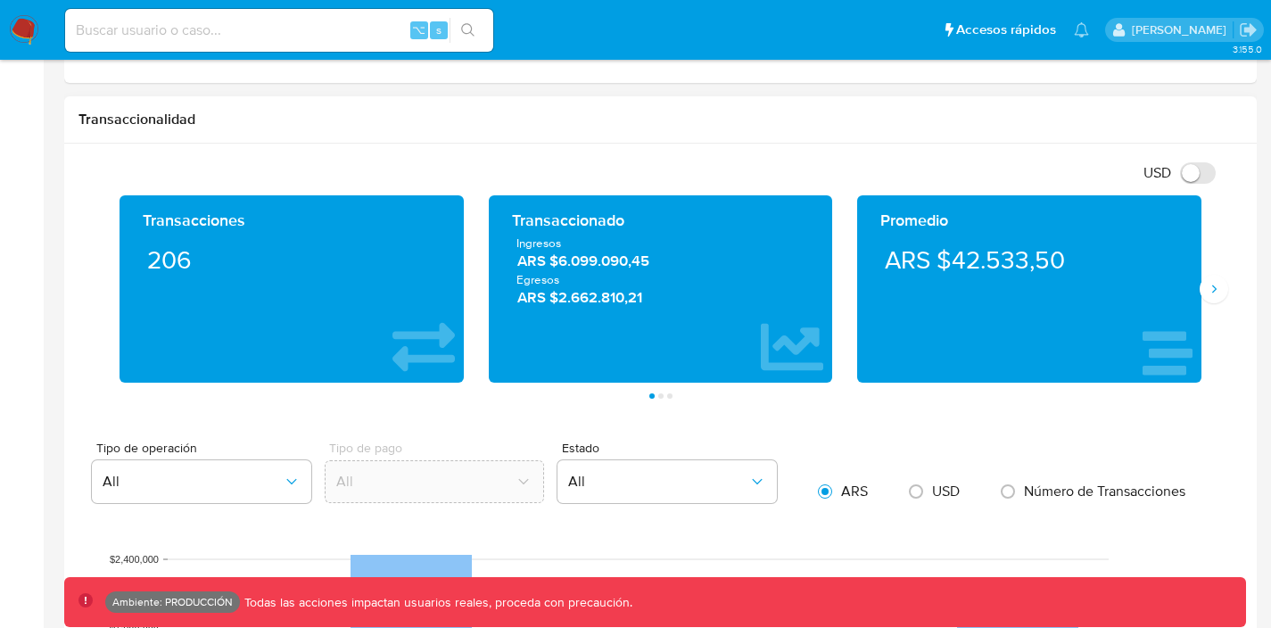
scroll to position [744, 0]
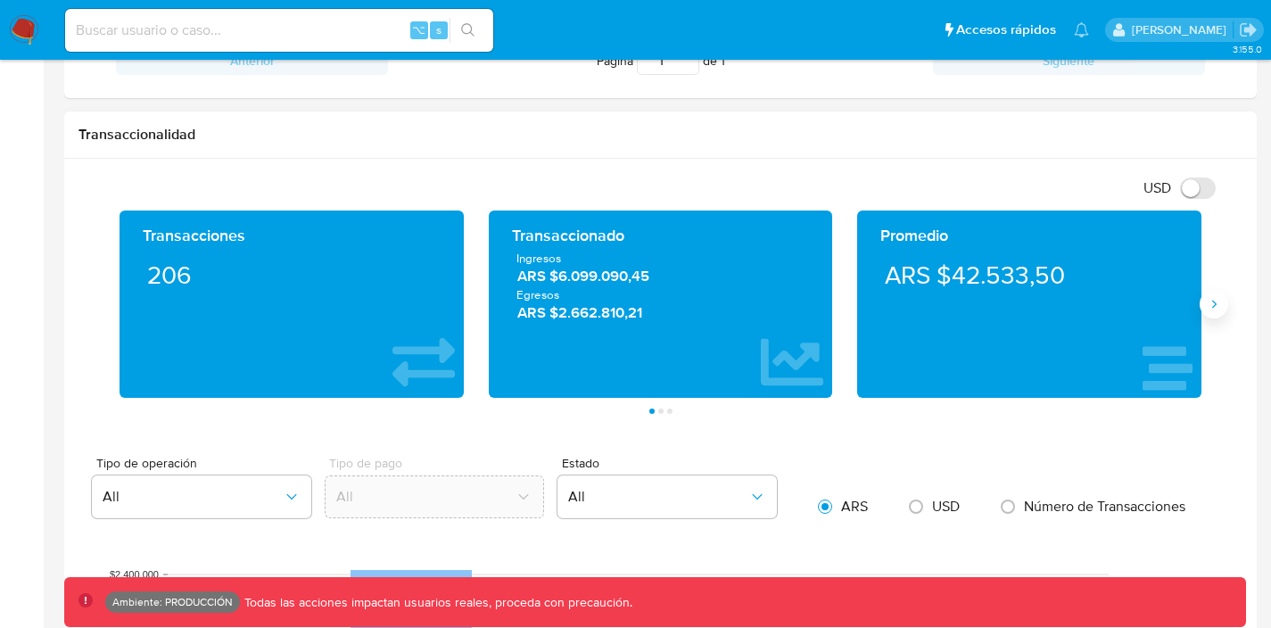
click at [1223, 306] on button "Siguiente" at bounding box center [1214, 304] width 29 height 29
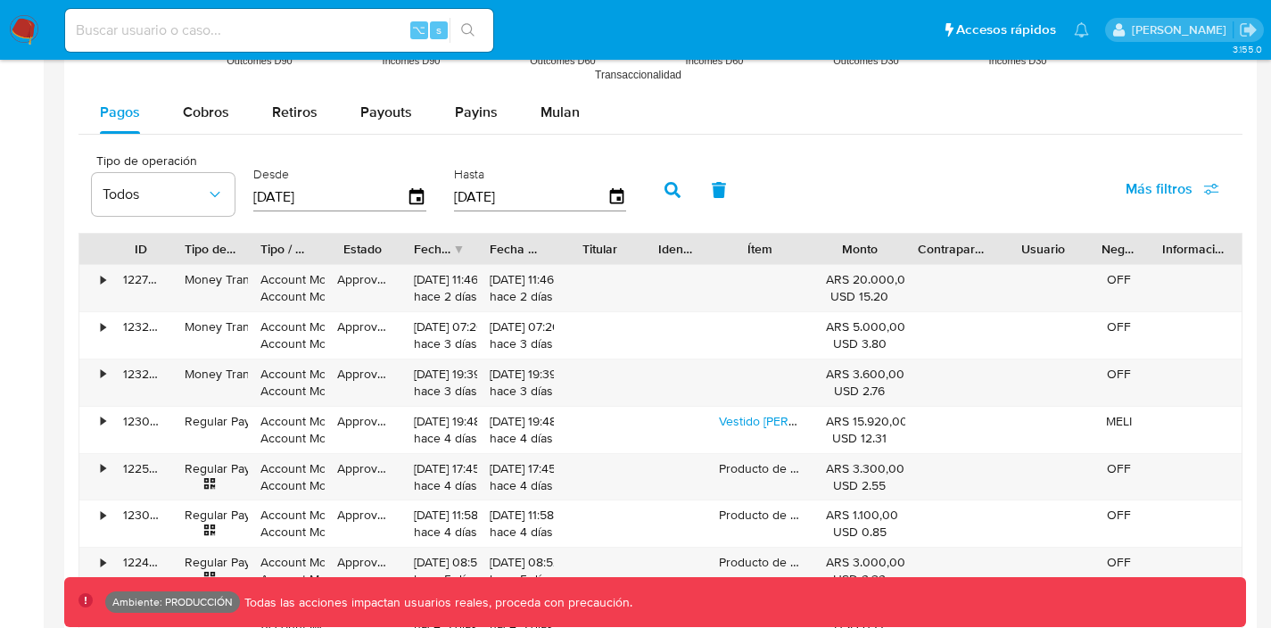
scroll to position [1514, 0]
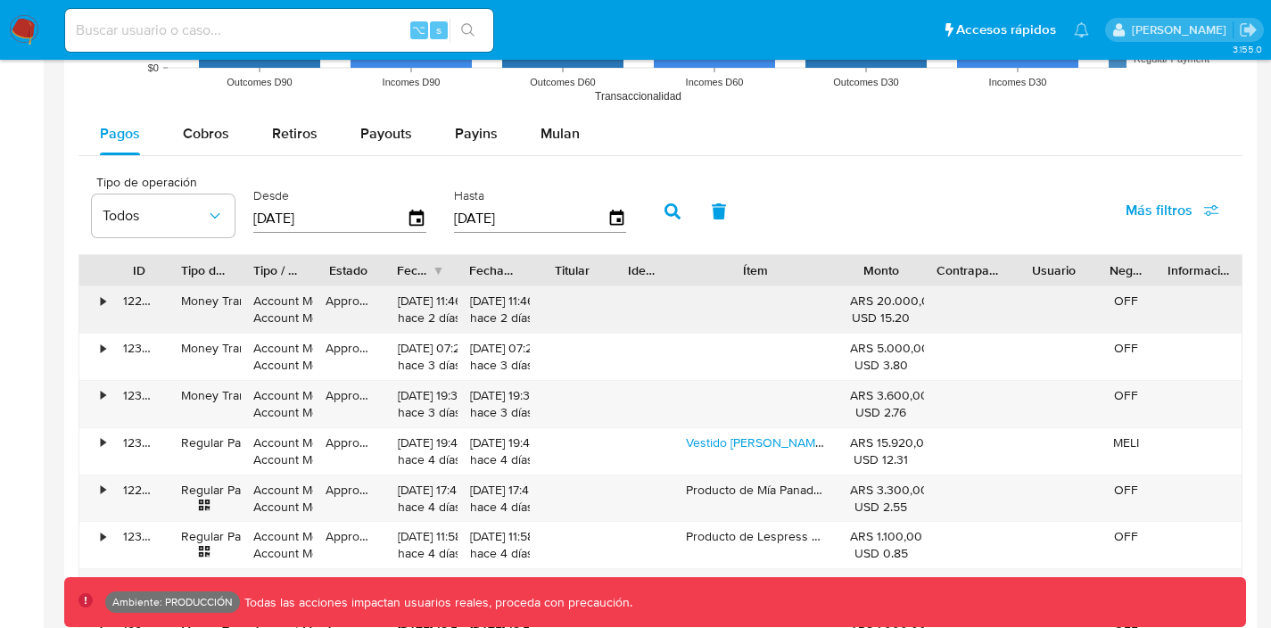
drag, startPoint x: 824, startPoint y: 272, endPoint x: 881, endPoint y: 318, distance: 73.6
click at [881, 318] on div "ID Tipo de operación Tipo / Método Estado Fecha de creación Fecha de aprobación…" at bounding box center [661, 505] width 1164 height 503
click at [1025, 312] on div "ID Tipo de operación Tipo / Método Estado Fecha de creación Fecha de aprobación…" at bounding box center [661, 505] width 1164 height 503
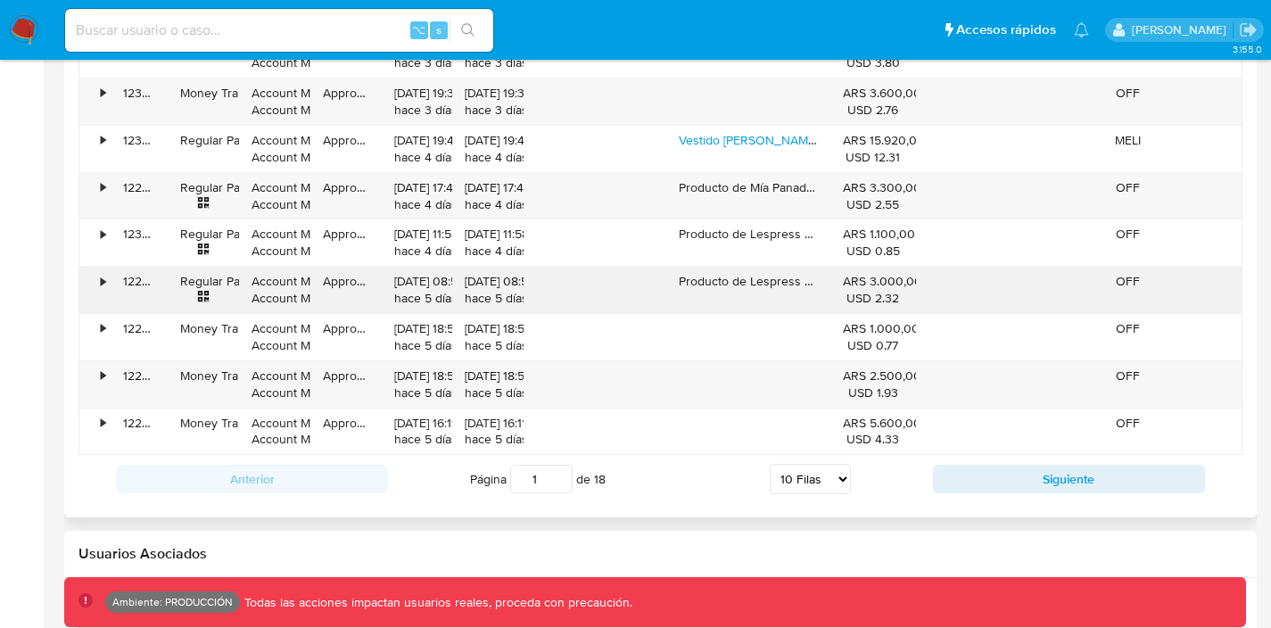
scroll to position [1928, 0]
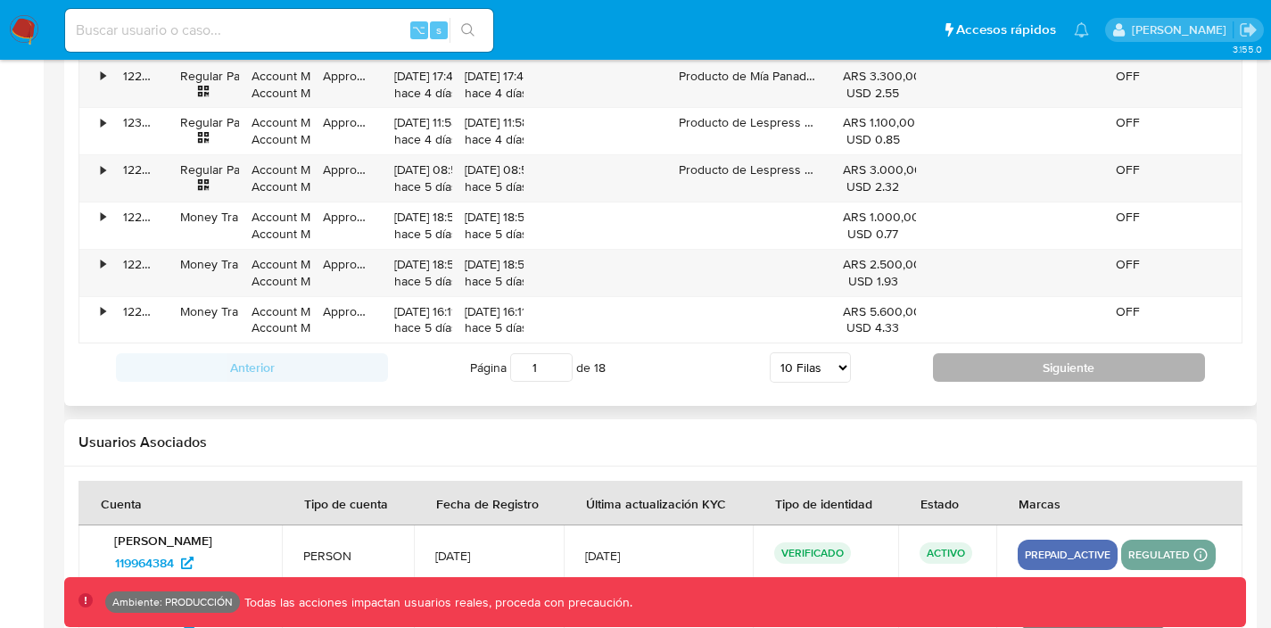
click at [1047, 361] on button "Siguiente" at bounding box center [1069, 367] width 272 height 29
type input "2"
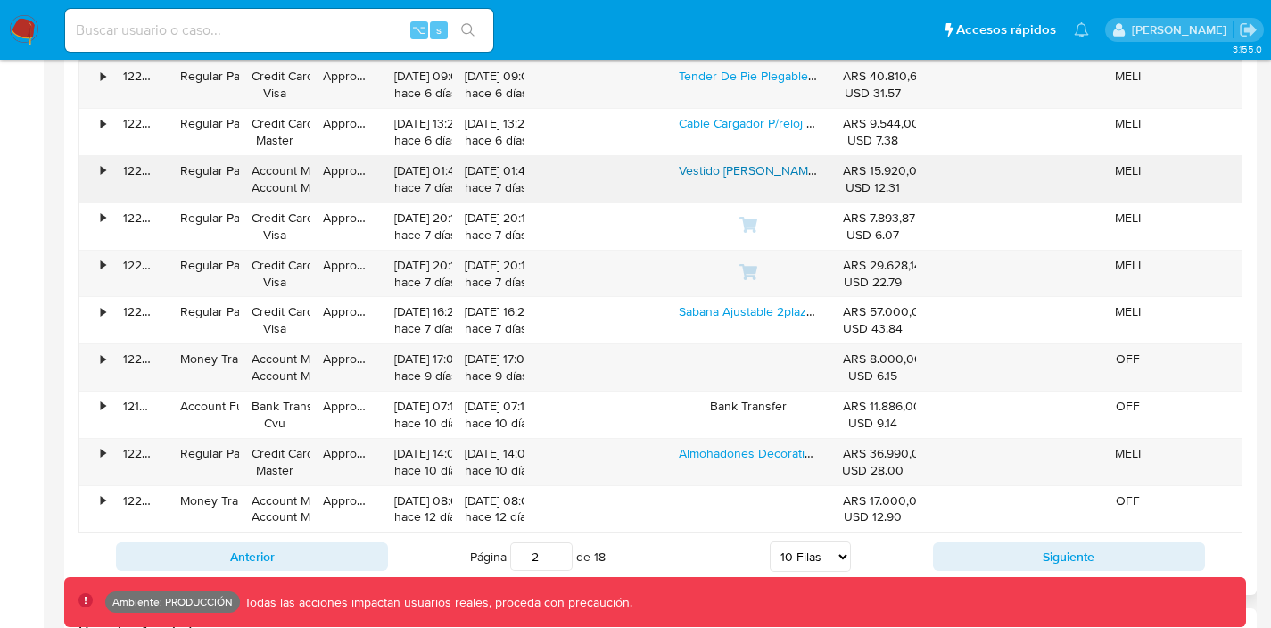
scroll to position [1763, 0]
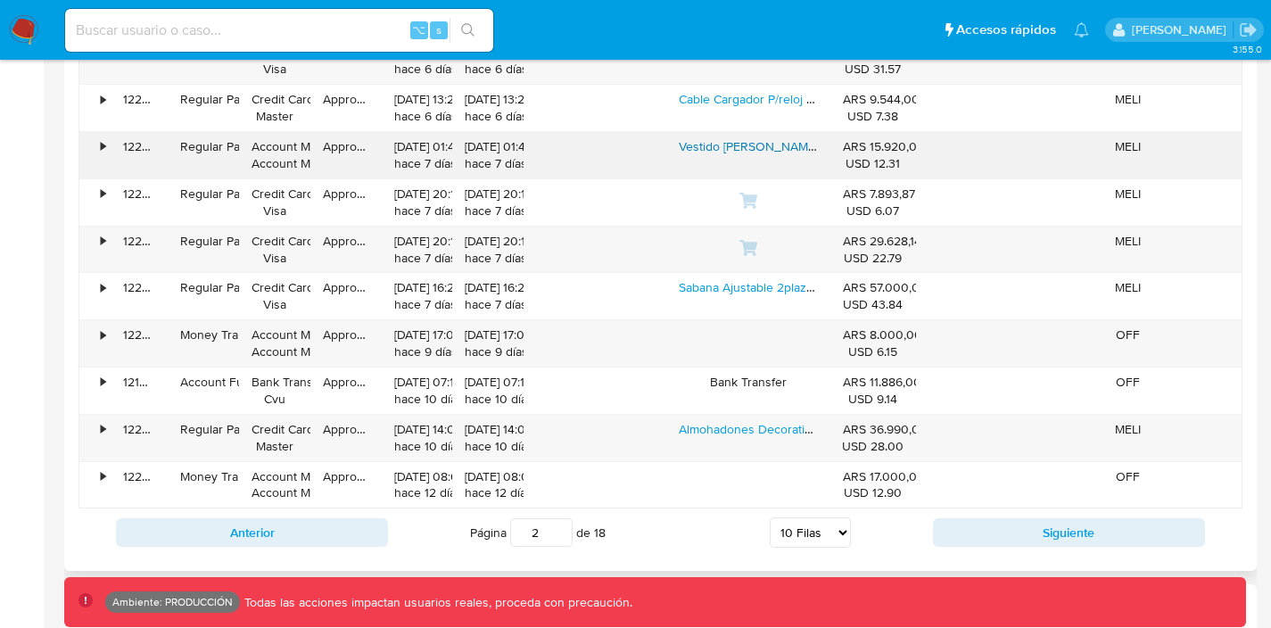
click at [723, 146] on link "Vestido [PERSON_NAME] Lanilla Polera Manga Larga Abrigado Talles Negro L" at bounding box center [892, 146] width 426 height 18
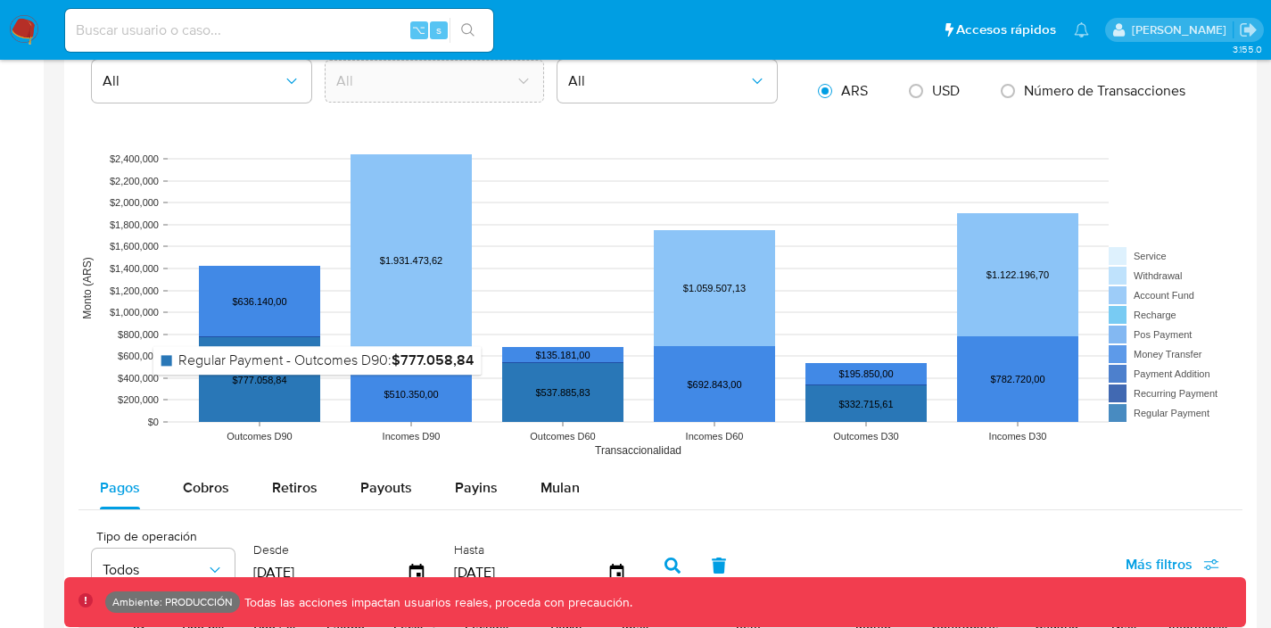
scroll to position [1220, 0]
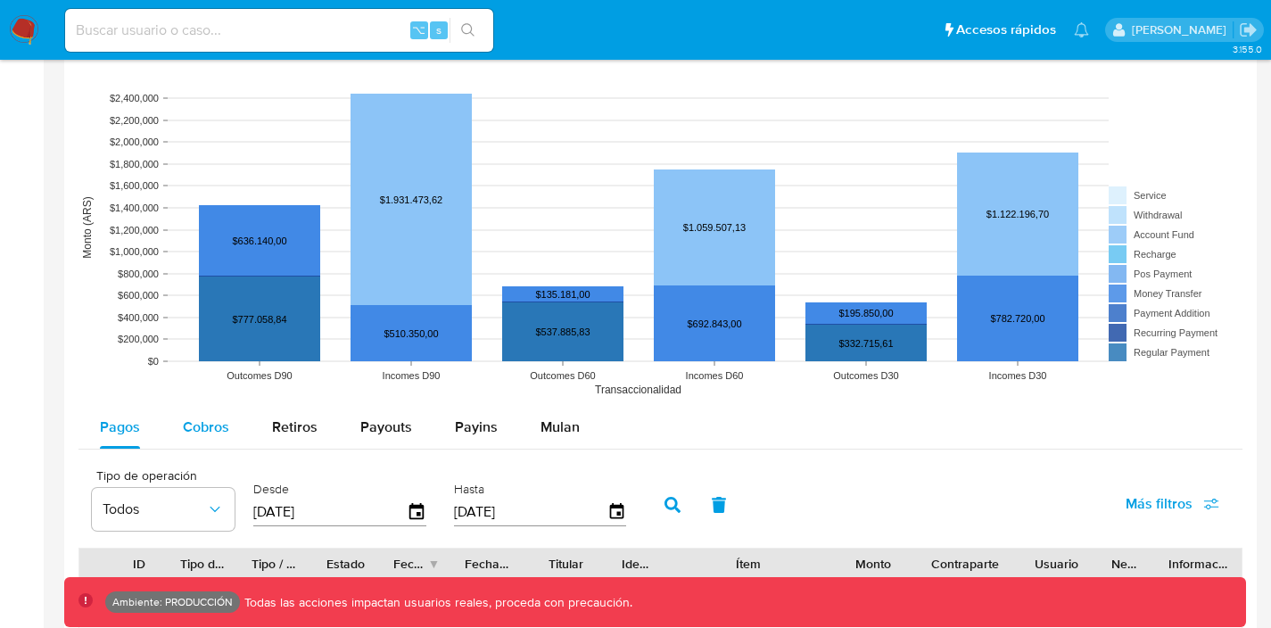
click at [216, 423] on span "Cobros" at bounding box center [206, 427] width 46 height 21
select select "10"
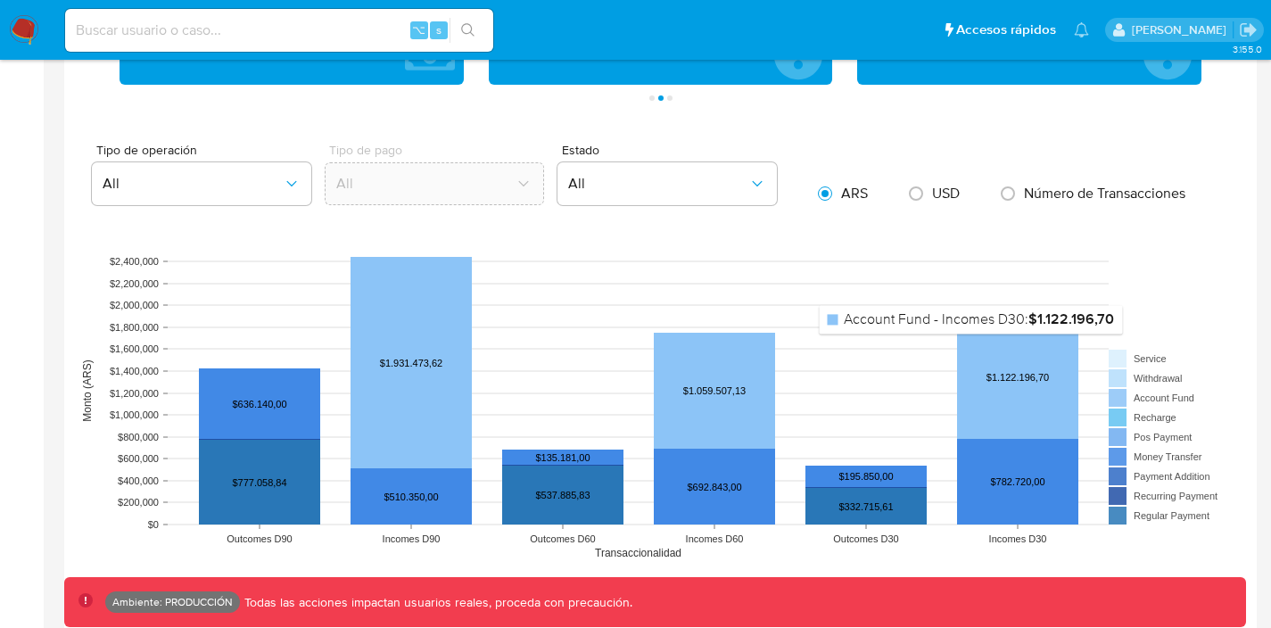
scroll to position [1340, 0]
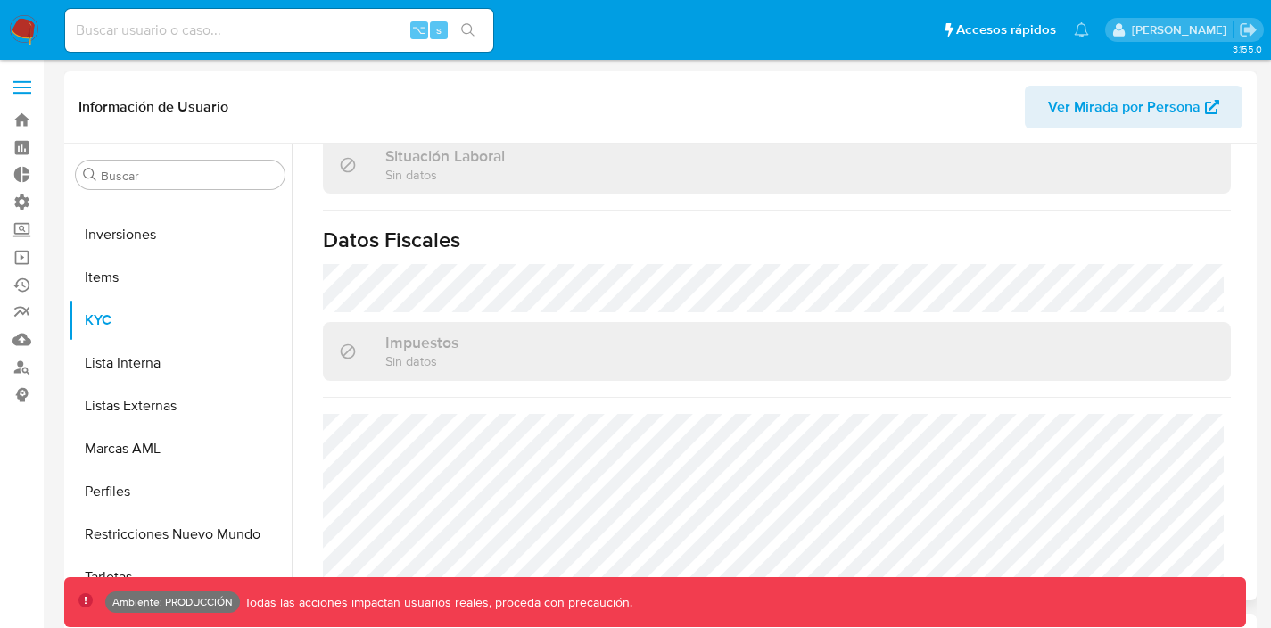
scroll to position [955, 0]
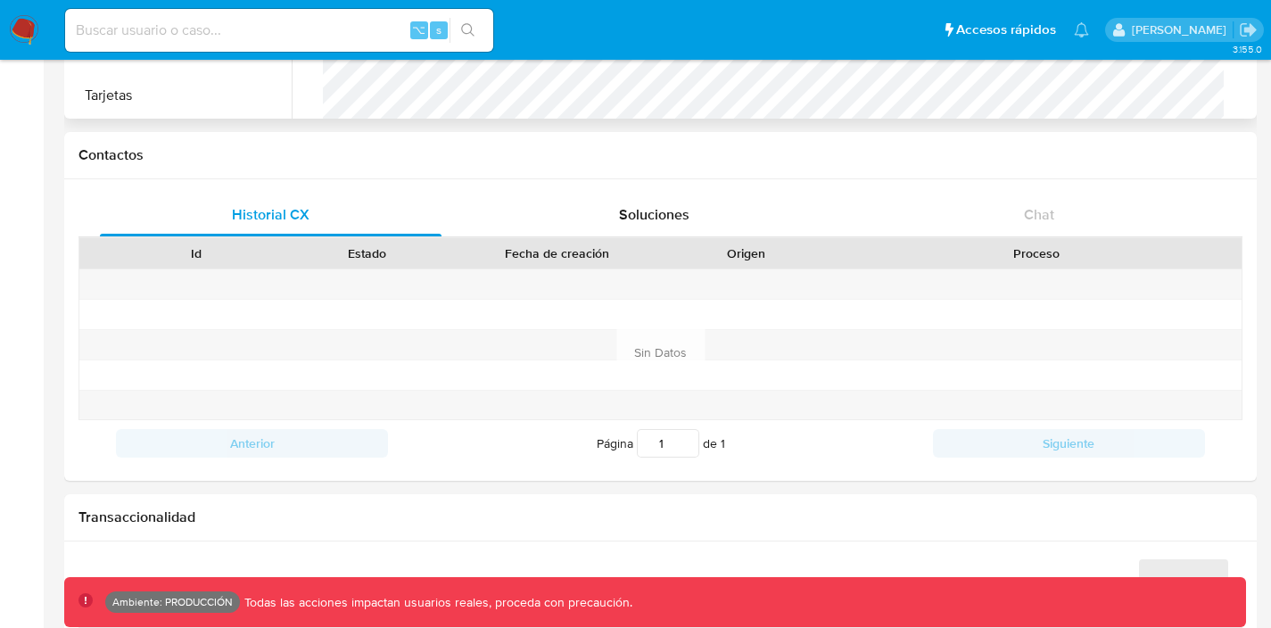
select select "10"
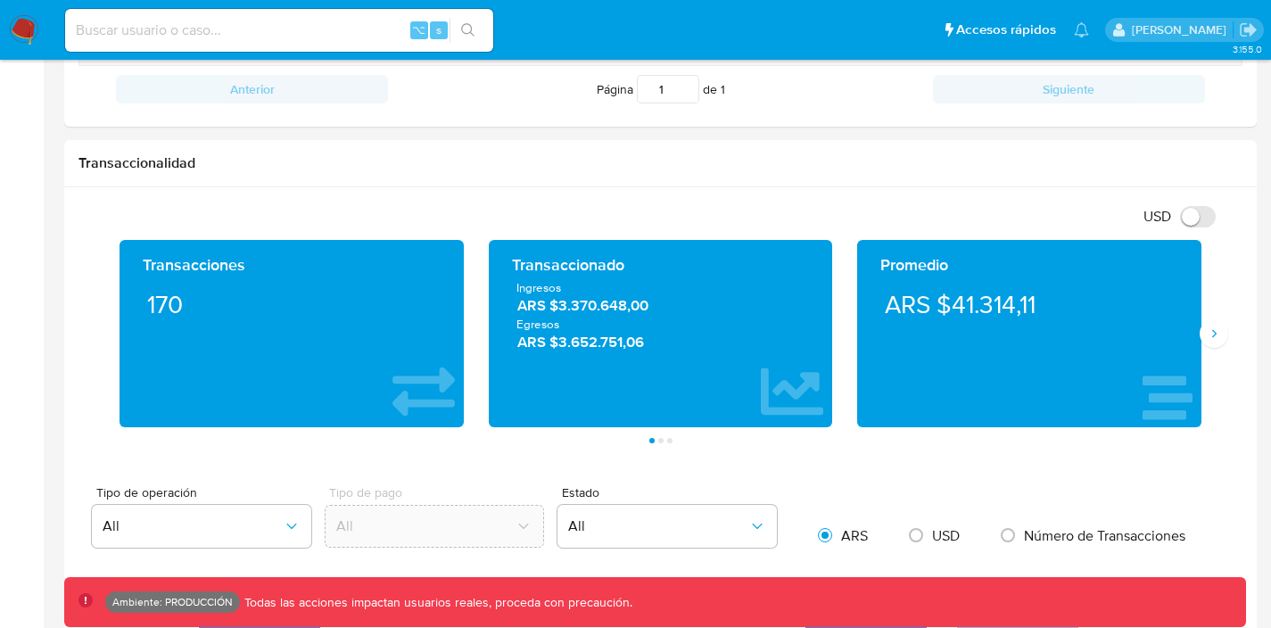
scroll to position [847, 0]
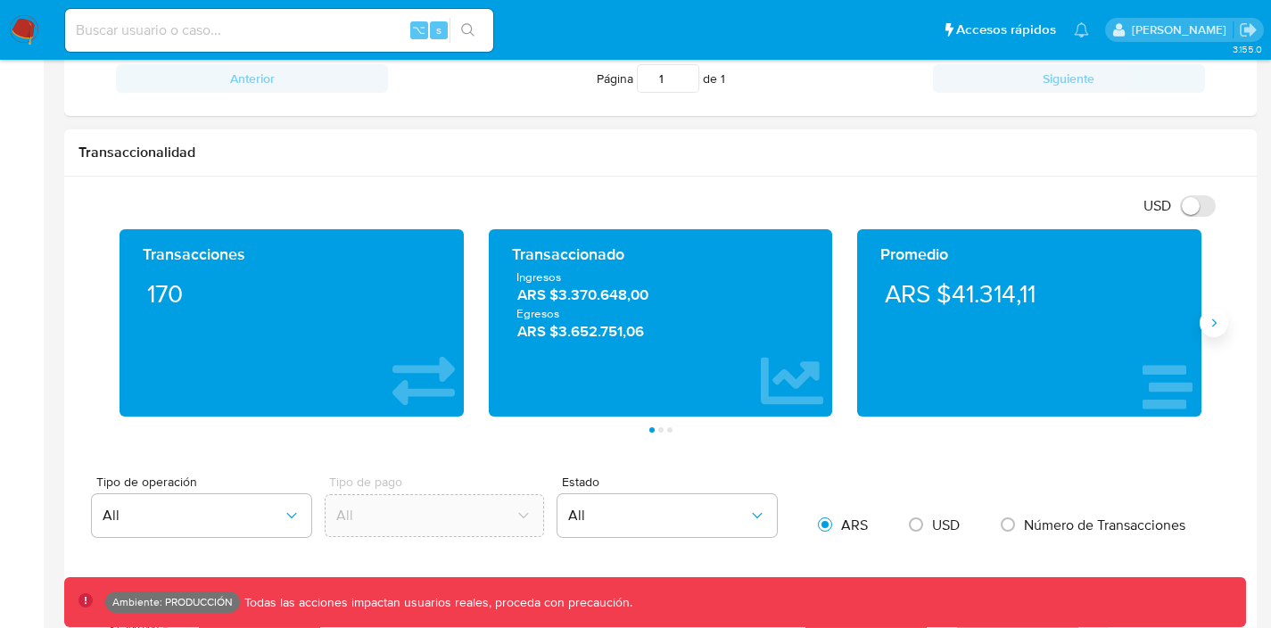
click at [1212, 324] on icon "Siguiente" at bounding box center [1214, 323] width 14 height 14
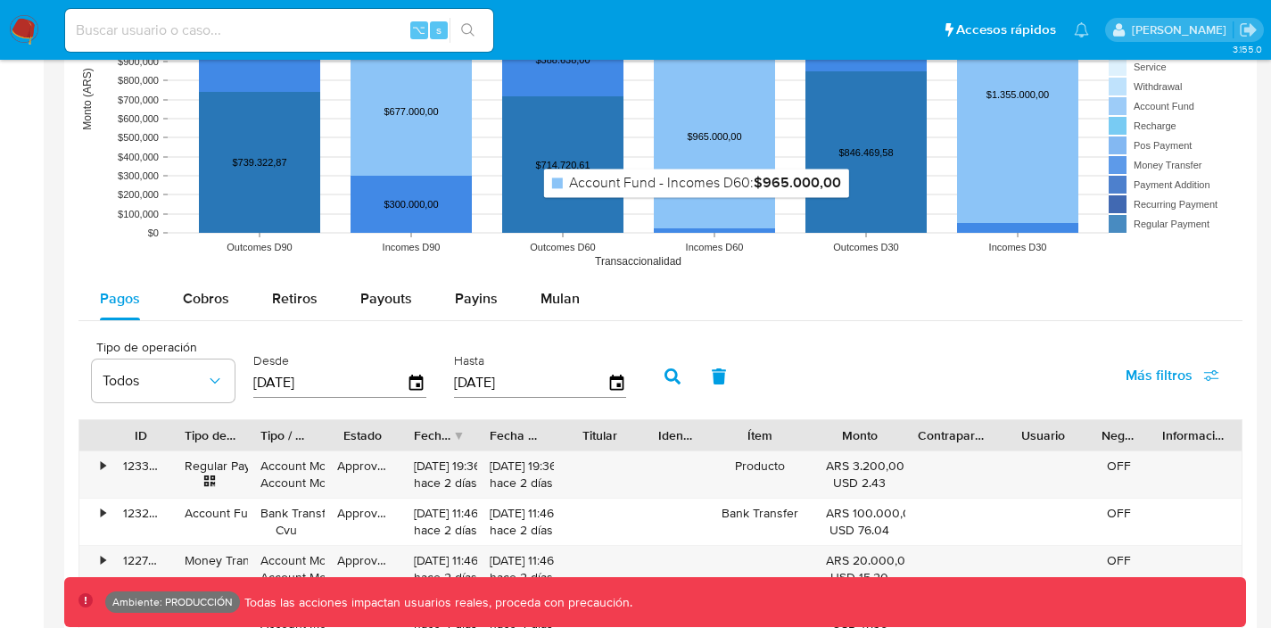
scroll to position [1575, 0]
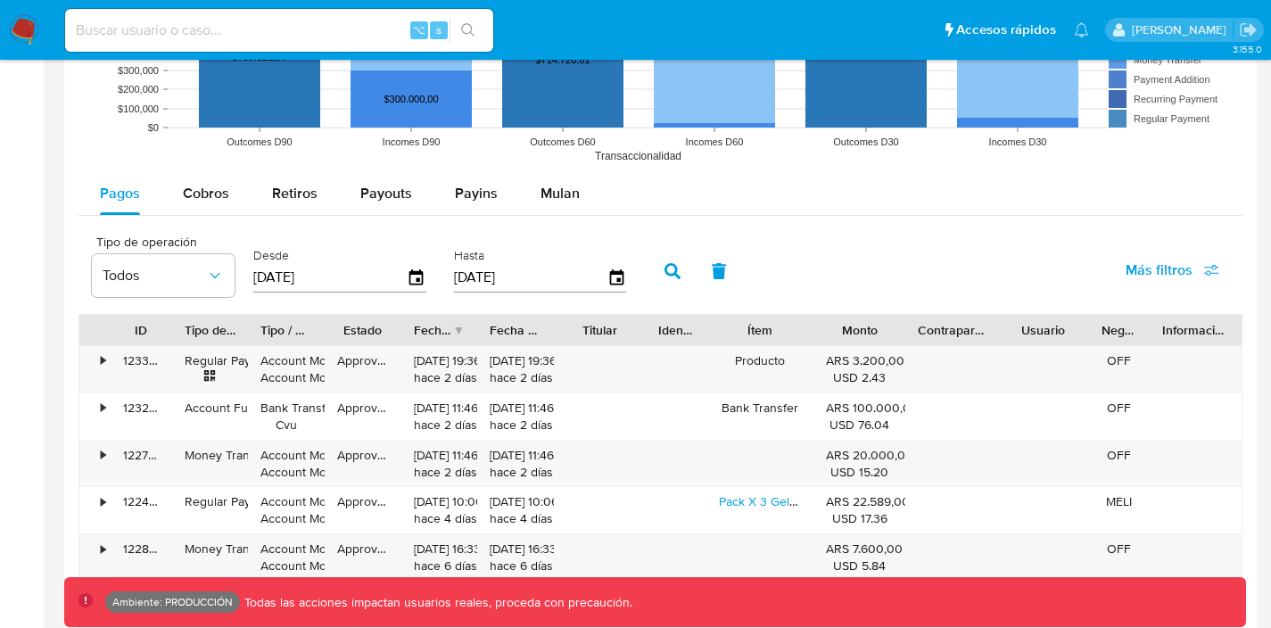
click at [977, 330] on div "Contraparte" at bounding box center [951, 330] width 67 height 18
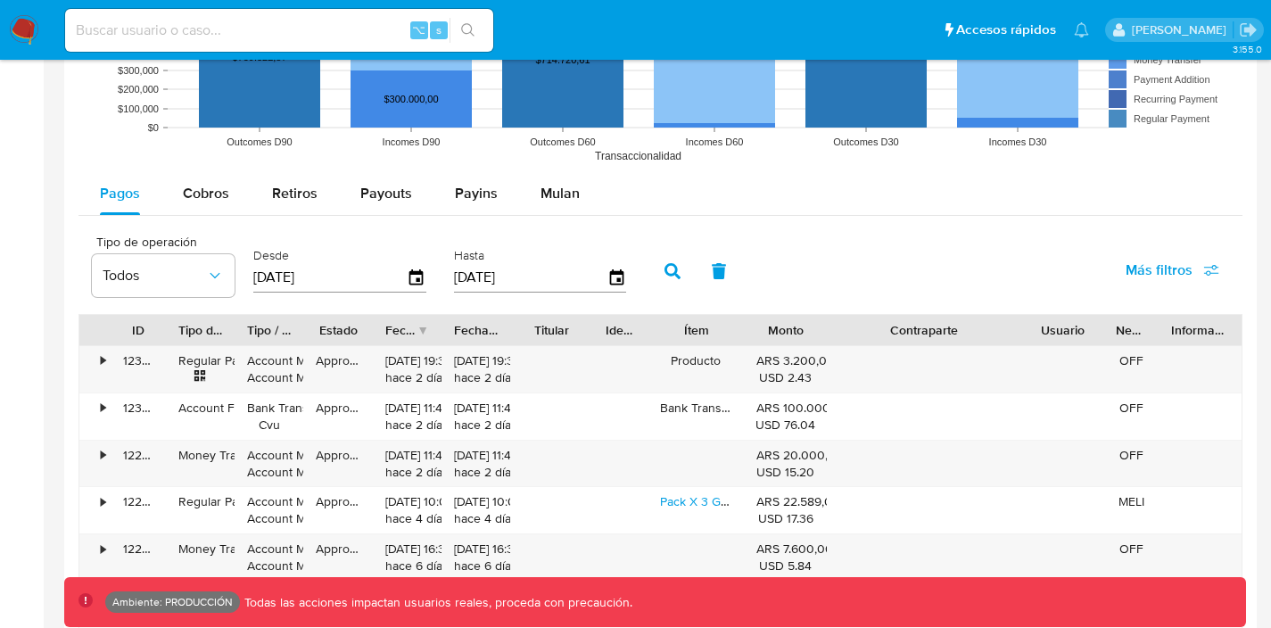
drag, startPoint x: 986, startPoint y: 327, endPoint x: 1083, endPoint y: 334, distance: 97.4
click at [1084, 335] on div "ID Tipo de operación Tipo / Método Estado Fecha de creación Fecha de aprobación…" at bounding box center [660, 330] width 1162 height 30
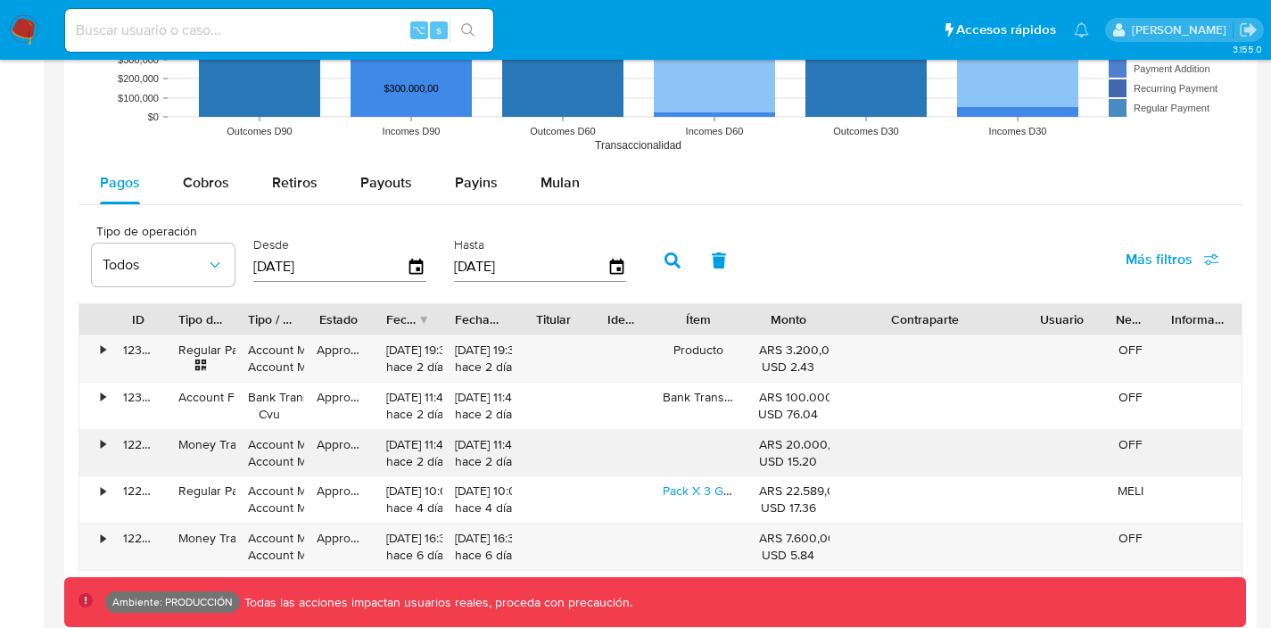
scroll to position [1642, 0]
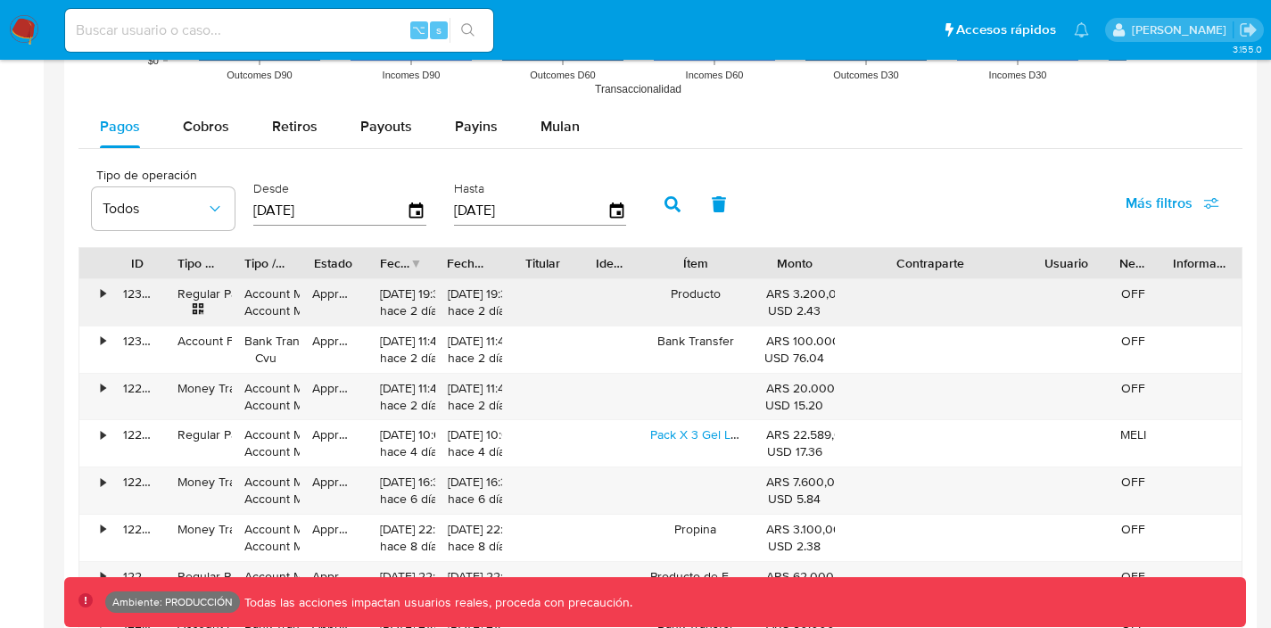
drag, startPoint x: 754, startPoint y: 260, endPoint x: 773, endPoint y: 311, distance: 54.5
click at [773, 311] on div "ID Tipo de operación Tipo / Método Estado Fecha de creación Fecha de aprobación…" at bounding box center [661, 498] width 1164 height 503
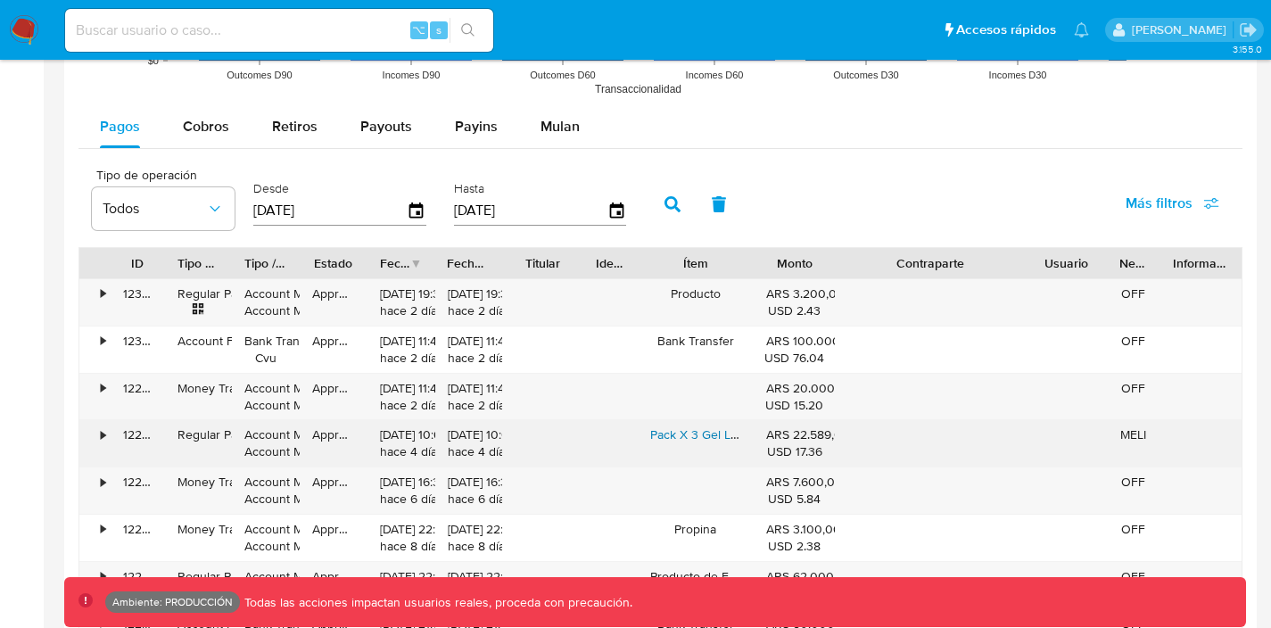
click at [693, 443] on link "Pack X 3 Gel Lubricante Intimo Anal Calor Sexitive Lube" at bounding box center [803, 435] width 306 height 18
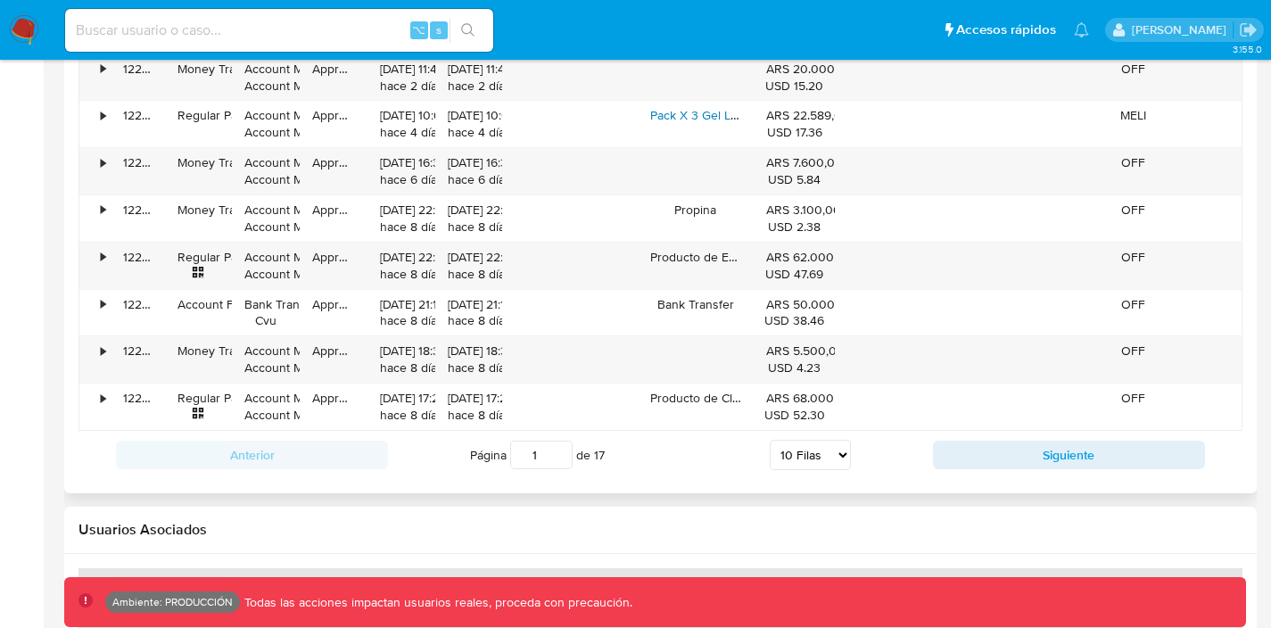
scroll to position [1969, 0]
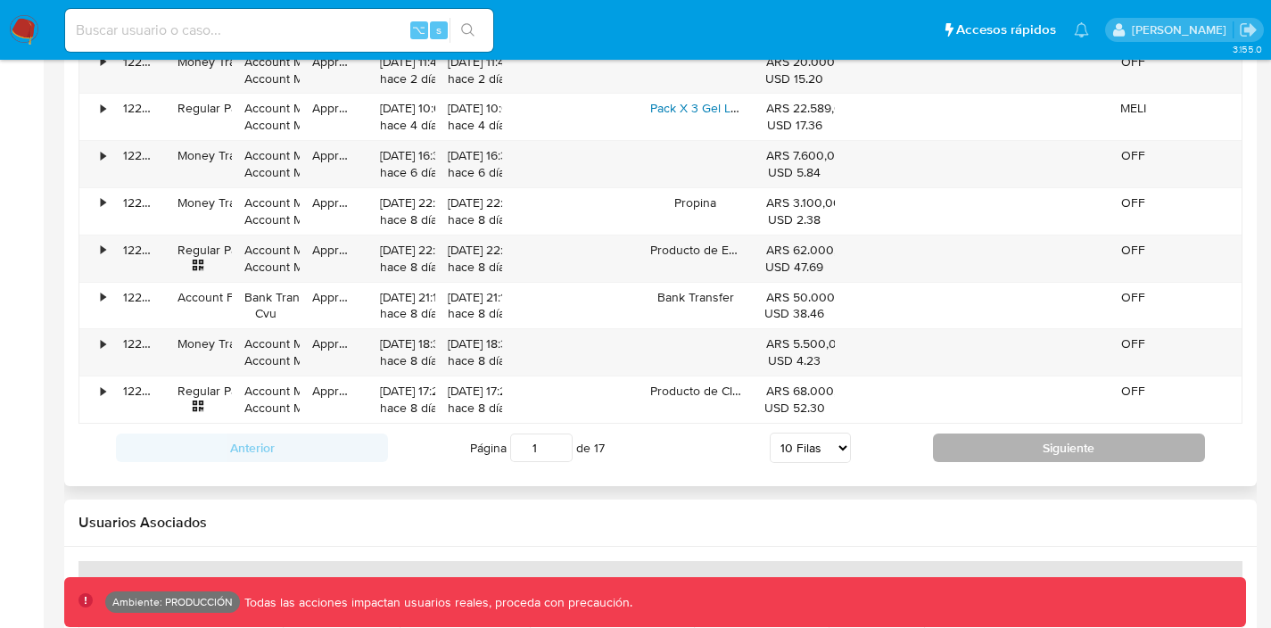
click at [1044, 445] on button "Siguiente" at bounding box center [1069, 448] width 272 height 29
type input "2"
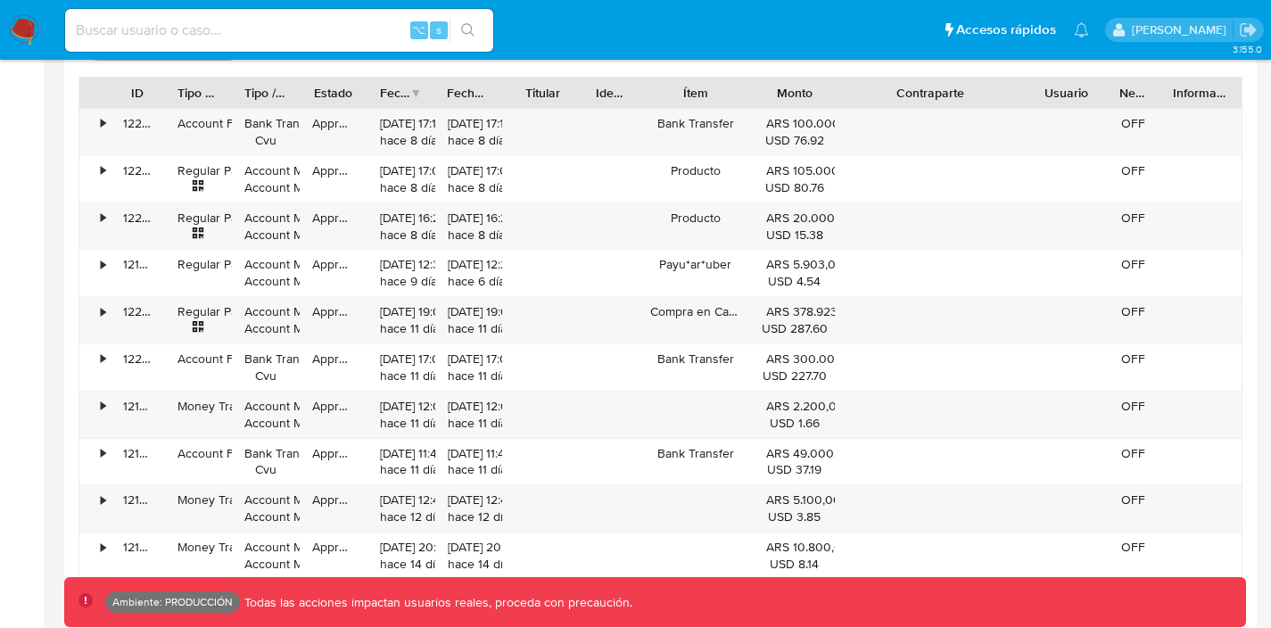
scroll to position [1766, 0]
